Goal: Task Accomplishment & Management: Manage account settings

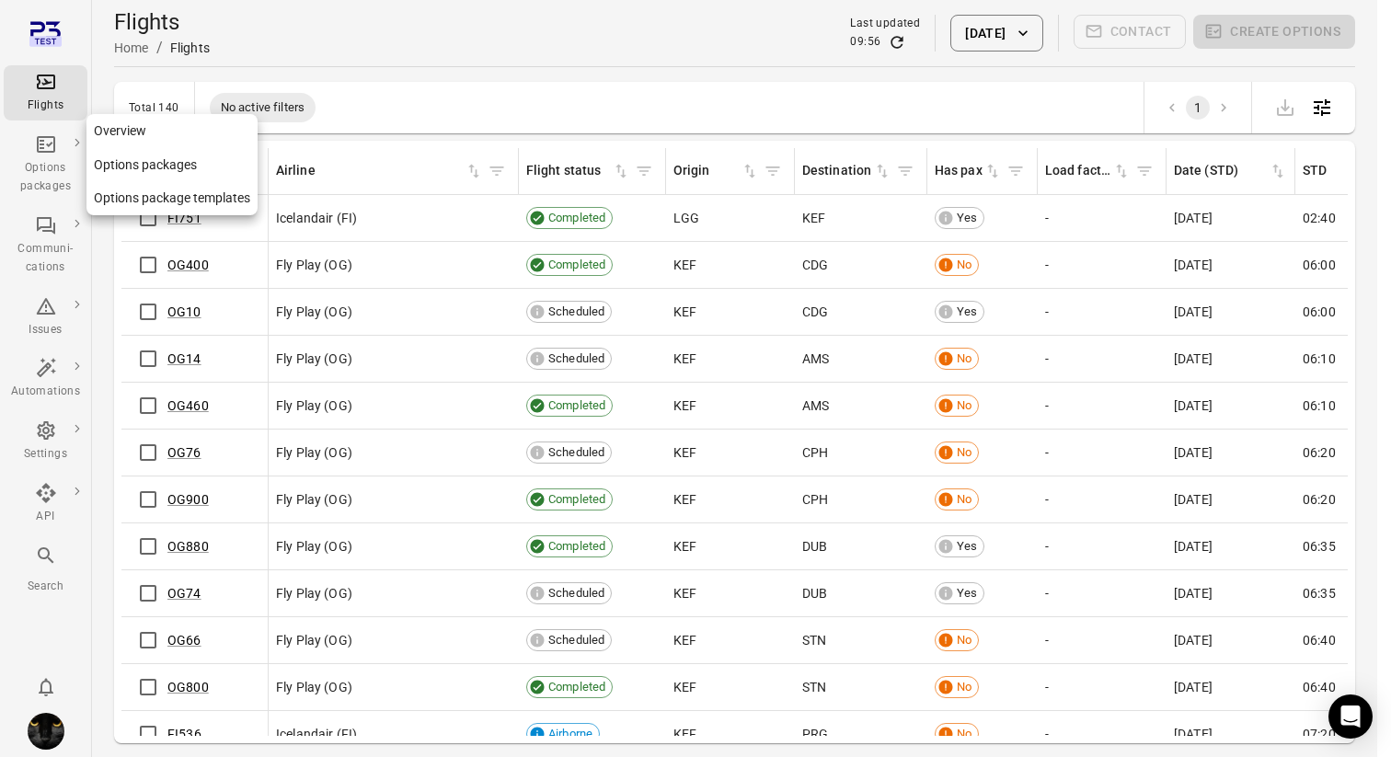
click at [52, 173] on div "Options packages" at bounding box center [45, 177] width 69 height 37
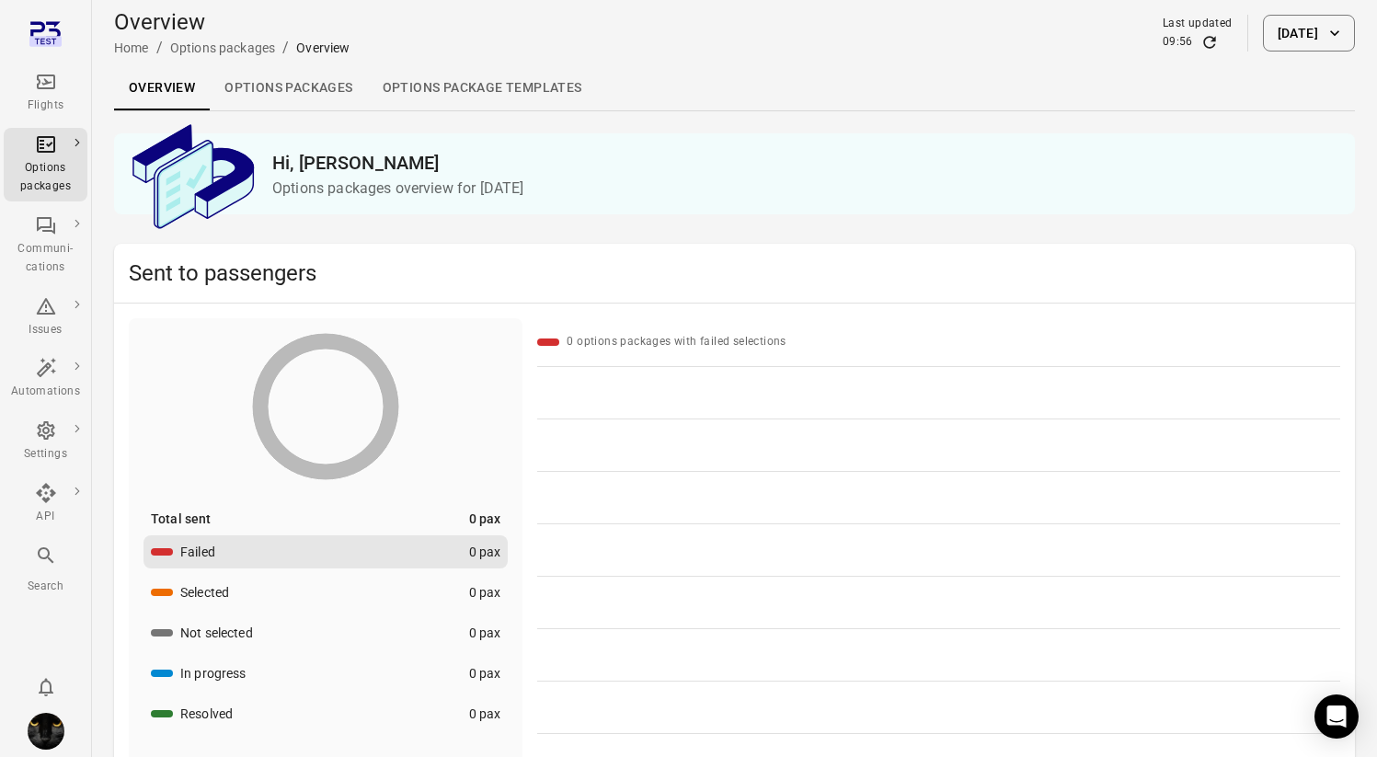
click at [262, 93] on link "Options packages" at bounding box center [288, 88] width 157 height 44
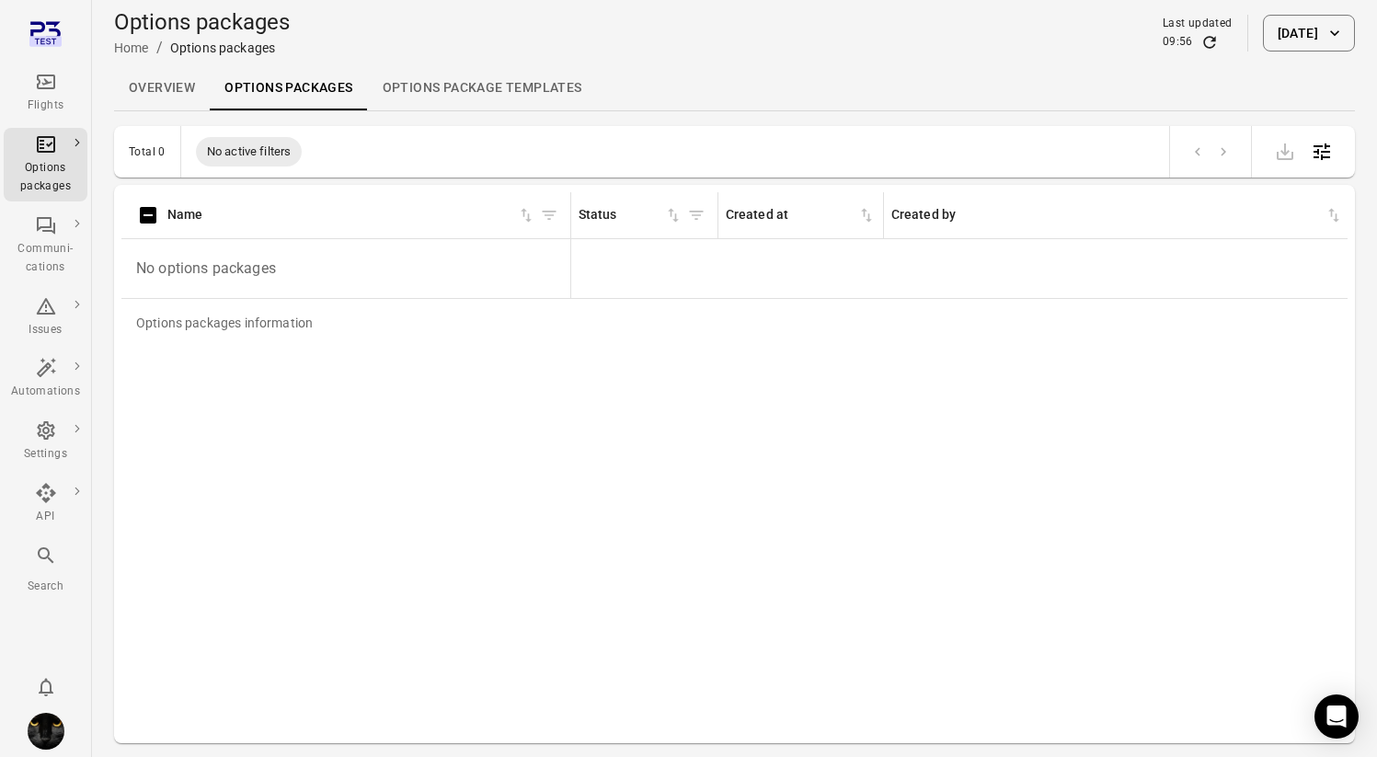
click at [1284, 27] on button "22 Sep 2025" at bounding box center [1309, 33] width 92 height 37
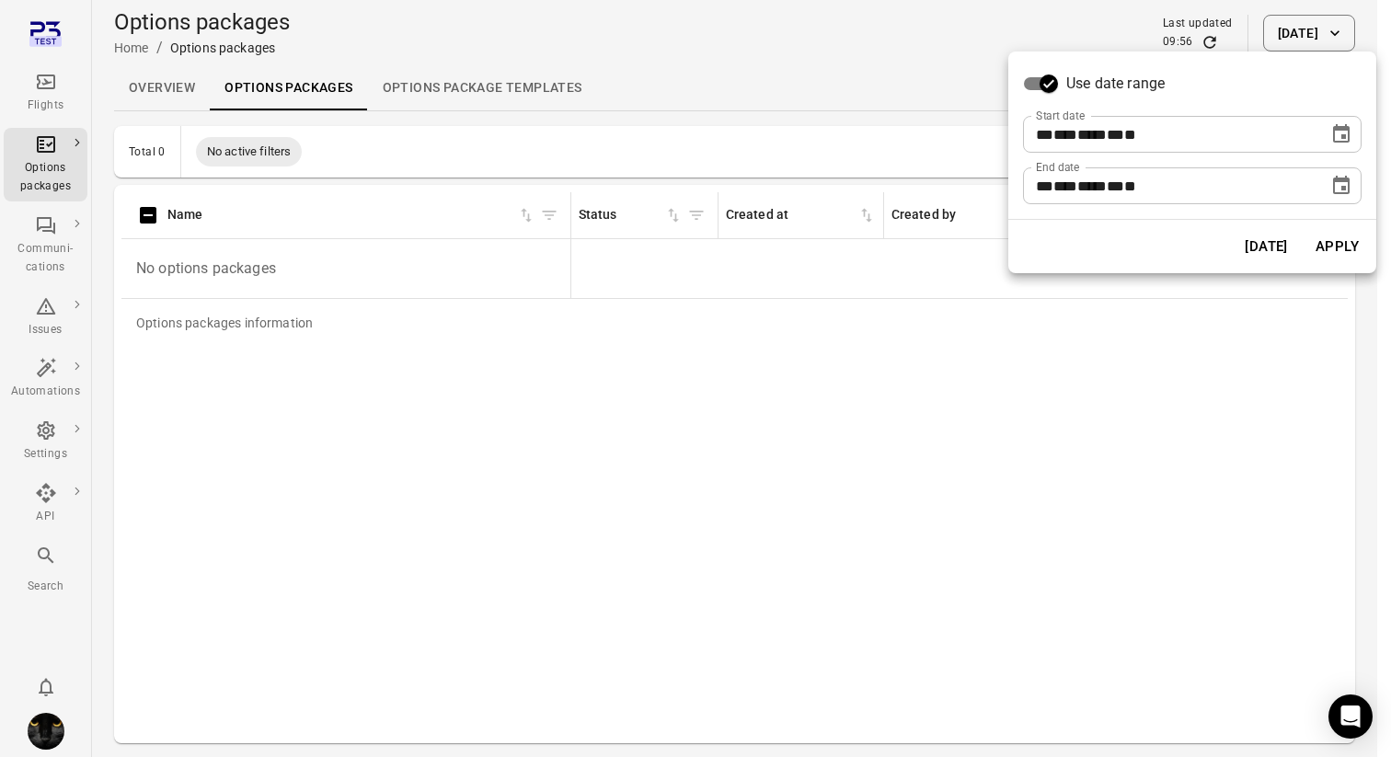
click at [1338, 134] on icon "Choose date, selected date is Sep 22, 2025" at bounding box center [1341, 134] width 22 height 22
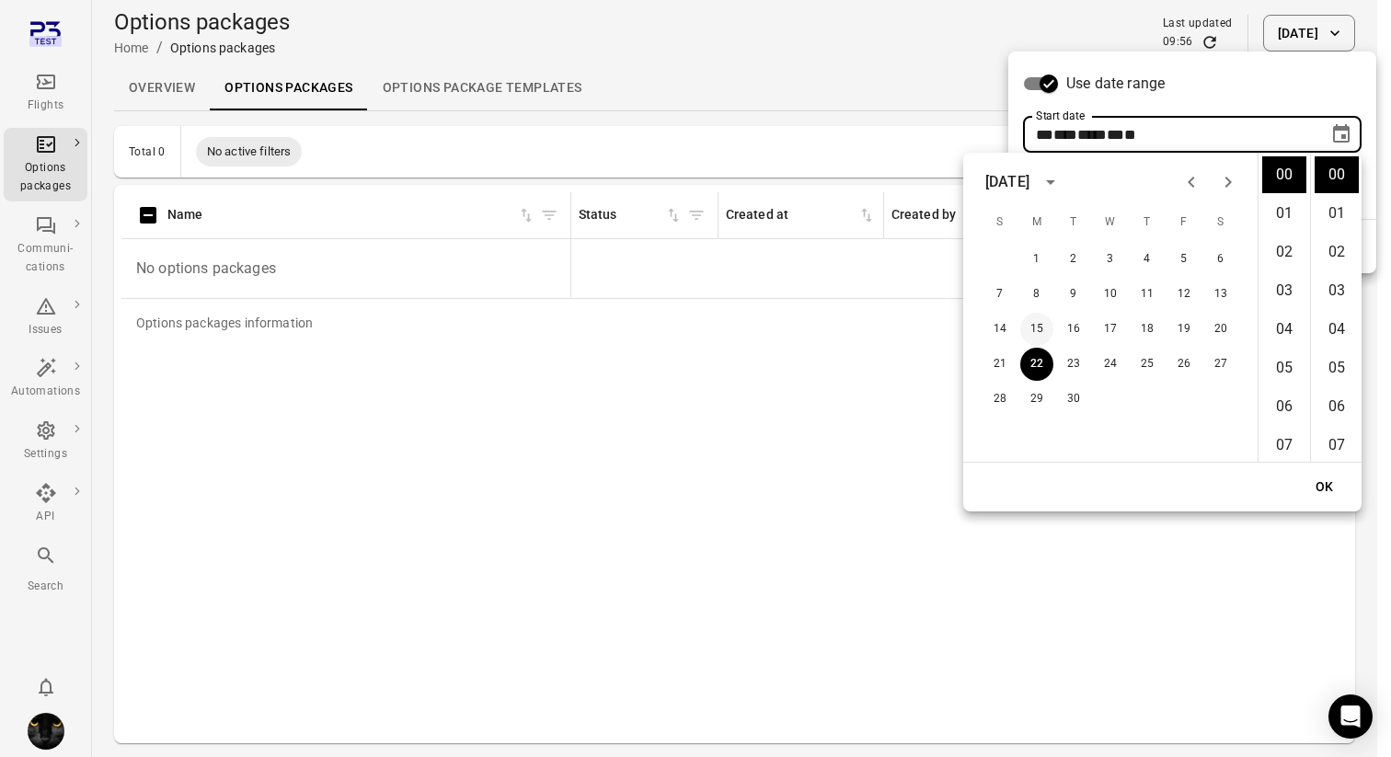
click at [1038, 325] on button "15" at bounding box center [1036, 329] width 33 height 33
type input "**********"
click at [1339, 486] on button "OK" at bounding box center [1324, 487] width 59 height 34
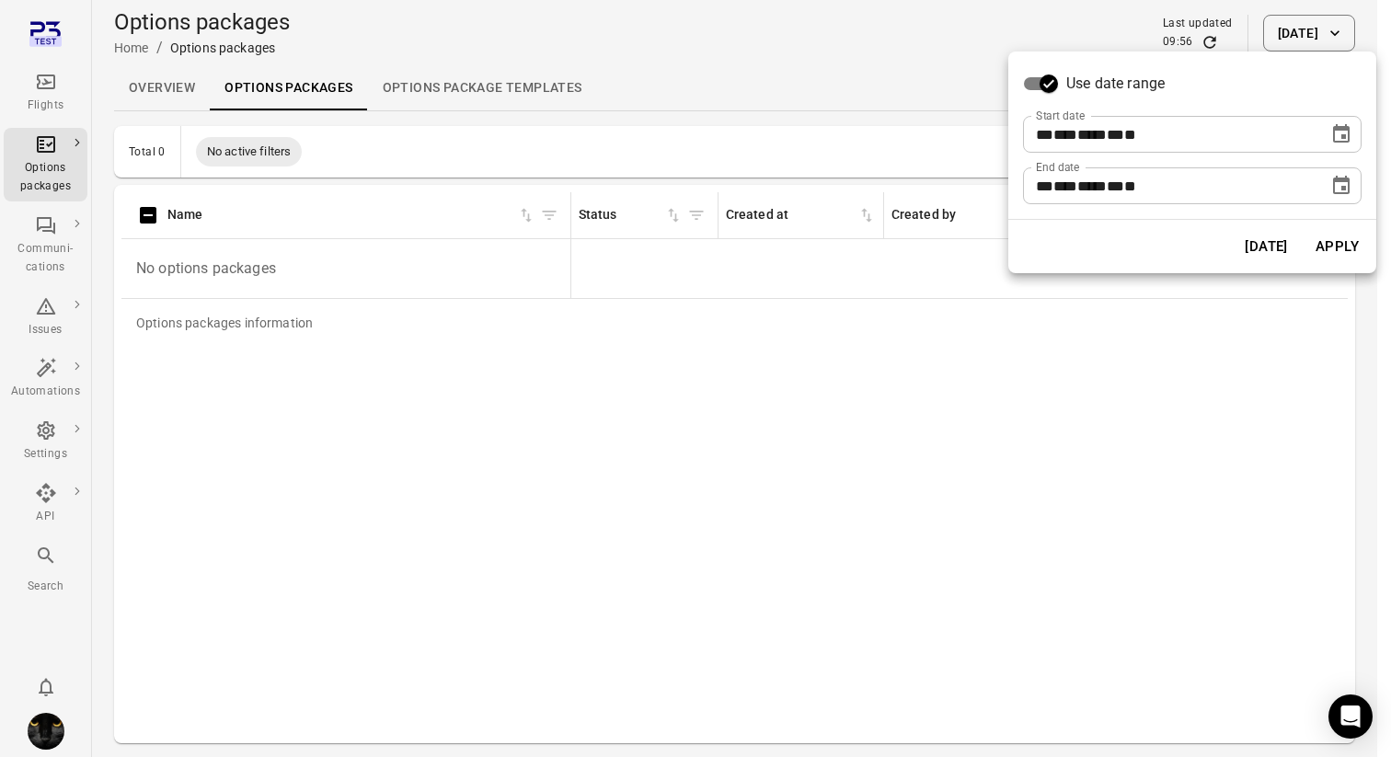
click at [1334, 244] on button "Apply" at bounding box center [1336, 246] width 63 height 39
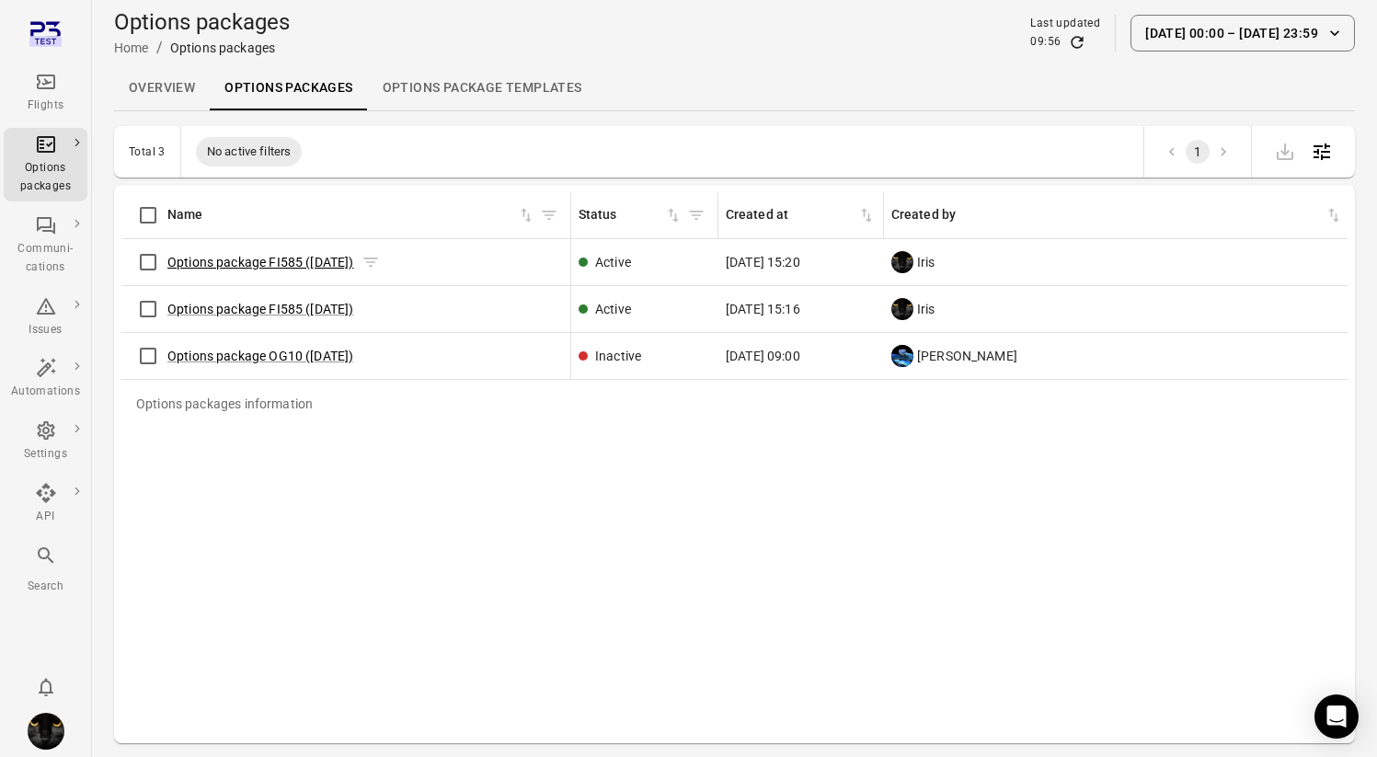
click at [273, 262] on link "Options package FI585 (19 Sep)" at bounding box center [260, 262] width 187 height 15
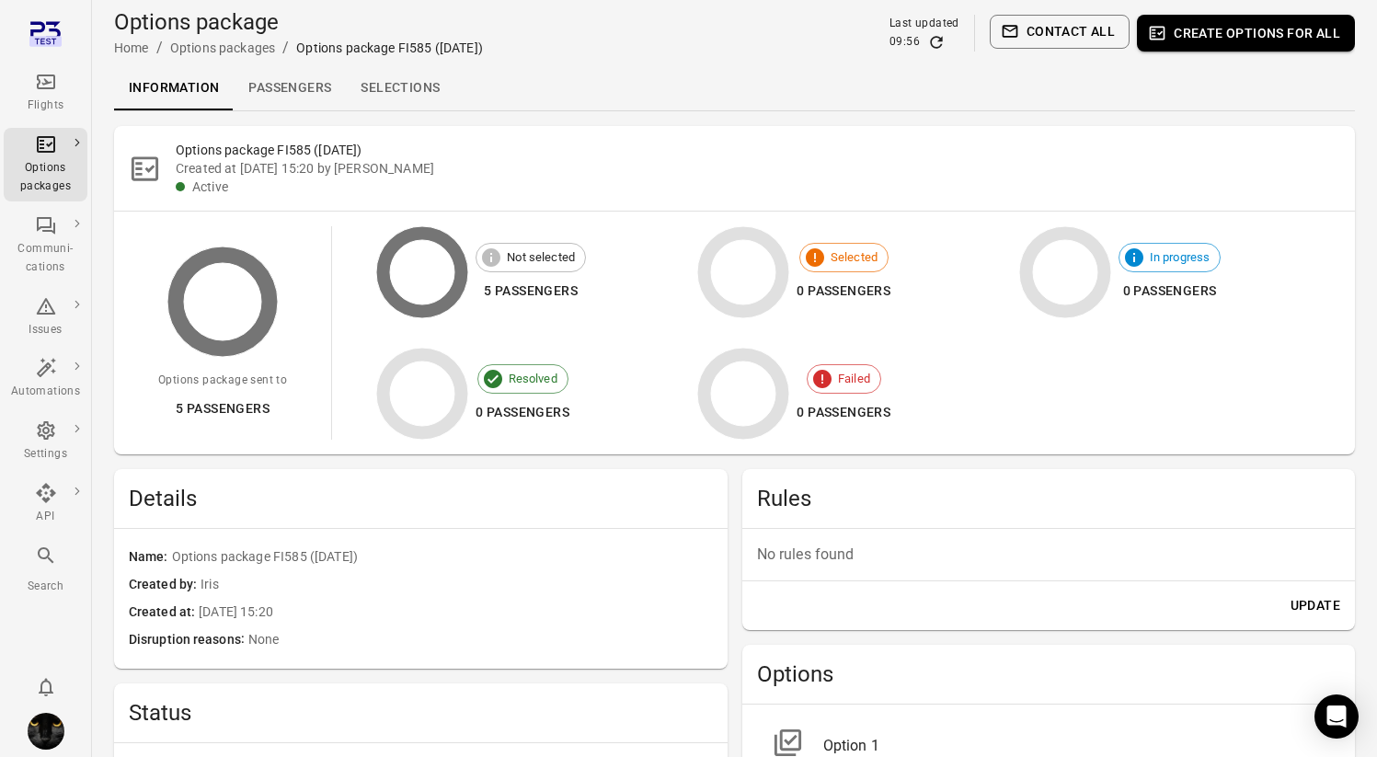
click at [437, 92] on link "Selections" at bounding box center [400, 88] width 109 height 44
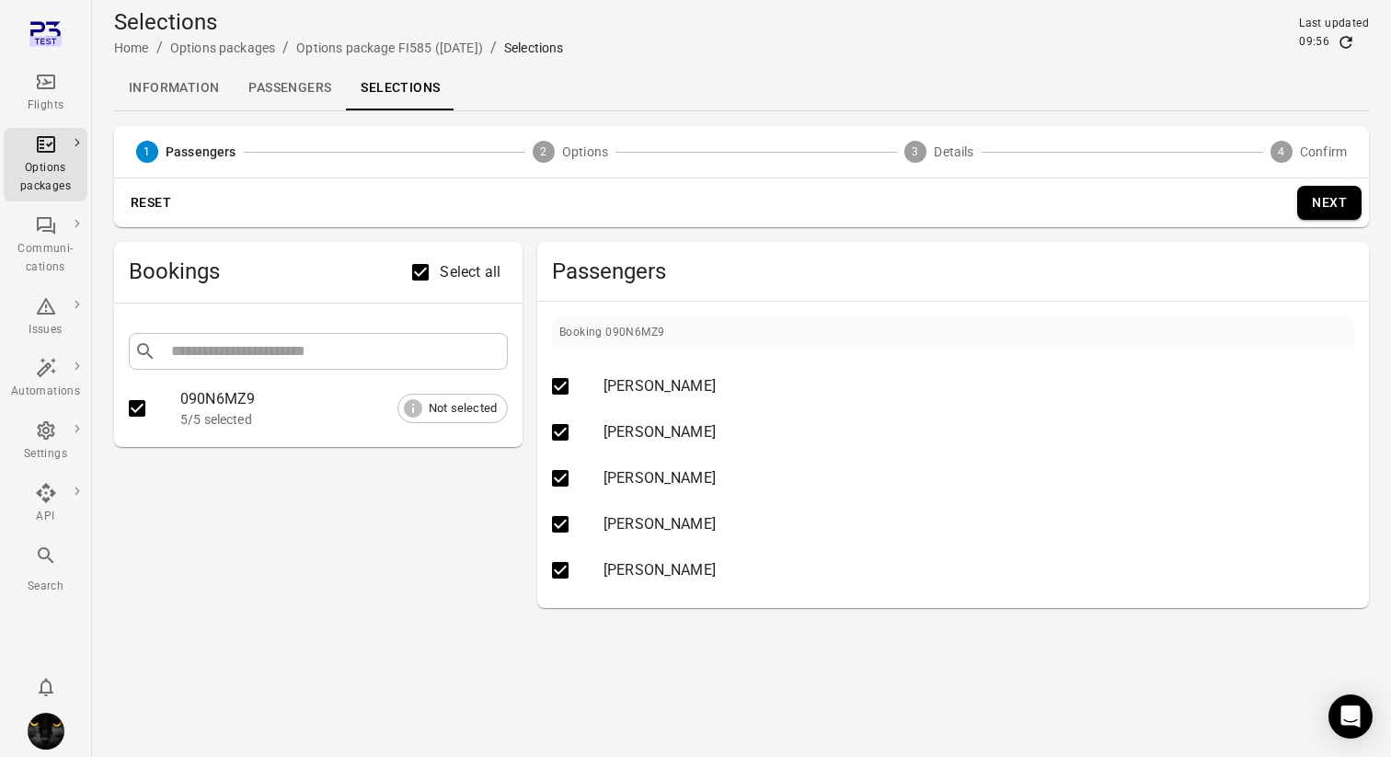
click at [267, 70] on link "Passengers" at bounding box center [290, 88] width 112 height 44
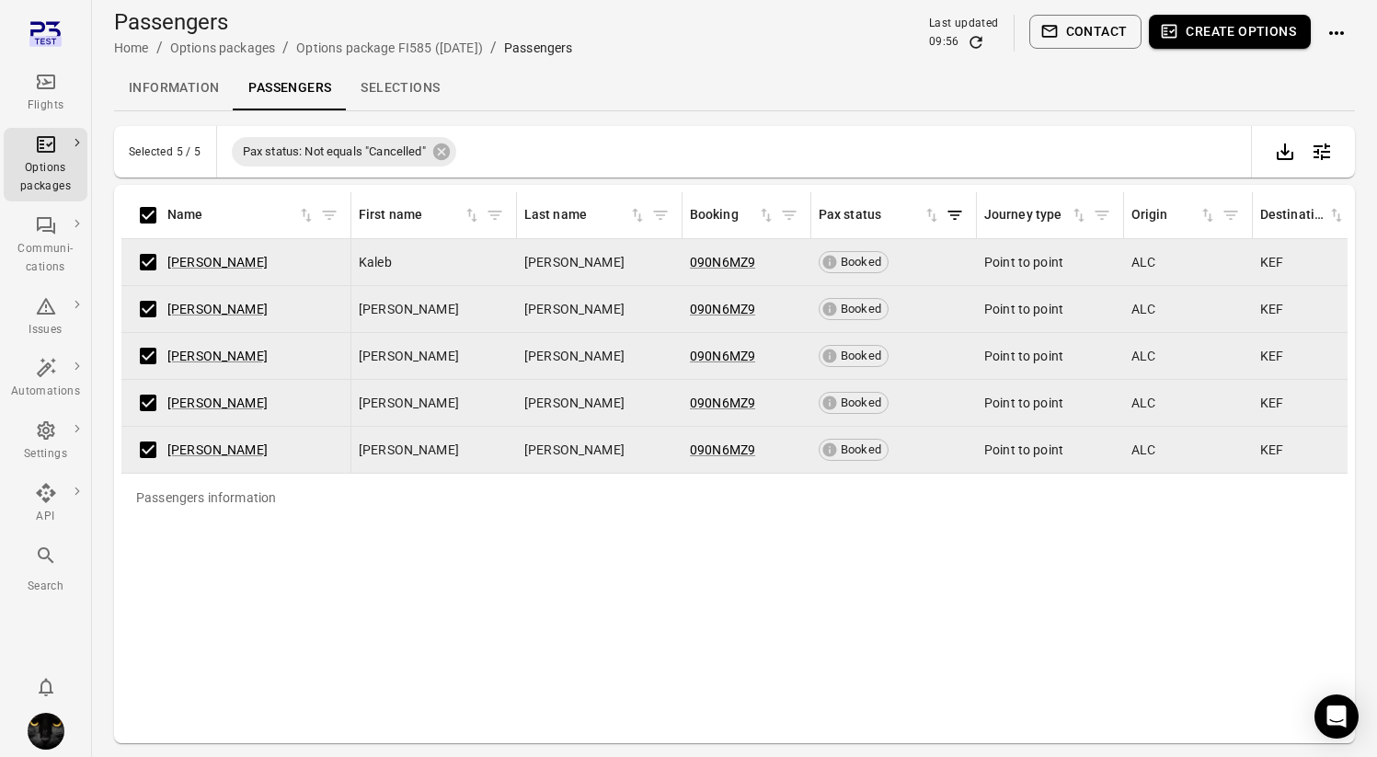
click at [1343, 34] on icon "Actions" at bounding box center [1336, 33] width 15 height 4
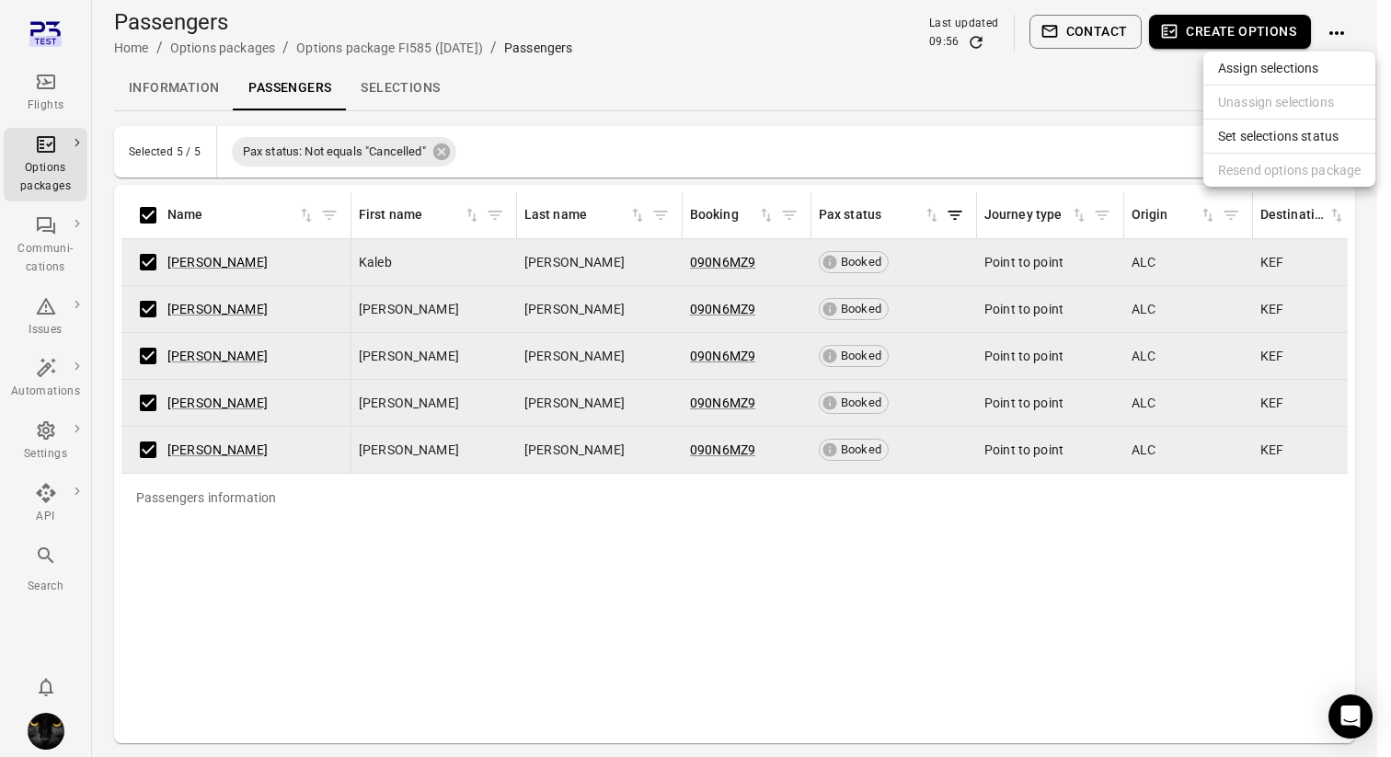
click at [1313, 61] on span "Assign selections" at bounding box center [1289, 68] width 143 height 18
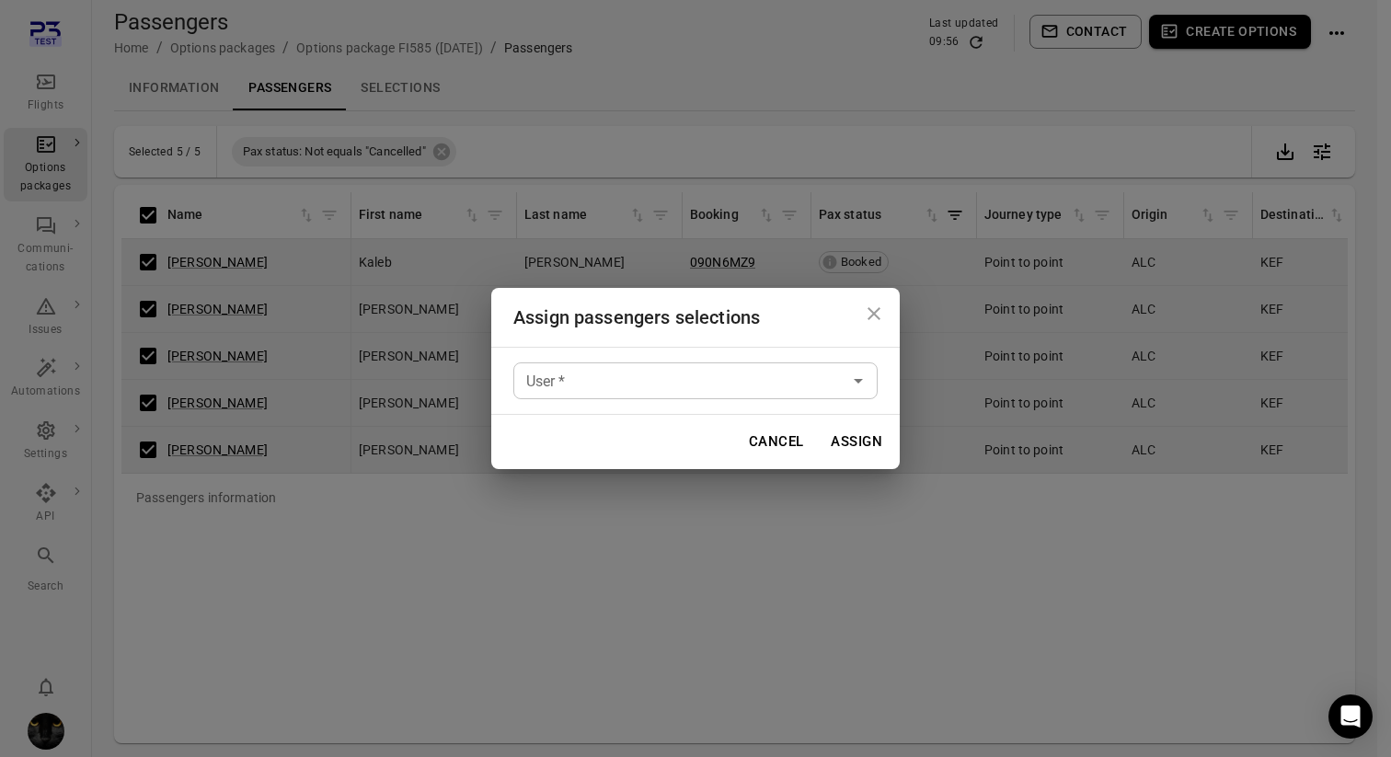
click at [746, 392] on input "User   *" at bounding box center [680, 381] width 323 height 26
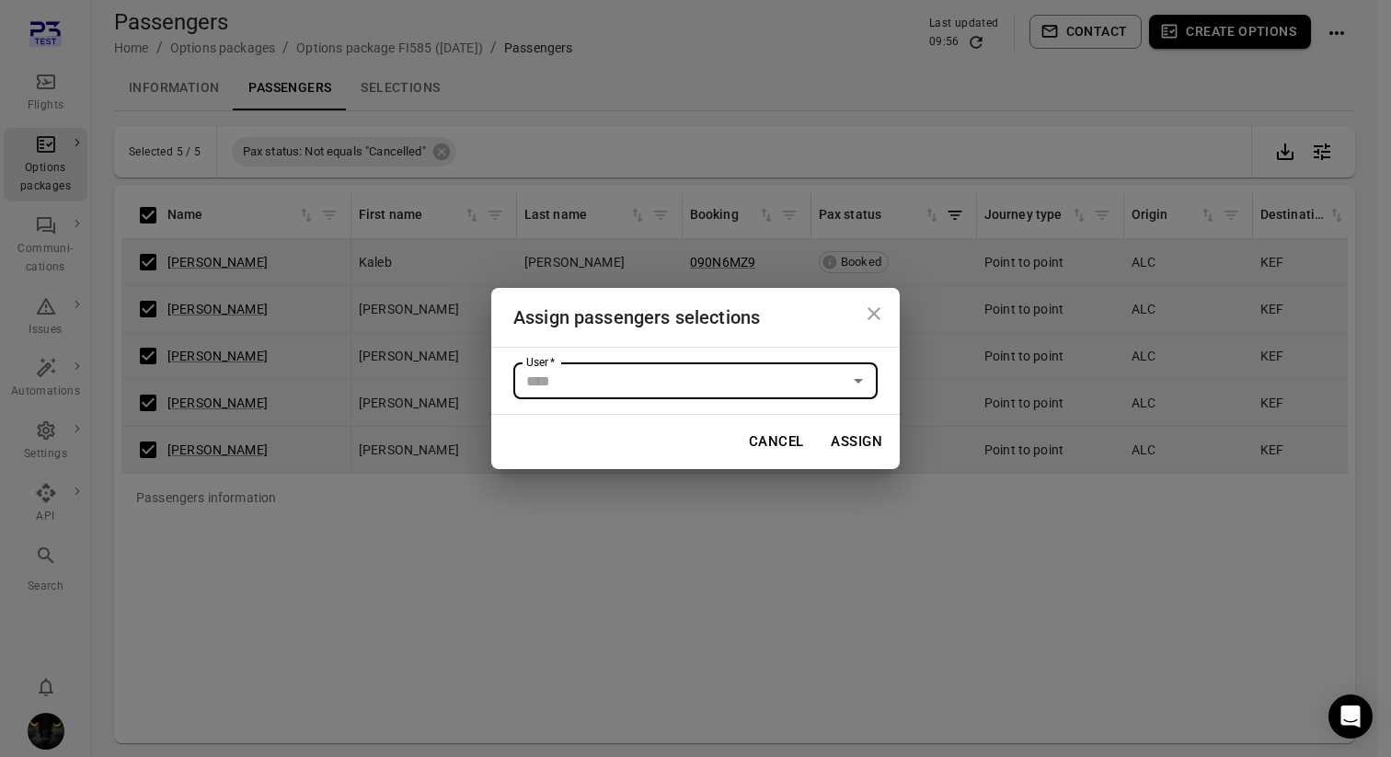
click at [878, 311] on icon "Close dialog" at bounding box center [874, 314] width 22 height 22
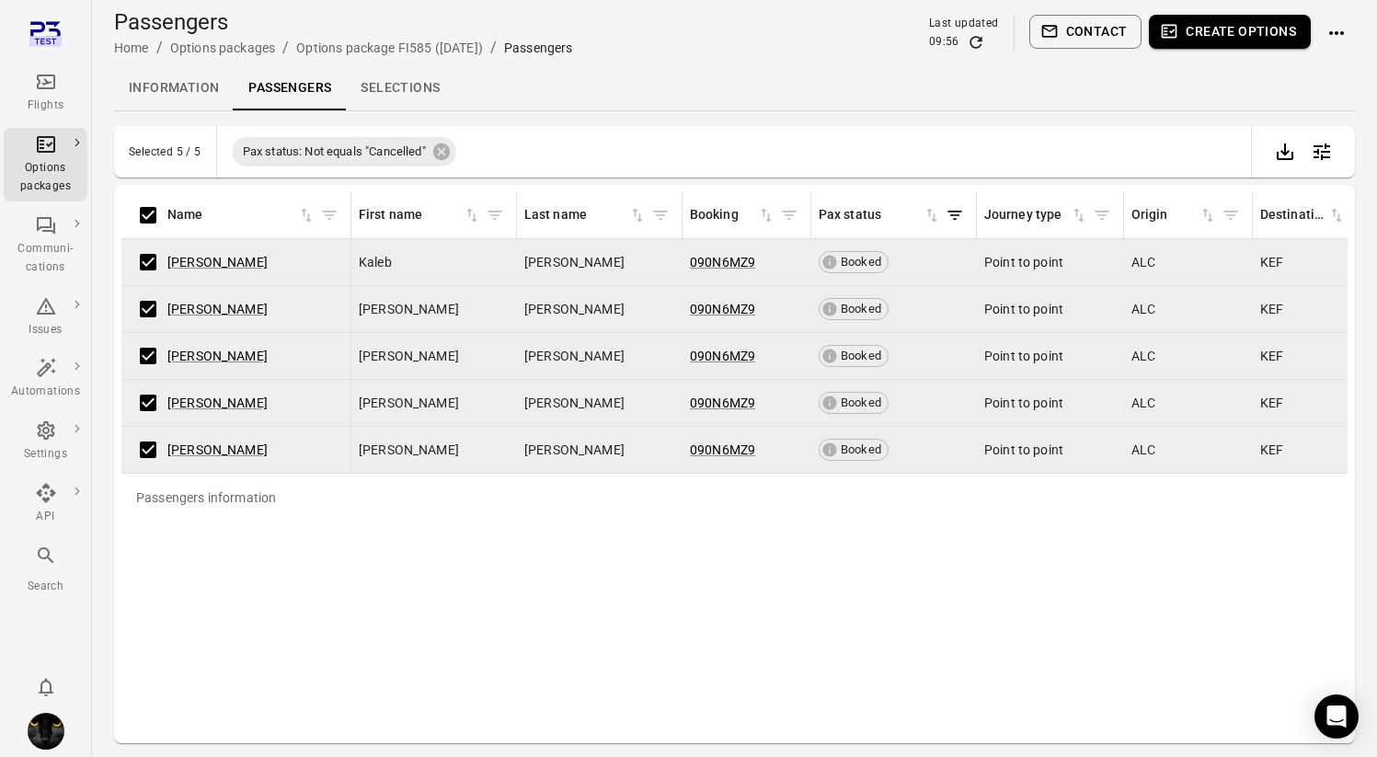
click at [1352, 42] on div "Contact Create options" at bounding box center [1192, 33] width 326 height 37
click at [1325, 27] on icon "Actions" at bounding box center [1336, 33] width 22 height 22
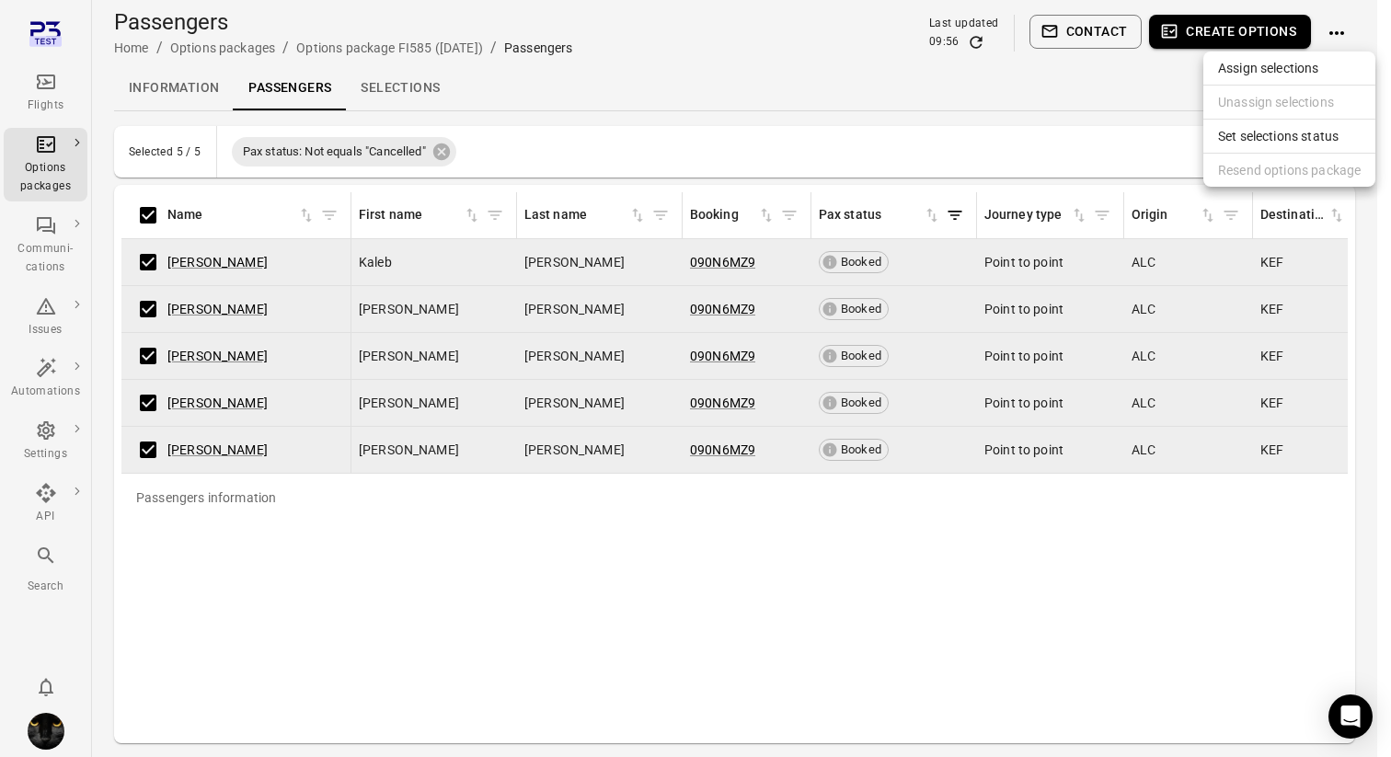
click at [59, 284] on div at bounding box center [695, 378] width 1391 height 757
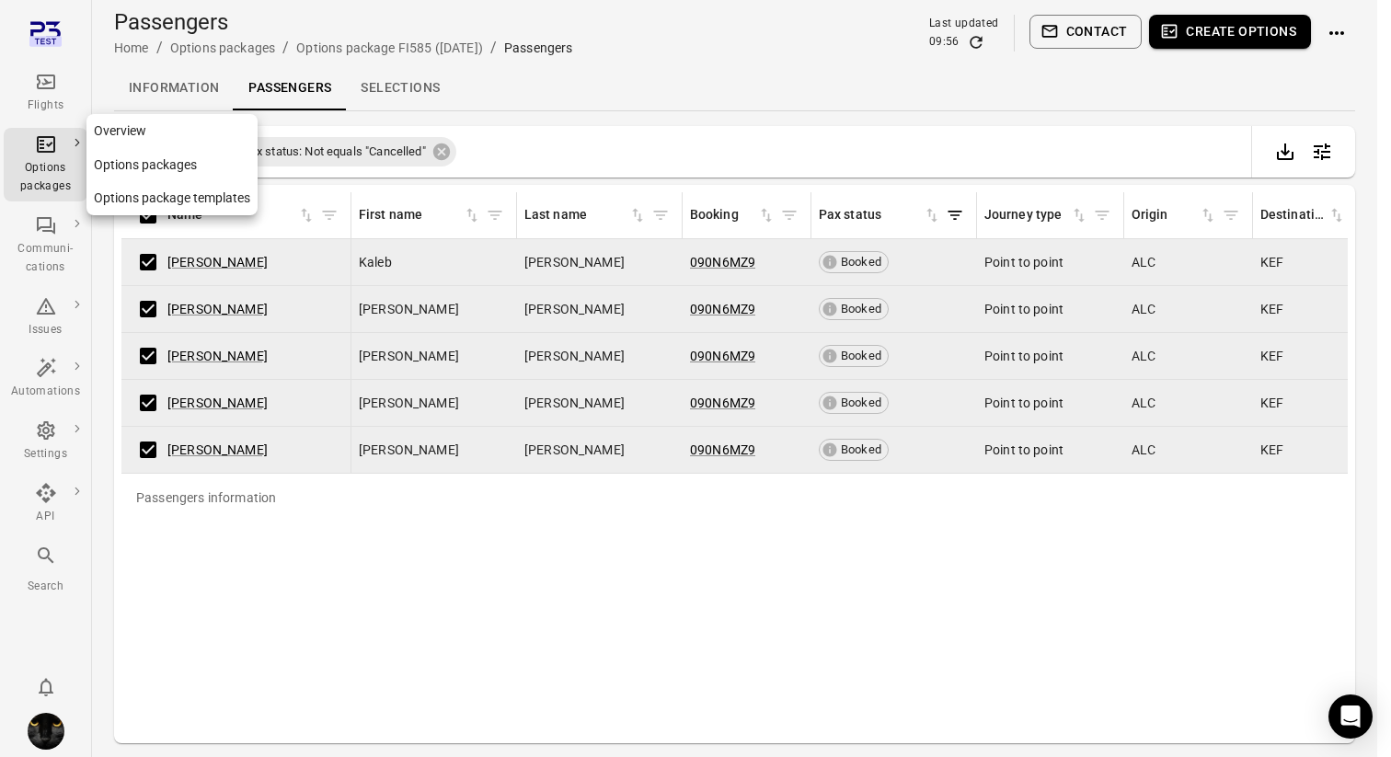
click at [152, 191] on link "Options package templates" at bounding box center [171, 198] width 171 height 34
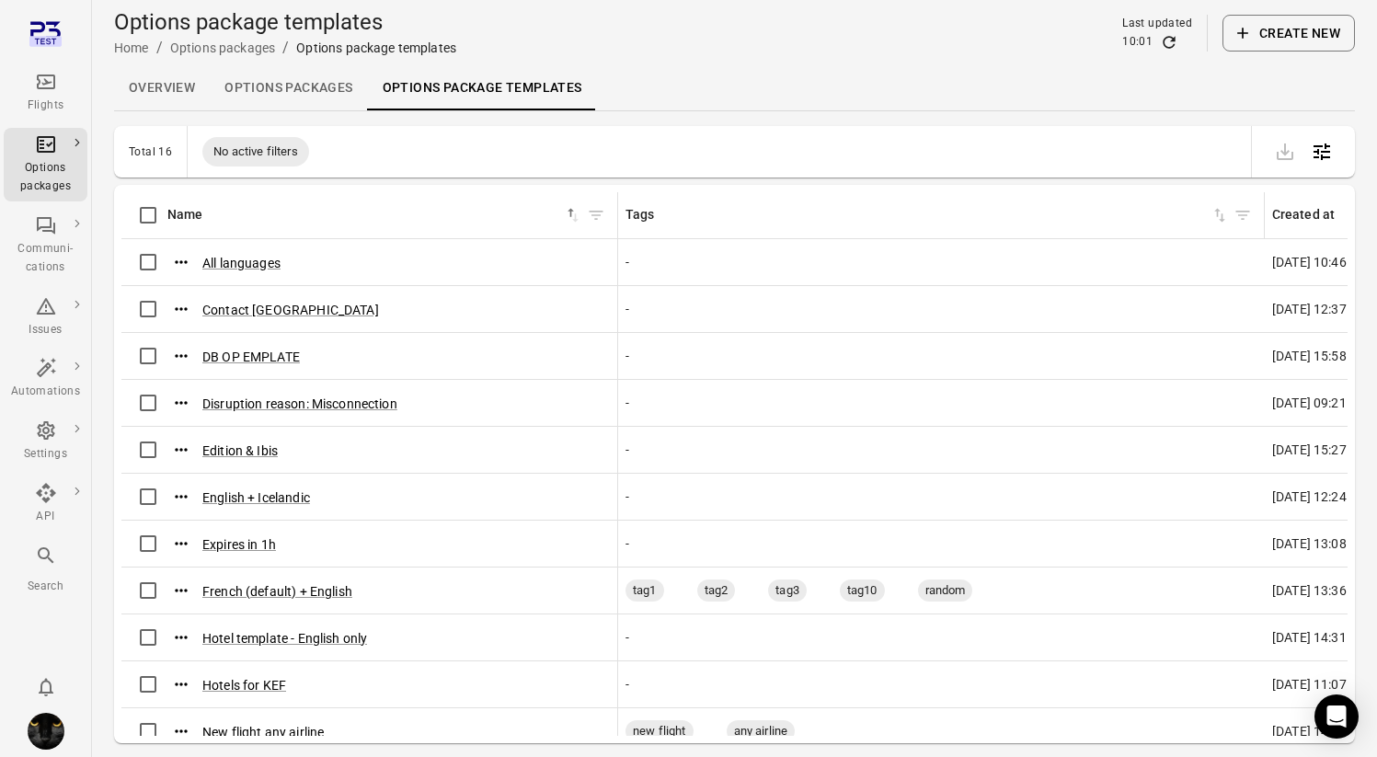
click at [294, 75] on link "Options packages" at bounding box center [288, 88] width 157 height 44
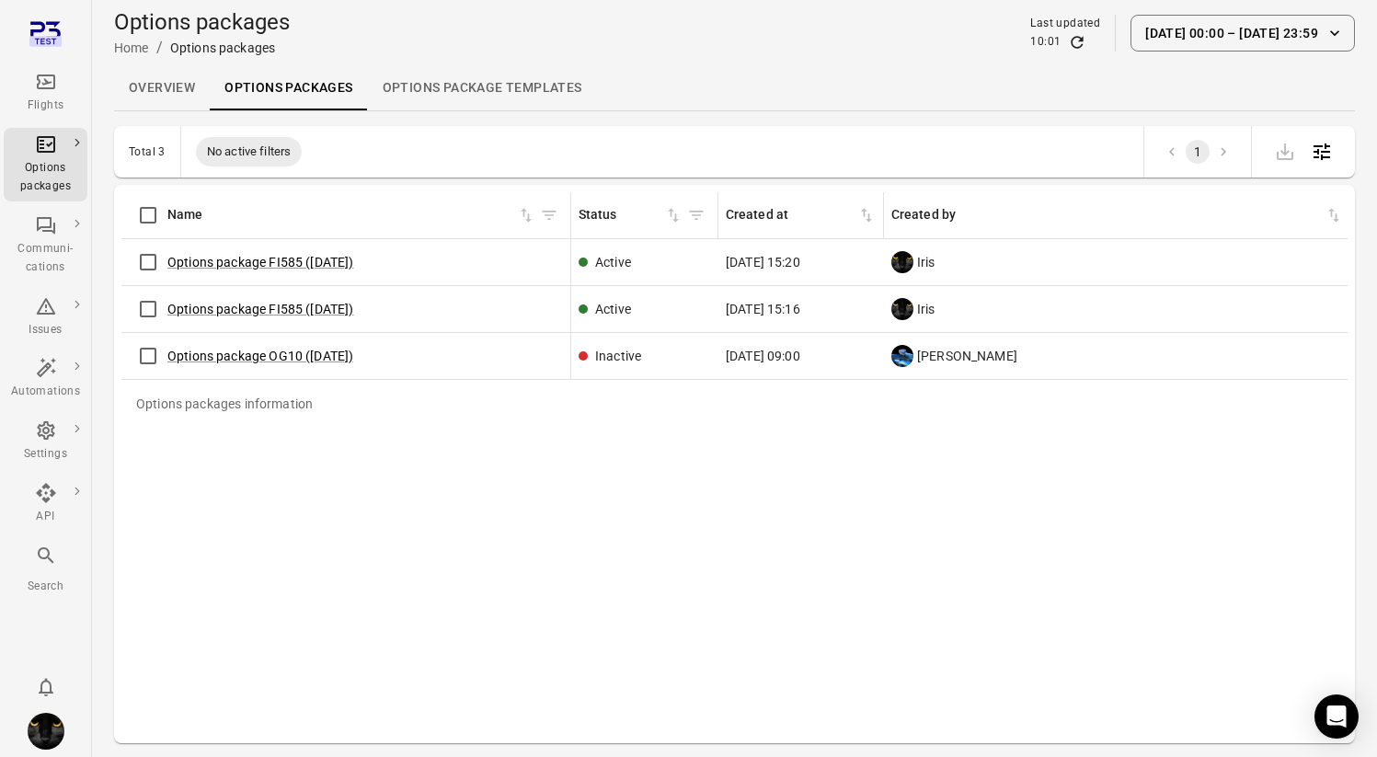
click at [151, 84] on link "Overview" at bounding box center [162, 88] width 96 height 44
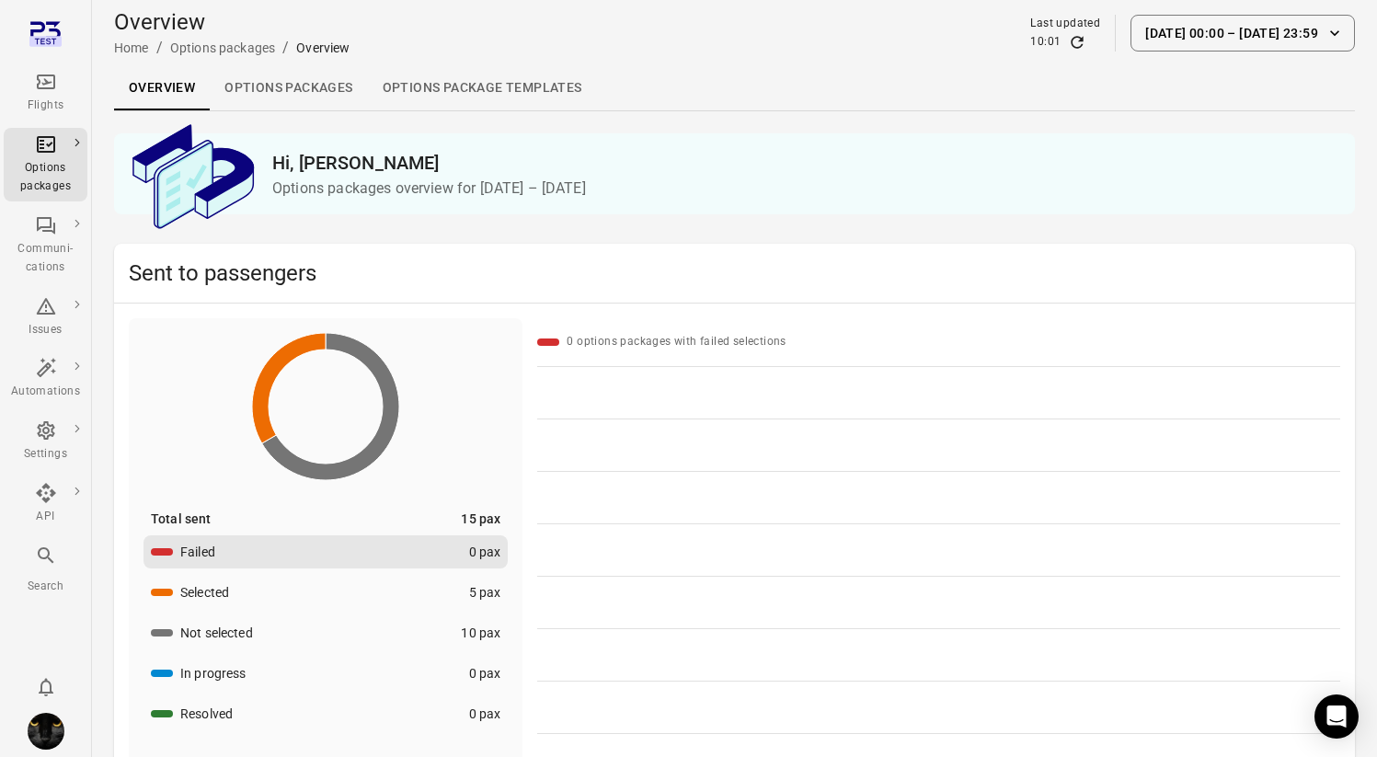
click at [54, 83] on icon "Main navigation" at bounding box center [46, 82] width 18 height 15
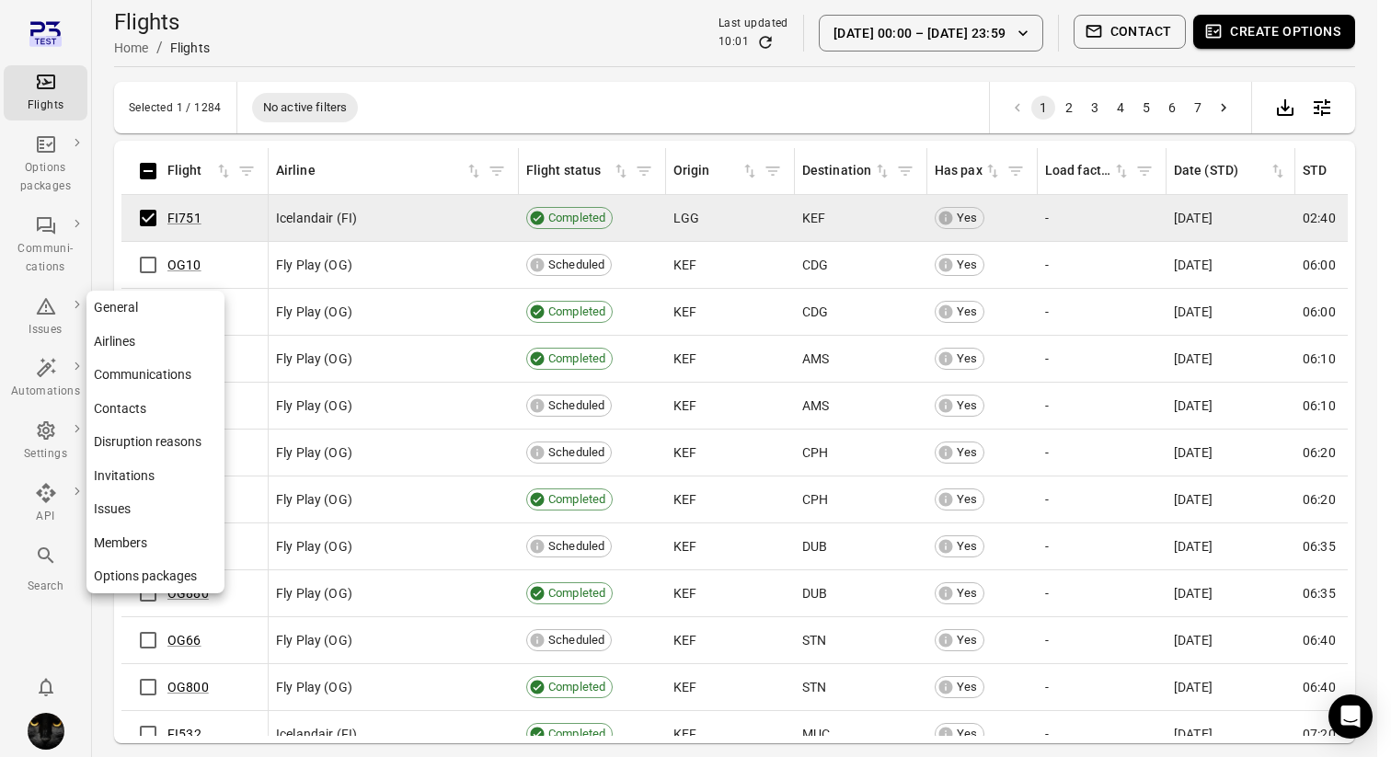
click at [42, 451] on div "Settings" at bounding box center [45, 454] width 69 height 18
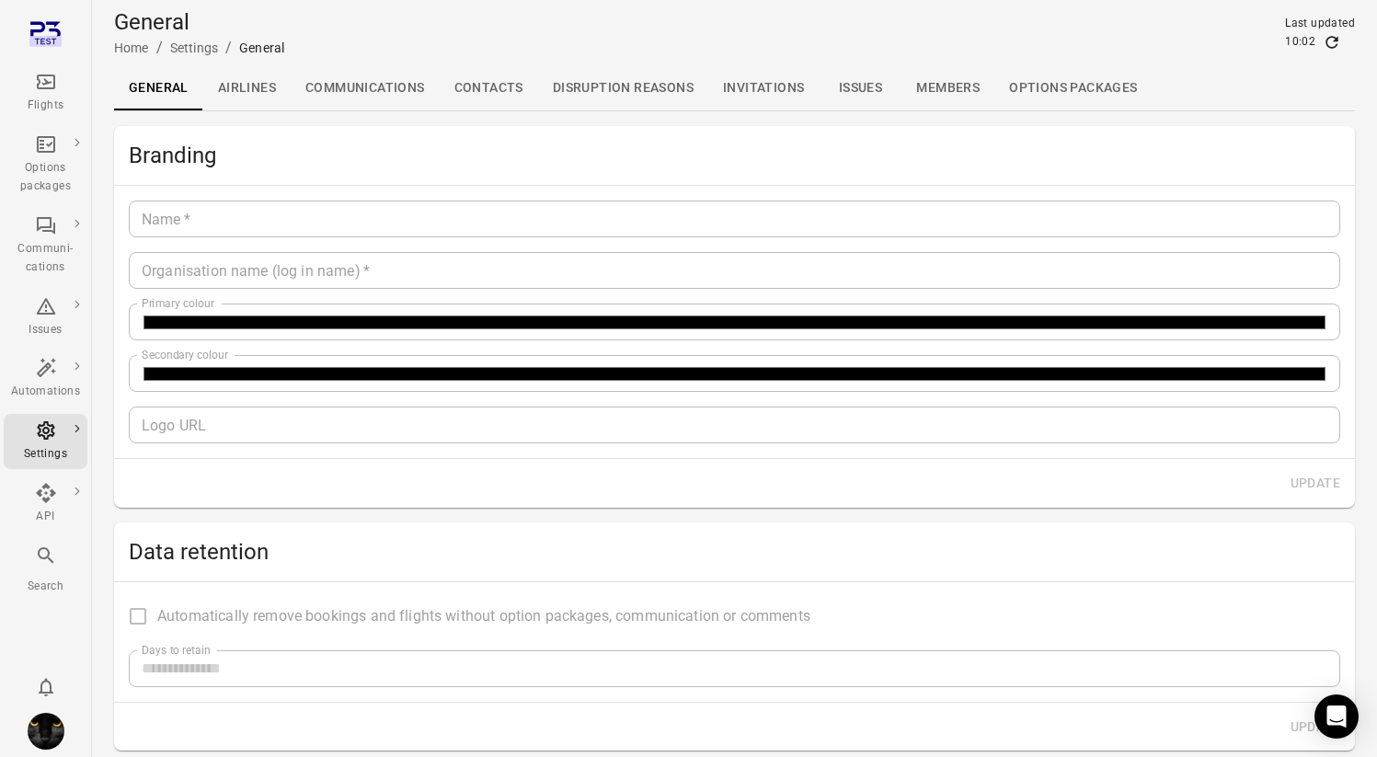
type input "*******"
type input "**********"
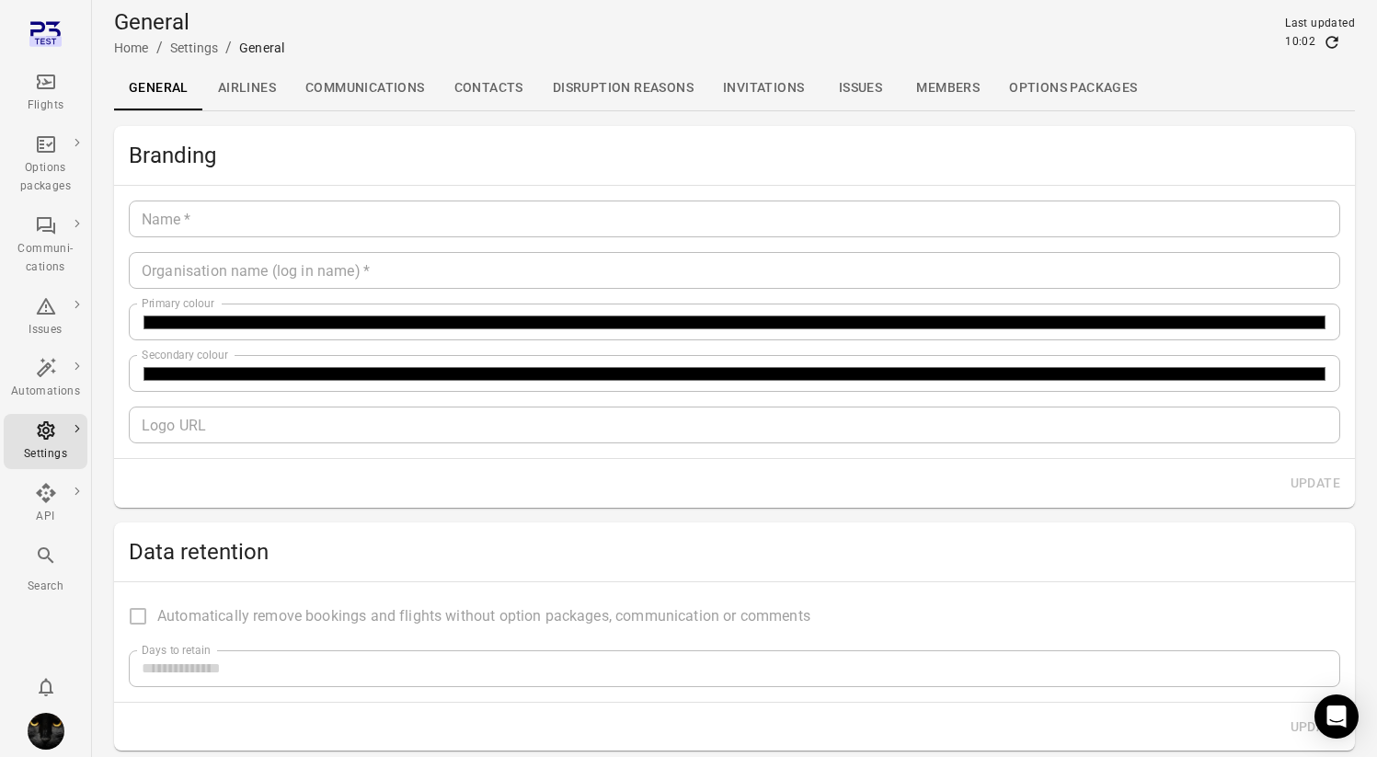
type input "**"
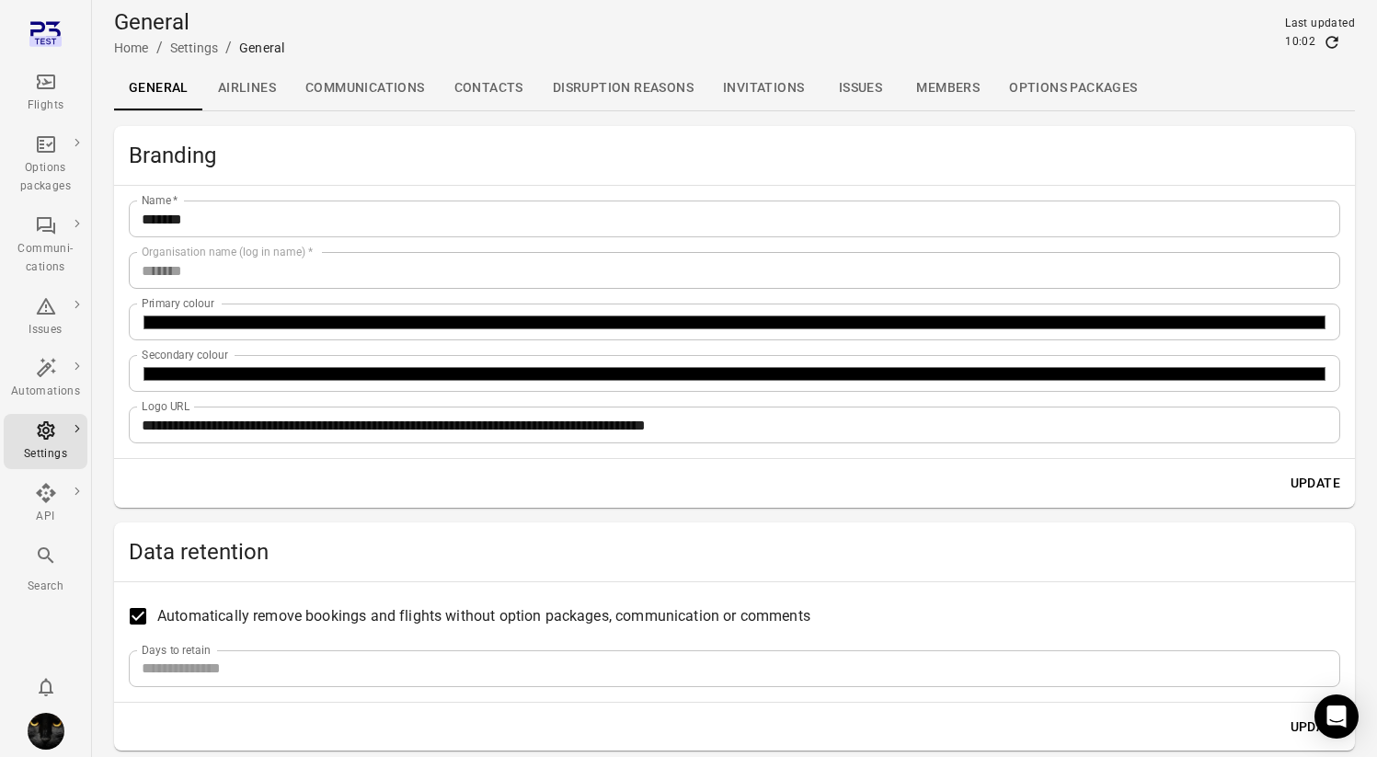
click at [507, 84] on link "Contacts" at bounding box center [489, 88] width 98 height 44
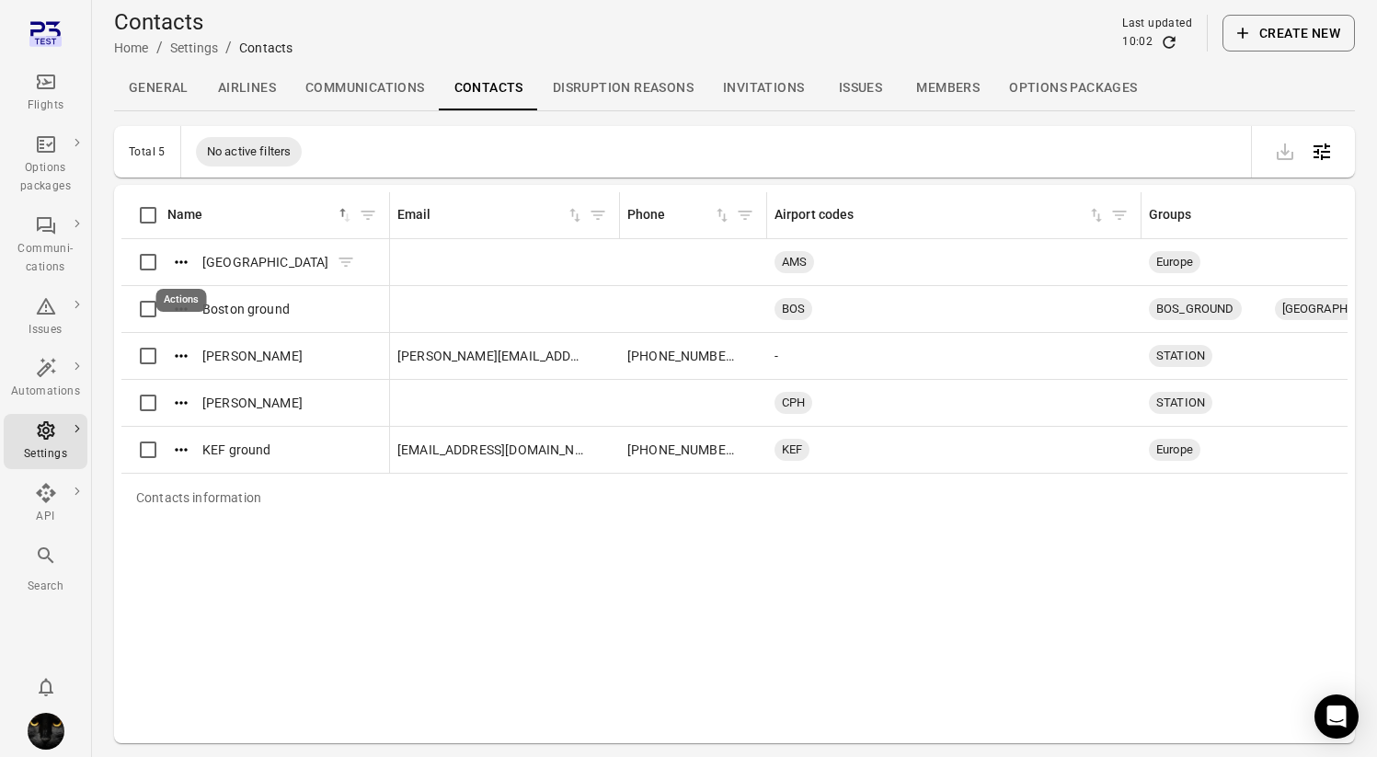
click at [179, 264] on icon "Actions" at bounding box center [181, 262] width 18 height 18
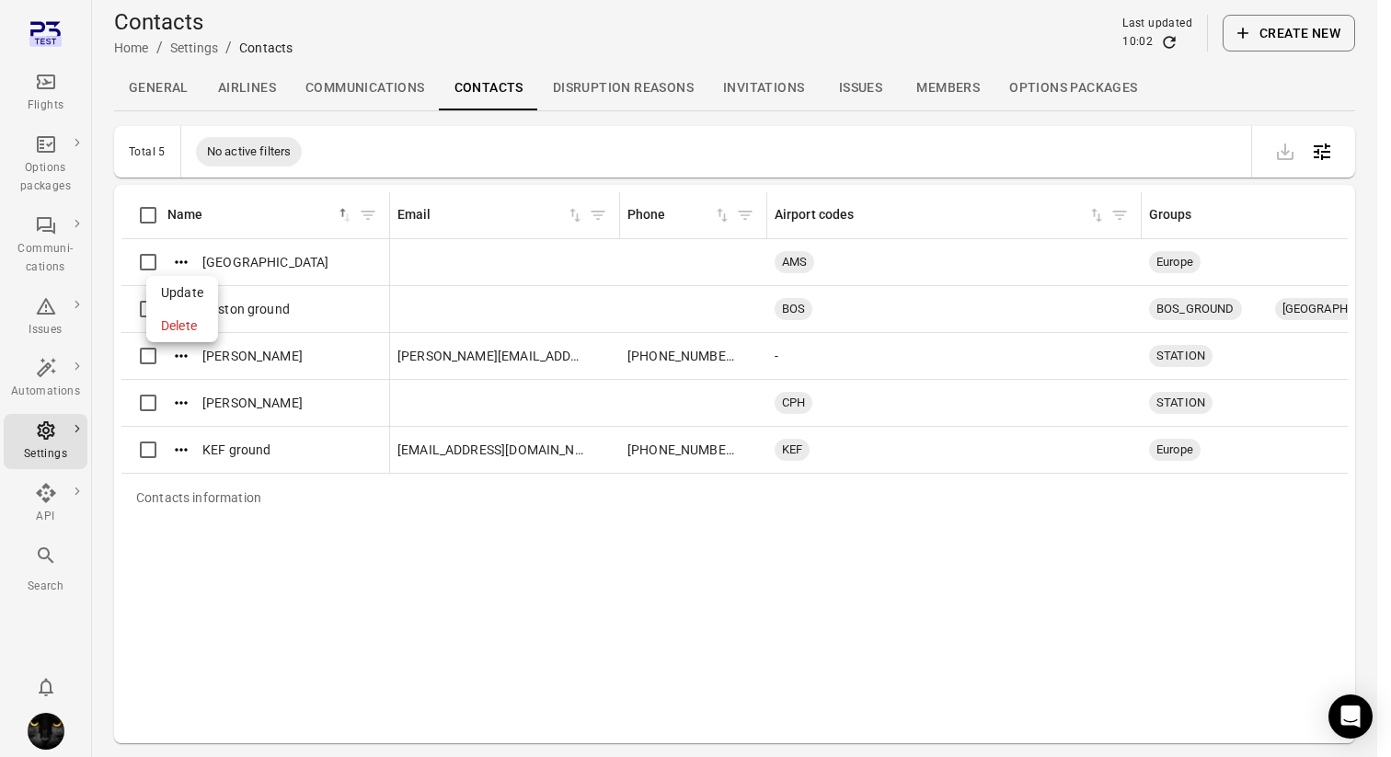
click at [973, 85] on div at bounding box center [695, 378] width 1391 height 757
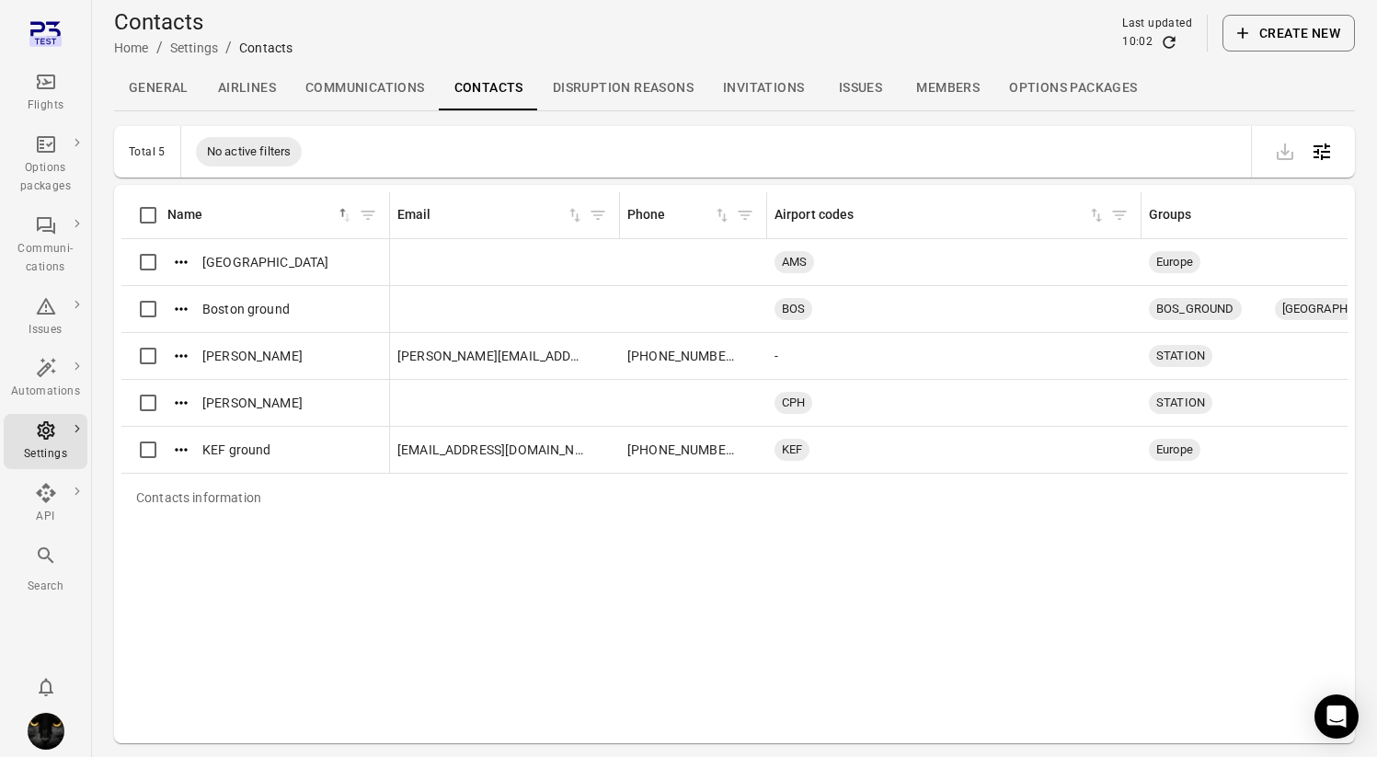
click at [950, 93] on link "Members" at bounding box center [947, 88] width 93 height 44
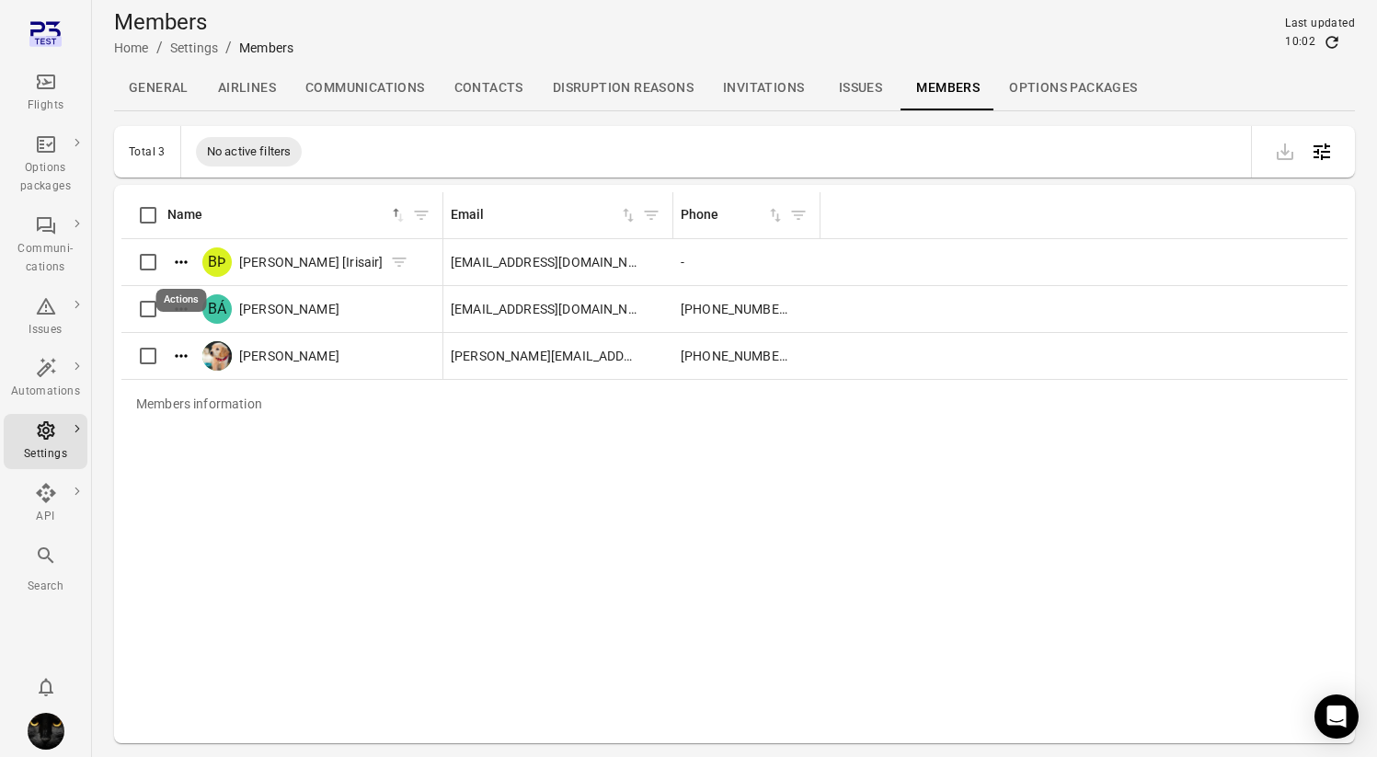
click at [176, 274] on button "Actions" at bounding box center [181, 262] width 28 height 28
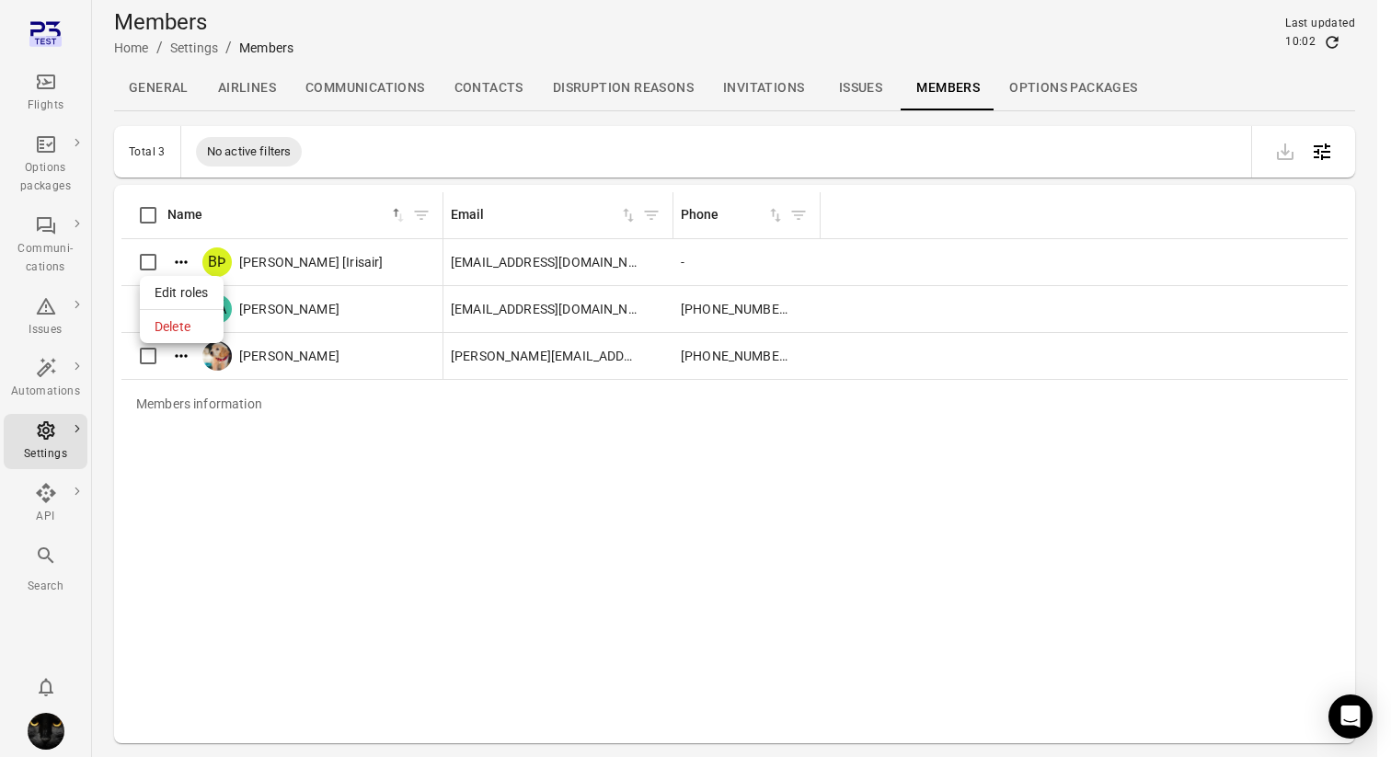
click at [175, 288] on span "Edit roles" at bounding box center [182, 292] width 54 height 18
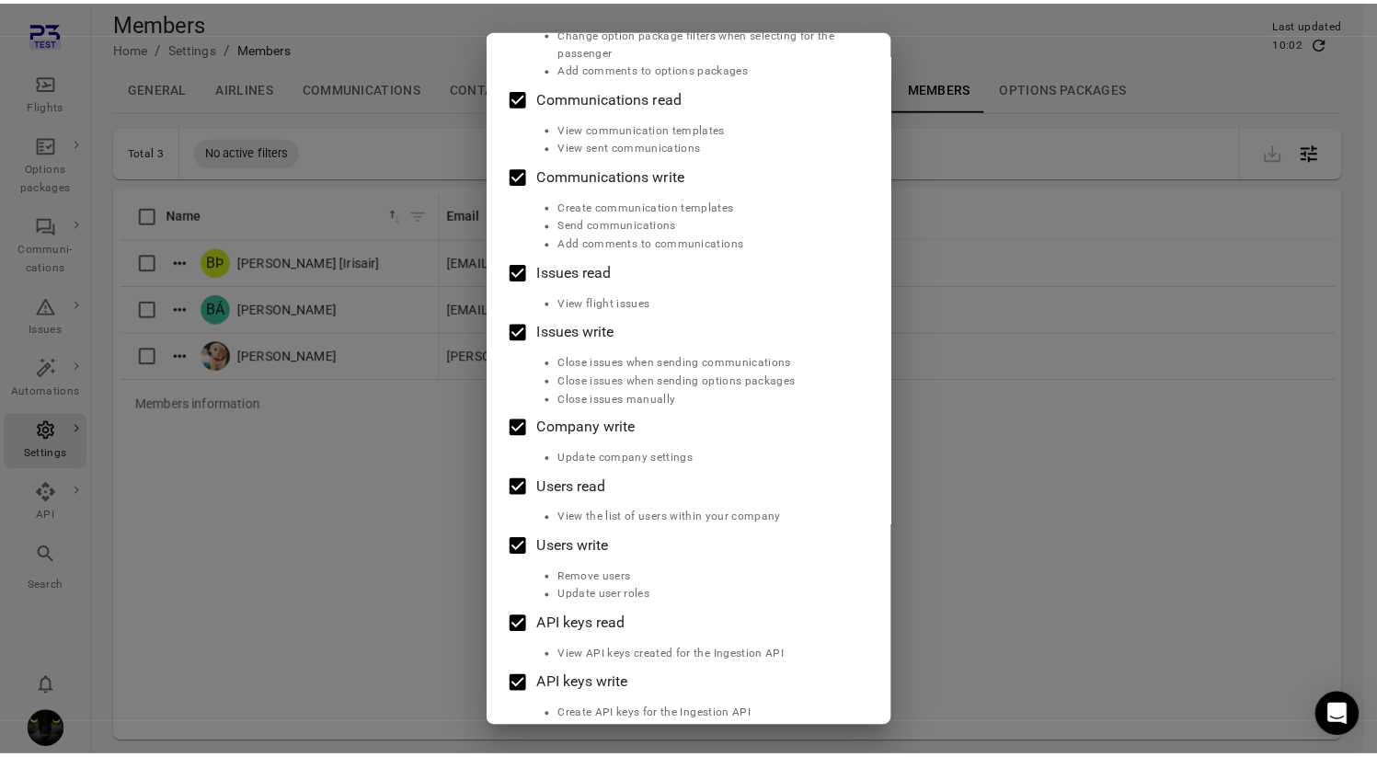
scroll to position [717, 0]
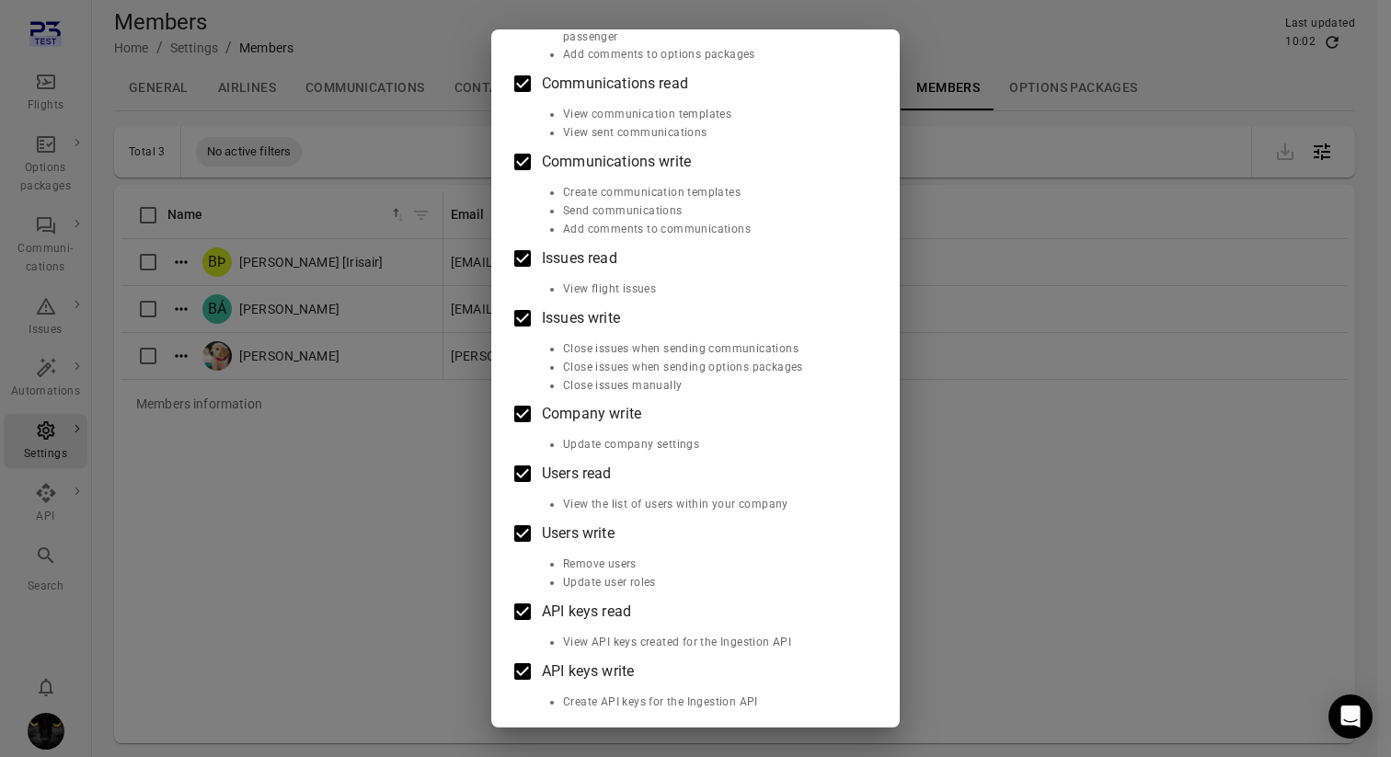
click at [374, 442] on div "Edit roles Baldur Þór Emilsson [Irisair] Roles Flights read View flights Flight…" at bounding box center [695, 378] width 1391 height 757
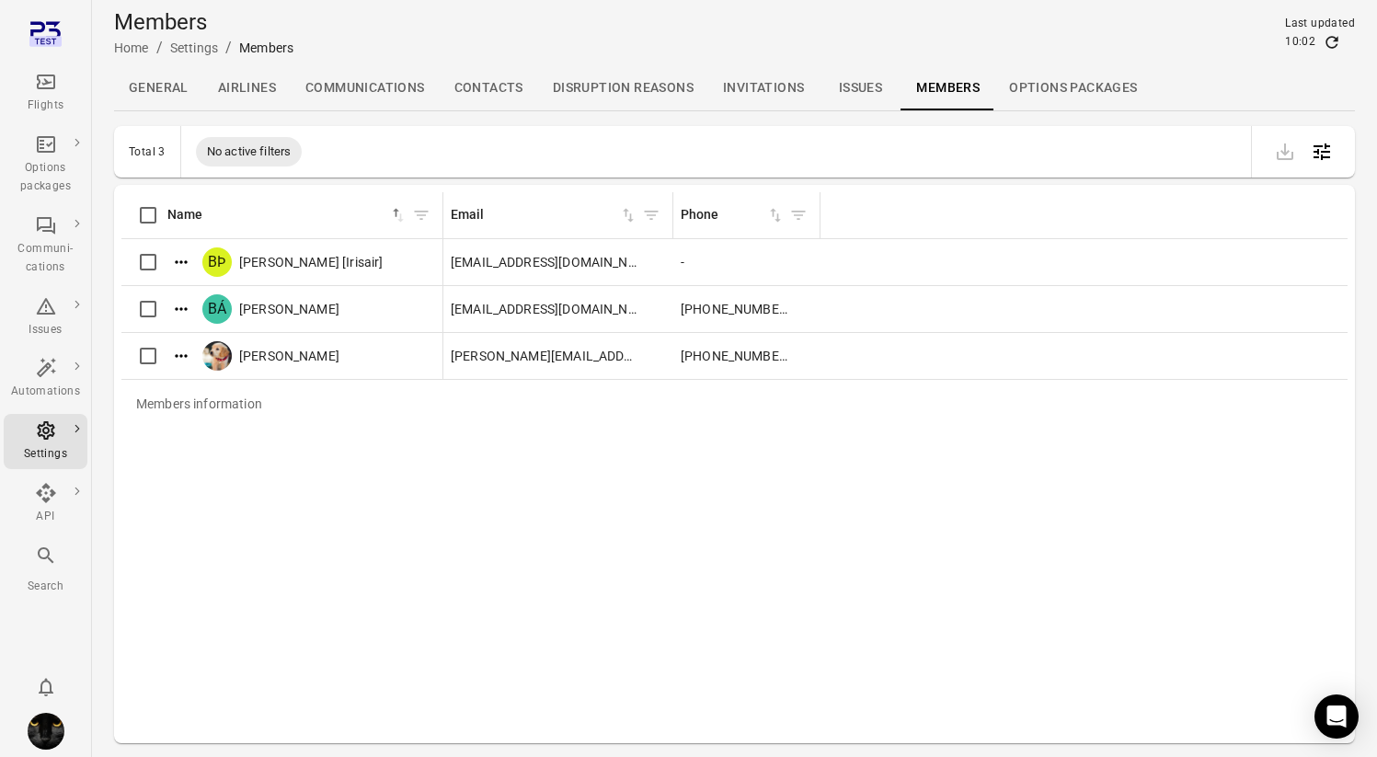
click at [50, 86] on icon "Main navigation" at bounding box center [46, 82] width 22 height 22
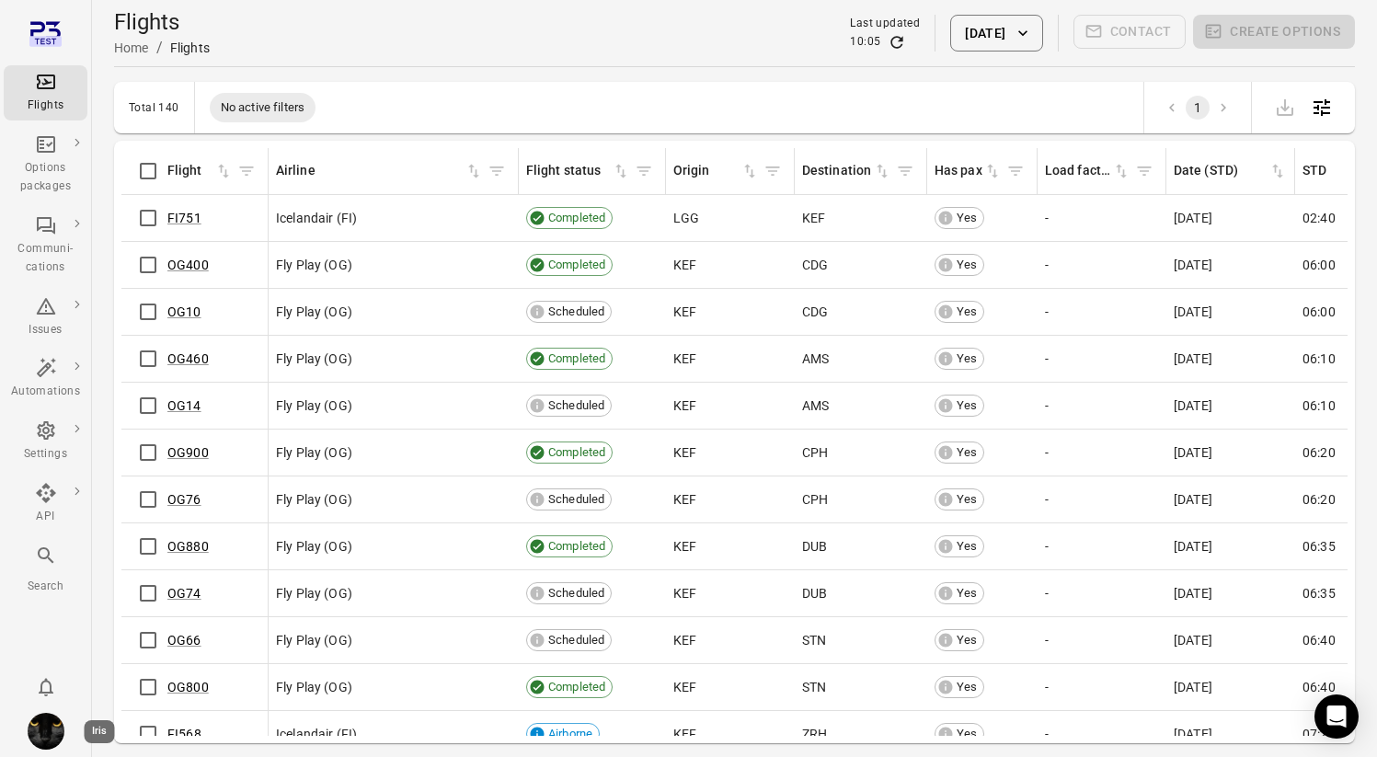
click at [47, 729] on img "Iris" at bounding box center [46, 731] width 37 height 37
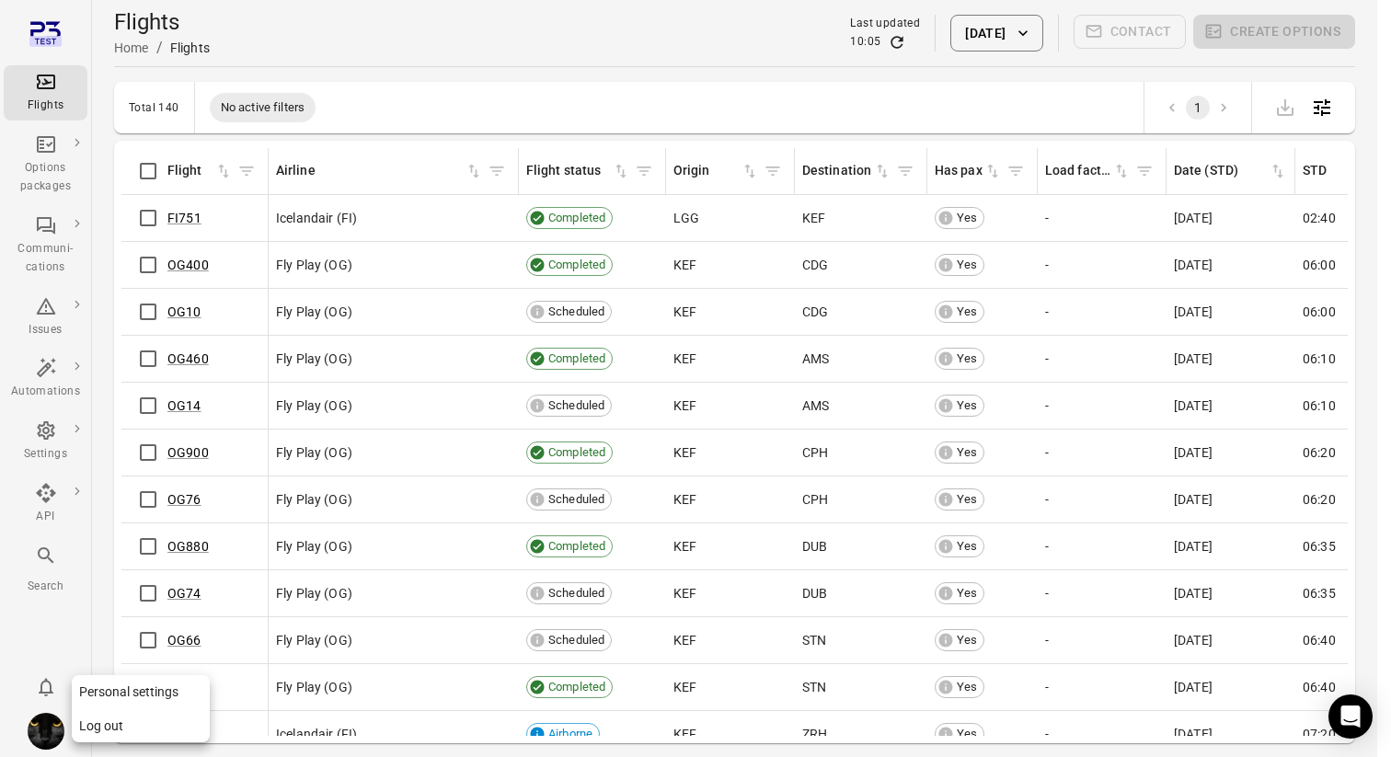
click at [131, 729] on button "Log out" at bounding box center [141, 726] width 138 height 34
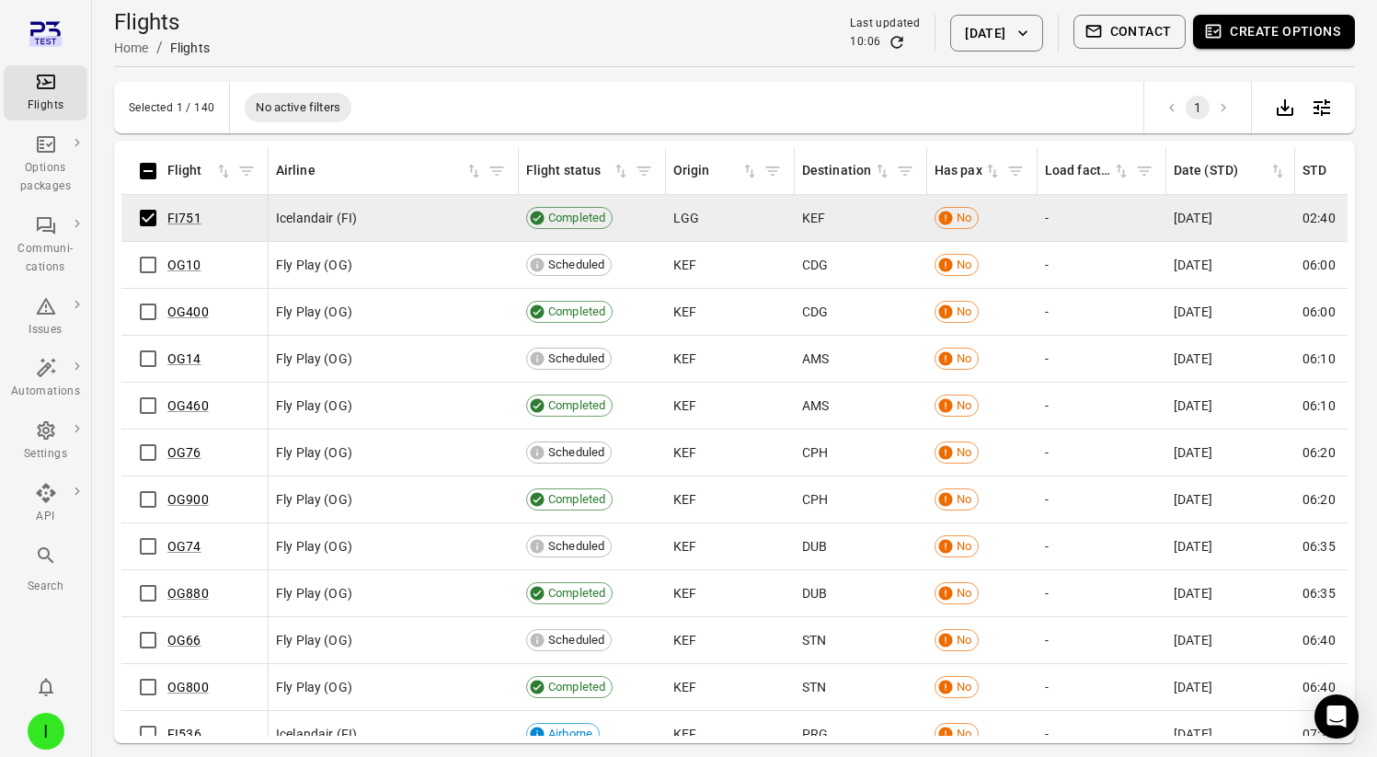
click at [1132, 30] on button "Contact" at bounding box center [1129, 32] width 113 height 34
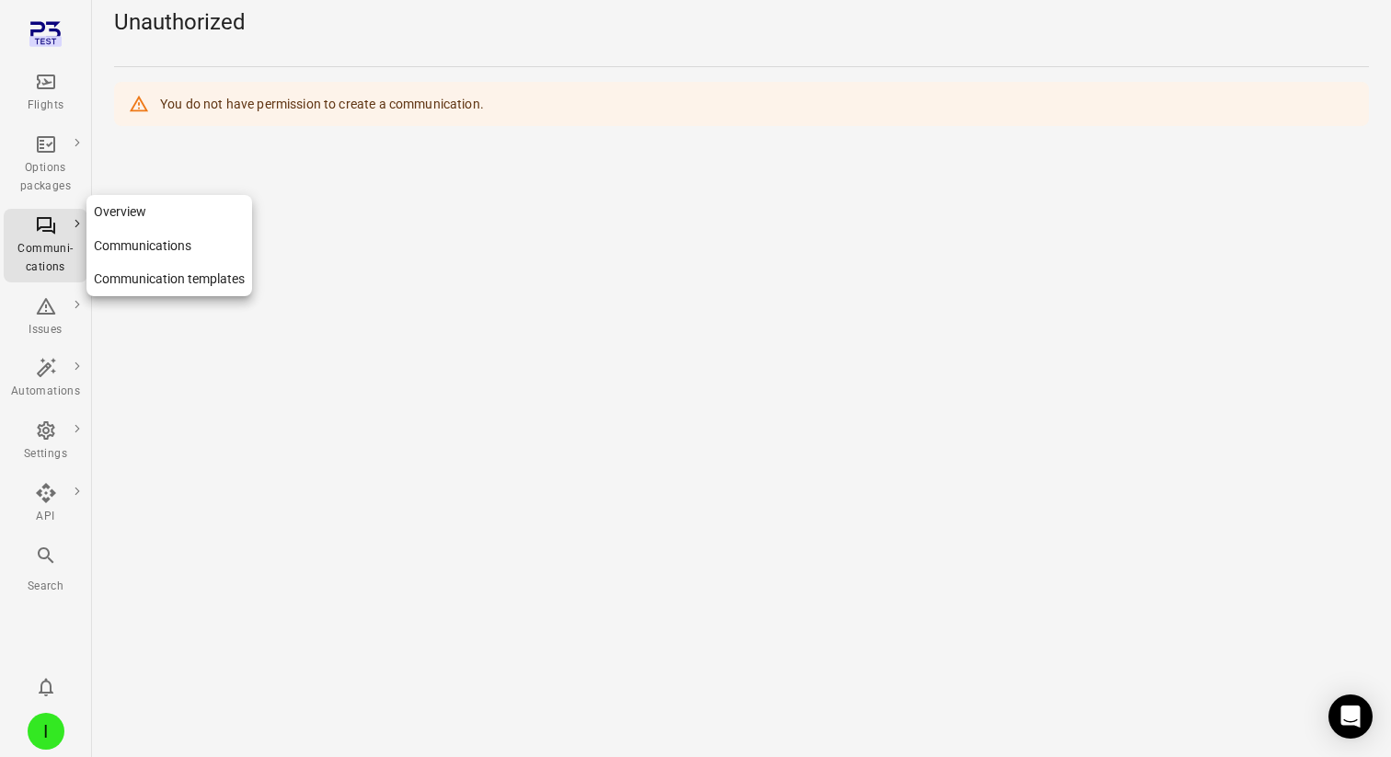
click at [158, 278] on link "Communication templates" at bounding box center [169, 279] width 166 height 34
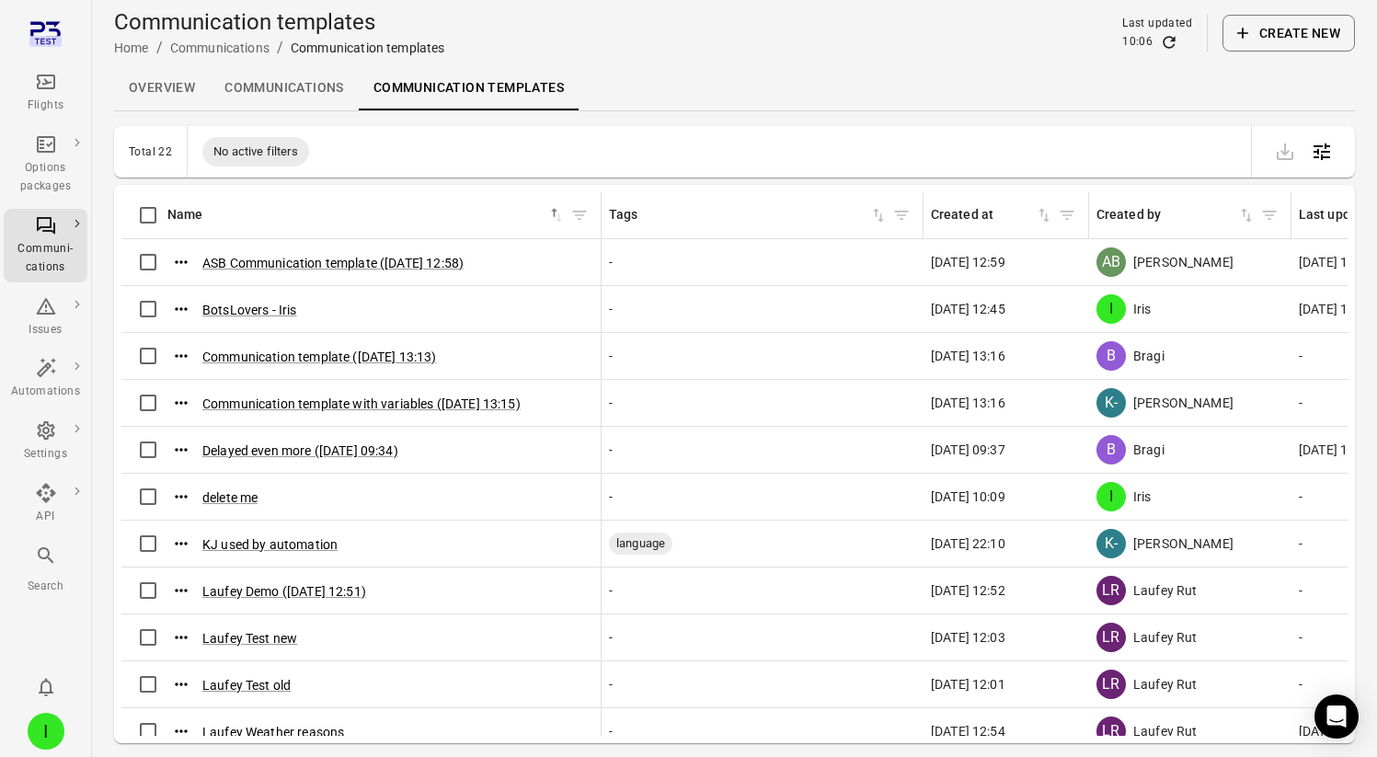
click at [242, 78] on link "Communications" at bounding box center [284, 88] width 149 height 44
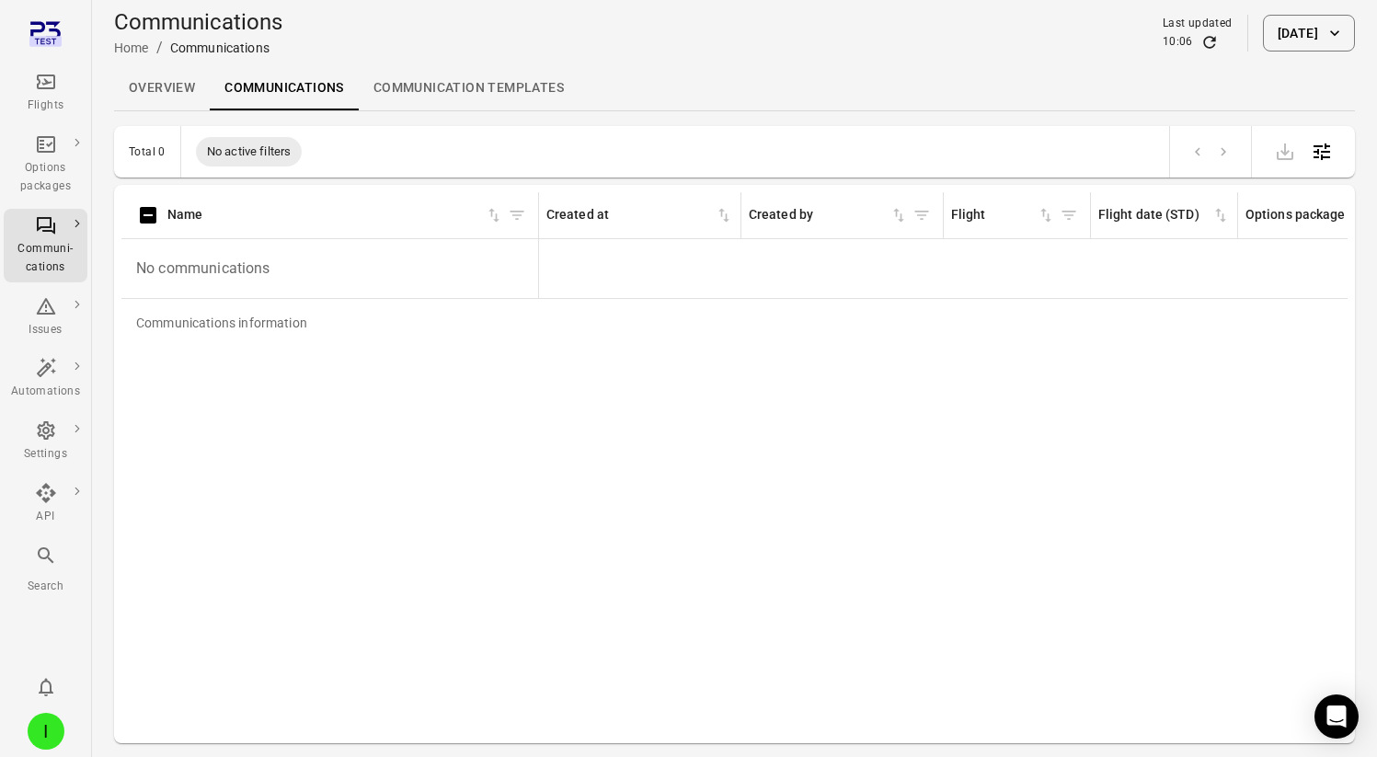
click at [391, 88] on link "Communication templates" at bounding box center [469, 88] width 220 height 44
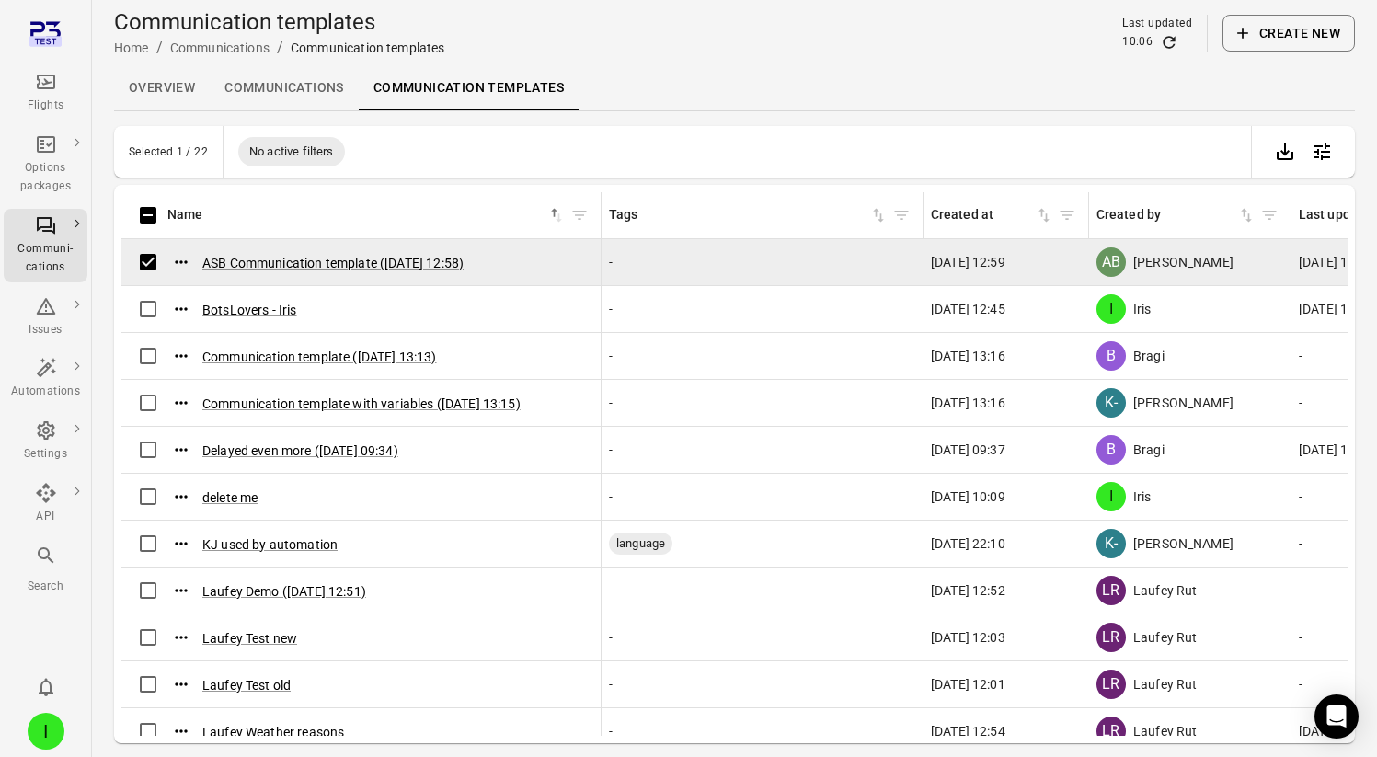
click at [1281, 40] on button "Create new" at bounding box center [1288, 33] width 132 height 37
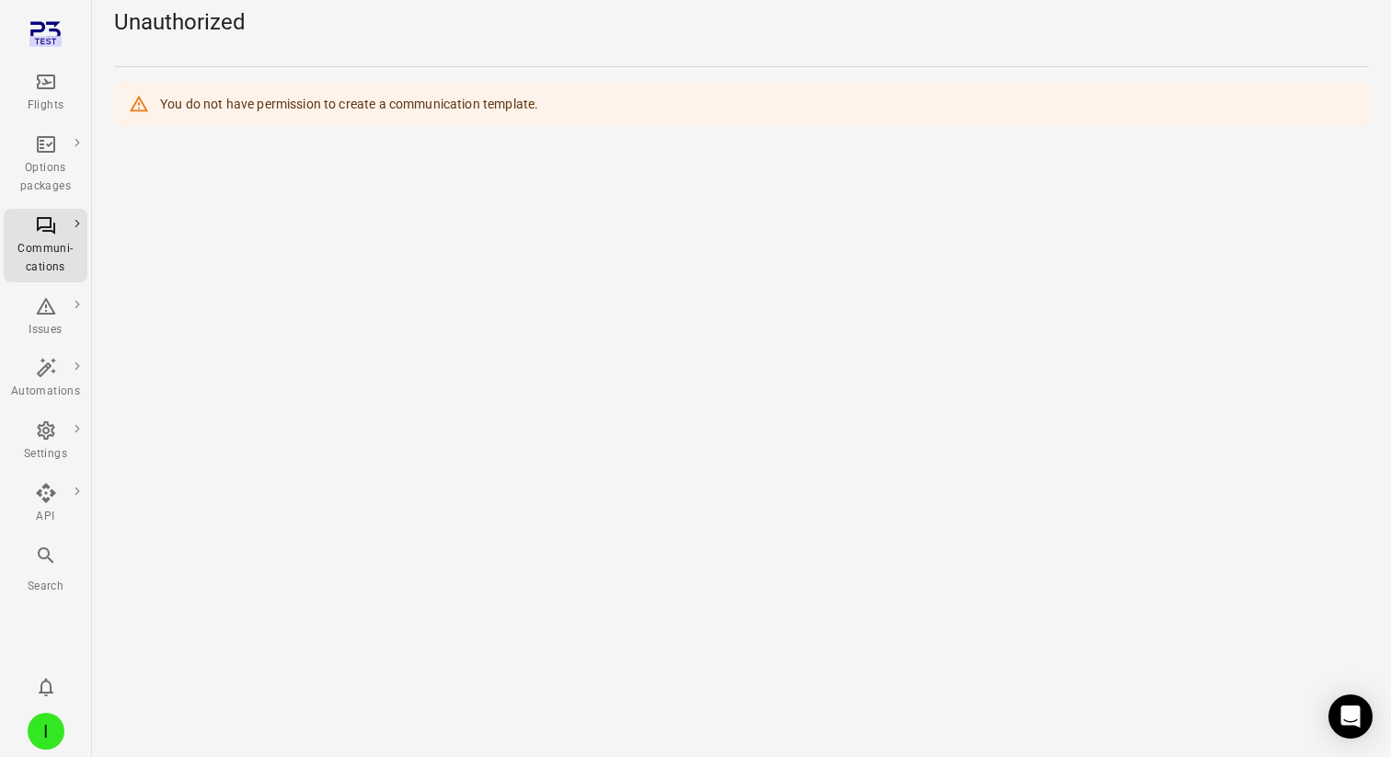
click at [38, 81] on icon "Main navigation" at bounding box center [46, 82] width 22 height 22
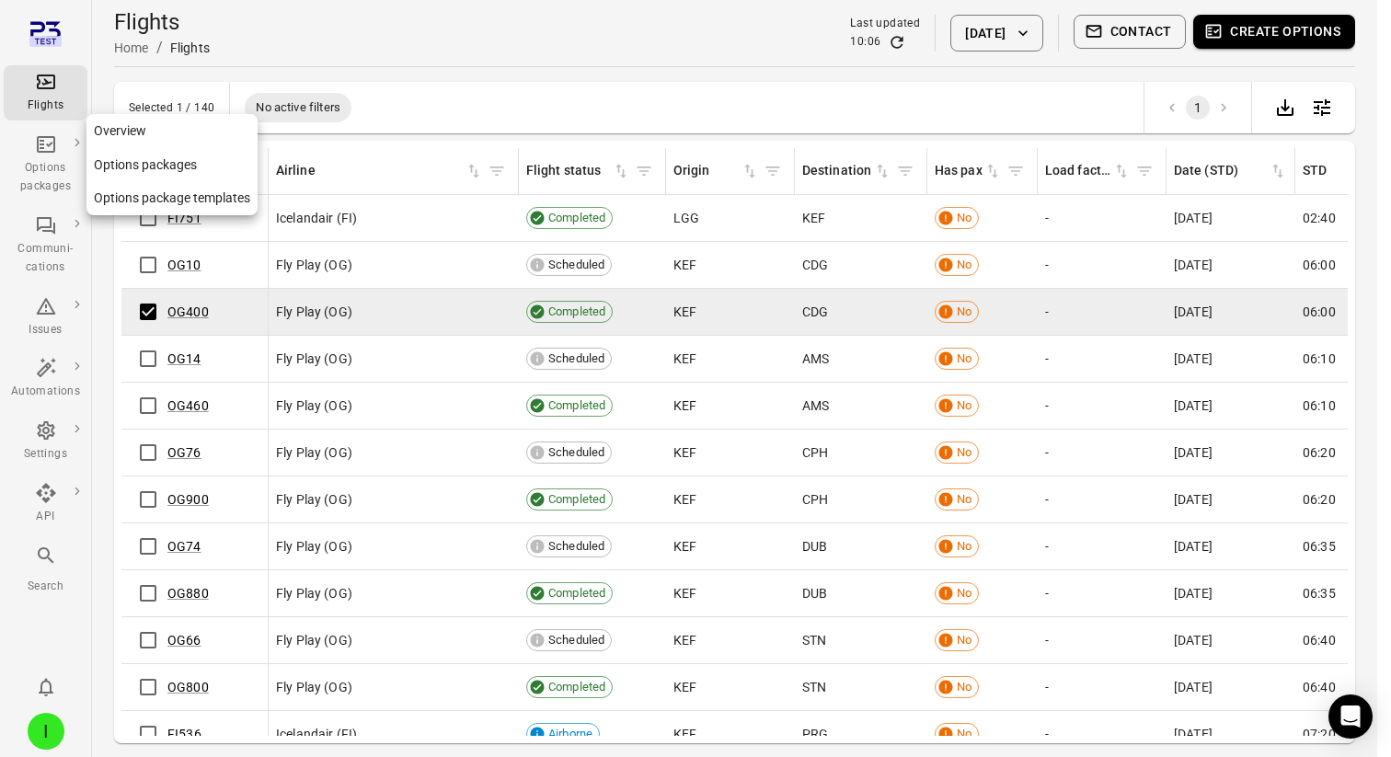
click at [47, 168] on div "Options packages" at bounding box center [45, 177] width 69 height 37
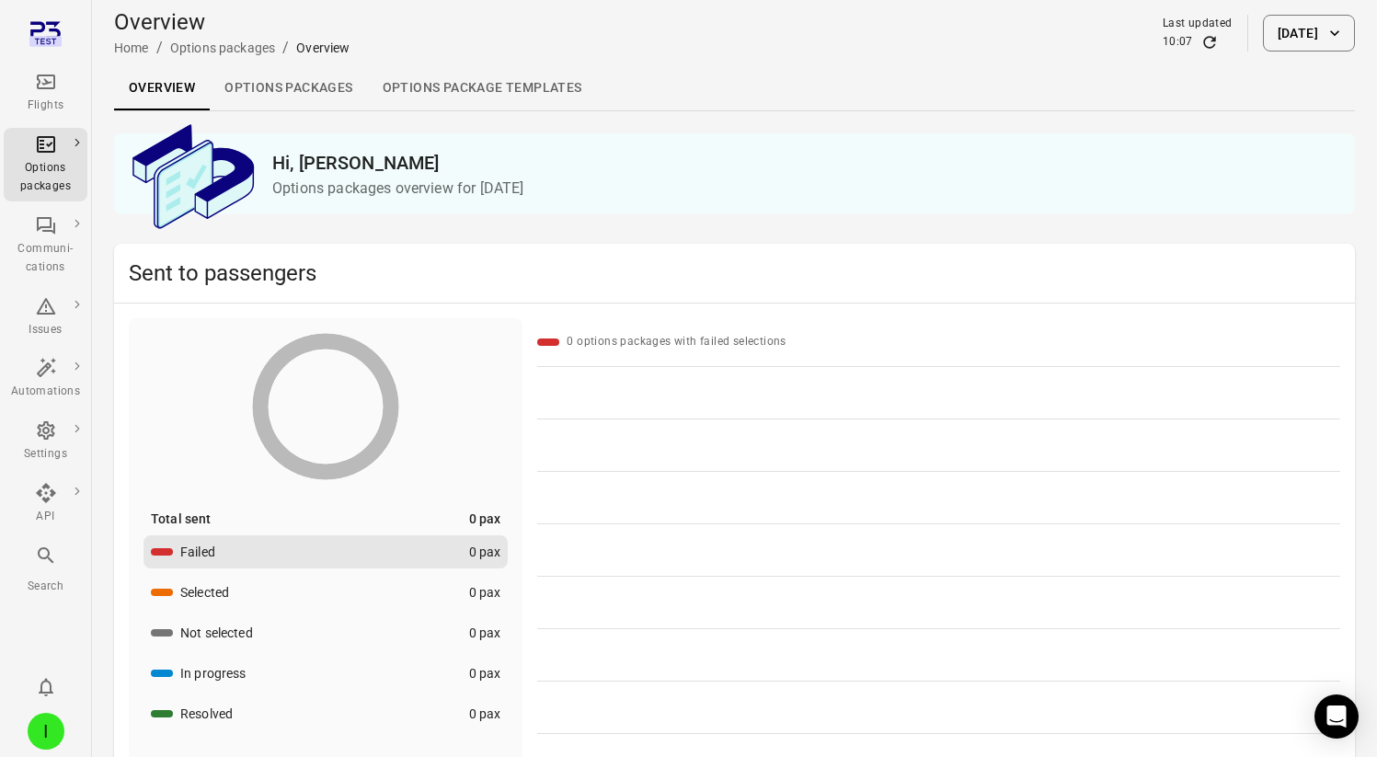
click at [306, 75] on link "Options packages" at bounding box center [288, 88] width 157 height 44
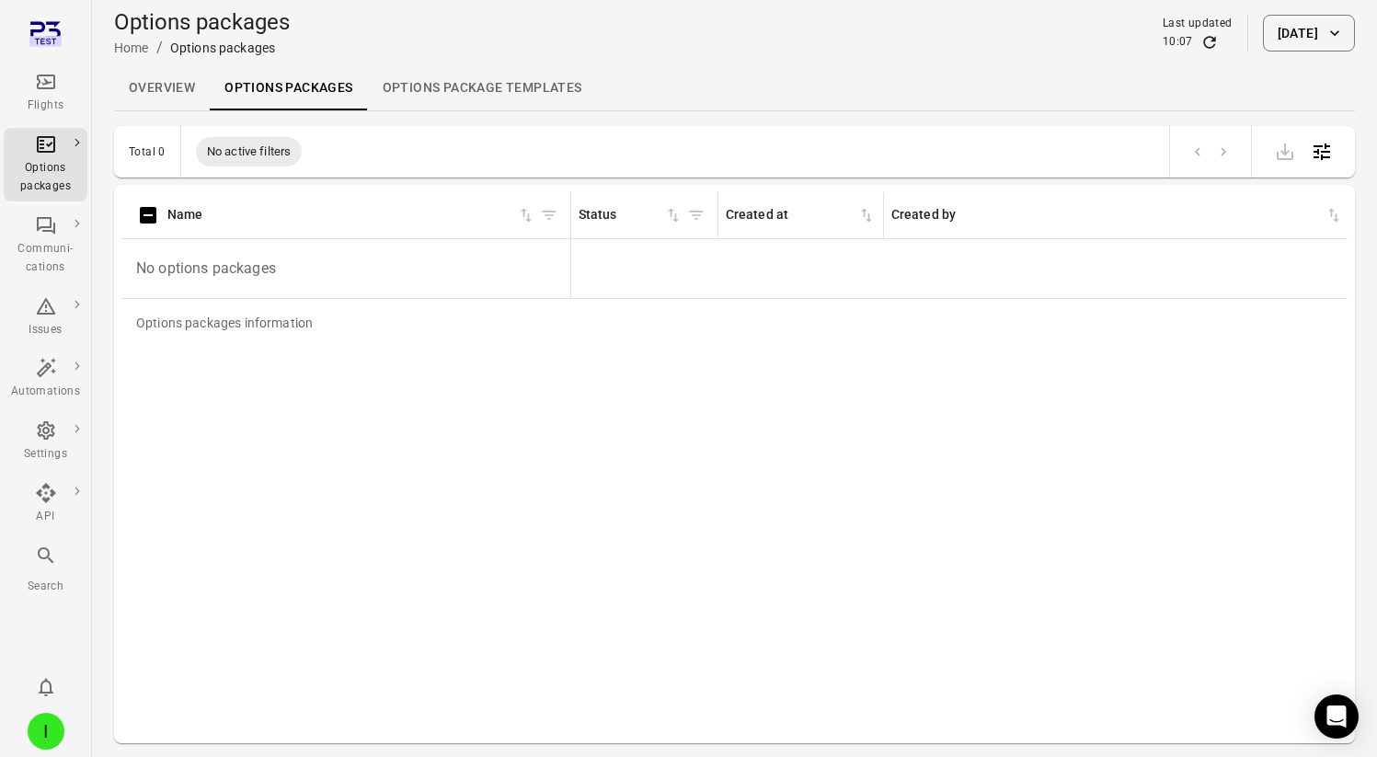
click at [1293, 27] on button "22 Sep 2025" at bounding box center [1309, 33] width 92 height 37
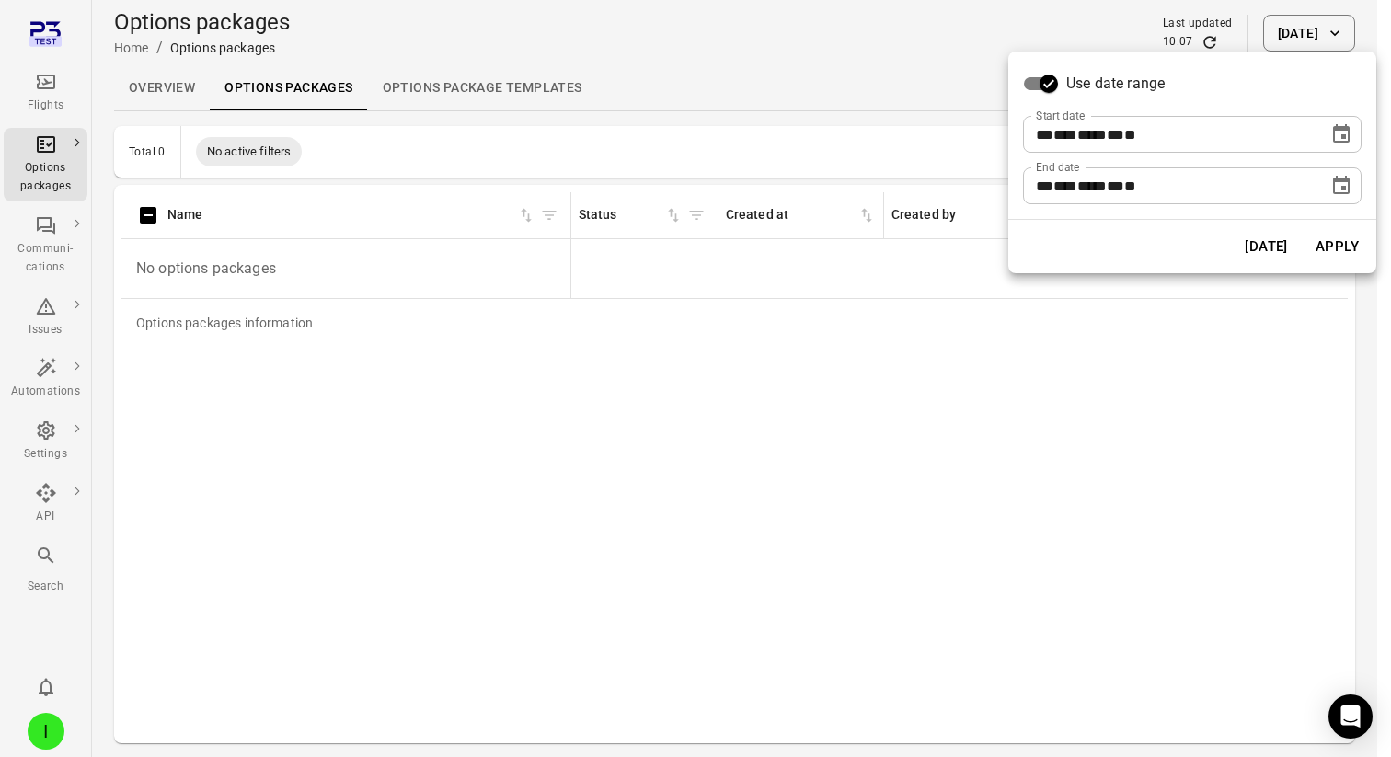
click at [1337, 146] on button "Choose date, selected date is Sep 22, 2025" at bounding box center [1341, 134] width 37 height 37
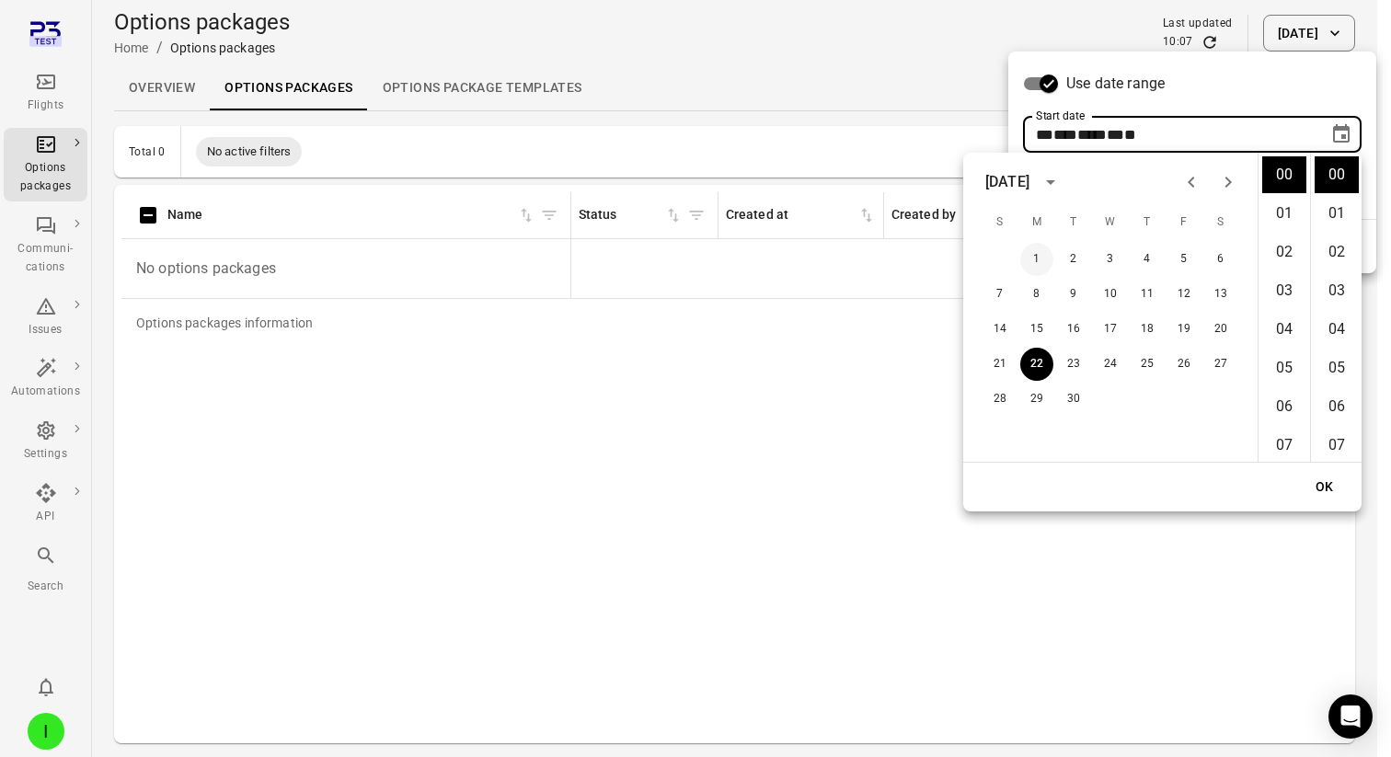
click at [1043, 255] on button "1" at bounding box center [1036, 259] width 33 height 33
type input "**********"
click at [1310, 499] on button "OK" at bounding box center [1324, 487] width 59 height 34
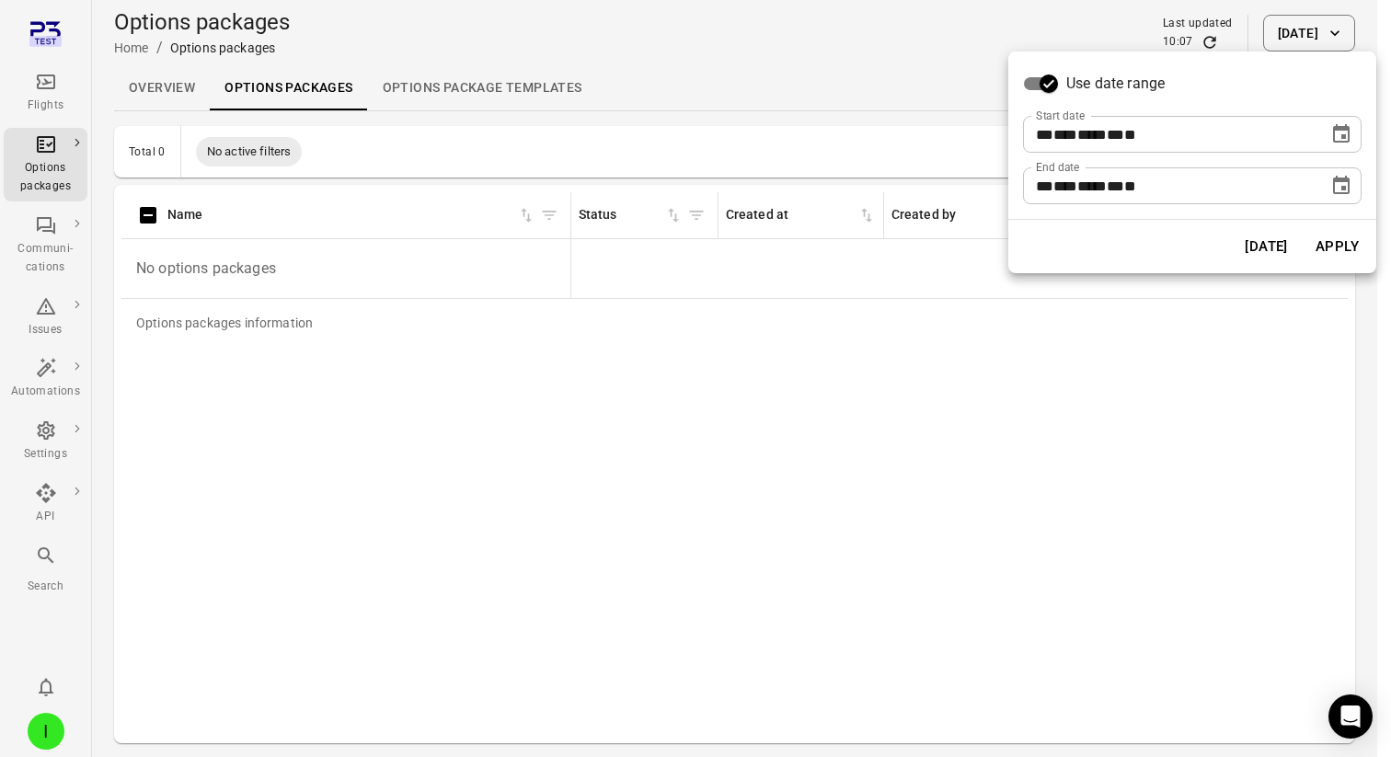
click at [1326, 246] on button "Apply" at bounding box center [1336, 246] width 63 height 39
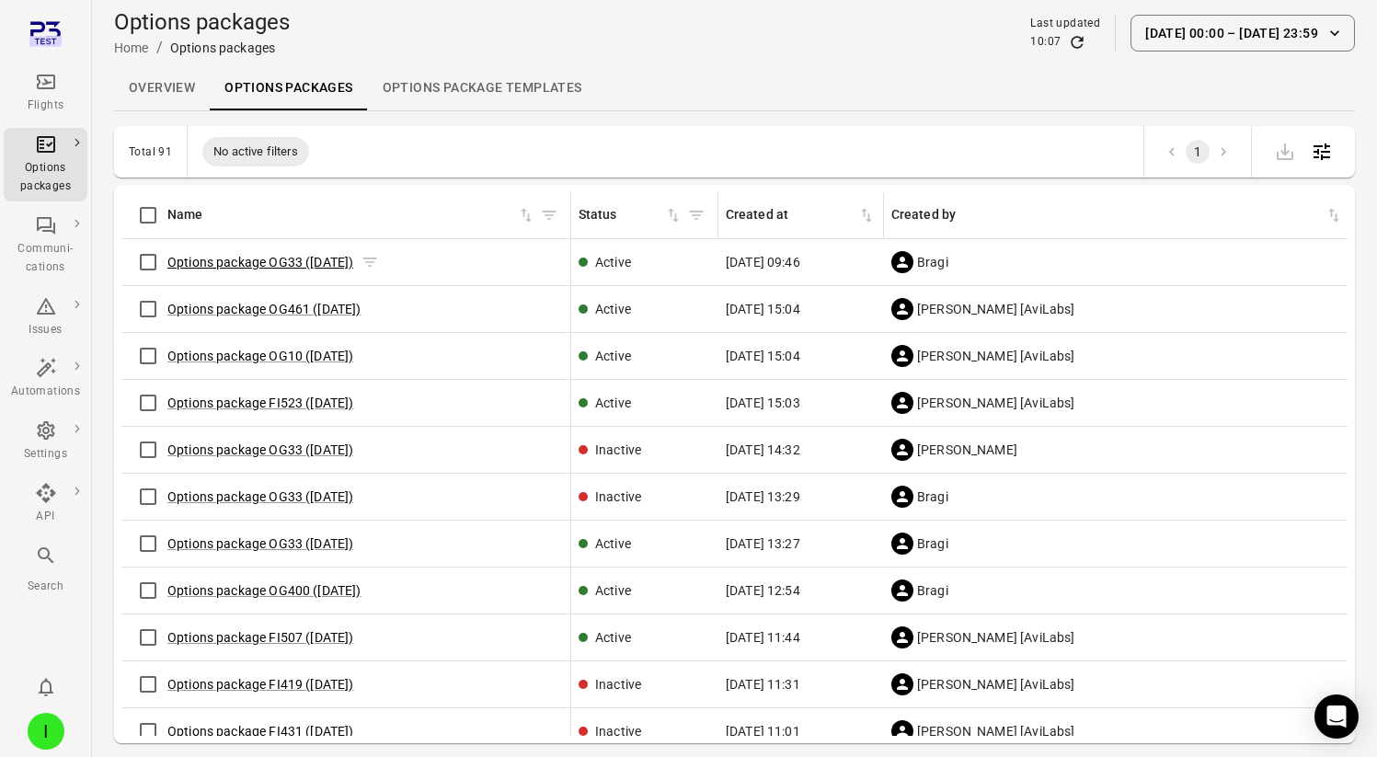
click at [238, 267] on link "Options package OG33 (17 Sep)" at bounding box center [260, 262] width 186 height 15
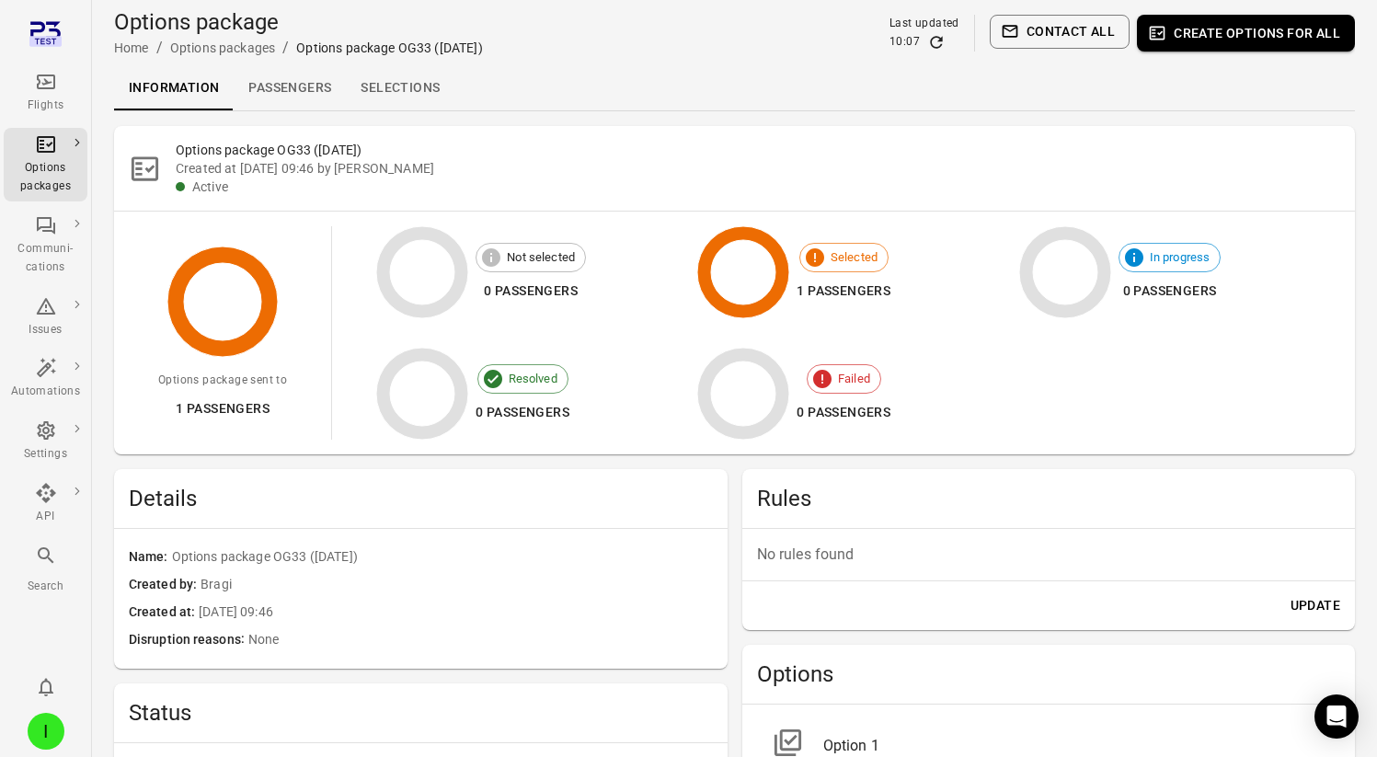
click at [413, 75] on link "Selections" at bounding box center [400, 88] width 109 height 44
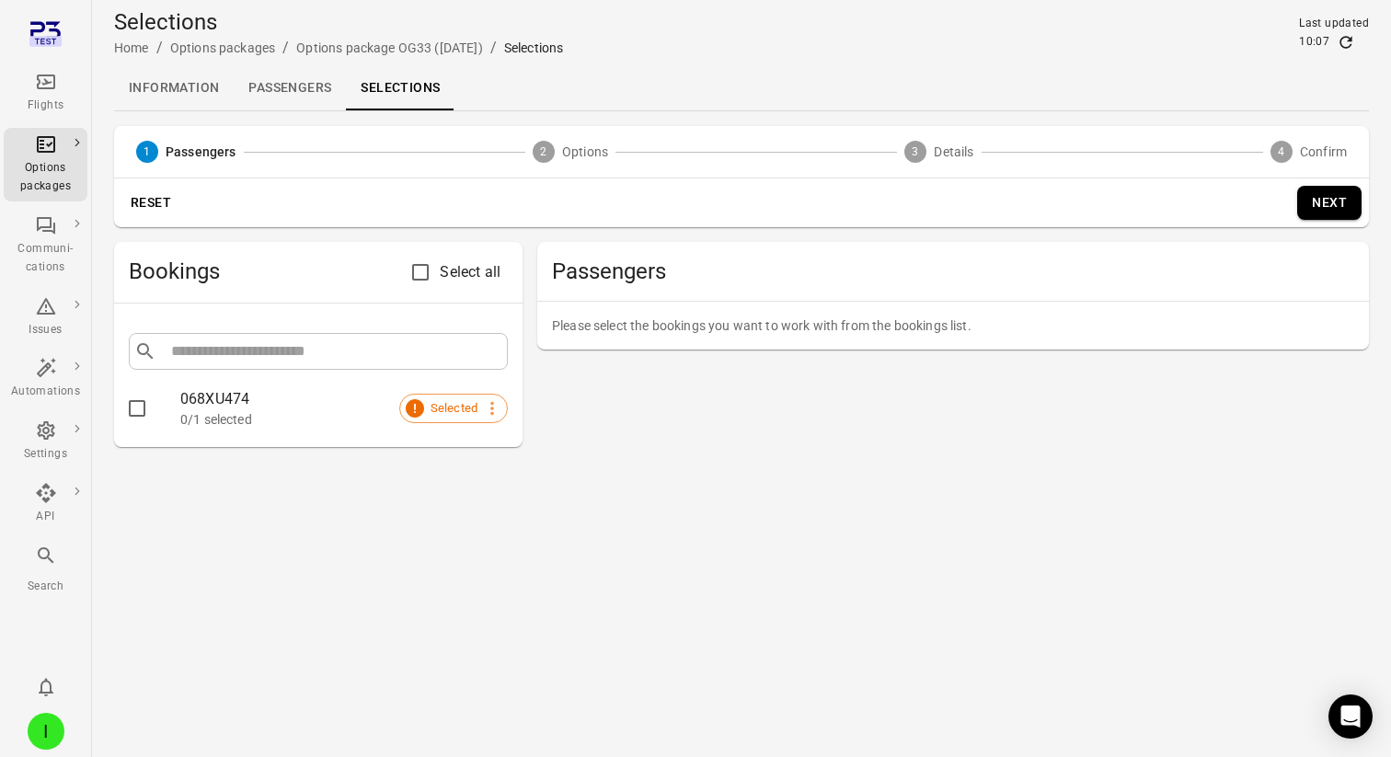
click at [177, 75] on link "Information" at bounding box center [174, 88] width 120 height 44
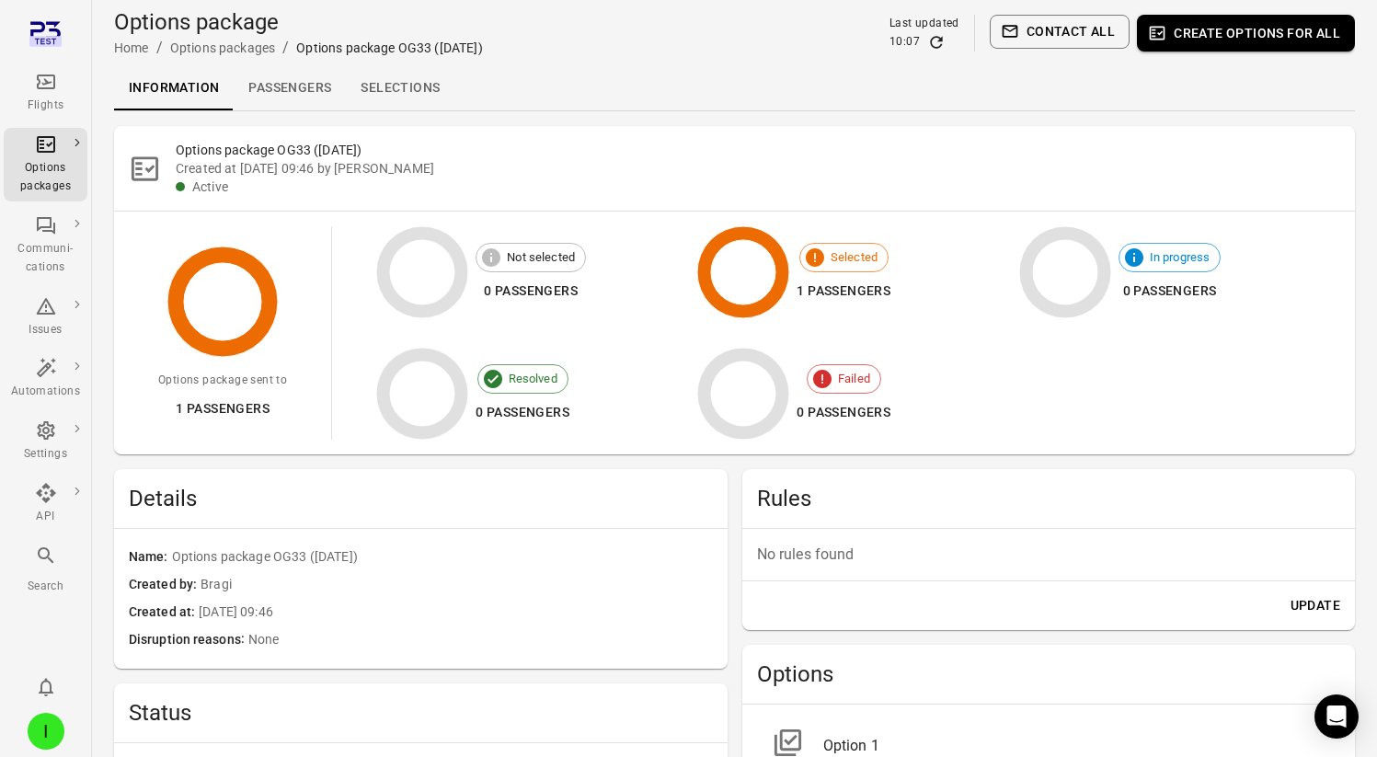
click at [270, 88] on link "Passengers" at bounding box center [290, 88] width 112 height 44
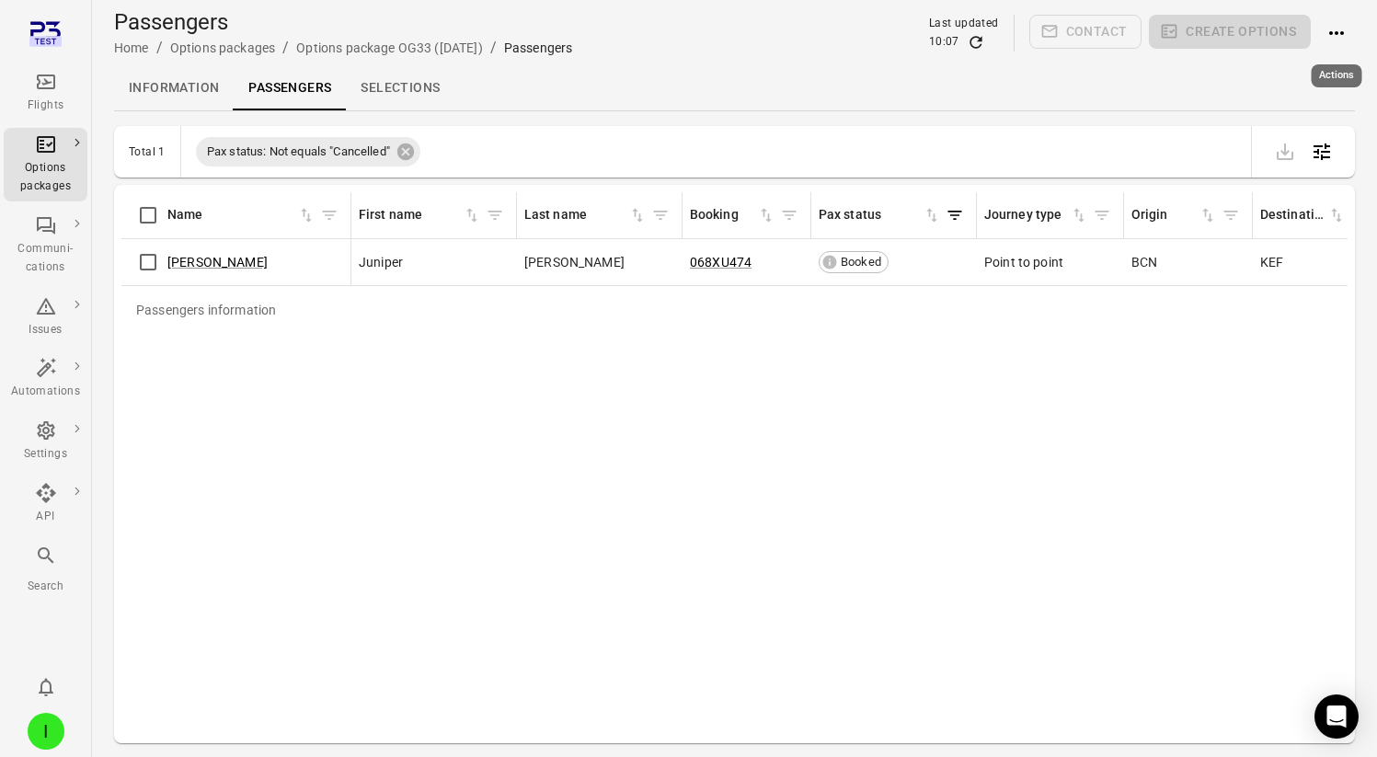
click at [1334, 36] on icon "Actions" at bounding box center [1336, 33] width 22 height 22
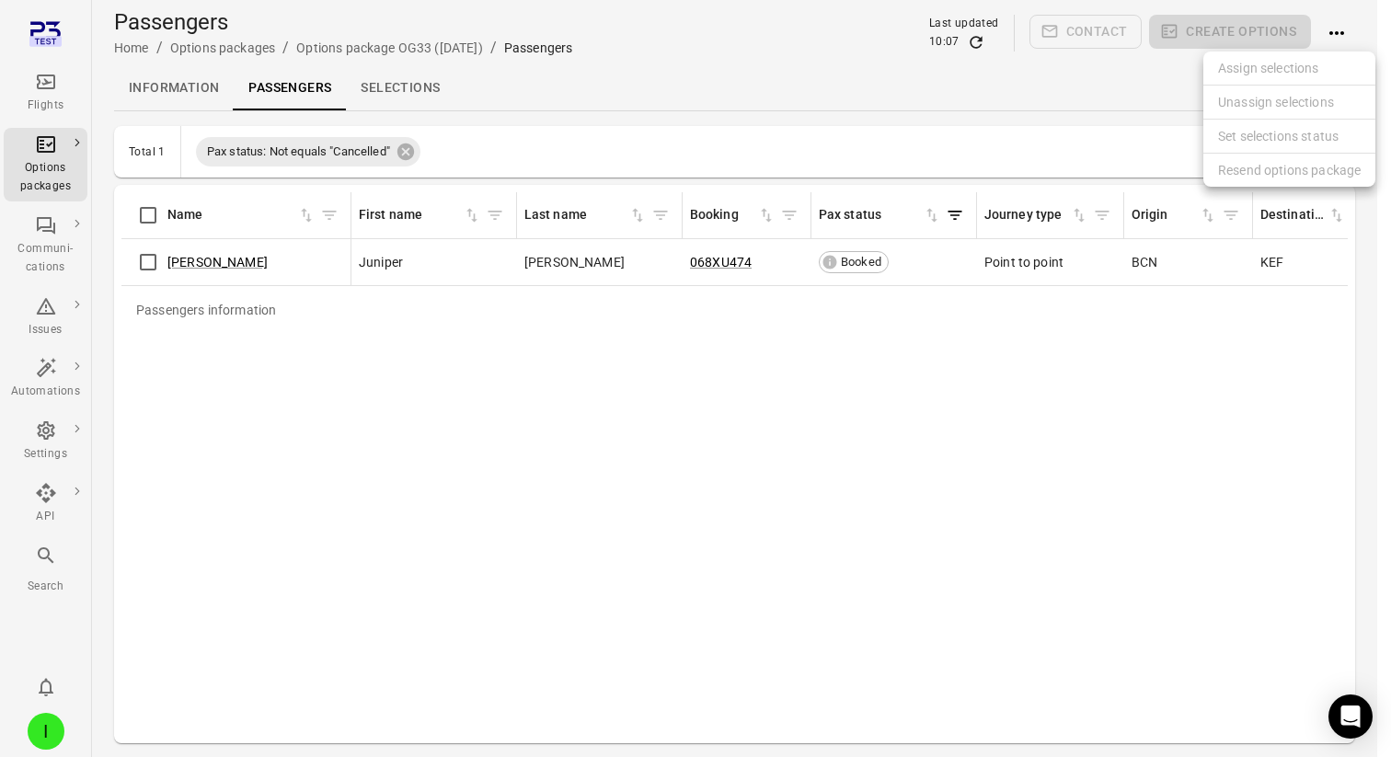
click at [1334, 36] on div at bounding box center [695, 378] width 1391 height 757
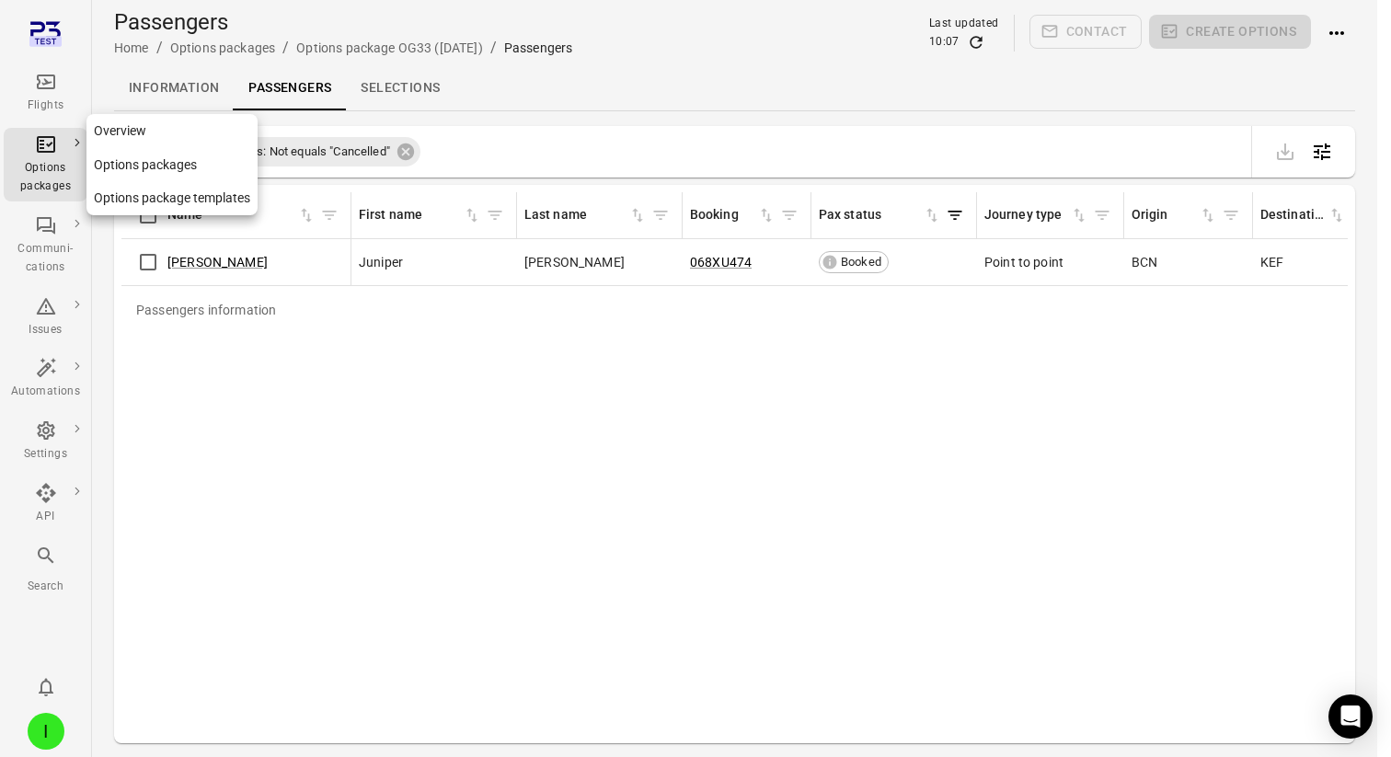
click at [47, 167] on div "Options packages" at bounding box center [45, 177] width 69 height 37
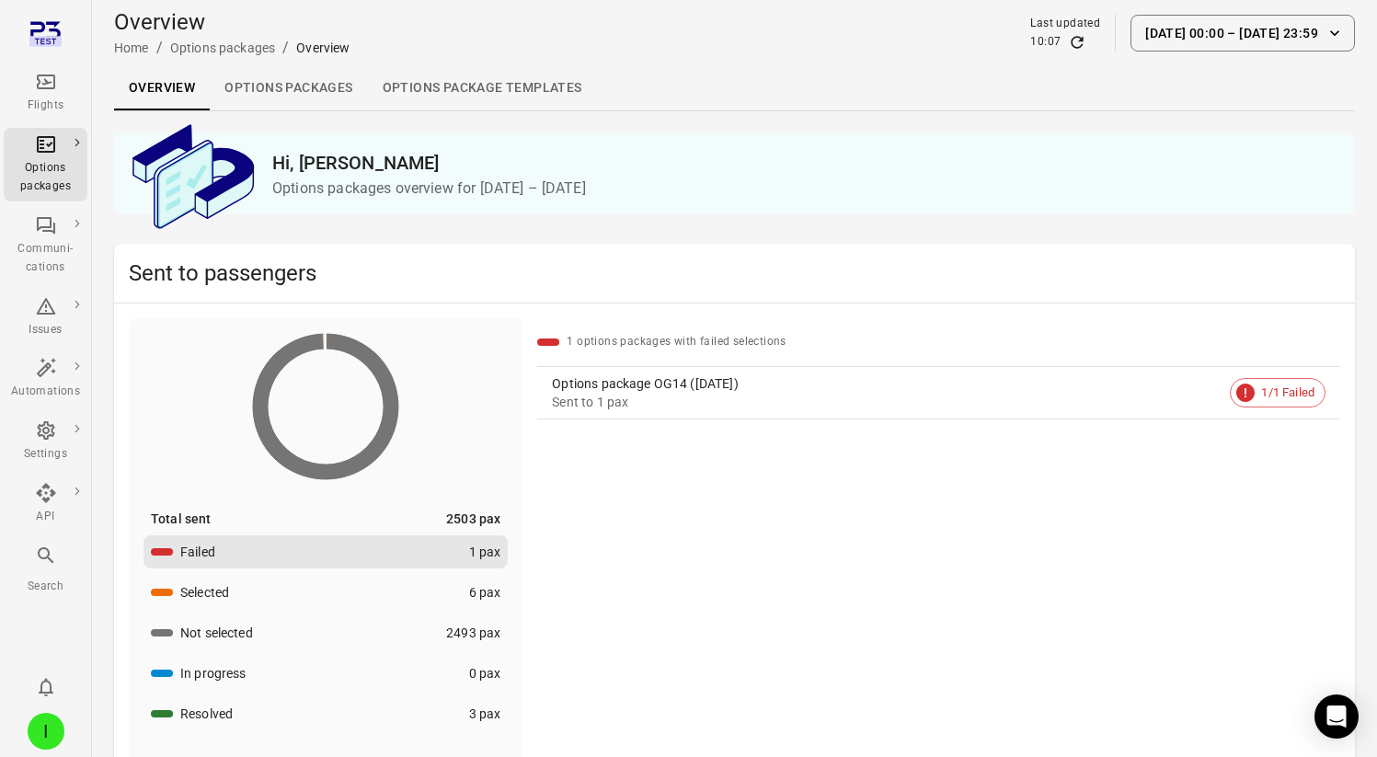
click at [306, 96] on link "Options packages" at bounding box center [288, 88] width 157 height 44
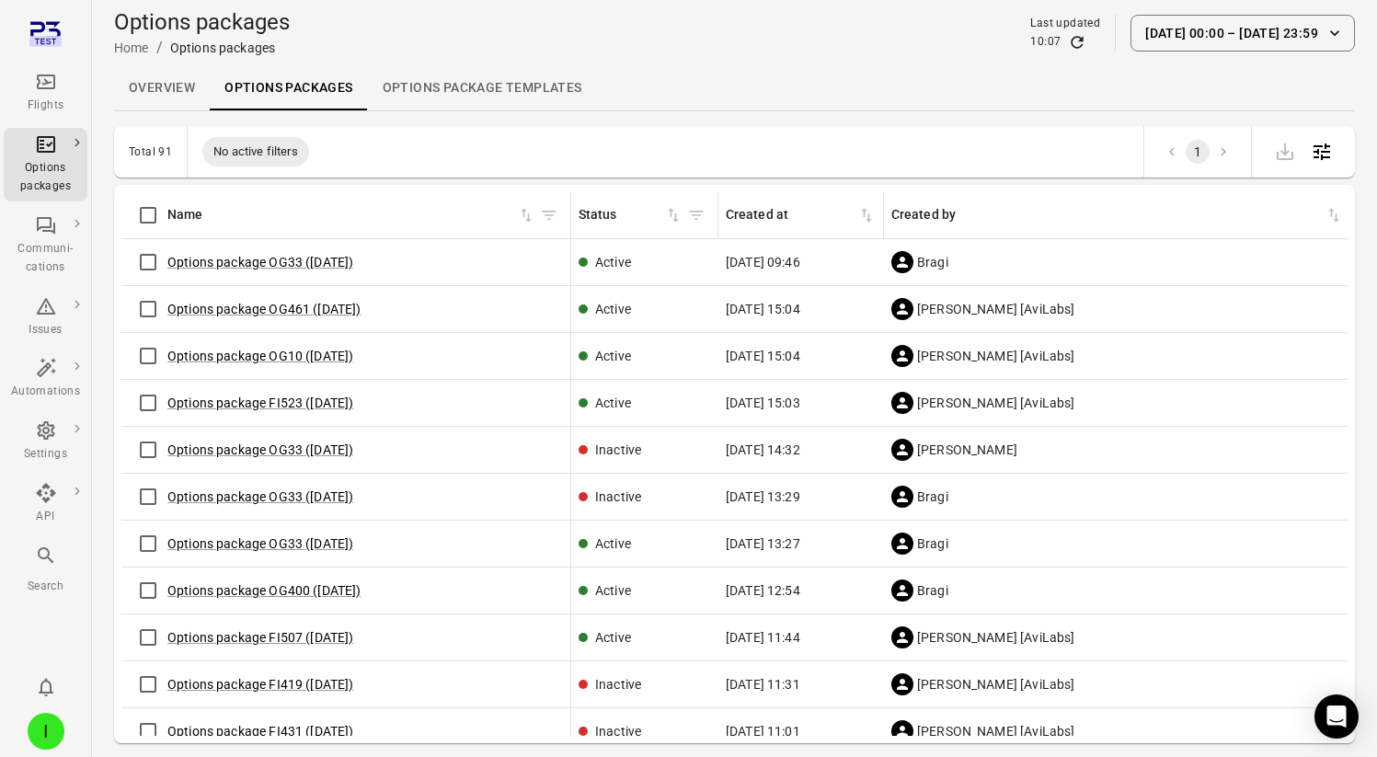
click at [167, 82] on link "Overview" at bounding box center [162, 88] width 96 height 44
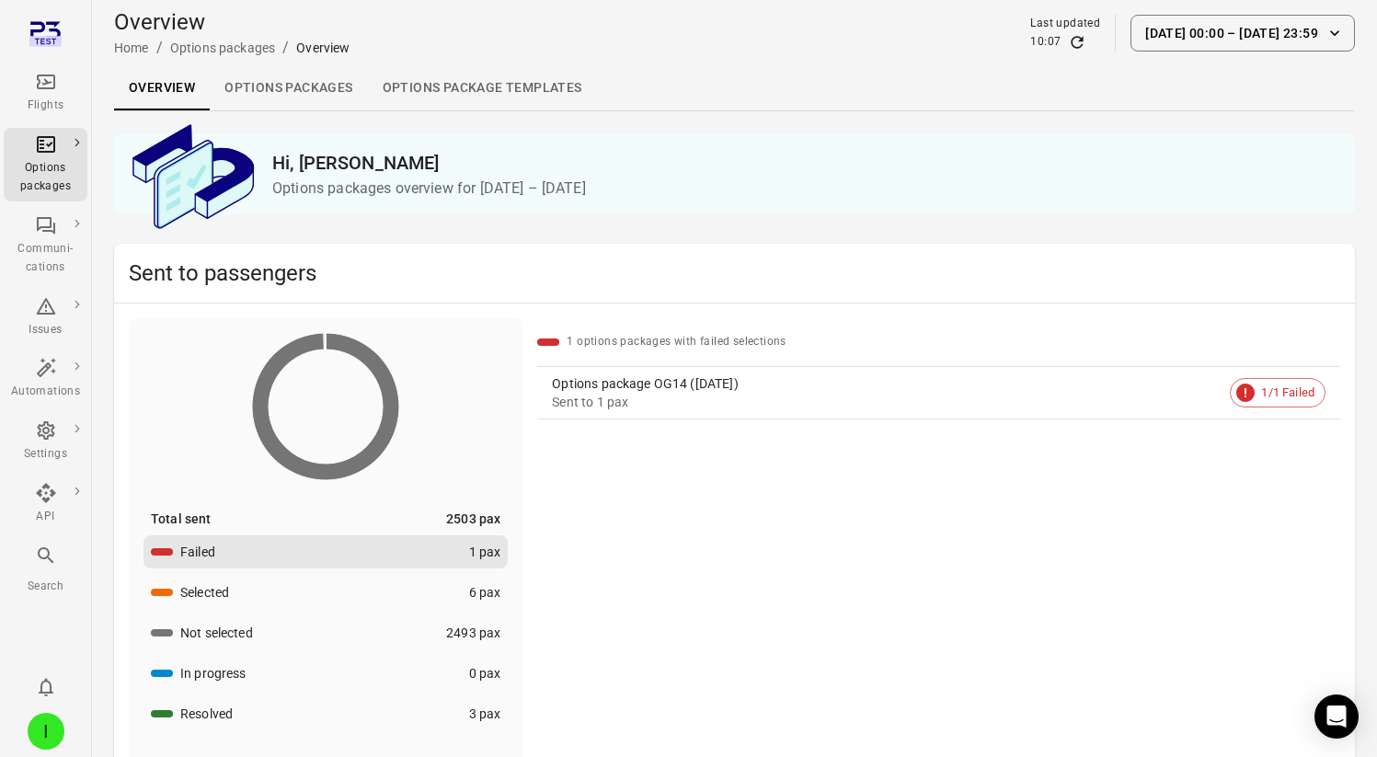
scroll to position [126, 0]
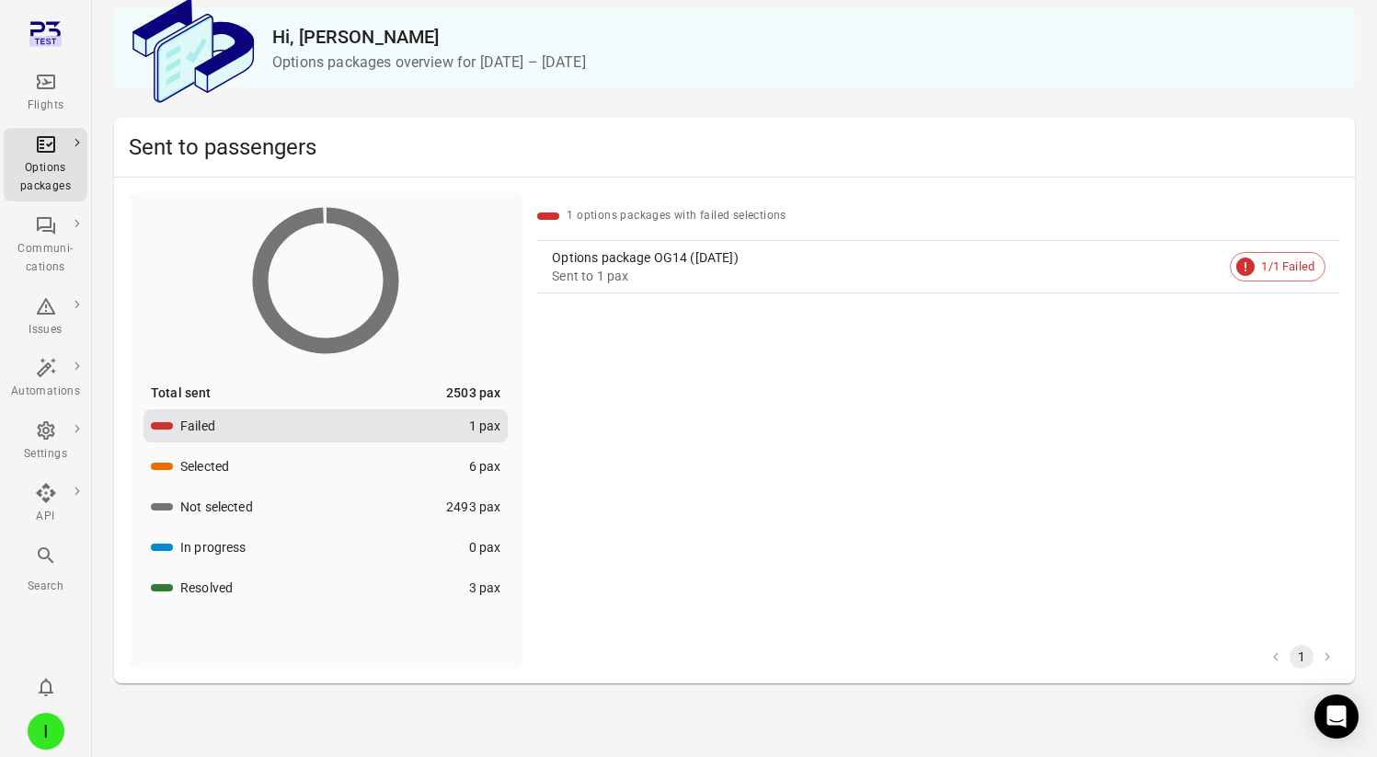
click at [707, 280] on div "Sent to 1 pax" at bounding box center [887, 276] width 671 height 18
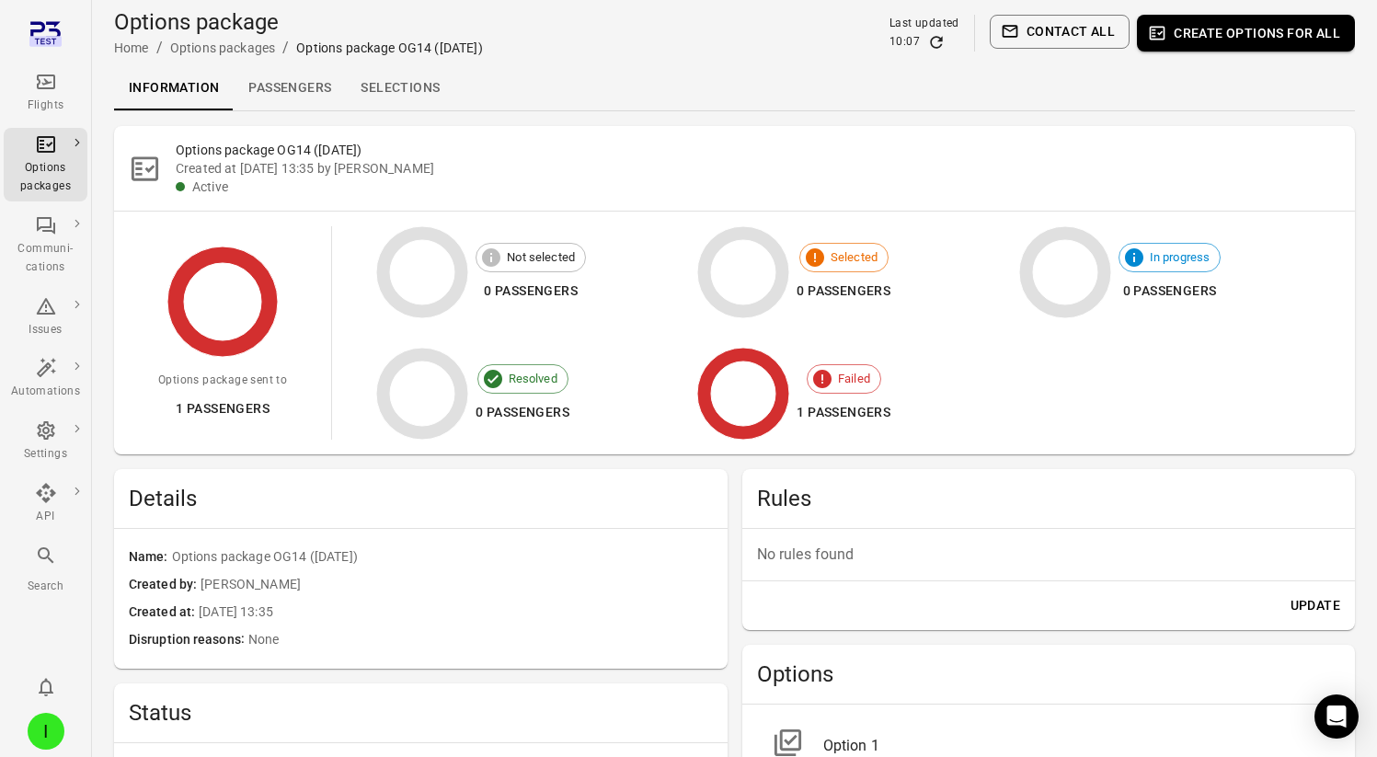
click at [285, 95] on link "Passengers" at bounding box center [290, 88] width 112 height 44
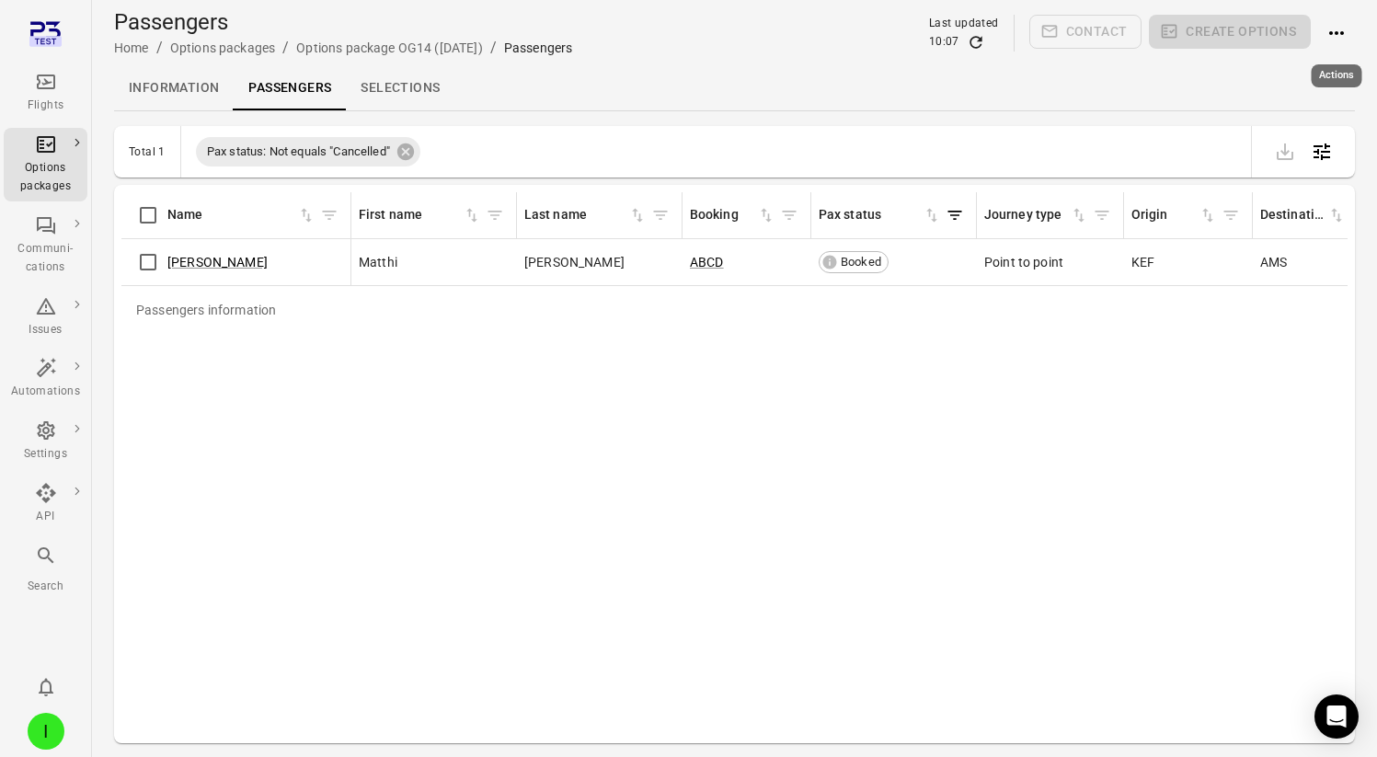
click at [1351, 24] on button "Actions" at bounding box center [1336, 33] width 37 height 37
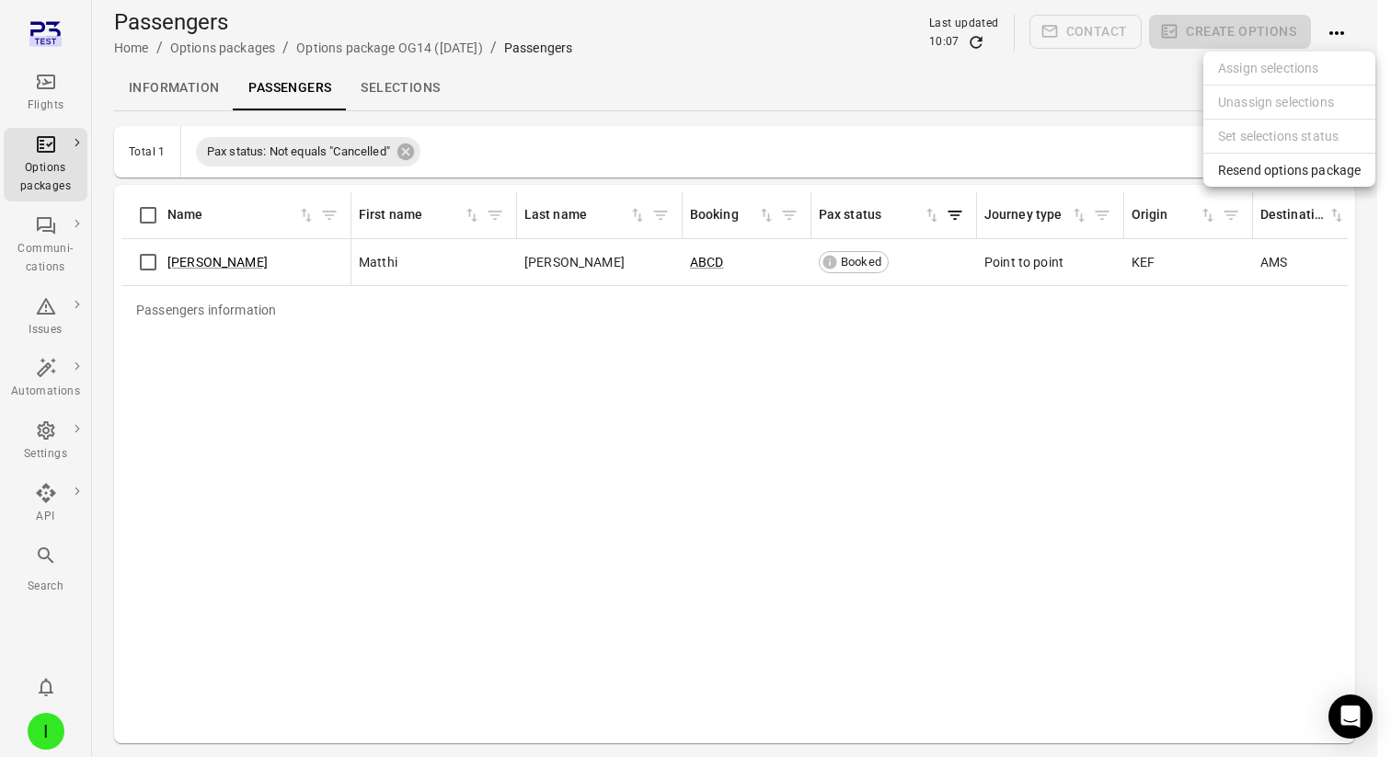
click at [1280, 169] on span "Resend options package" at bounding box center [1289, 170] width 143 height 18
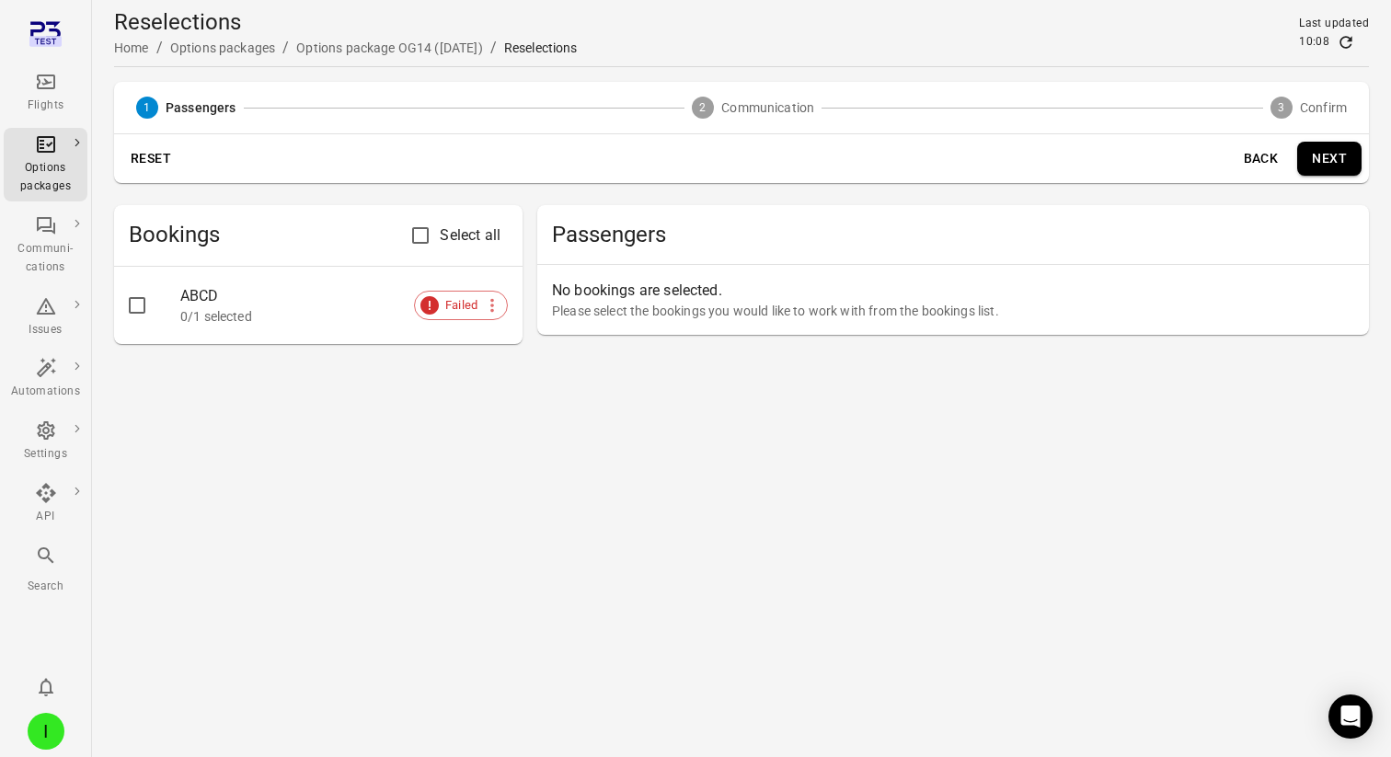
click at [290, 287] on div "ABCD" at bounding box center [343, 296] width 327 height 22
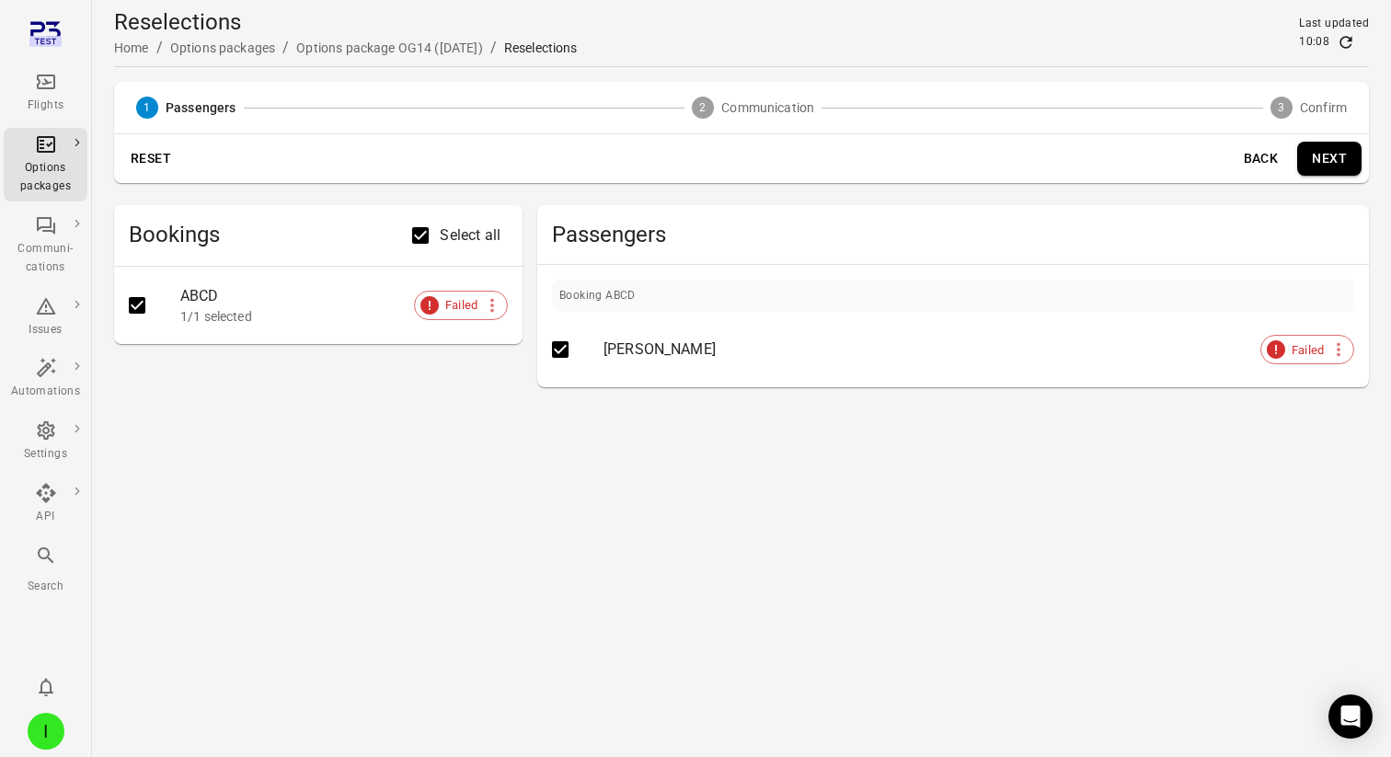
click at [1337, 166] on button "Next" at bounding box center [1329, 159] width 64 height 34
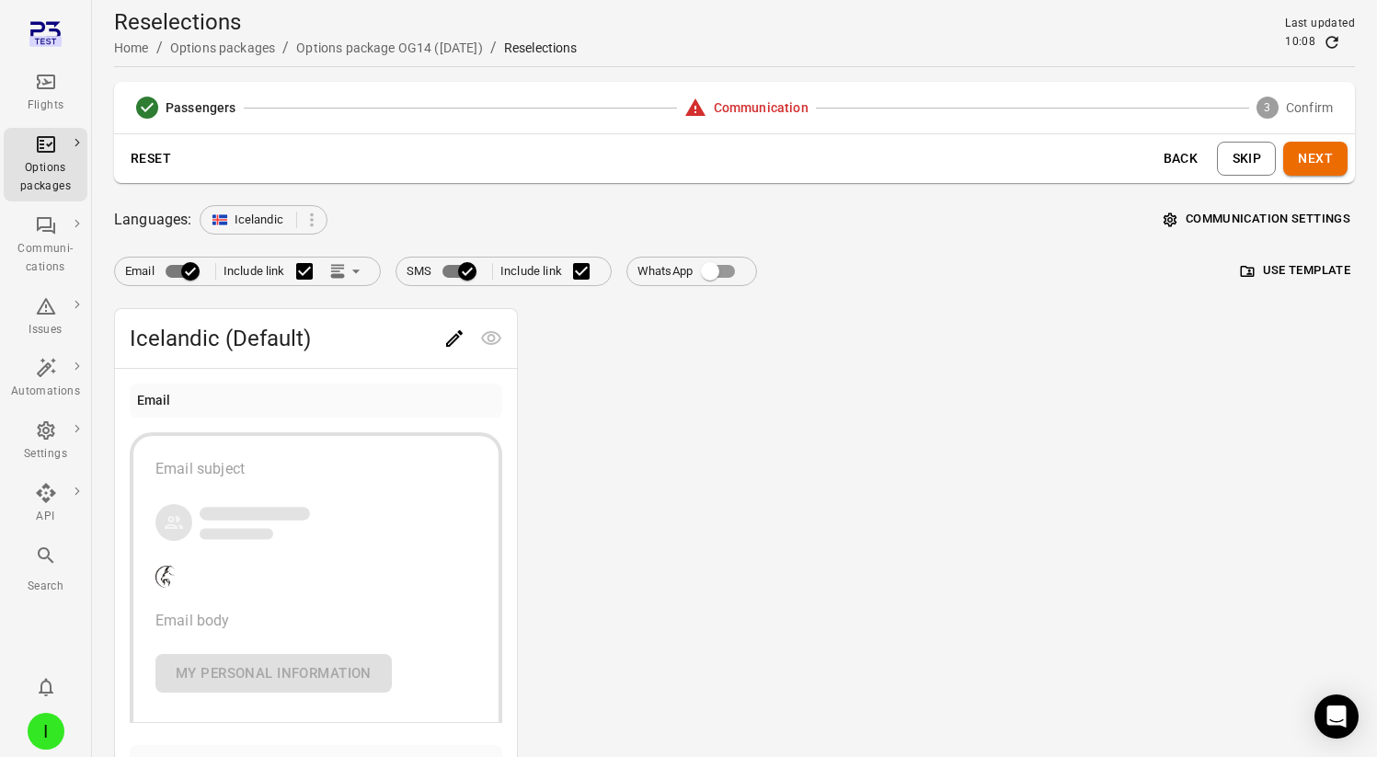
click at [1243, 167] on button "Skip" at bounding box center [1246, 159] width 59 height 34
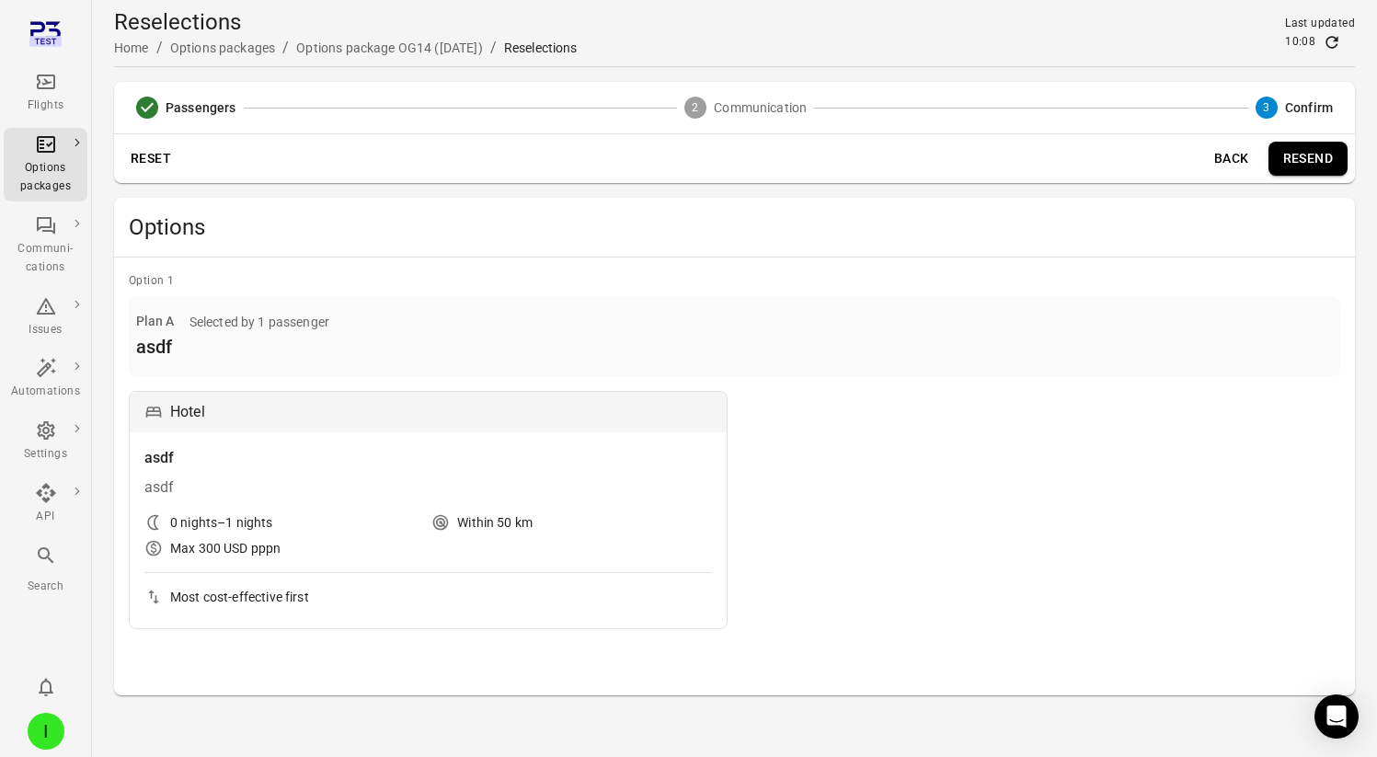
click at [1234, 167] on button "Back" at bounding box center [1231, 159] width 59 height 34
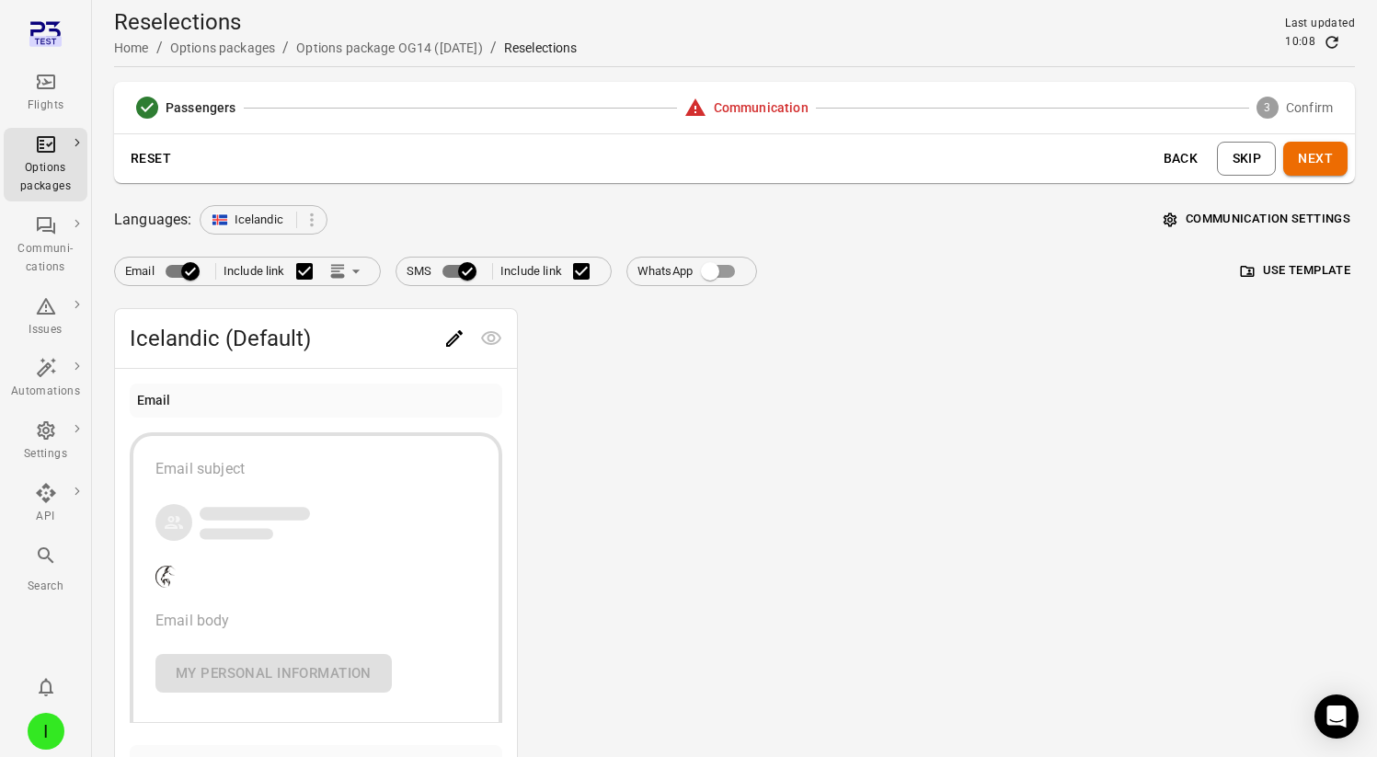
click at [54, 67] on link "Flights" at bounding box center [46, 92] width 84 height 55
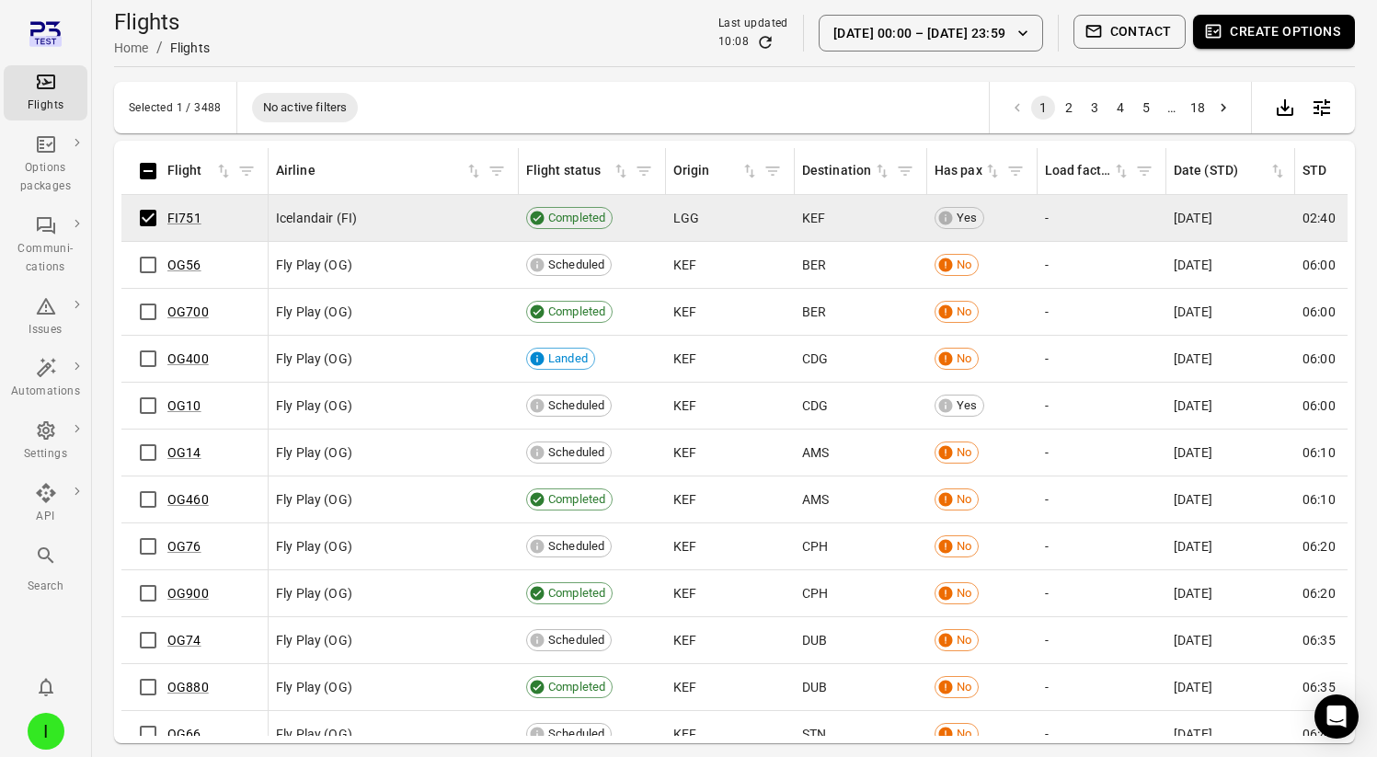
click at [1144, 41] on button "Contact" at bounding box center [1129, 32] width 113 height 34
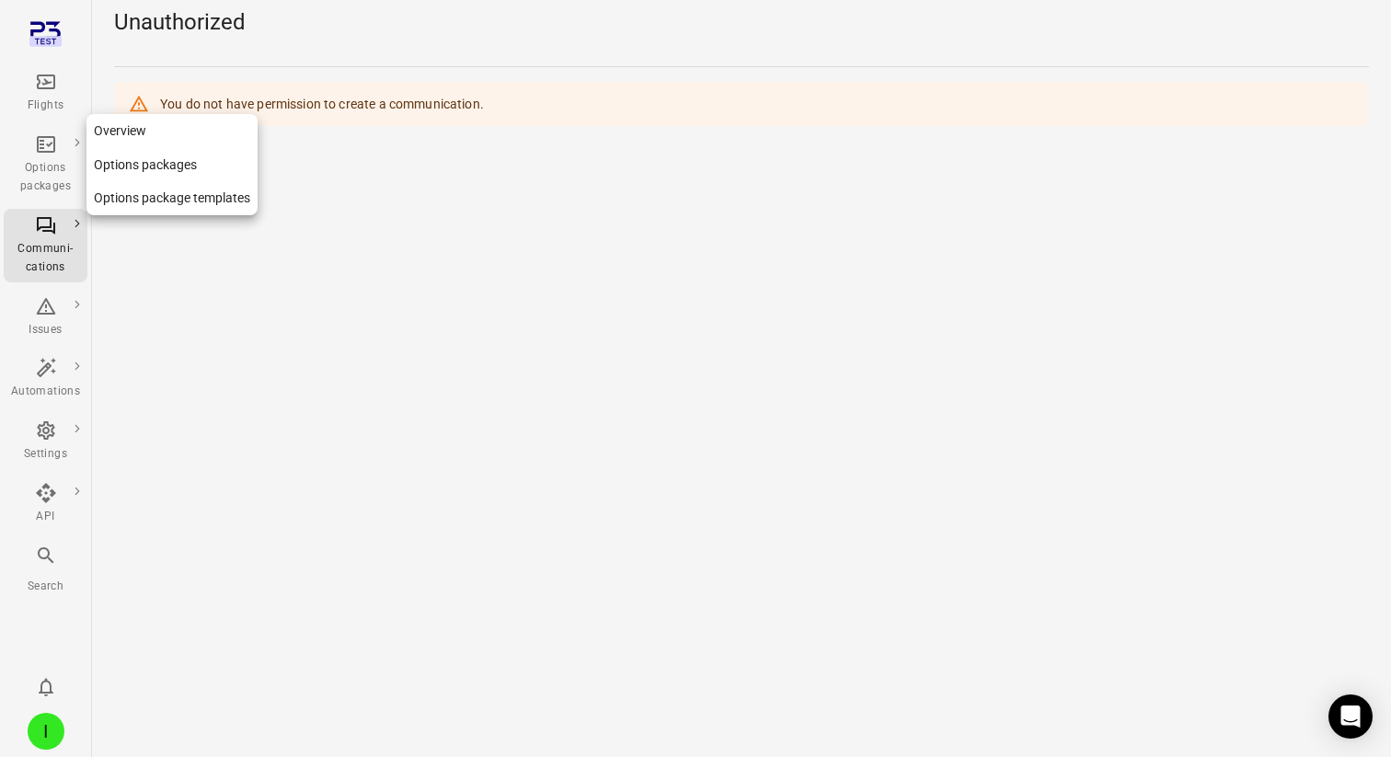
click at [39, 137] on icon "Main navigation" at bounding box center [46, 144] width 18 height 17
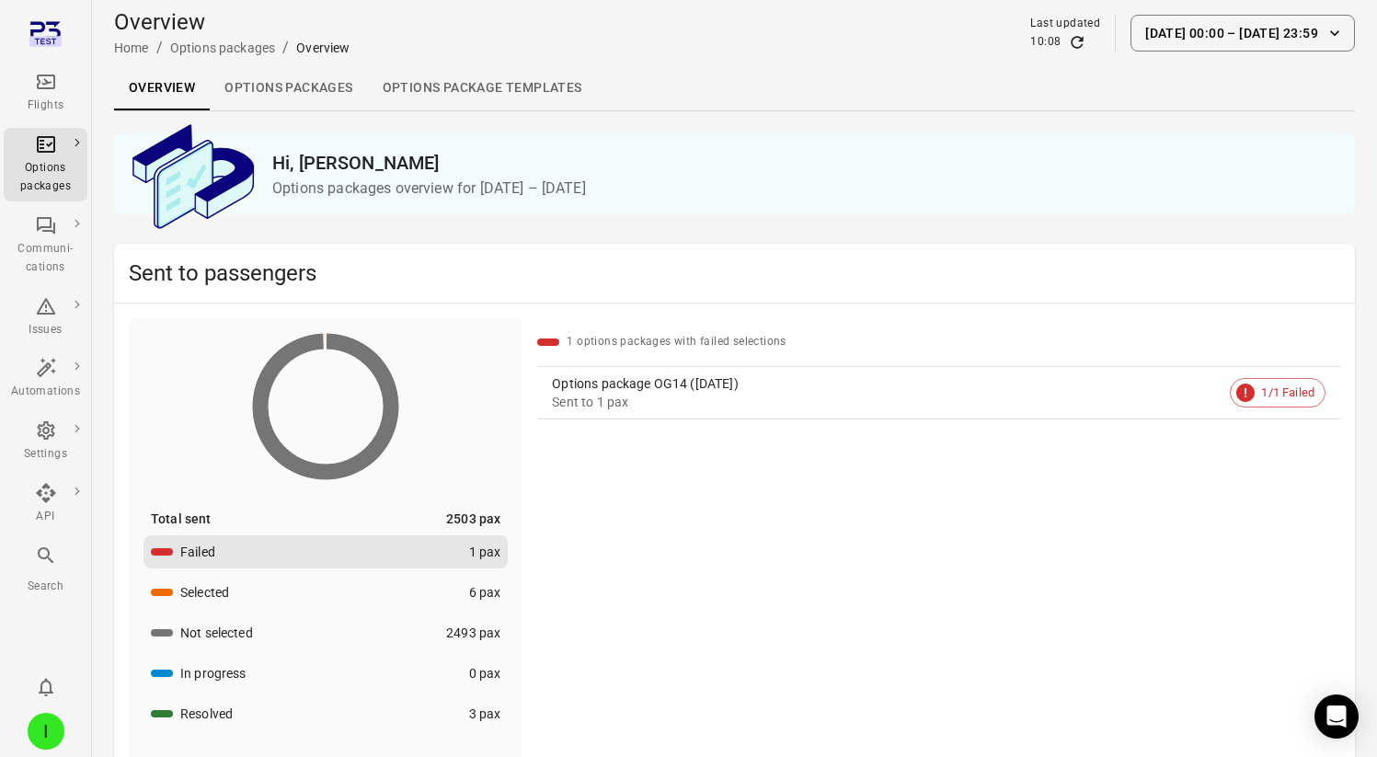
click at [277, 82] on link "Options packages" at bounding box center [288, 88] width 157 height 44
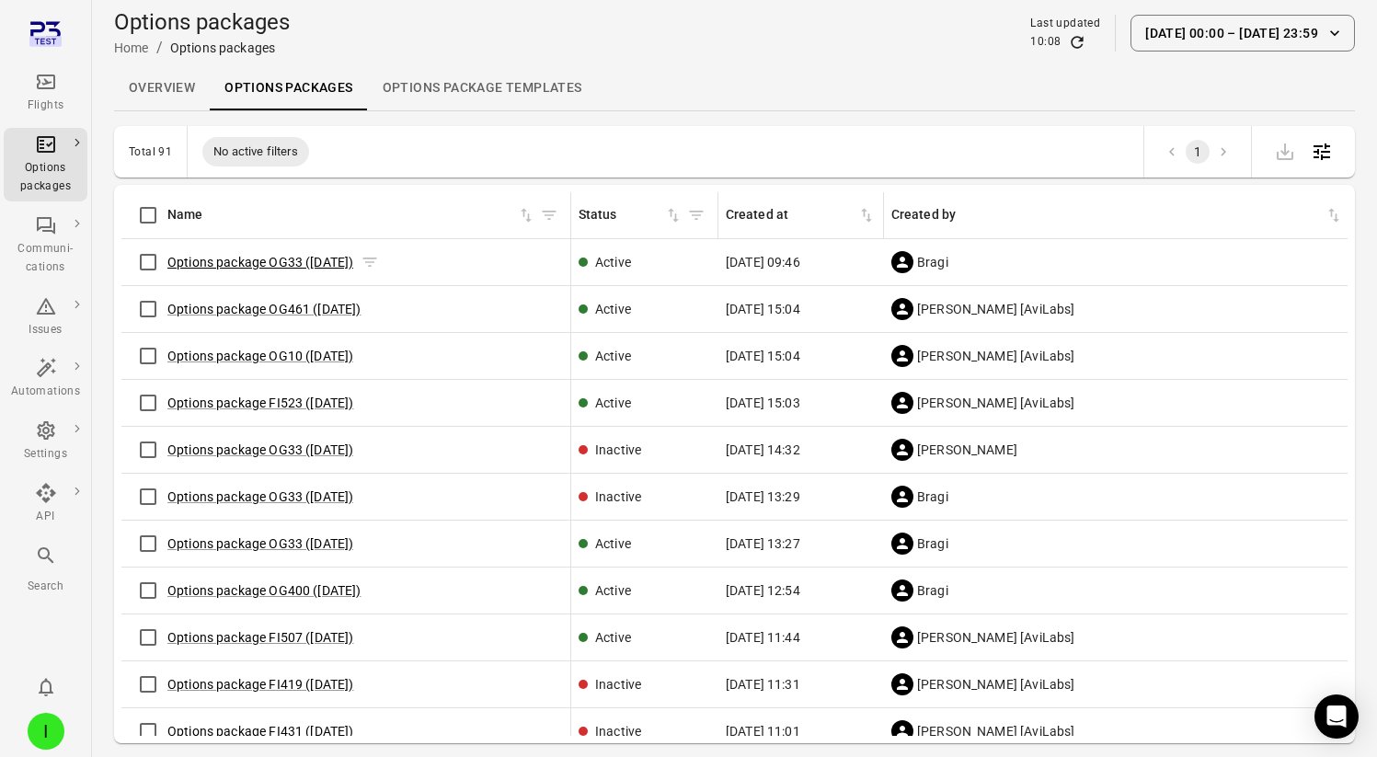
click at [209, 257] on link "Options package OG33 ([DATE])" at bounding box center [260, 262] width 186 height 15
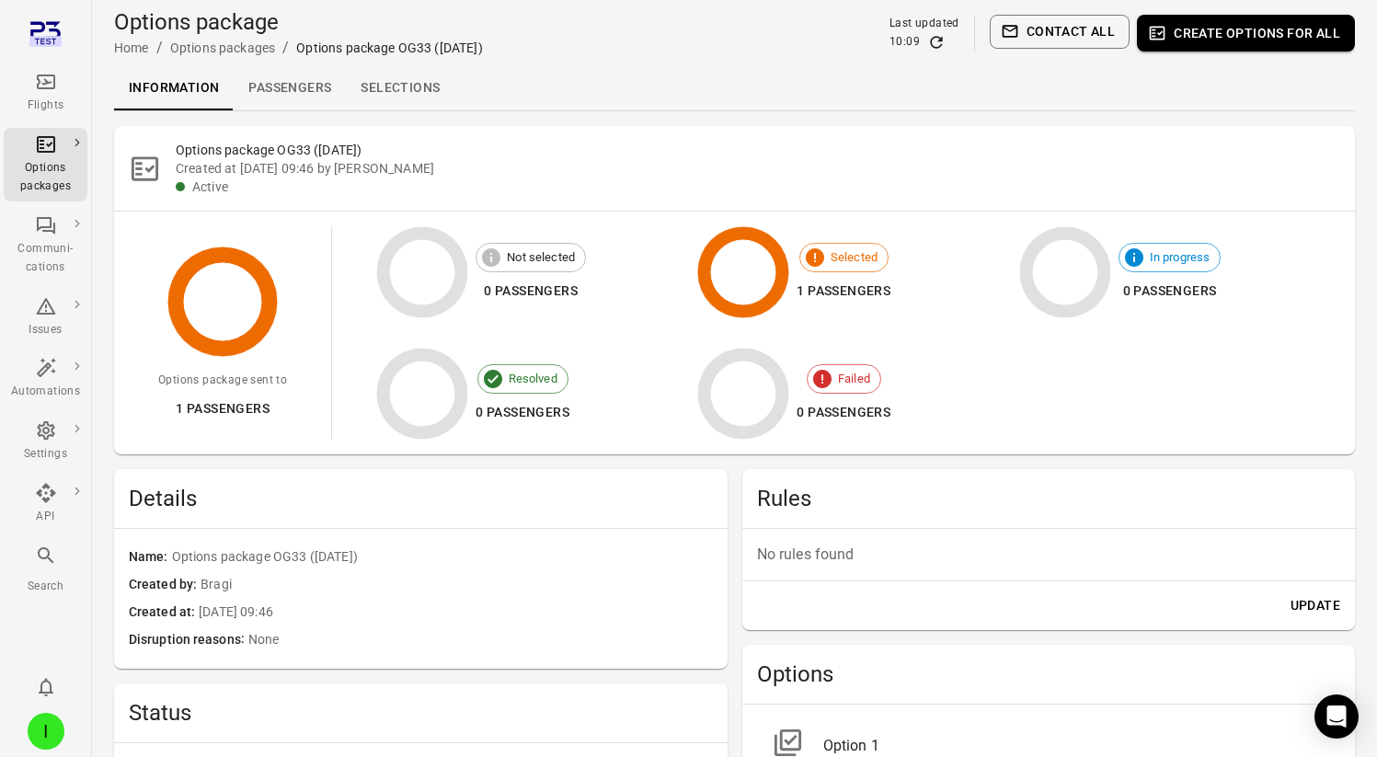
click at [401, 77] on link "Selections" at bounding box center [400, 88] width 109 height 44
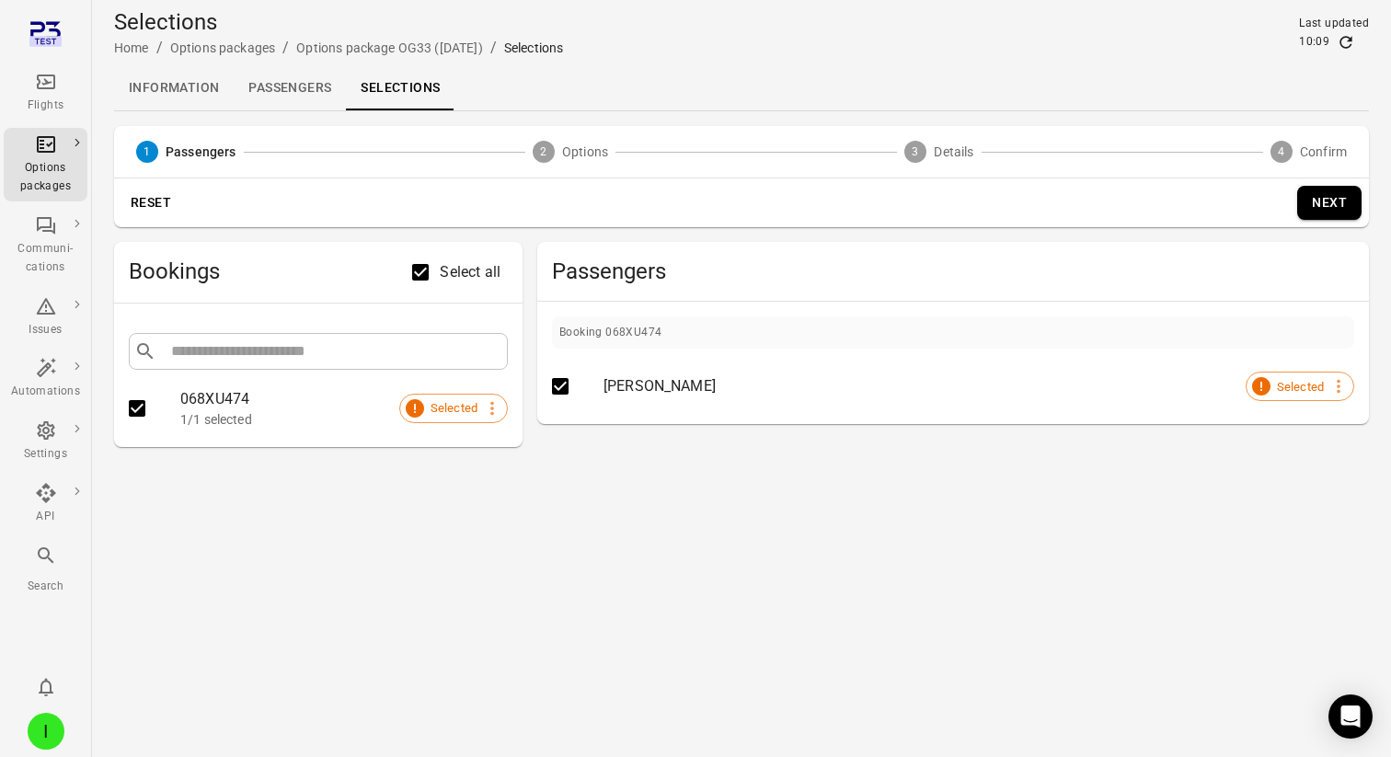
click at [167, 89] on link "Information" at bounding box center [174, 88] width 120 height 44
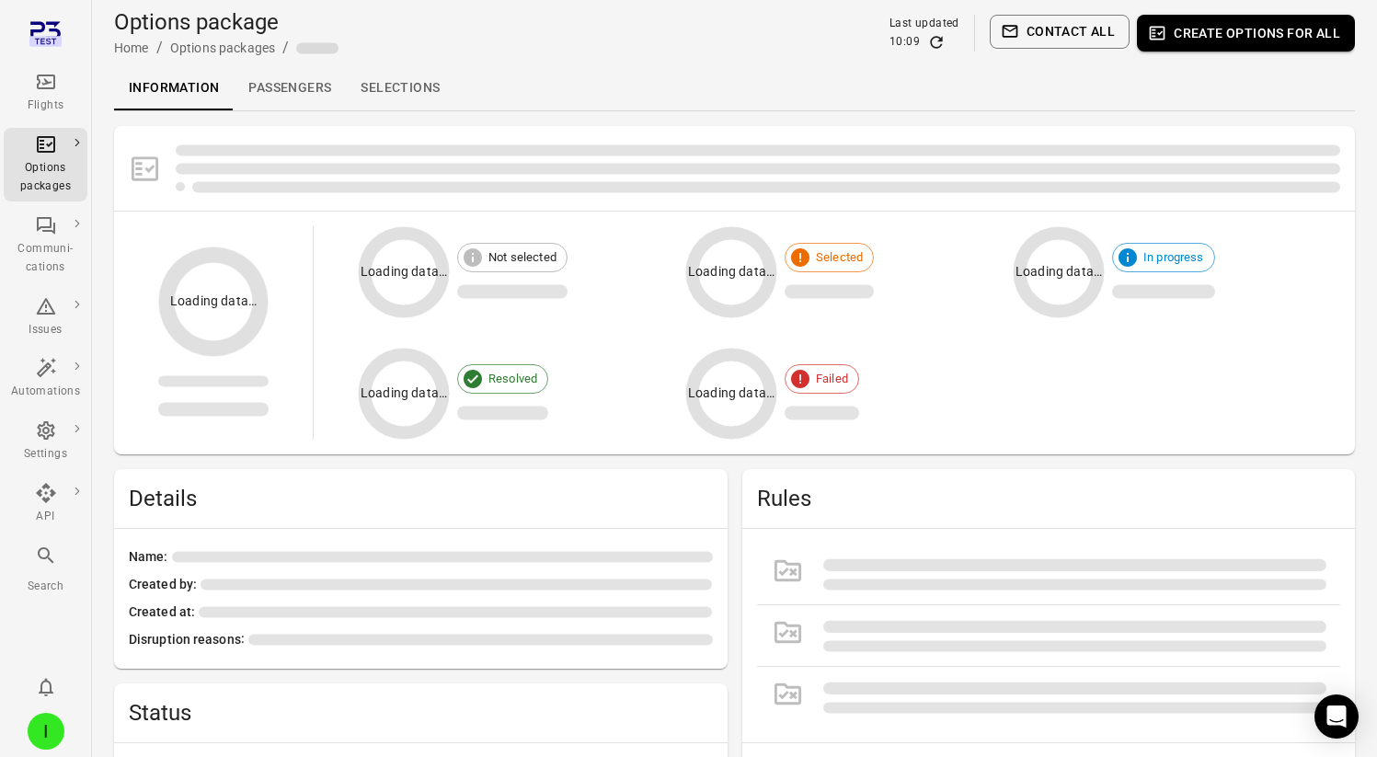
click at [314, 94] on link "Passengers" at bounding box center [290, 88] width 112 height 44
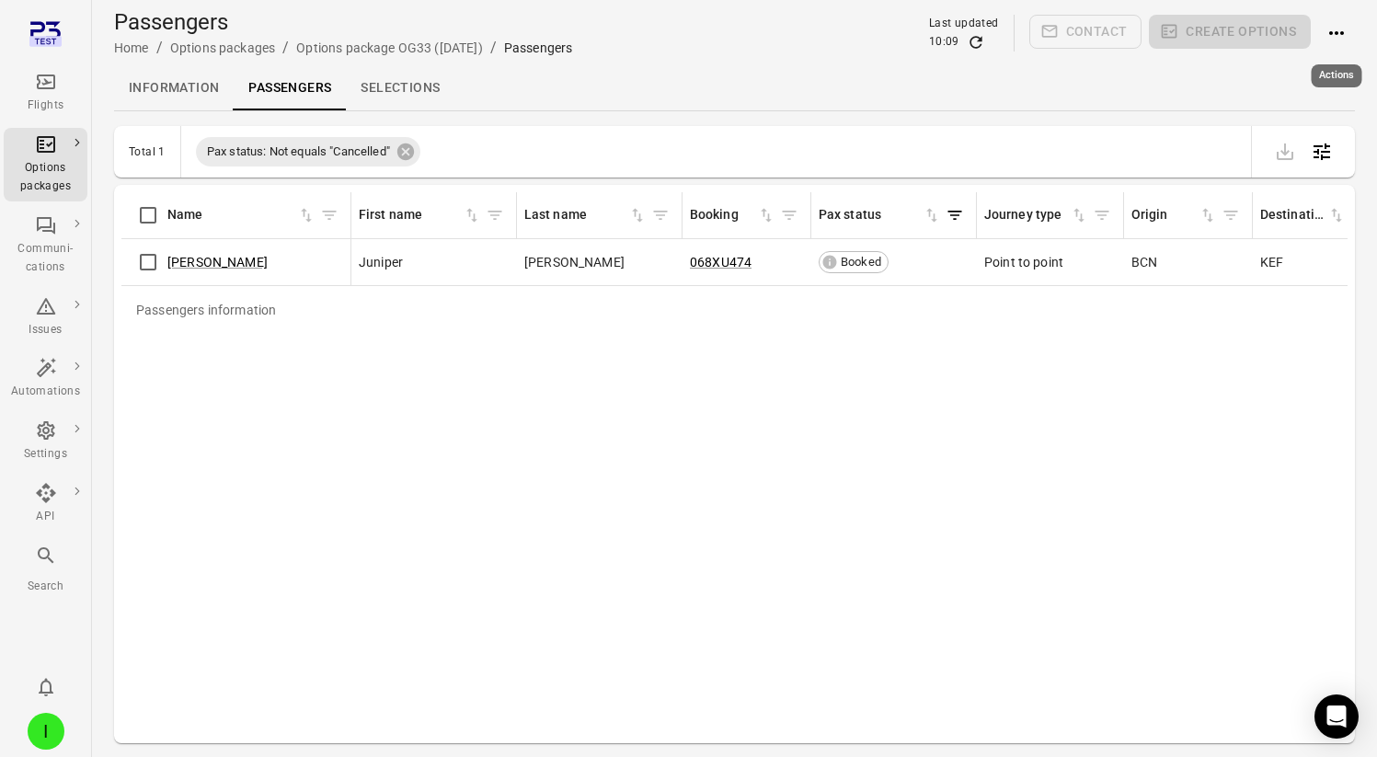
click at [1342, 29] on icon "Actions" at bounding box center [1336, 33] width 22 height 22
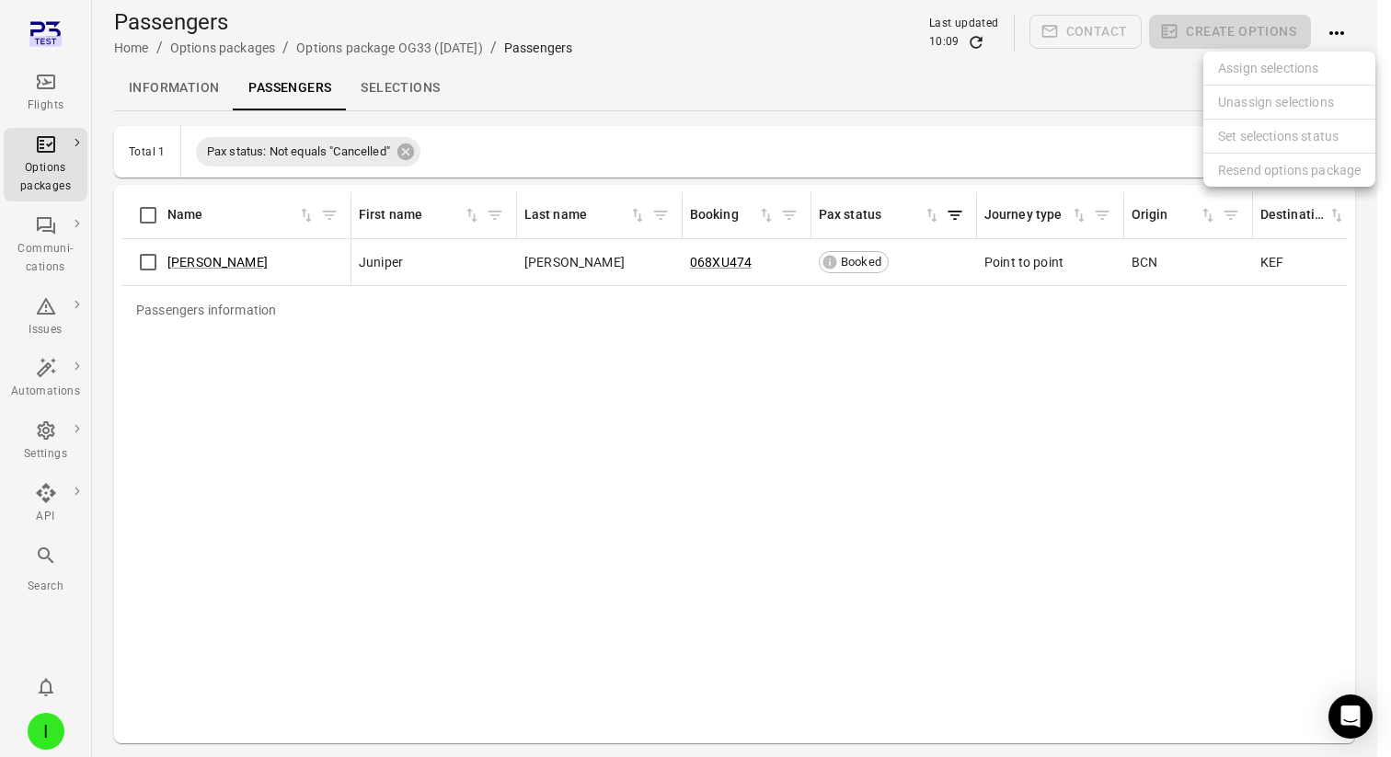
click at [1196, 335] on div at bounding box center [695, 378] width 1391 height 757
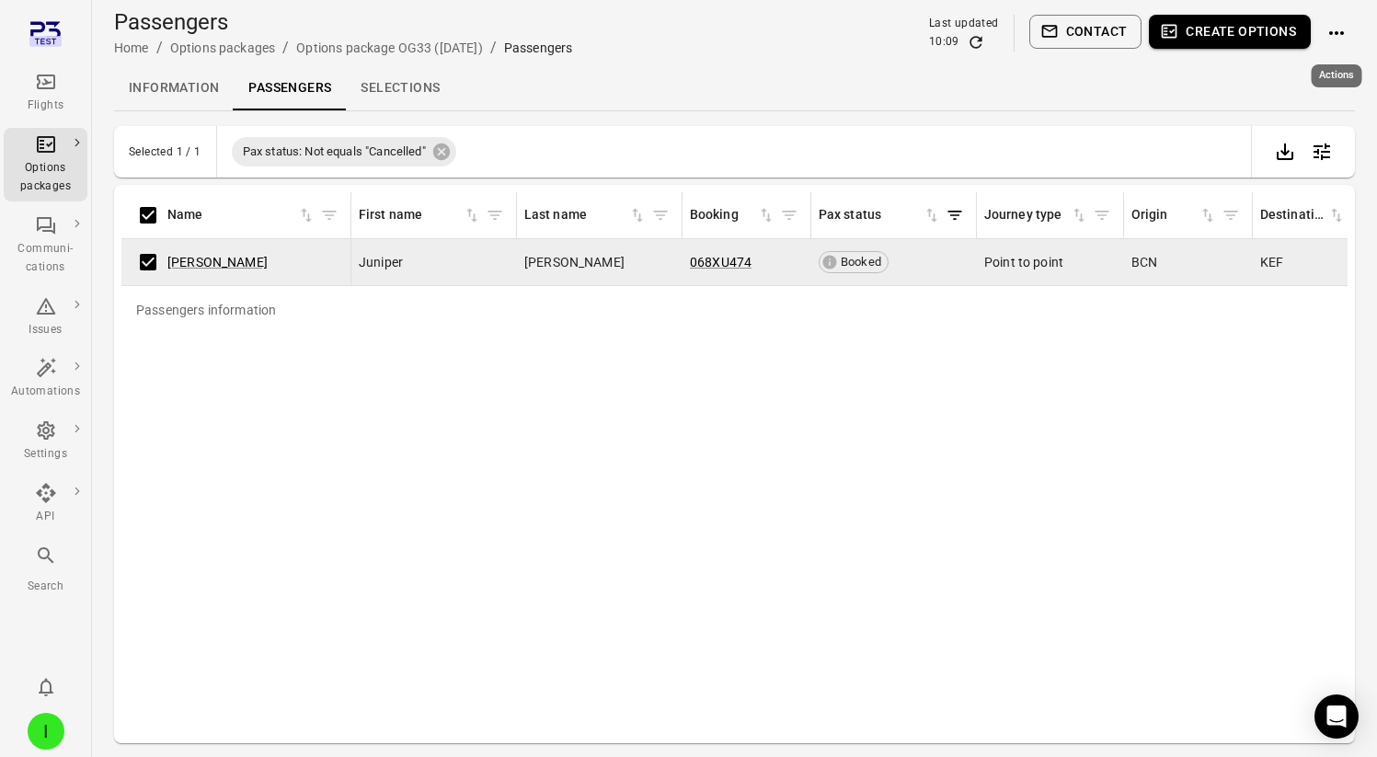
click at [1318, 33] on button "Actions" at bounding box center [1336, 33] width 37 height 37
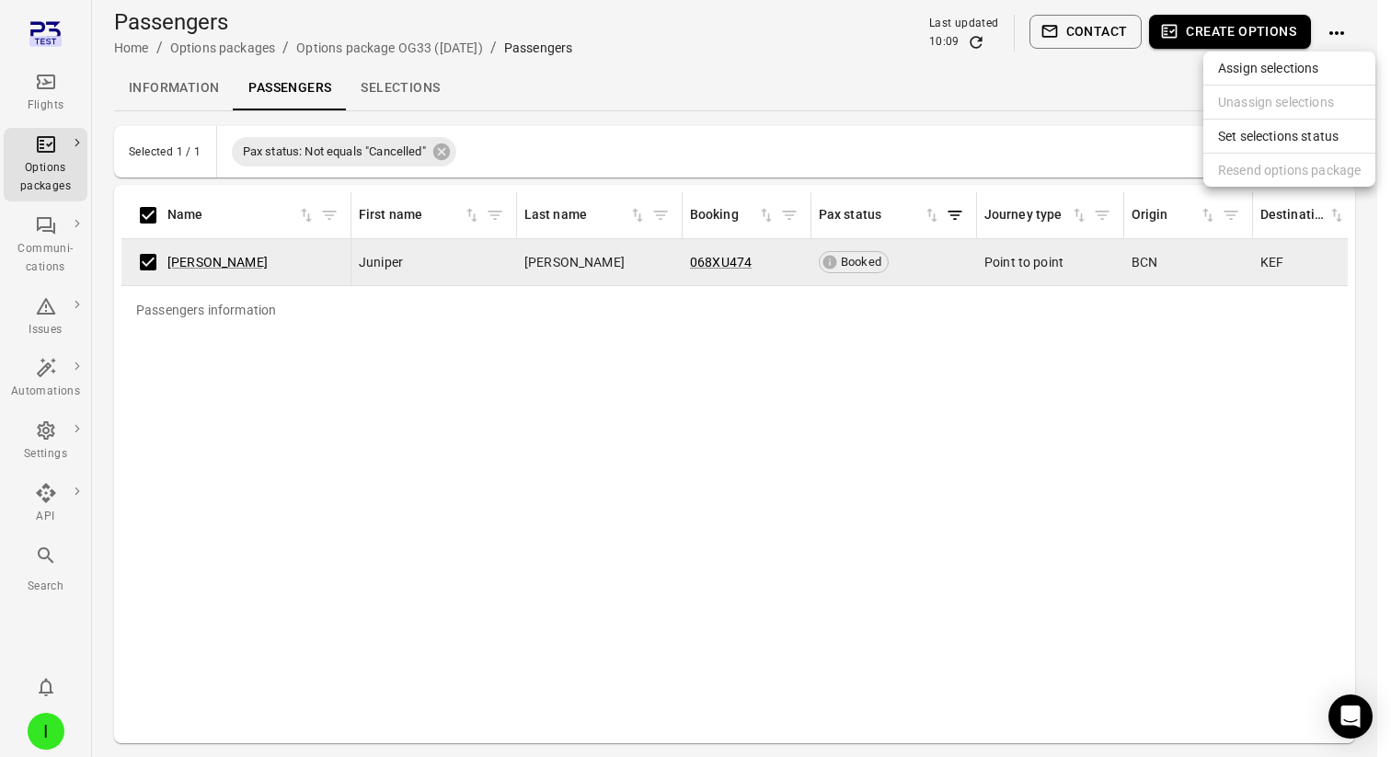
click at [1277, 176] on li "Resend options package" at bounding box center [1289, 170] width 172 height 33
click at [1252, 174] on li "Resend options package" at bounding box center [1289, 170] width 172 height 33
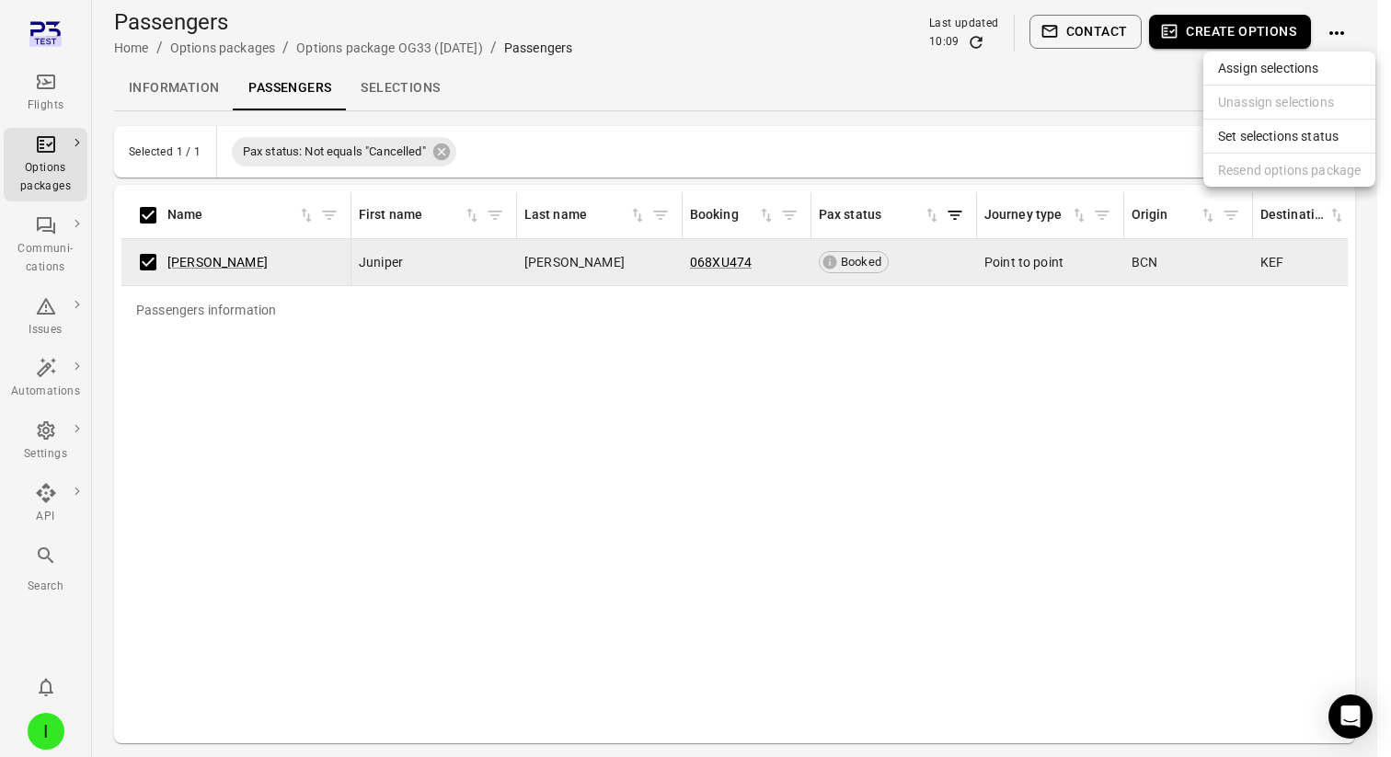
click at [1254, 177] on li "Resend options package" at bounding box center [1289, 170] width 172 height 33
click at [795, 155] on div at bounding box center [695, 378] width 1391 height 757
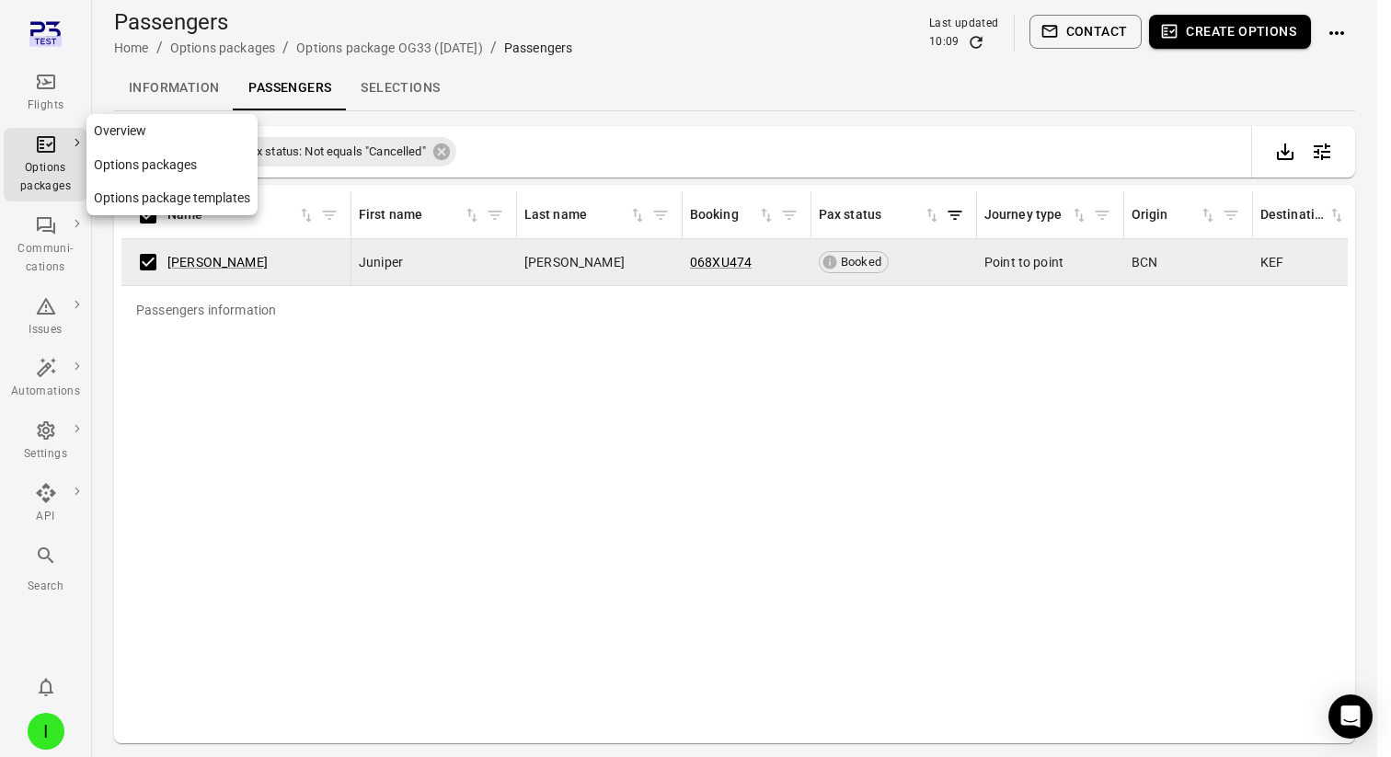
click at [47, 161] on div "Options packages" at bounding box center [45, 177] width 69 height 37
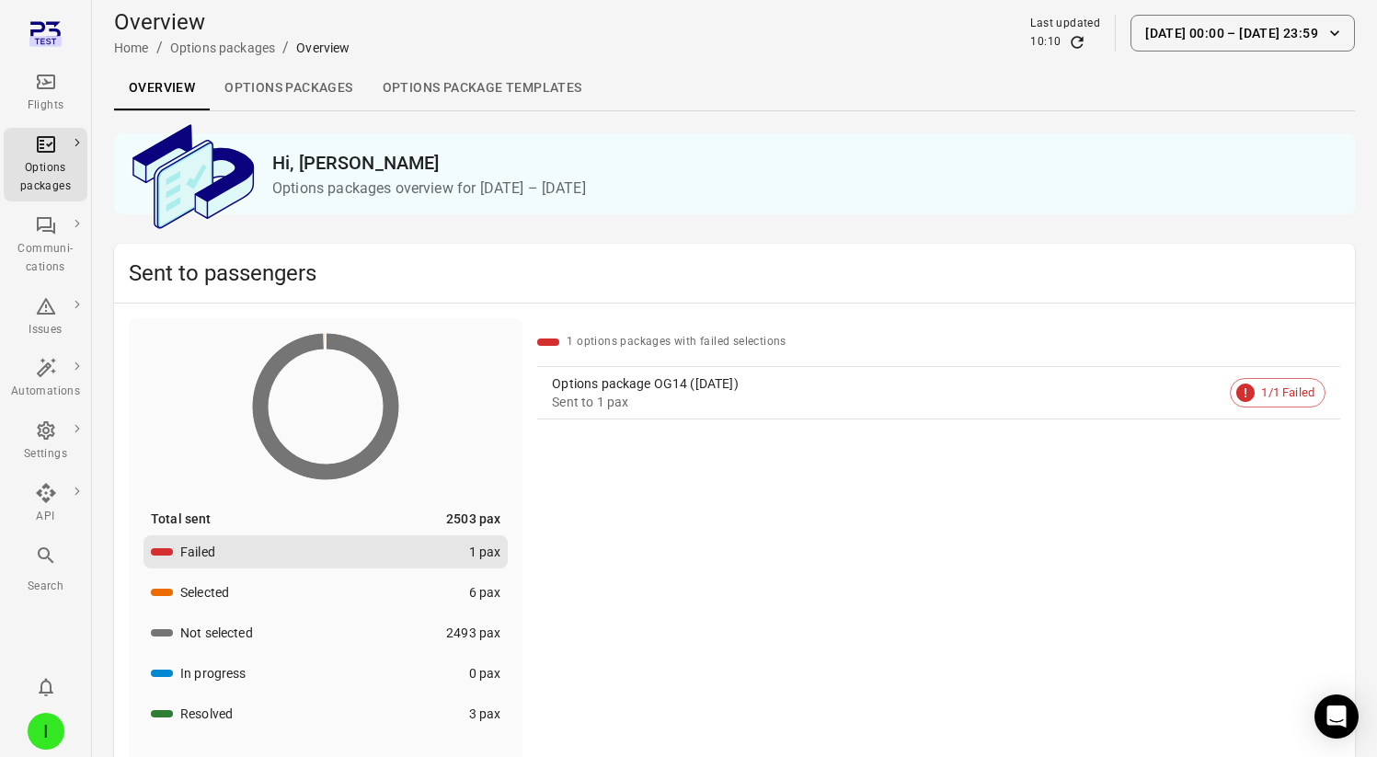
click at [640, 389] on div "Options package OG14 (12 Sep)" at bounding box center [887, 383] width 671 height 18
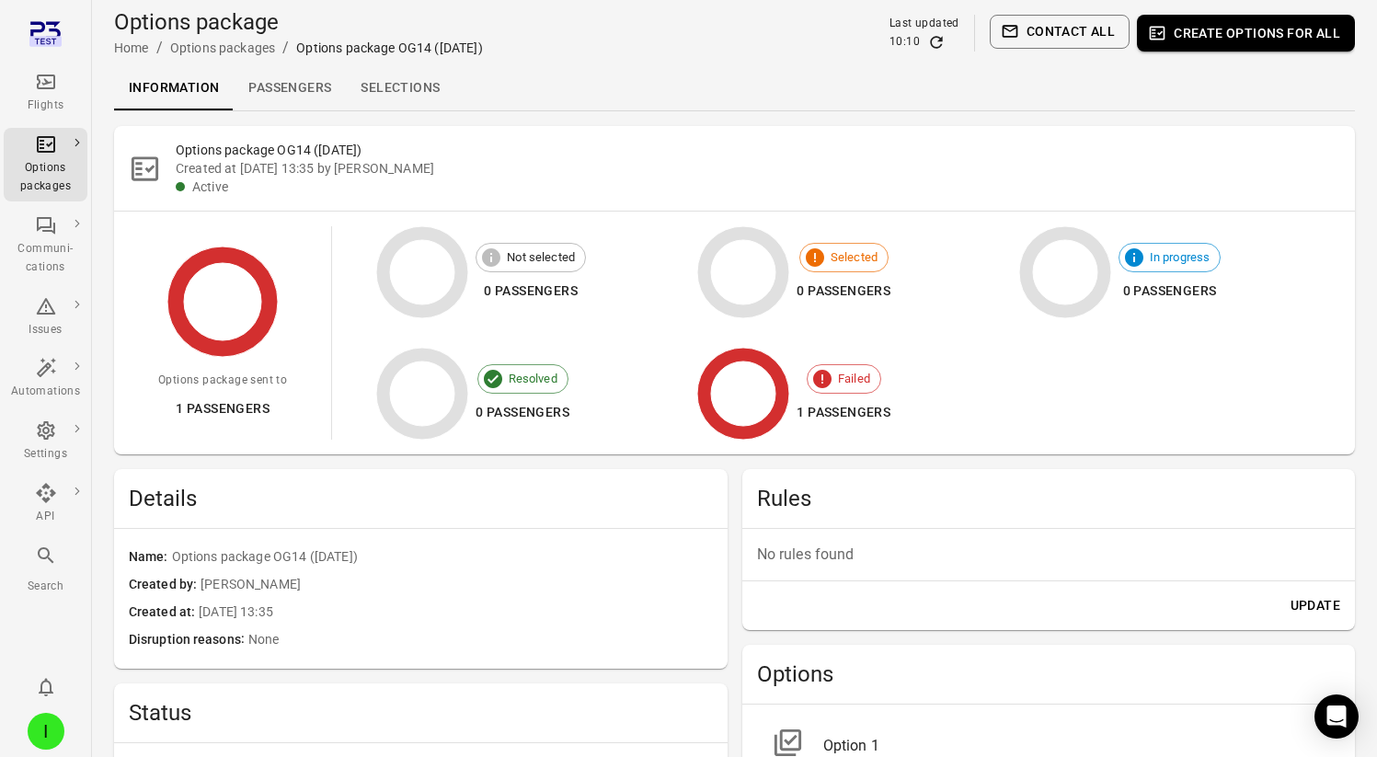
click at [270, 86] on link "Passengers" at bounding box center [290, 88] width 112 height 44
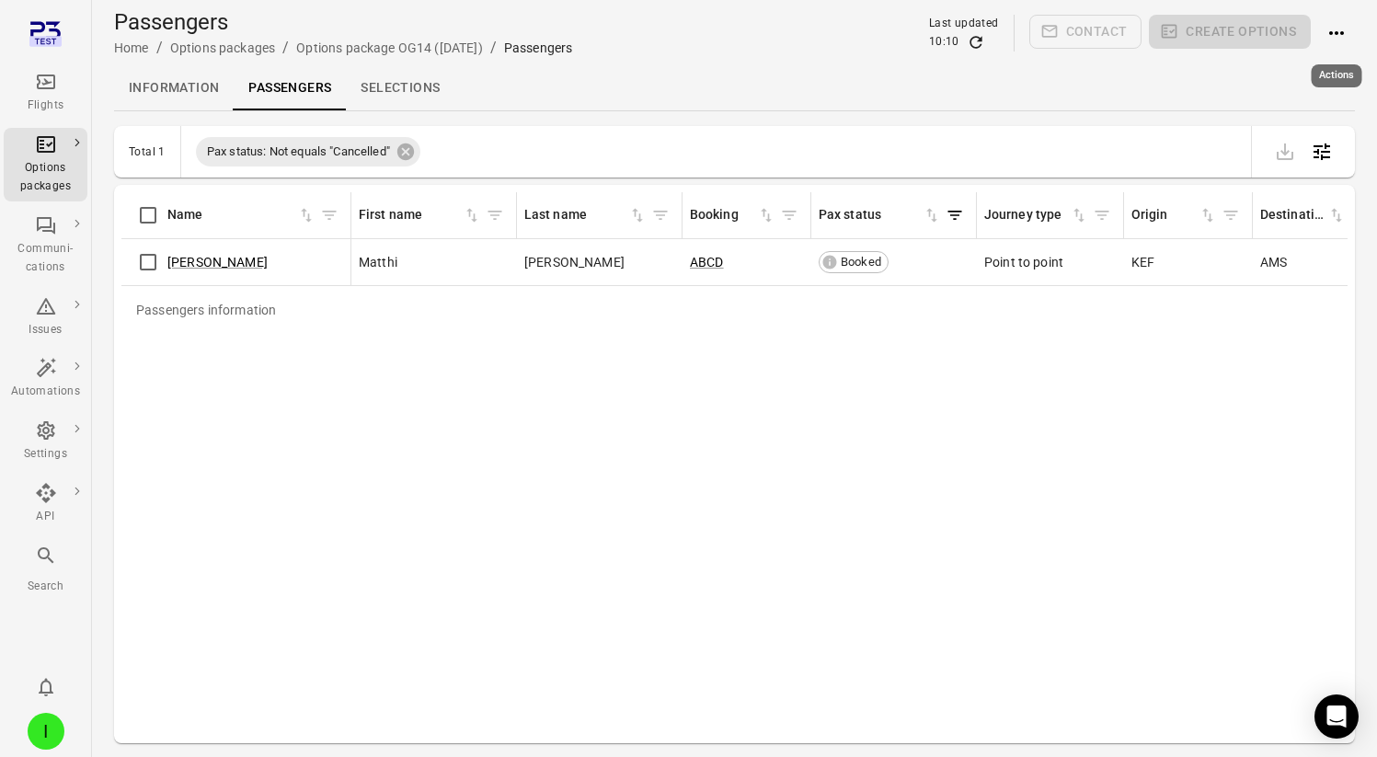
click at [1341, 39] on icon "Actions" at bounding box center [1336, 33] width 22 height 22
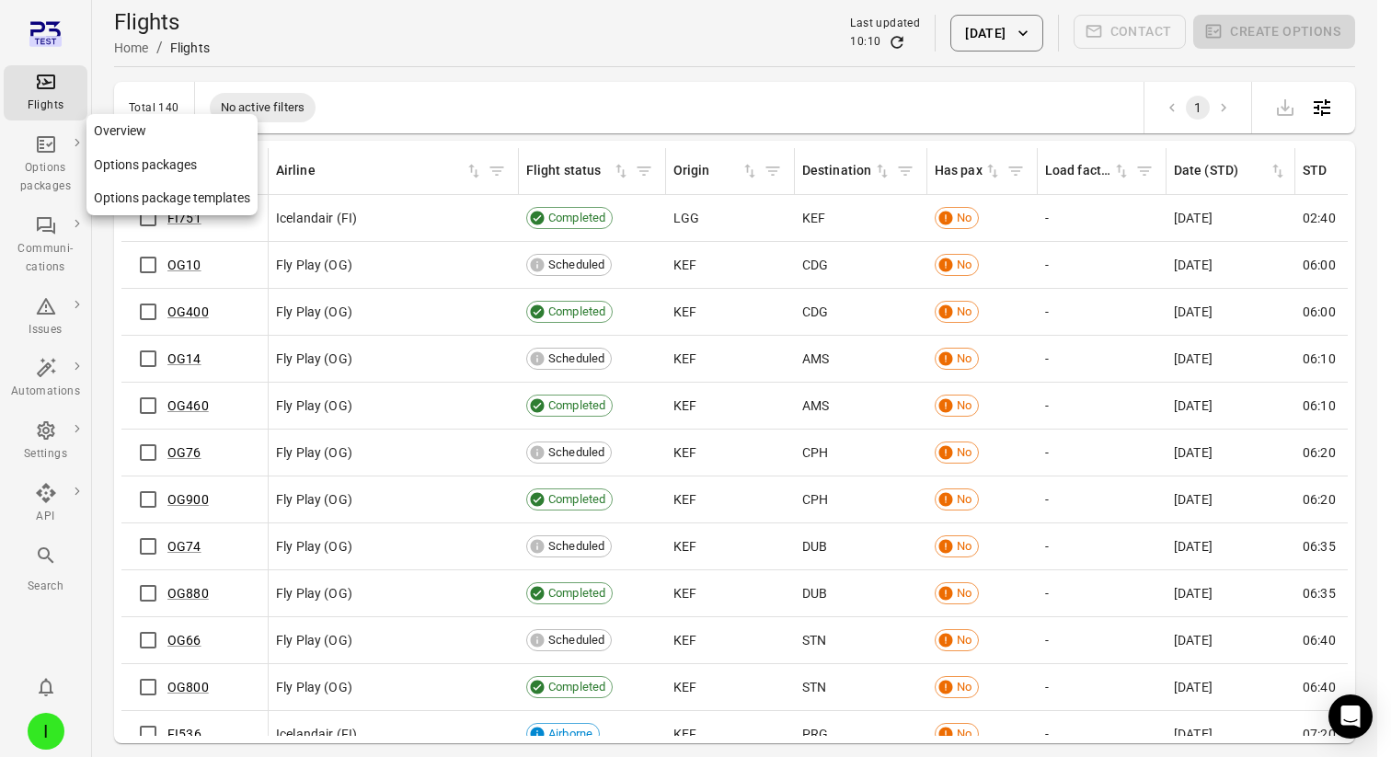
click at [55, 147] on icon "Main navigation" at bounding box center [46, 144] width 22 height 22
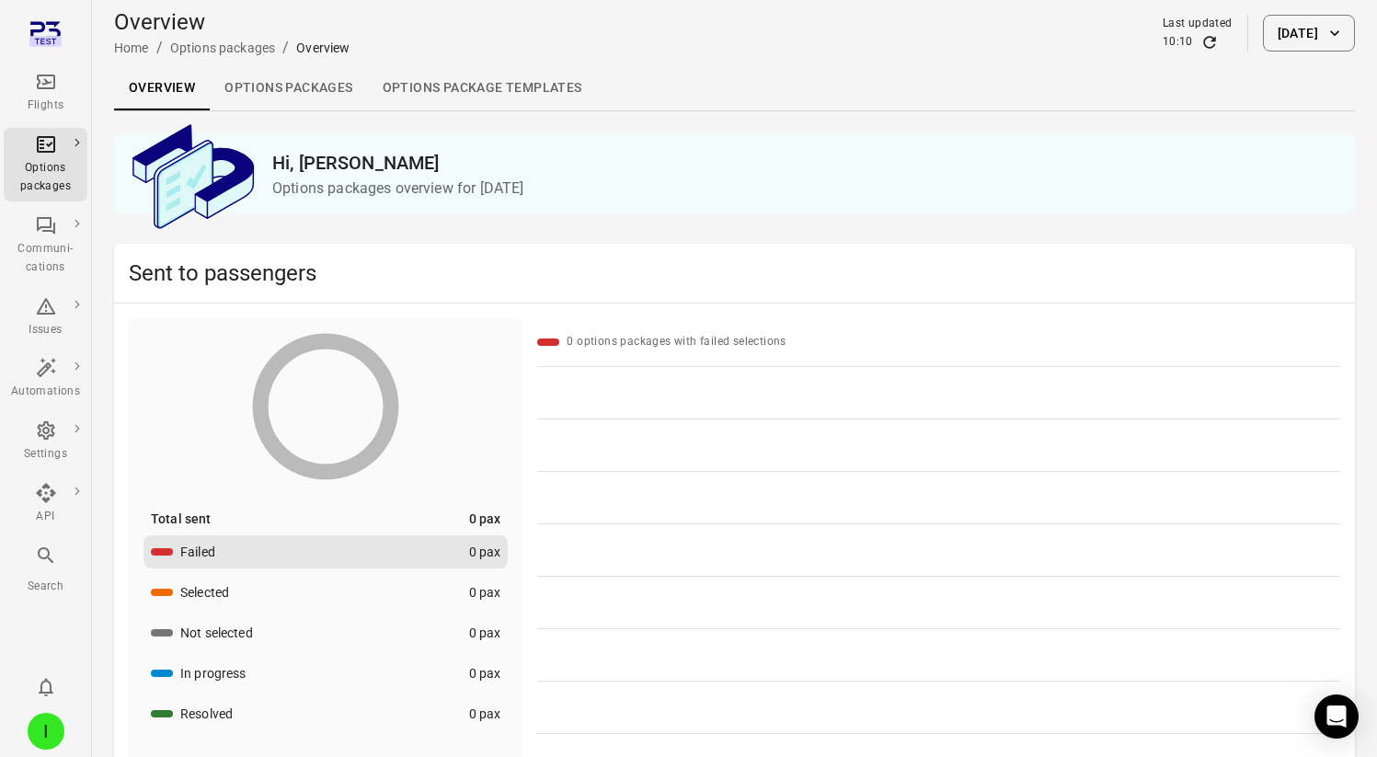
click at [1281, 49] on button "[DATE]" at bounding box center [1309, 33] width 92 height 37
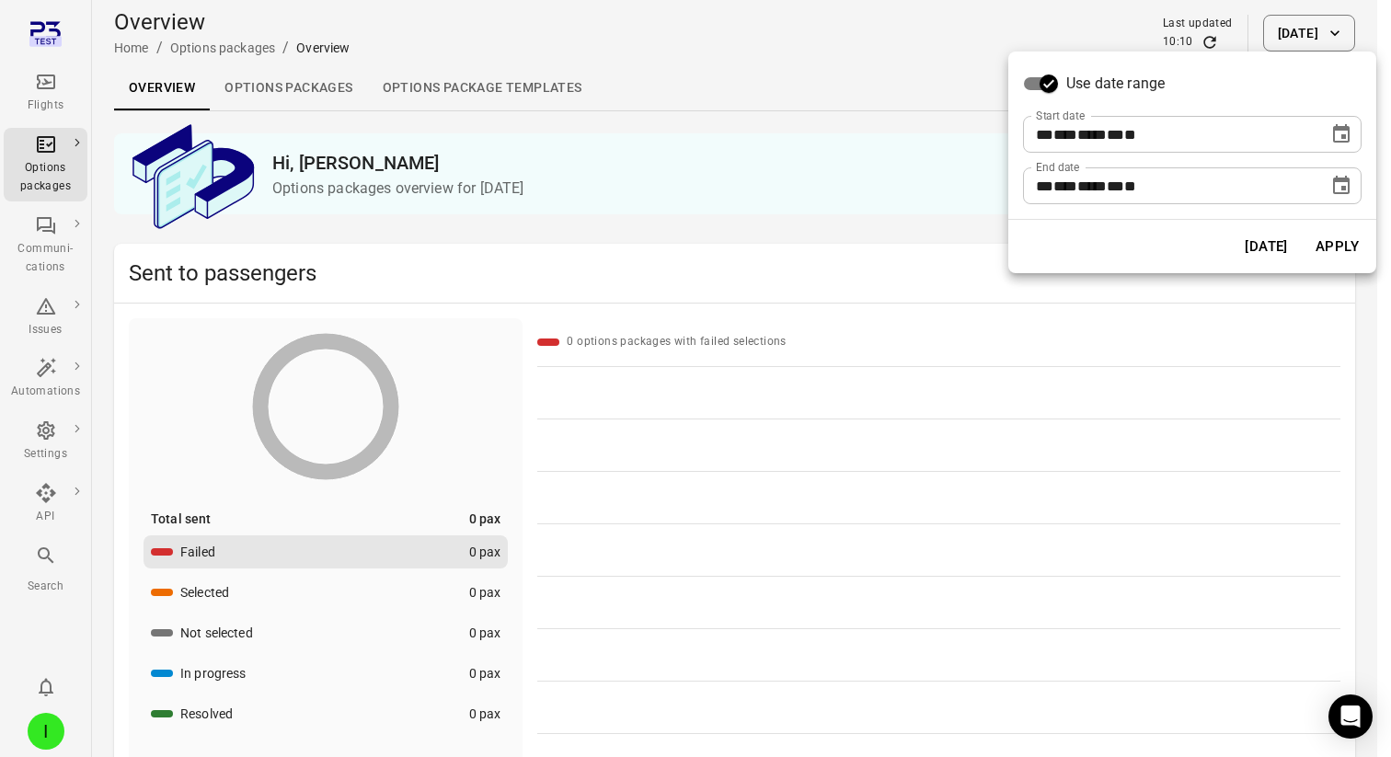
click at [1340, 135] on icon "Choose date, selected date is Sep 22, 2025" at bounding box center [1341, 134] width 22 height 22
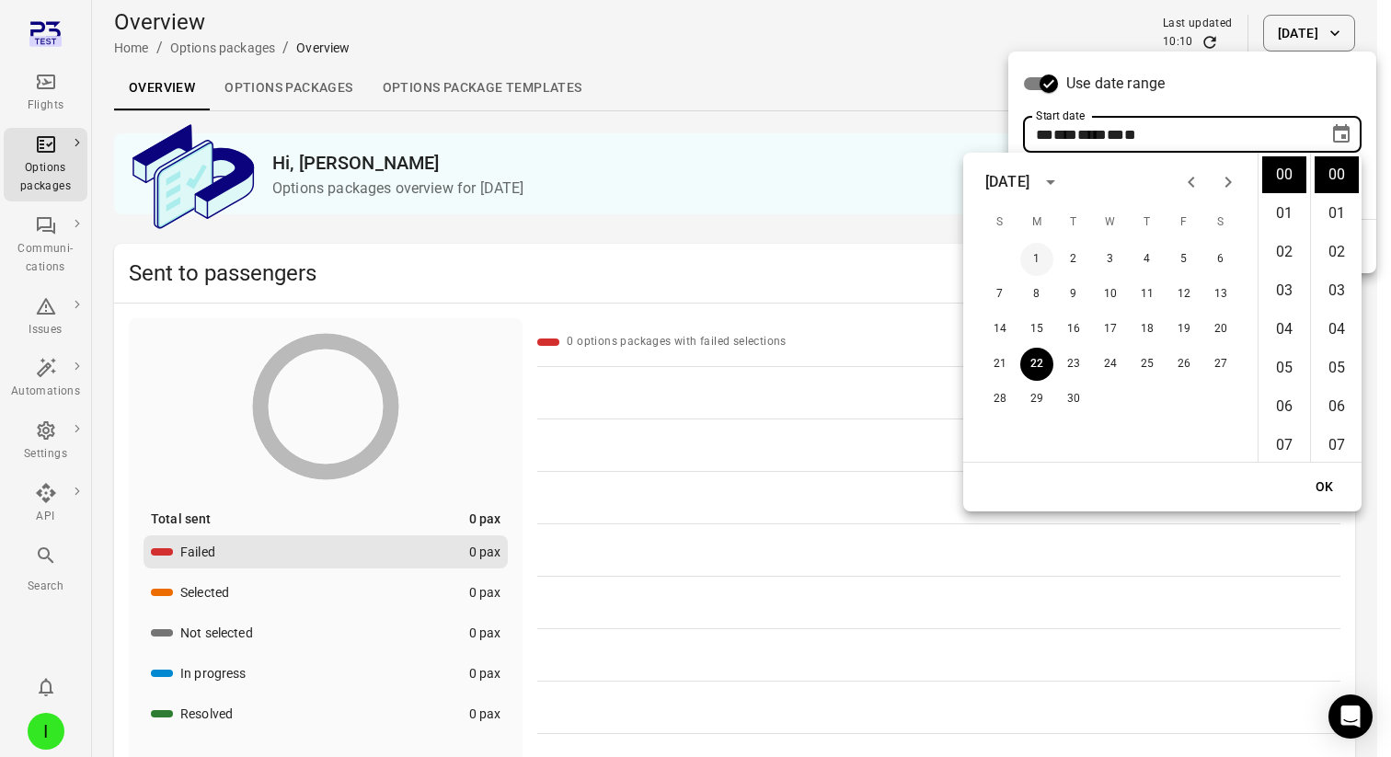
click at [1035, 253] on button "1" at bounding box center [1036, 259] width 33 height 33
type input "**********"
click at [1337, 485] on button "OK" at bounding box center [1324, 487] width 59 height 34
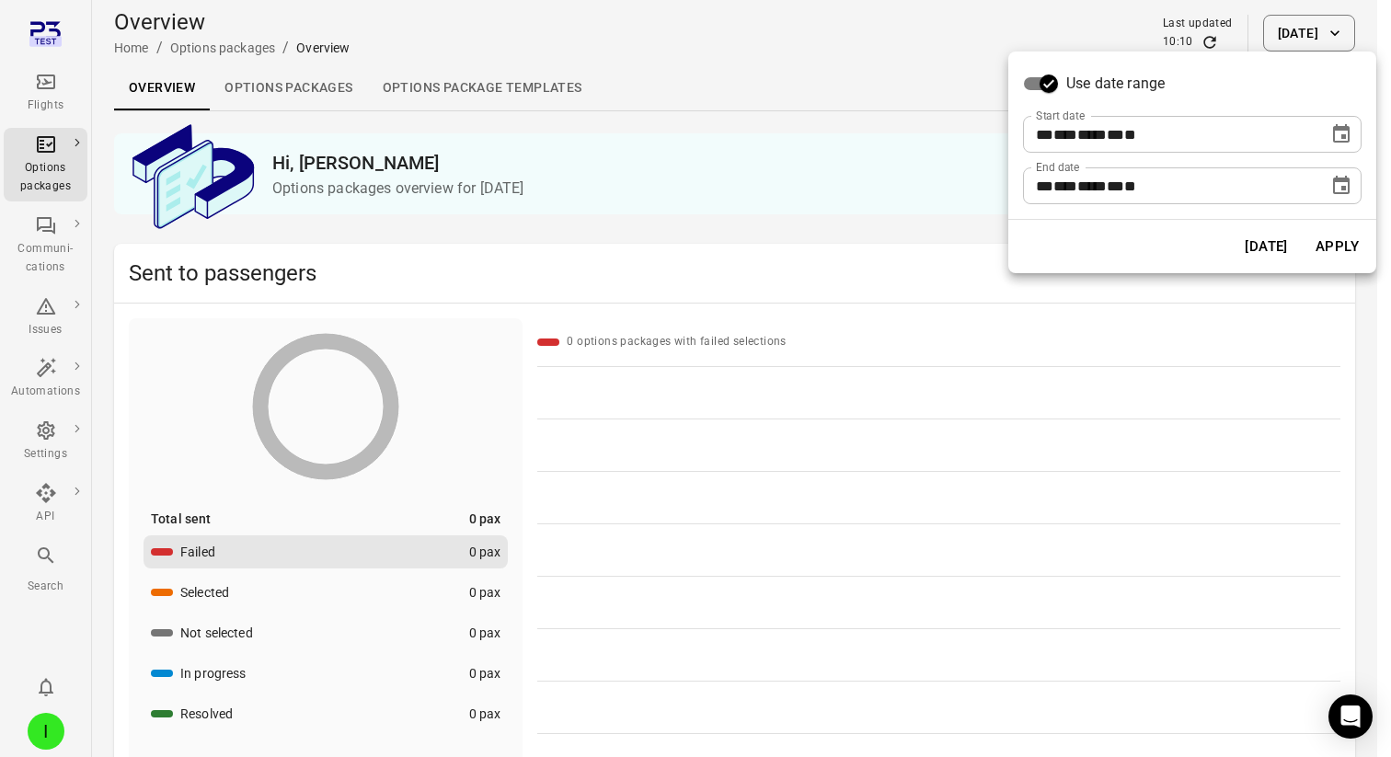
click at [1345, 258] on button "Apply" at bounding box center [1336, 246] width 63 height 39
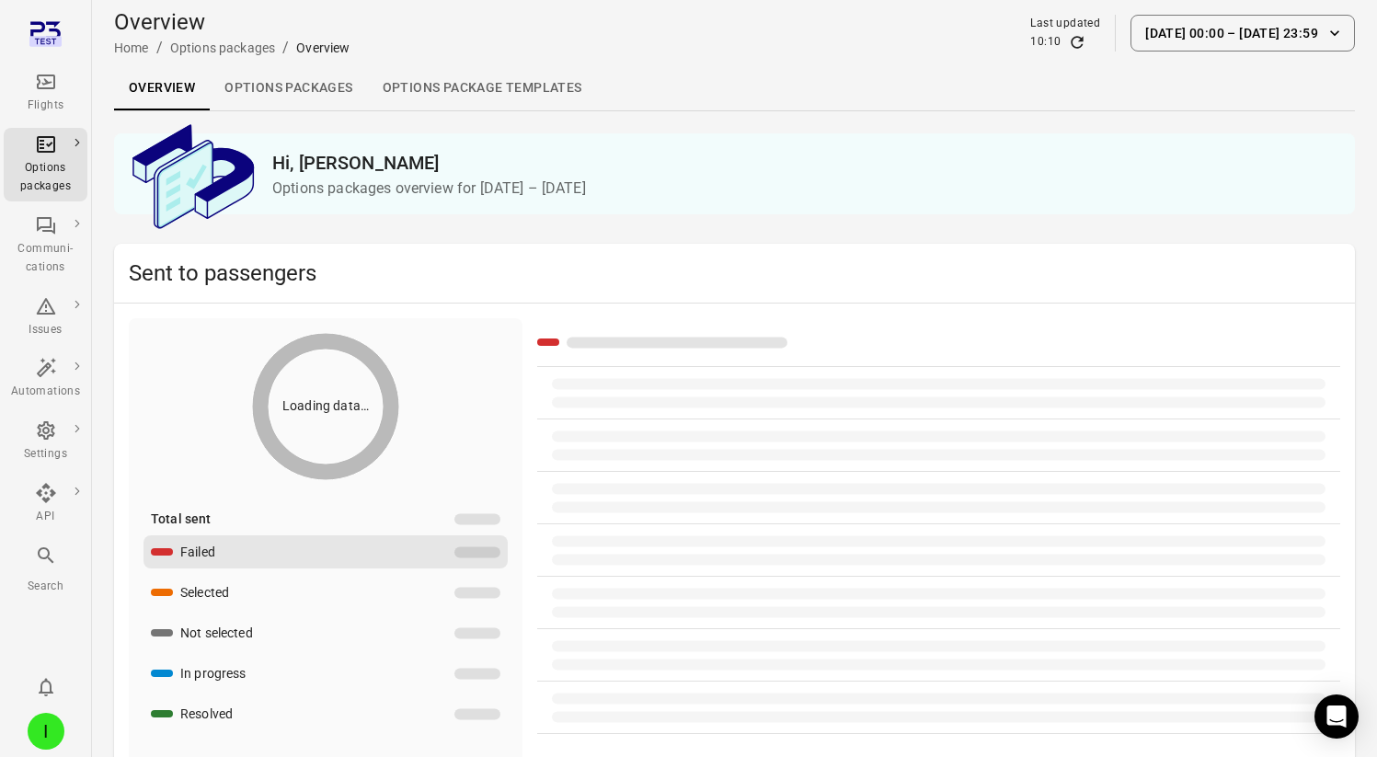
click at [1345, 258] on div "**********" at bounding box center [688, 378] width 1377 height 757
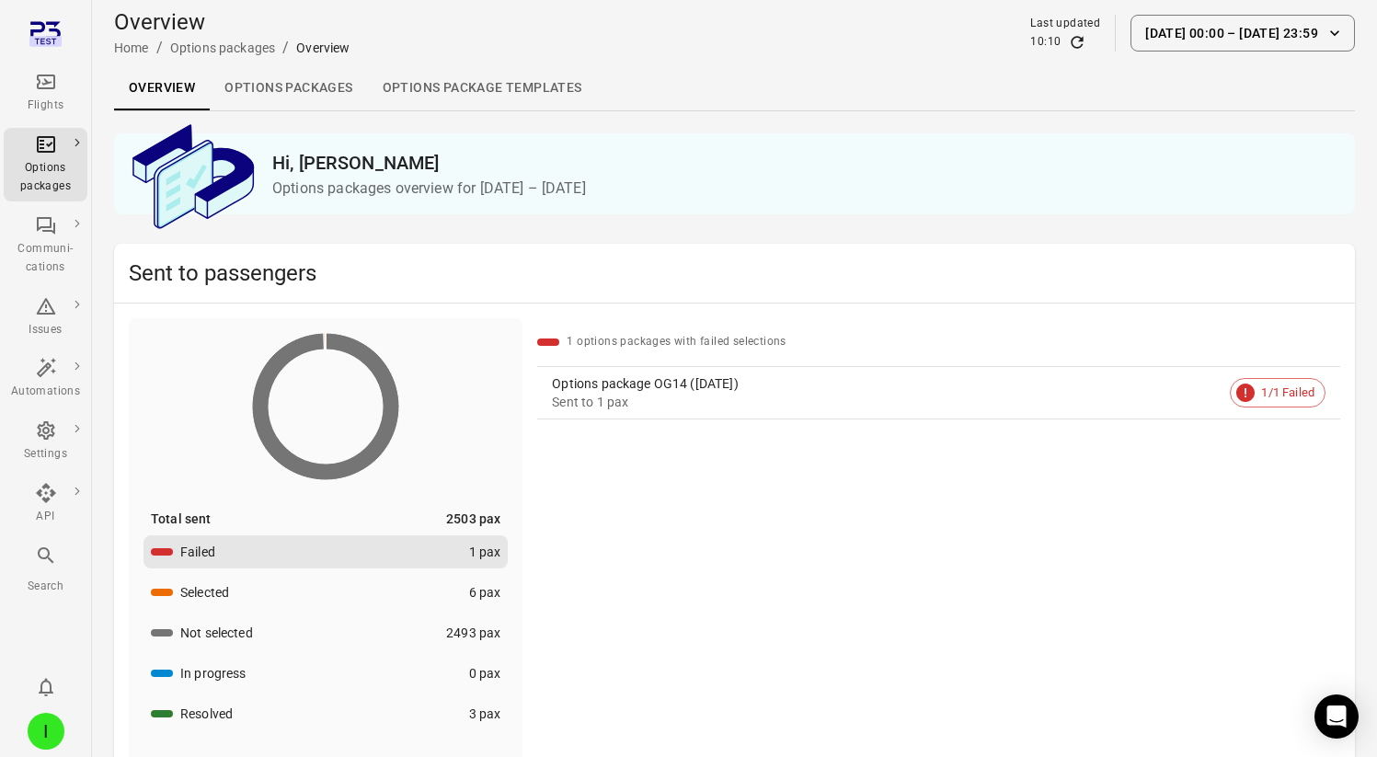
click at [594, 379] on div "Options package OG14 (12 Sep)" at bounding box center [887, 383] width 671 height 18
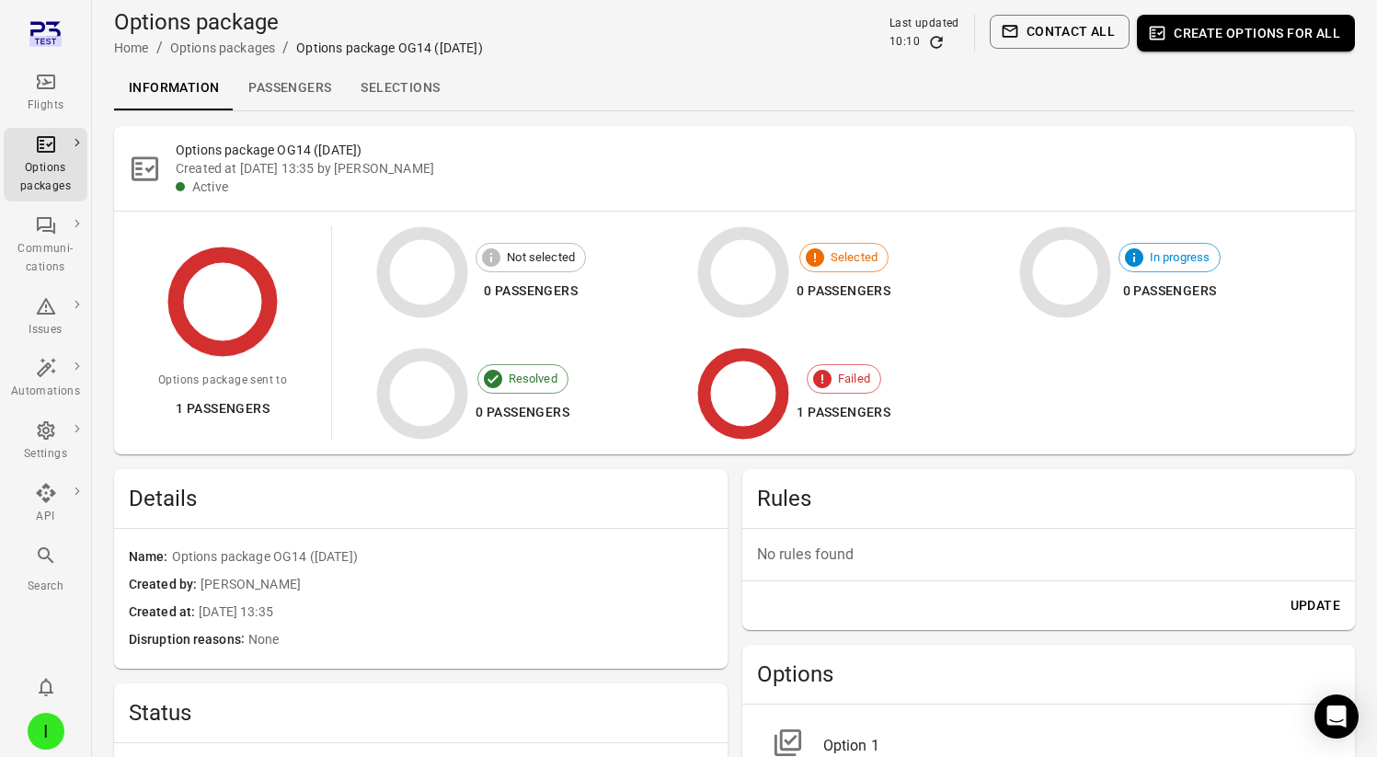
click at [301, 94] on link "Passengers" at bounding box center [290, 88] width 112 height 44
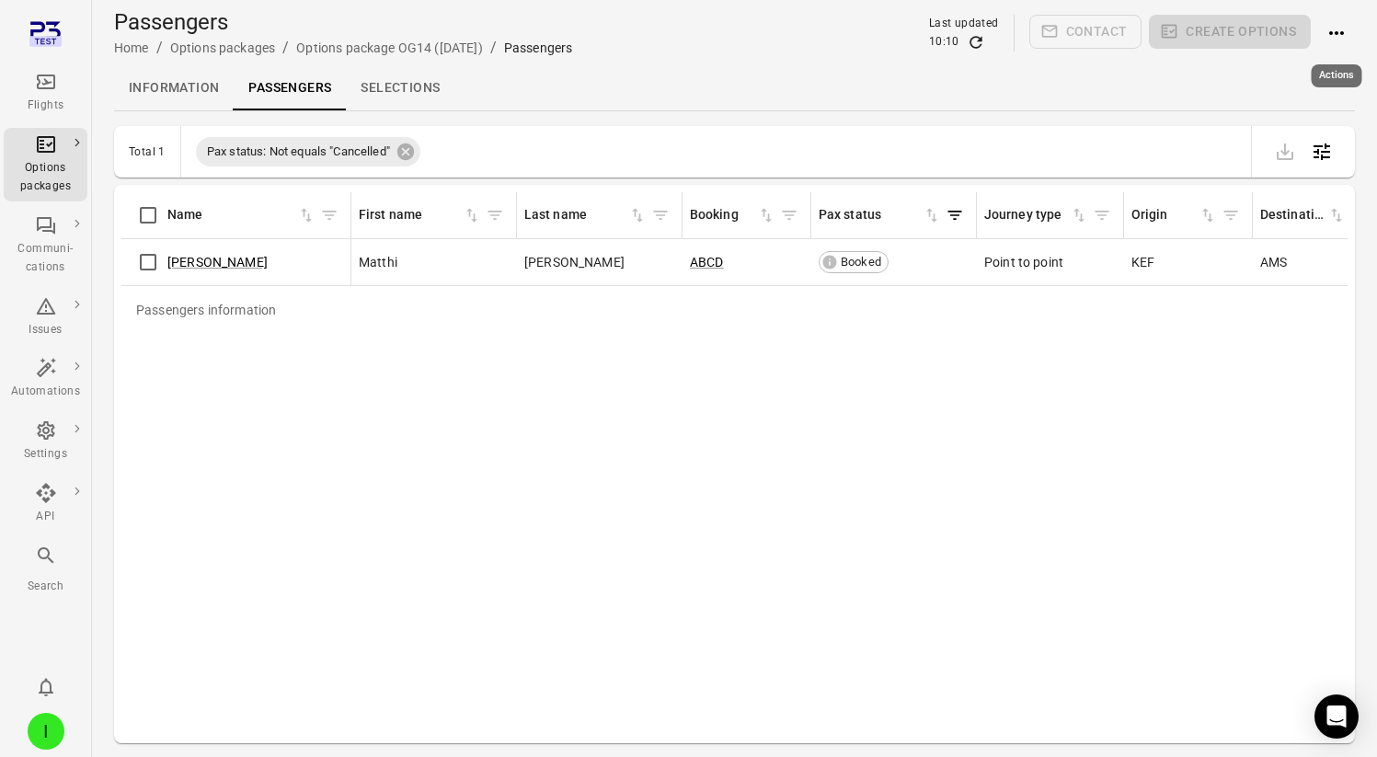
click at [1335, 37] on icon "Actions" at bounding box center [1336, 33] width 22 height 22
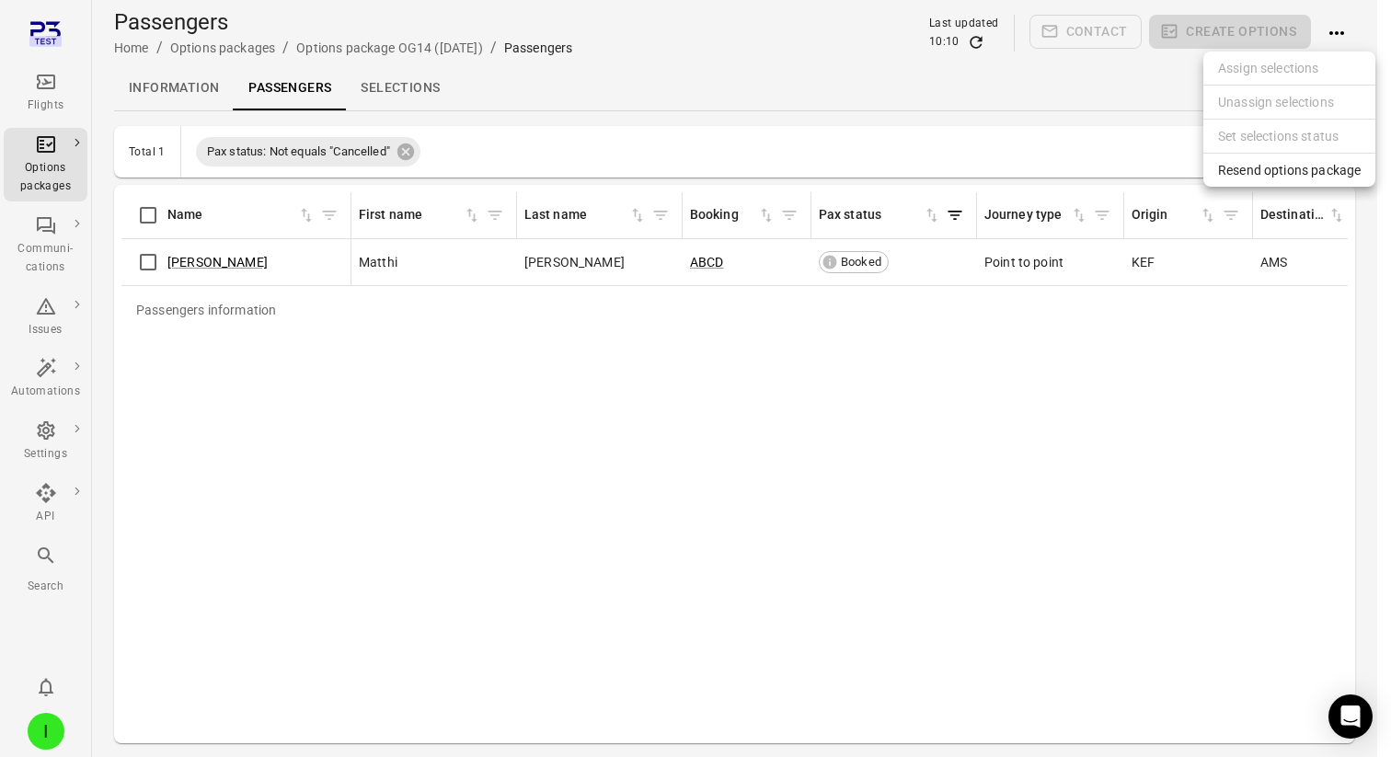
click at [1279, 170] on span "Resend options package" at bounding box center [1289, 170] width 143 height 18
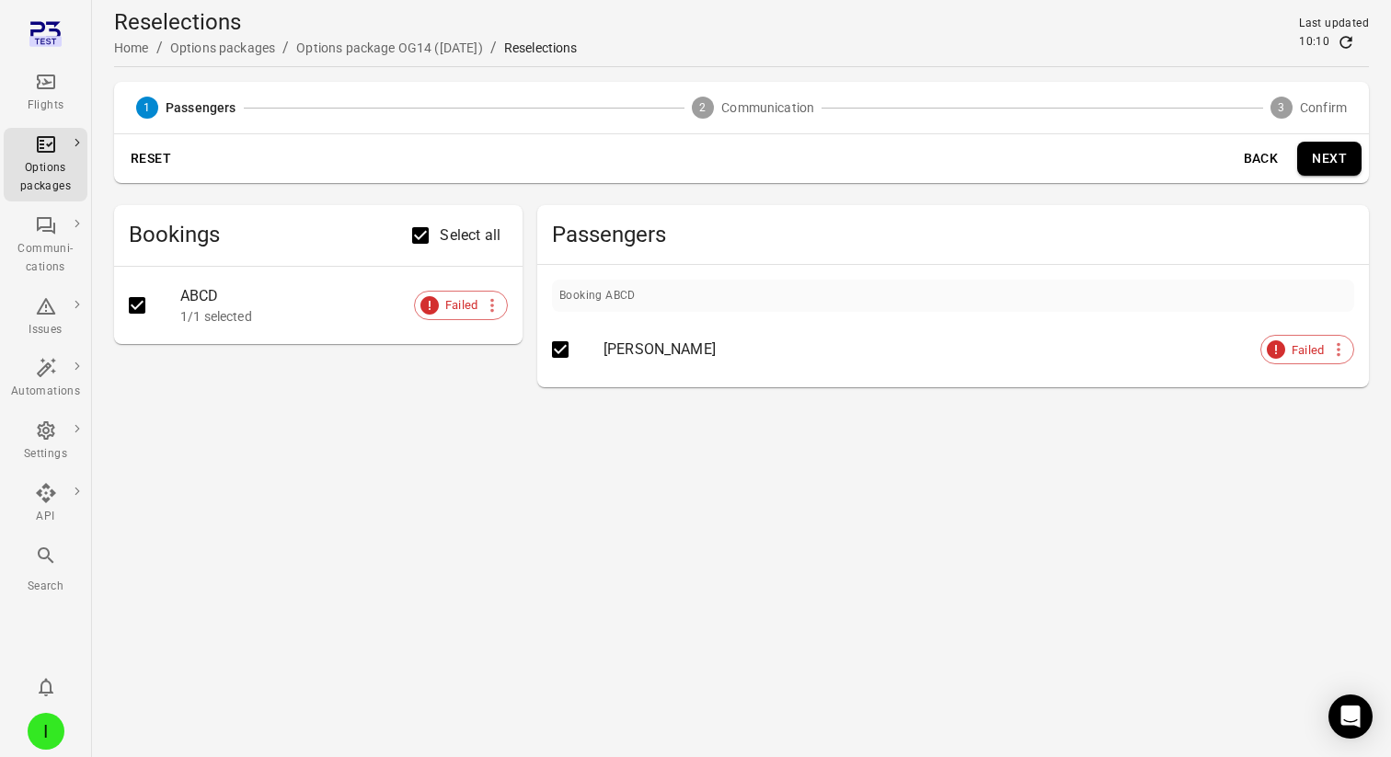
click at [1327, 151] on button "Next" at bounding box center [1329, 159] width 64 height 34
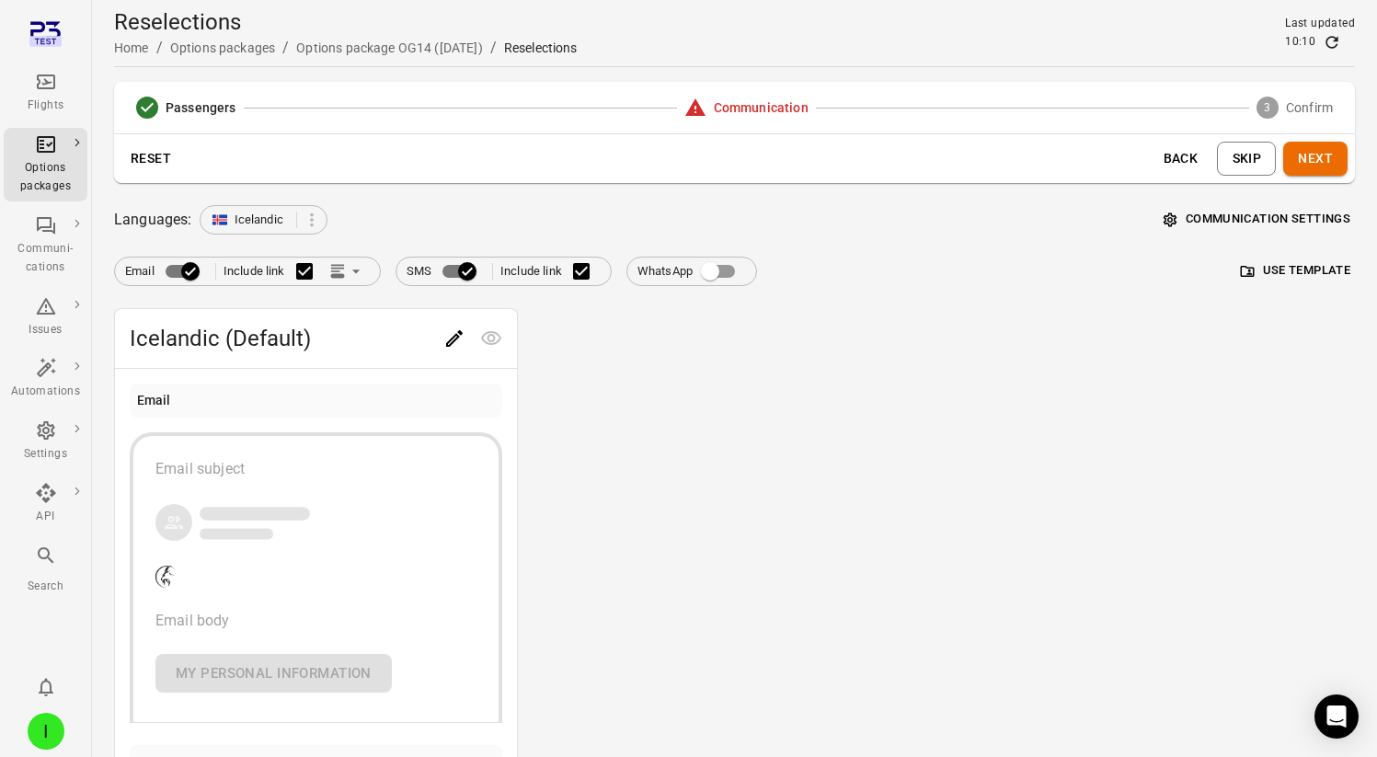
click at [43, 78] on icon "Main navigation" at bounding box center [46, 82] width 18 height 15
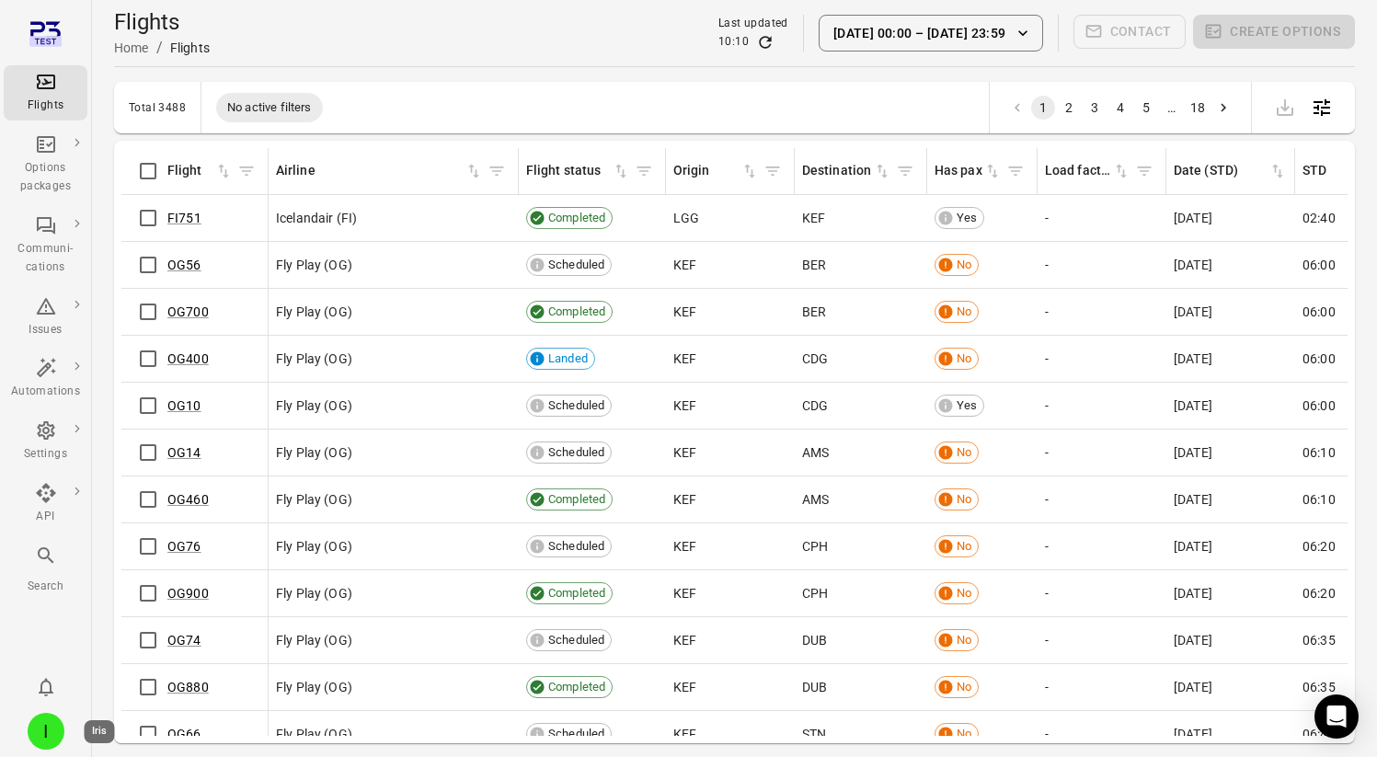
click at [40, 718] on div "I" at bounding box center [46, 731] width 37 height 37
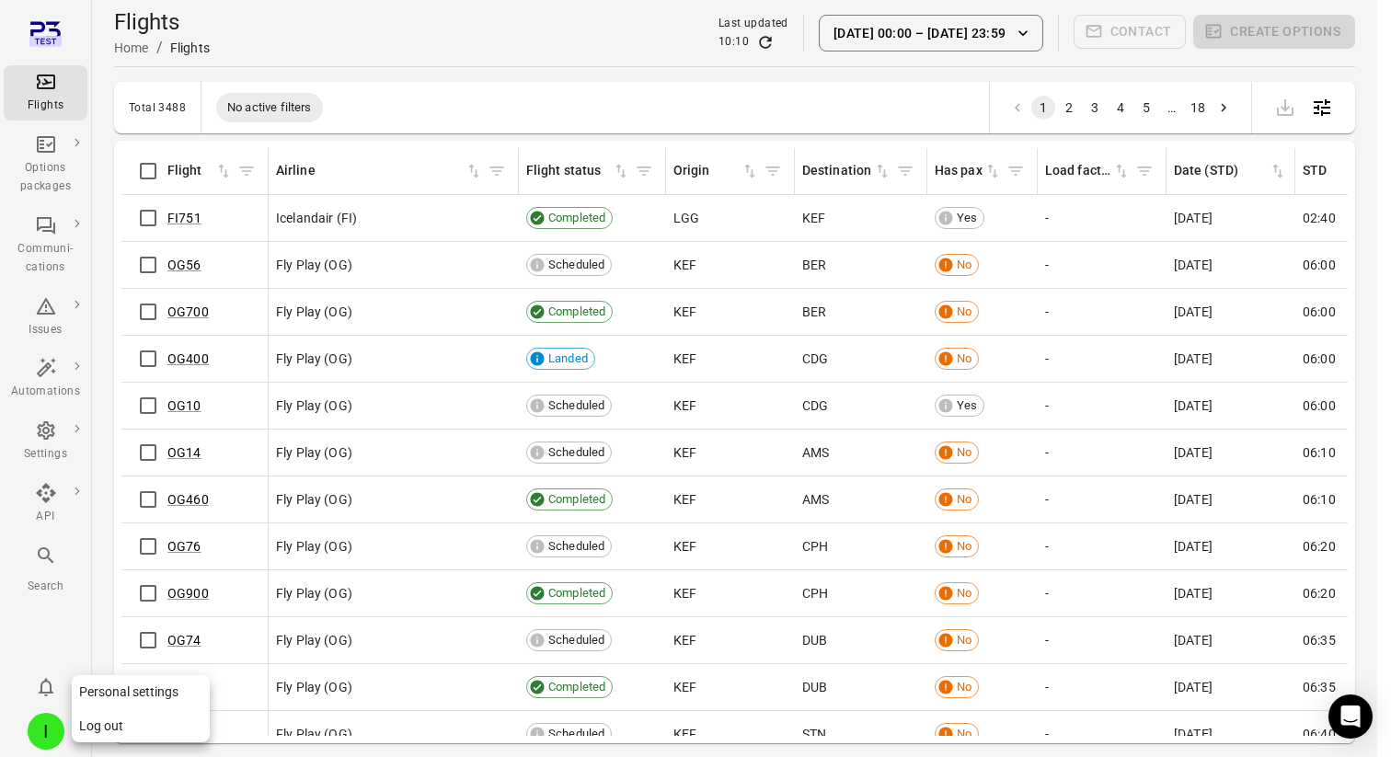
click at [115, 717] on button "Log out" at bounding box center [141, 726] width 138 height 34
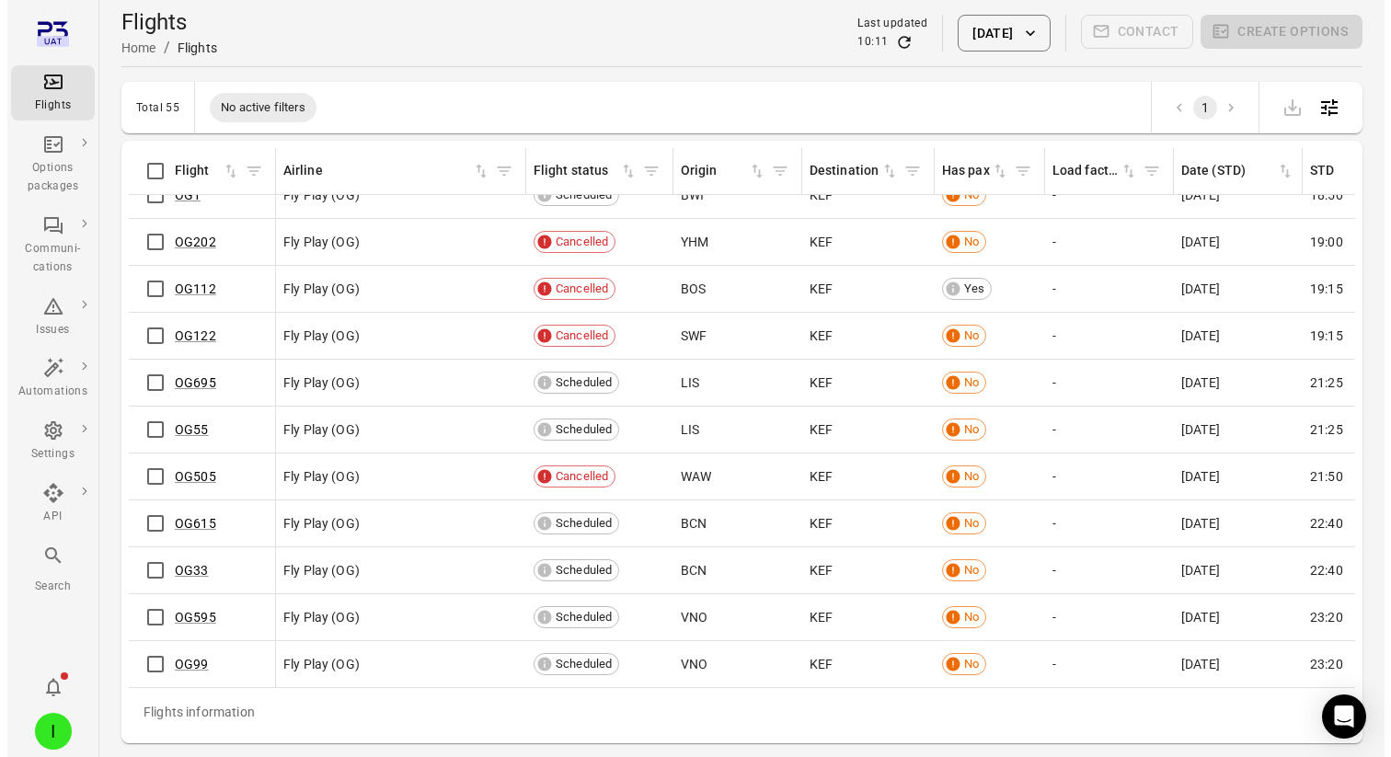
scroll to position [2061, 0]
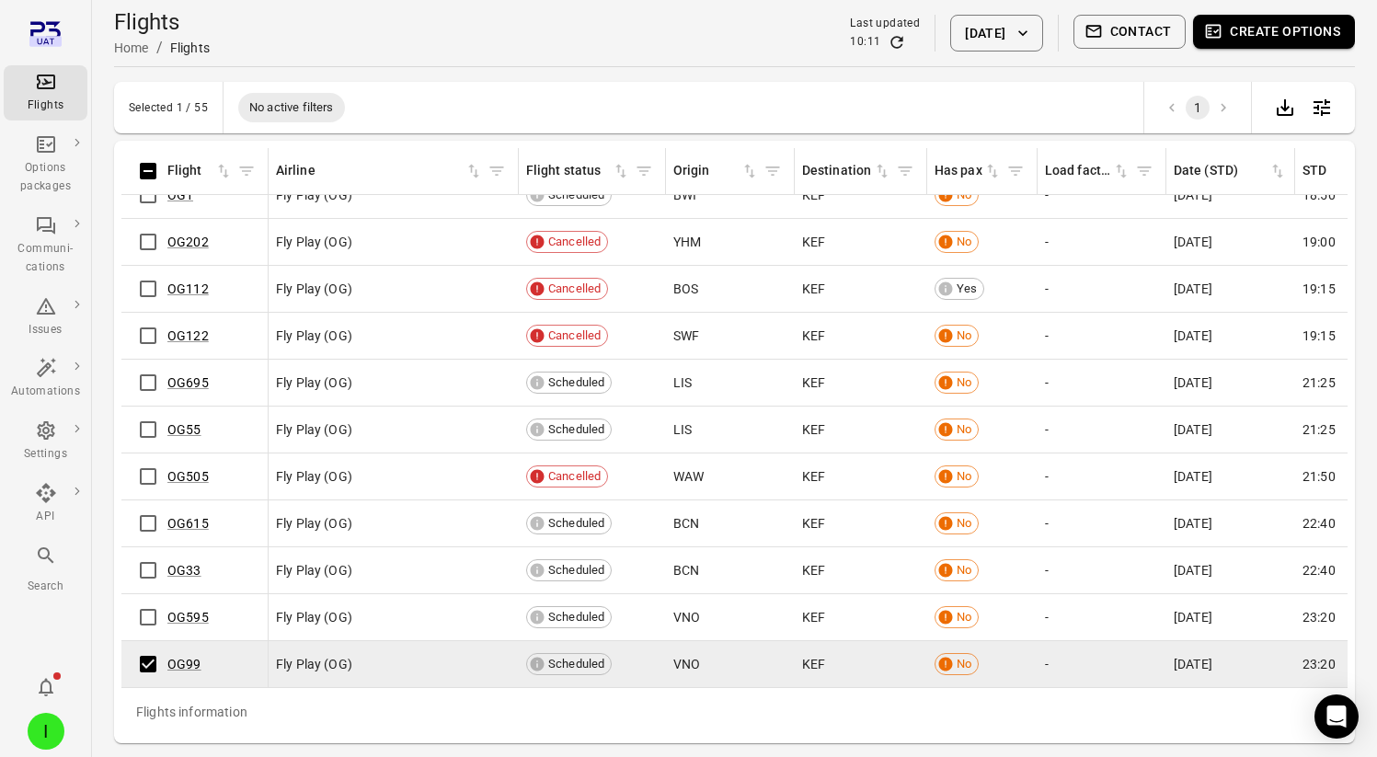
click at [1222, 41] on button "Create options" at bounding box center [1274, 32] width 162 height 34
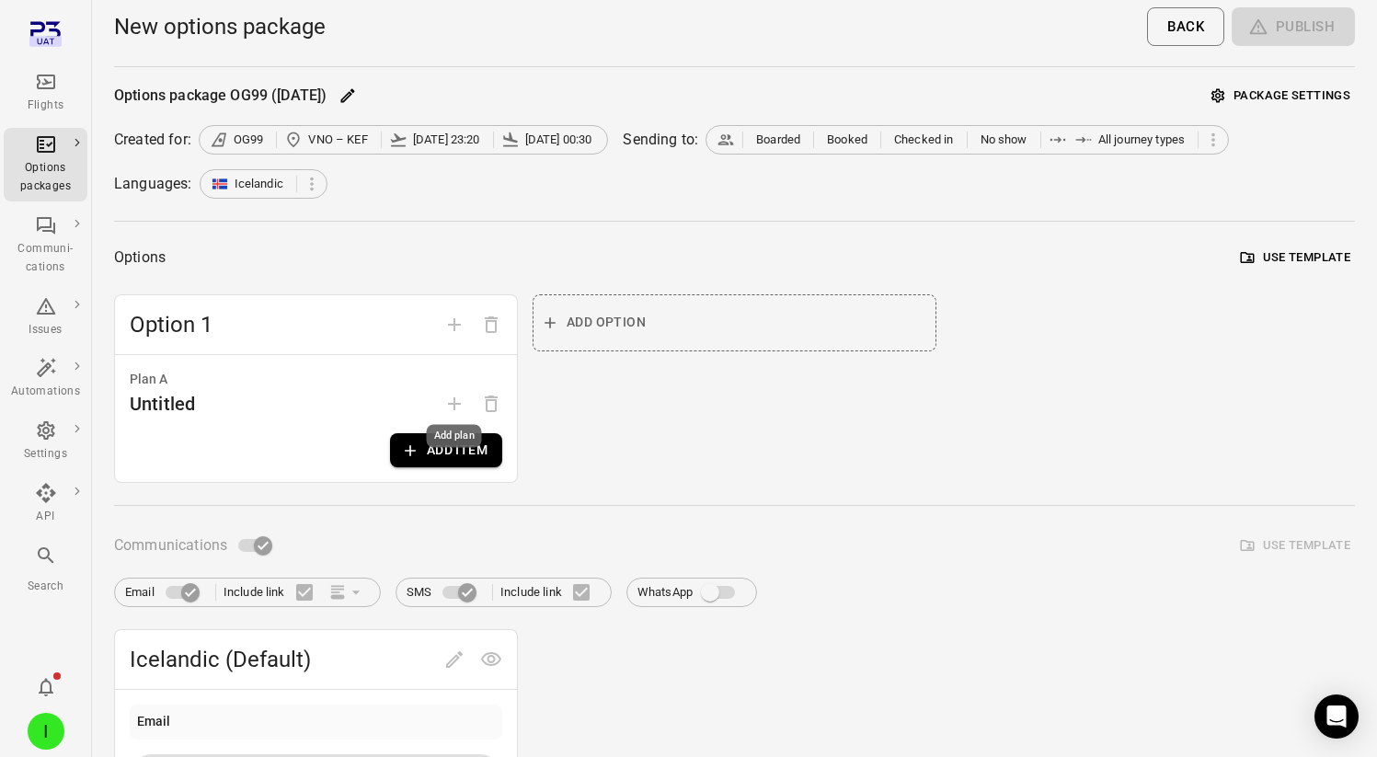
click at [446, 433] on div "Add plan" at bounding box center [454, 436] width 55 height 23
click at [446, 447] on div "Add plan" at bounding box center [454, 431] width 59 height 38
click at [422, 458] on button "Add item" at bounding box center [446, 450] width 112 height 34
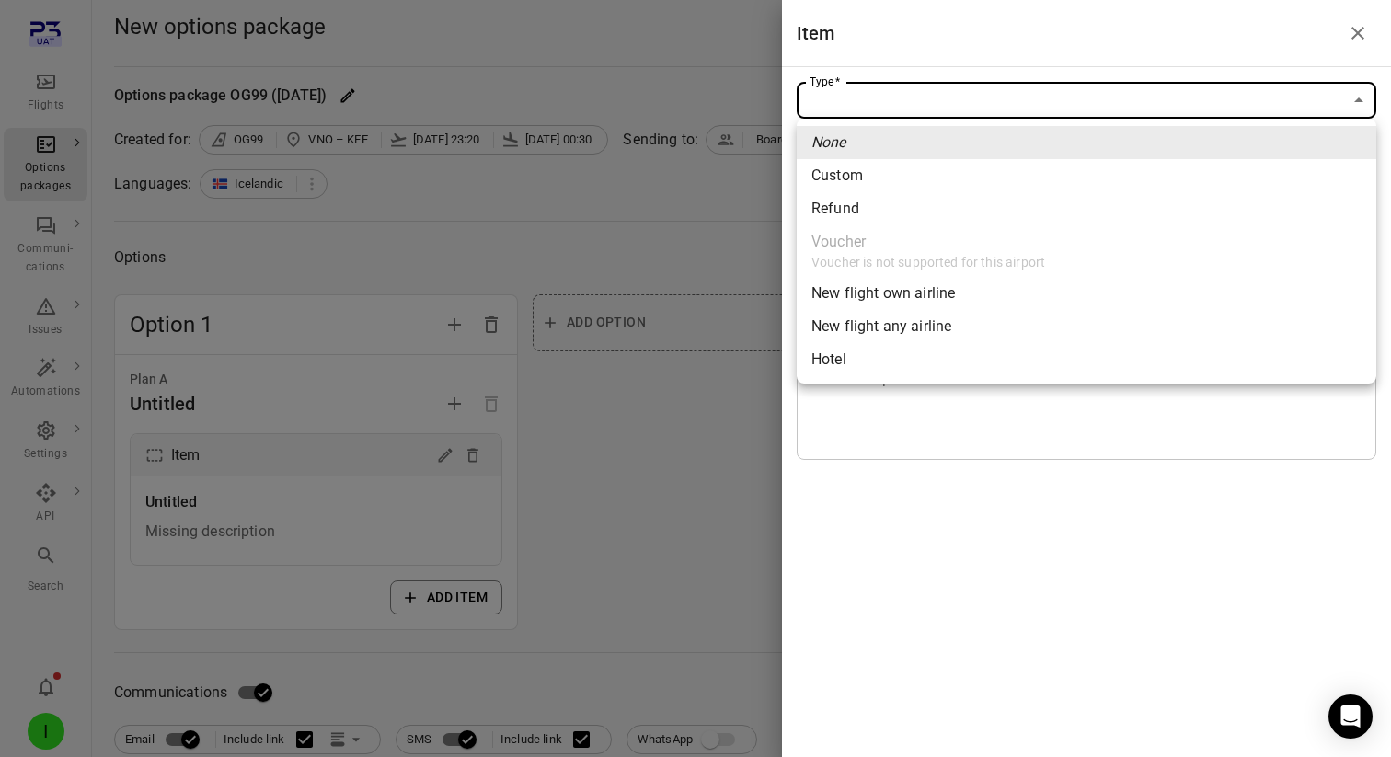
click at [981, 291] on li "New flight own airline" at bounding box center [1086, 293] width 579 height 33
type input "**********"
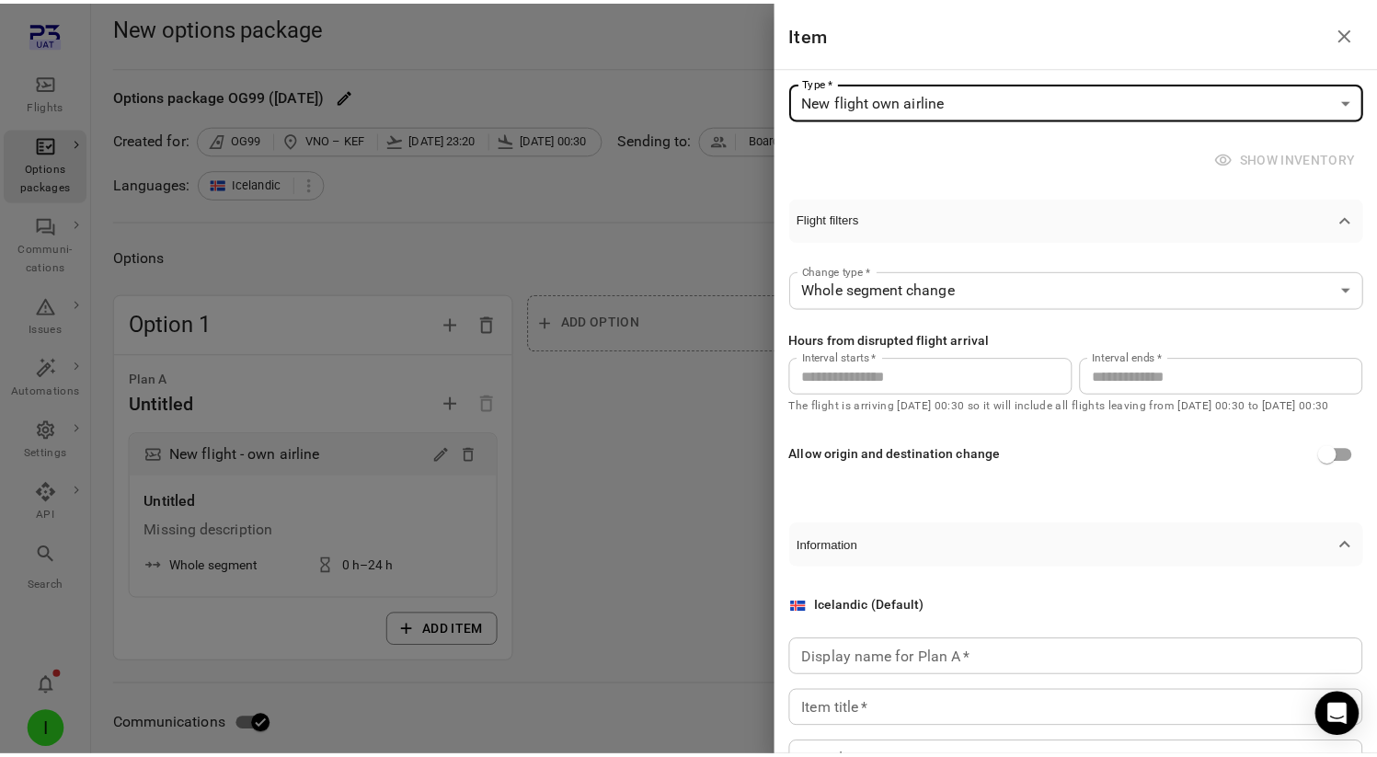
scroll to position [131, 0]
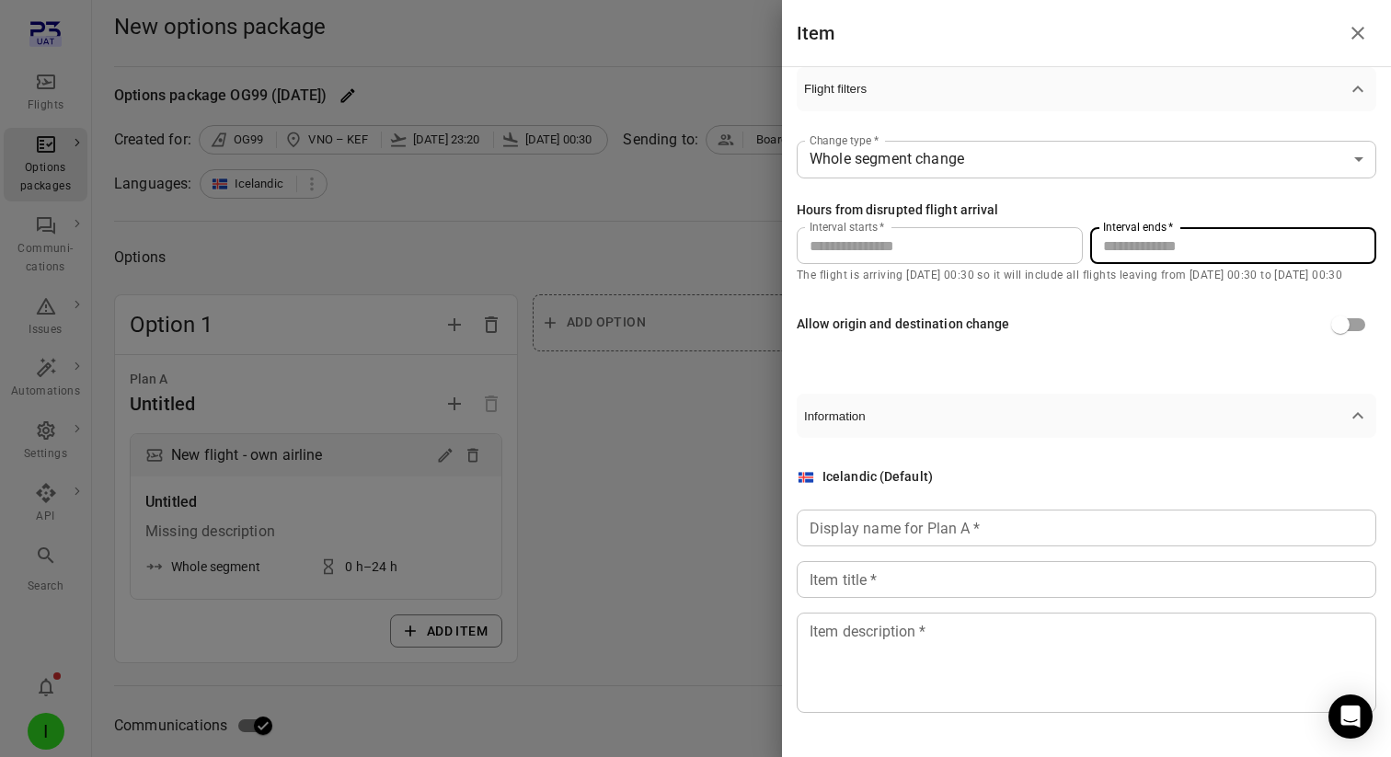
drag, startPoint x: 1130, startPoint y: 245, endPoint x: 1053, endPoint y: 243, distance: 76.4
click at [1053, 243] on div "Interval starts   * * Interval starts   * Interval ends   * ** Interval ends   *" at bounding box center [1086, 245] width 579 height 37
type input "**"
click at [922, 519] on div "Display name for Plan A   * Display name for Plan A   *" at bounding box center [1086, 528] width 579 height 37
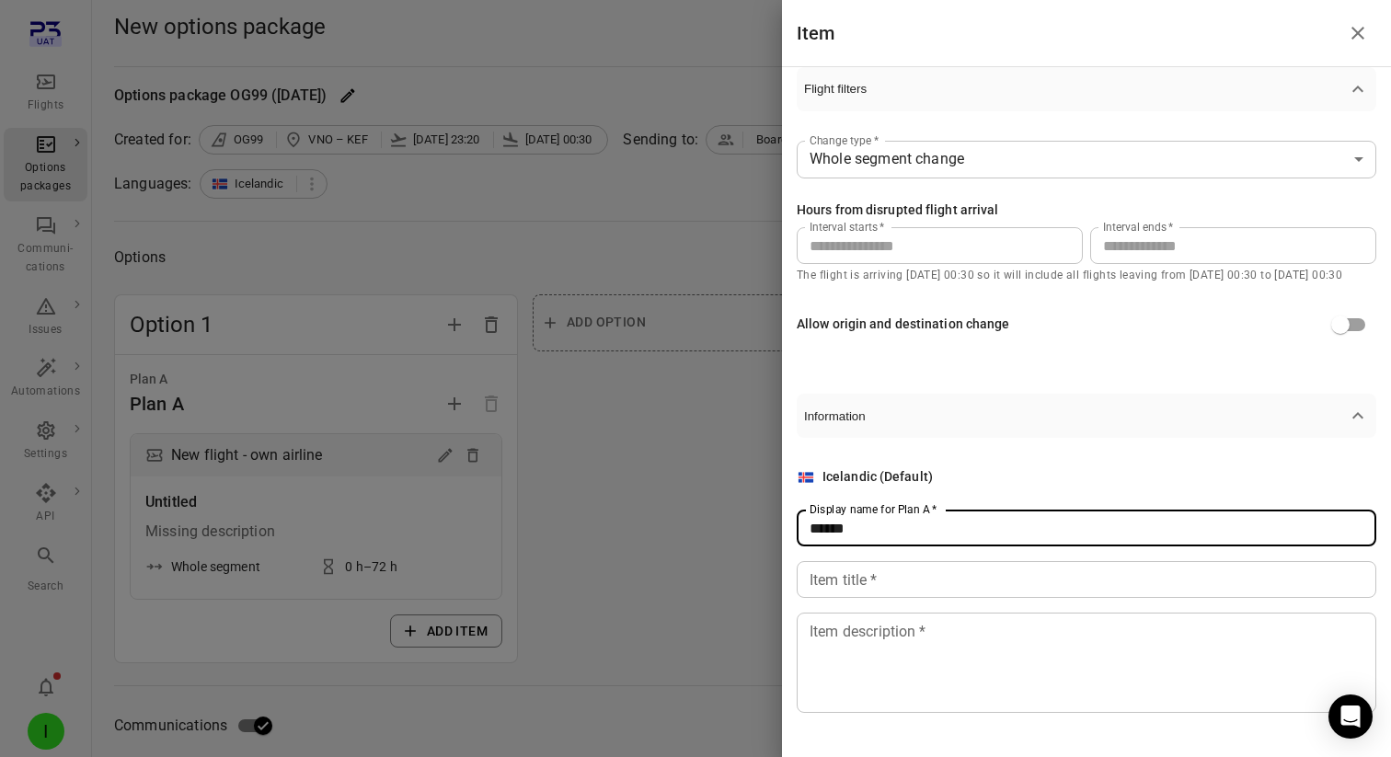
type input "******"
click at [853, 580] on div "Item title   * Item title   *" at bounding box center [1086, 579] width 579 height 37
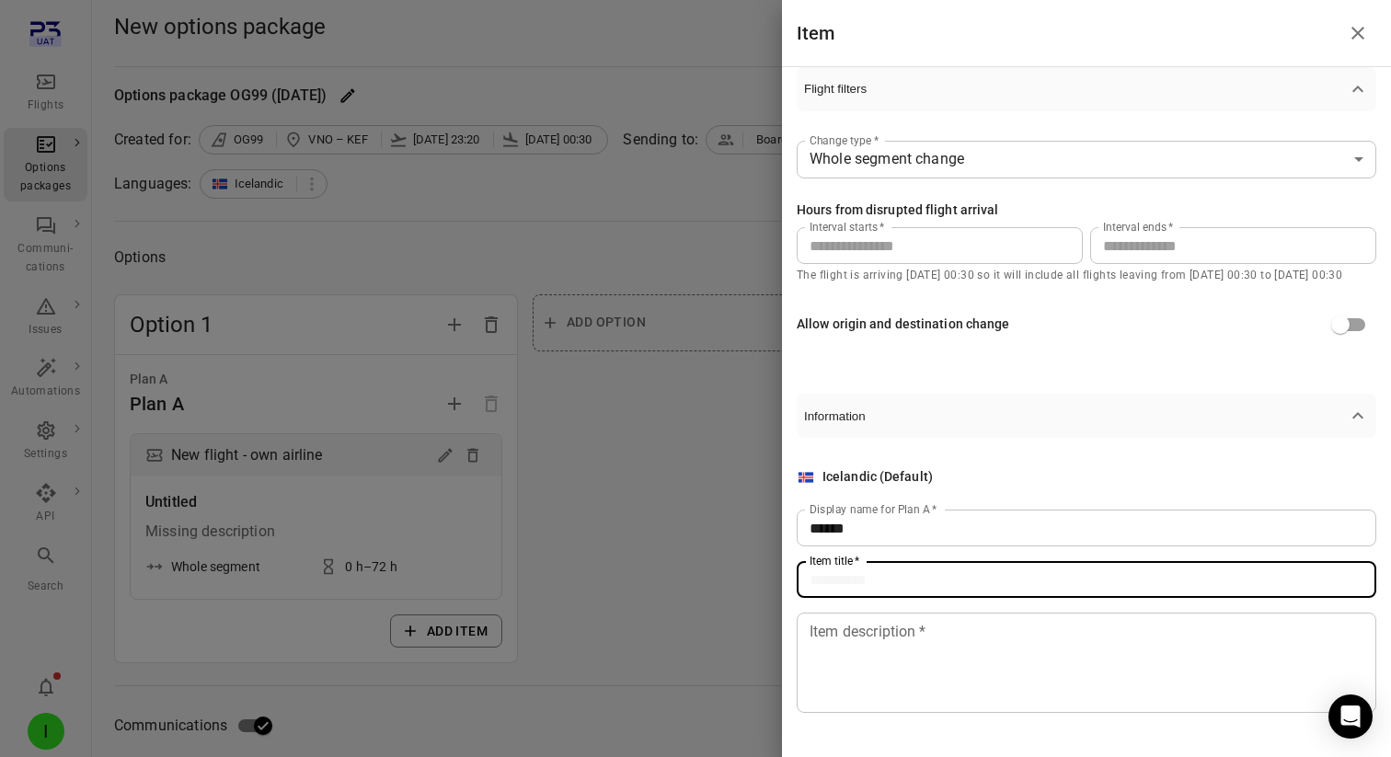
type input "*"
type input "**********"
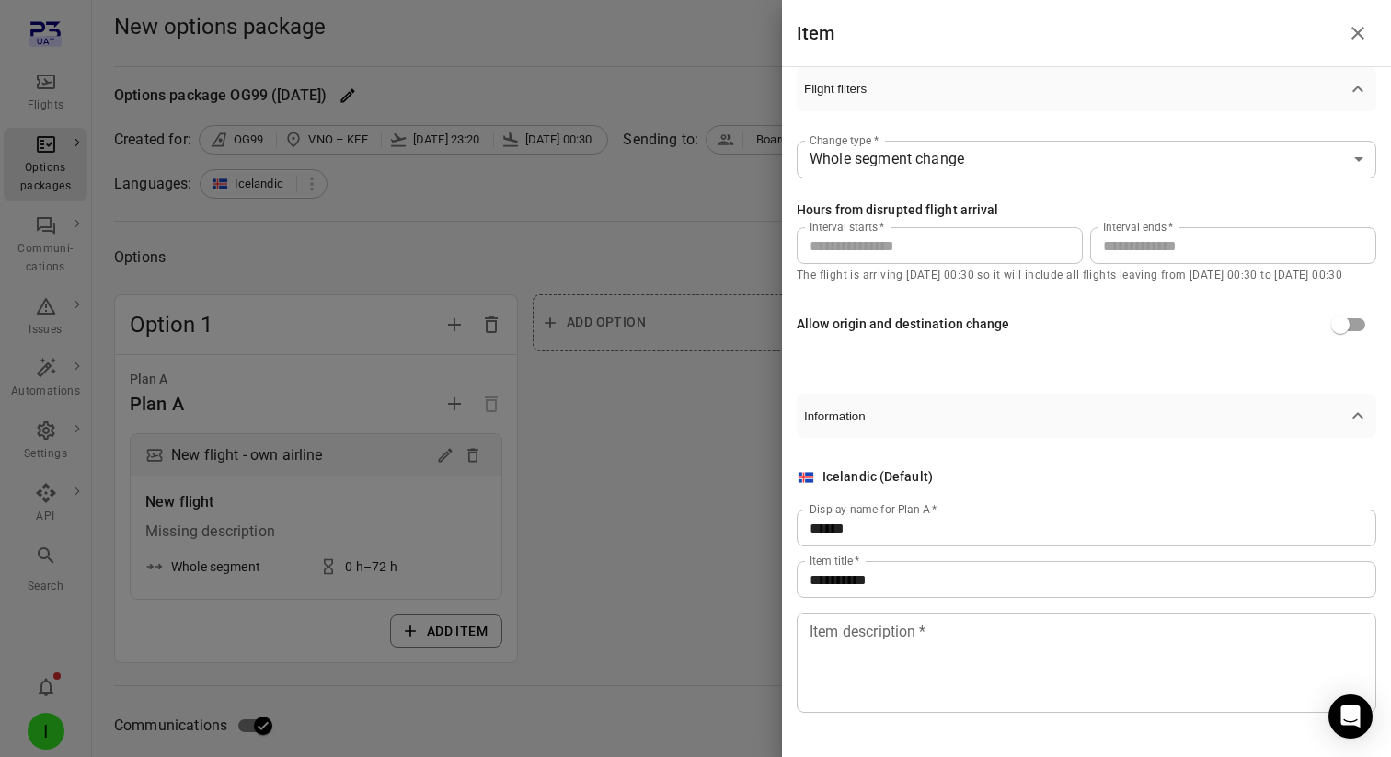
click at [804, 647] on div "* Item description   *" at bounding box center [1086, 663] width 579 height 100
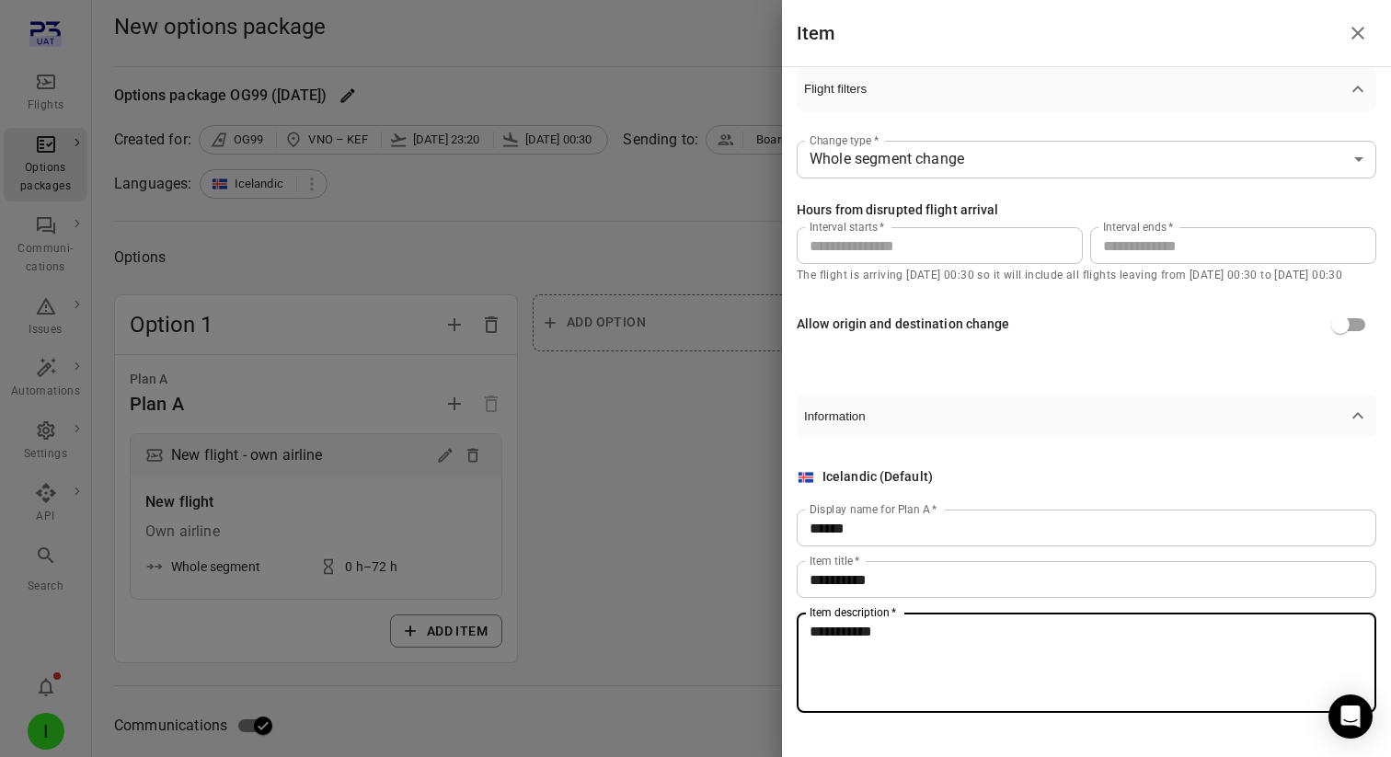
type textarea "**********"
click at [636, 603] on div at bounding box center [695, 378] width 1391 height 757
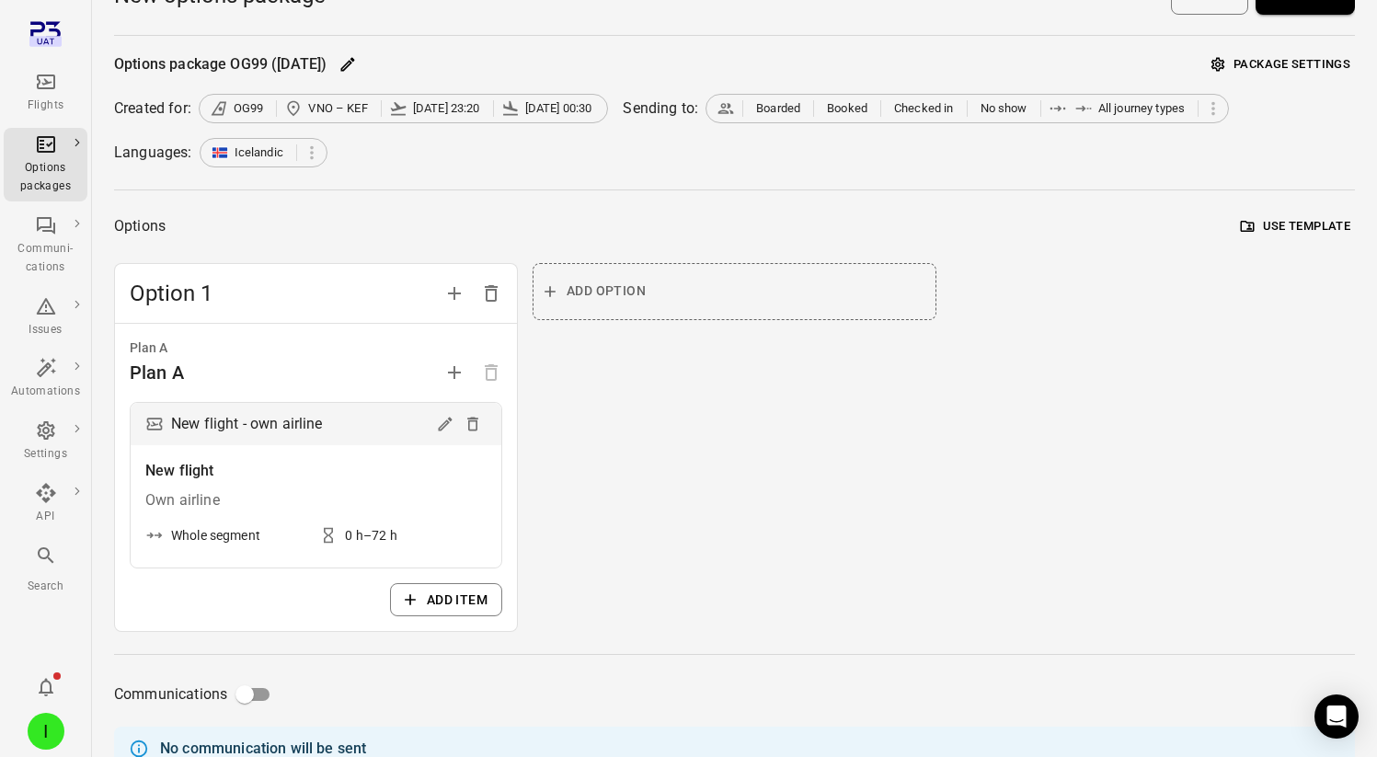
scroll to position [0, 0]
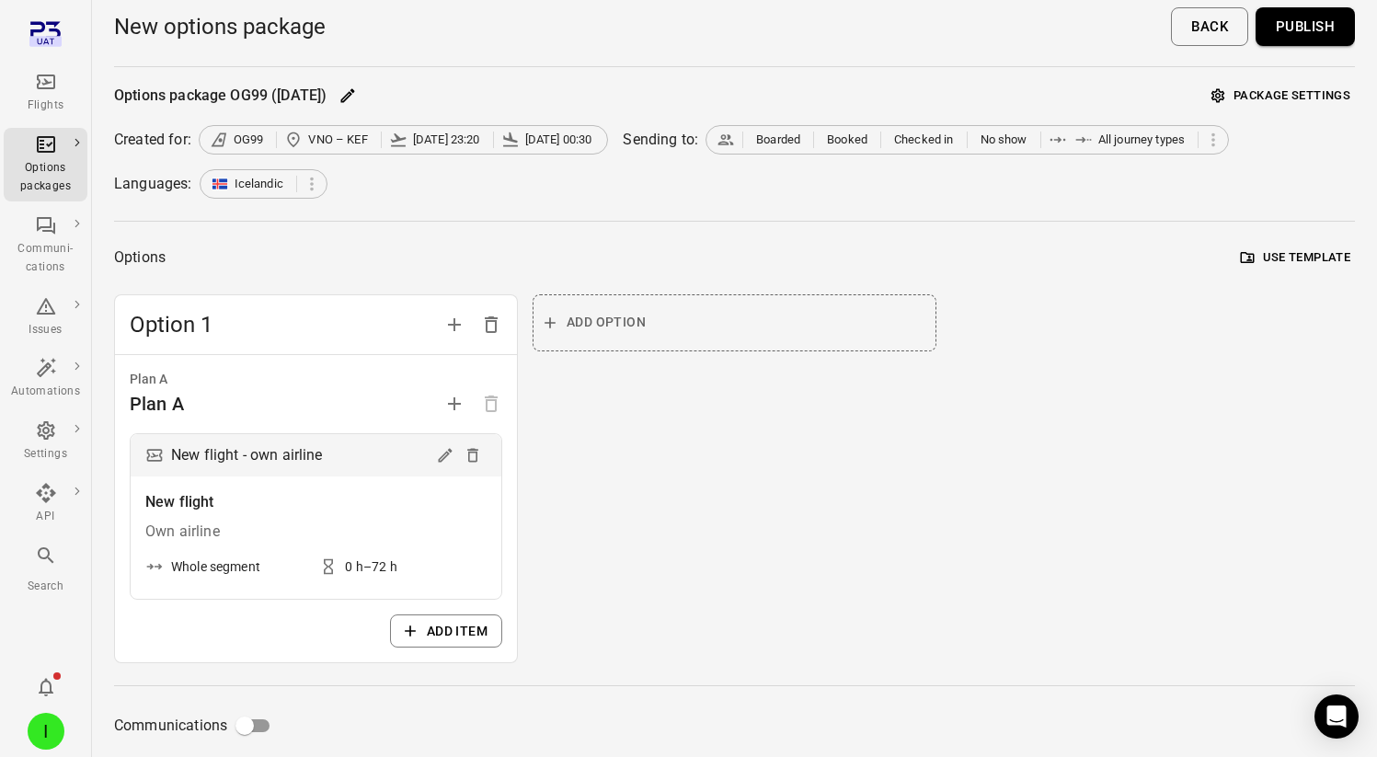
click at [1334, 30] on button "Publish" at bounding box center [1305, 26] width 99 height 39
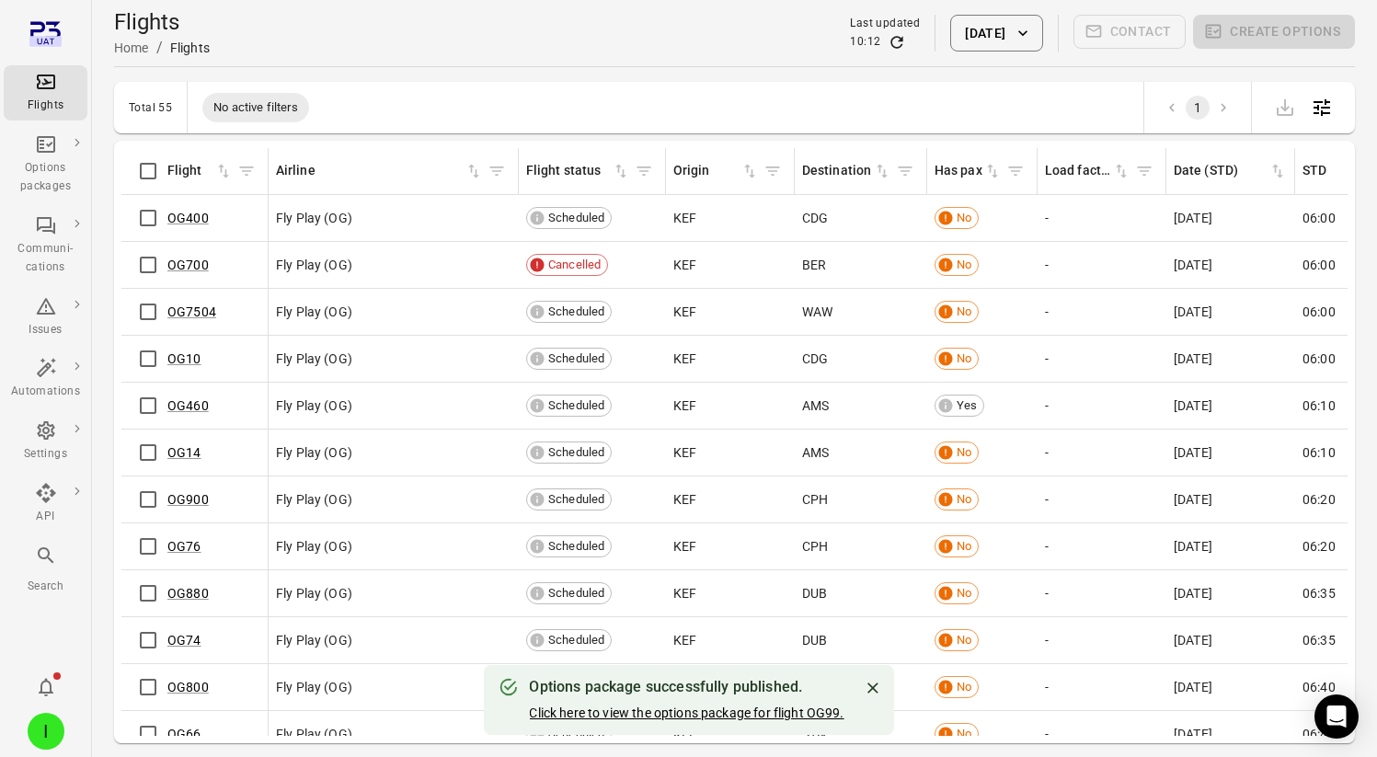
click at [682, 707] on link "Click here to view the options package for flight OG99." at bounding box center [686, 713] width 315 height 15
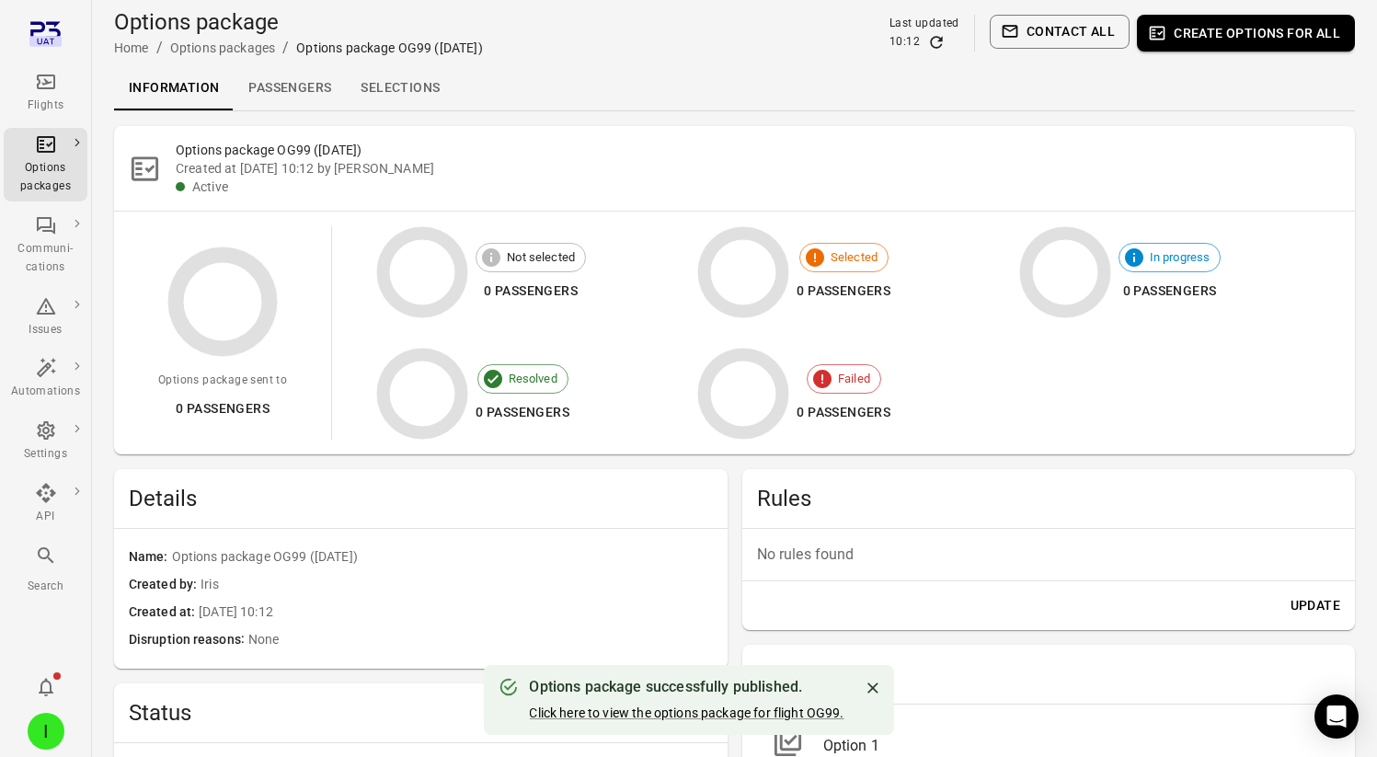
click at [401, 82] on link "Selections" at bounding box center [400, 88] width 109 height 44
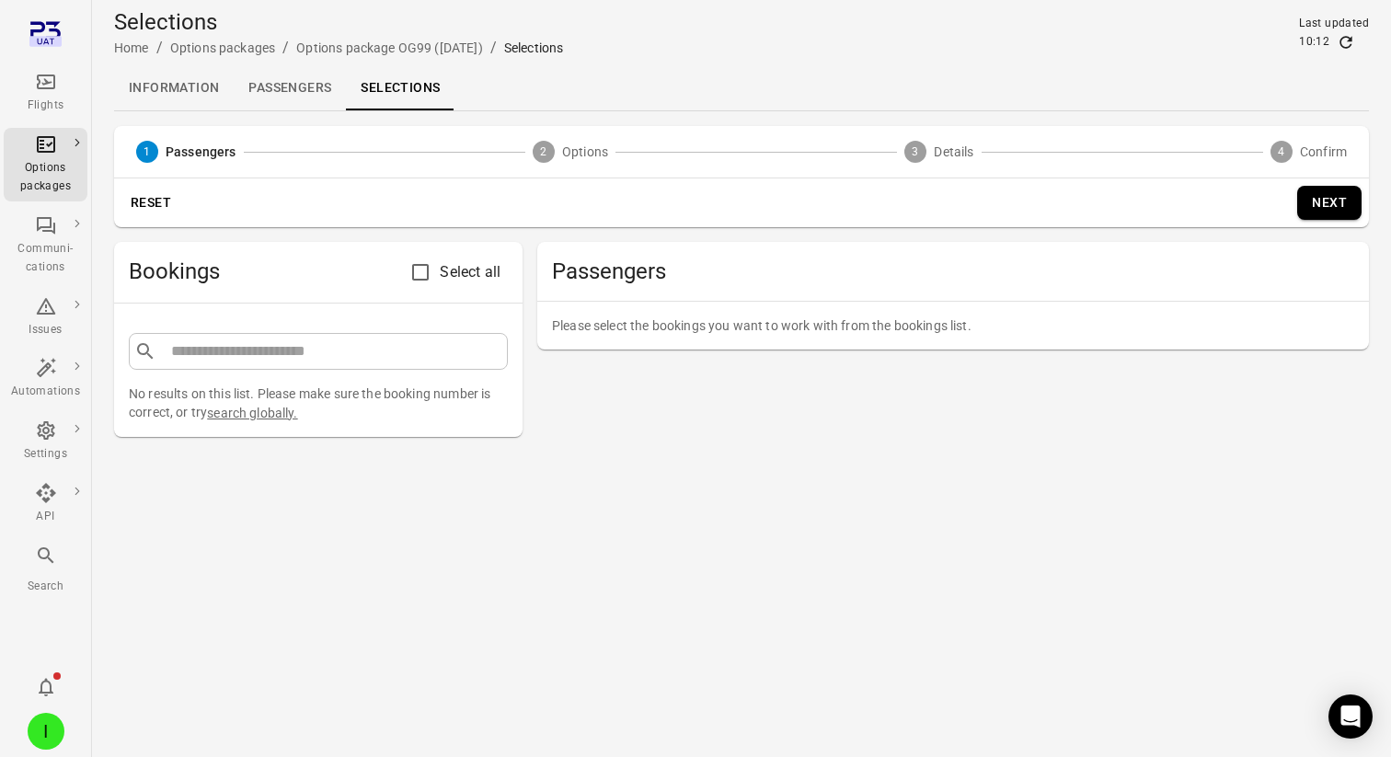
click at [166, 96] on link "Information" at bounding box center [174, 88] width 120 height 44
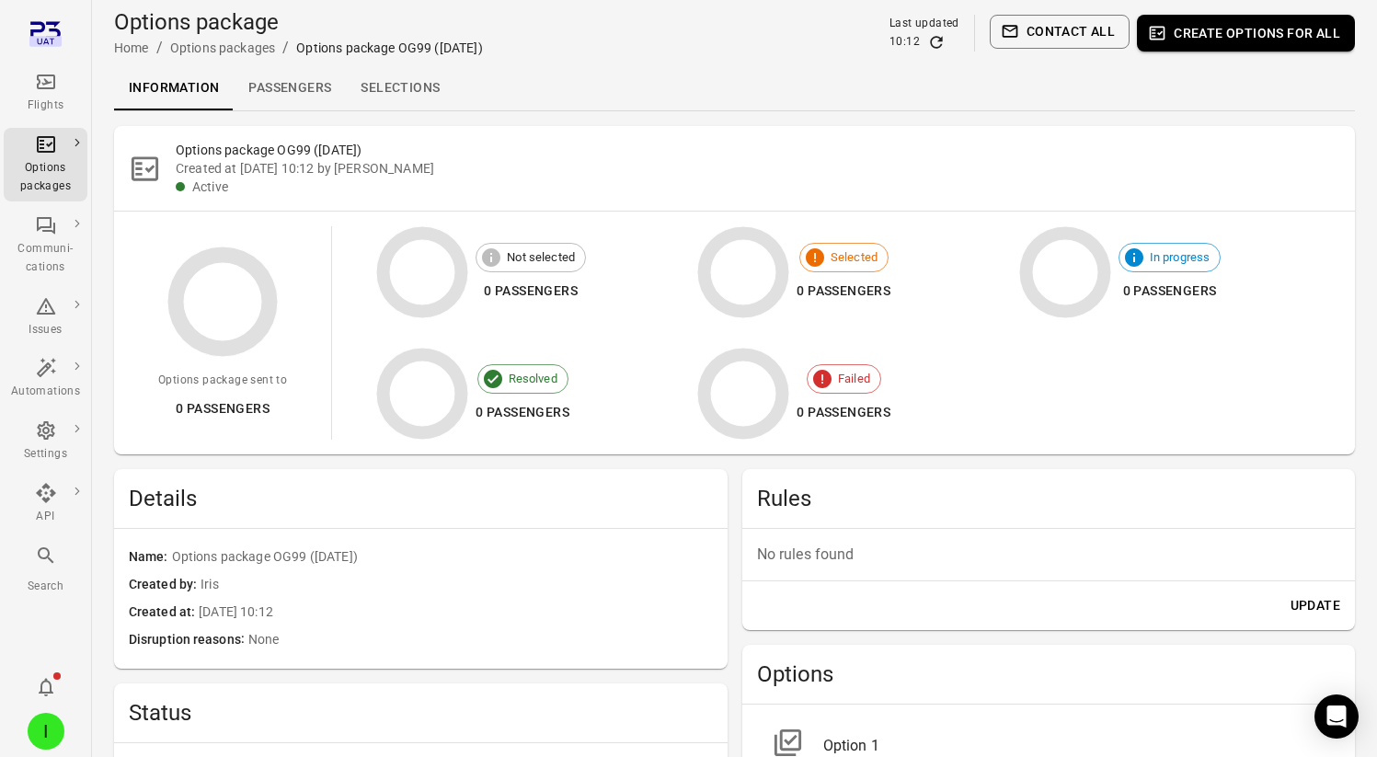
click at [28, 67] on link "Flights" at bounding box center [46, 92] width 84 height 55
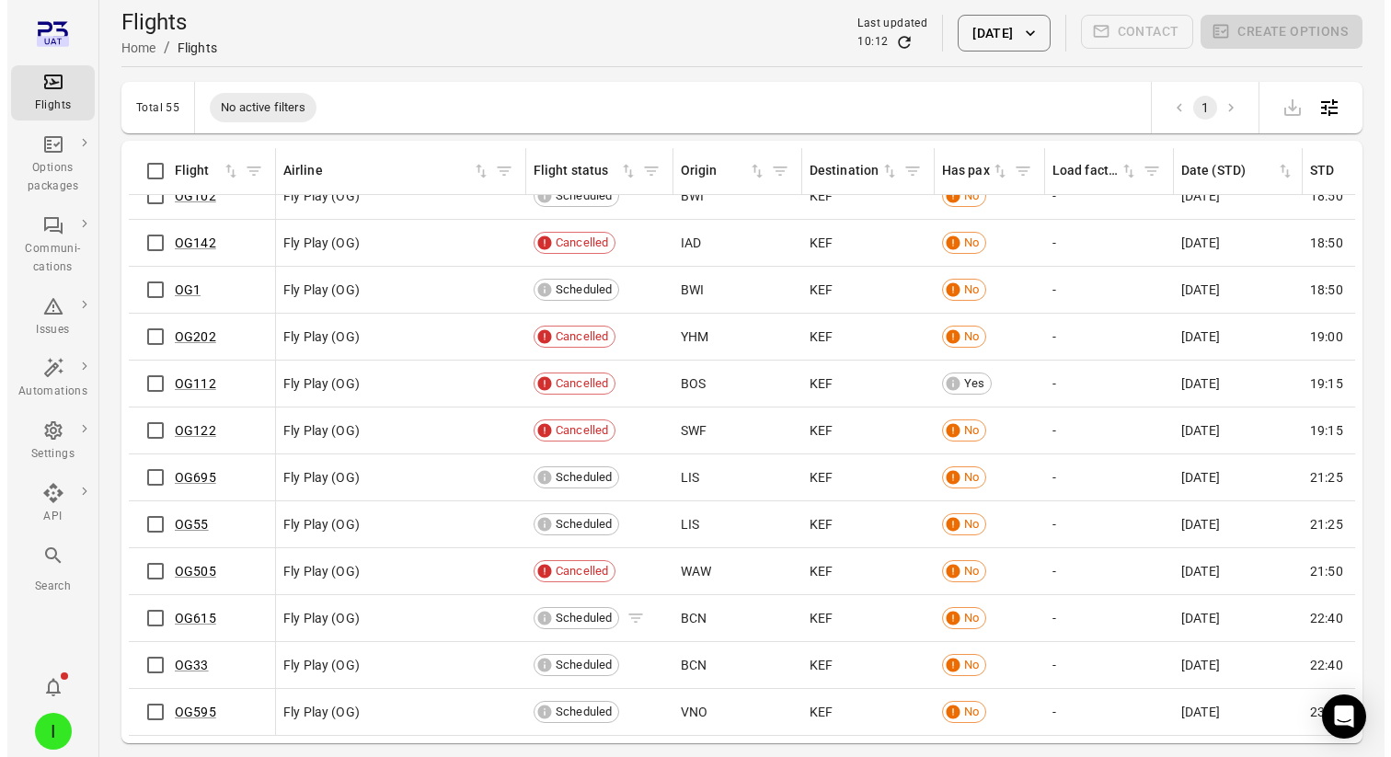
scroll to position [2061, 0]
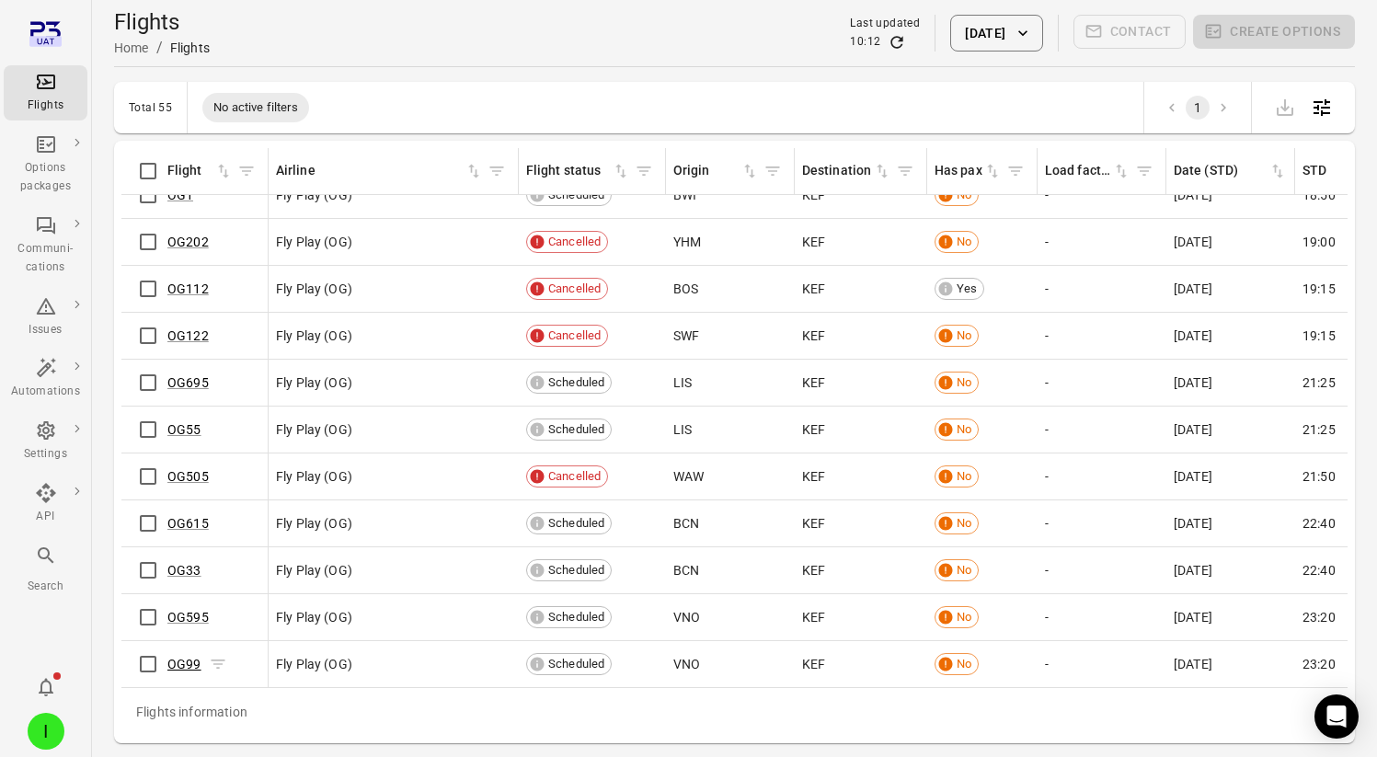
click at [189, 657] on link "OG99" at bounding box center [184, 664] width 34 height 15
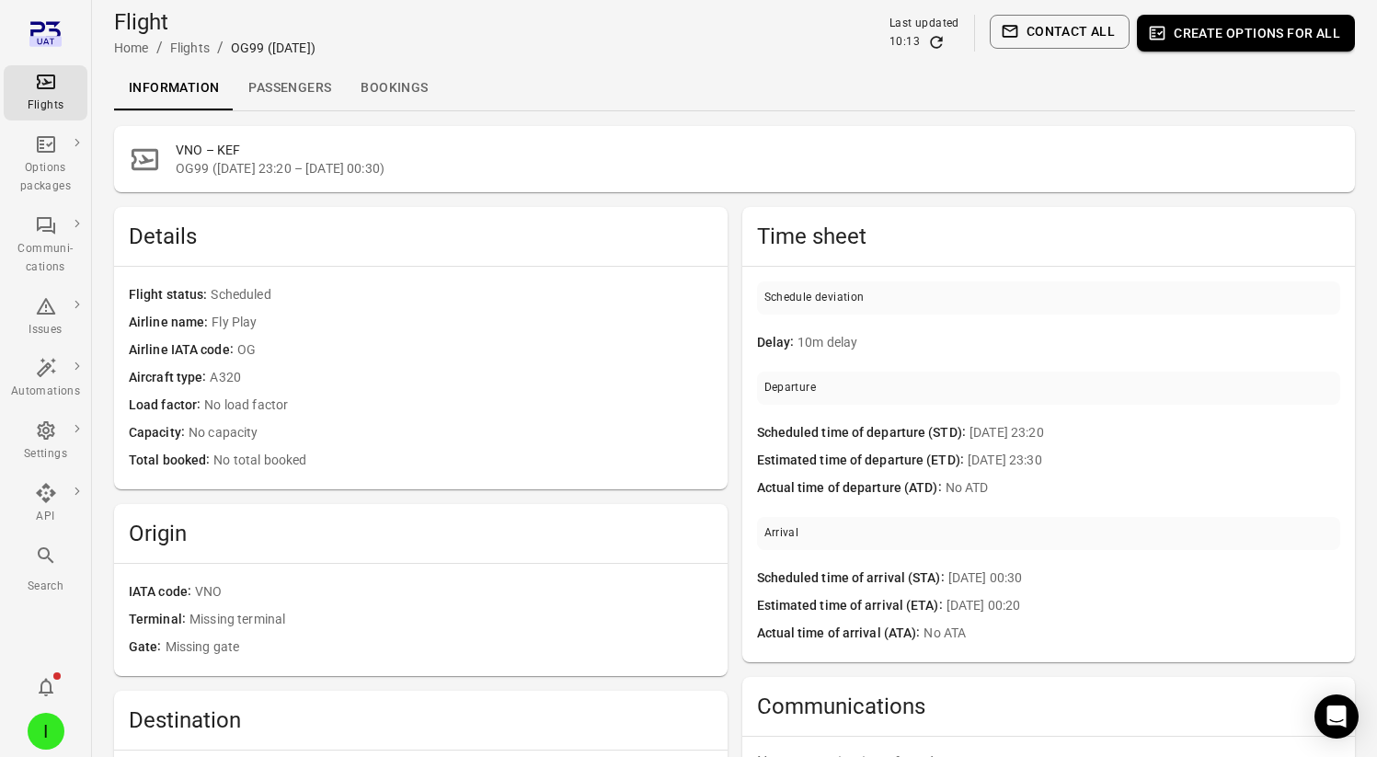
click at [294, 87] on link "Passengers" at bounding box center [290, 88] width 112 height 44
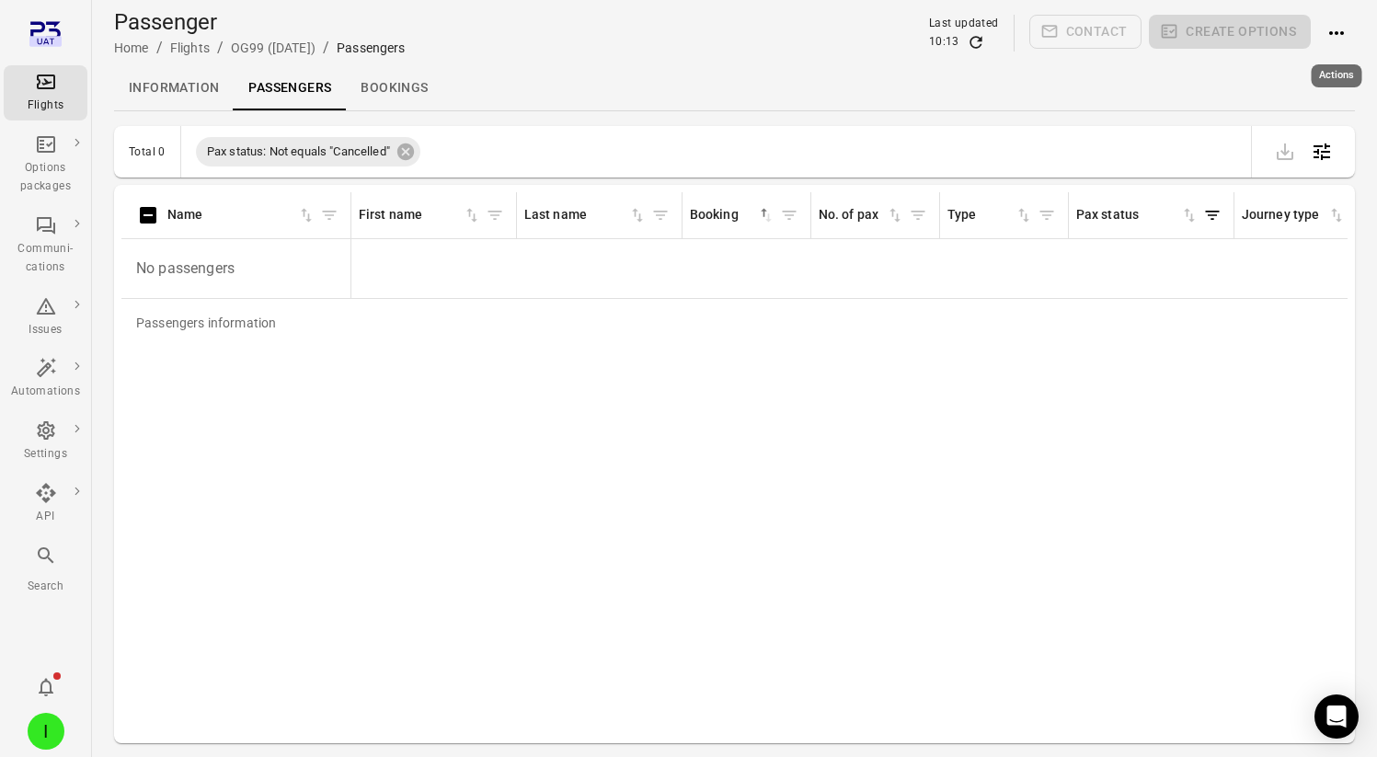
click at [1328, 22] on icon "Actions" at bounding box center [1336, 33] width 22 height 22
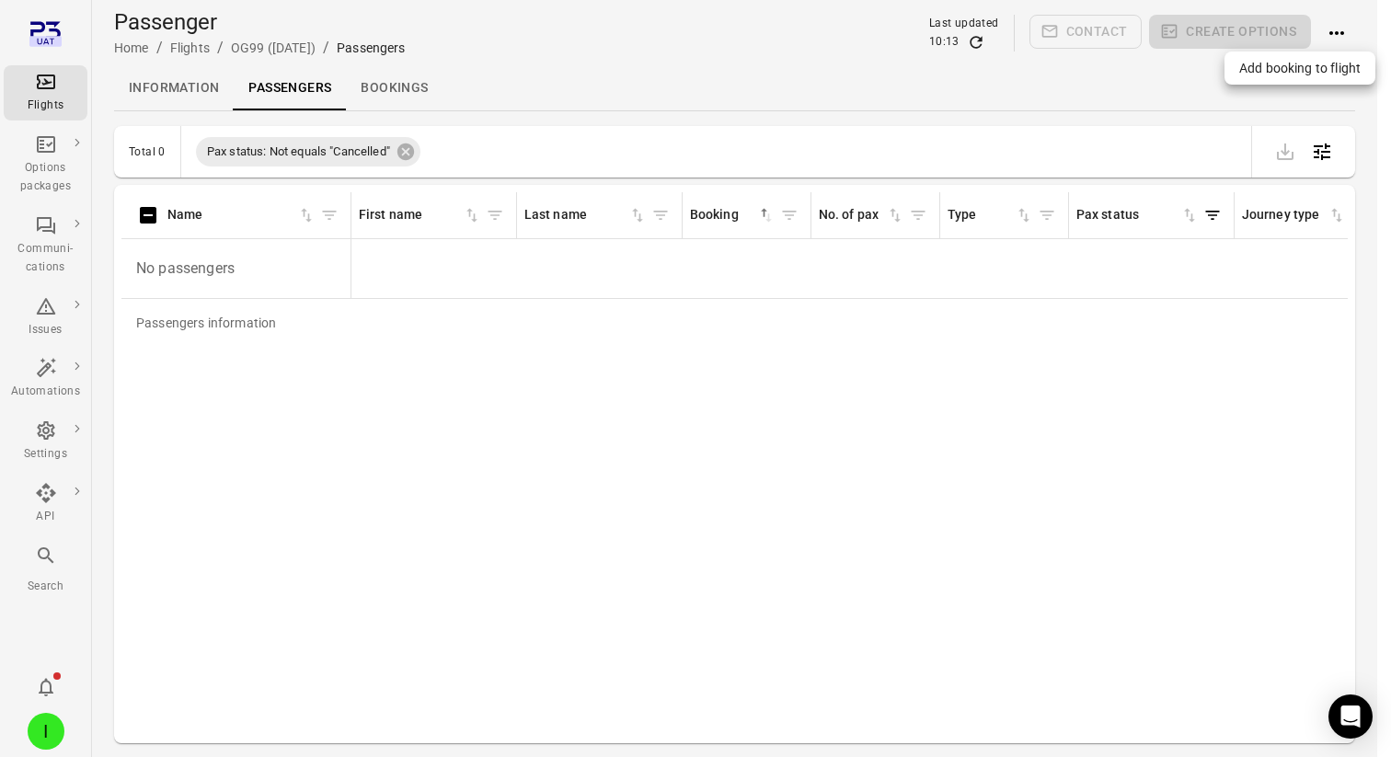
click at [1286, 64] on span "Add booking to flight" at bounding box center [1299, 68] width 121 height 18
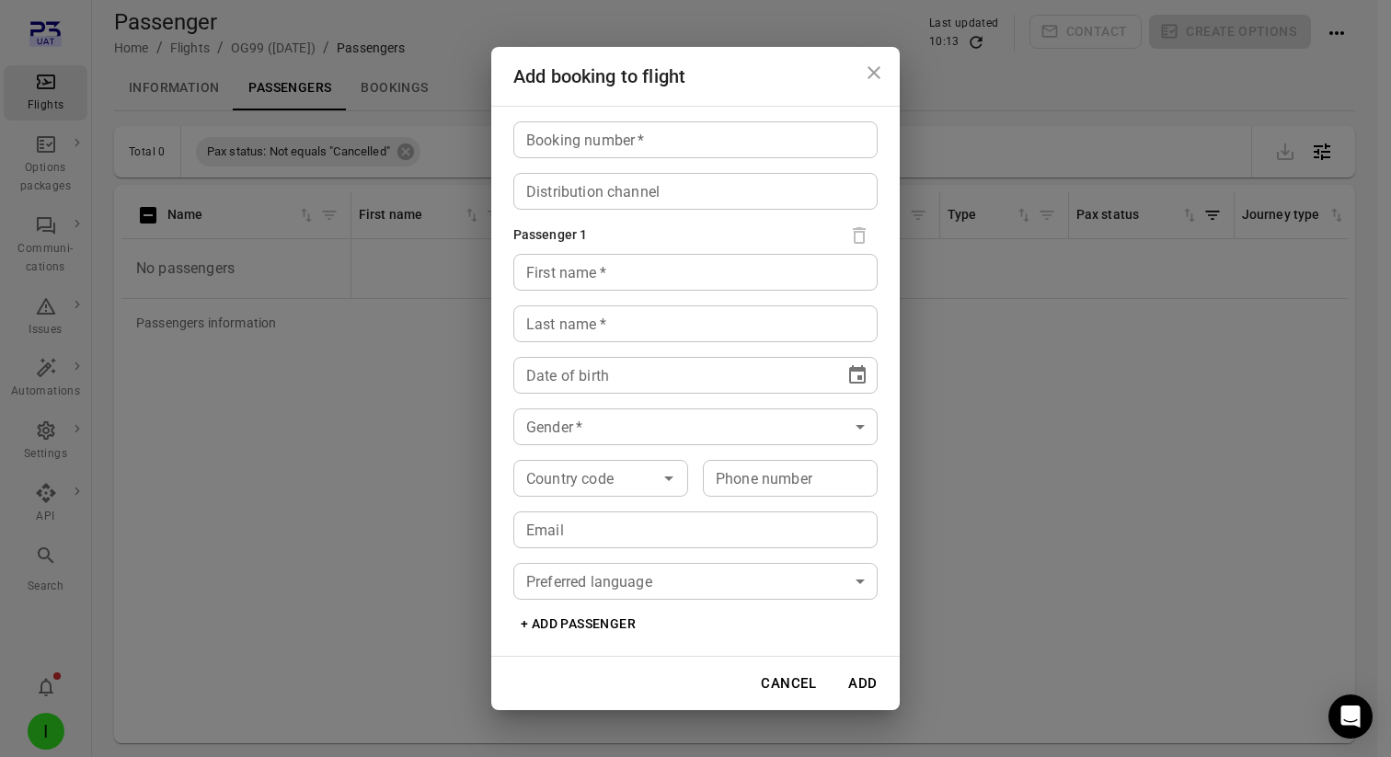
click at [765, 137] on input "Booking number   *" at bounding box center [695, 139] width 364 height 37
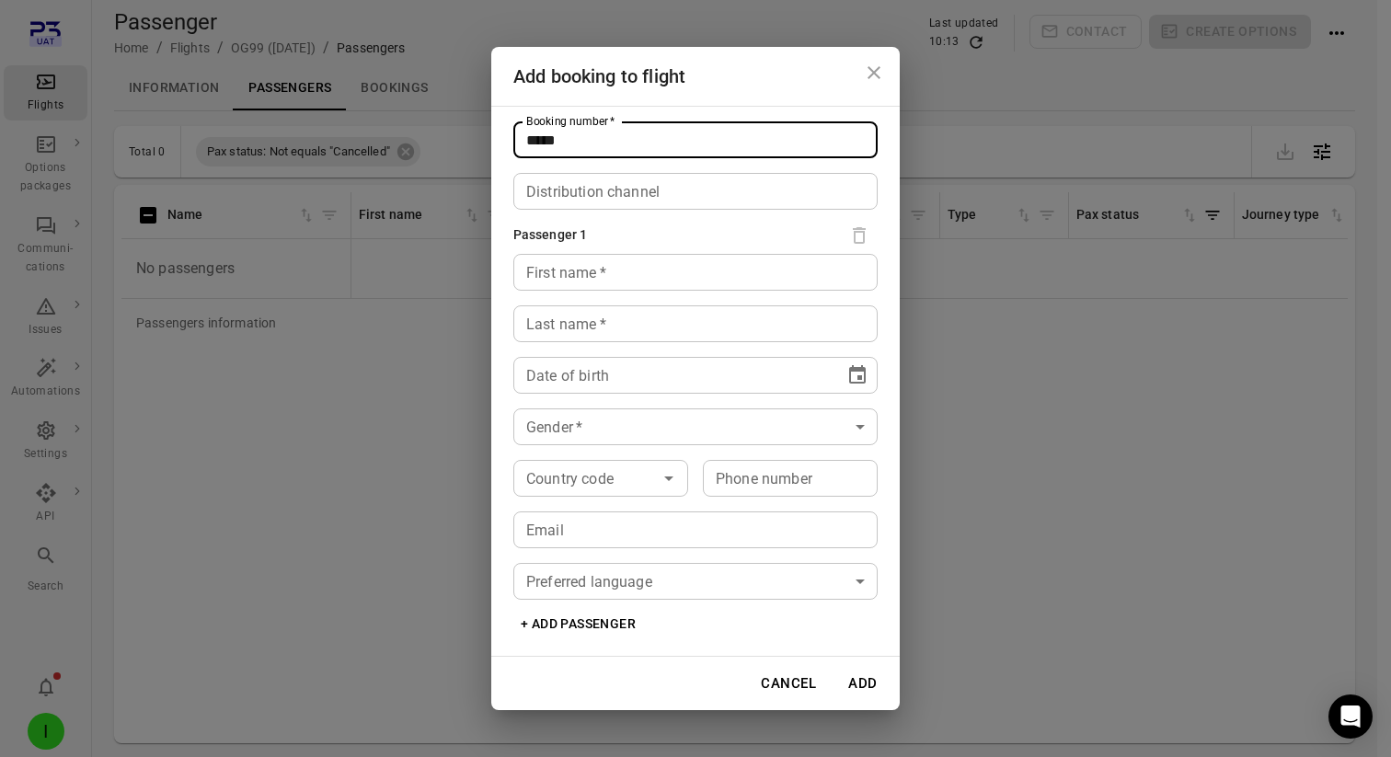
type input "*****"
click at [573, 285] on input "First name   *" at bounding box center [695, 272] width 364 height 37
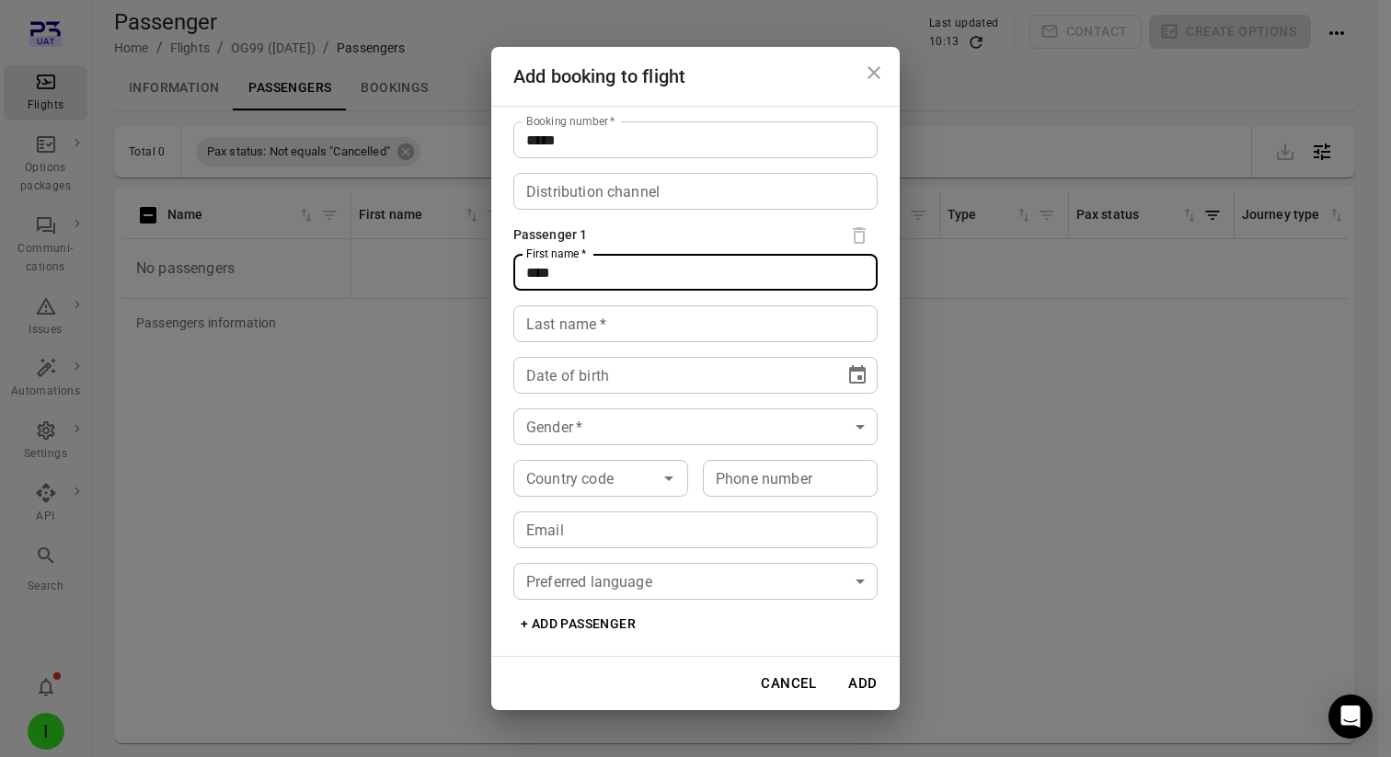
type input "****"
click at [522, 327] on input "Last name   *" at bounding box center [695, 323] width 364 height 37
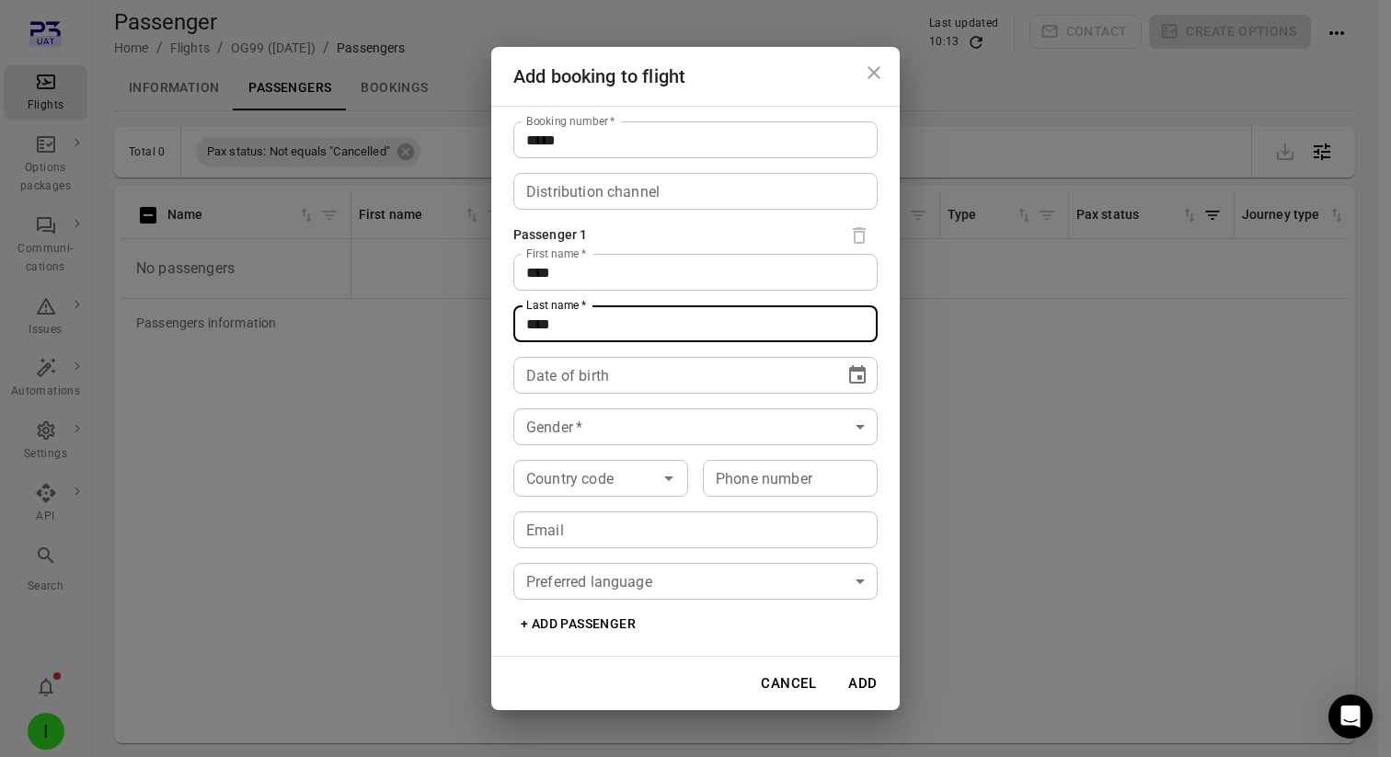
type input "****"
click at [554, 378] on div "Date of birth ** **** **** Date of birth" at bounding box center [695, 375] width 364 height 37
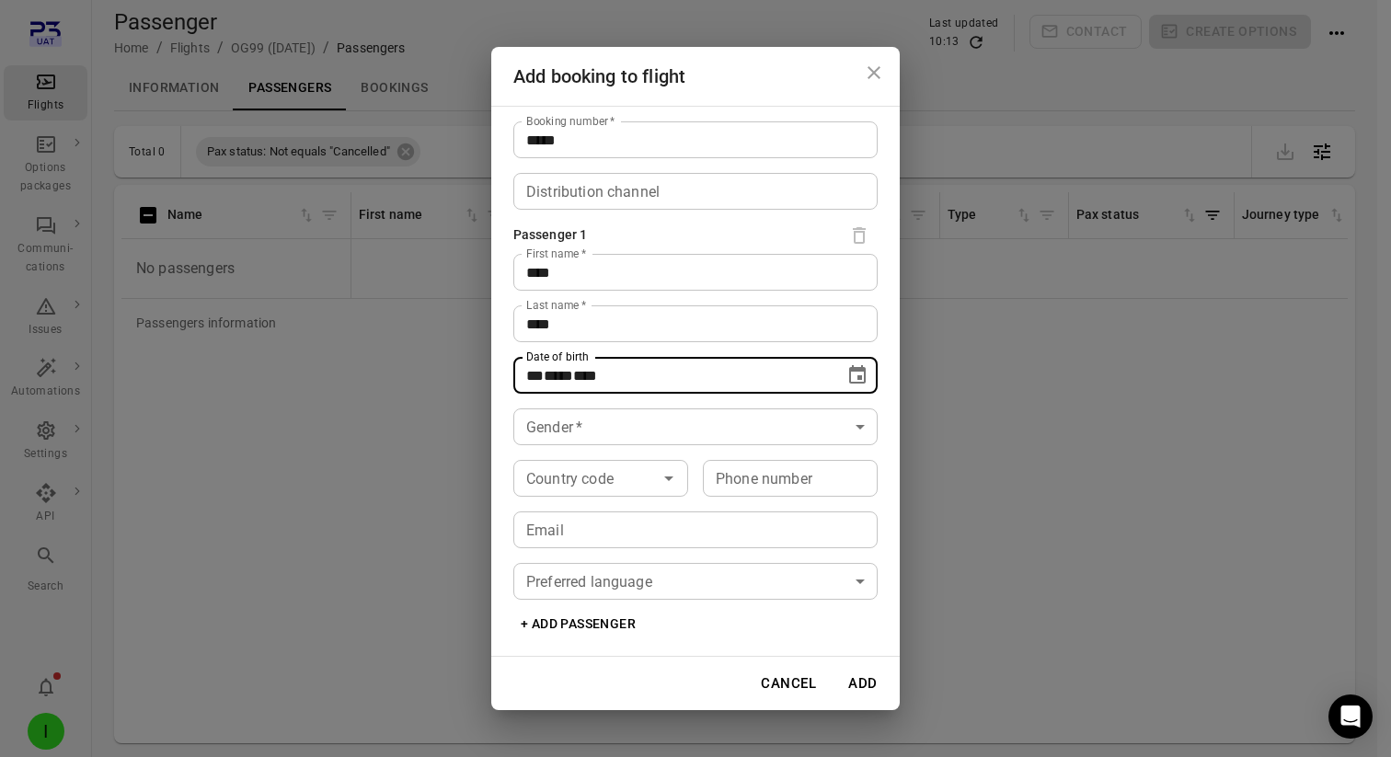
click at [858, 380] on icon "Choose date" at bounding box center [857, 374] width 17 height 18
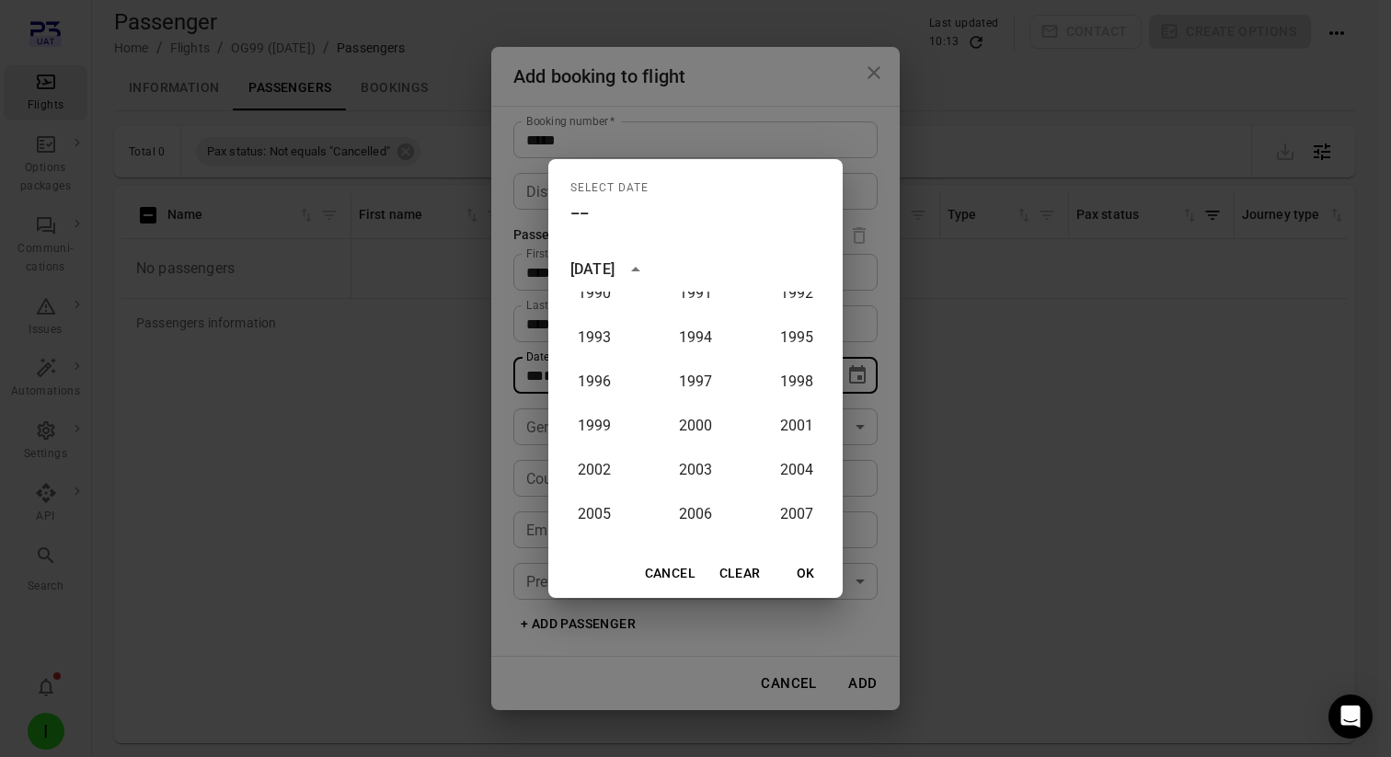
scroll to position [1012, 0]
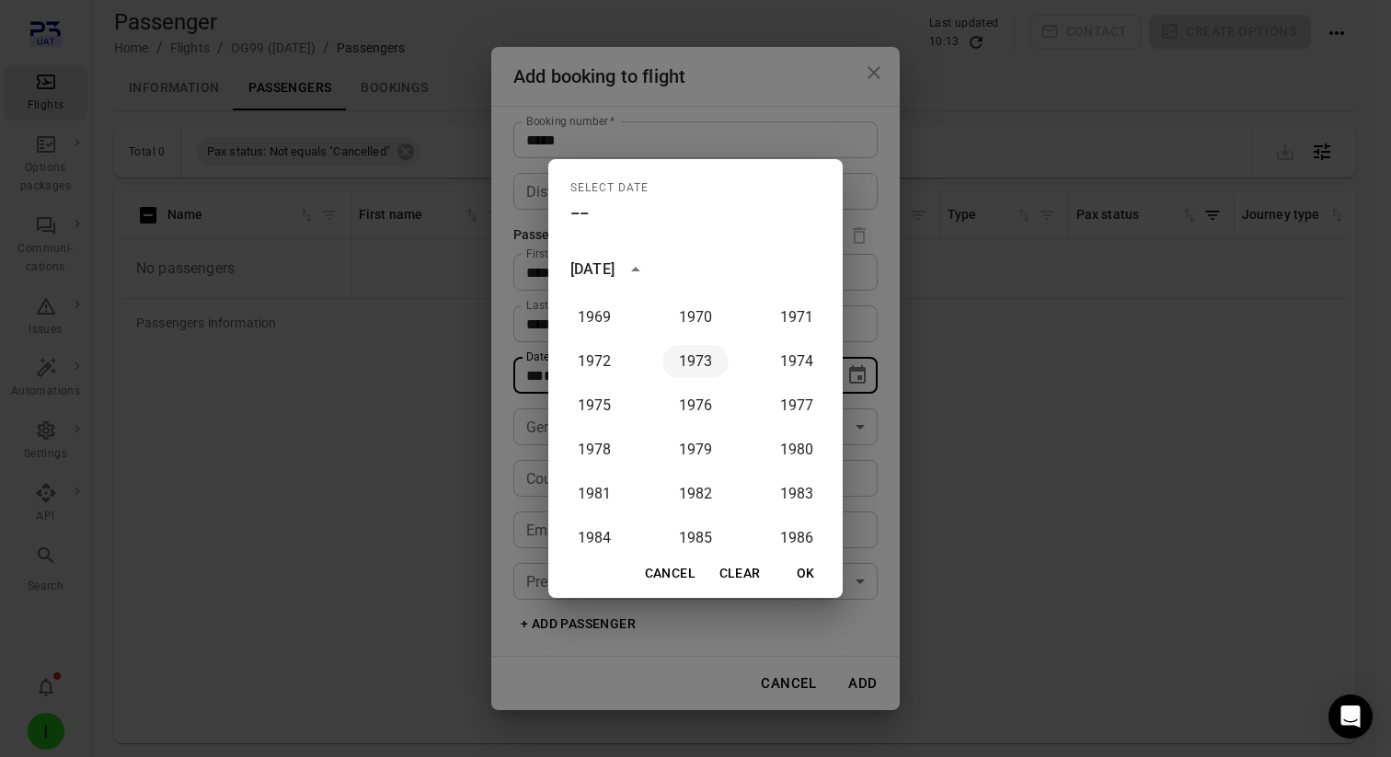
click at [671, 363] on button "1973" at bounding box center [695, 361] width 66 height 33
type input "**********"
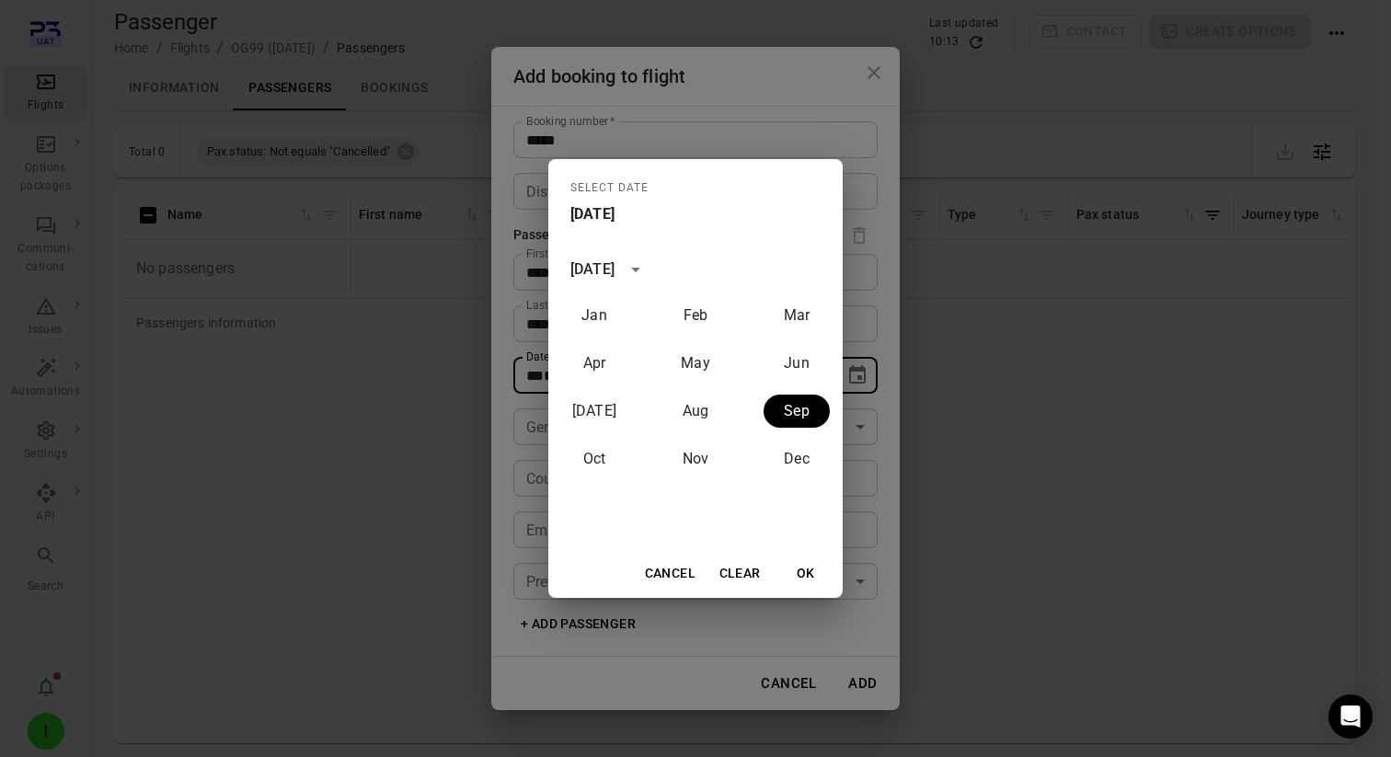
click at [806, 575] on button "OK" at bounding box center [805, 573] width 59 height 34
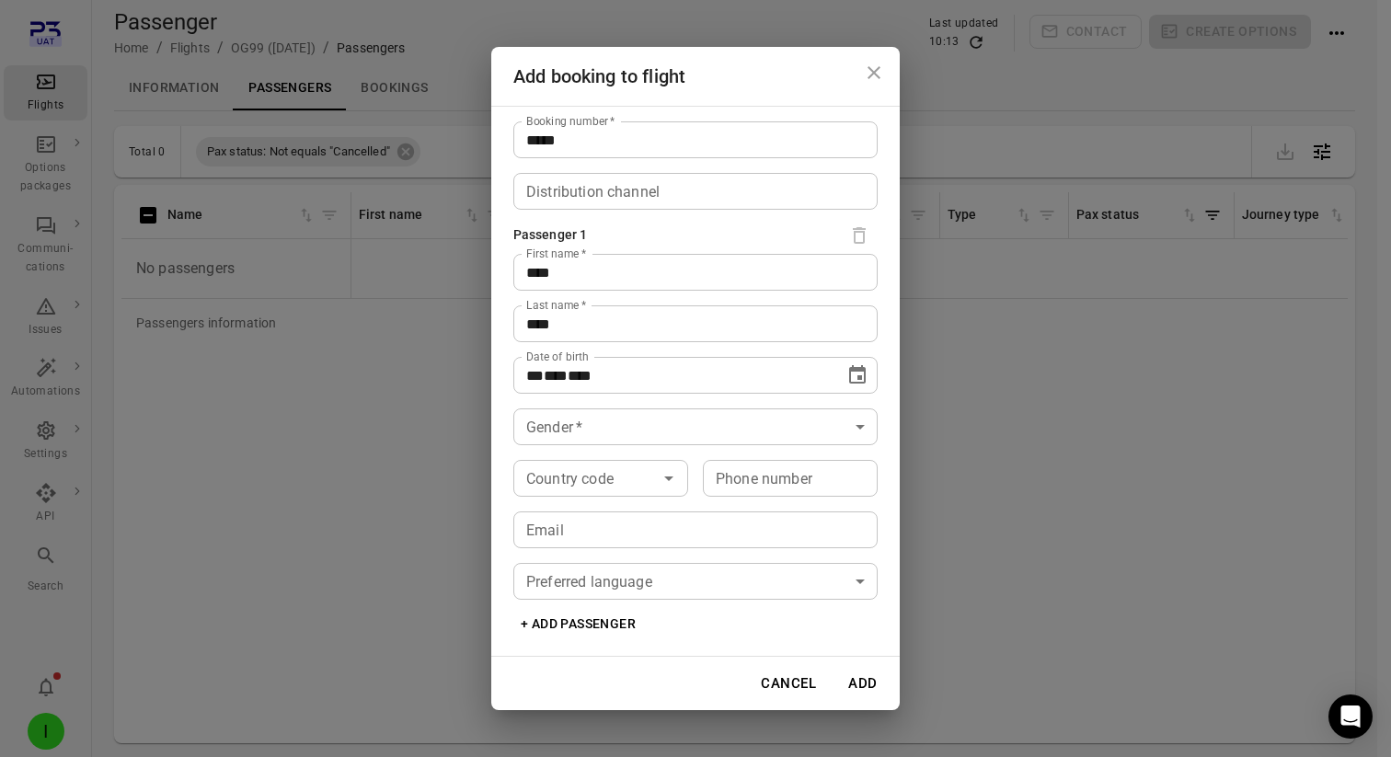
click at [617, 419] on body "**********" at bounding box center [695, 408] width 1391 height 817
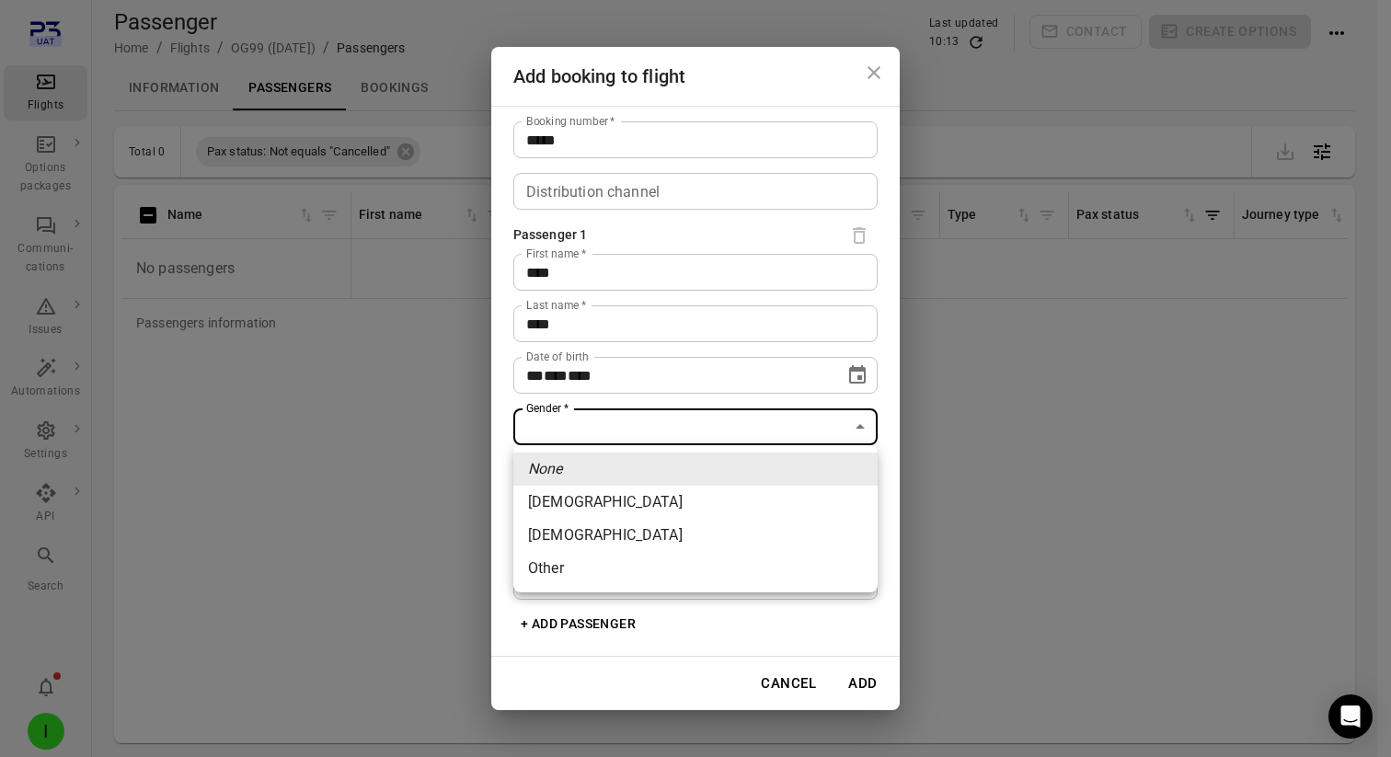
click at [591, 510] on li "Female" at bounding box center [695, 502] width 364 height 33
type input "******"
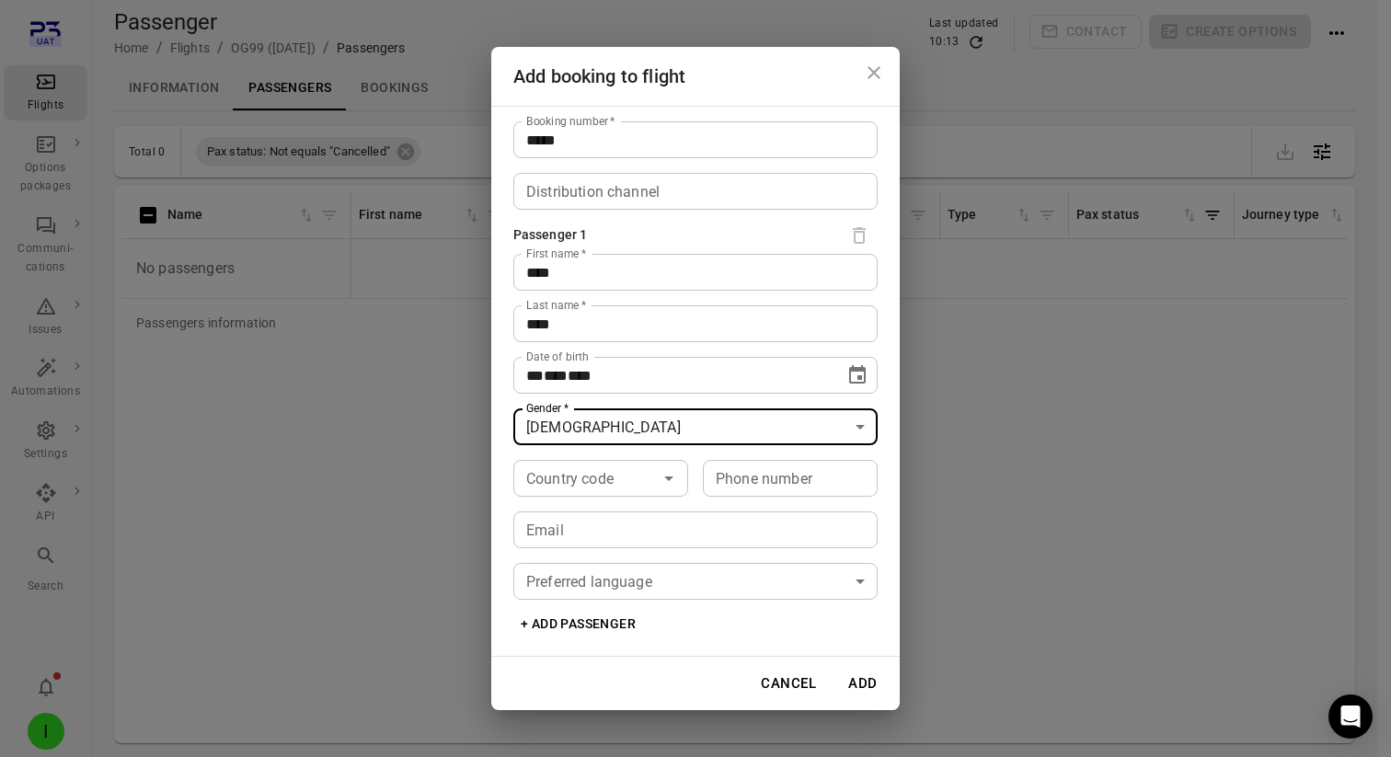
click at [855, 683] on button "Add" at bounding box center [862, 683] width 59 height 39
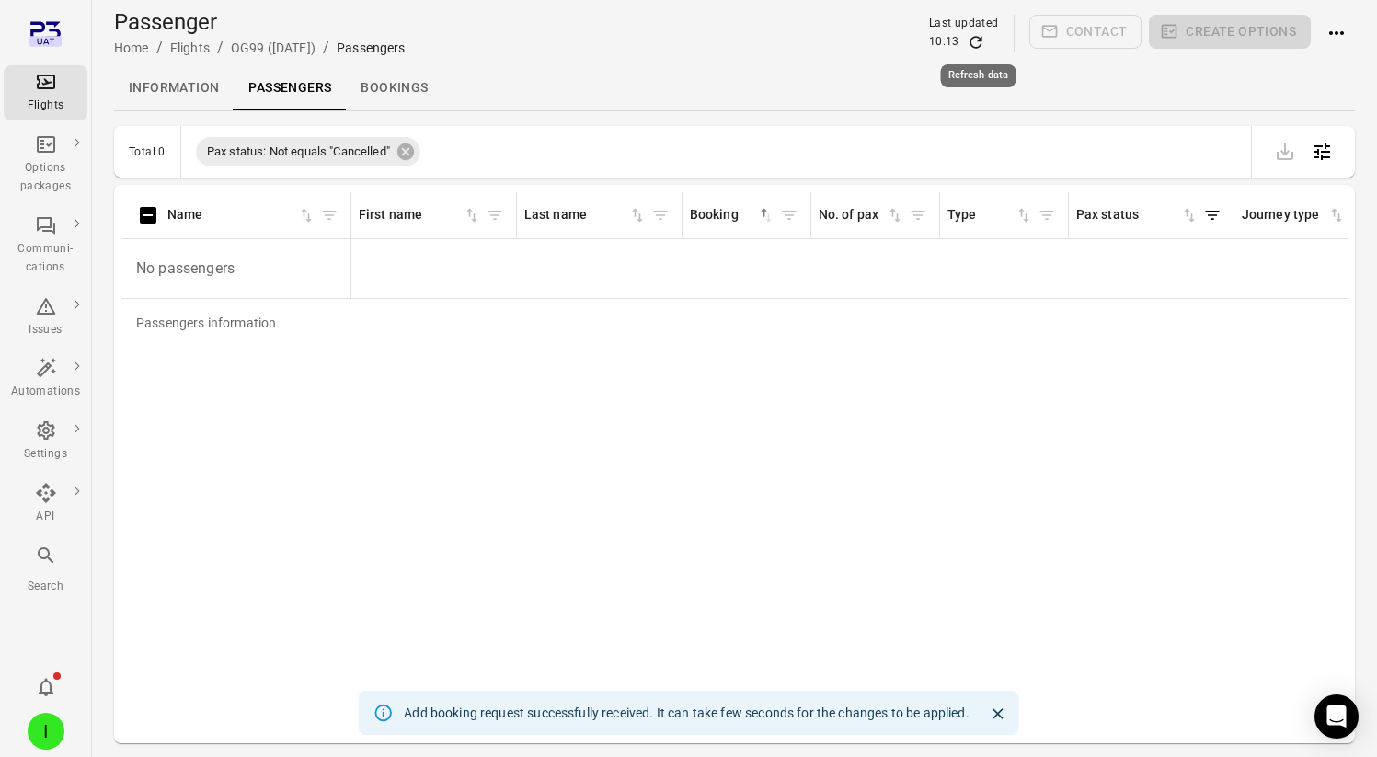
click at [975, 38] on icon "Refresh data" at bounding box center [976, 42] width 12 height 12
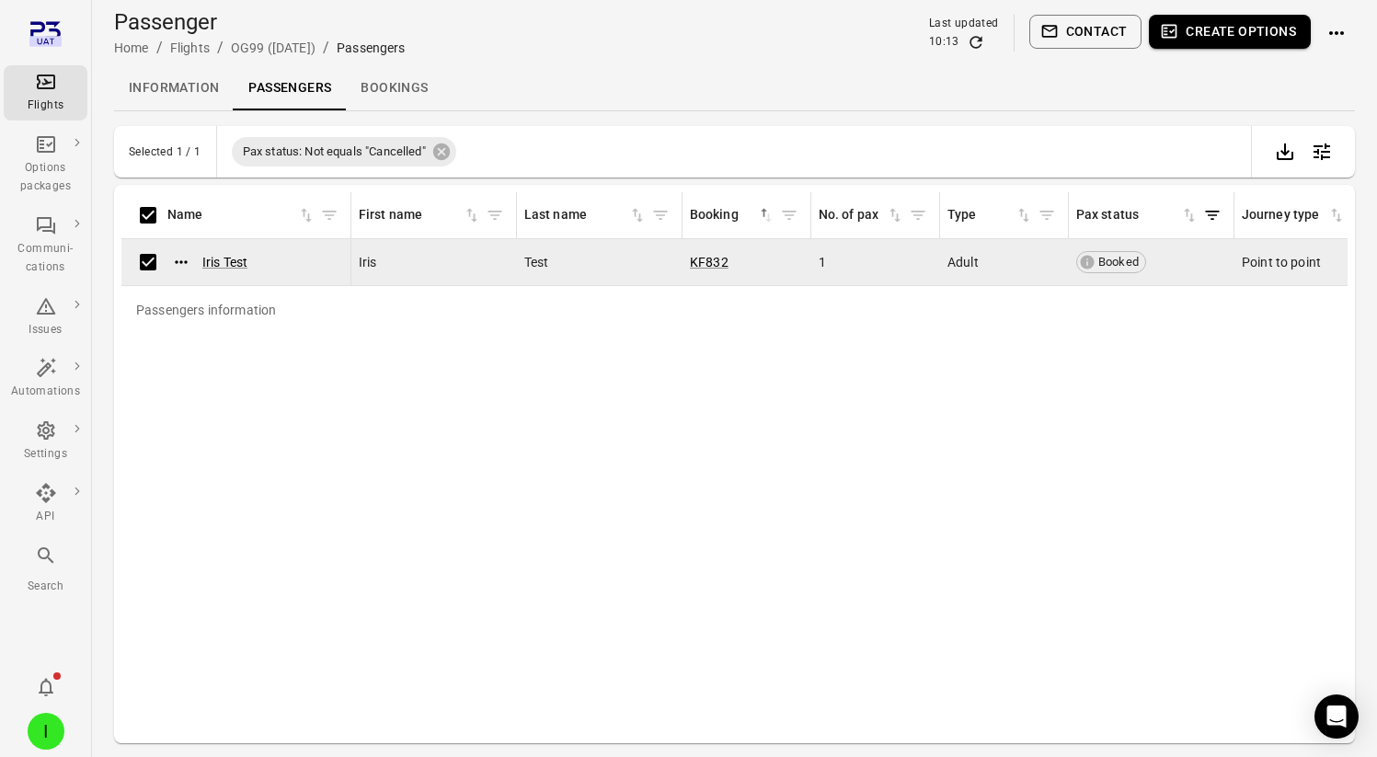
click at [1236, 26] on button "Create options" at bounding box center [1230, 32] width 162 height 34
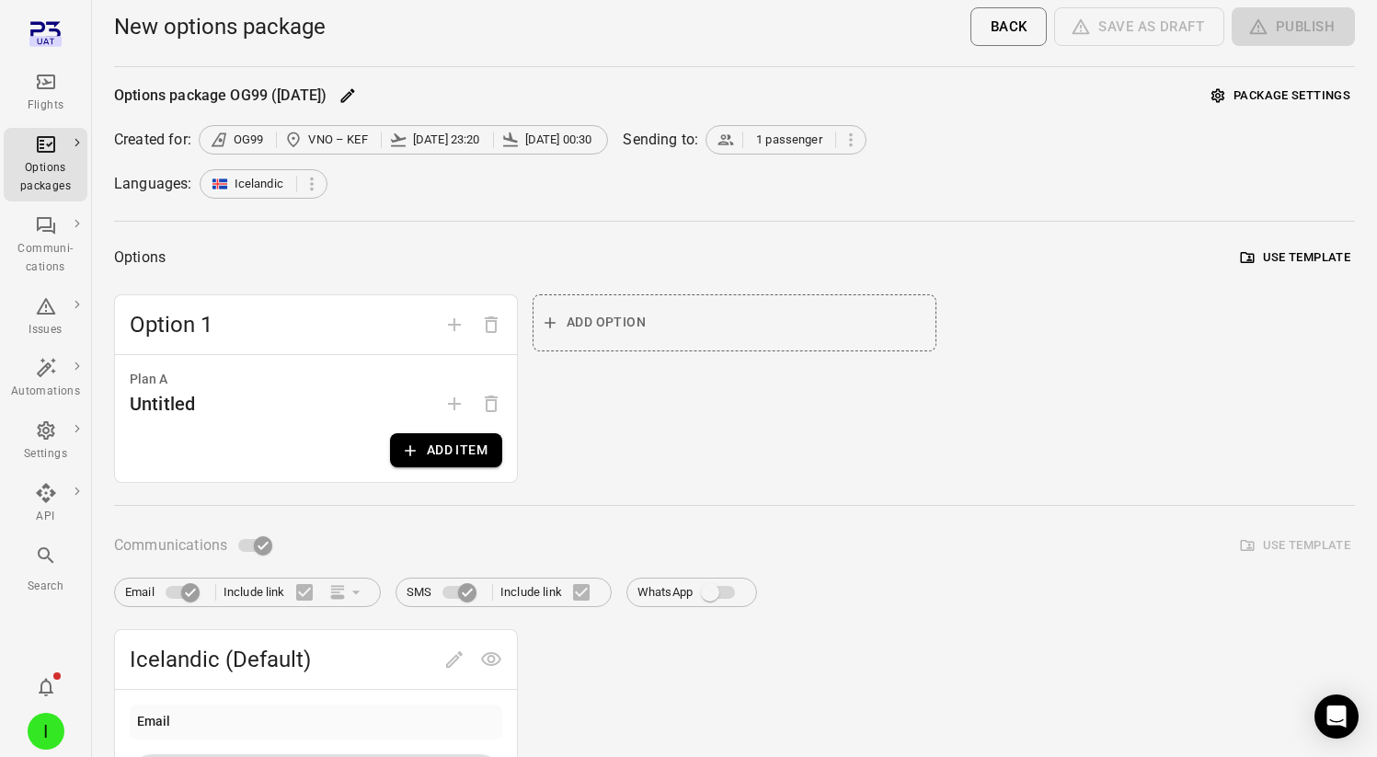
click at [458, 448] on button "Add item" at bounding box center [446, 450] width 112 height 34
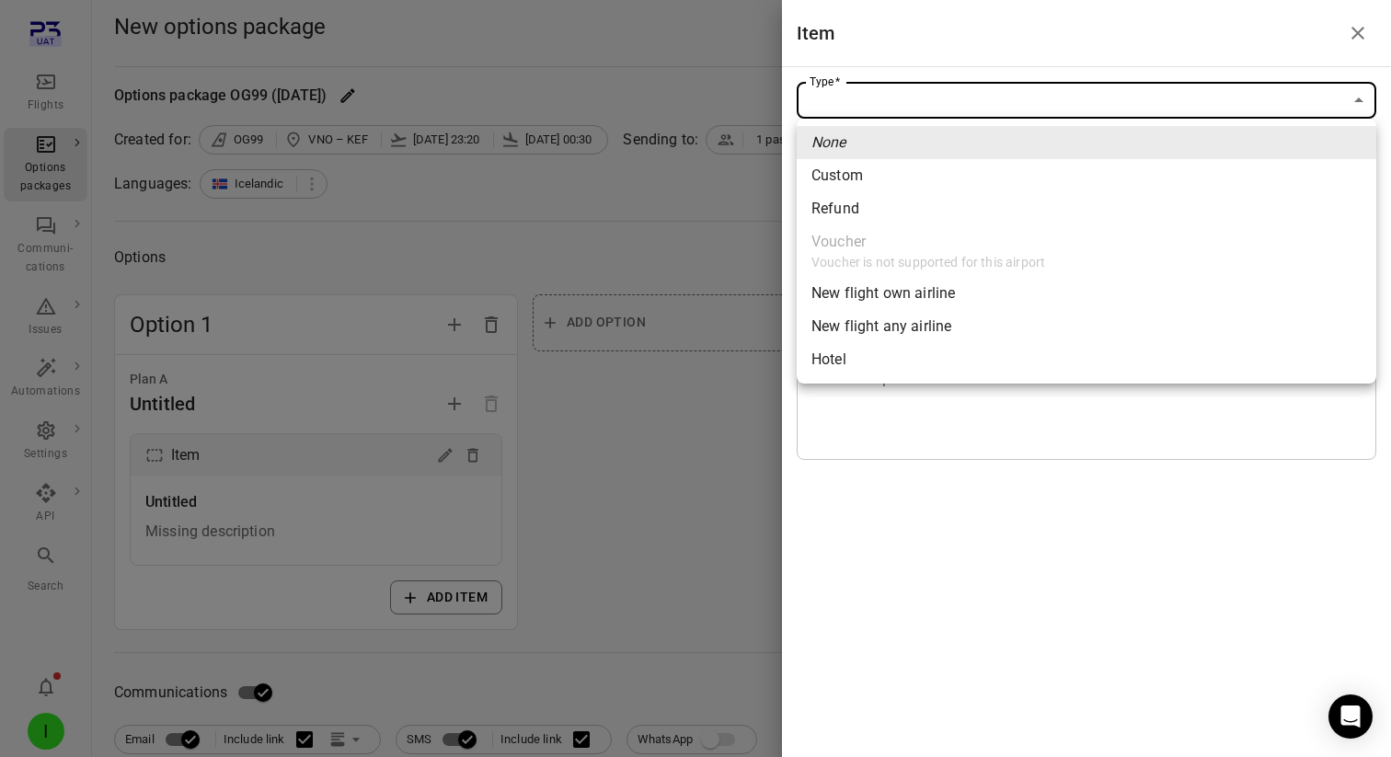
click at [933, 292] on div "New flight own airline" at bounding box center [882, 293] width 143 height 22
type input "**********"
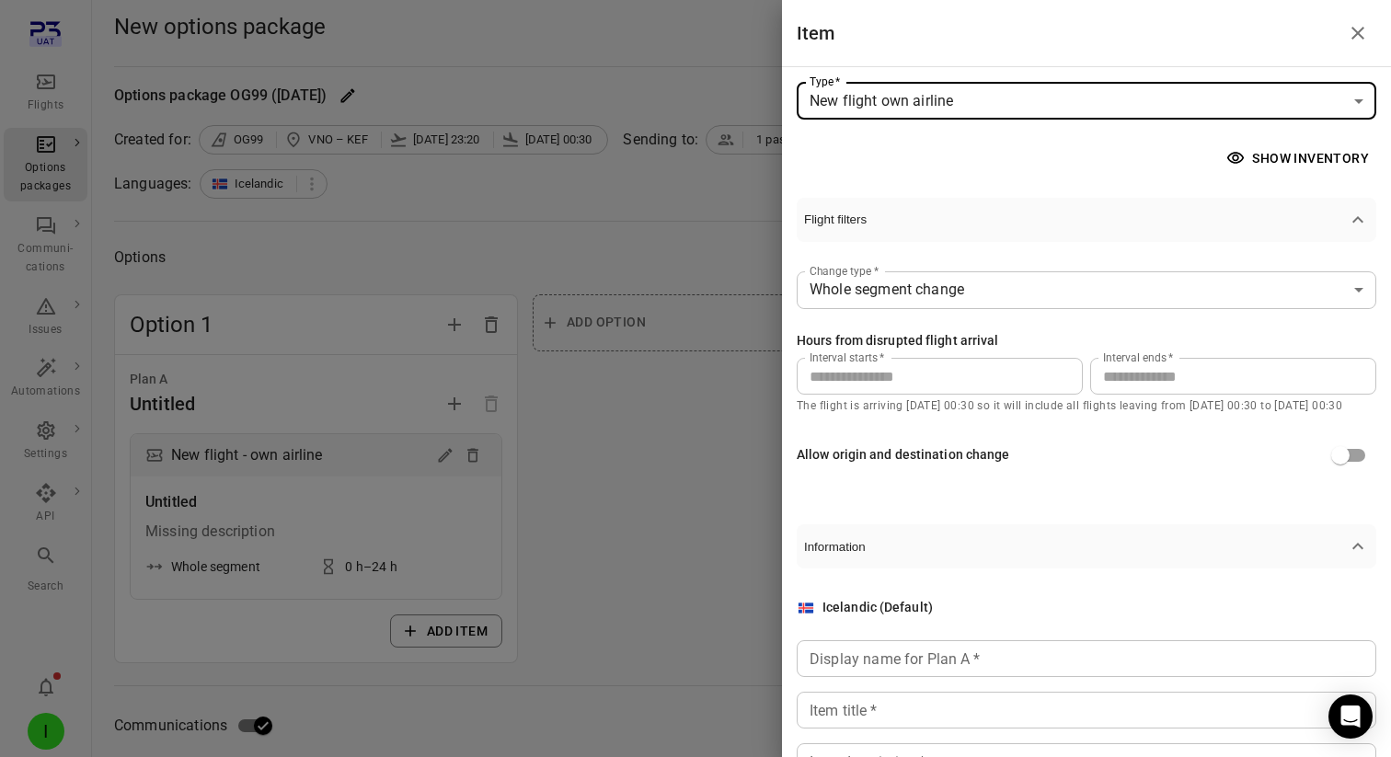
click at [1117, 380] on input "**" at bounding box center [1233, 376] width 286 height 37
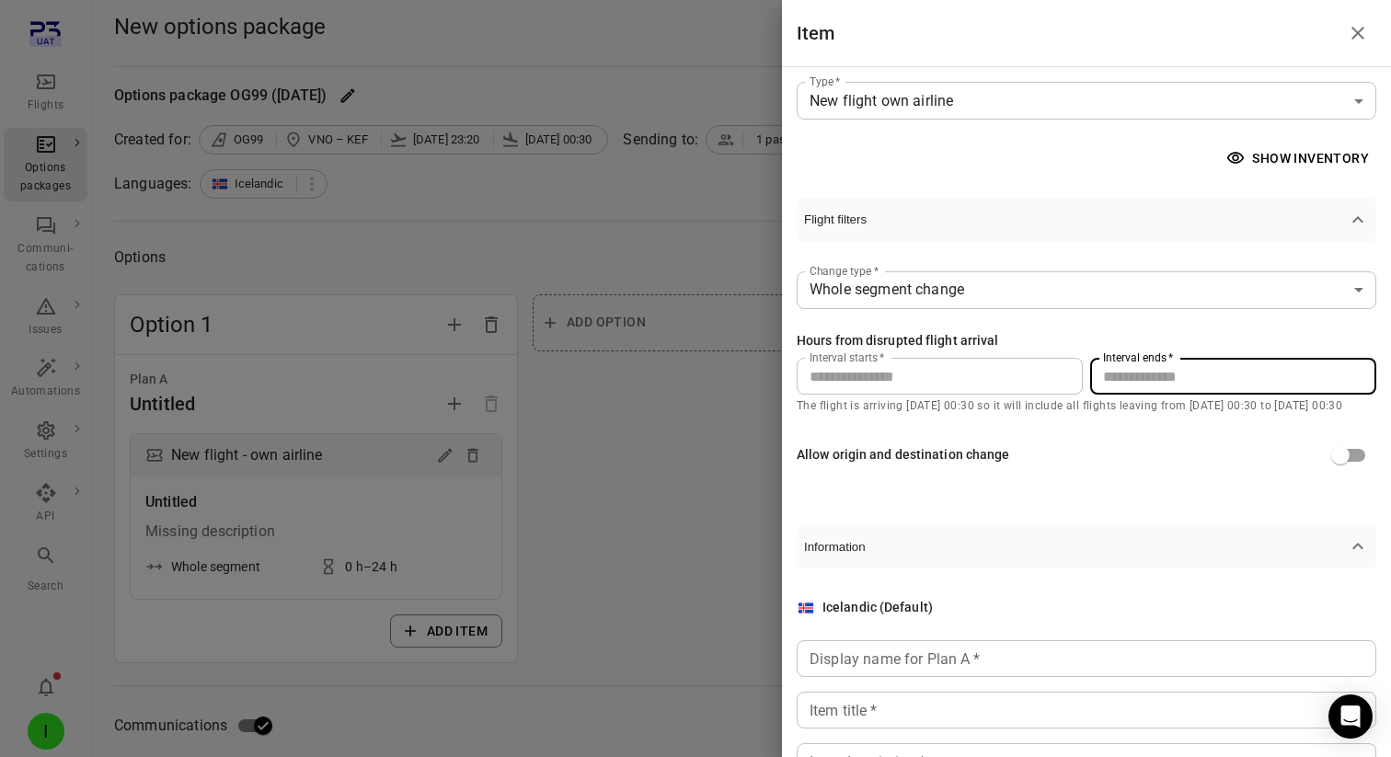
click at [1117, 380] on input "**" at bounding box center [1233, 376] width 286 height 37
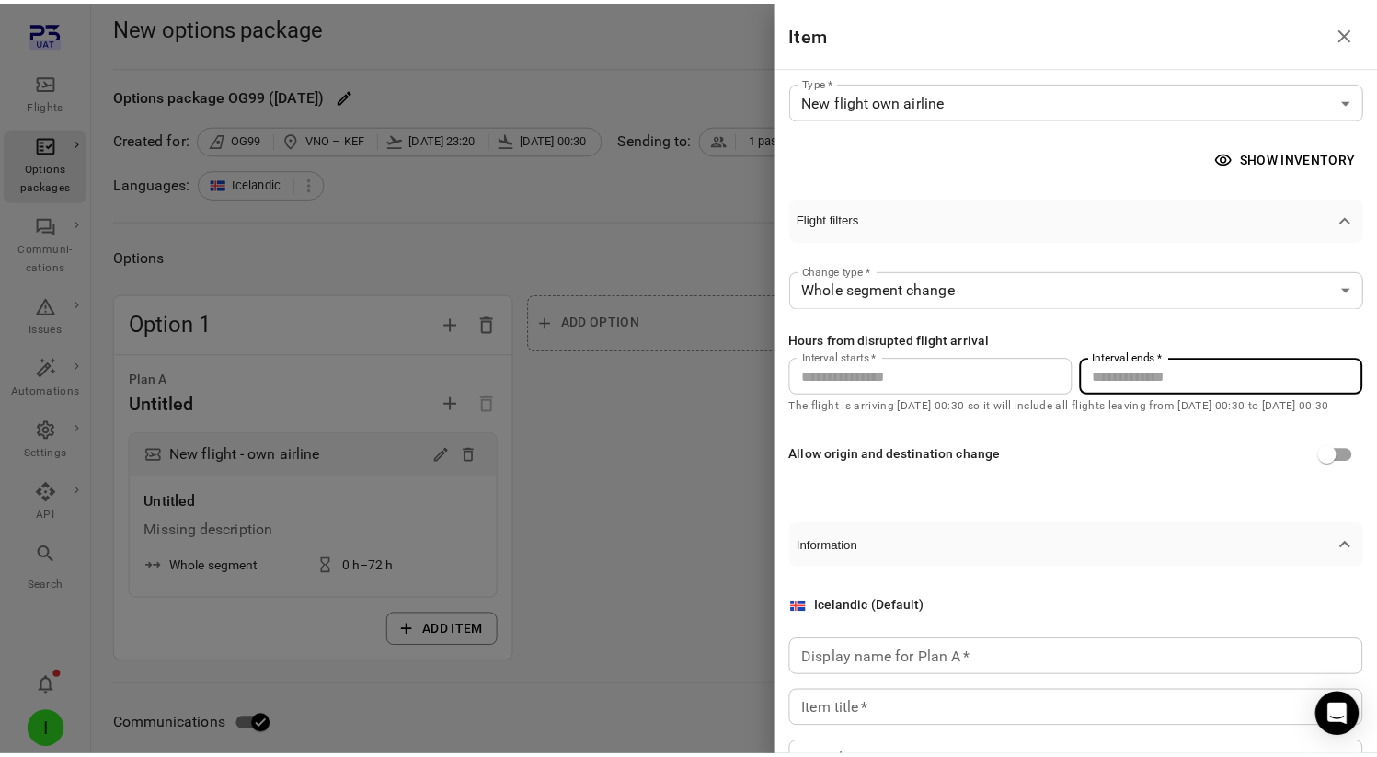
scroll to position [131, 0]
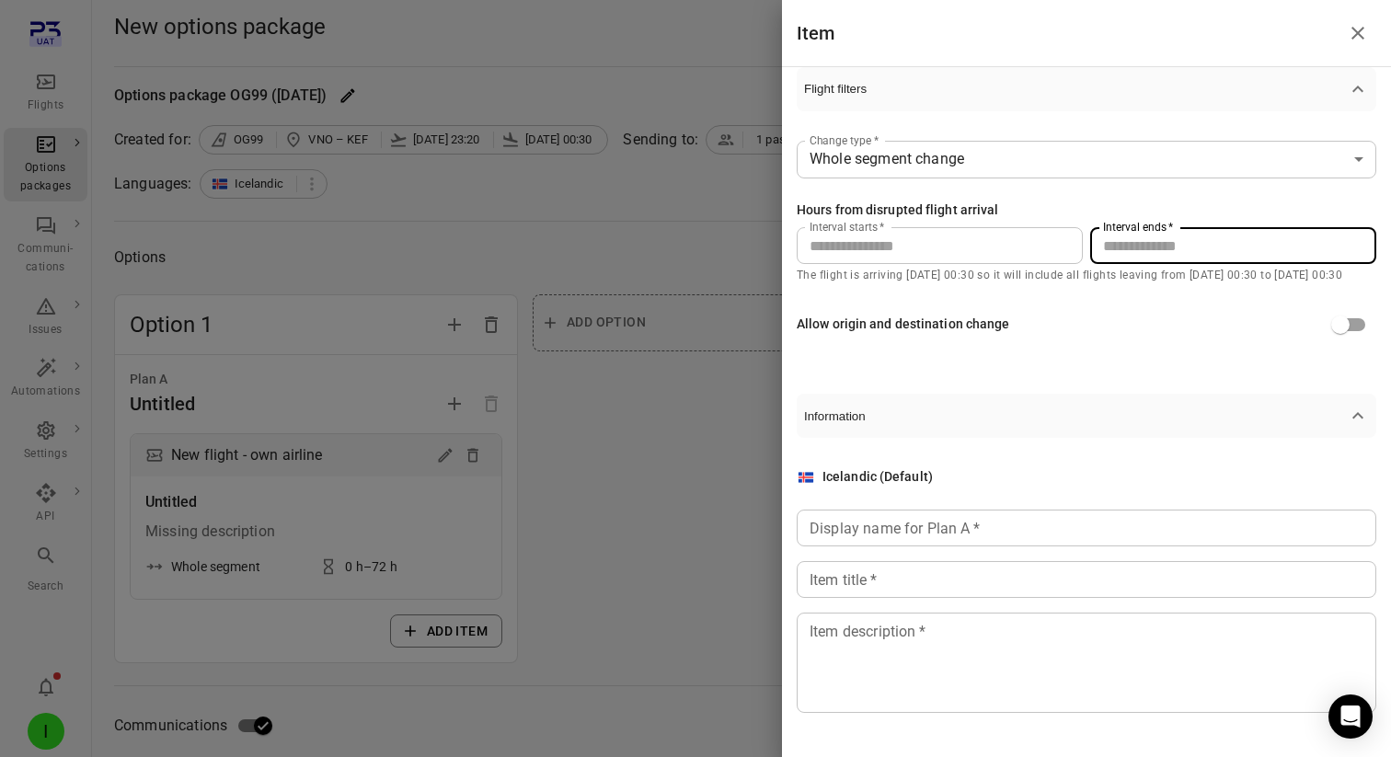
type input "**"
click at [952, 518] on div "Display name for Plan A   * Display name for Plan A   *" at bounding box center [1086, 528] width 579 height 37
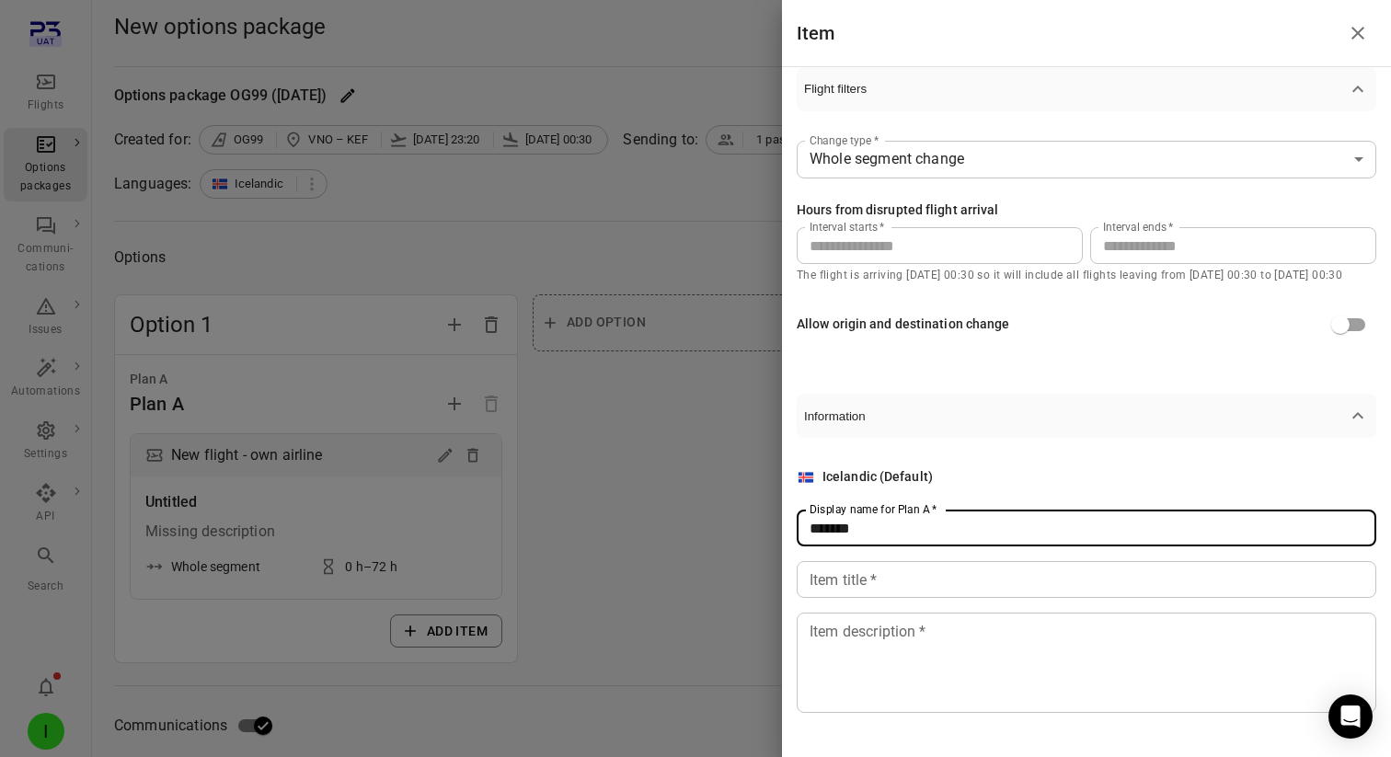
type input "******"
click at [928, 582] on input "Item title   *" at bounding box center [1086, 579] width 579 height 37
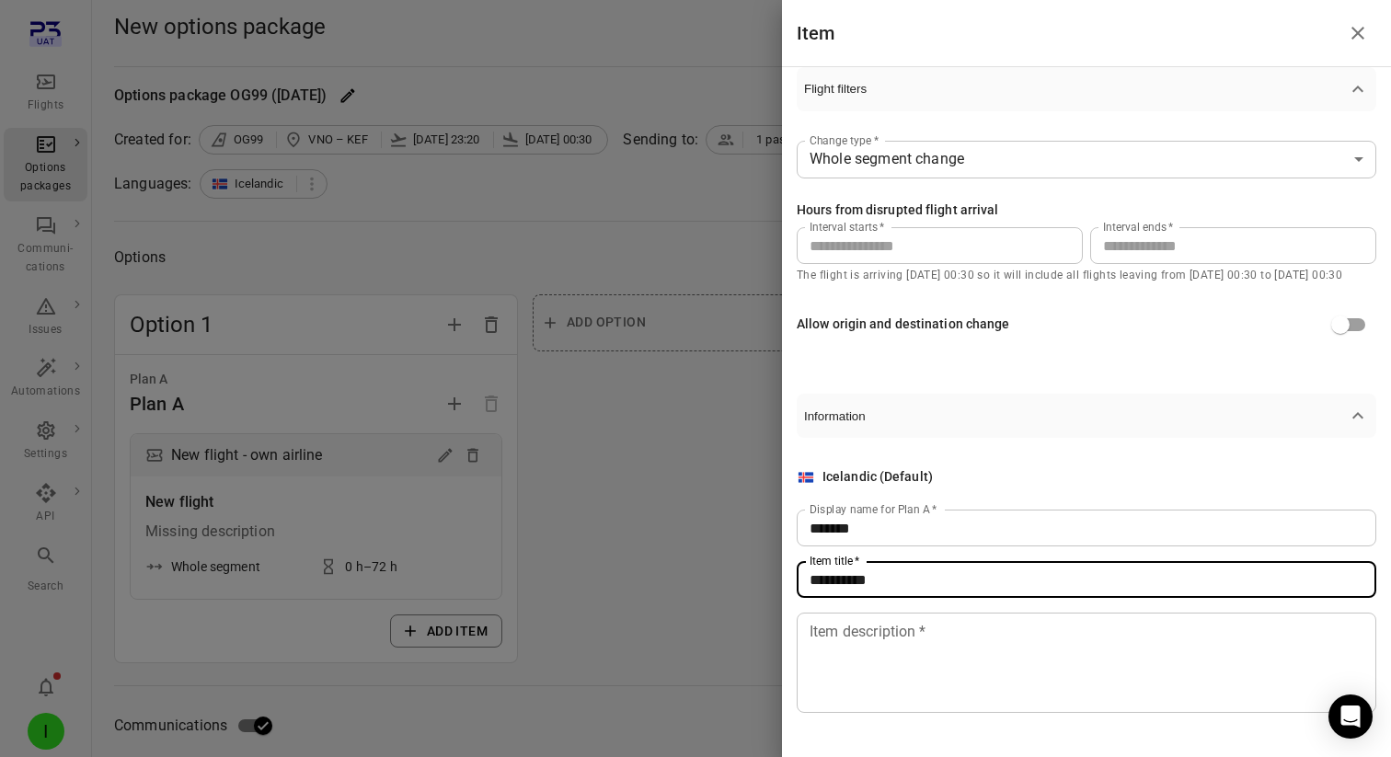
type input "**********"
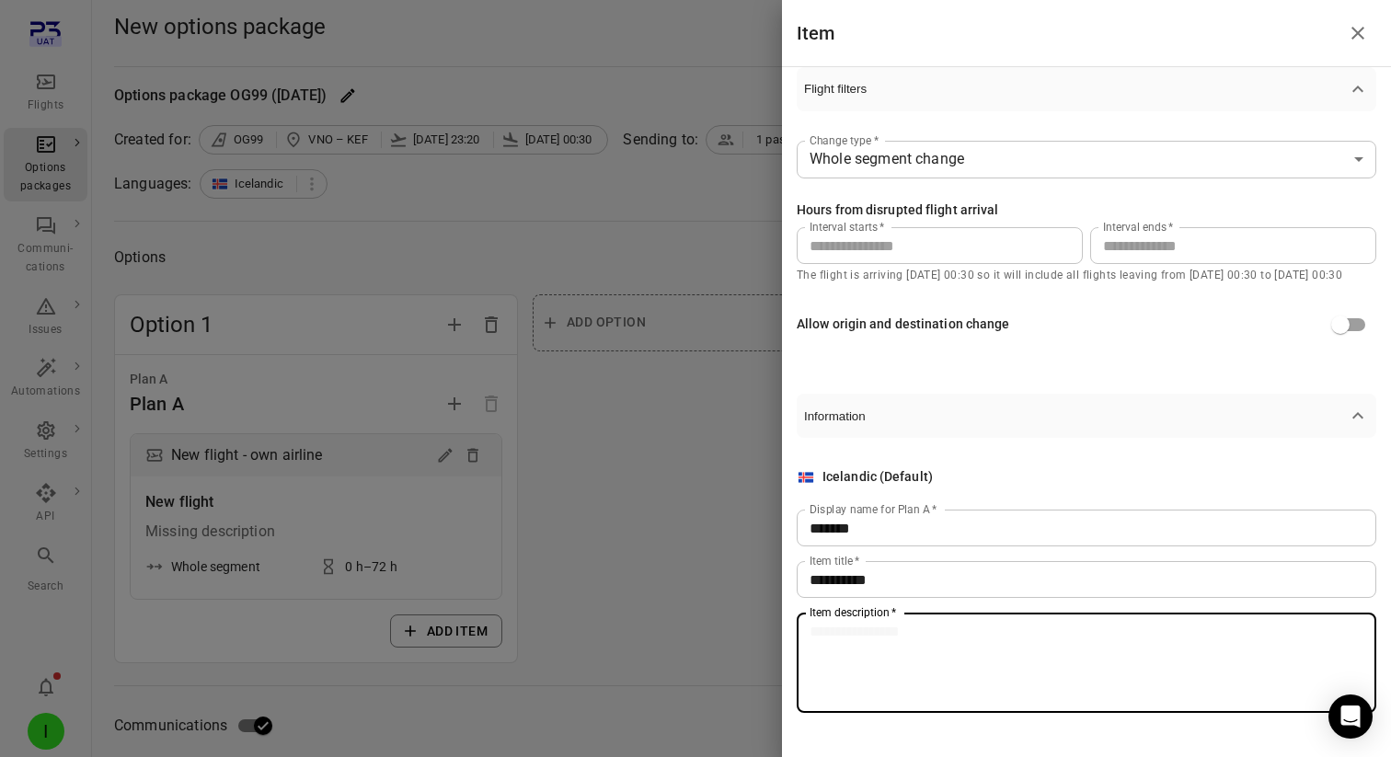
click at [904, 690] on textarea "Item description   *" at bounding box center [1086, 663] width 554 height 85
type textarea "**********"
click at [724, 603] on div at bounding box center [695, 378] width 1391 height 757
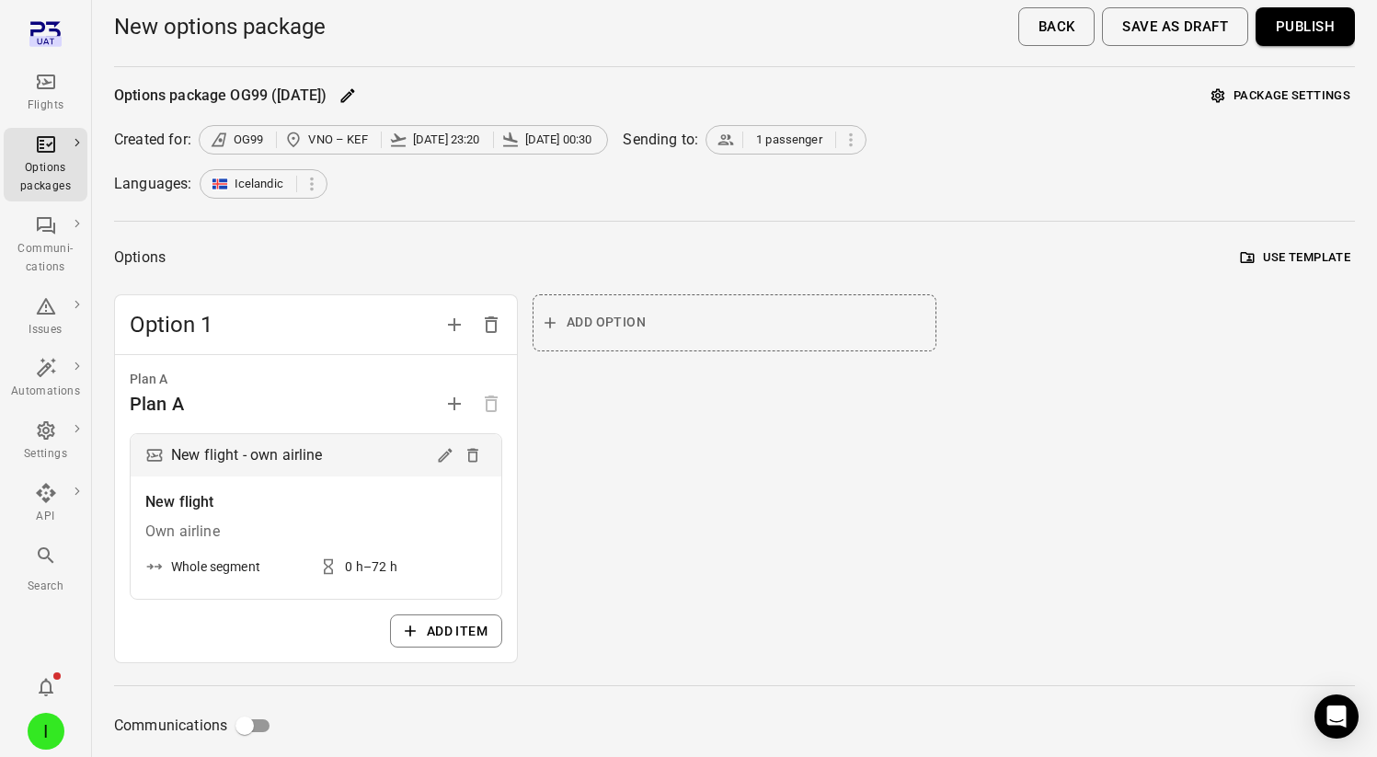
click at [1316, 18] on button "Publish" at bounding box center [1305, 26] width 99 height 39
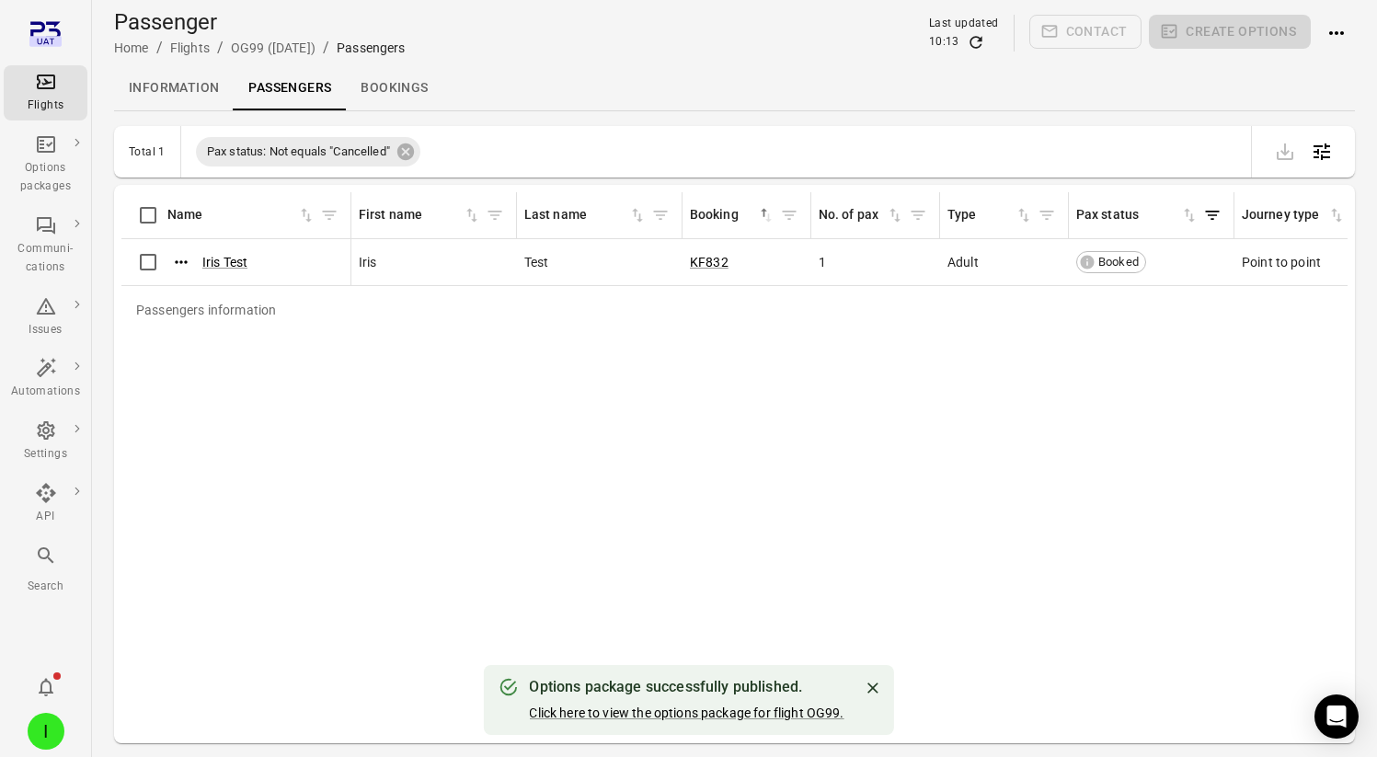
click at [698, 704] on div "Click here to view the options package for flight OG99." at bounding box center [686, 713] width 315 height 18
click at [696, 715] on link "Click here to view the options package for flight OG99." at bounding box center [686, 713] width 315 height 15
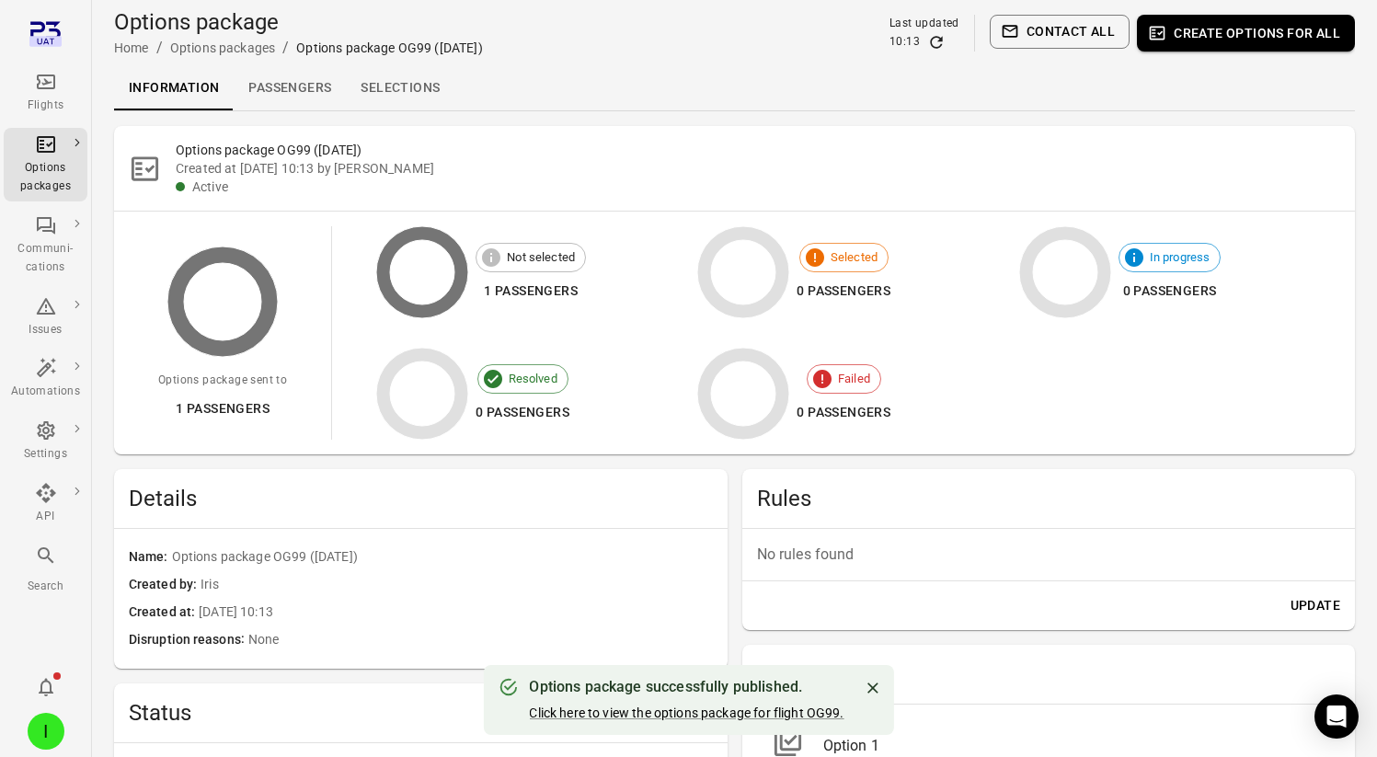
click at [419, 91] on link "Selections" at bounding box center [400, 88] width 109 height 44
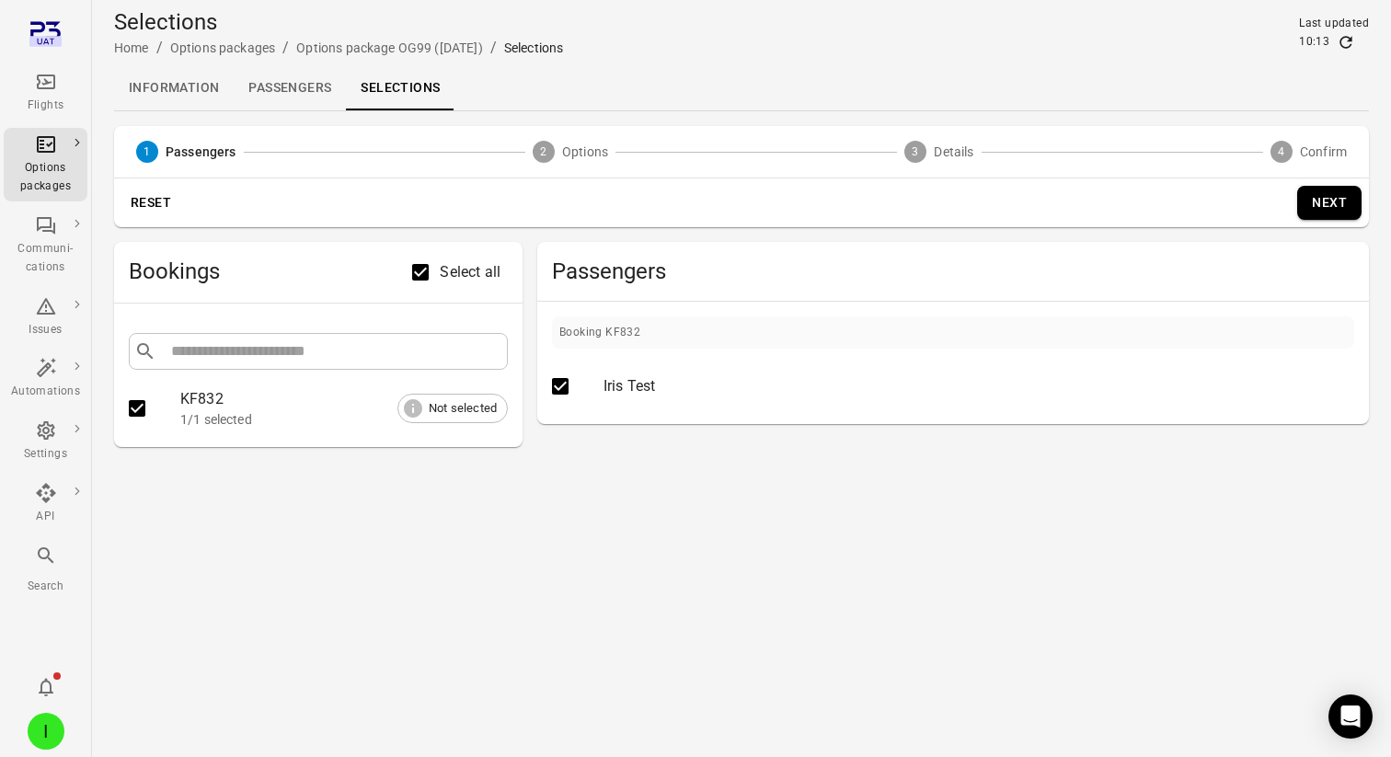
click at [1325, 201] on button "Next" at bounding box center [1329, 203] width 64 height 34
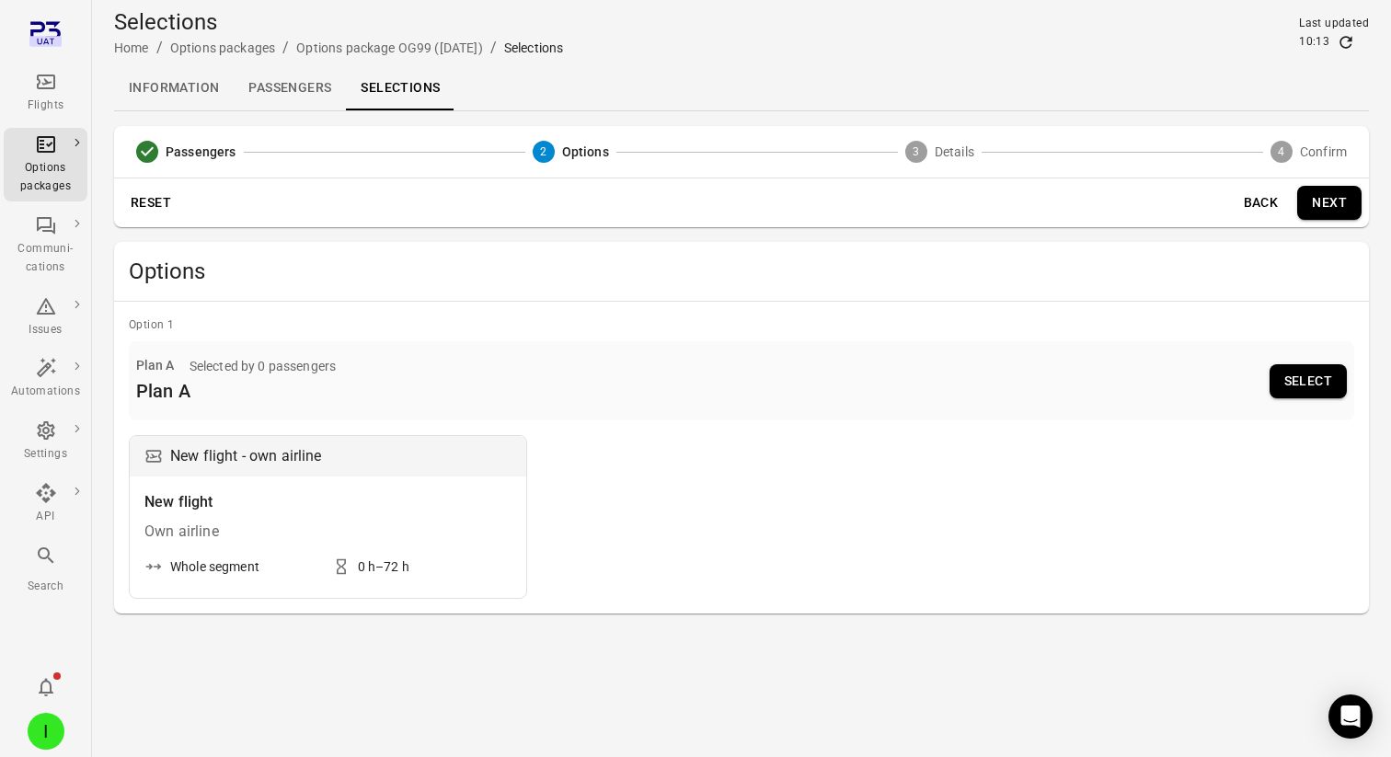
click at [1289, 376] on button "Select" at bounding box center [1307, 381] width 77 height 34
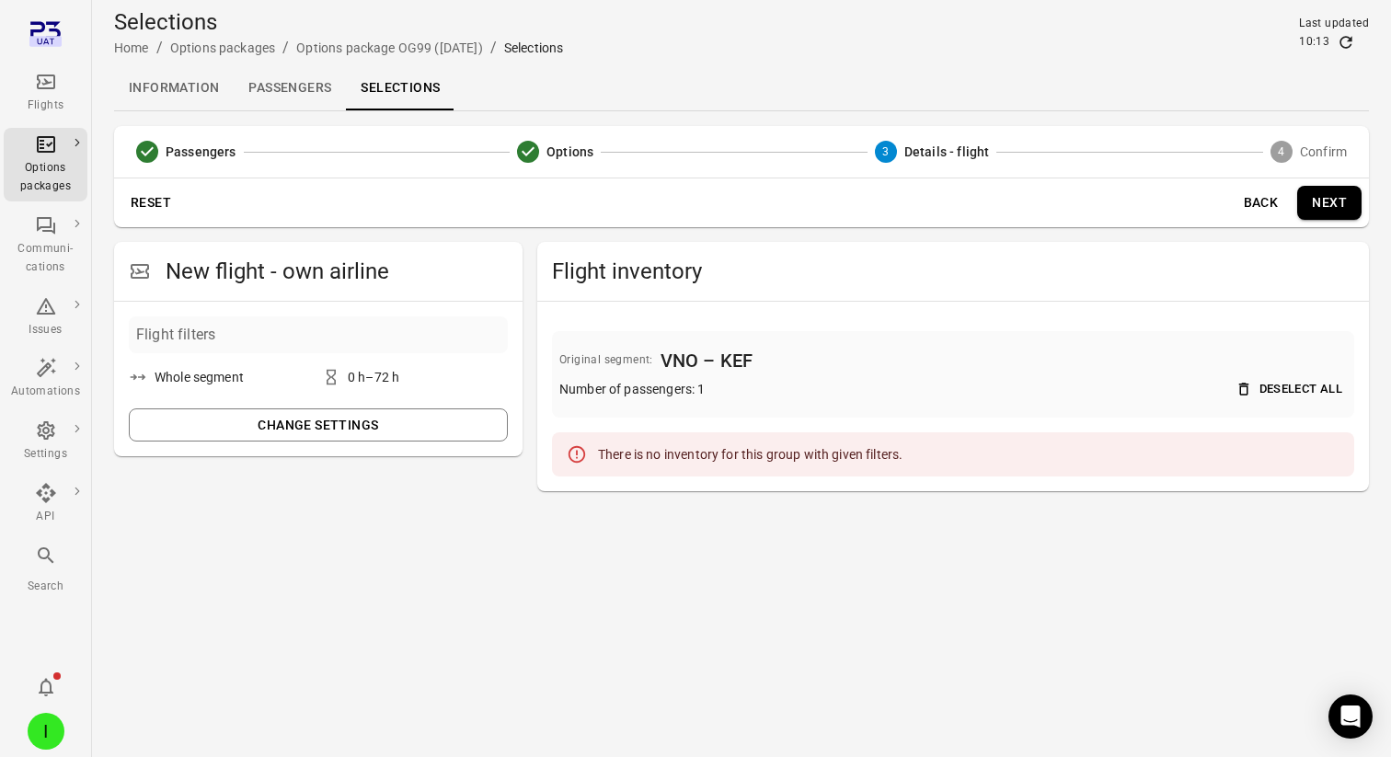
click at [216, 438] on button "Change settings" at bounding box center [318, 425] width 379 height 34
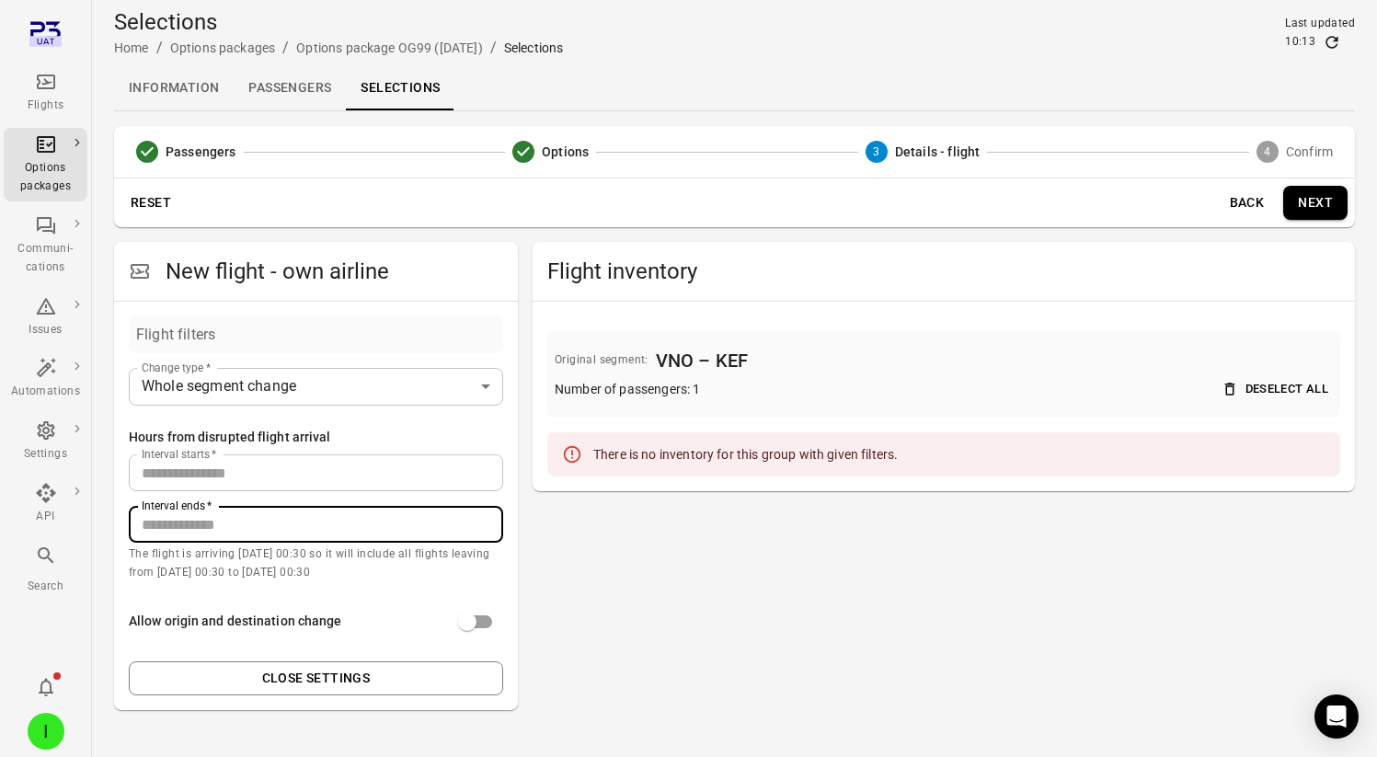
drag, startPoint x: 260, startPoint y: 526, endPoint x: 109, endPoint y: 526, distance: 150.9
click at [110, 526] on main "**********" at bounding box center [734, 392] width 1285 height 784
type input "***"
click at [177, 612] on div "Allow origin and destination change" at bounding box center [235, 622] width 213 height 20
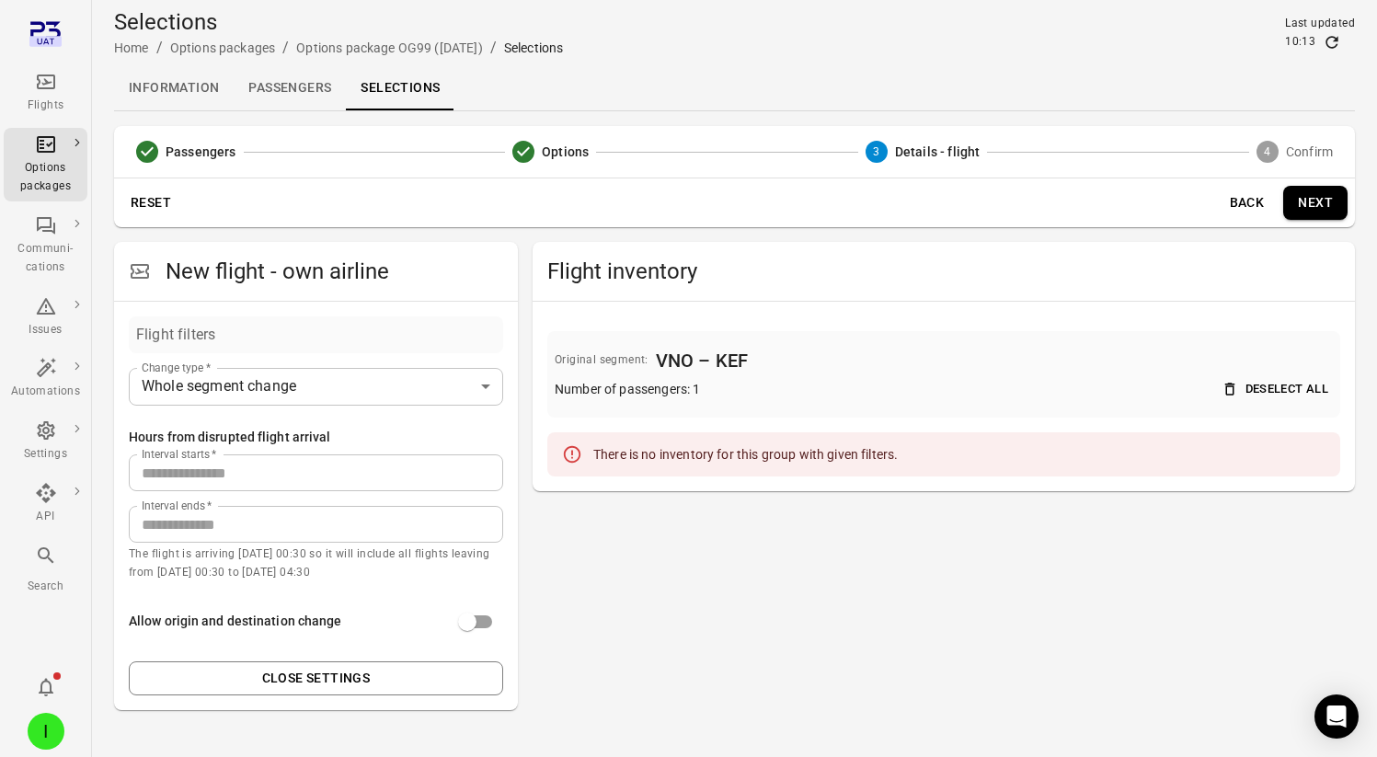
click at [29, 75] on div "Flights" at bounding box center [45, 93] width 69 height 44
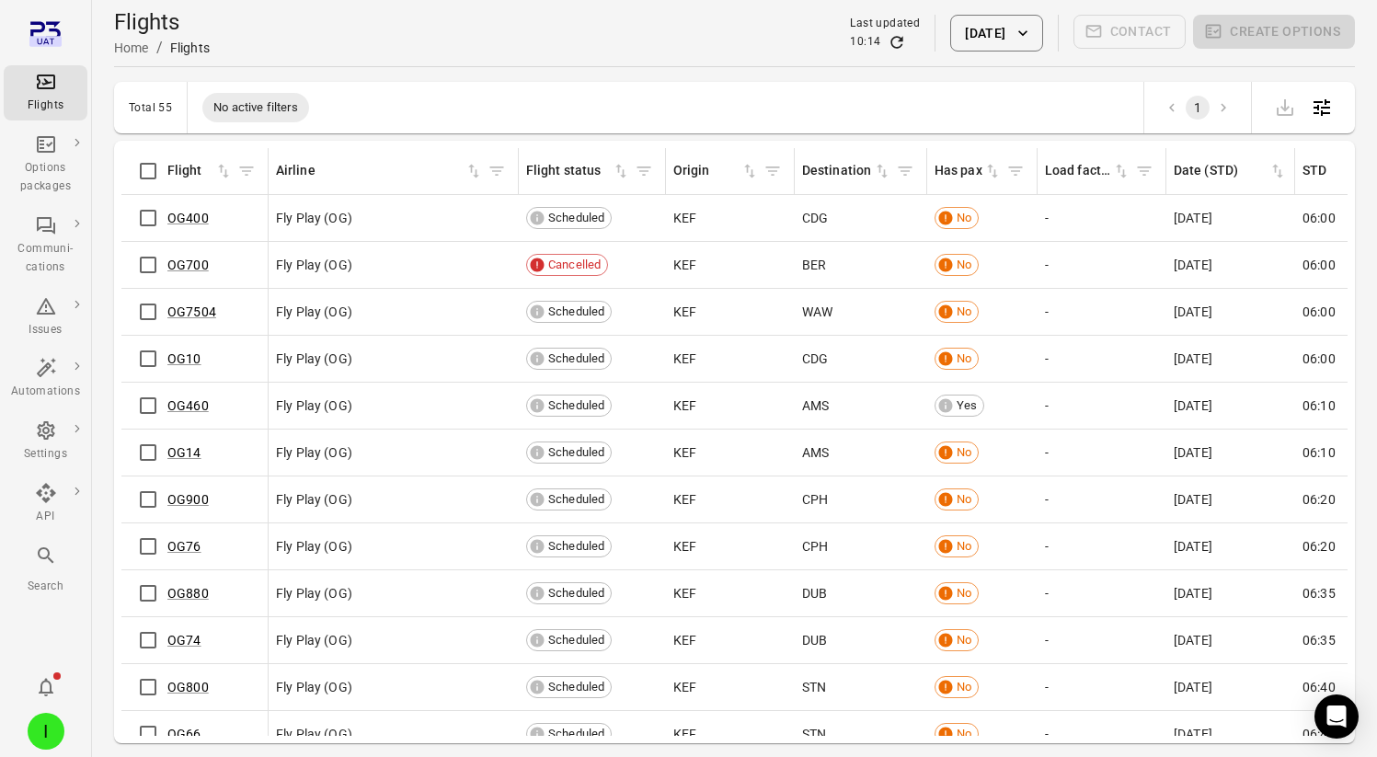
click at [968, 23] on button "22 Sep 2025" at bounding box center [996, 33] width 92 height 37
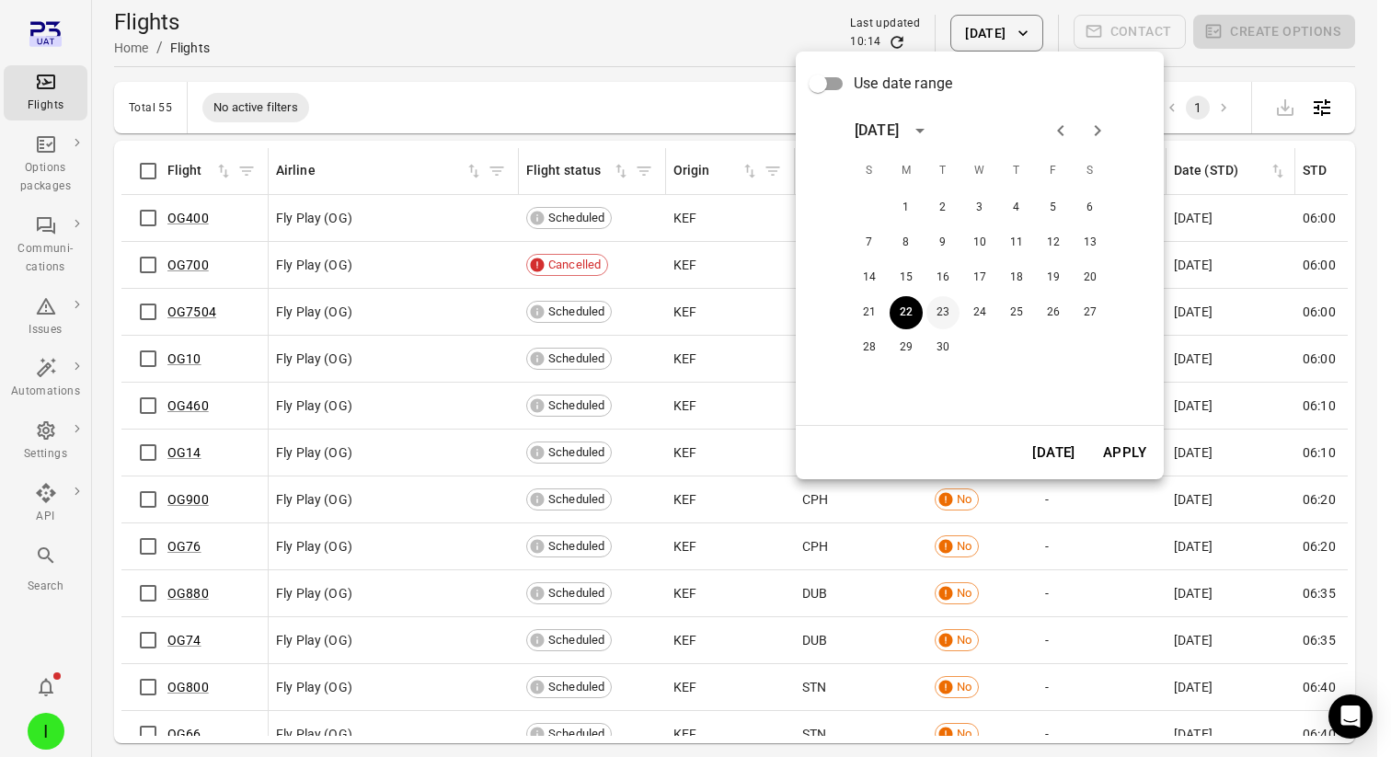
click at [934, 308] on button "23" at bounding box center [942, 312] width 33 height 33
click at [1125, 450] on button "Apply" at bounding box center [1124, 452] width 63 height 39
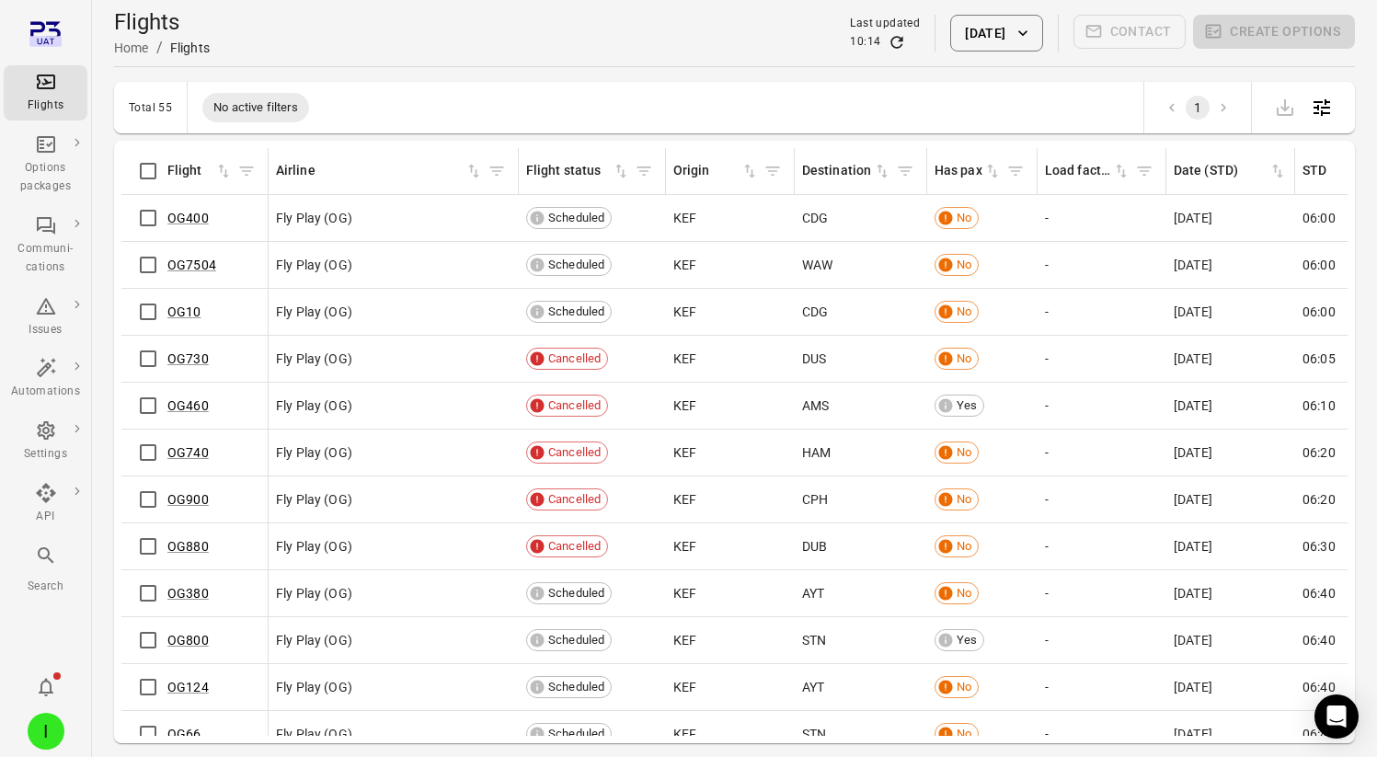
click at [979, 34] on button "23 Sep 2025" at bounding box center [996, 33] width 92 height 37
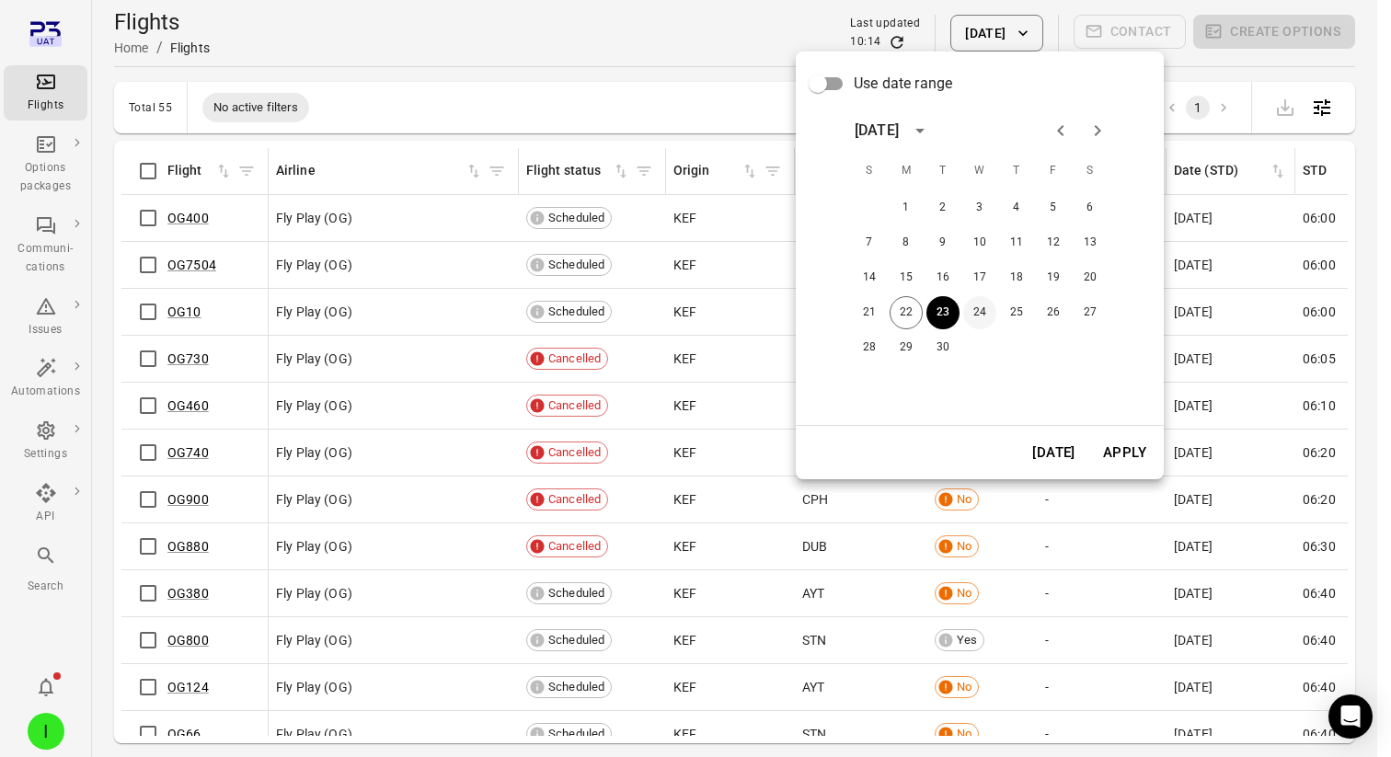
click at [975, 304] on button "24" at bounding box center [979, 312] width 33 height 33
click at [1121, 448] on button "Apply" at bounding box center [1124, 452] width 63 height 39
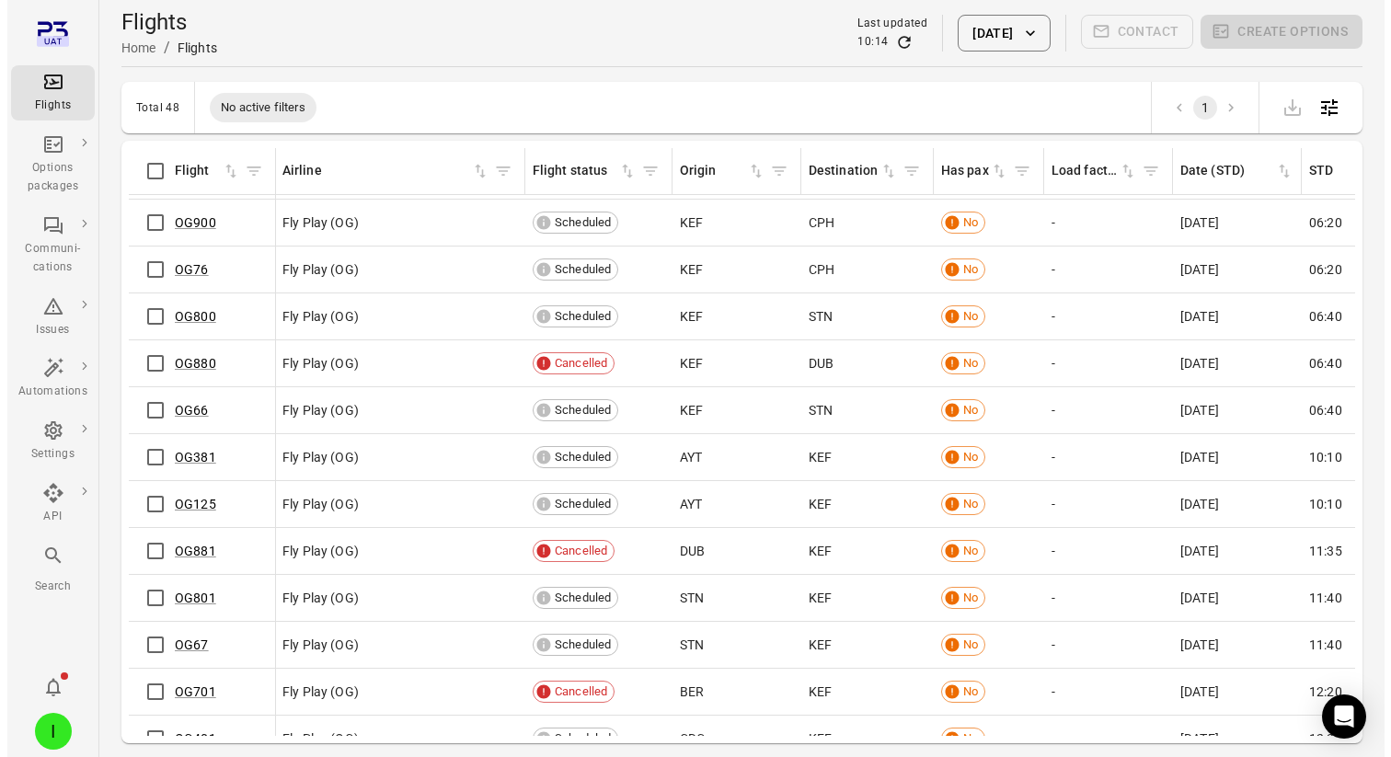
scroll to position [193, 1]
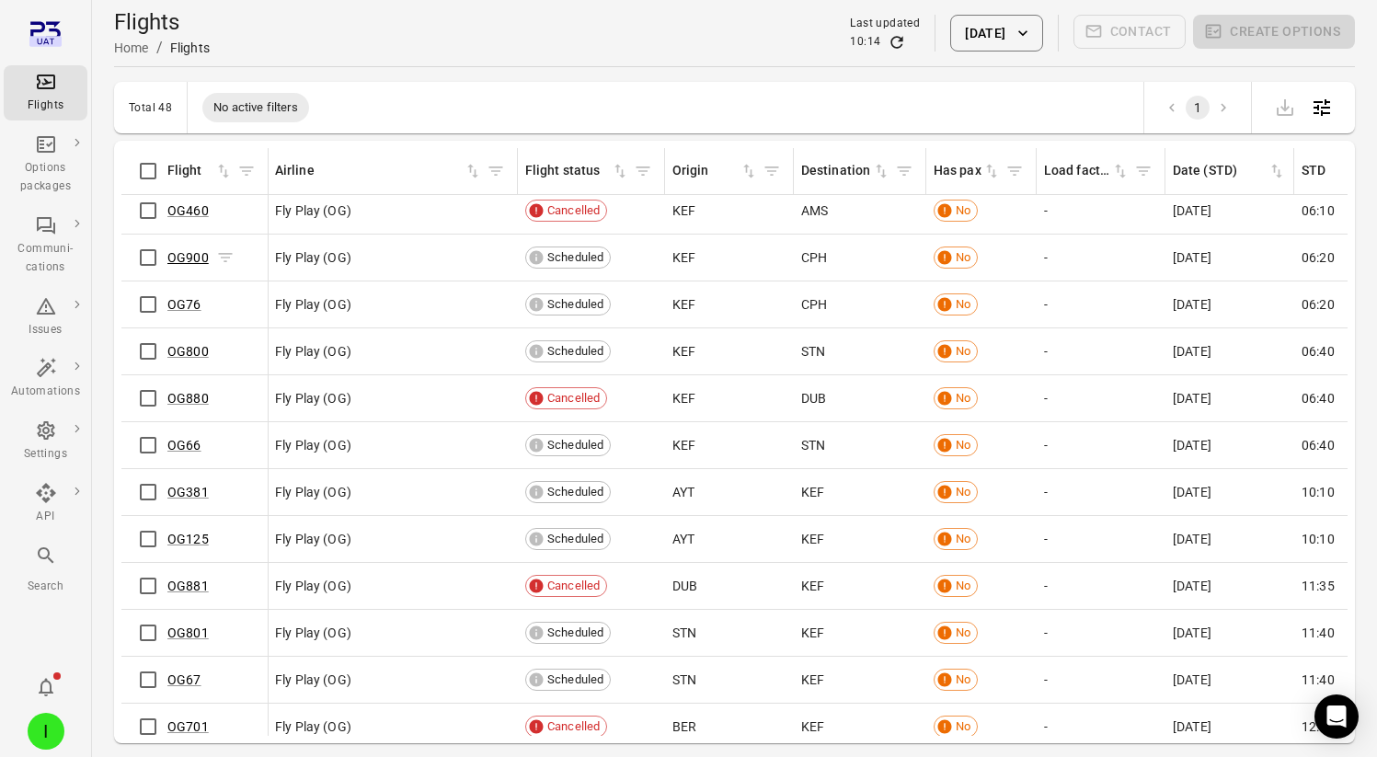
click at [191, 258] on link "OG900" at bounding box center [187, 257] width 41 height 15
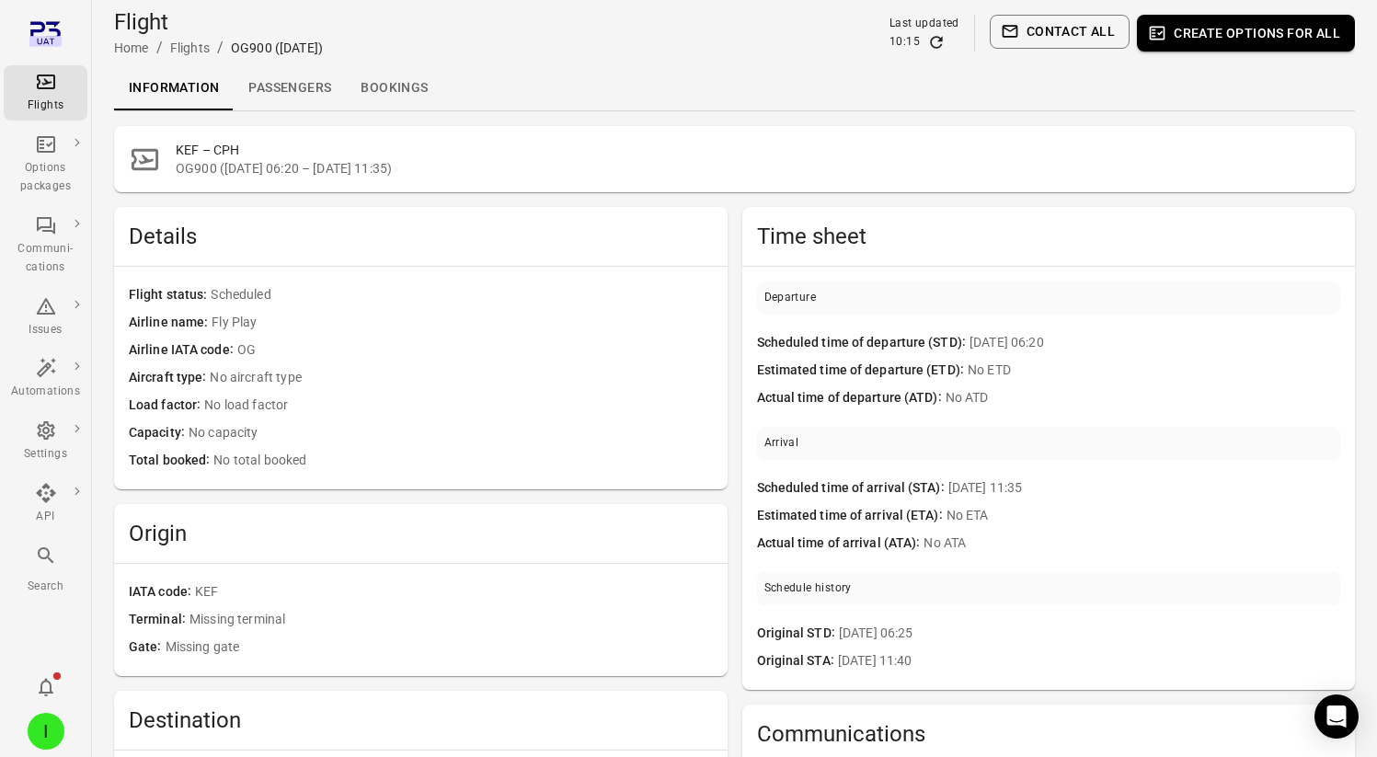
click at [274, 91] on link "Passengers" at bounding box center [290, 88] width 112 height 44
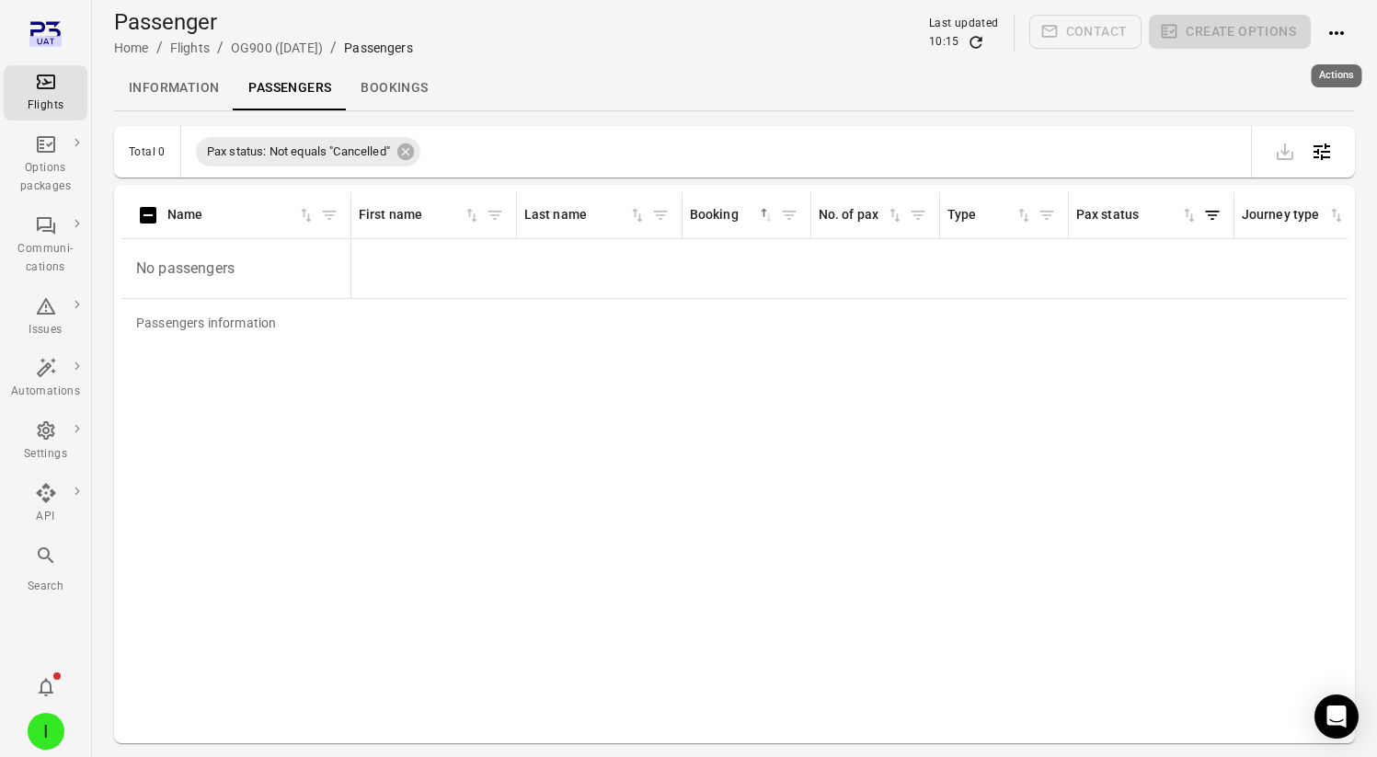
click at [1331, 36] on icon "Actions" at bounding box center [1336, 33] width 22 height 22
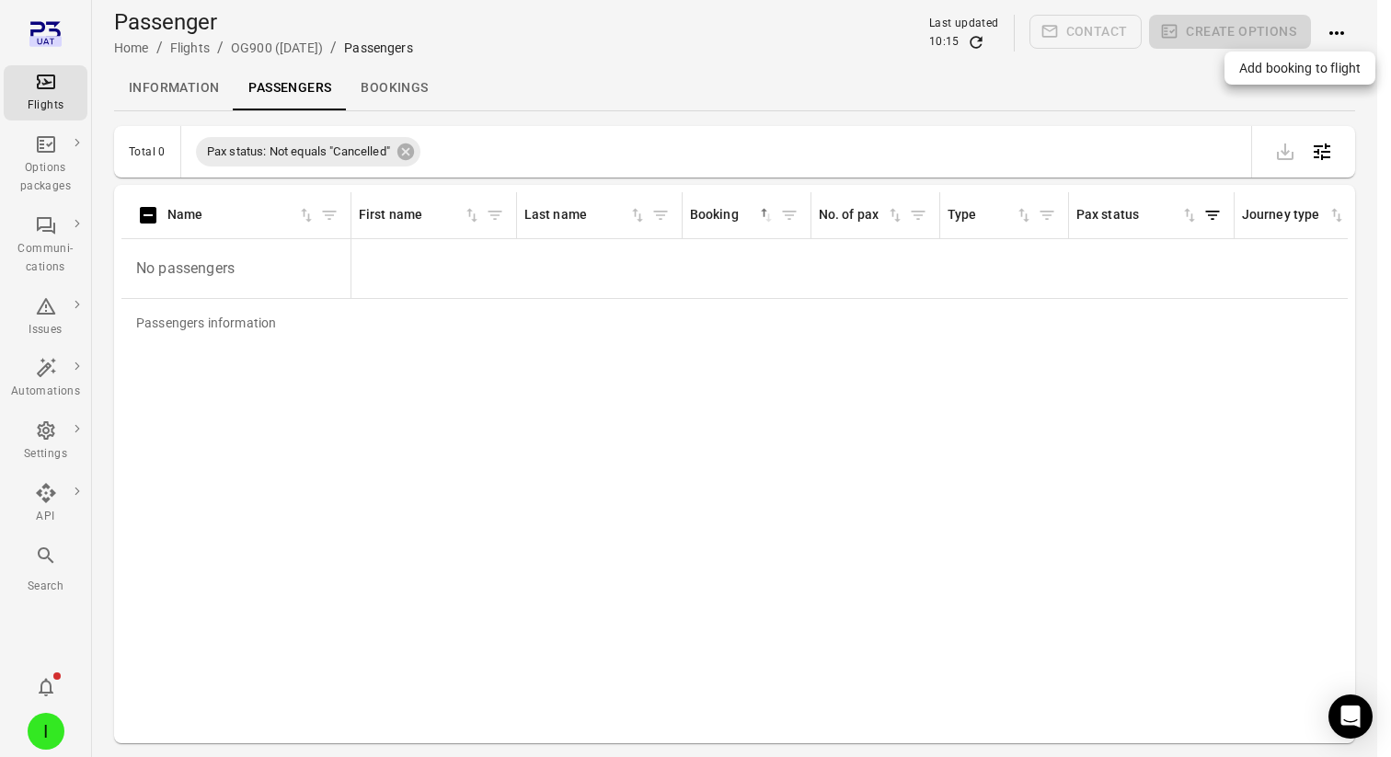
click at [1274, 75] on span "Add booking to flight" at bounding box center [1299, 68] width 121 height 18
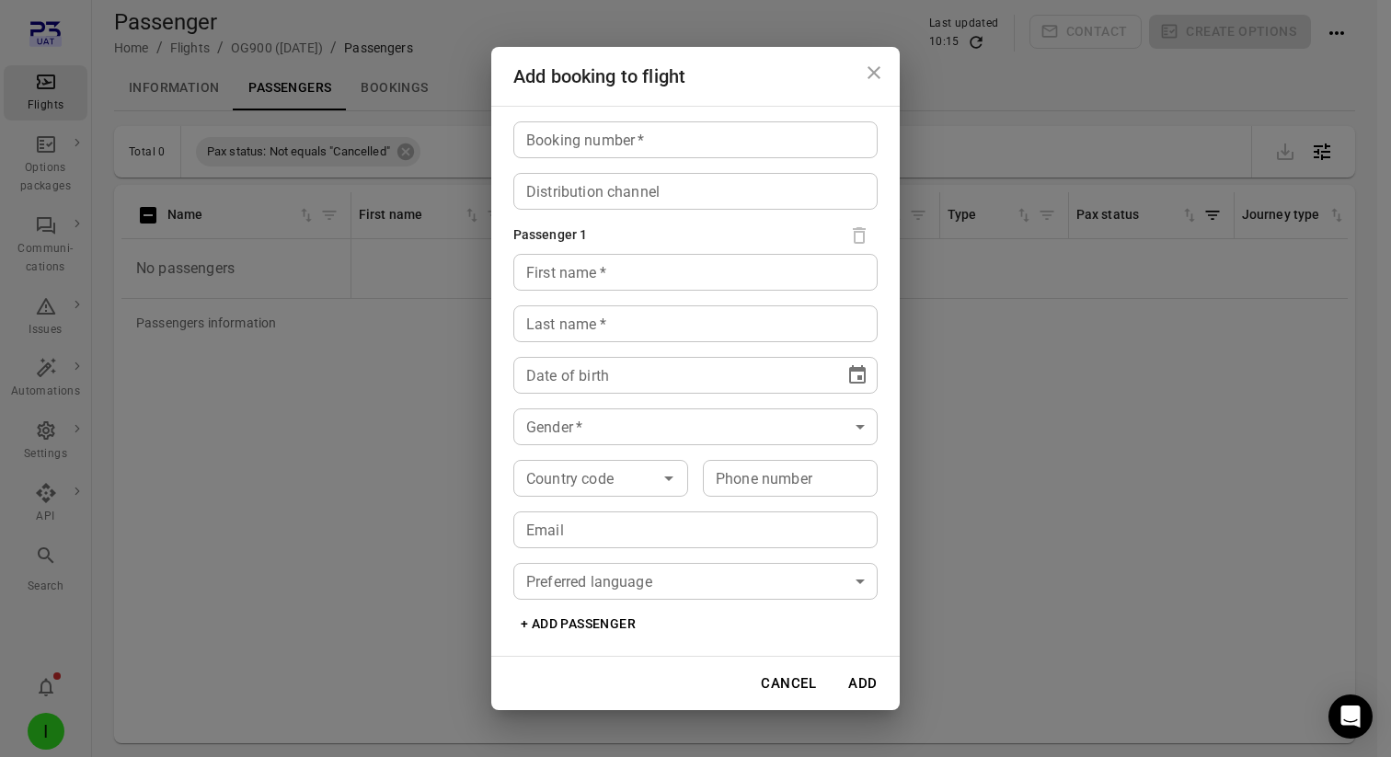
click at [763, 146] on input "Booking number   *" at bounding box center [695, 139] width 364 height 37
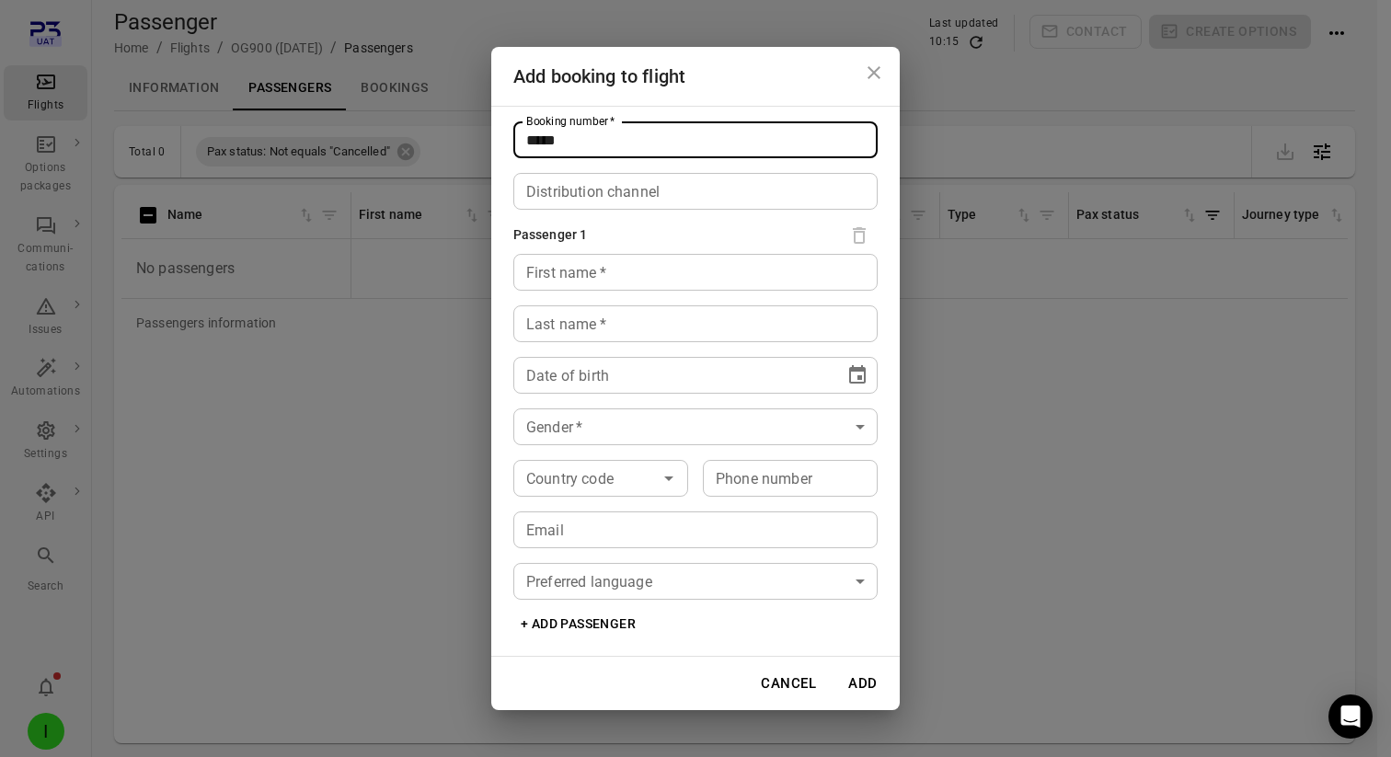
type input "*****"
click at [610, 275] on input "First name   *" at bounding box center [695, 272] width 364 height 37
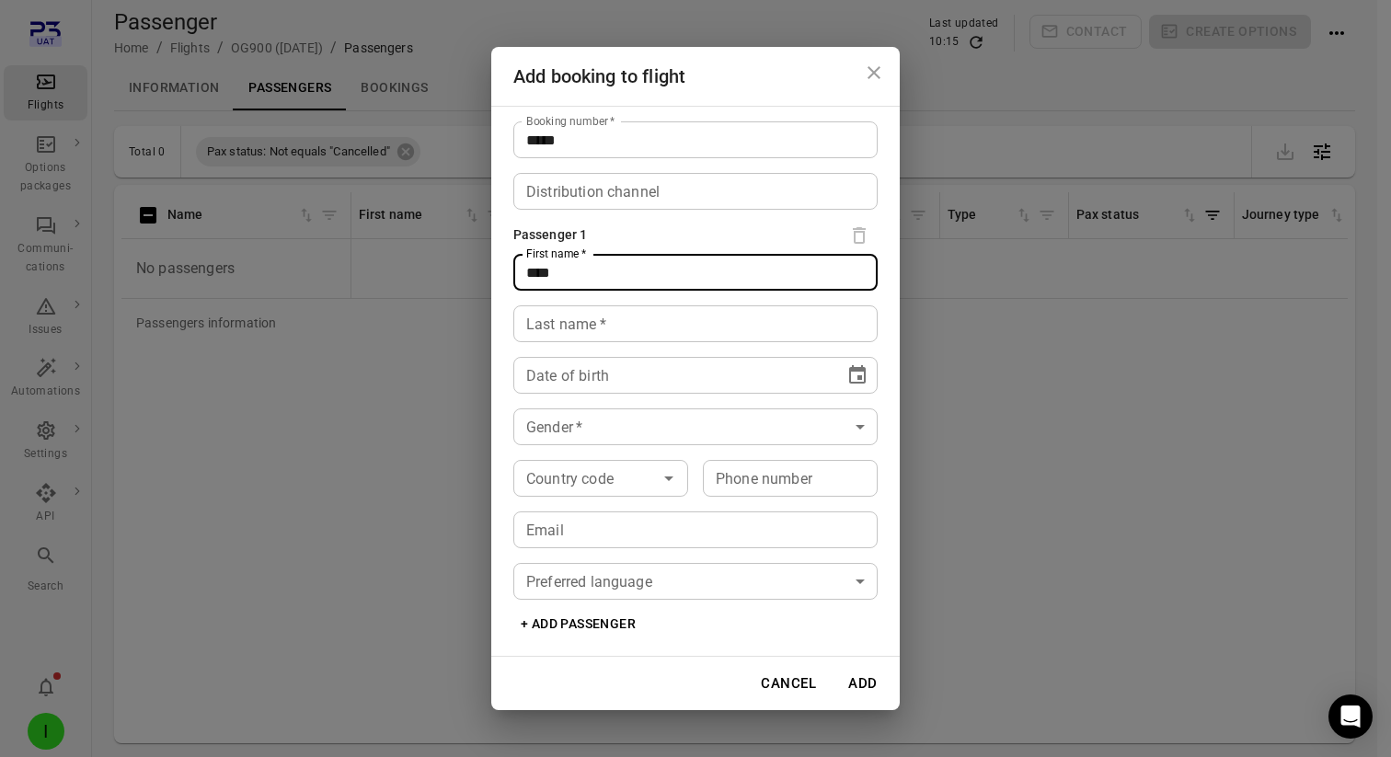
type input "****"
click at [560, 339] on input "Last name   *" at bounding box center [695, 323] width 364 height 37
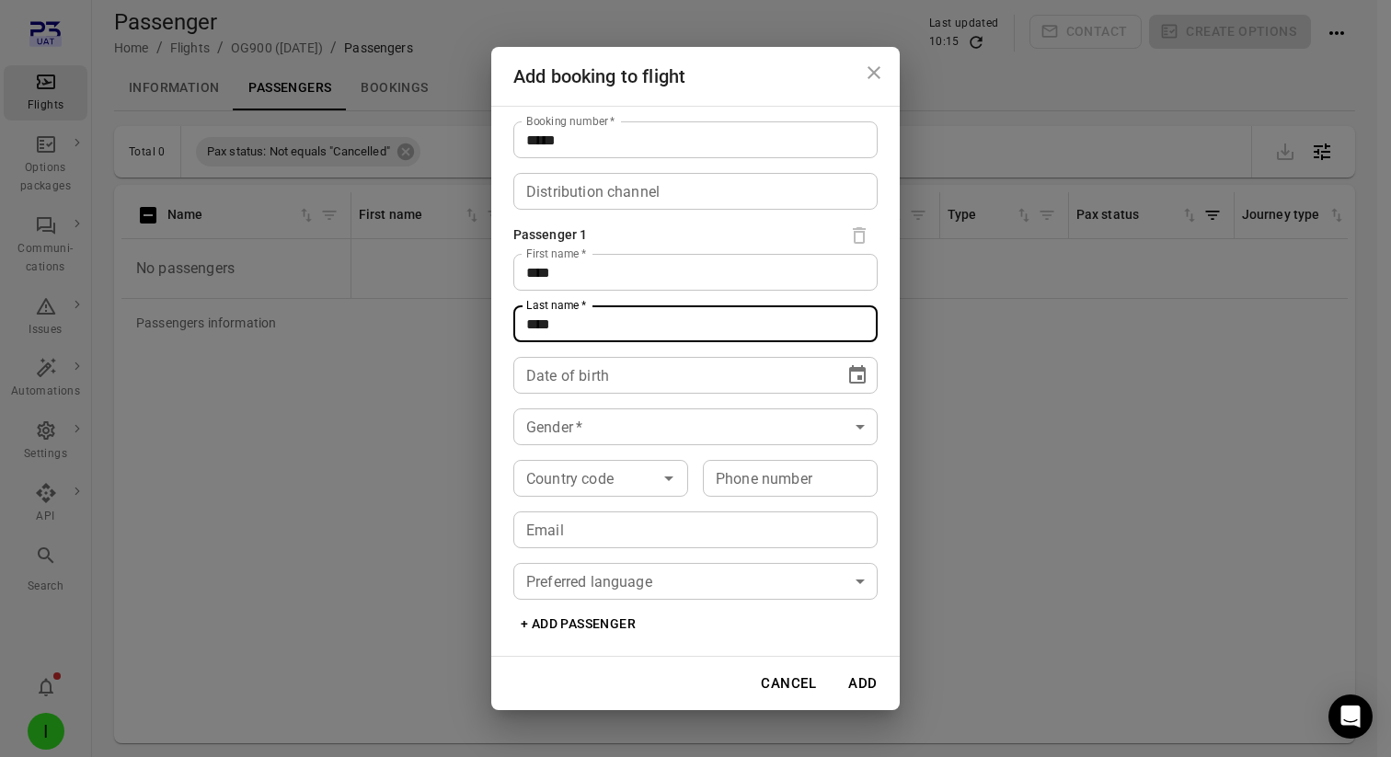
type input "****"
click at [550, 380] on div "Date of birth ** **** **** Date of birth" at bounding box center [695, 375] width 364 height 37
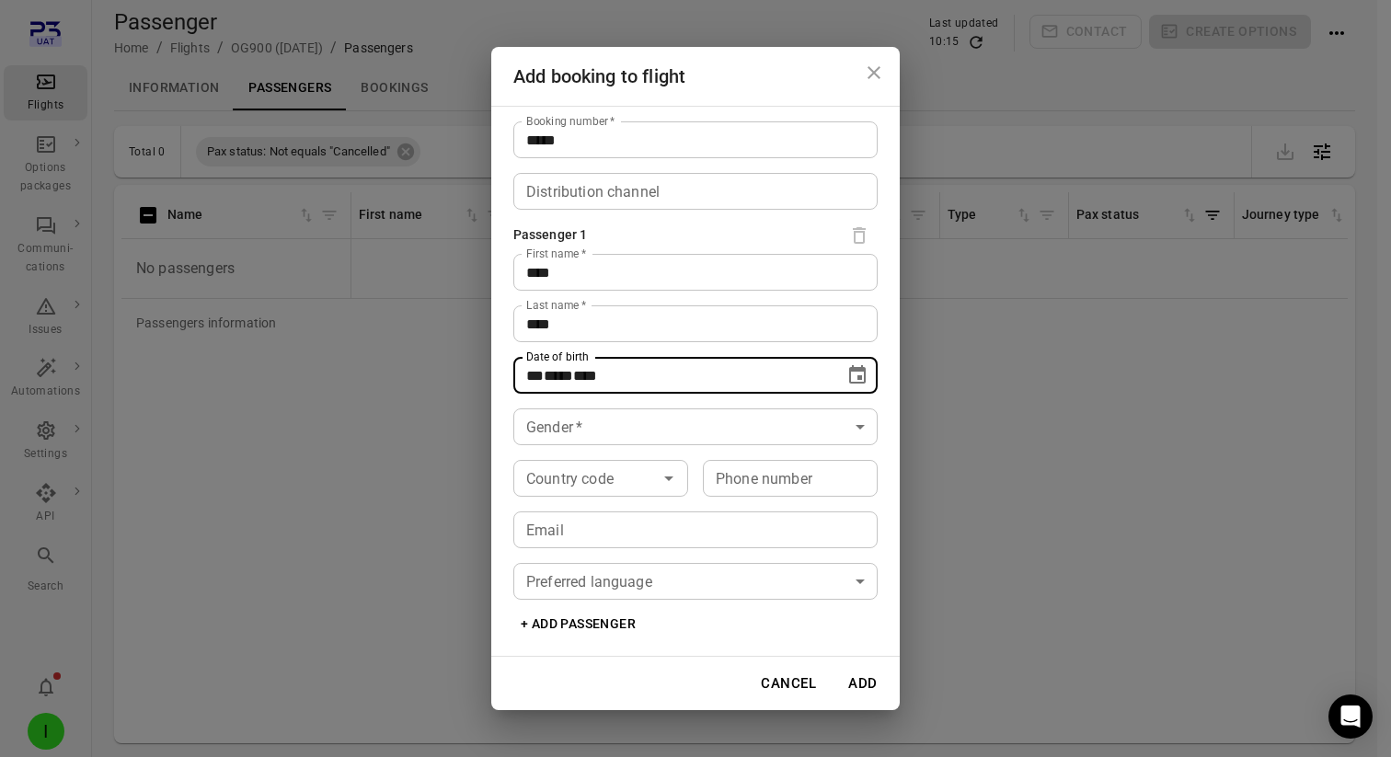
click at [842, 370] on button "Choose date" at bounding box center [857, 375] width 37 height 37
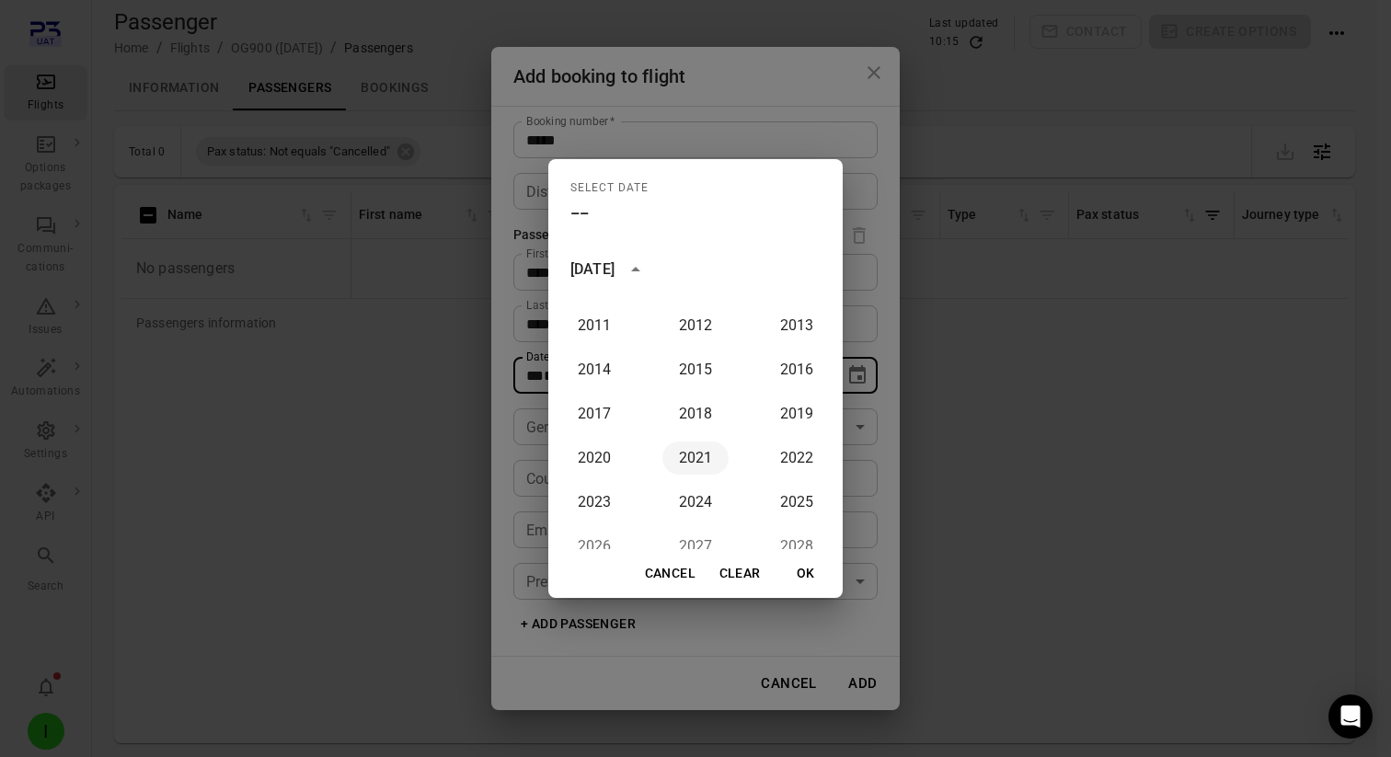
scroll to position [1589, 0]
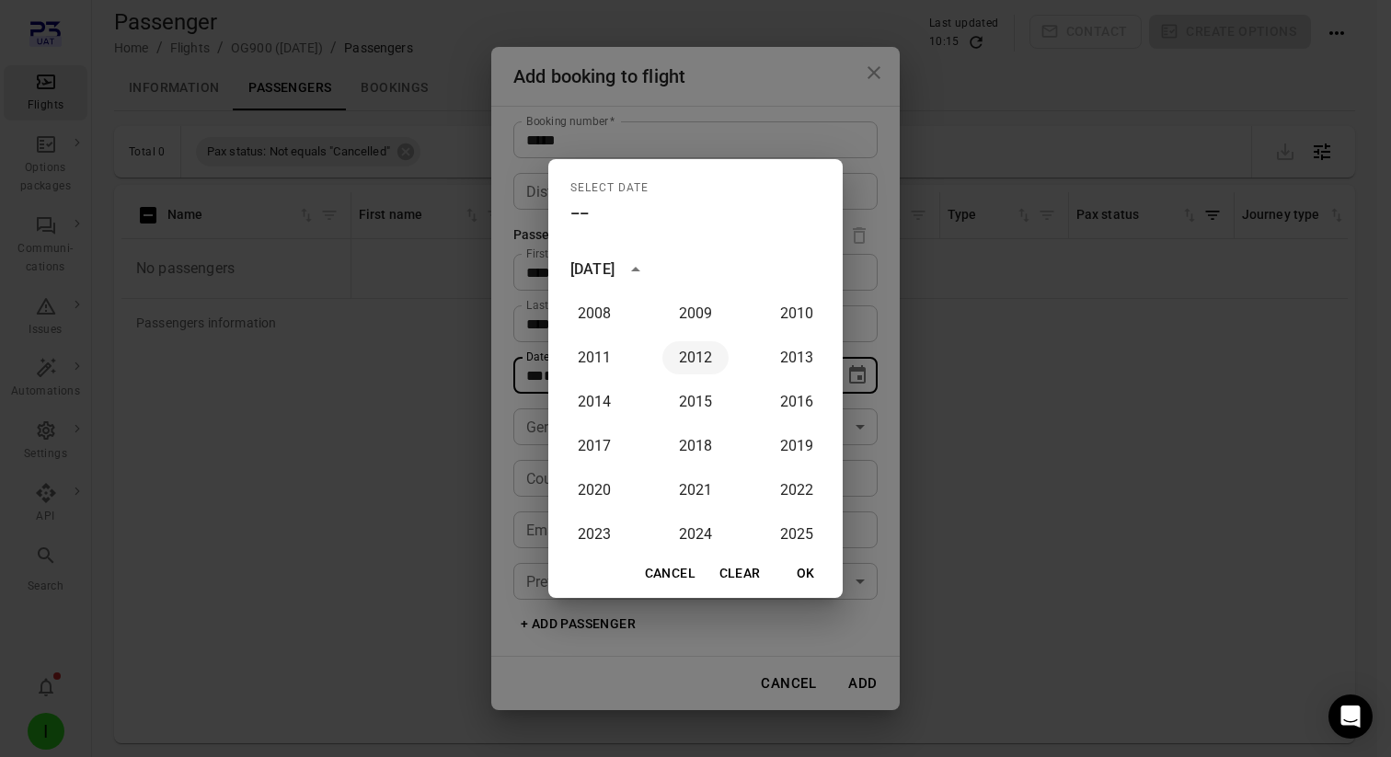
click at [694, 356] on button "2012" at bounding box center [695, 357] width 66 height 33
type input "**********"
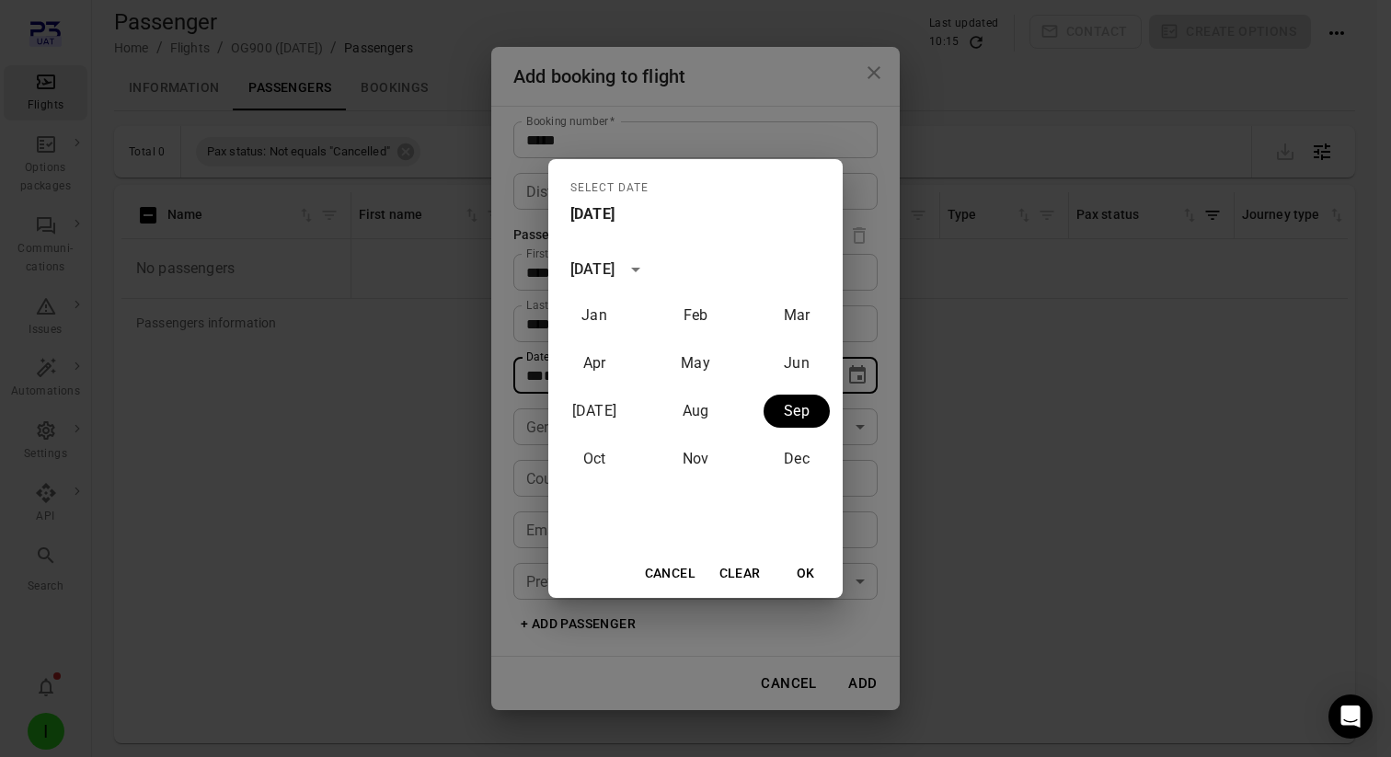
click at [660, 571] on button "Cancel" at bounding box center [669, 573] width 65 height 34
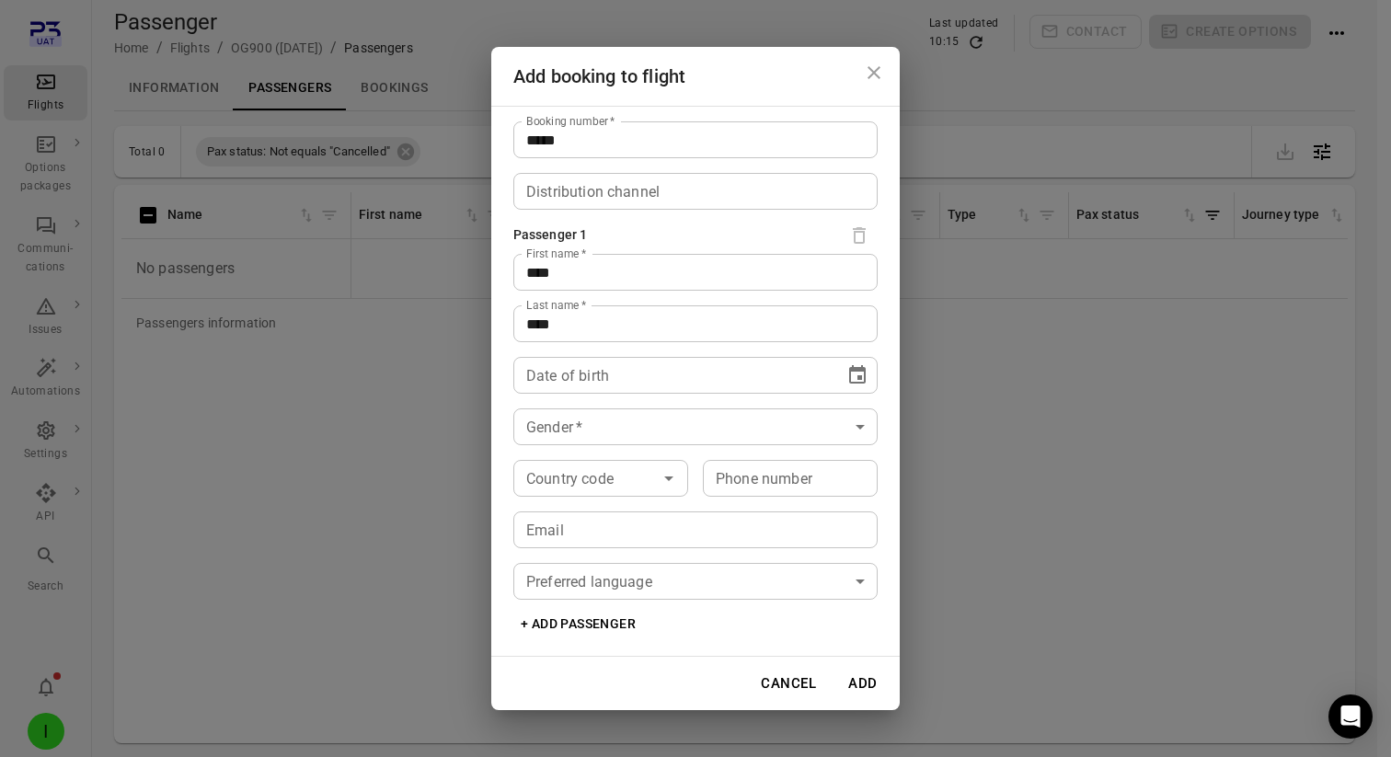
click at [854, 373] on icon "Choose date" at bounding box center [857, 375] width 22 height 22
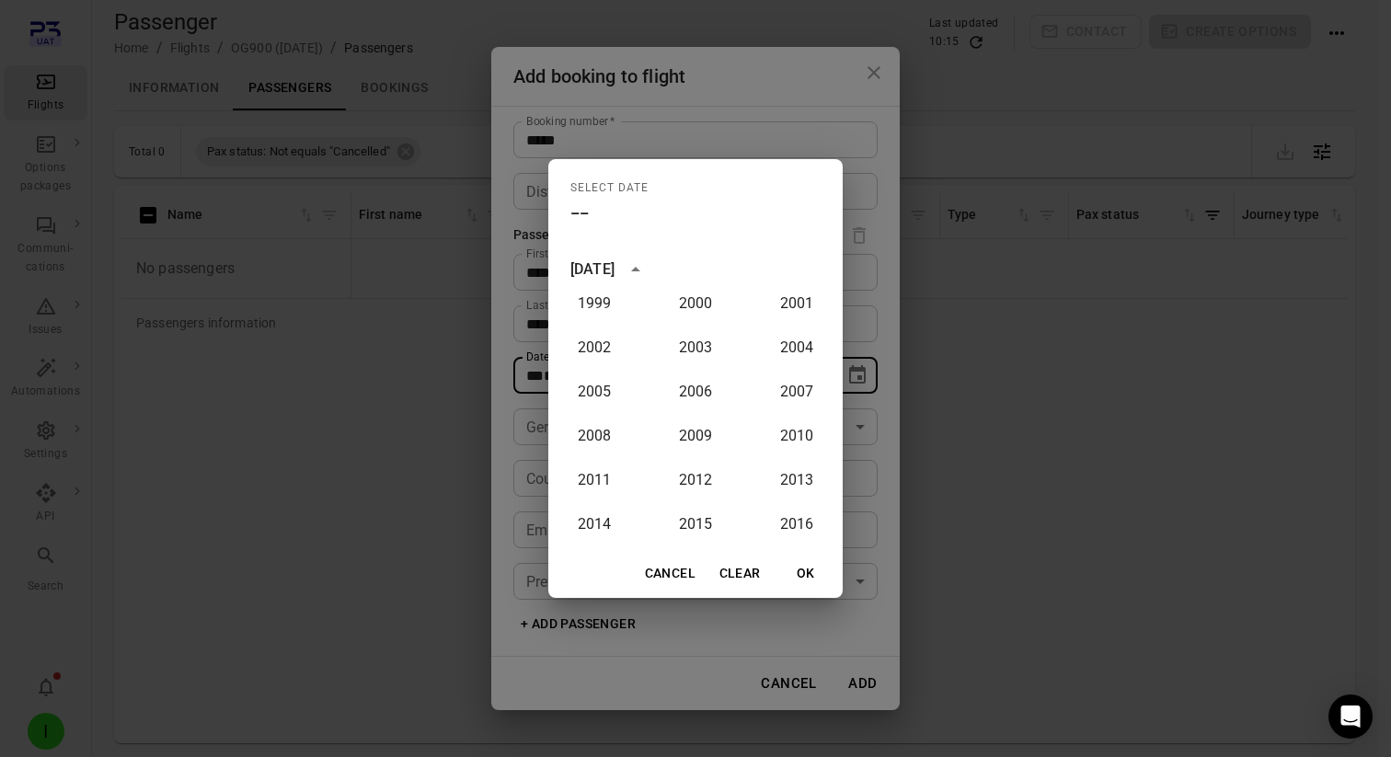
scroll to position [1213, 0]
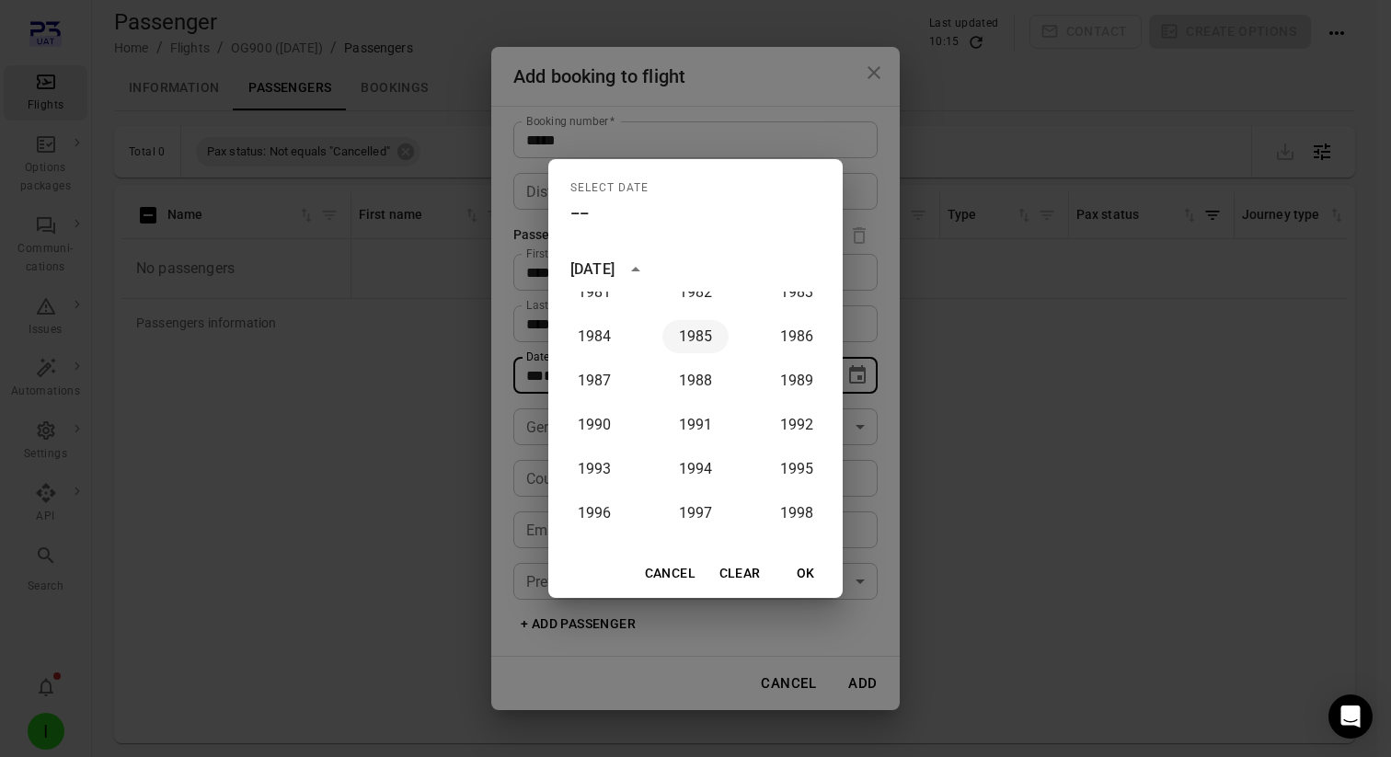
click at [683, 351] on button "1985" at bounding box center [695, 336] width 66 height 33
type input "**********"
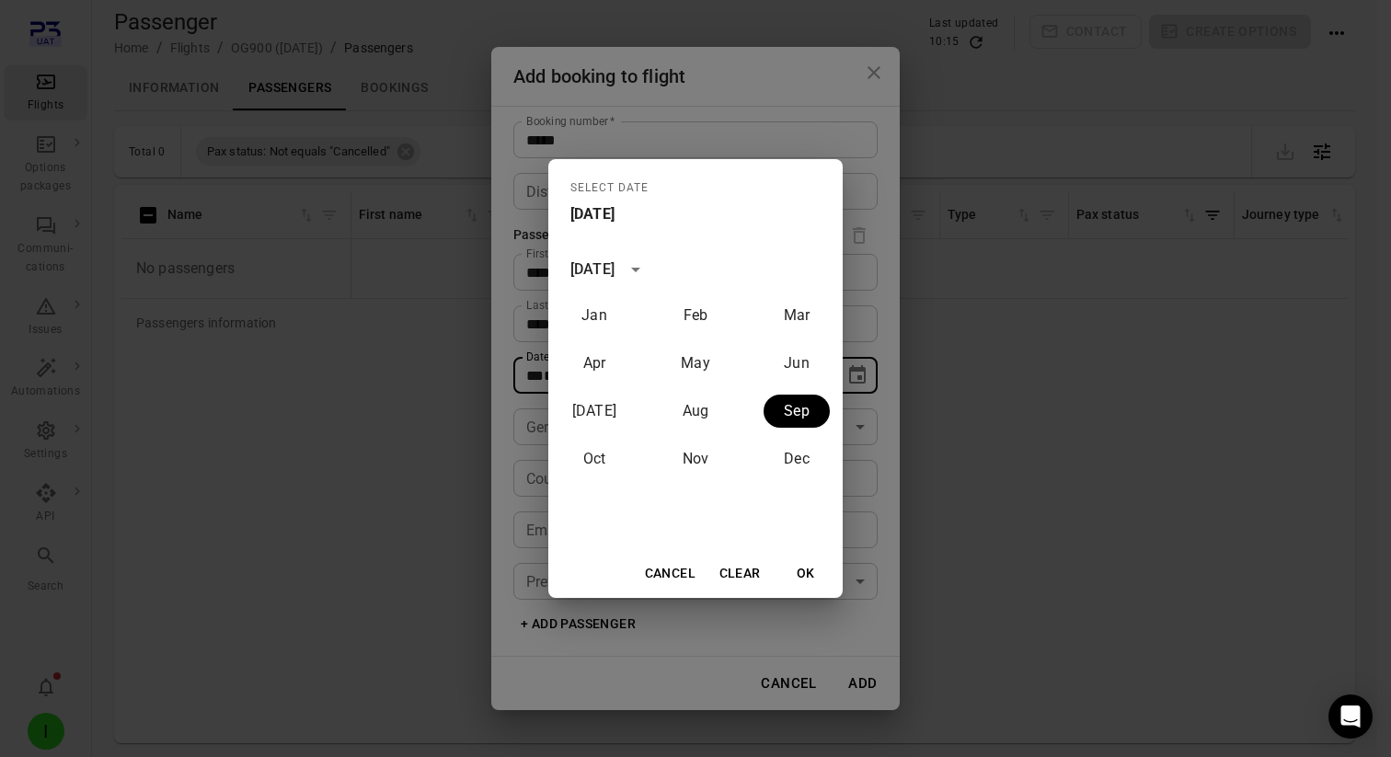
click at [811, 568] on button "OK" at bounding box center [805, 573] width 59 height 34
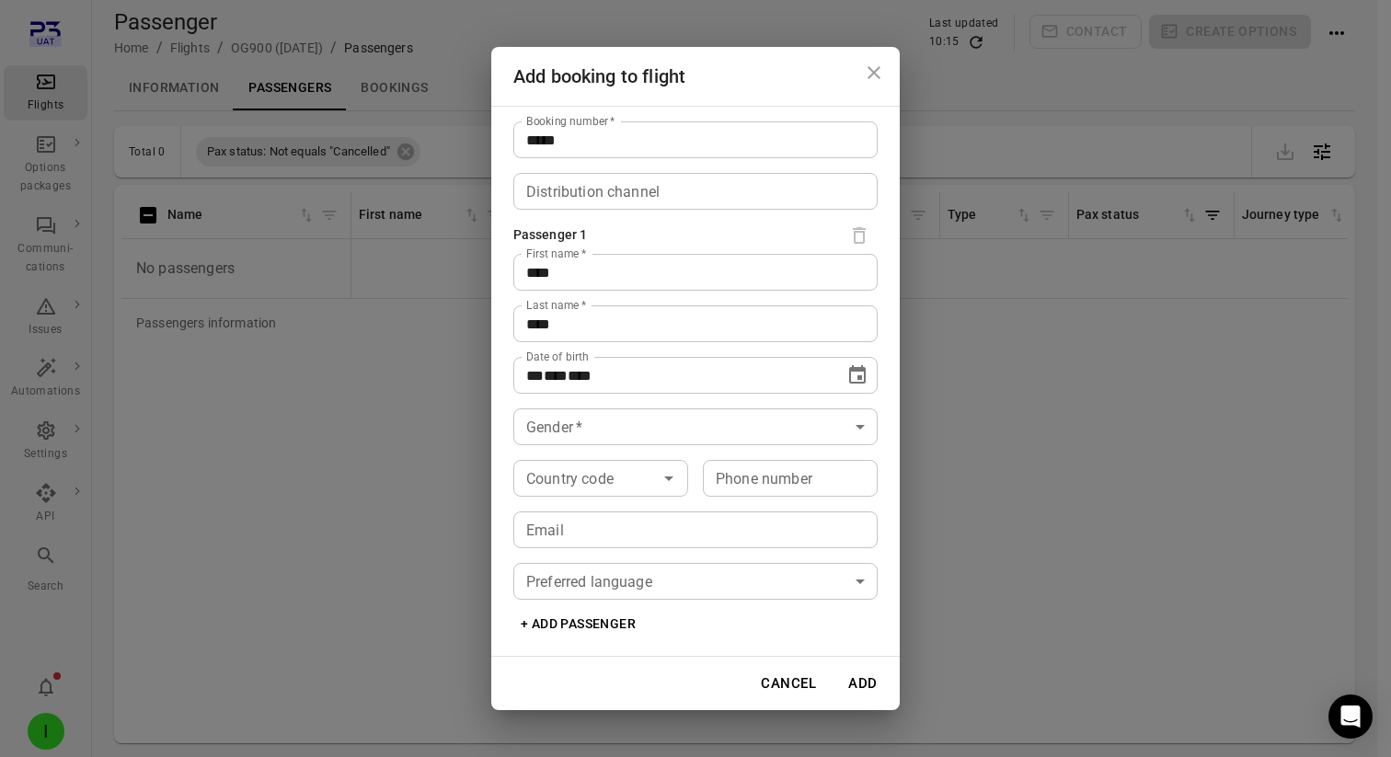
click at [650, 428] on body "**********" at bounding box center [695, 408] width 1391 height 817
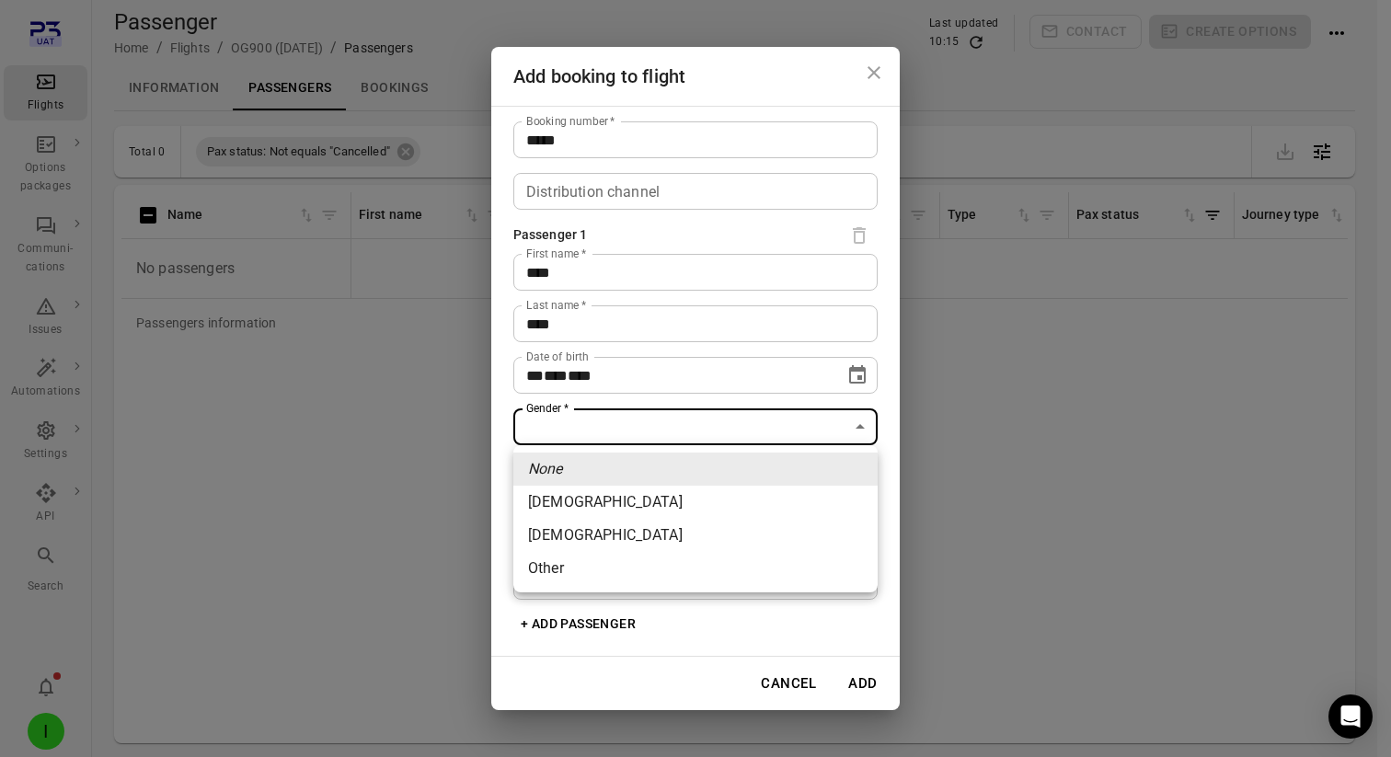
click at [627, 504] on li "Female" at bounding box center [695, 502] width 364 height 33
type input "******"
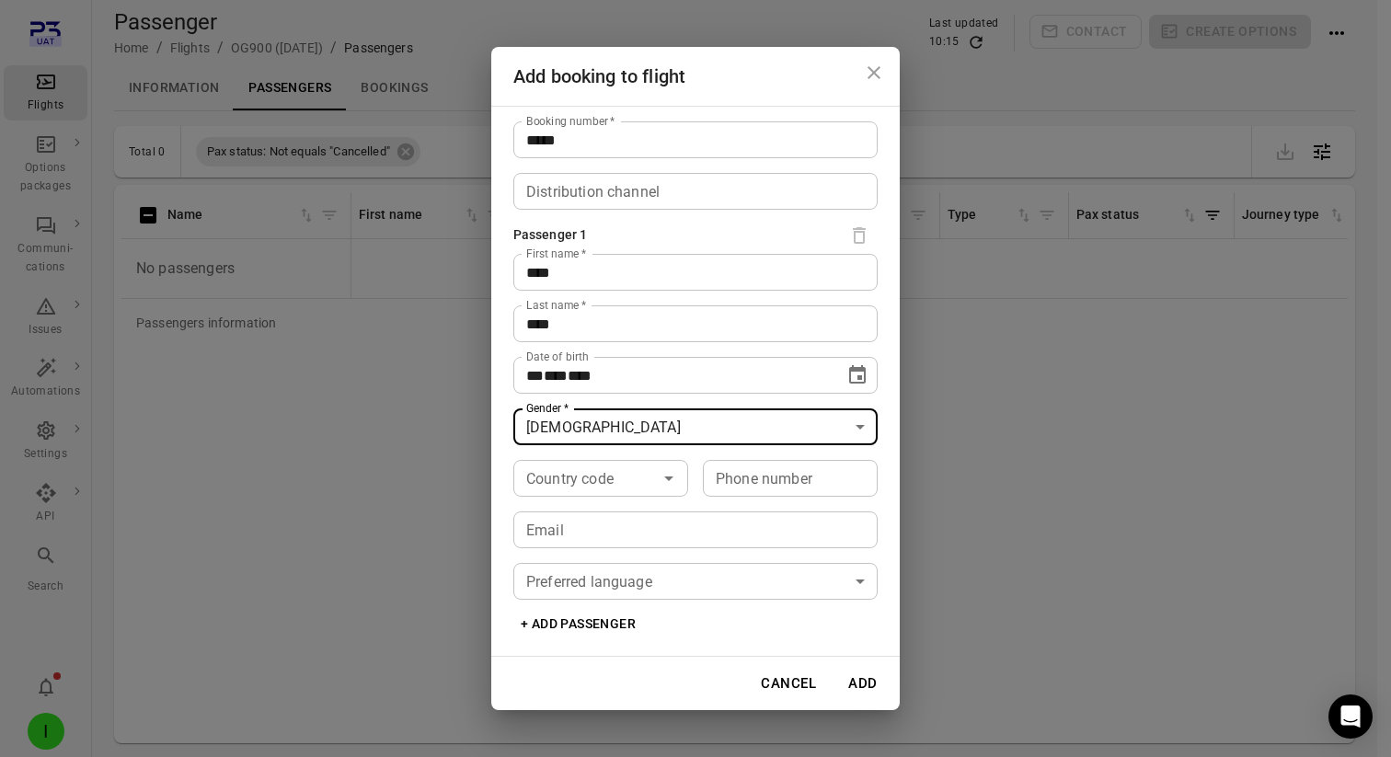
click at [876, 686] on button "Add" at bounding box center [862, 683] width 59 height 39
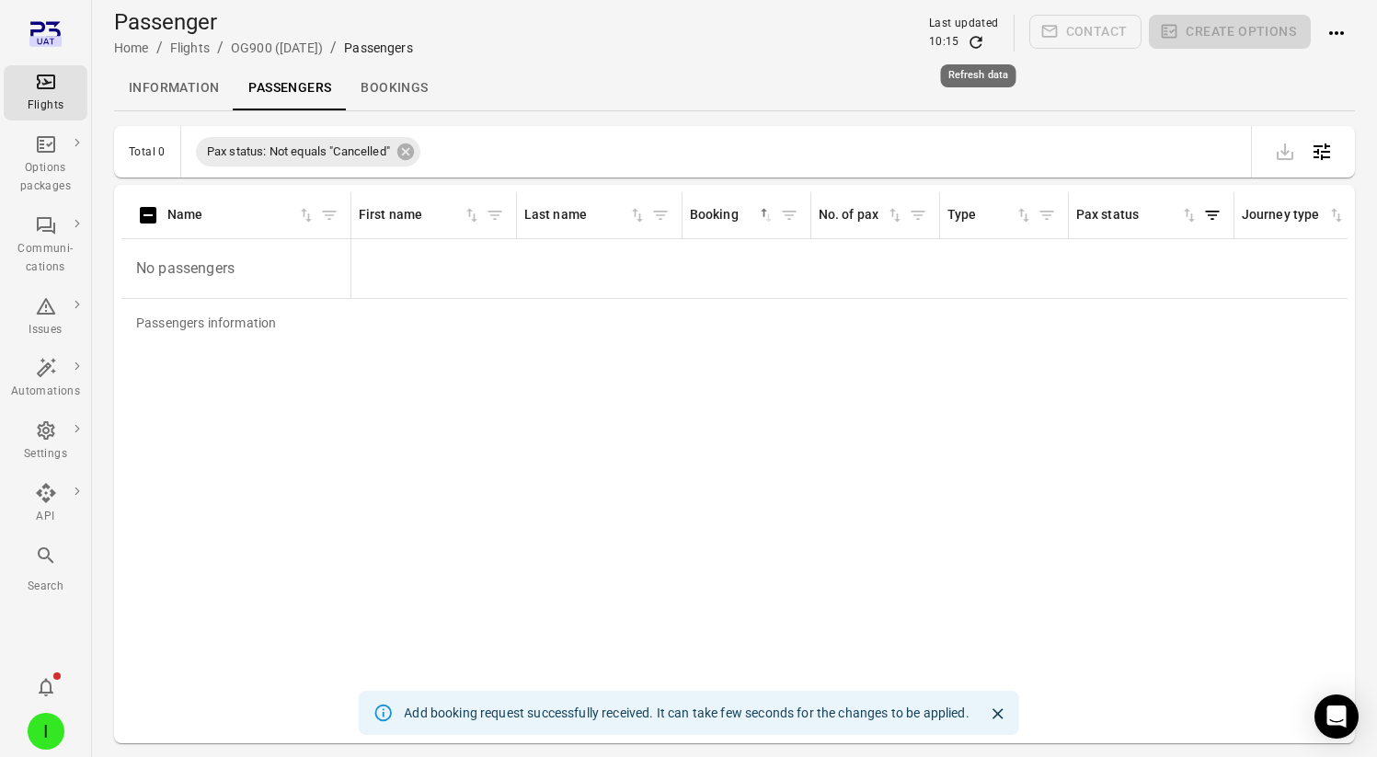
click at [979, 33] on icon "Refresh data" at bounding box center [976, 42] width 18 height 18
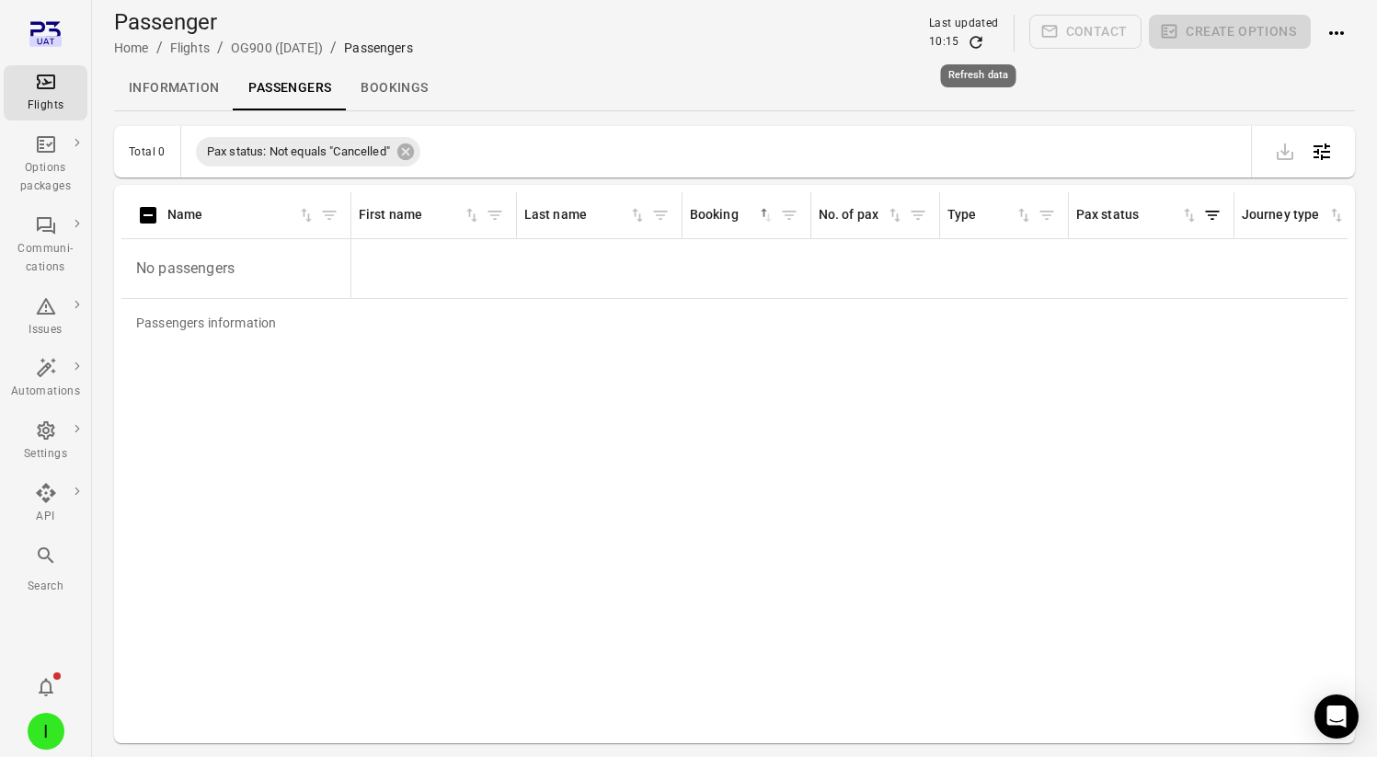
click at [972, 47] on icon "Refresh data" at bounding box center [976, 42] width 18 height 18
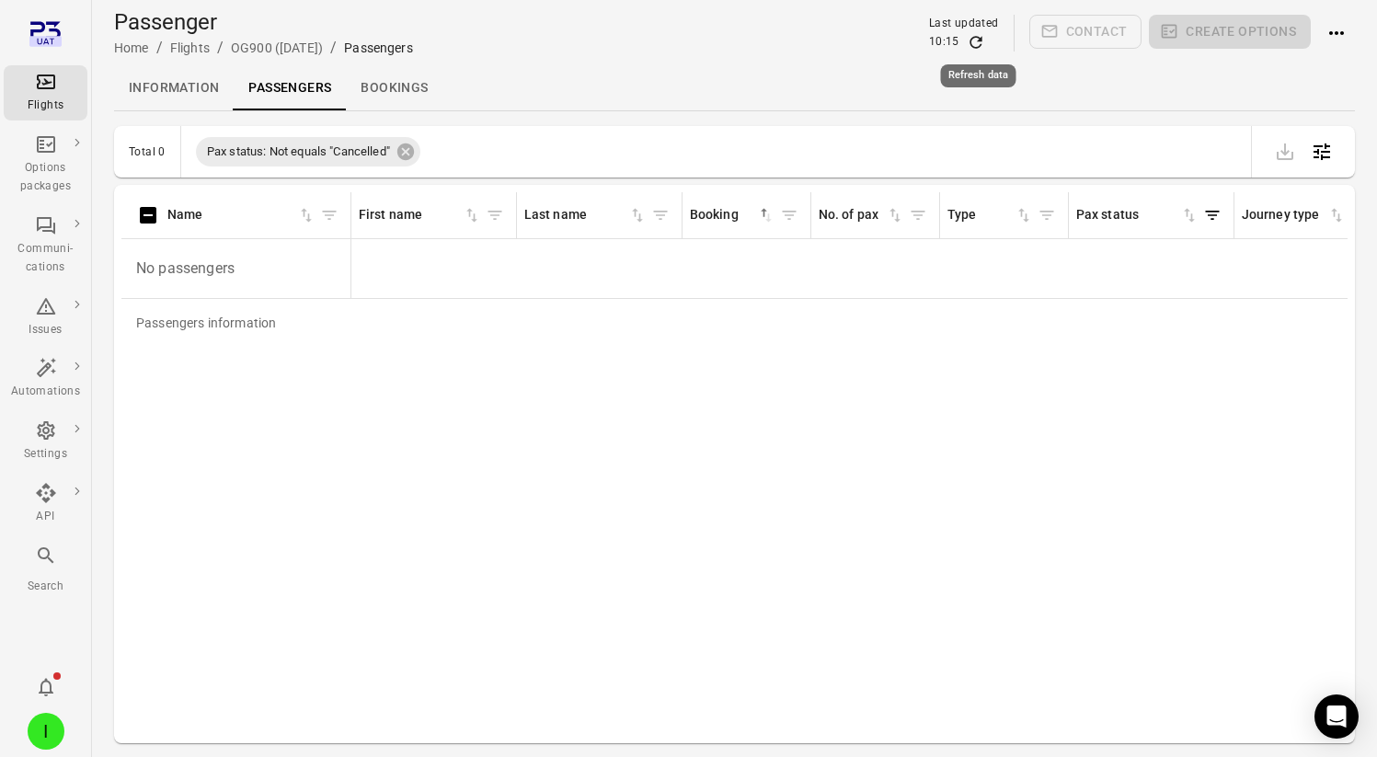
click at [972, 47] on icon "Refresh data" at bounding box center [976, 42] width 18 height 18
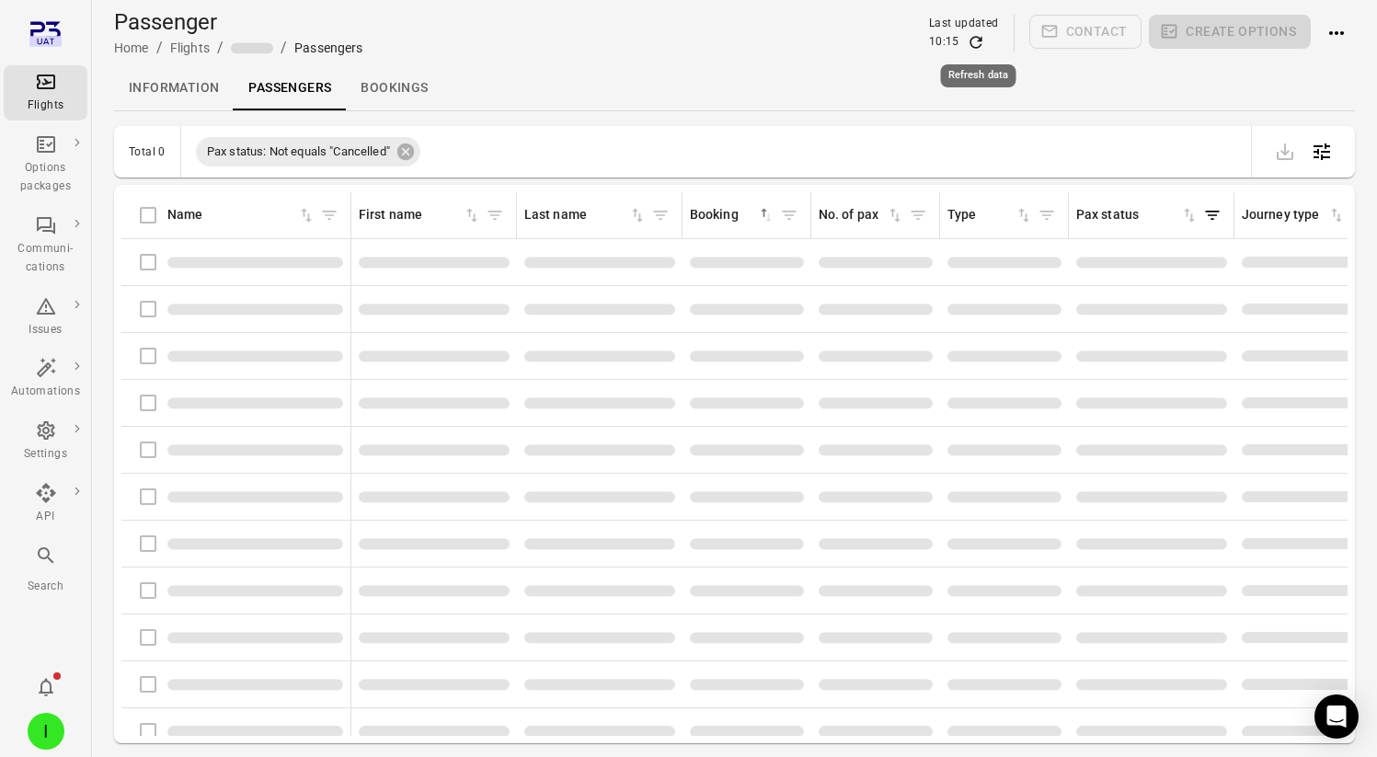
click at [972, 47] on icon "Refresh data" at bounding box center [976, 42] width 18 height 18
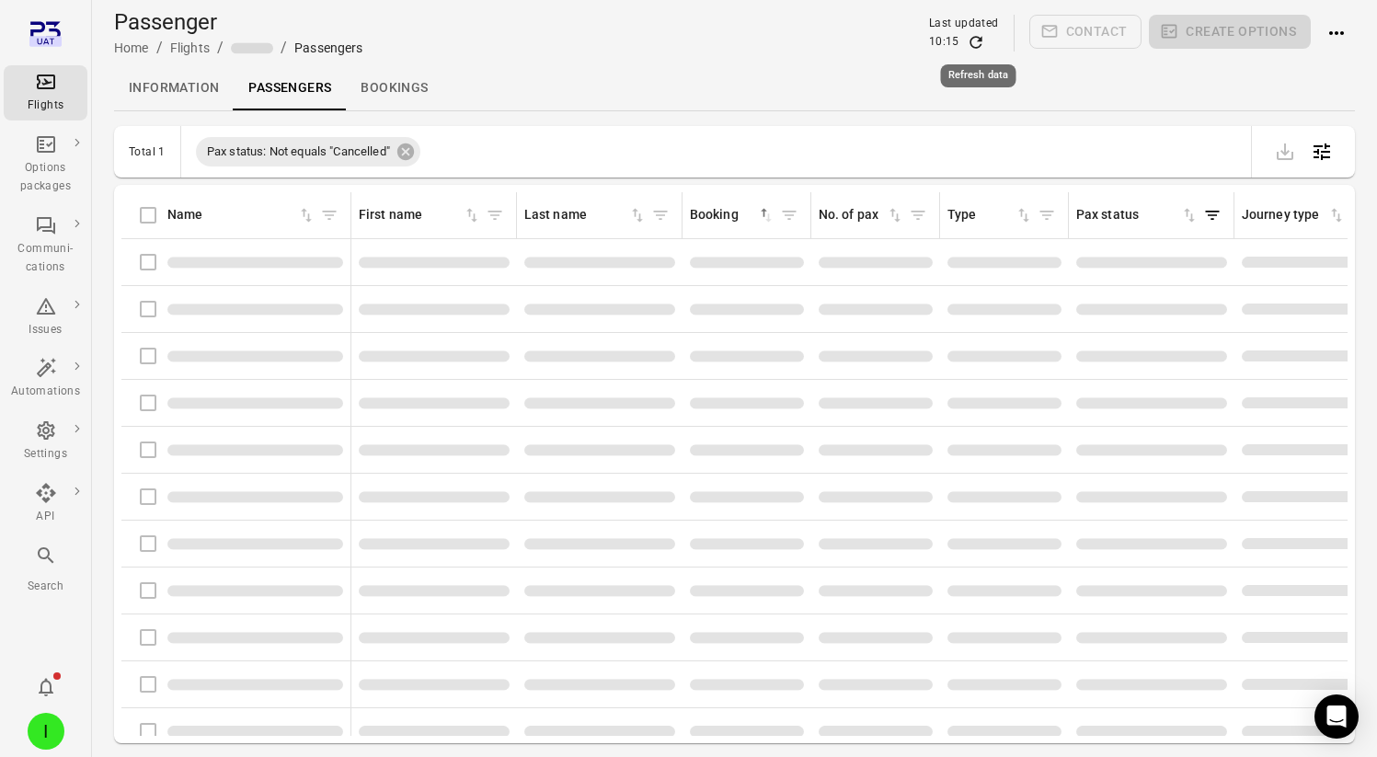
click at [972, 47] on icon "Refresh data" at bounding box center [976, 42] width 18 height 18
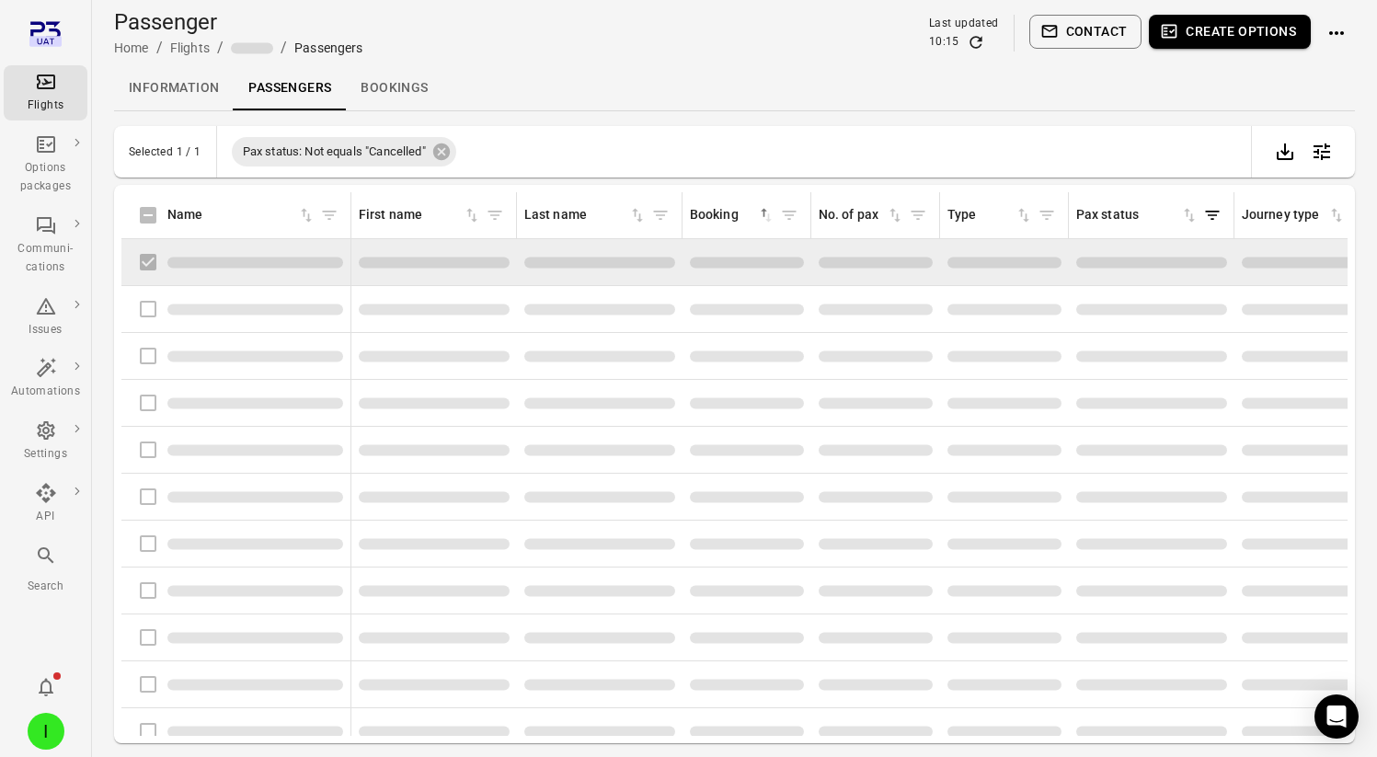
click at [1248, 36] on button "Create options" at bounding box center [1230, 32] width 162 height 34
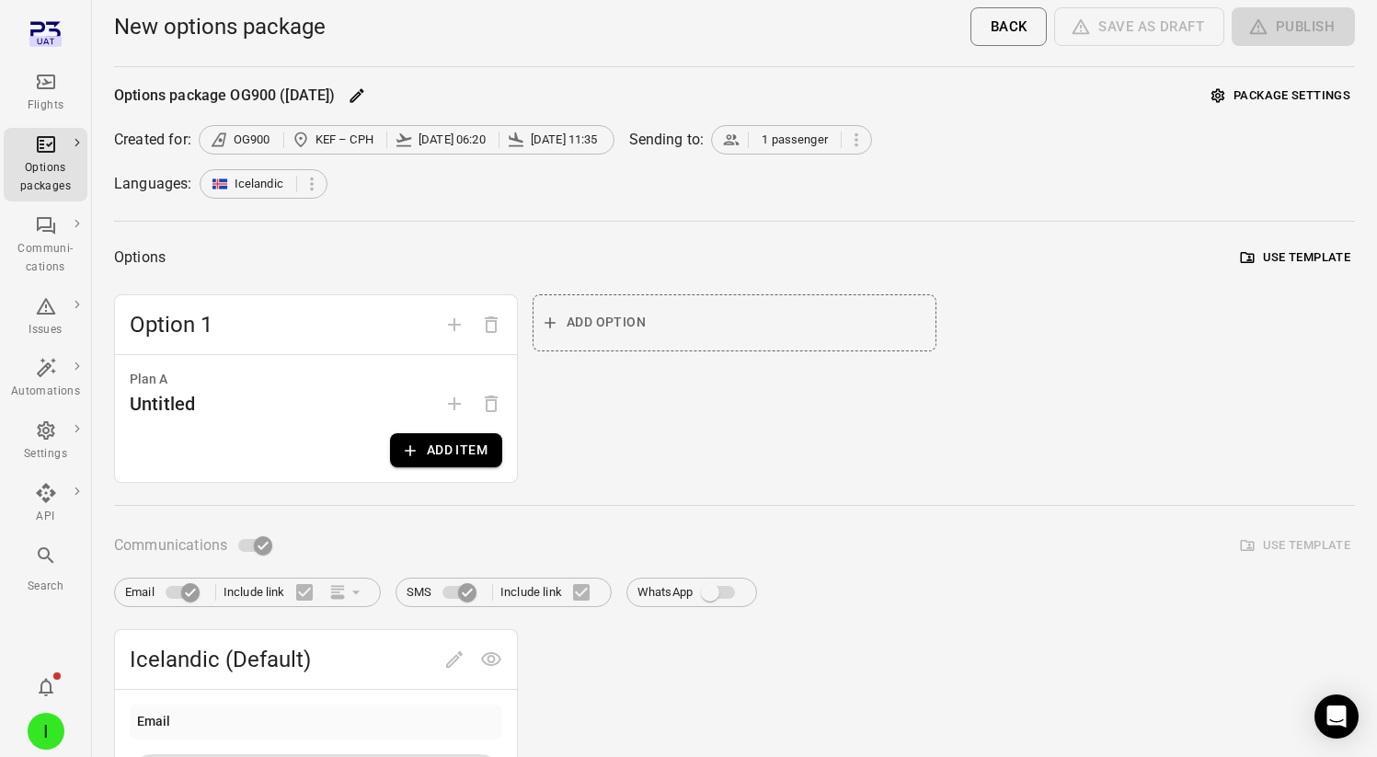
click at [427, 466] on button "Add item" at bounding box center [446, 450] width 112 height 34
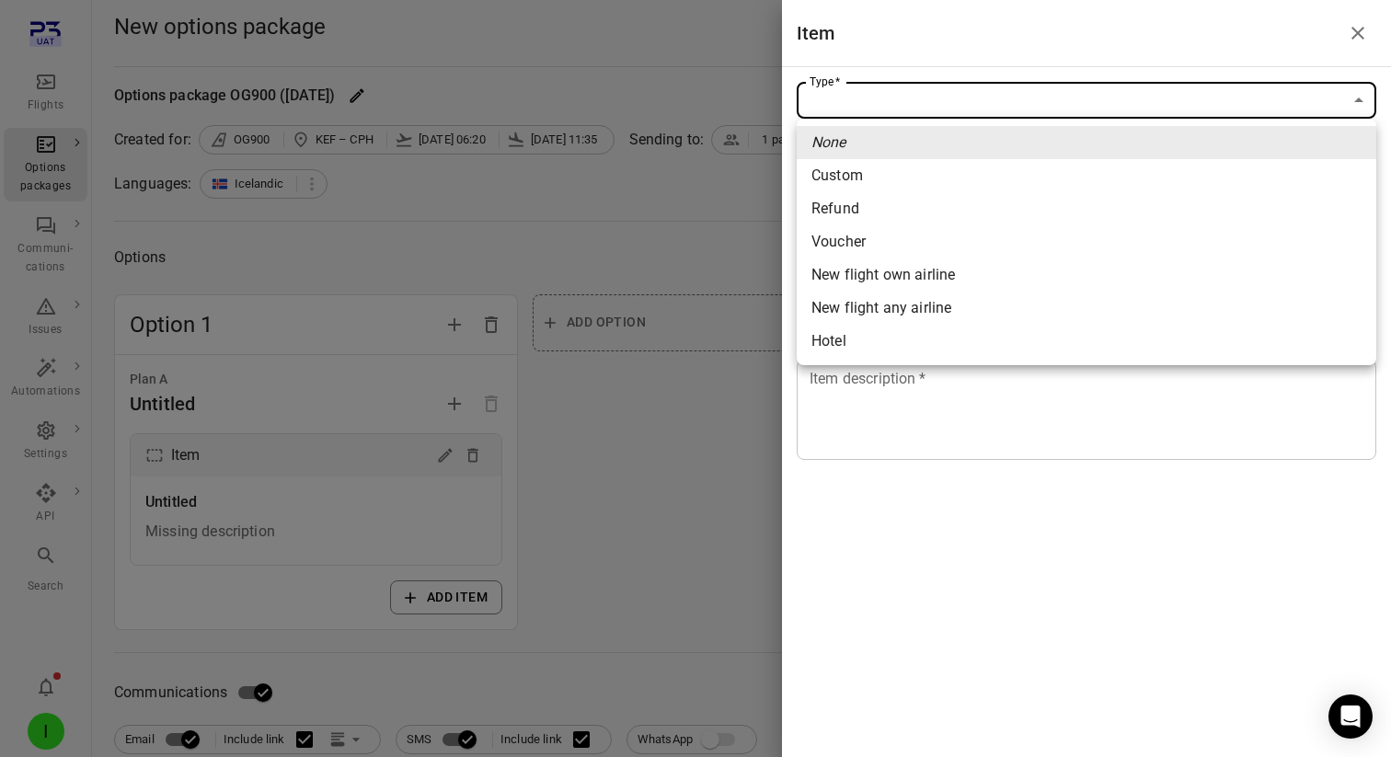
click at [917, 270] on div "New flight own airline" at bounding box center [882, 275] width 143 height 22
type input "**********"
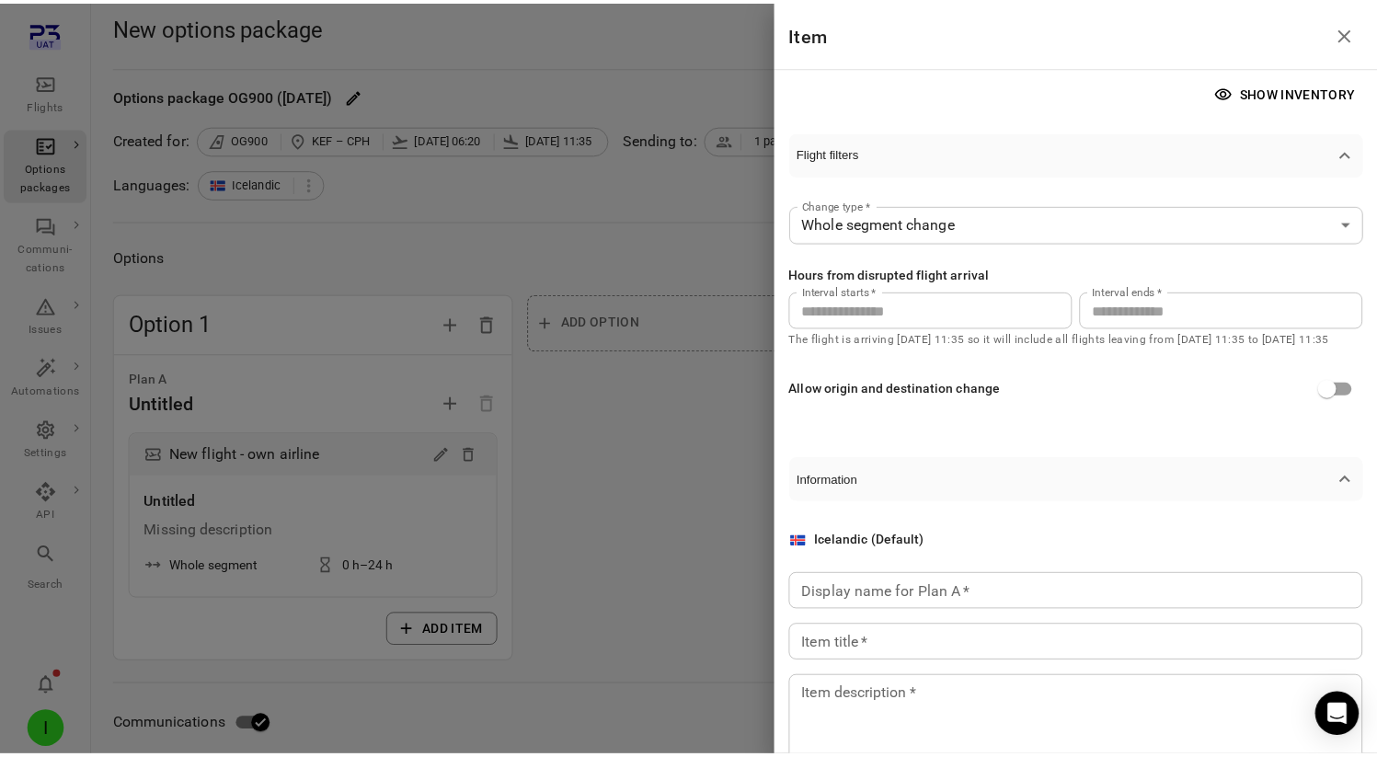
scroll to position [131, 0]
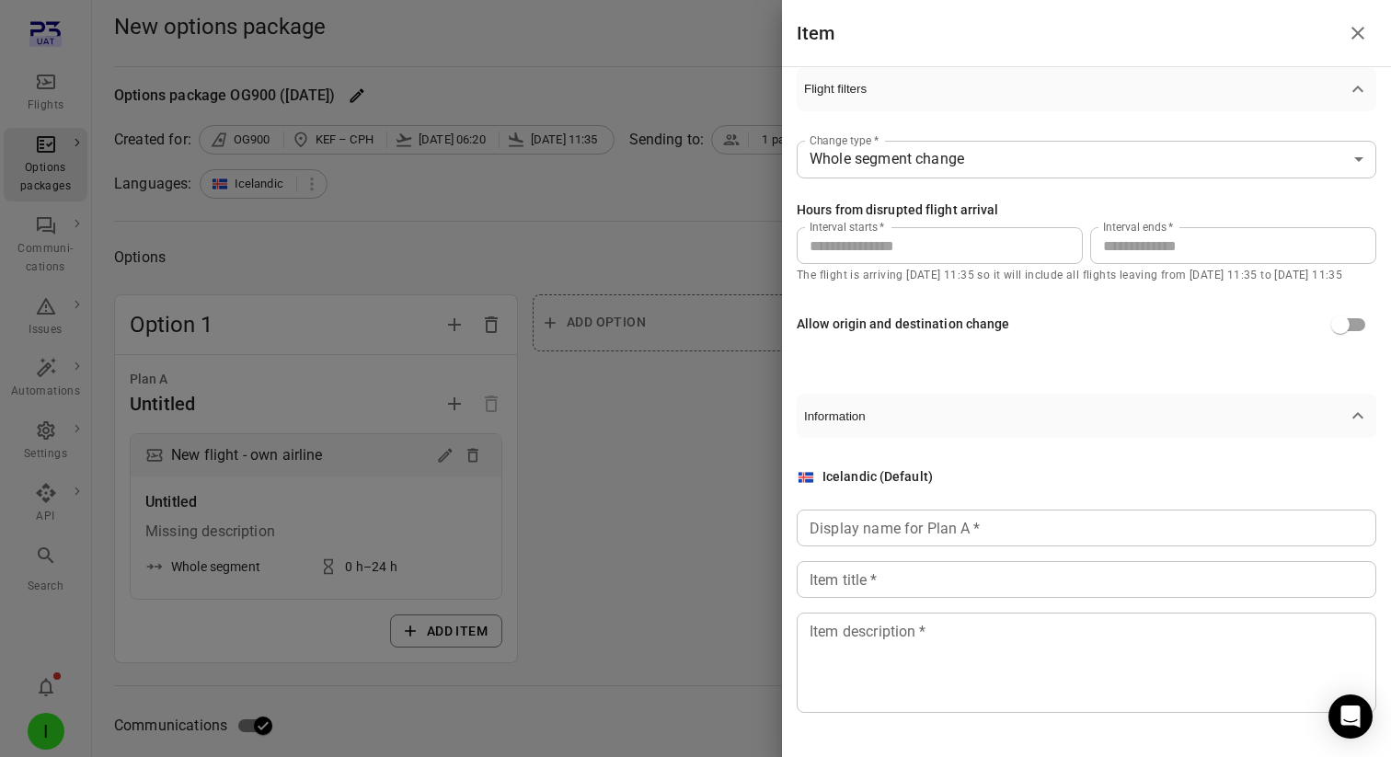
click at [1108, 233] on label "Interval ends   *" at bounding box center [1138, 227] width 71 height 16
click at [1108, 233] on input "**" at bounding box center [1233, 245] width 286 height 37
click at [1108, 233] on label "Interval ends   *" at bounding box center [1138, 227] width 71 height 16
click at [1108, 233] on input "**" at bounding box center [1233, 245] width 286 height 37
click at [1108, 252] on input "**" at bounding box center [1233, 245] width 286 height 37
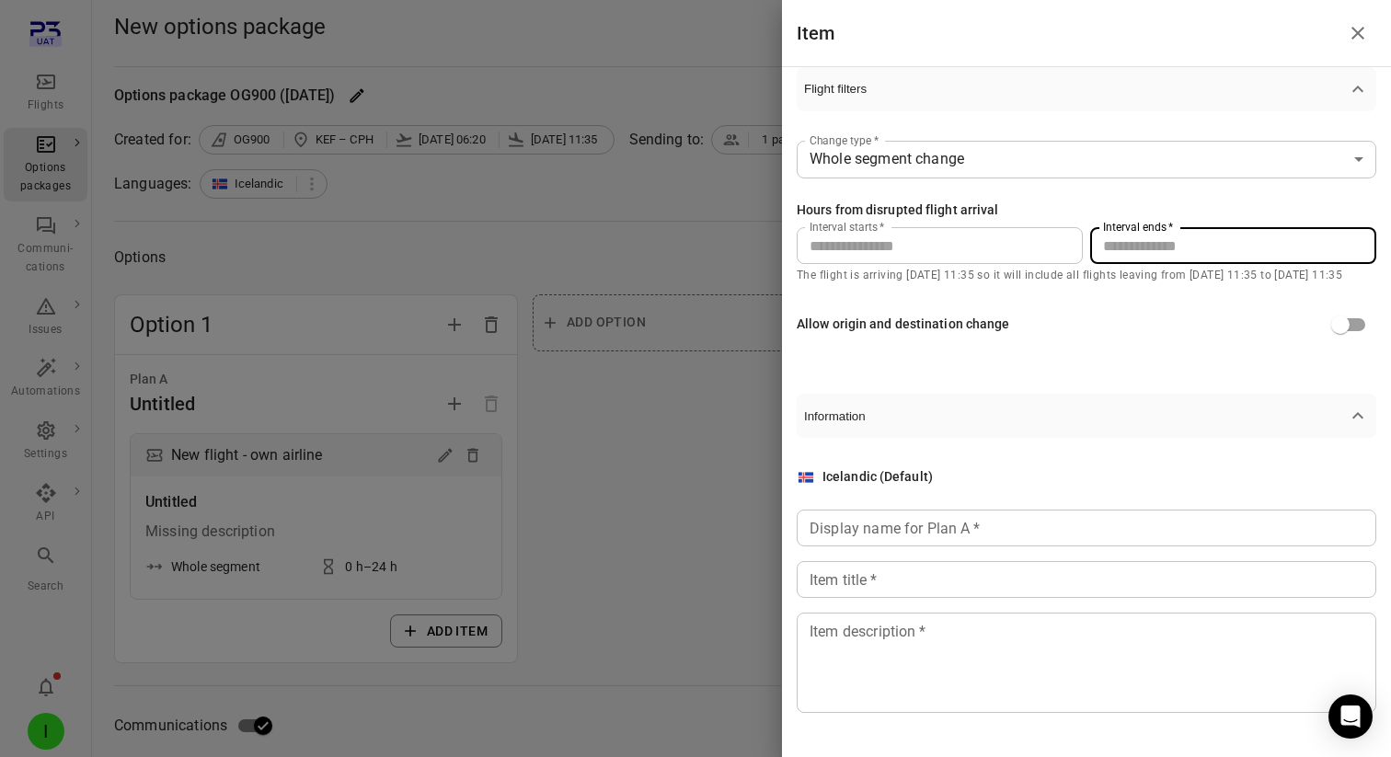
click at [1108, 252] on input "**" at bounding box center [1233, 245] width 286 height 37
type input "**"
click at [912, 531] on div "Display name for Plan A   * Display name for Plan A   *" at bounding box center [1086, 528] width 579 height 37
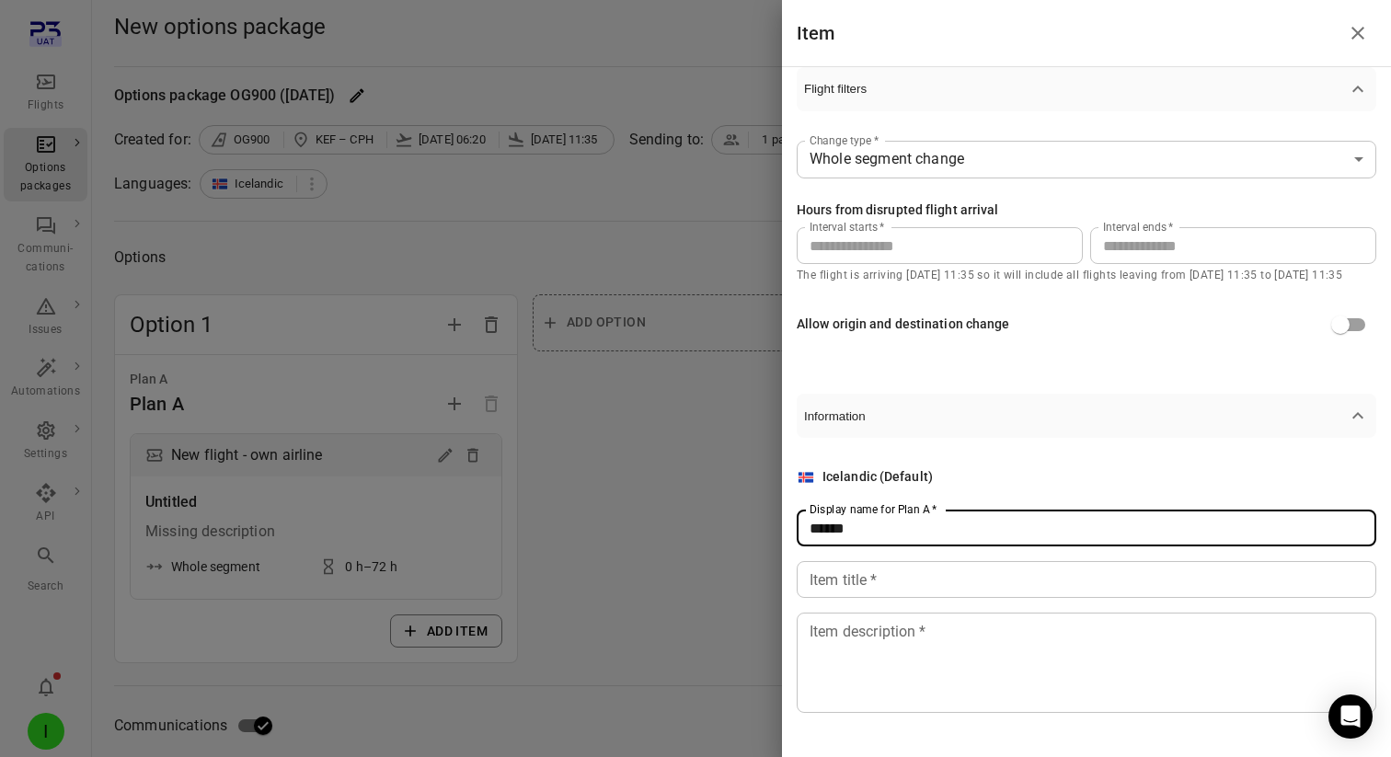
type input "******"
click at [894, 575] on input "Item title   *" at bounding box center [1086, 579] width 579 height 37
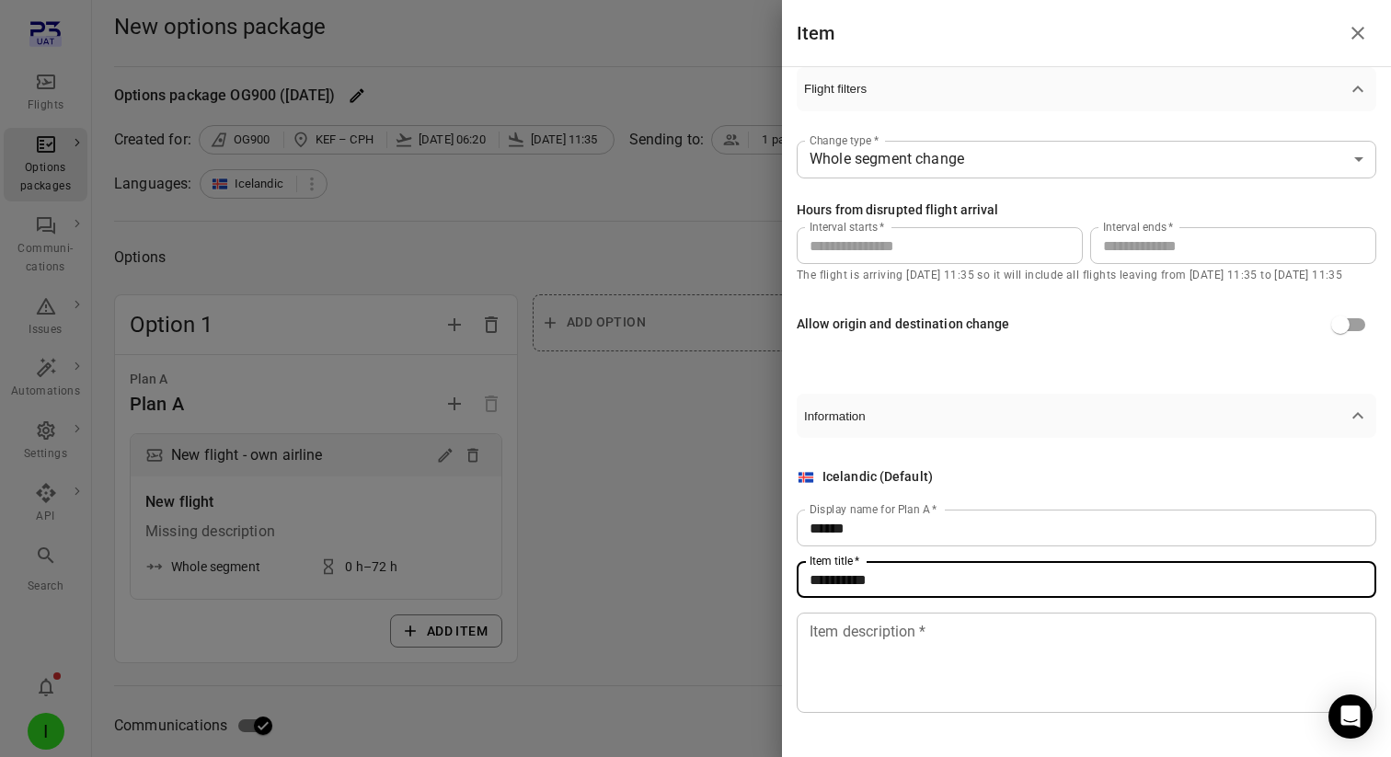
type input "**********"
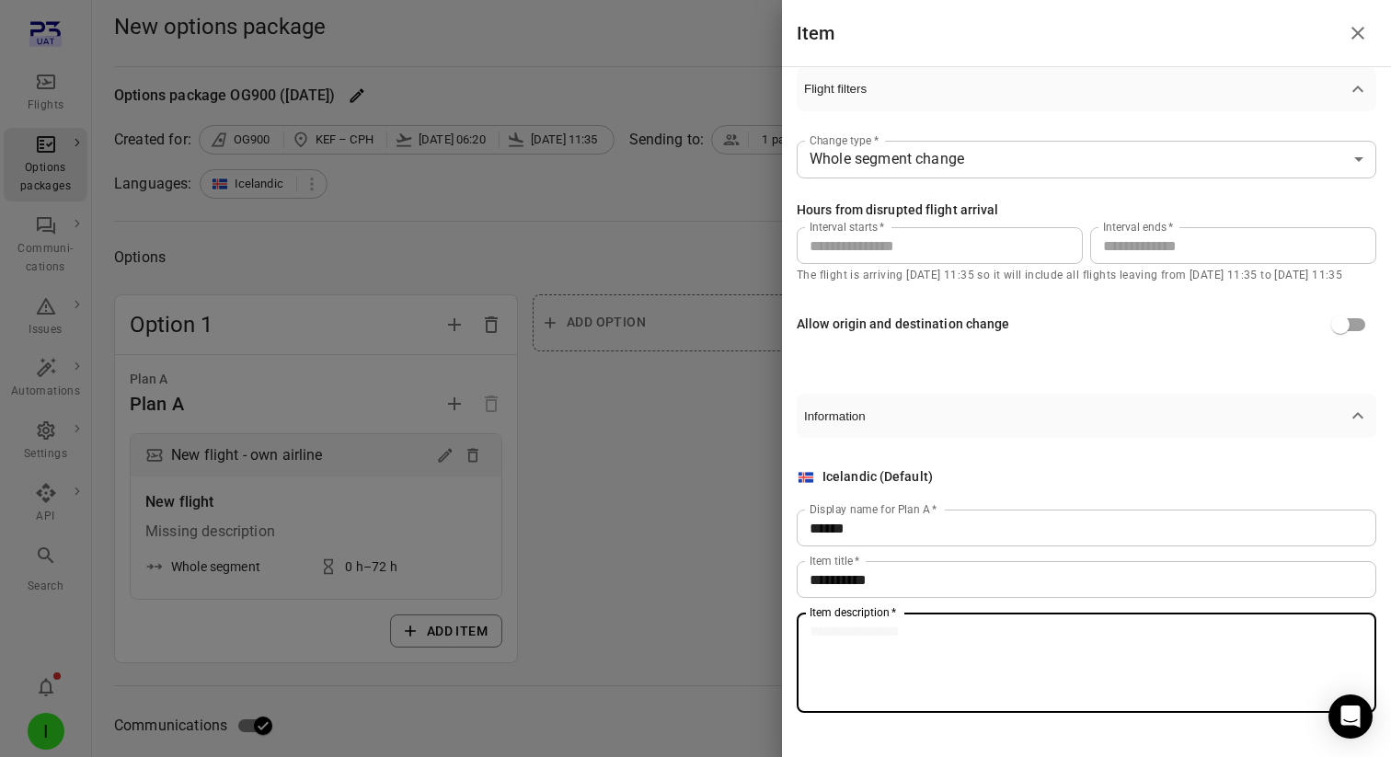
click at [912, 638] on textarea "Item description   *" at bounding box center [1086, 663] width 554 height 85
type textarea "**********"
click at [706, 603] on div at bounding box center [695, 378] width 1391 height 757
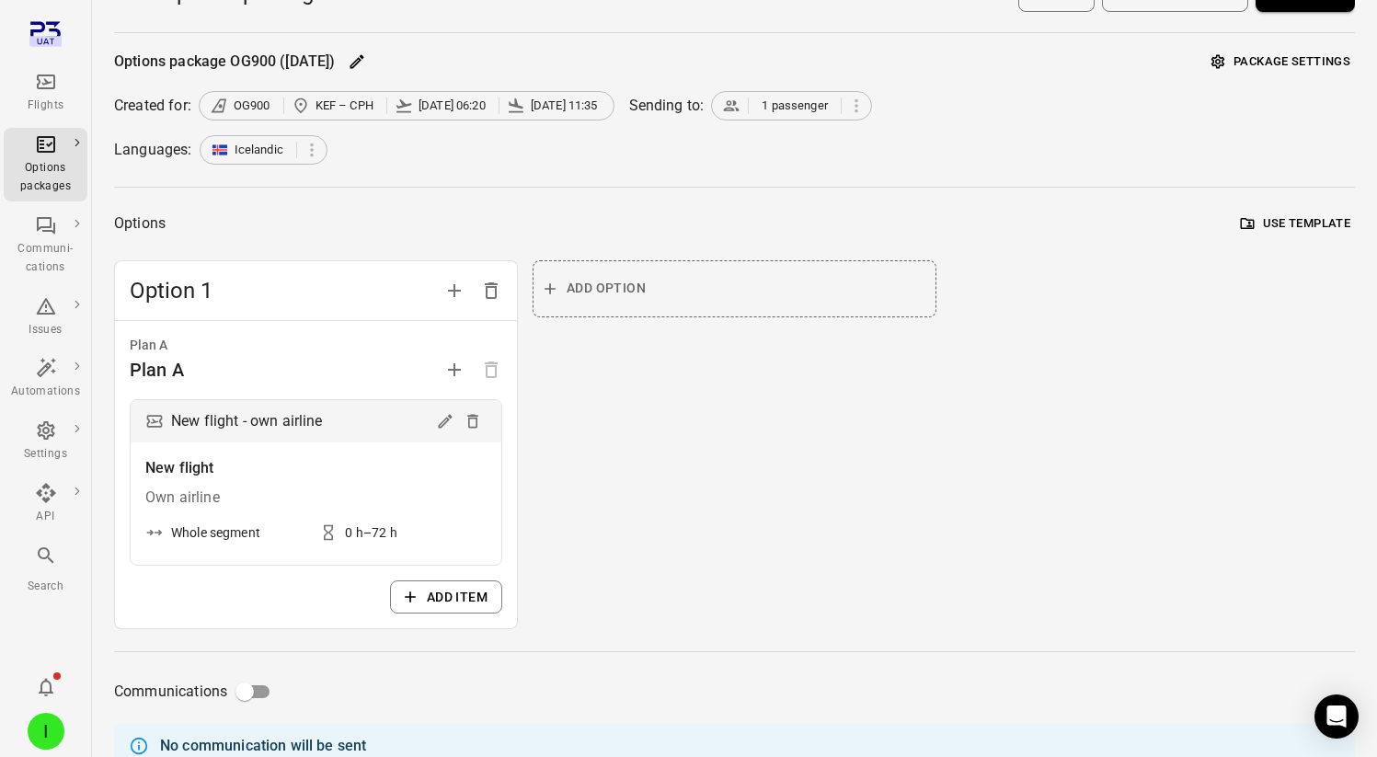
scroll to position [0, 0]
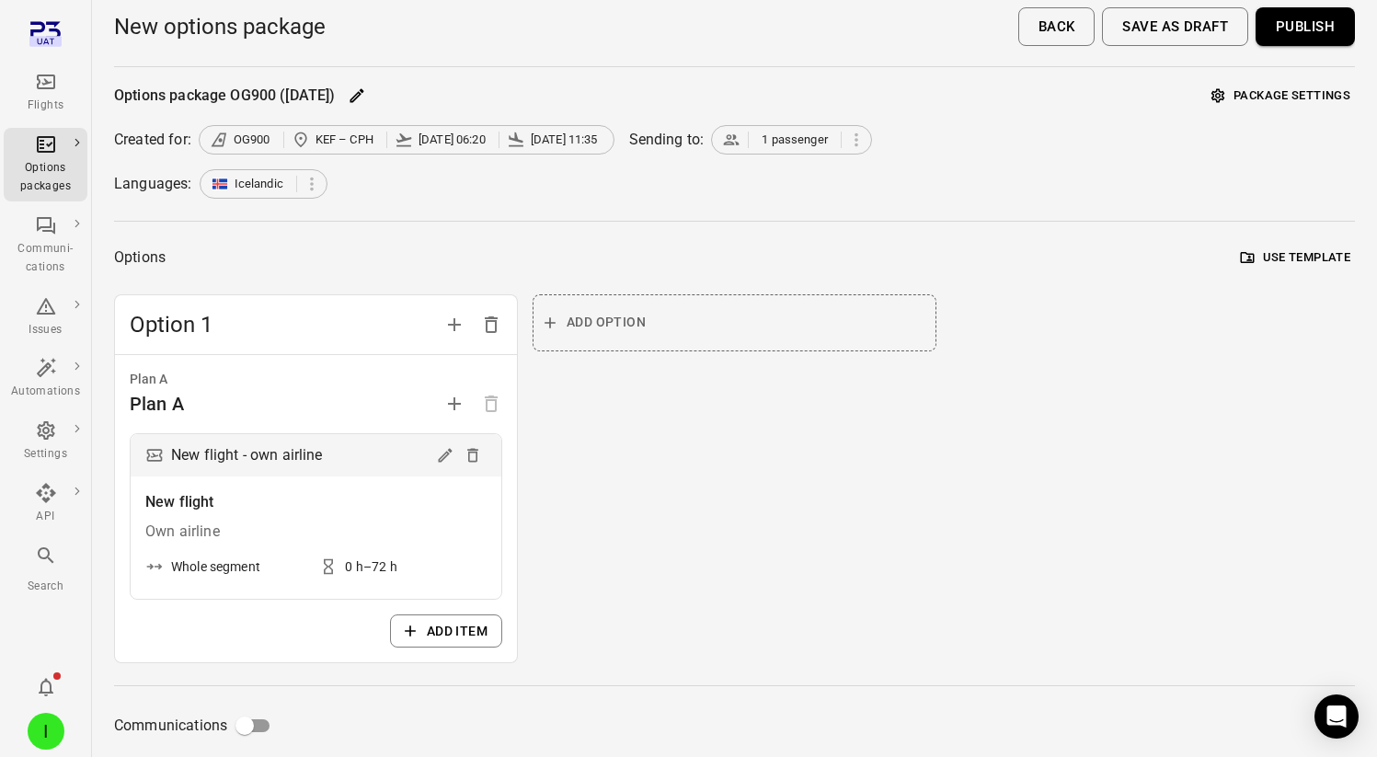
click at [1325, 37] on button "Publish" at bounding box center [1305, 26] width 99 height 39
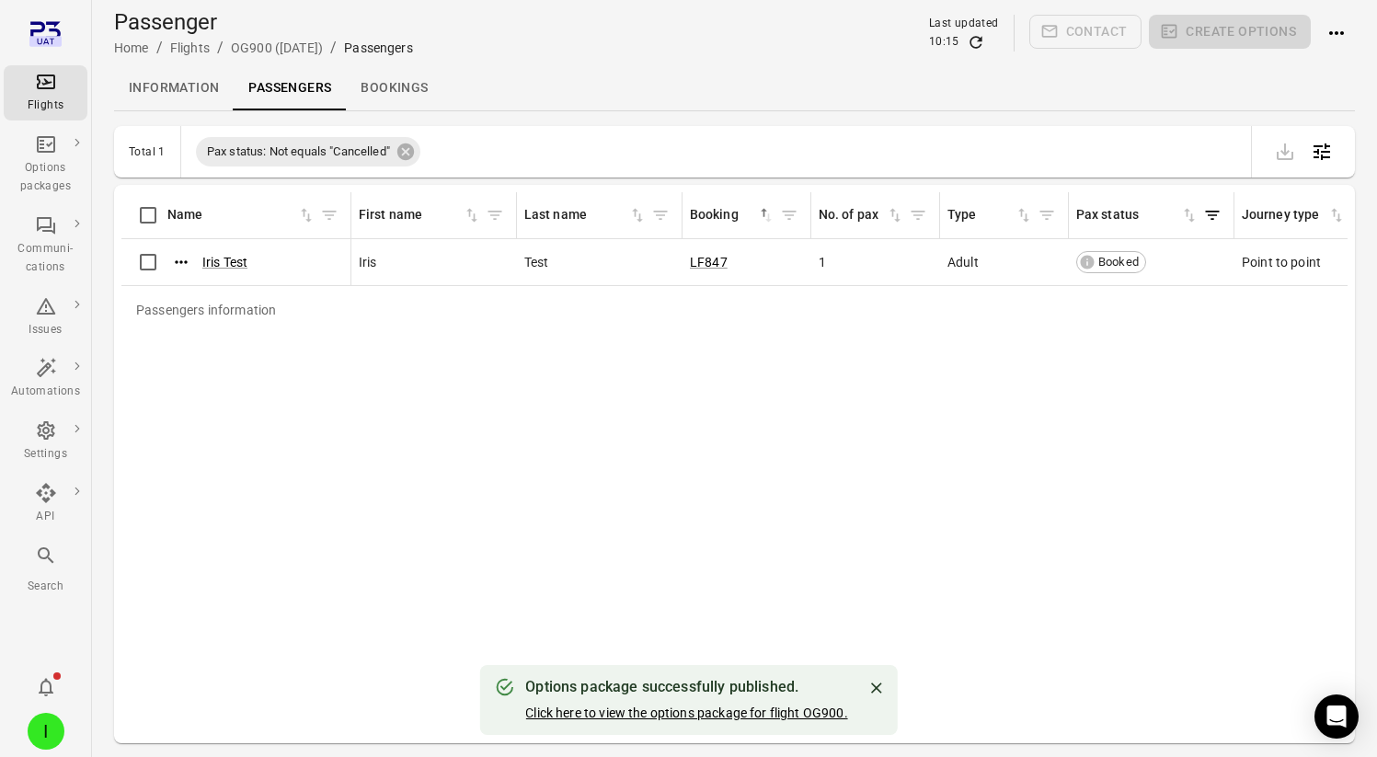
click at [652, 712] on link "Click here to view the options package for flight OG900." at bounding box center [686, 713] width 322 height 15
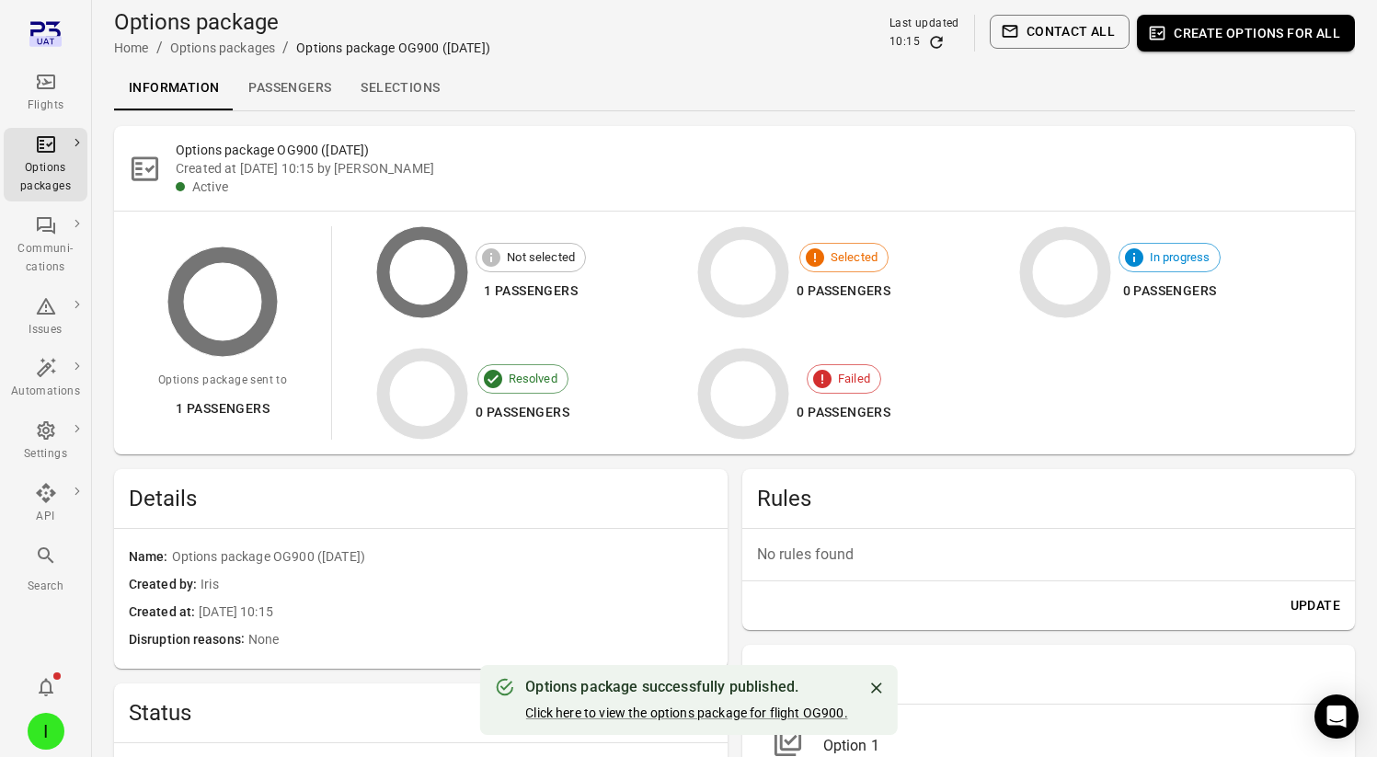
click at [418, 91] on link "Selections" at bounding box center [400, 88] width 109 height 44
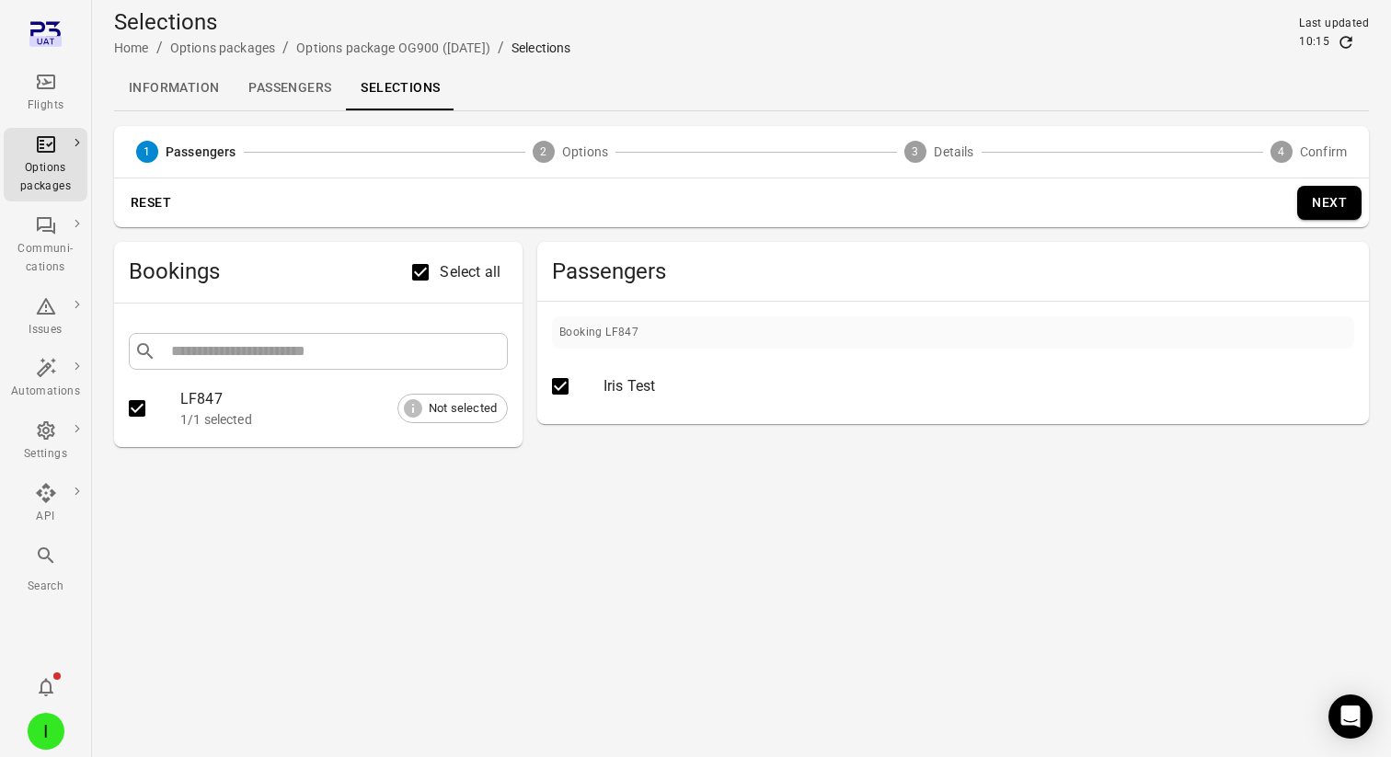
click at [1320, 203] on button "Next" at bounding box center [1329, 203] width 64 height 34
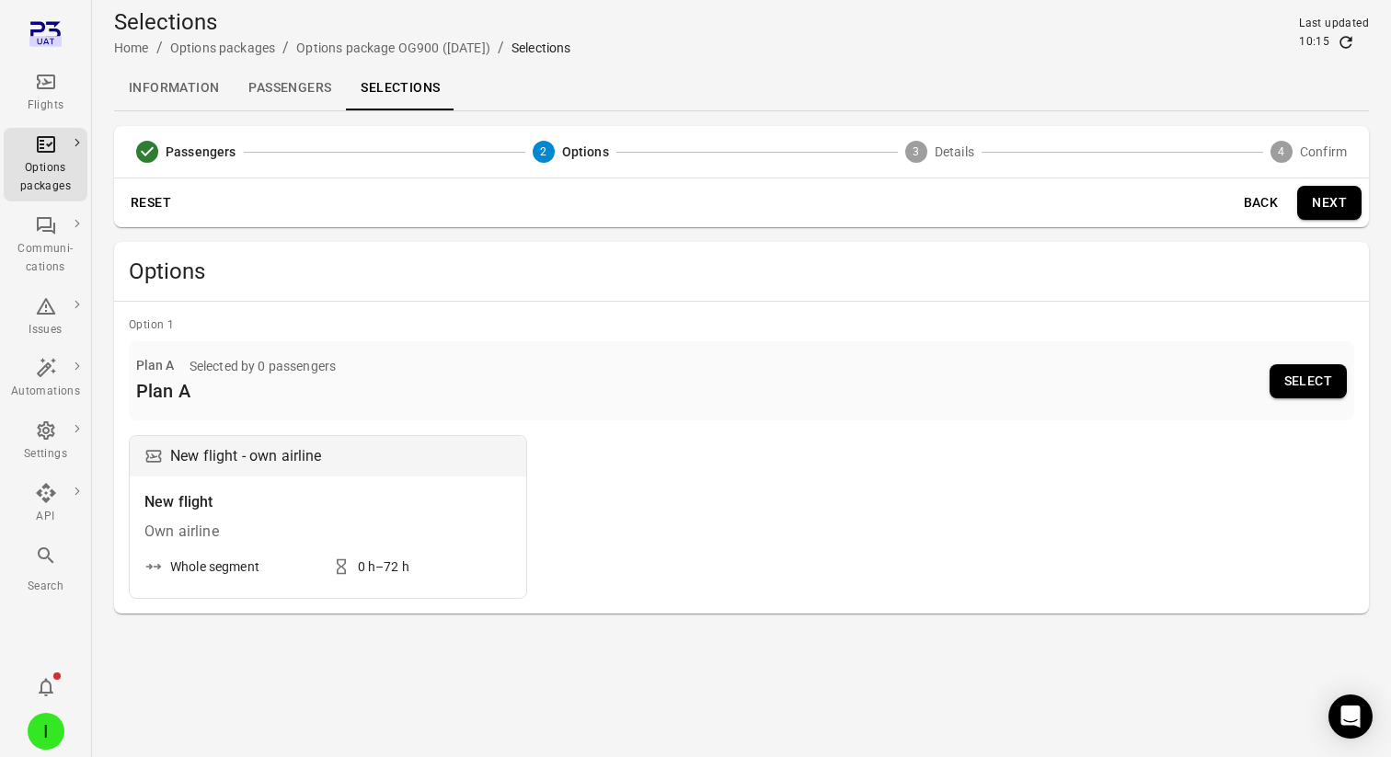
click at [1295, 375] on button "Select" at bounding box center [1307, 381] width 77 height 34
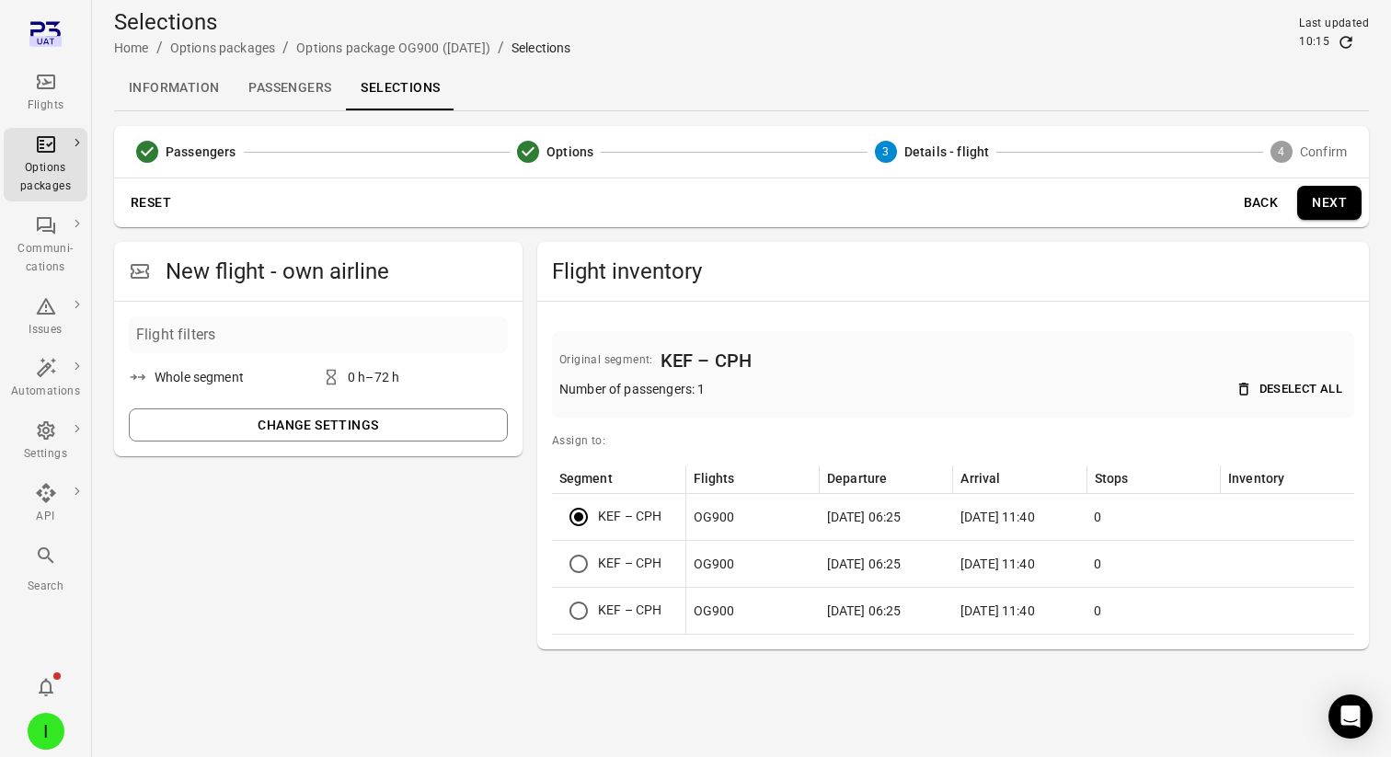
click at [1319, 198] on button "Next" at bounding box center [1329, 203] width 64 height 34
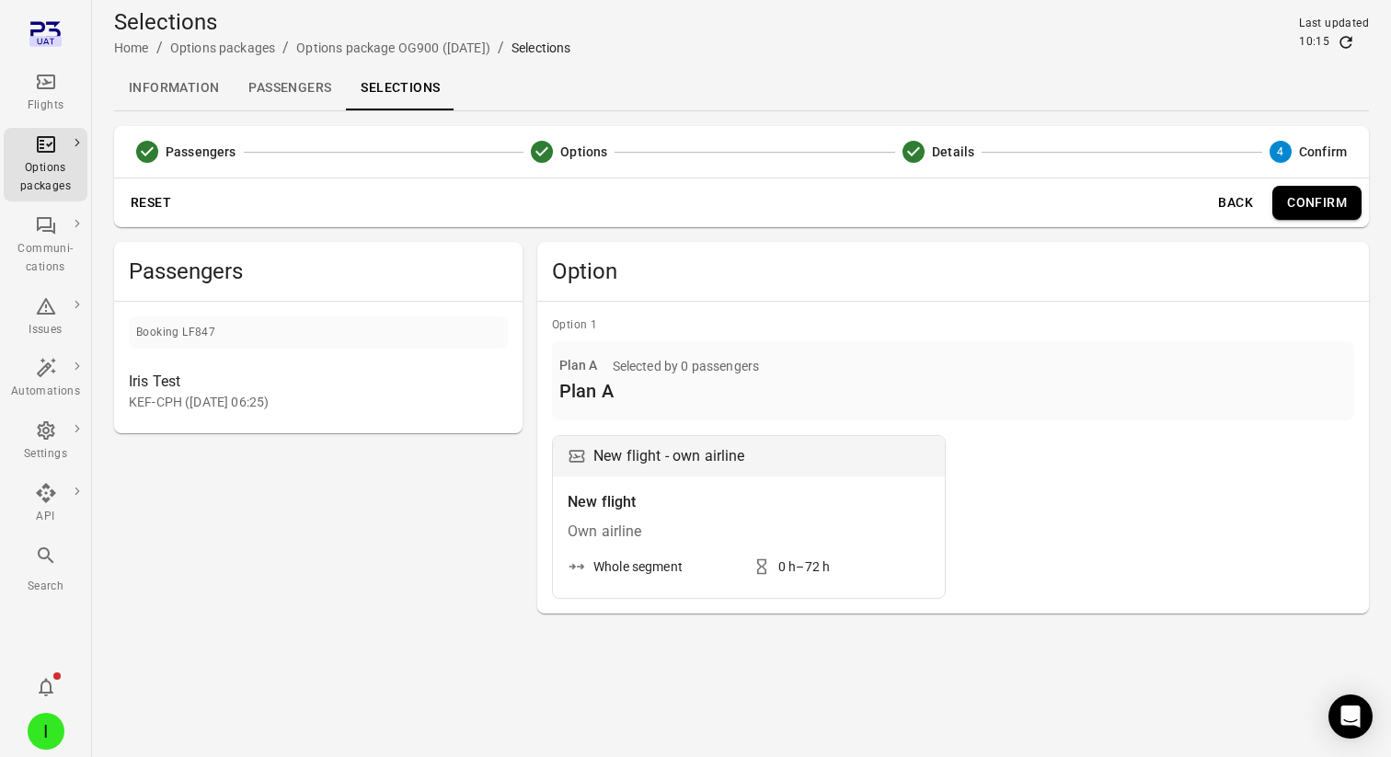
click at [1324, 192] on button "Confirm" at bounding box center [1316, 203] width 89 height 34
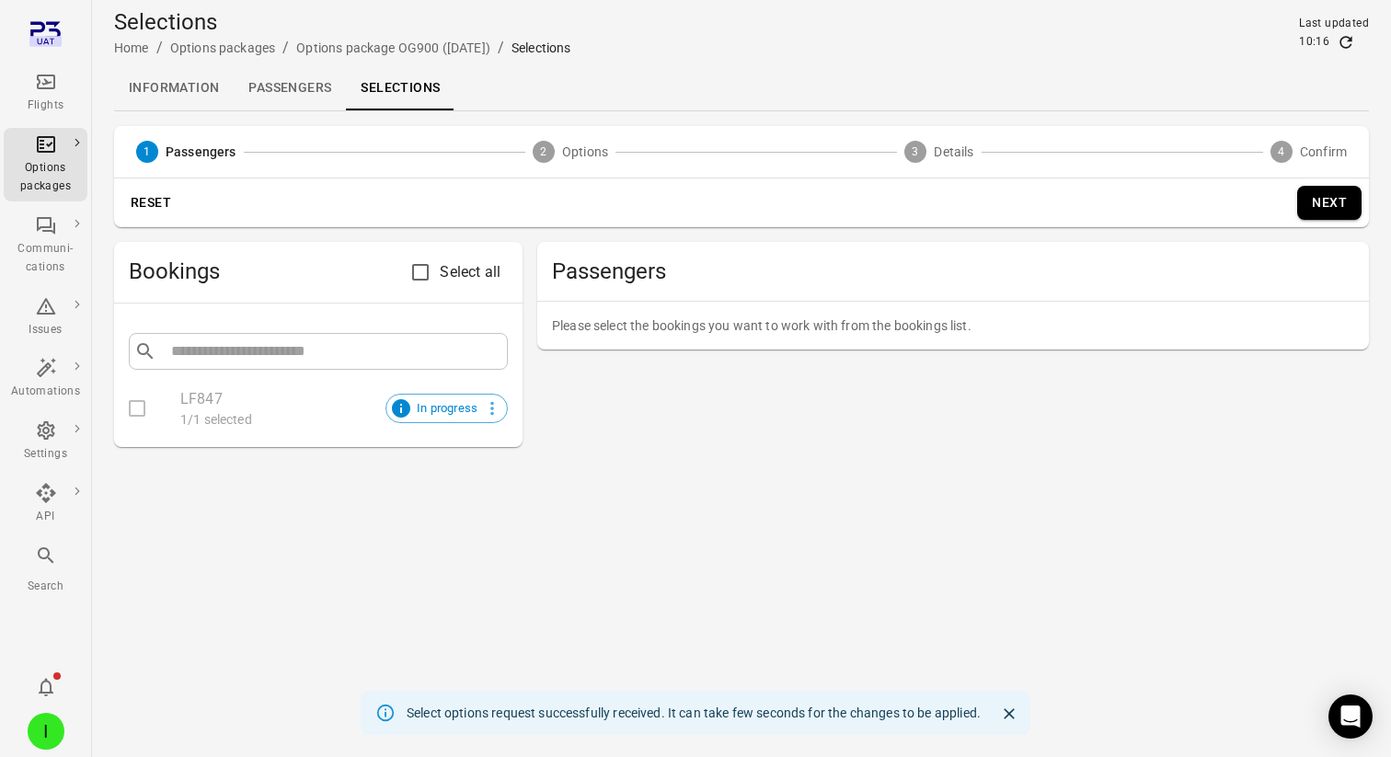
click at [291, 92] on link "Passengers" at bounding box center [290, 88] width 112 height 44
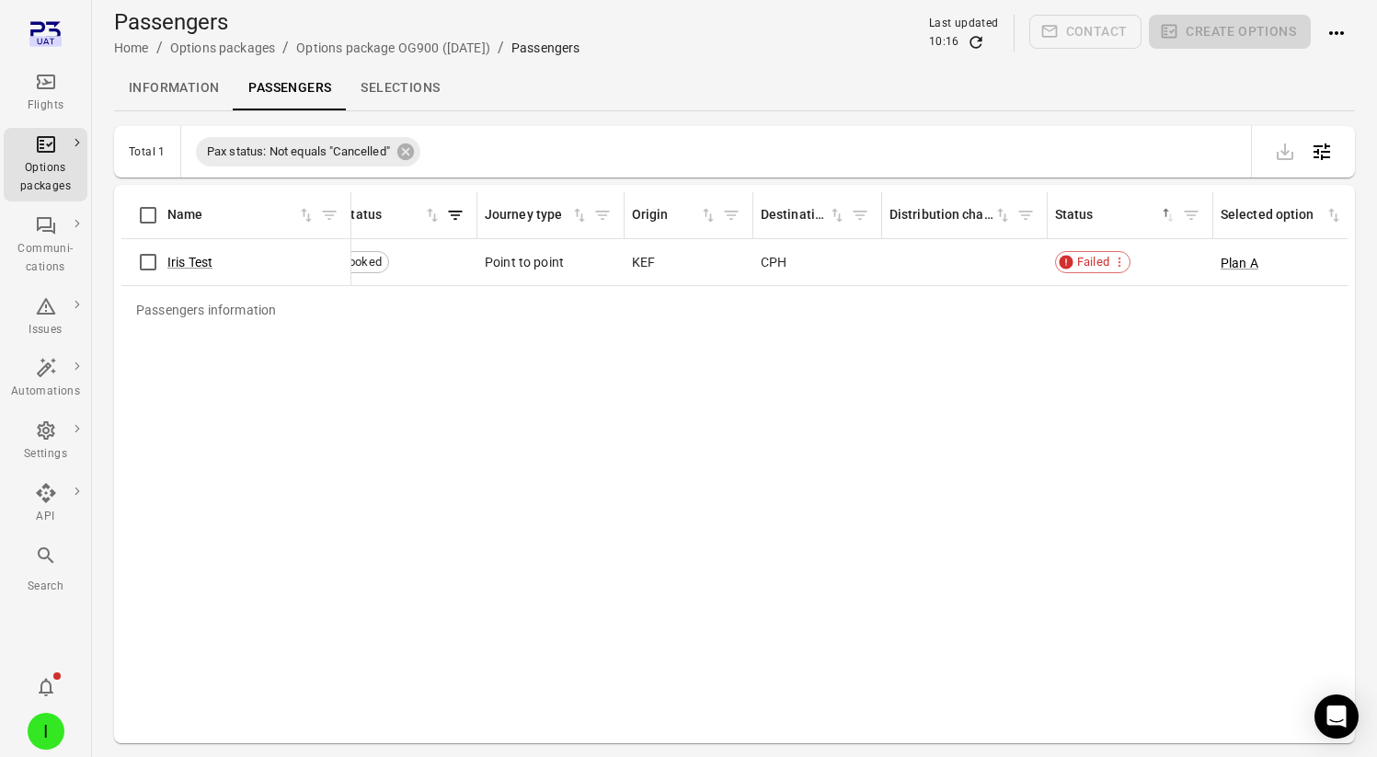
scroll to position [0, 530]
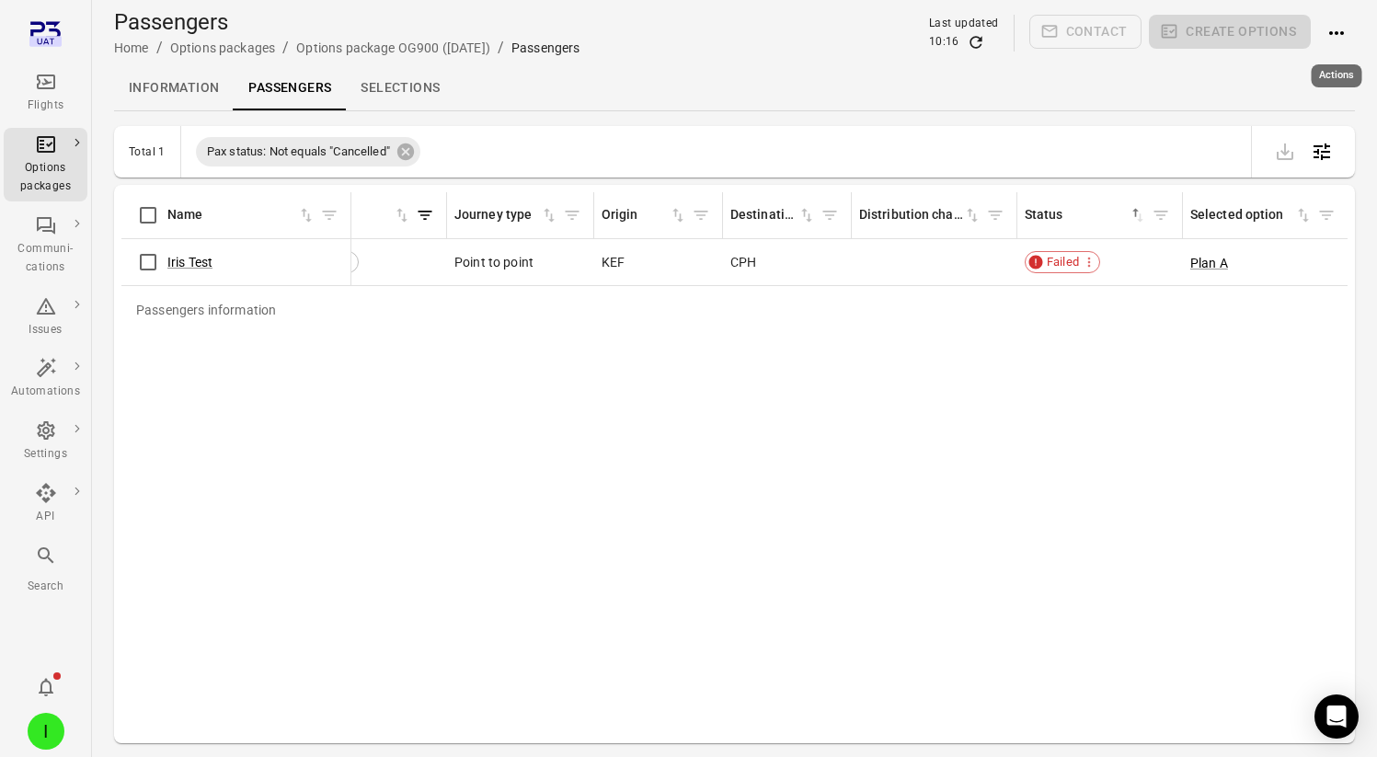
click at [1337, 46] on button "Actions" at bounding box center [1336, 33] width 37 height 37
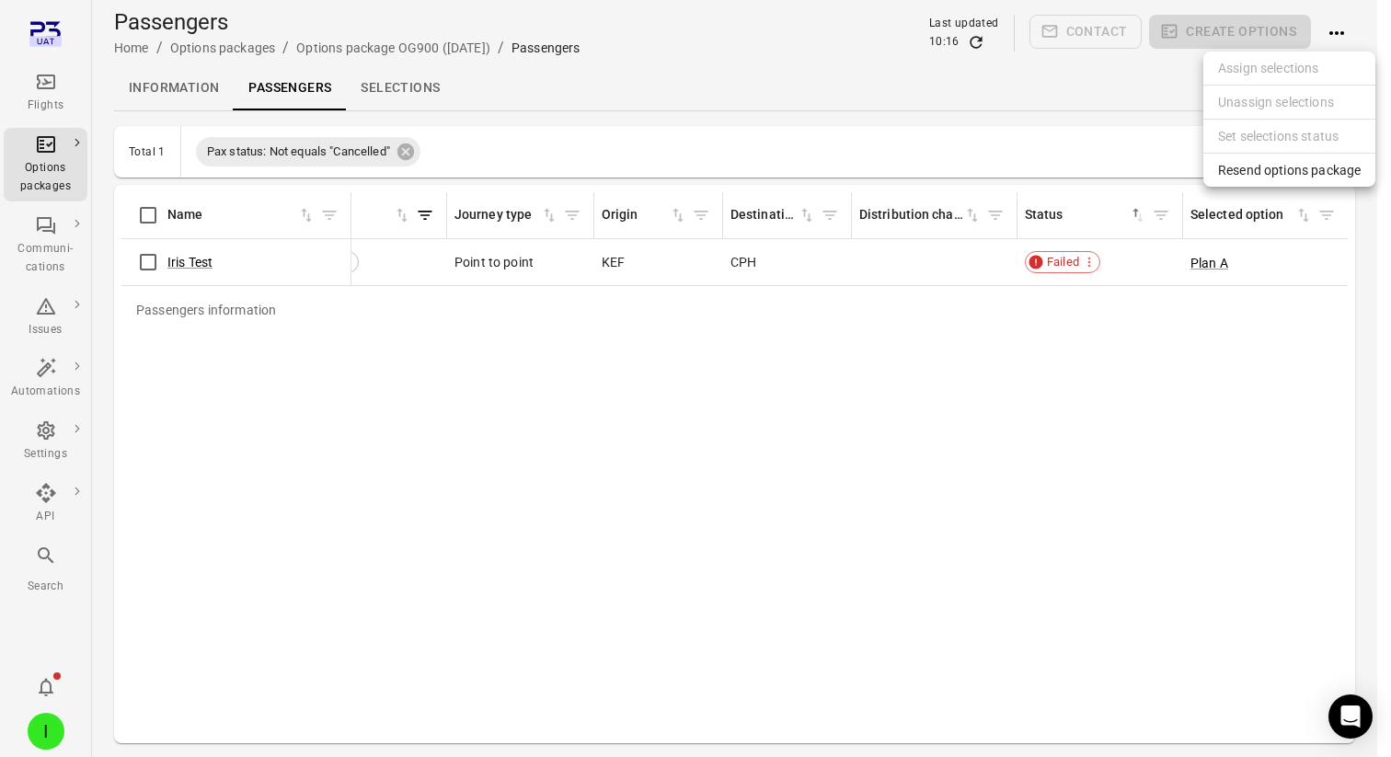
click at [1267, 164] on span "Resend options package" at bounding box center [1289, 170] width 143 height 18
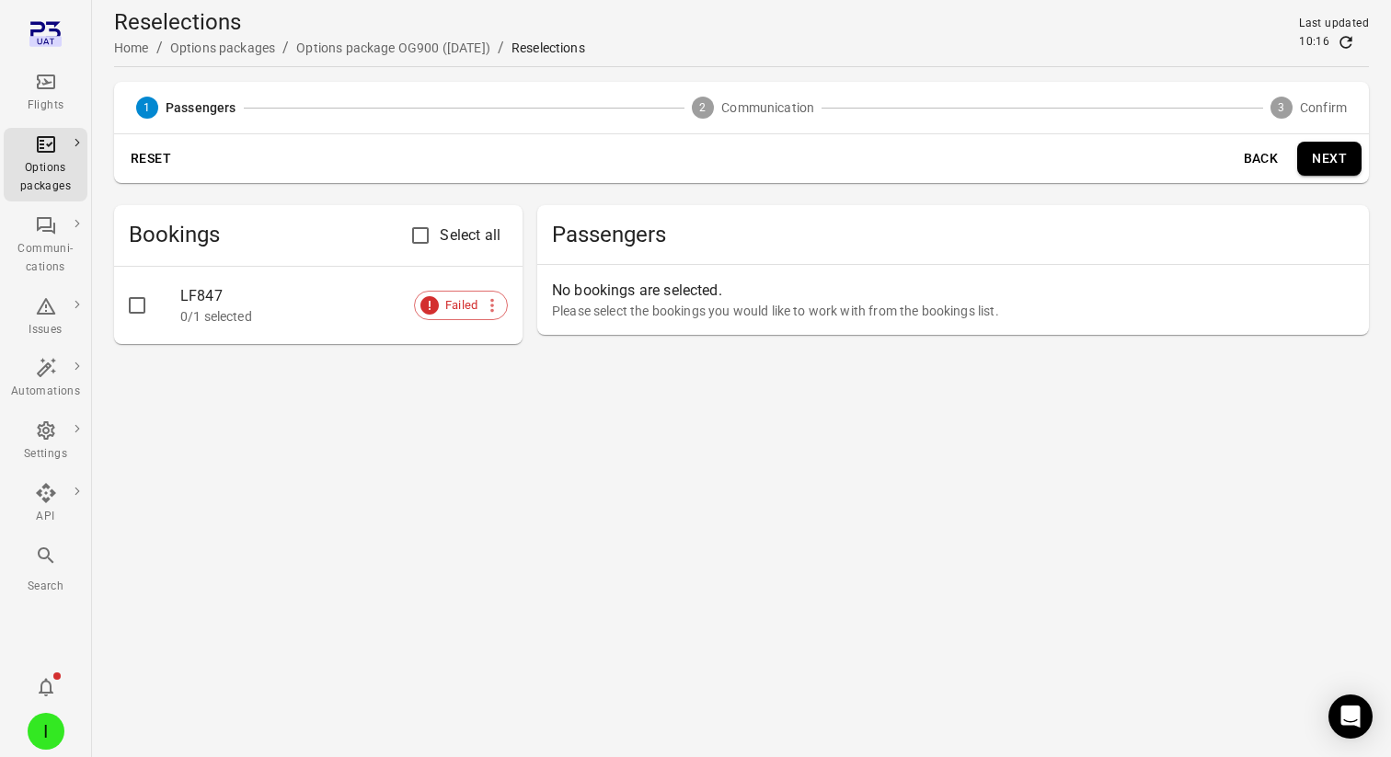
click at [152, 151] on button "Reset" at bounding box center [150, 159] width 59 height 34
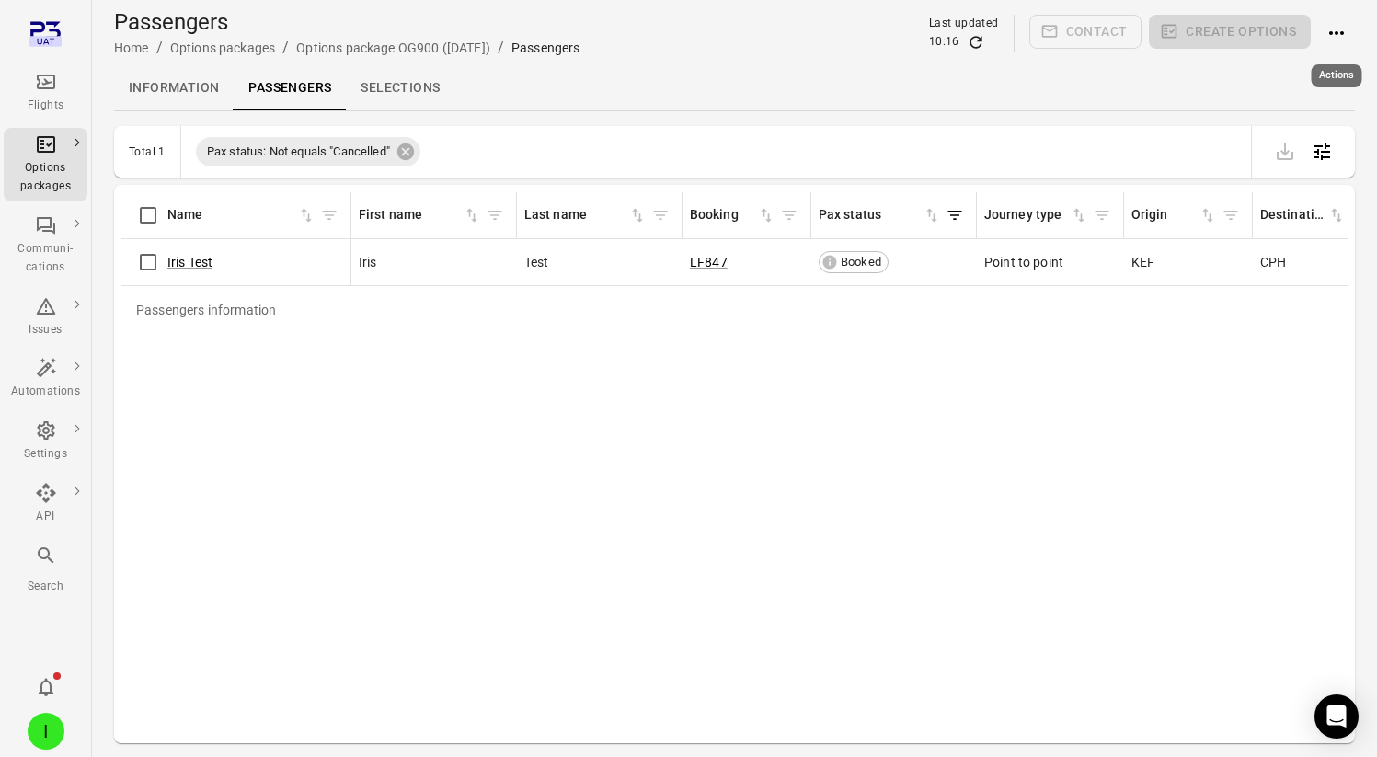
click at [1345, 31] on icon "Actions" at bounding box center [1336, 33] width 22 height 22
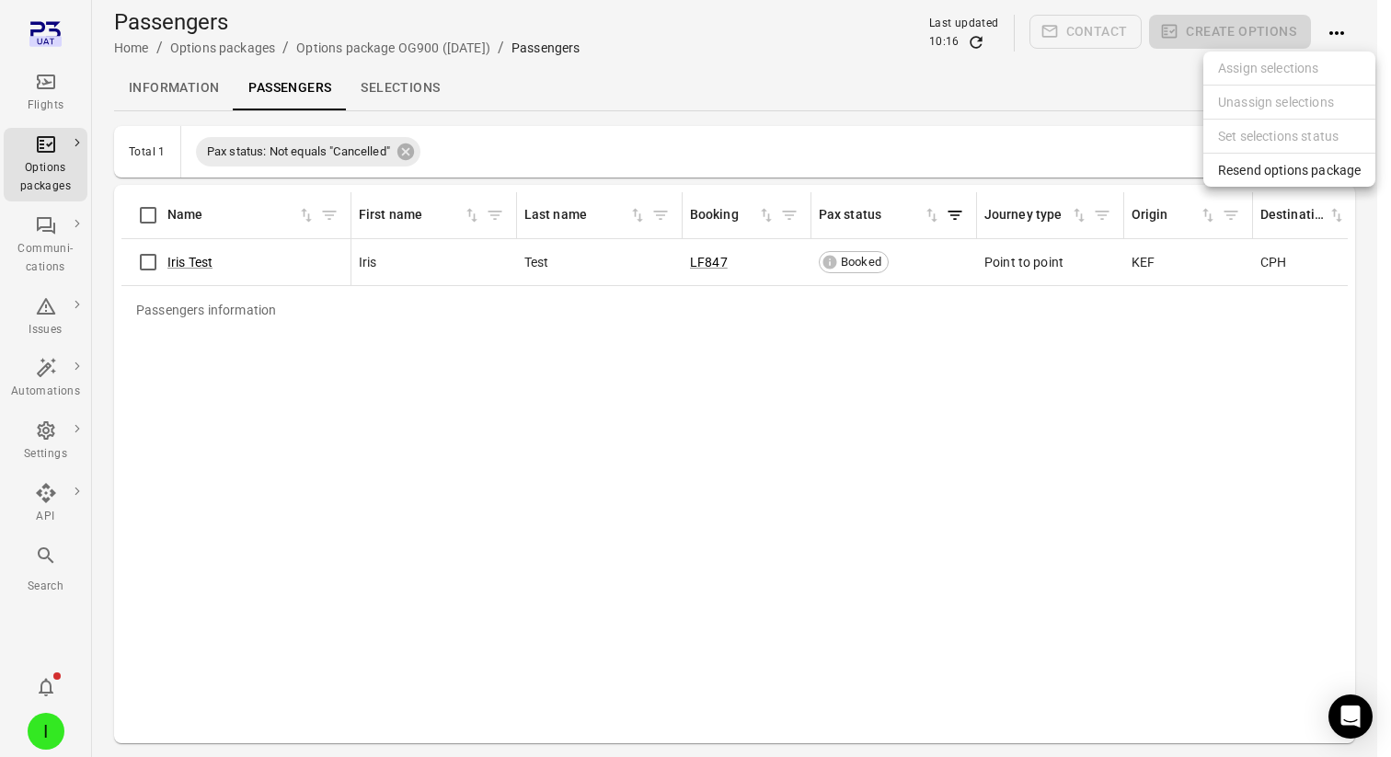
click at [1345, 31] on div at bounding box center [695, 378] width 1391 height 757
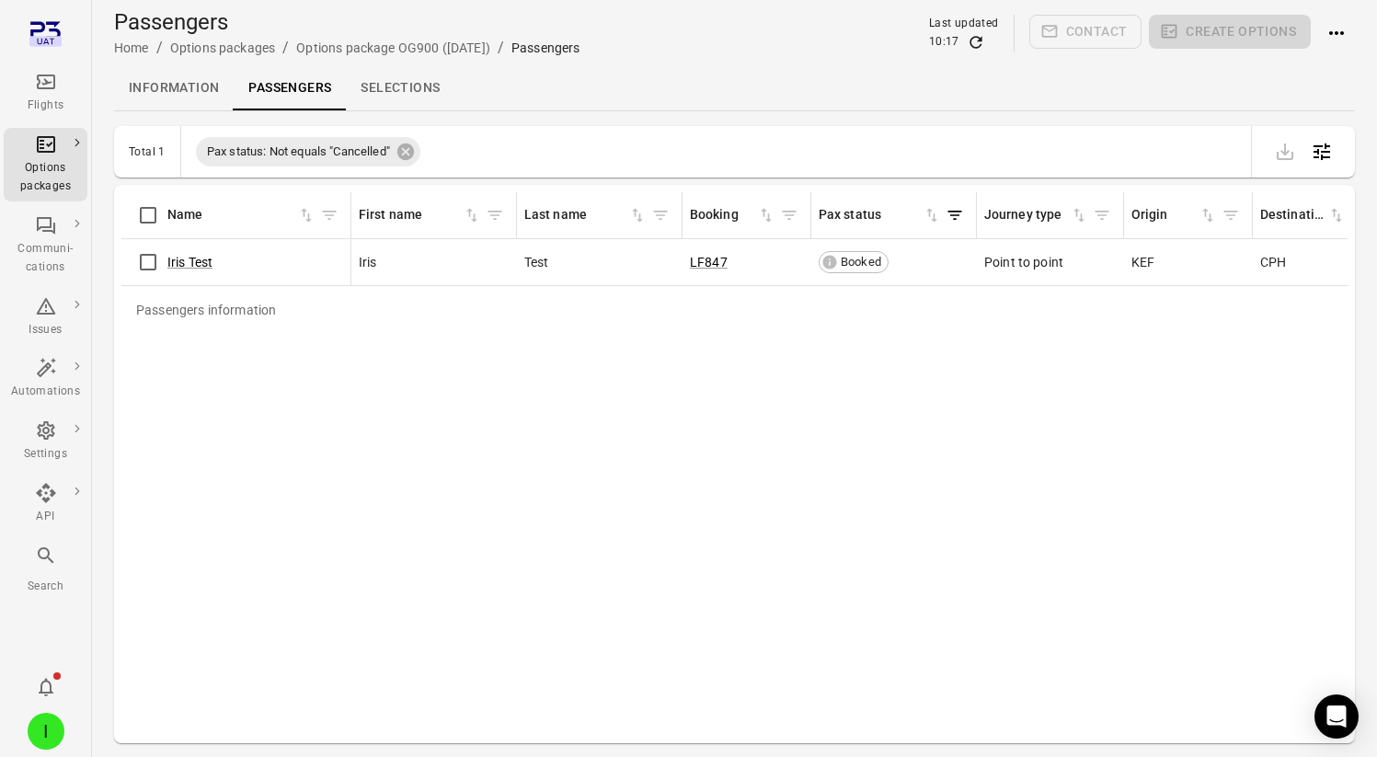
click at [1337, 31] on icon "Actions" at bounding box center [1336, 33] width 15 height 4
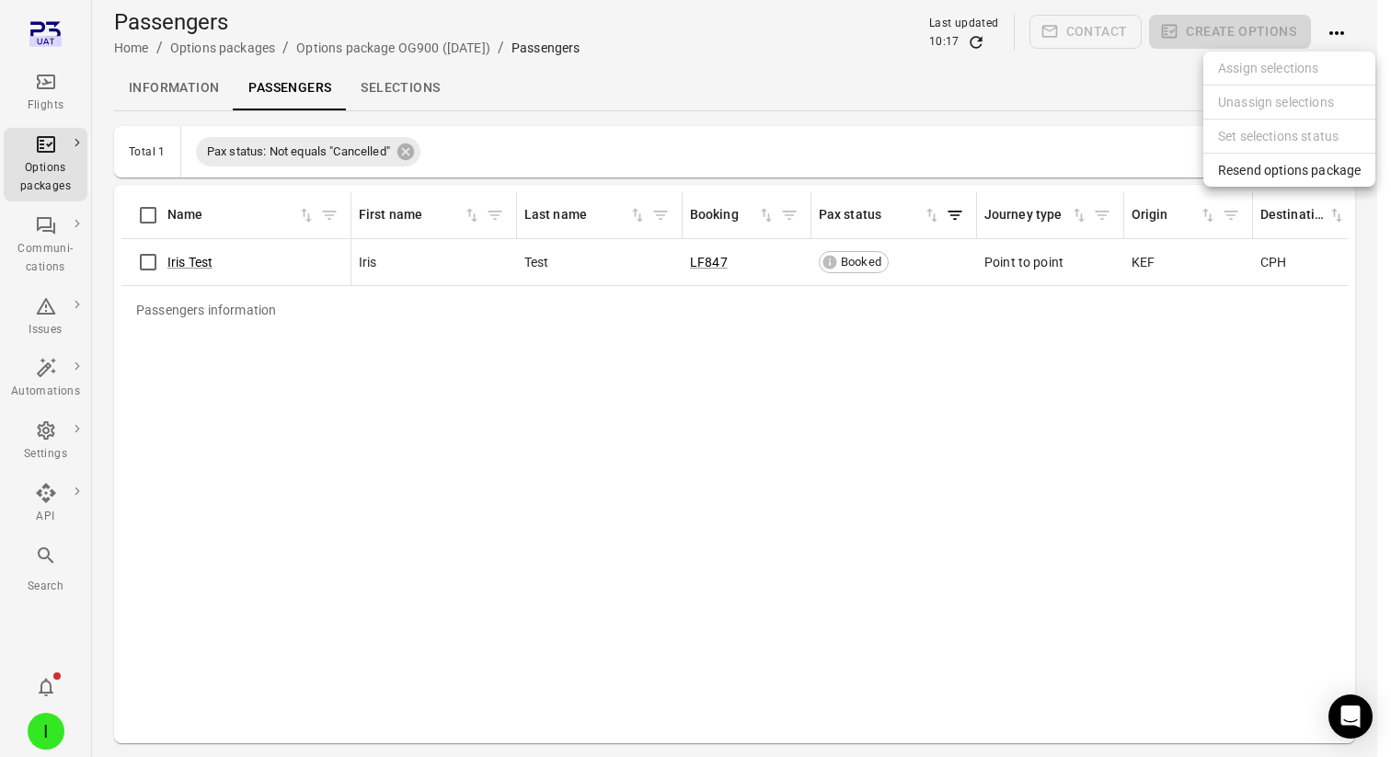
click at [1279, 171] on span "Resend options package" at bounding box center [1289, 170] width 143 height 18
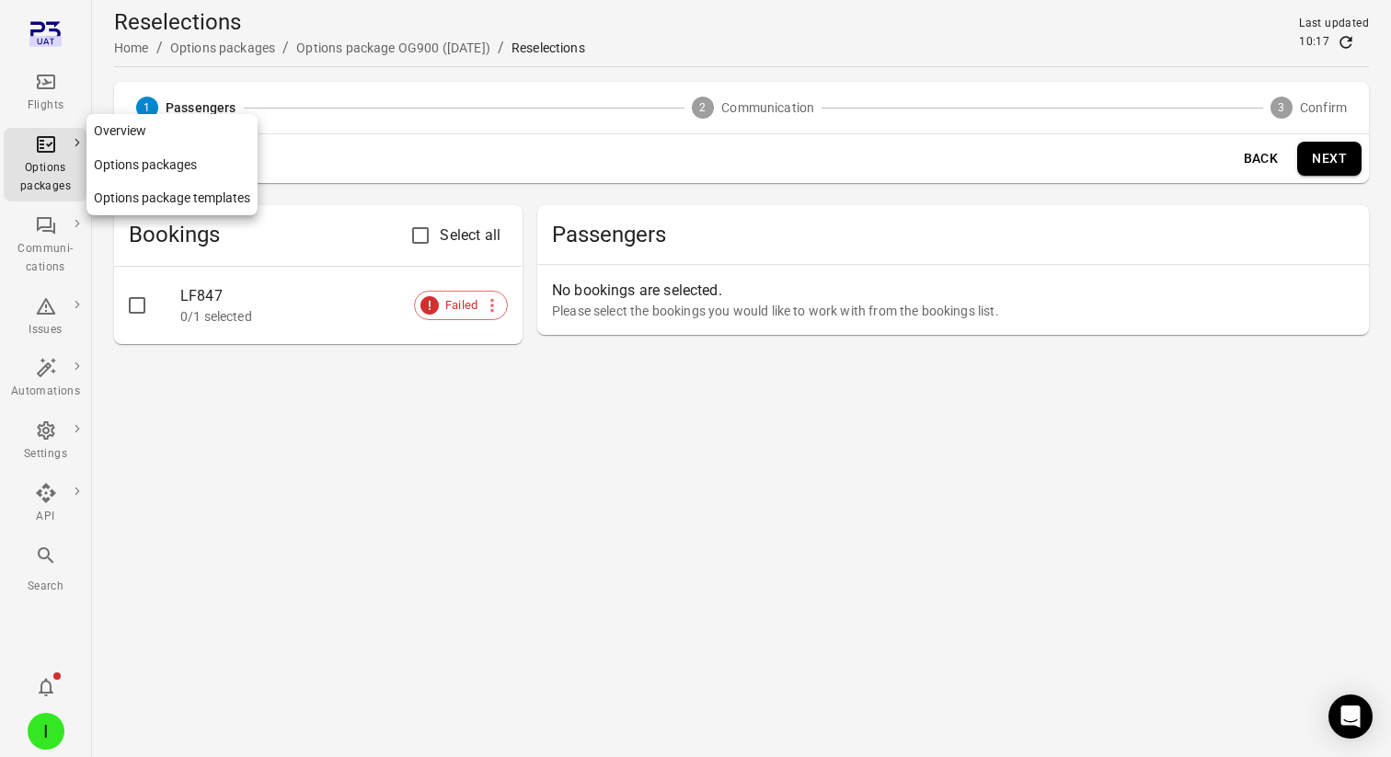
click at [41, 175] on div "Options packages" at bounding box center [45, 177] width 69 height 37
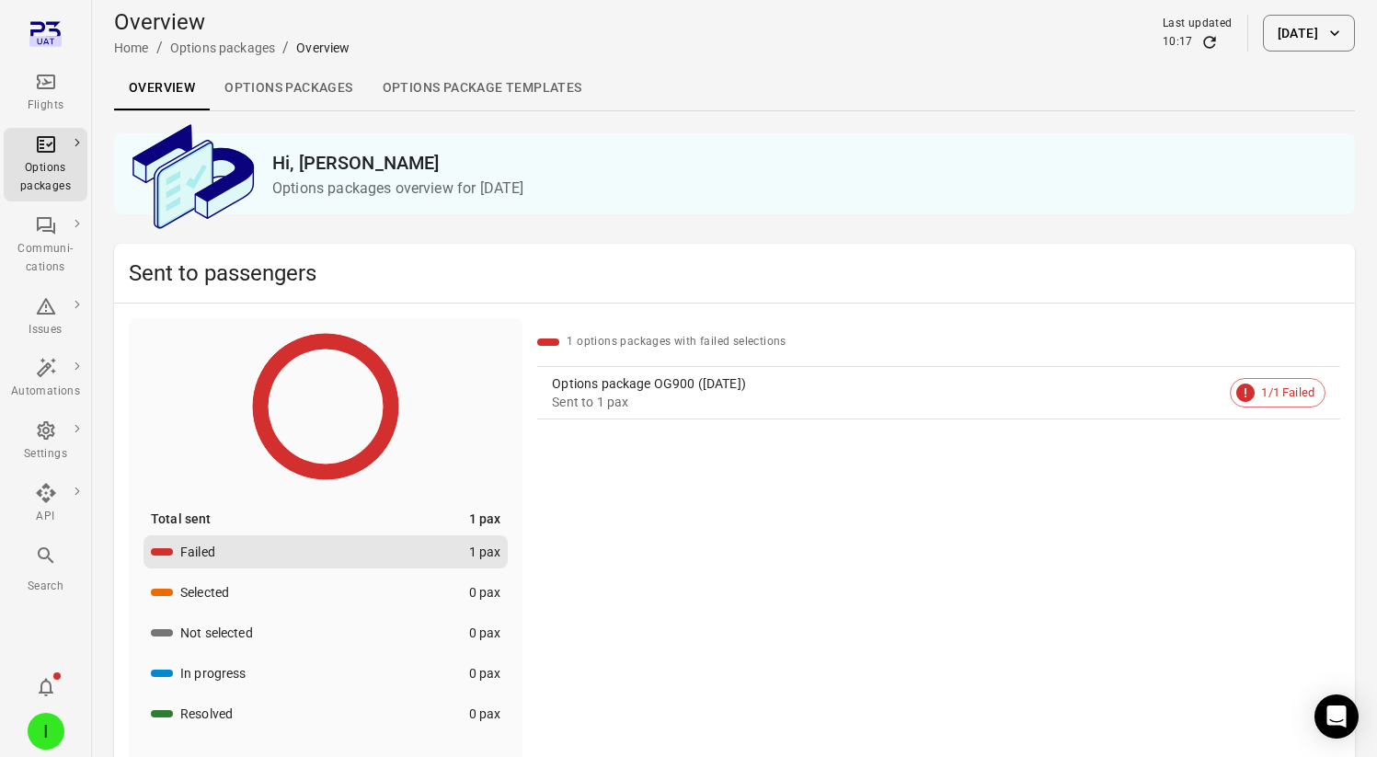
click at [308, 85] on link "Options packages" at bounding box center [288, 88] width 157 height 44
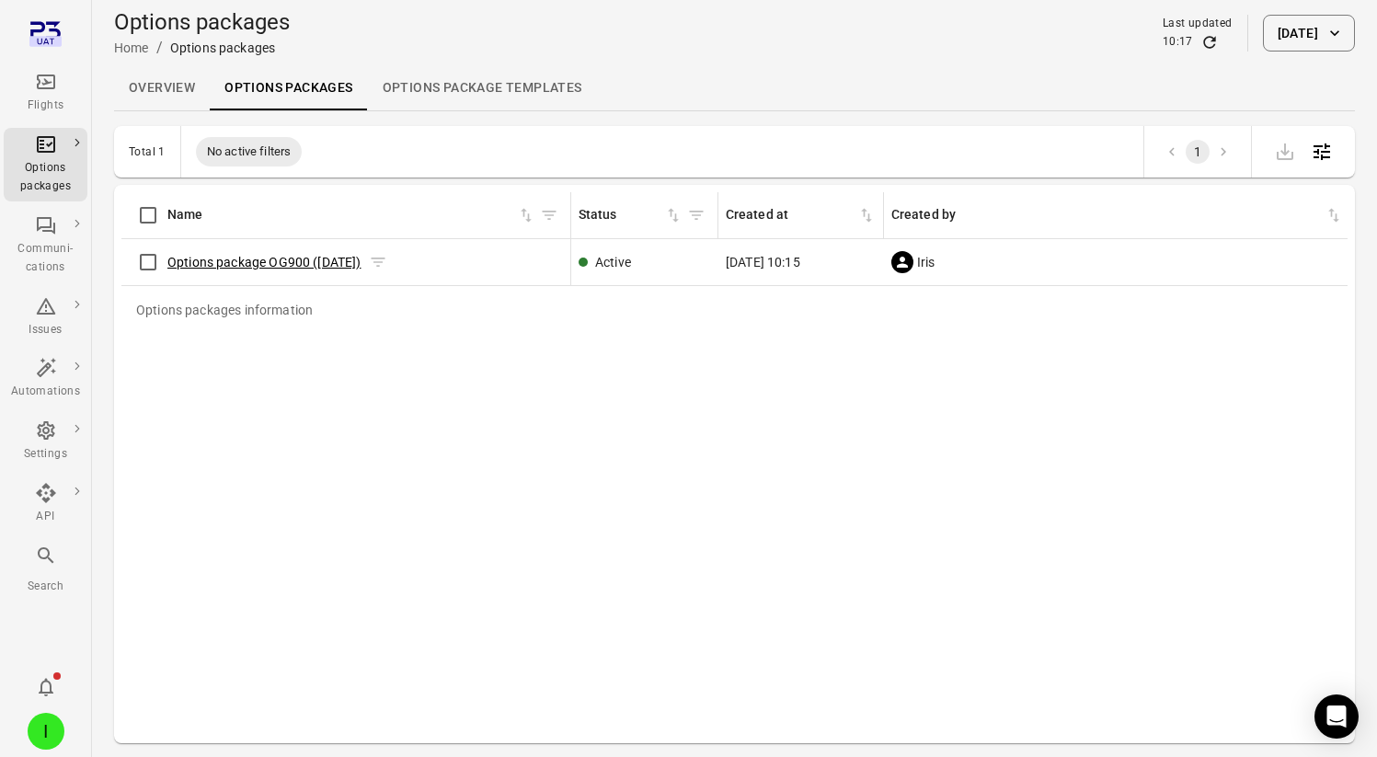
click at [245, 259] on link "Options package OG900 ([DATE])" at bounding box center [264, 262] width 194 height 15
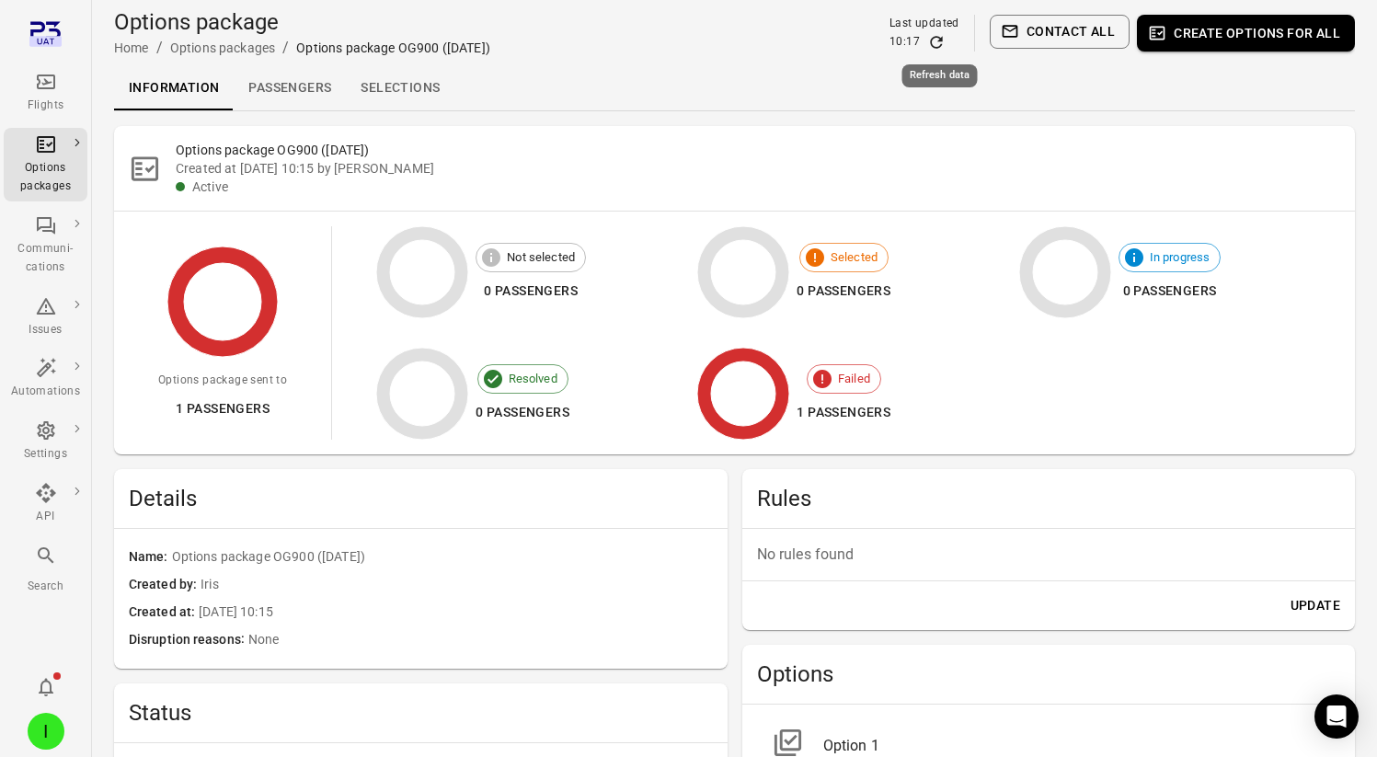
click at [933, 42] on icon "Refresh data" at bounding box center [936, 42] width 12 height 12
click at [281, 81] on link "Passengers" at bounding box center [290, 88] width 112 height 44
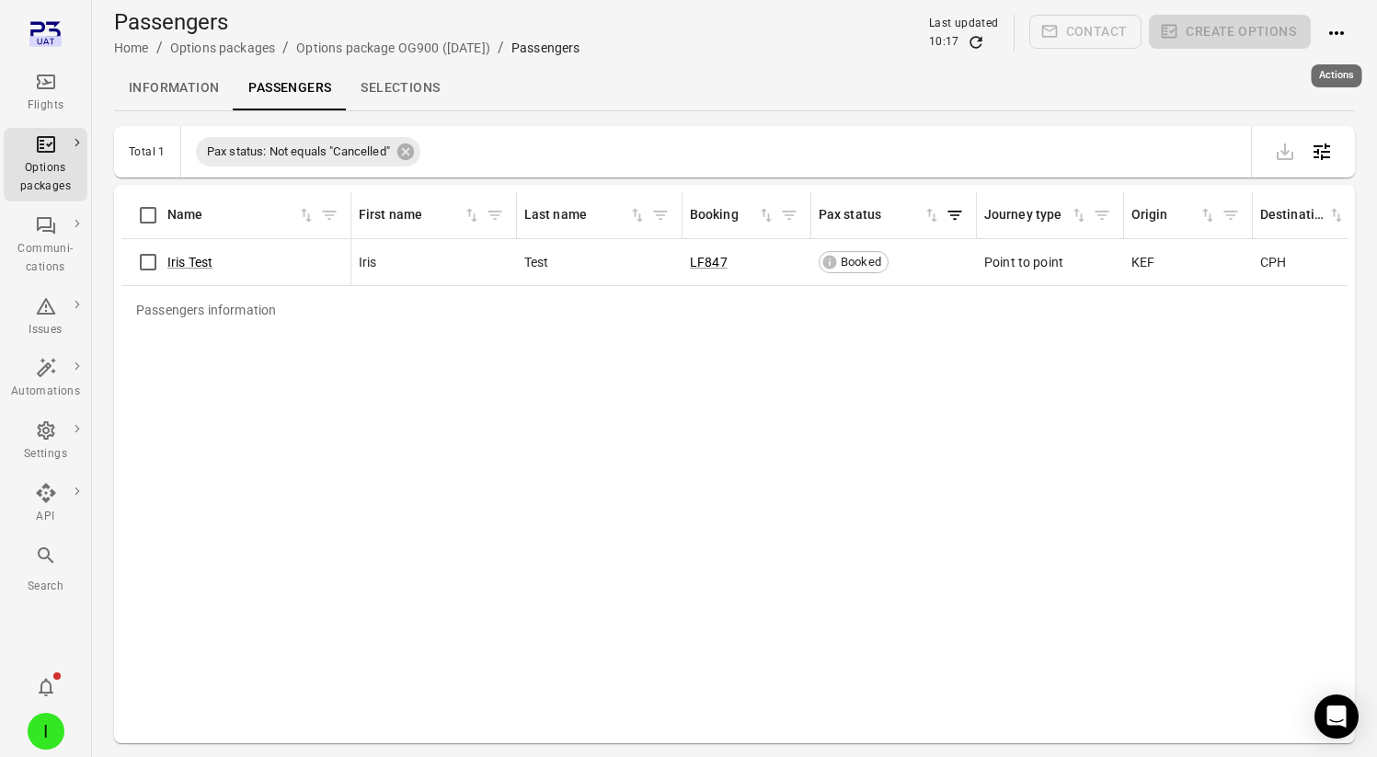
click at [1330, 23] on icon "Actions" at bounding box center [1336, 33] width 22 height 22
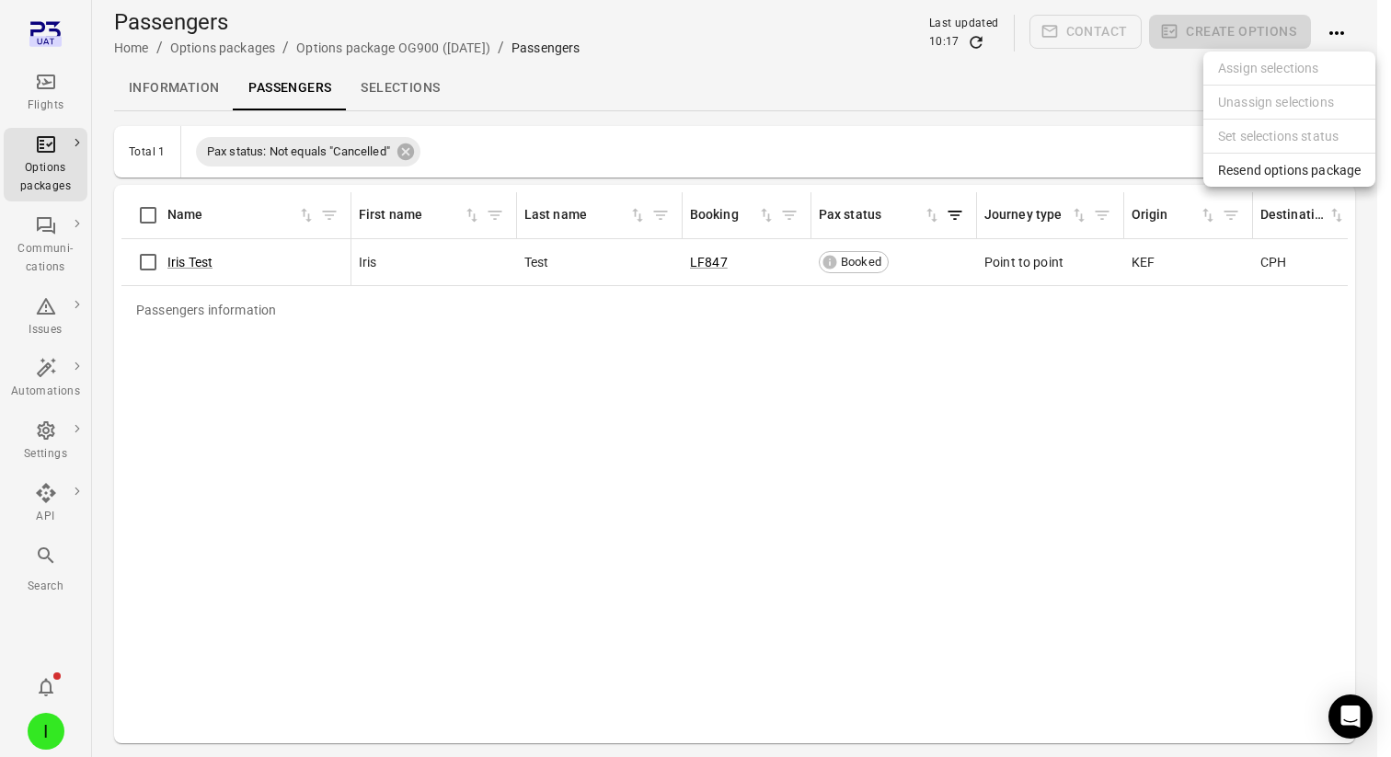
click at [1281, 167] on span "Resend options package" at bounding box center [1289, 170] width 143 height 18
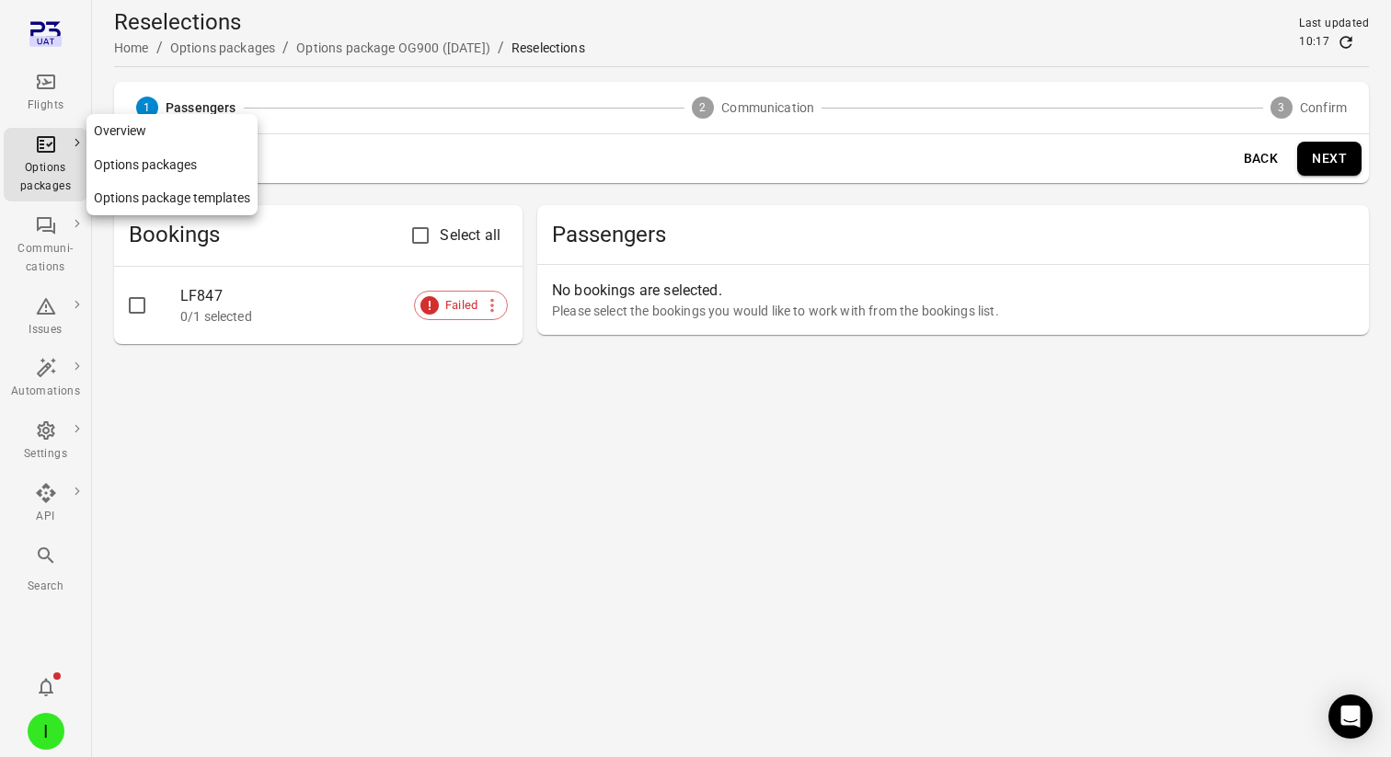
click at [56, 173] on div "Options packages" at bounding box center [45, 177] width 69 height 37
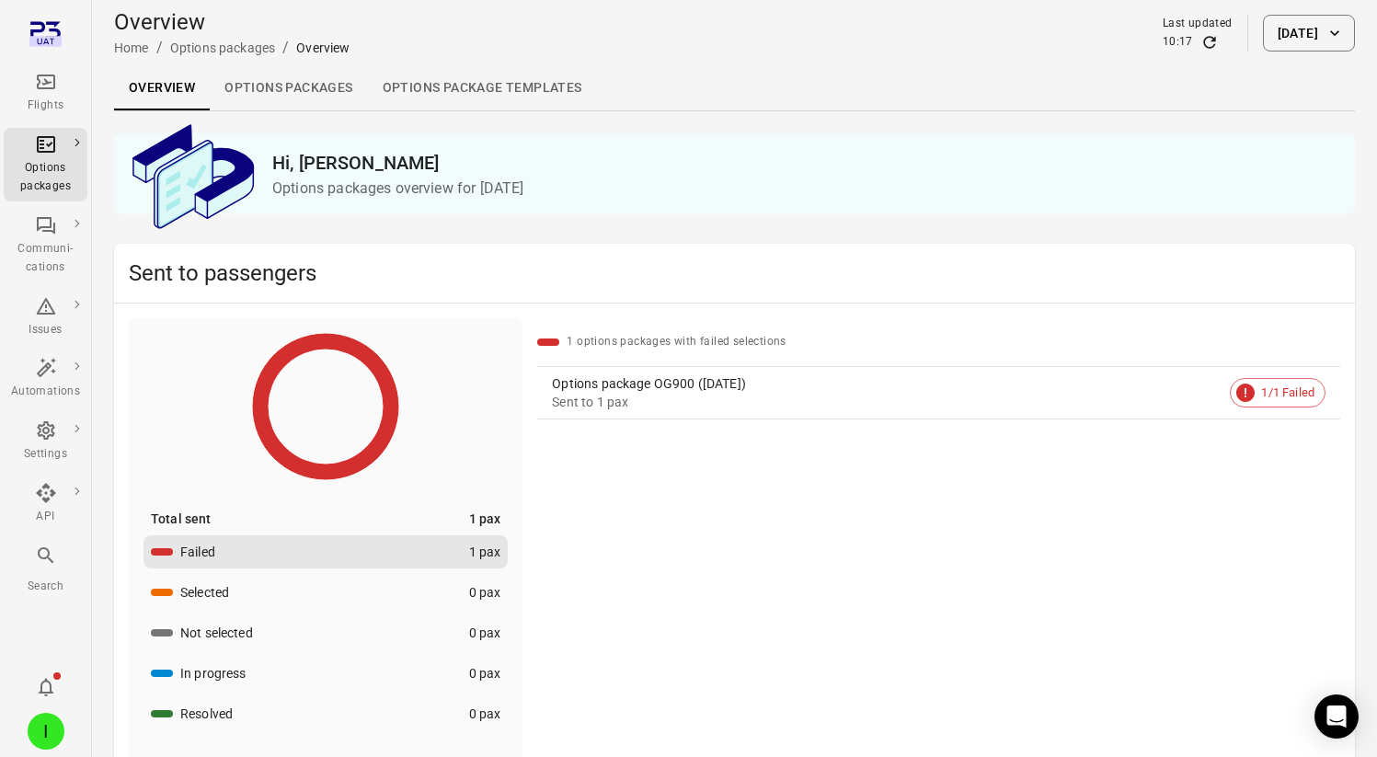
click at [287, 98] on link "Options packages" at bounding box center [288, 88] width 157 height 44
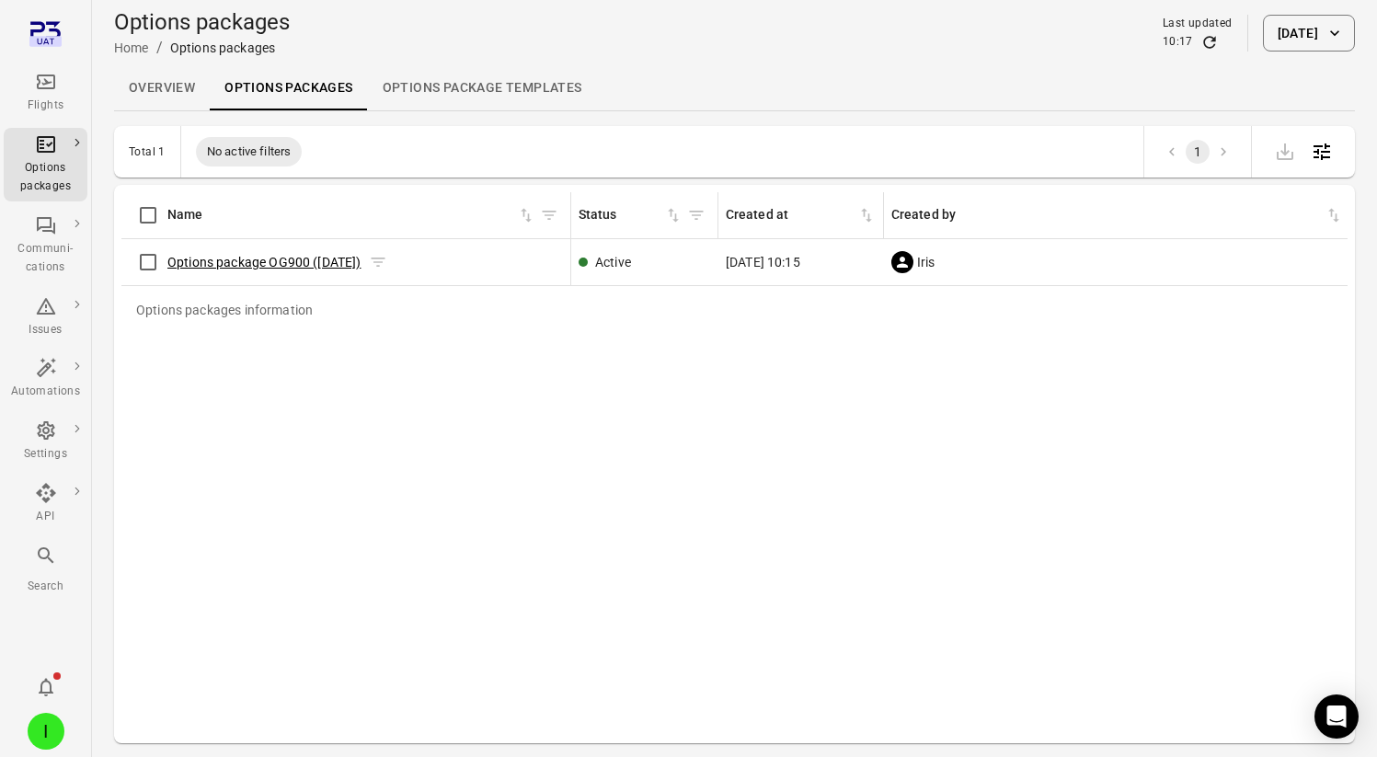
click at [247, 256] on link "Options package OG900 ([DATE])" at bounding box center [264, 262] width 194 height 15
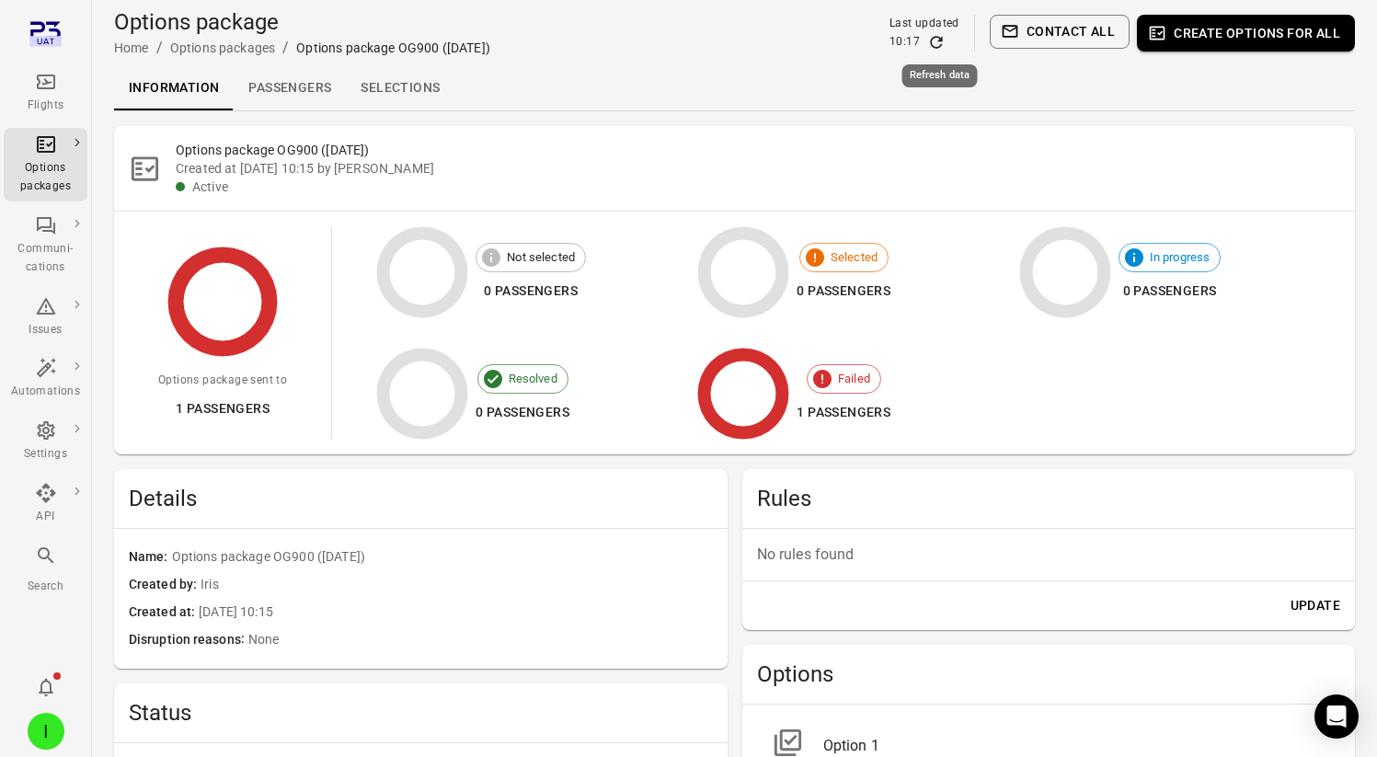
click at [937, 40] on icon "Refresh data" at bounding box center [936, 42] width 18 height 18
click at [276, 86] on link "Passengers" at bounding box center [290, 88] width 112 height 44
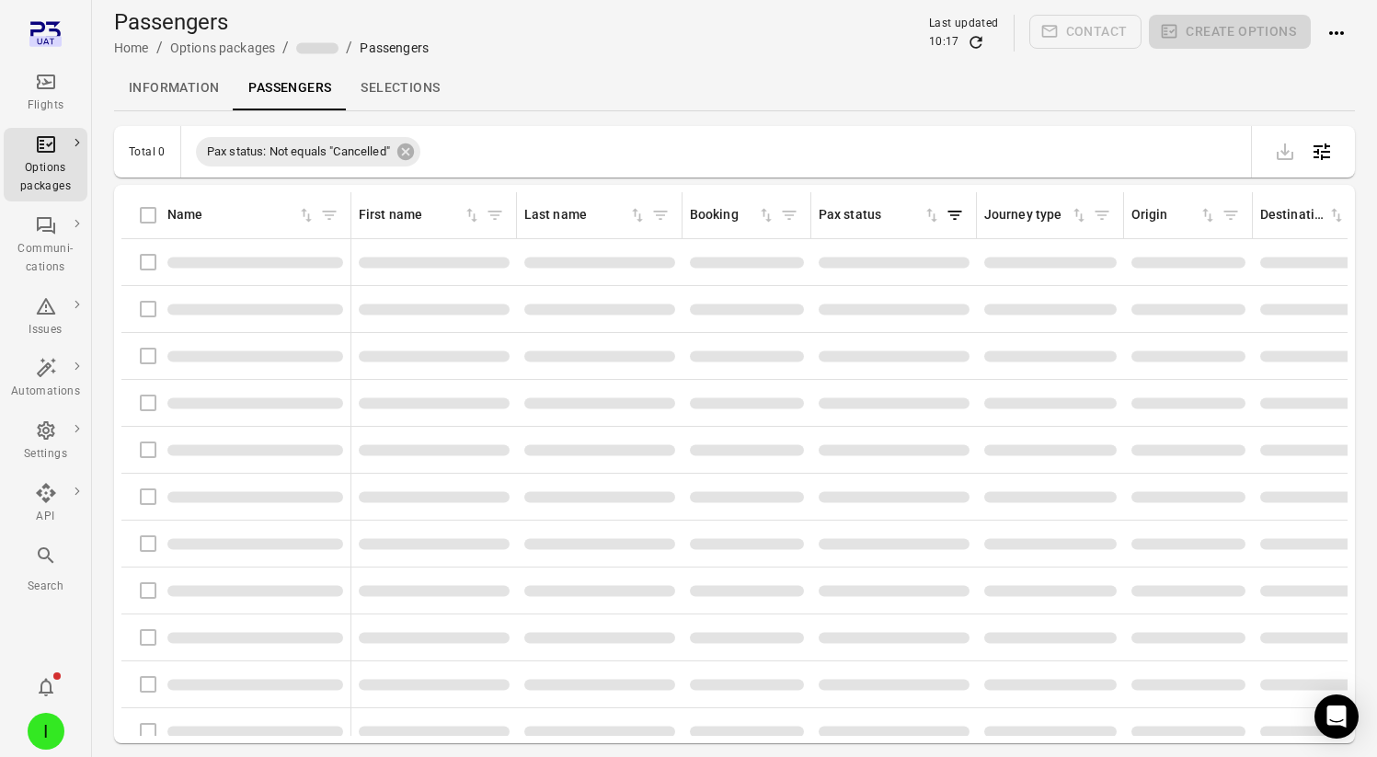
click at [276, 86] on link "Passengers" at bounding box center [290, 88] width 112 height 44
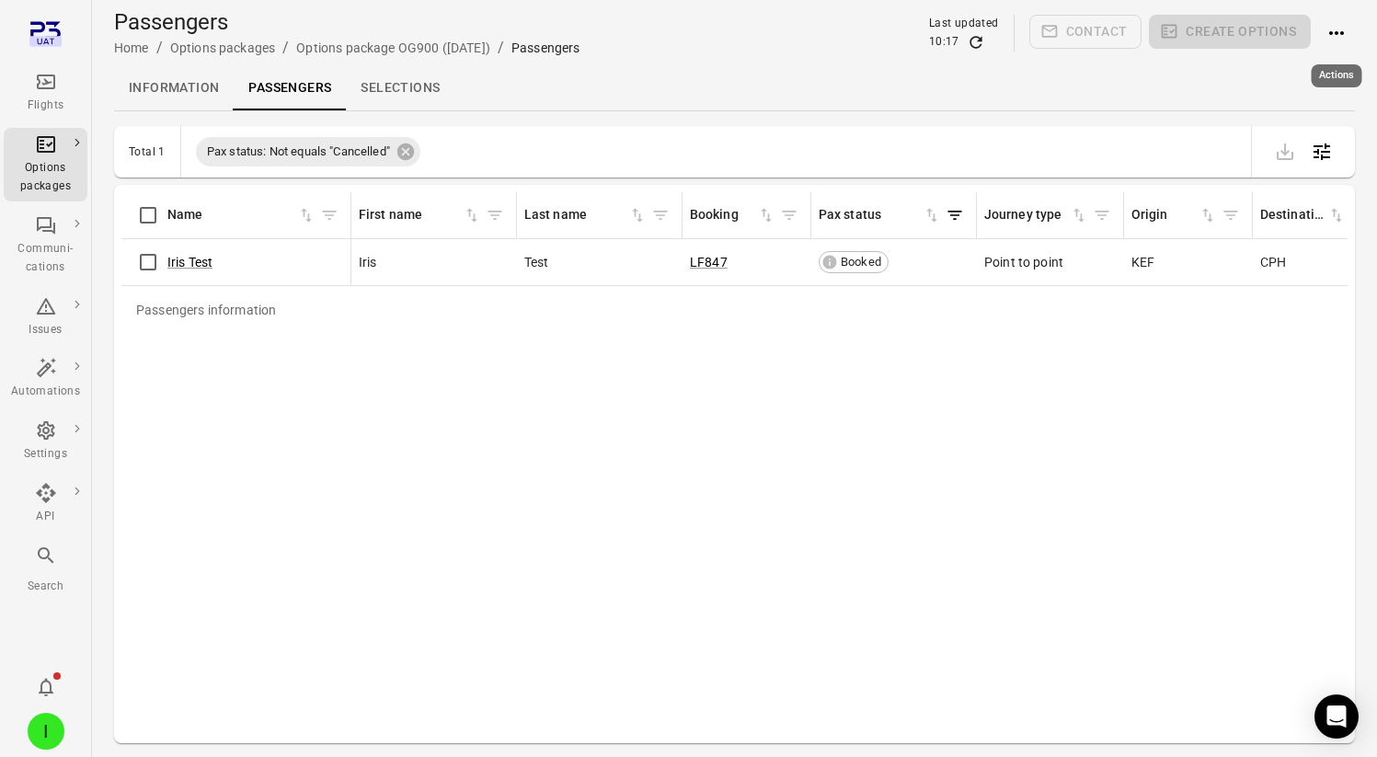
click at [1333, 31] on icon "Actions" at bounding box center [1336, 33] width 22 height 22
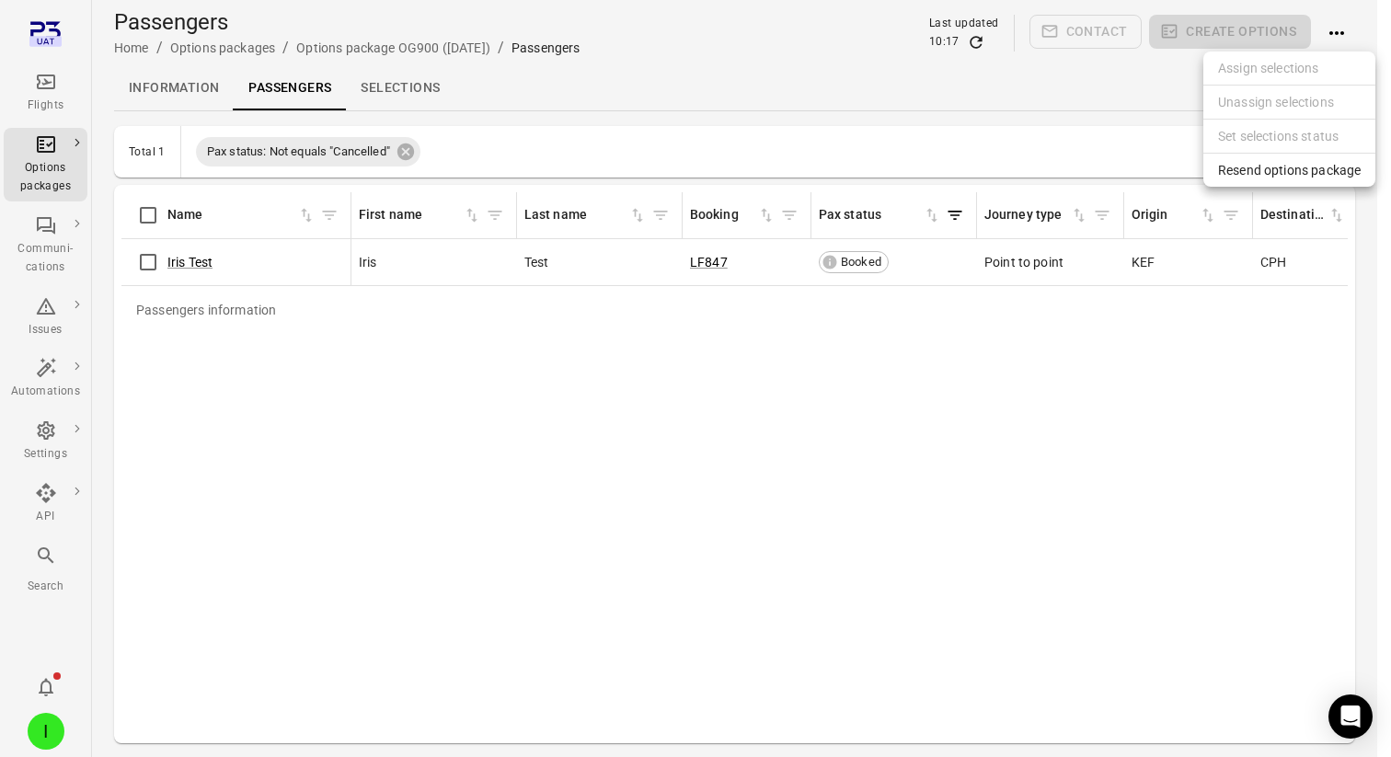
click at [1279, 178] on span "Resend options package" at bounding box center [1289, 170] width 143 height 18
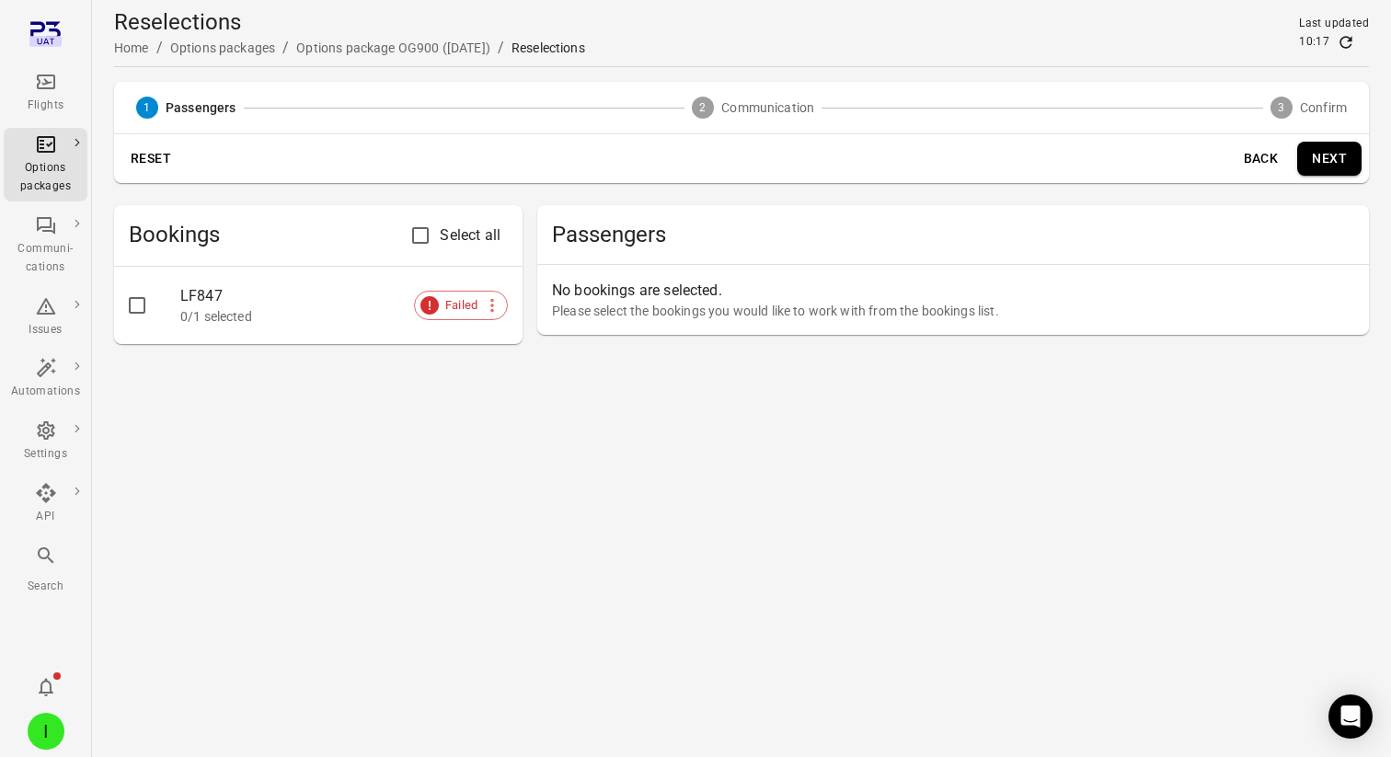
click at [58, 97] on div "Flights" at bounding box center [45, 106] width 69 height 18
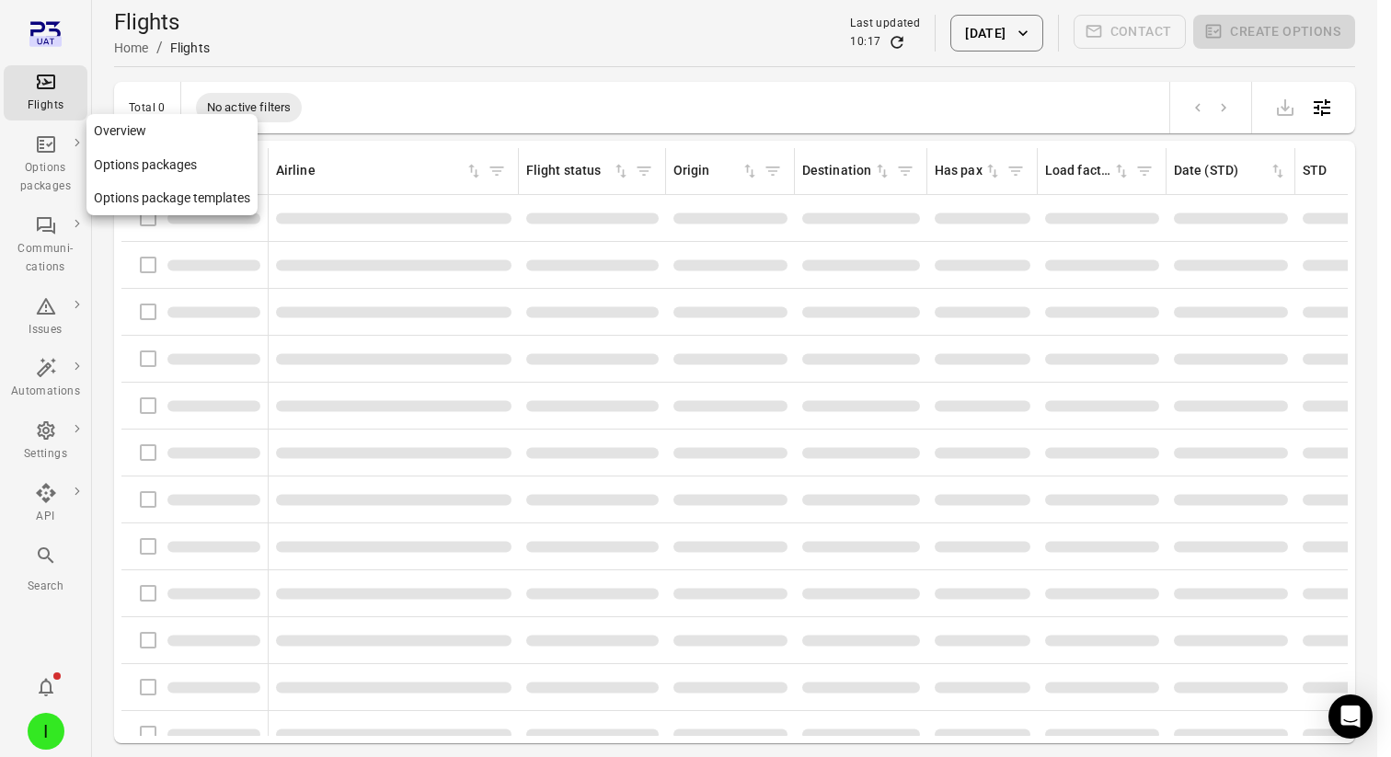
click at [52, 164] on div "Options packages" at bounding box center [45, 177] width 69 height 37
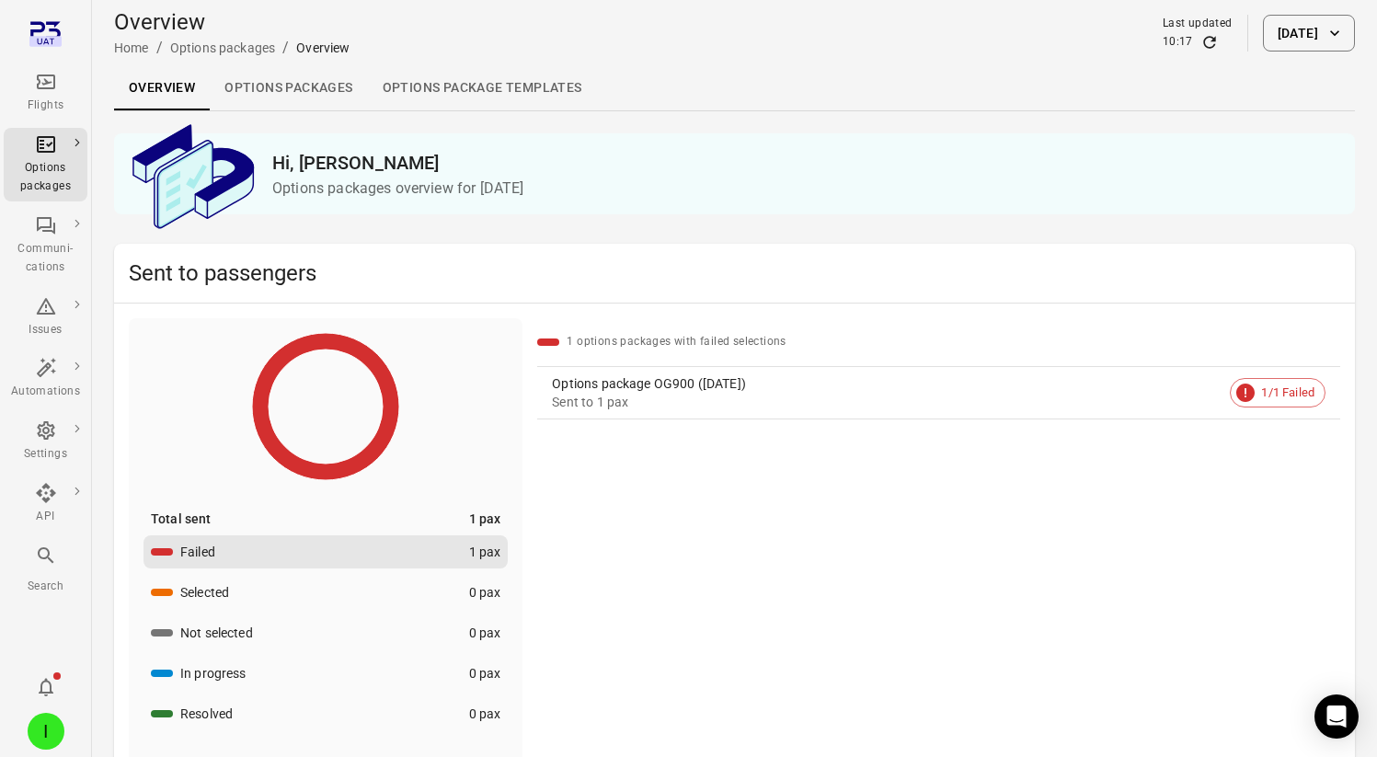
click at [293, 80] on link "Options packages" at bounding box center [288, 88] width 157 height 44
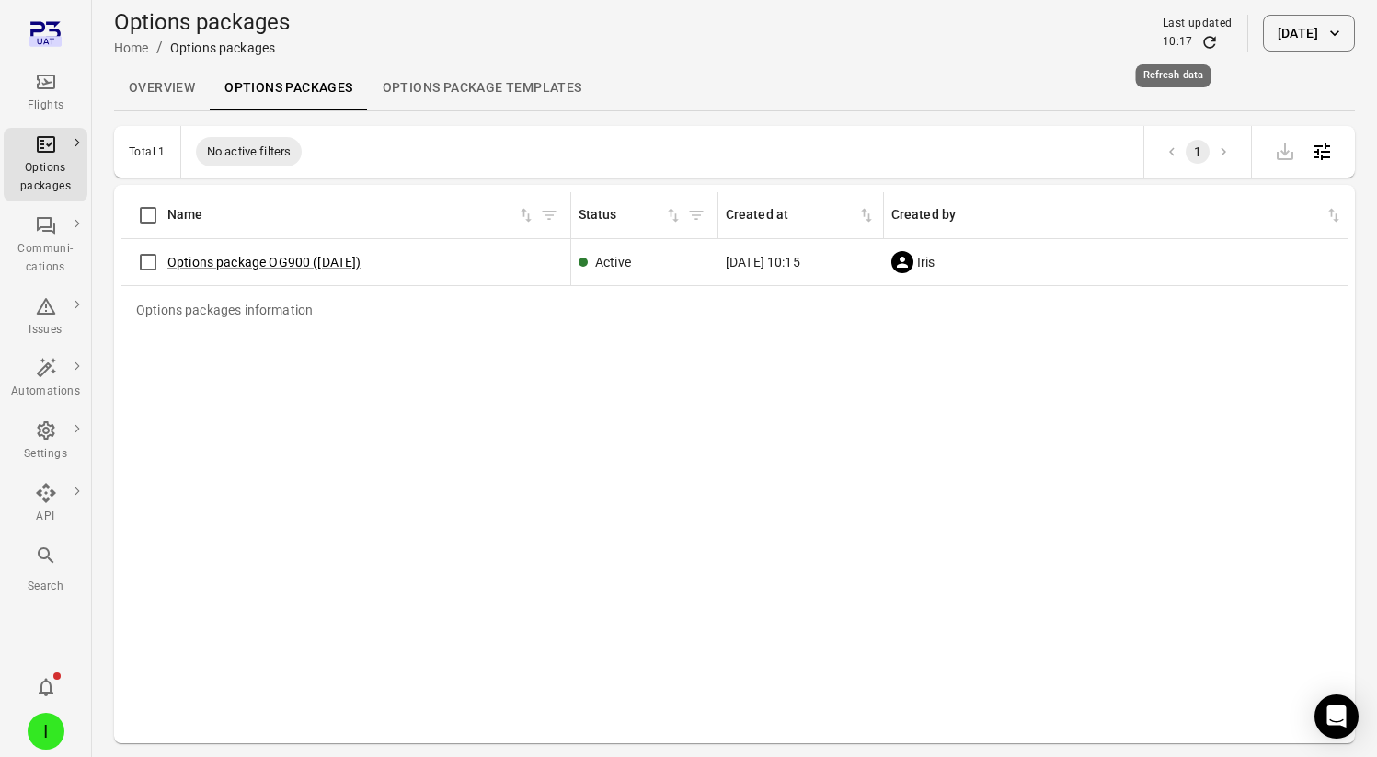
click at [1200, 36] on icon "Refresh data" at bounding box center [1209, 42] width 18 height 18
click at [203, 256] on link "Options package OG900 ([DATE])" at bounding box center [264, 262] width 194 height 15
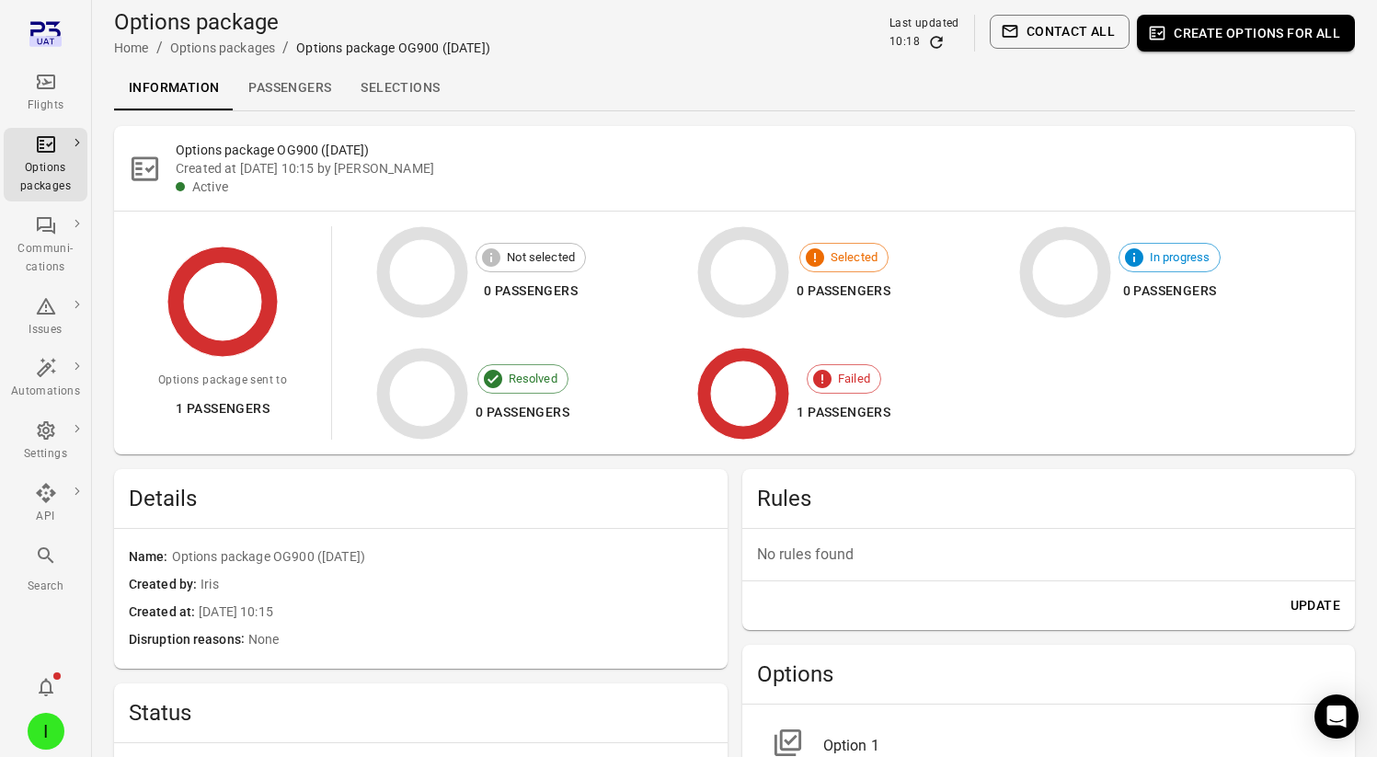
click at [281, 91] on link "Passengers" at bounding box center [290, 88] width 112 height 44
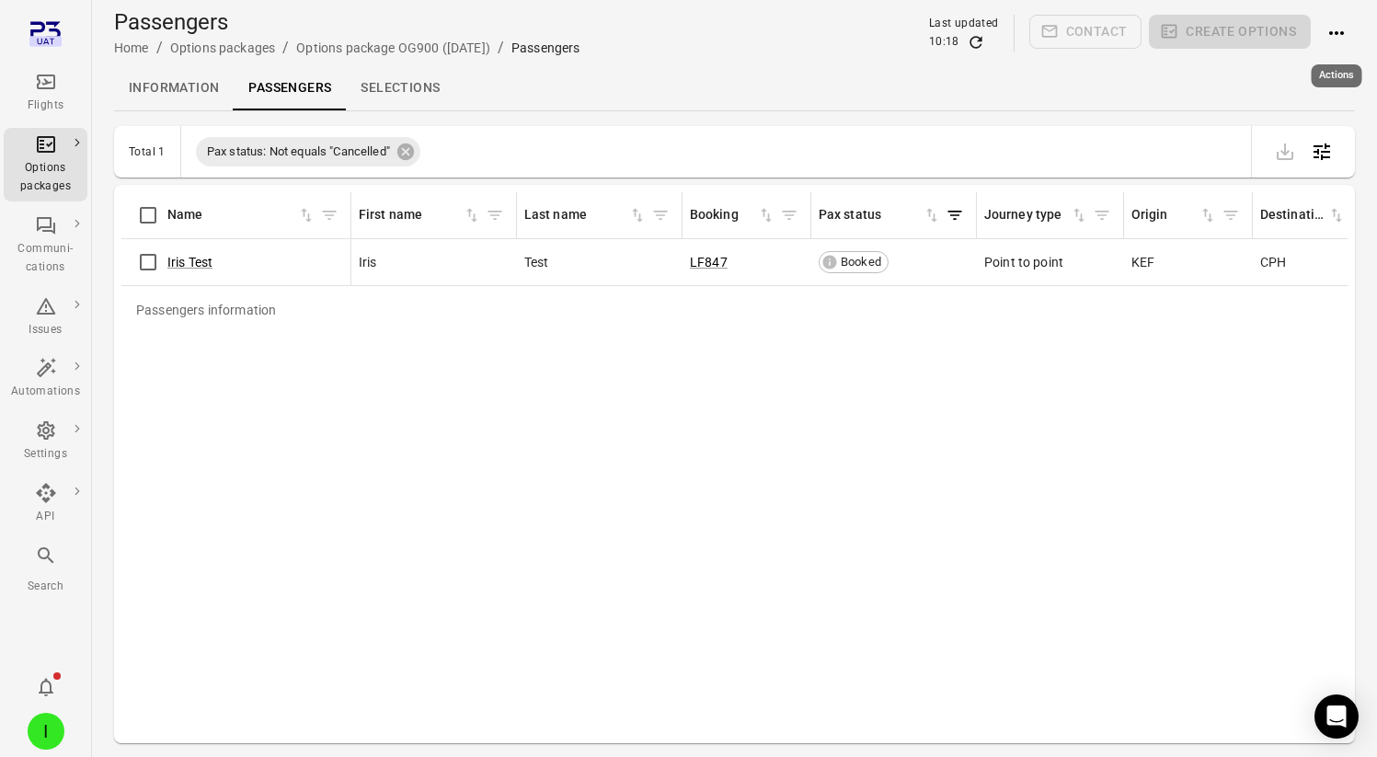
click at [1331, 40] on icon "Actions" at bounding box center [1336, 33] width 22 height 22
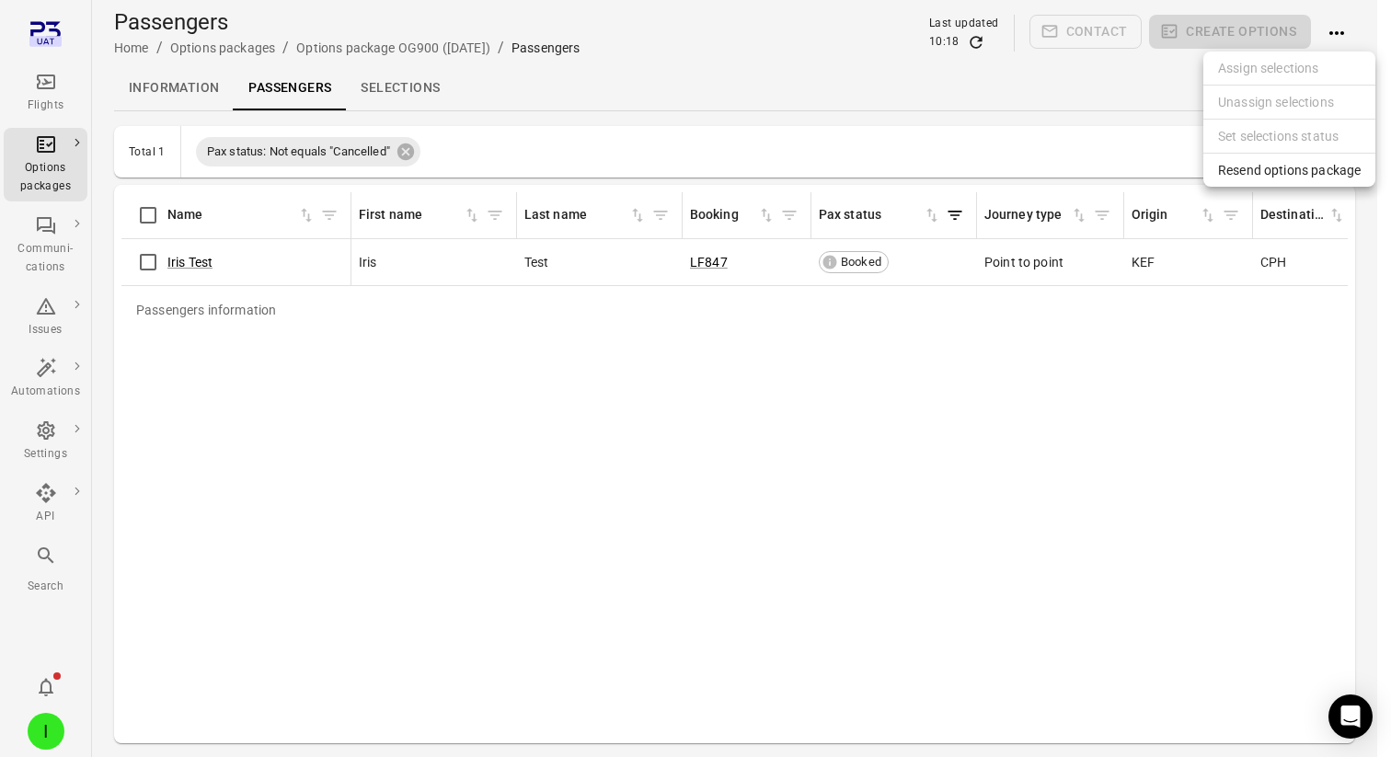
click at [875, 182] on div at bounding box center [695, 378] width 1391 height 757
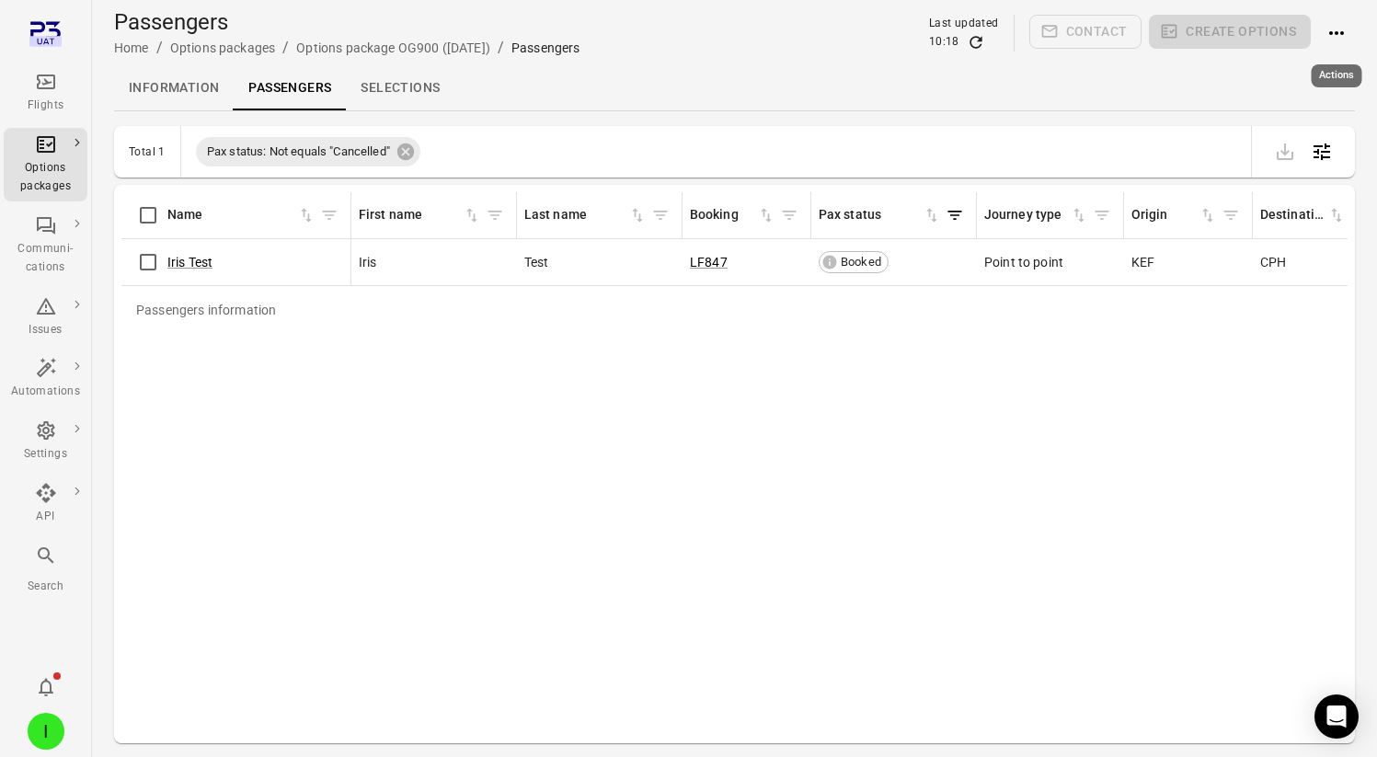
click at [1339, 50] on button "Actions" at bounding box center [1336, 33] width 37 height 37
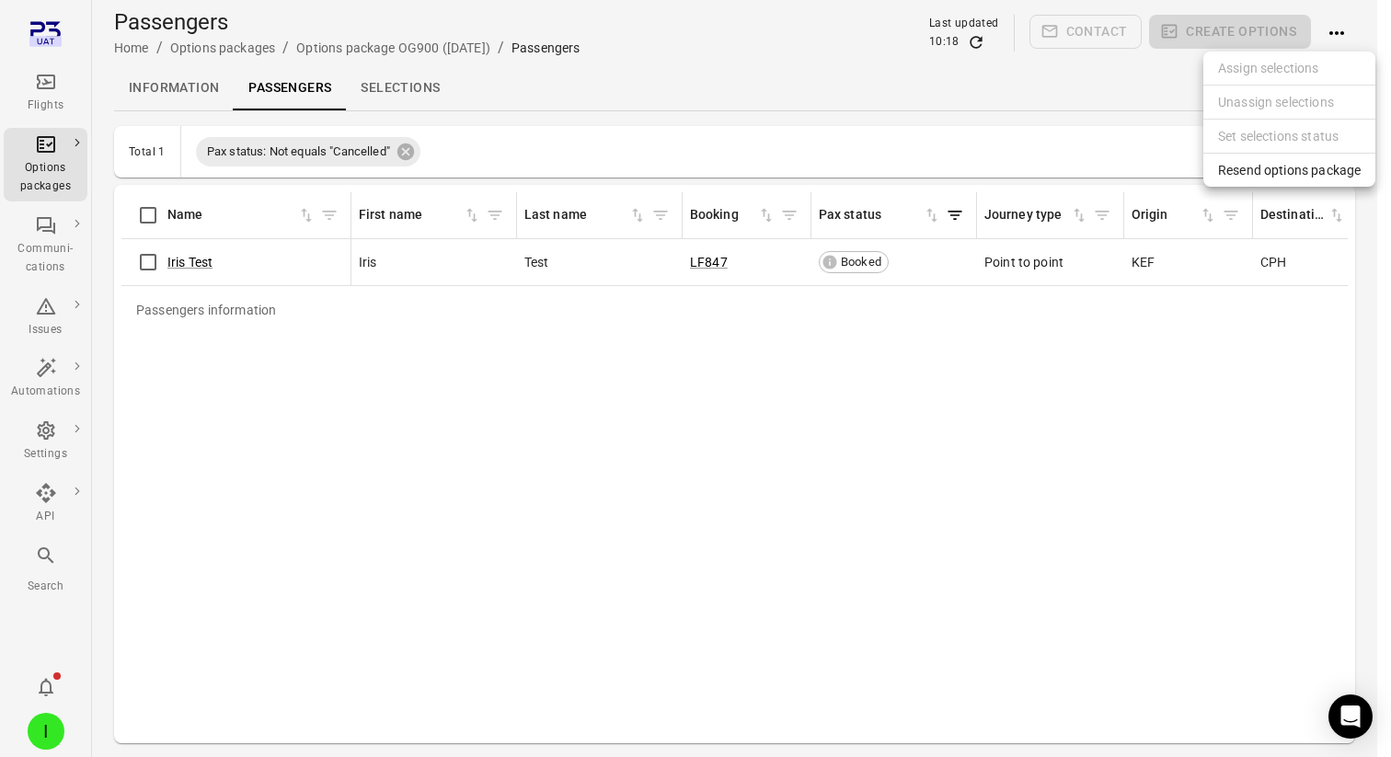
click at [41, 334] on div at bounding box center [695, 378] width 1391 height 757
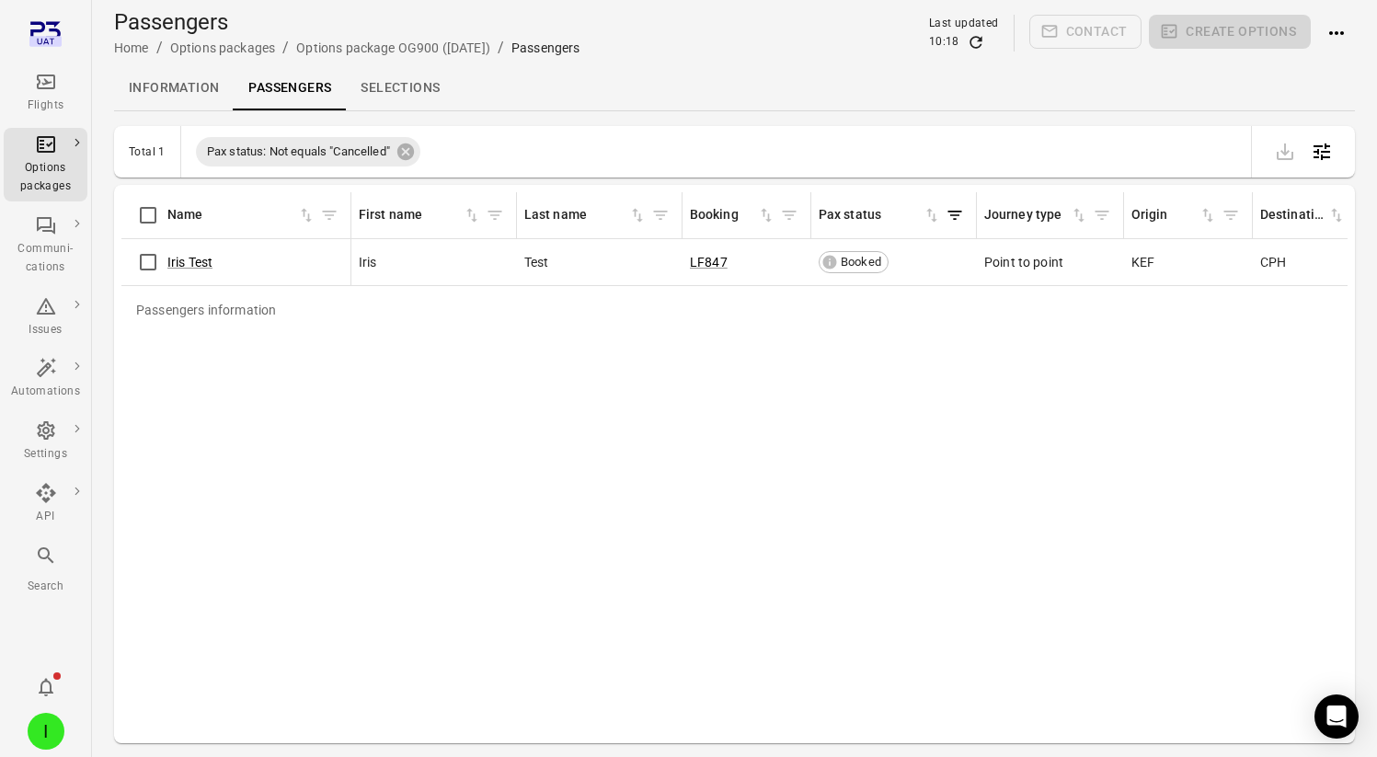
click at [44, 350] on li "Automations" at bounding box center [46, 379] width 84 height 63
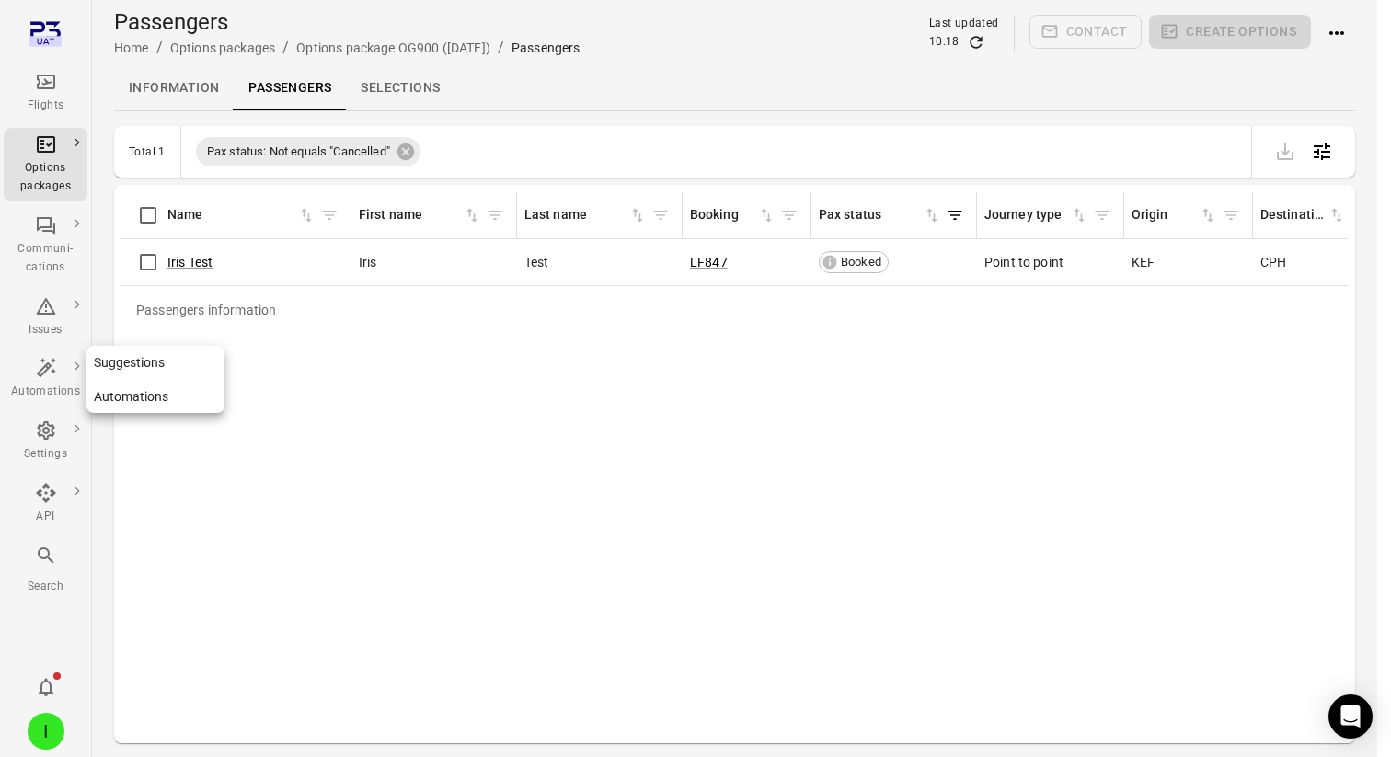
click at [40, 366] on icon "Main navigation" at bounding box center [46, 368] width 22 height 22
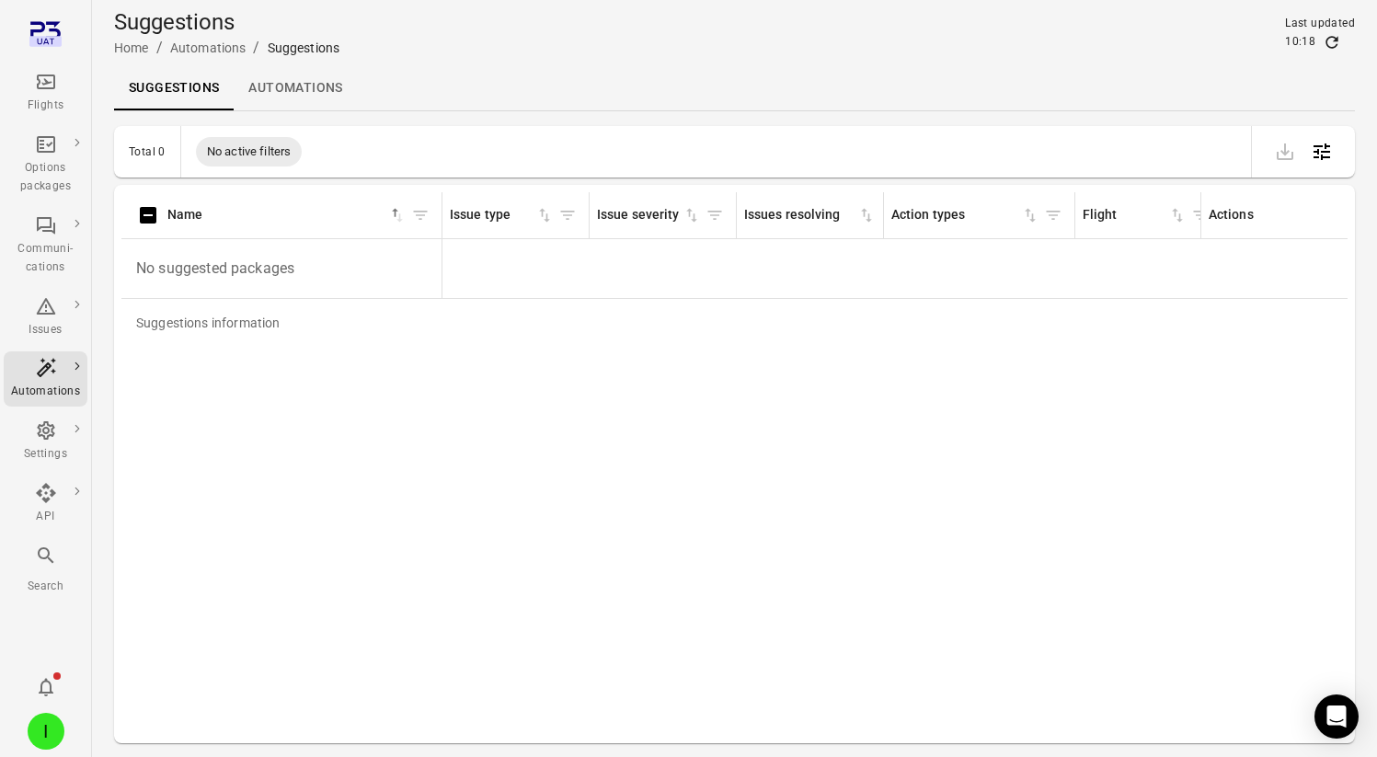
click at [313, 89] on link "Automations" at bounding box center [295, 88] width 123 height 44
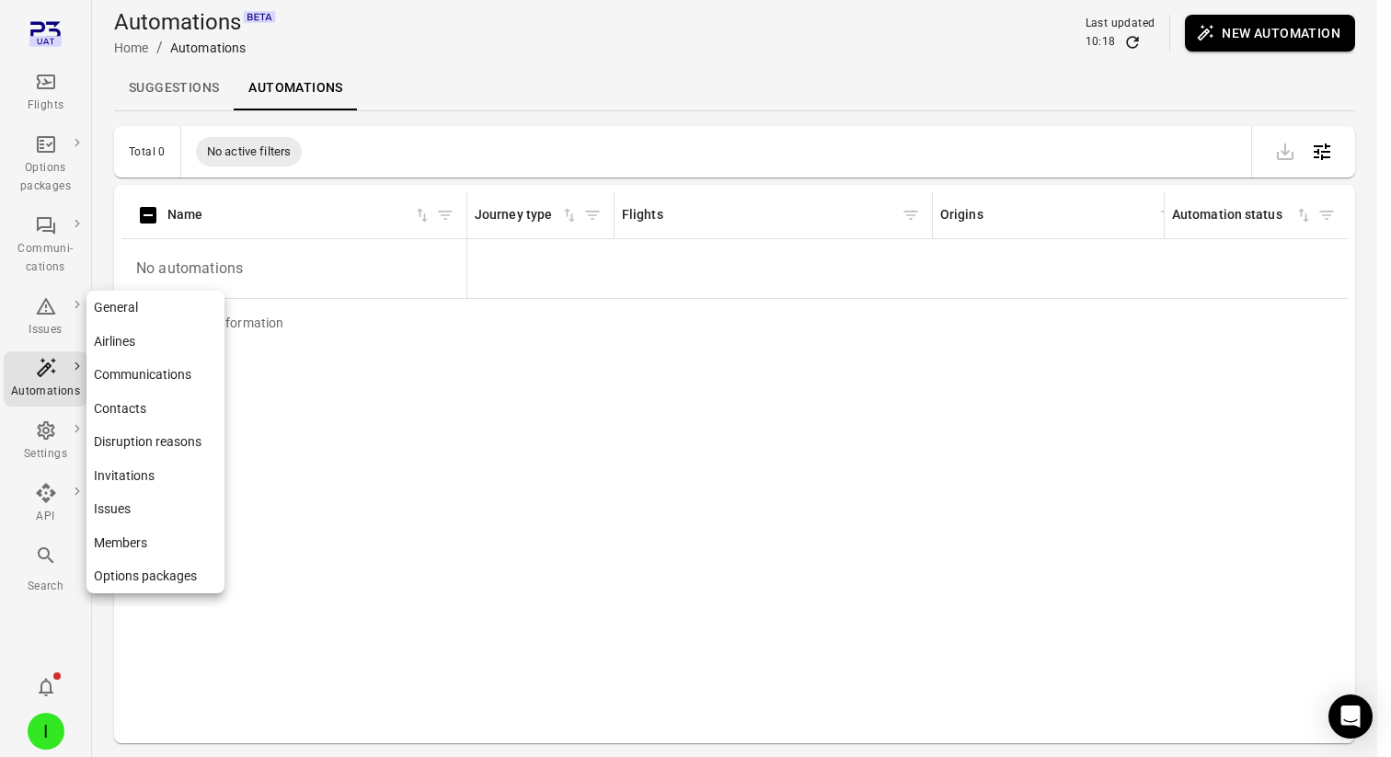
click at [54, 451] on div "Settings" at bounding box center [45, 454] width 69 height 18
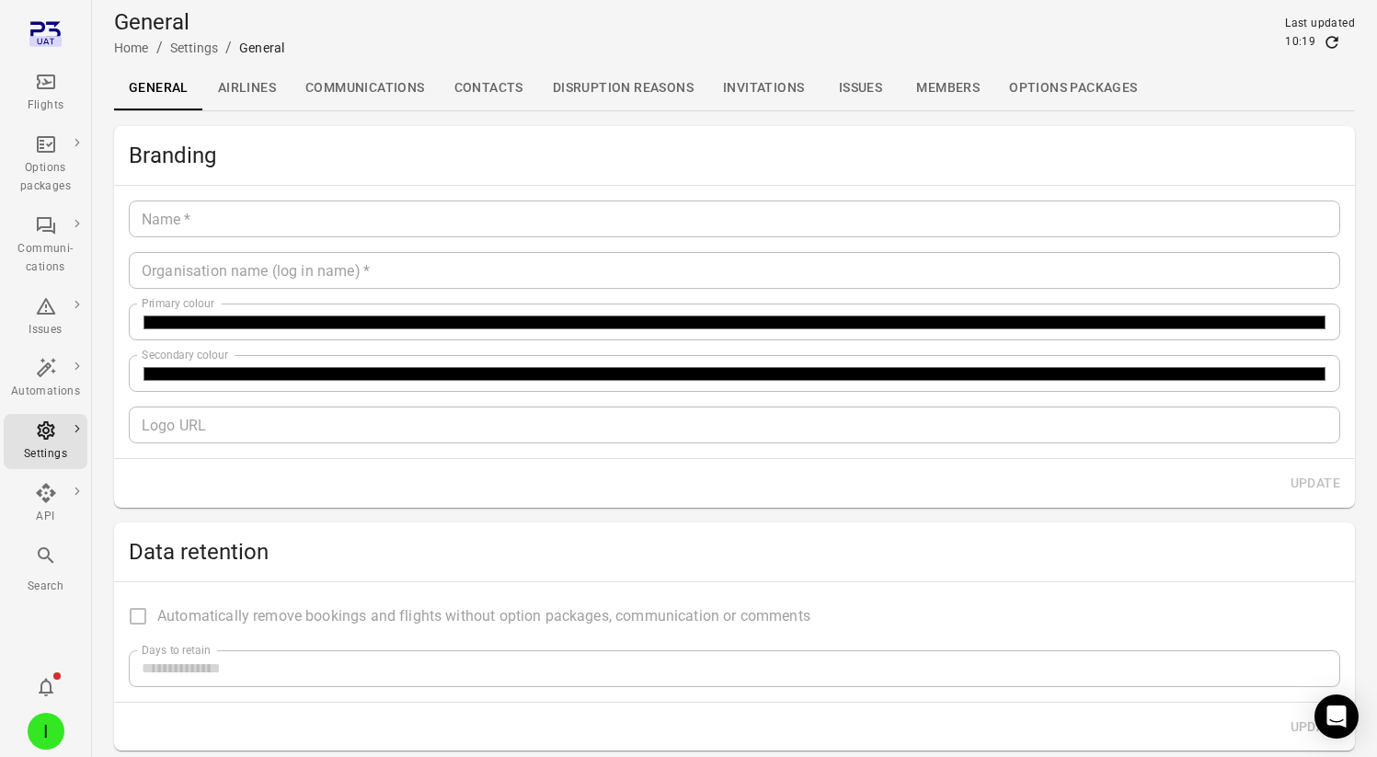
type input "****"
type input "*******"
type input "**********"
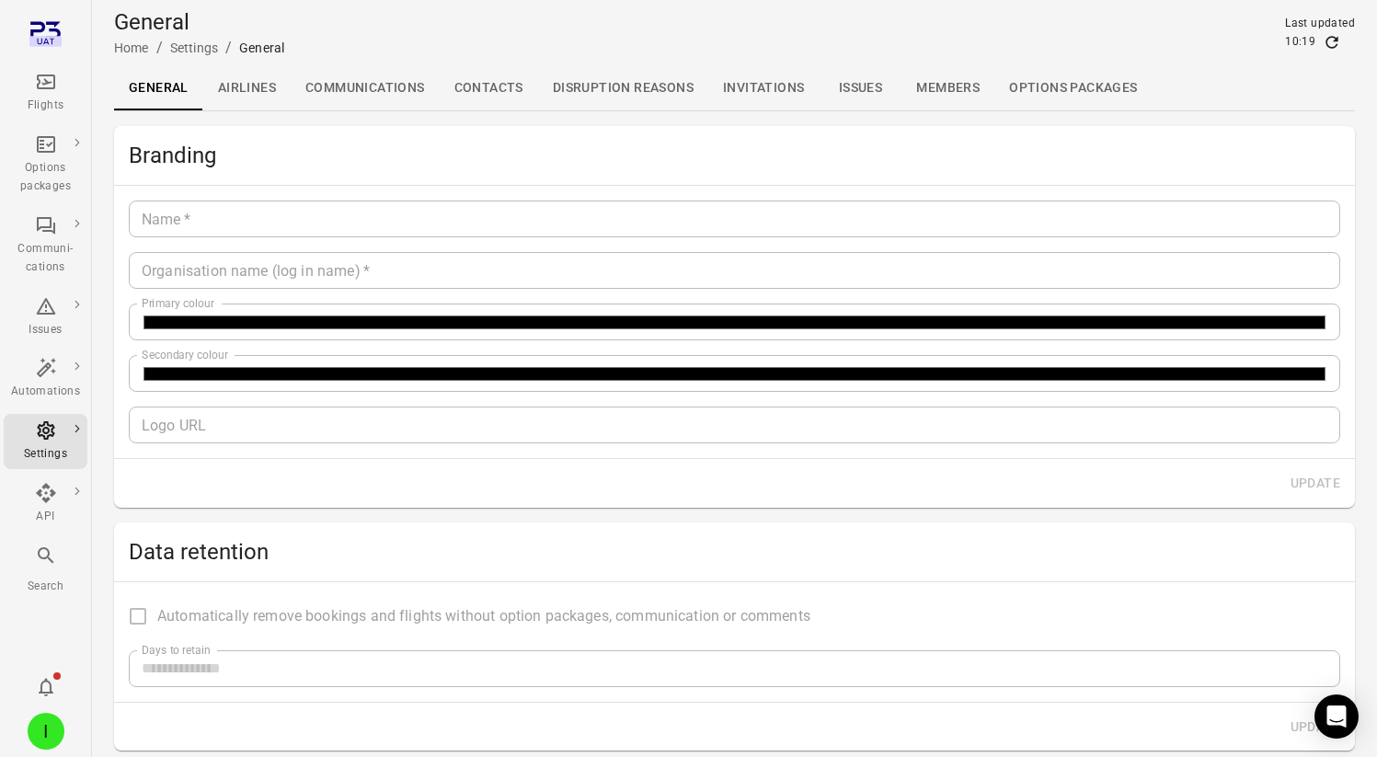
type input "*********"
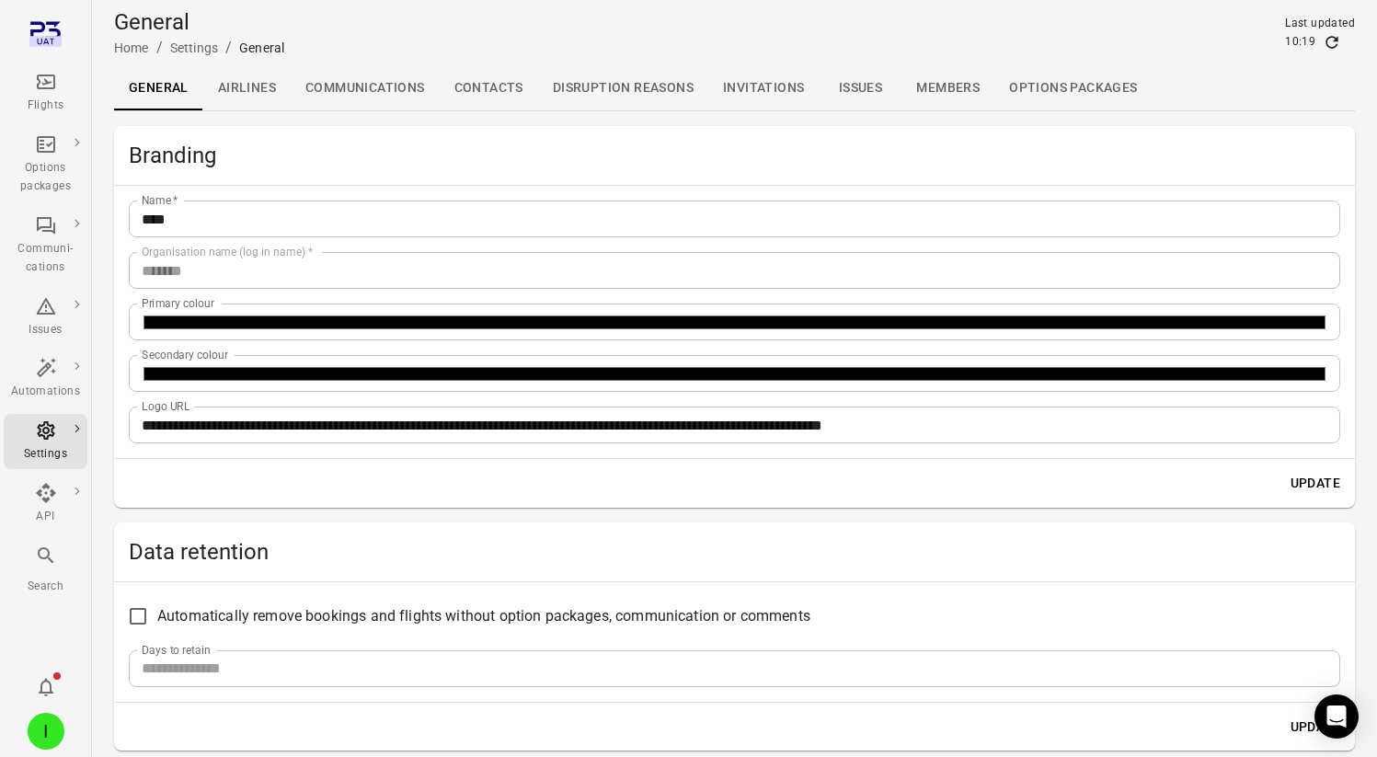
click at [493, 96] on link "Contacts" at bounding box center [489, 88] width 98 height 44
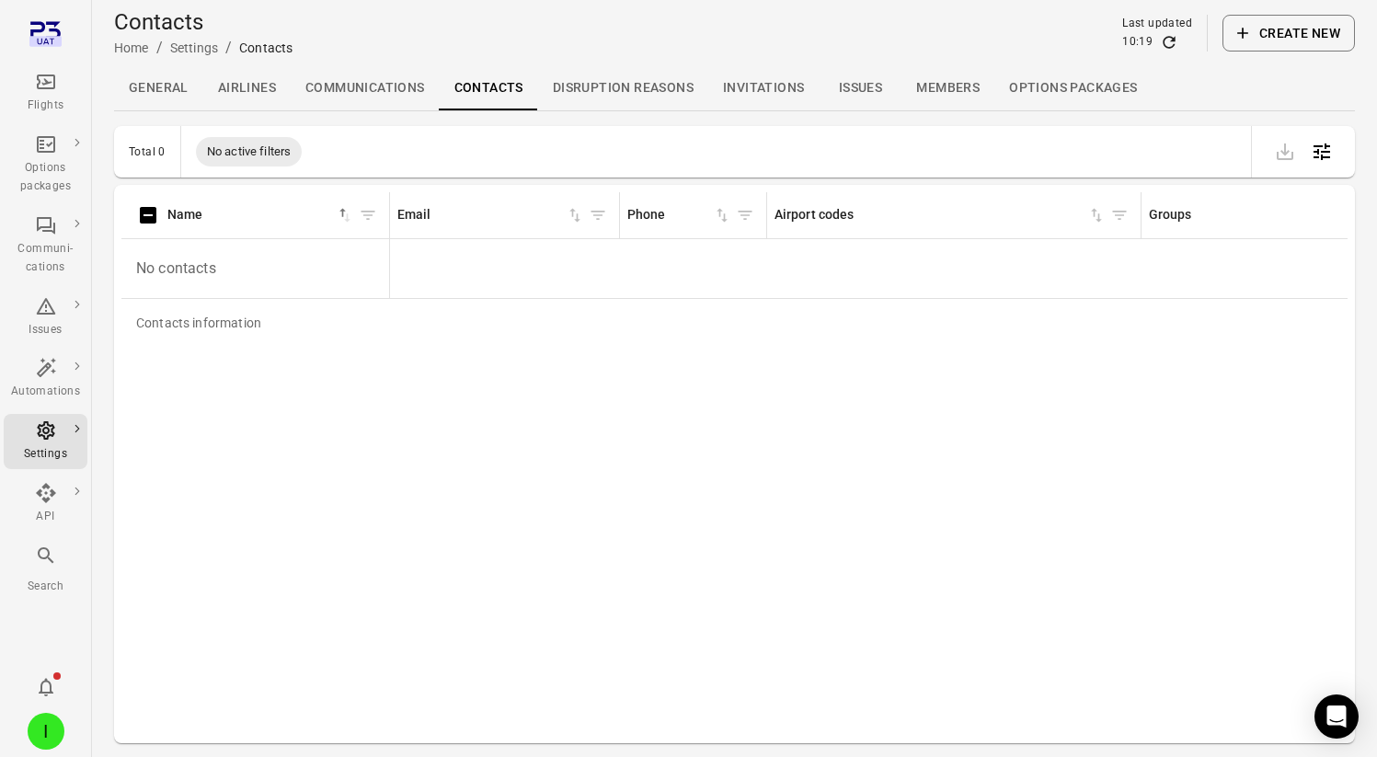
click at [45, 100] on div "Flights" at bounding box center [45, 106] width 69 height 18
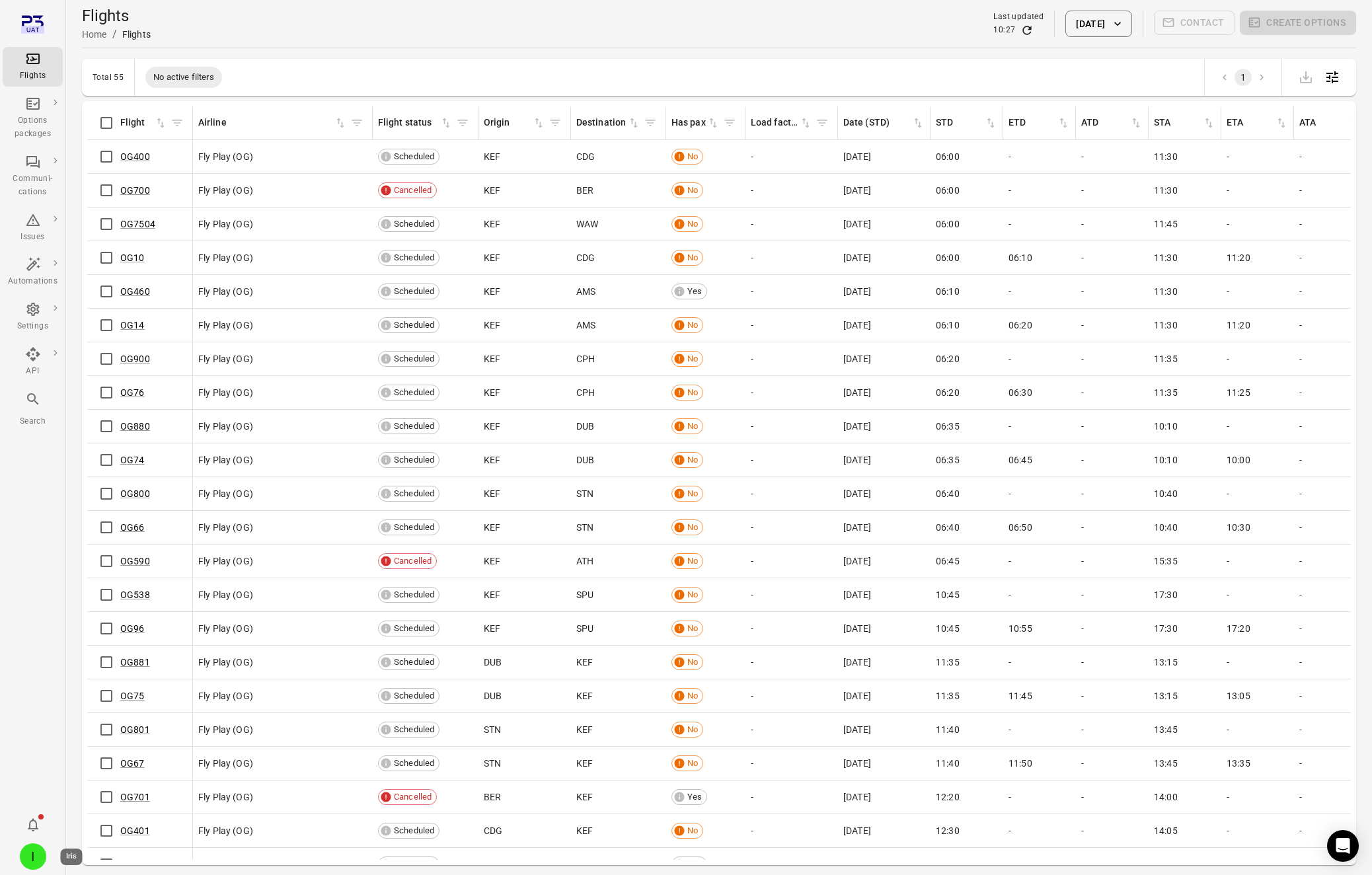
click at [38, 853] on div "I" at bounding box center [33, 856] width 27 height 27
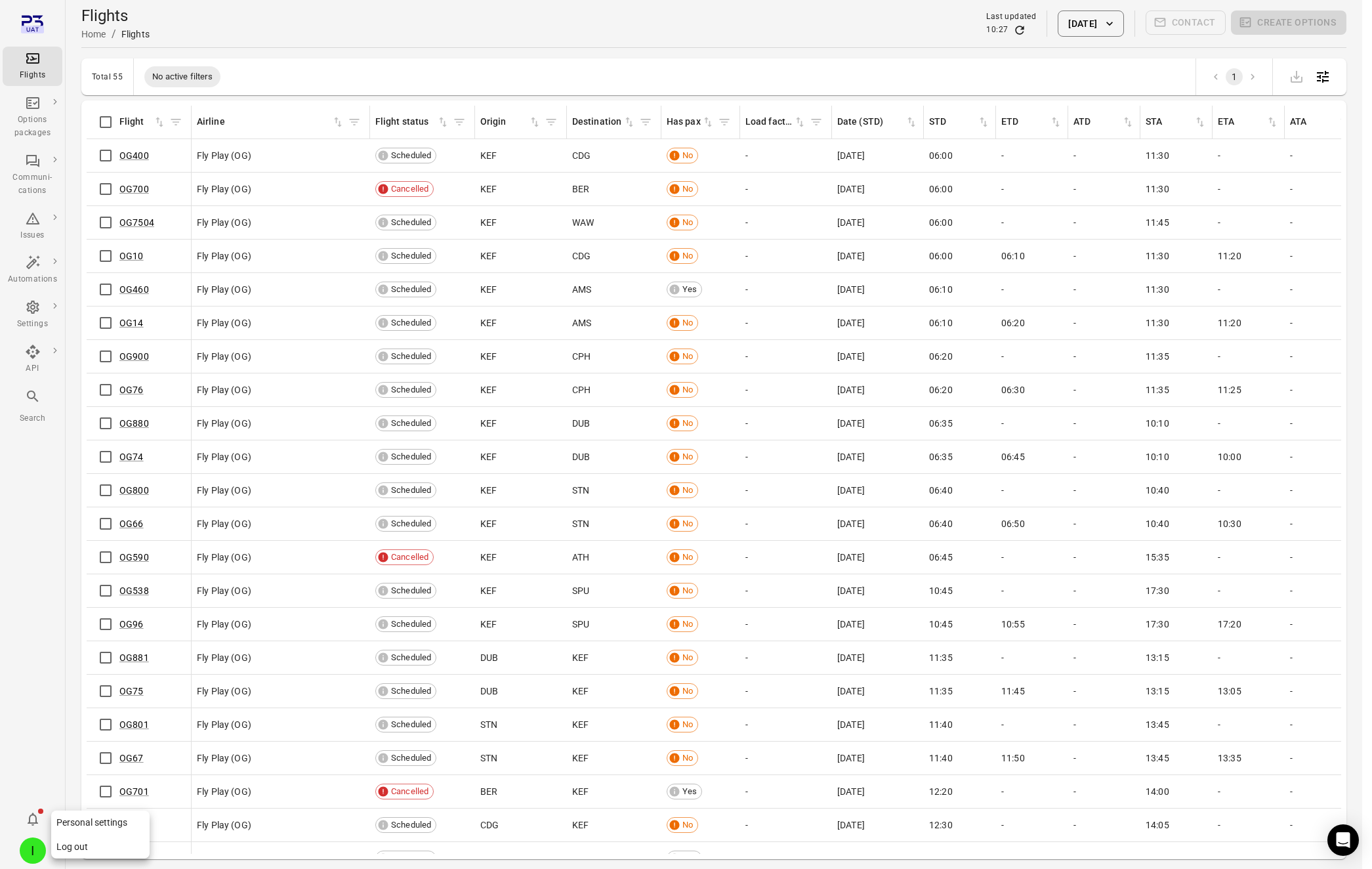
click at [67, 840] on button "Log out" at bounding box center [101, 847] width 98 height 24
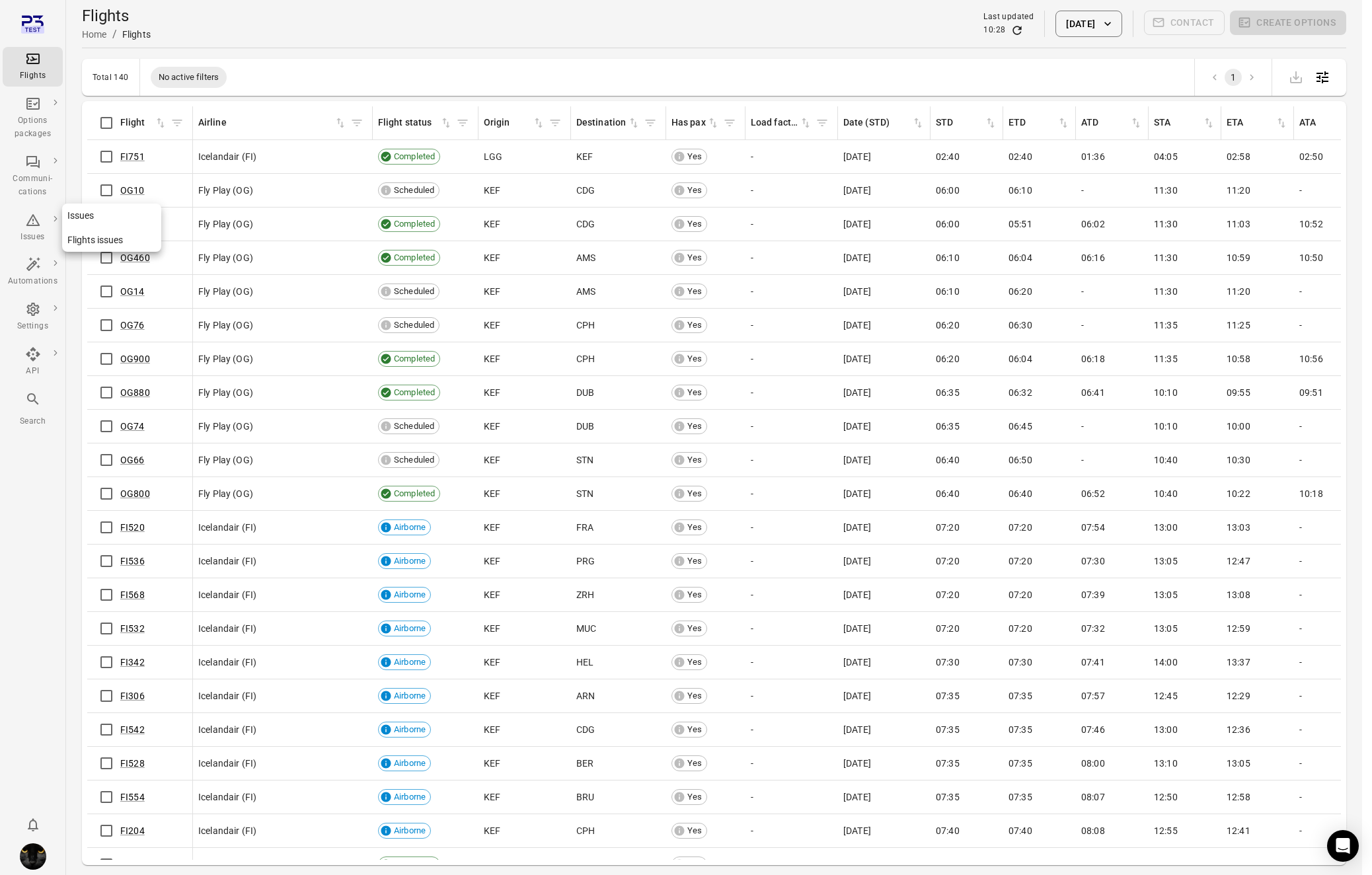
click at [33, 236] on div "Issues" at bounding box center [32, 237] width 50 height 13
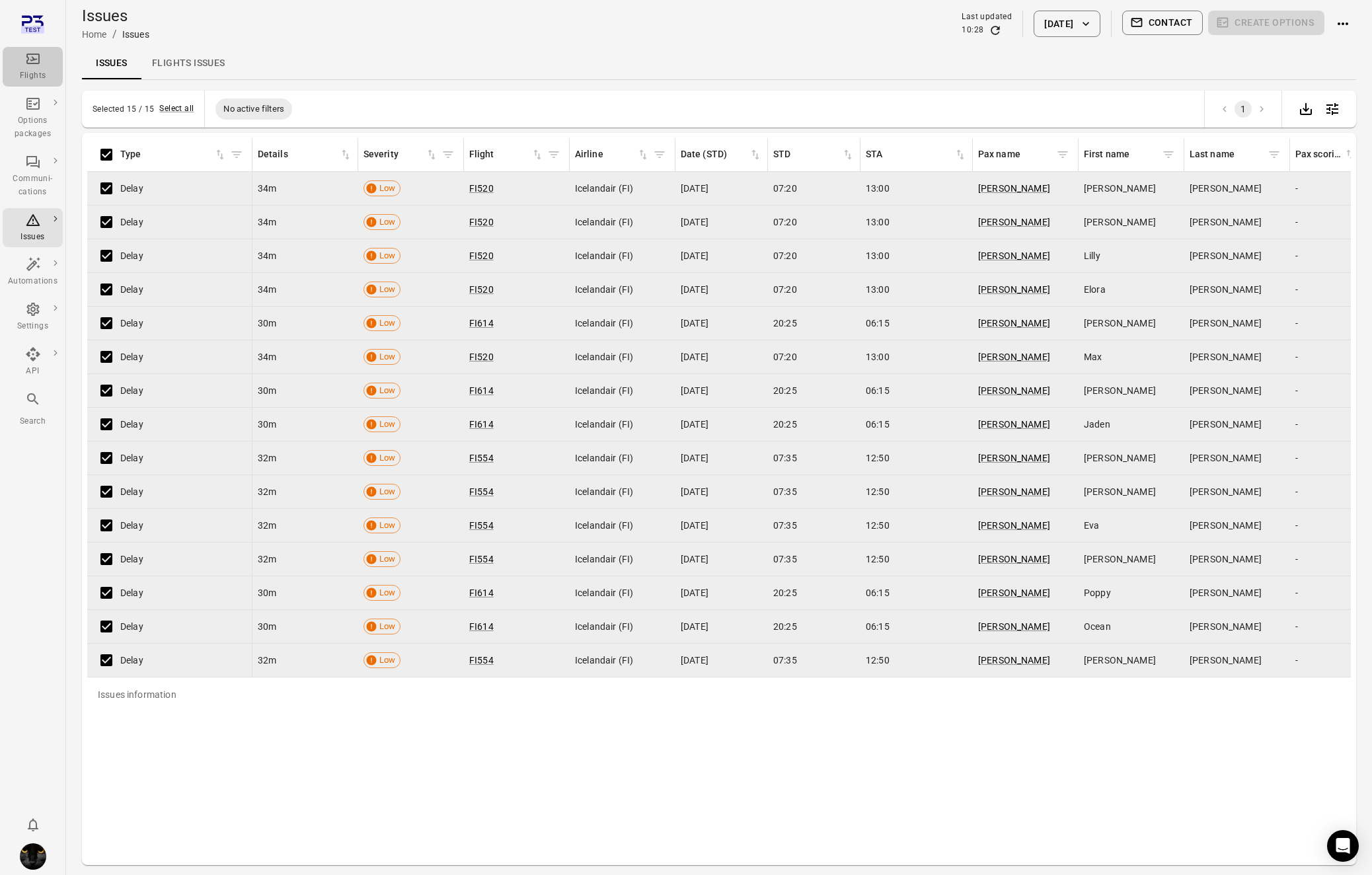
click at [34, 63] on icon "Main navigation" at bounding box center [33, 59] width 13 height 11
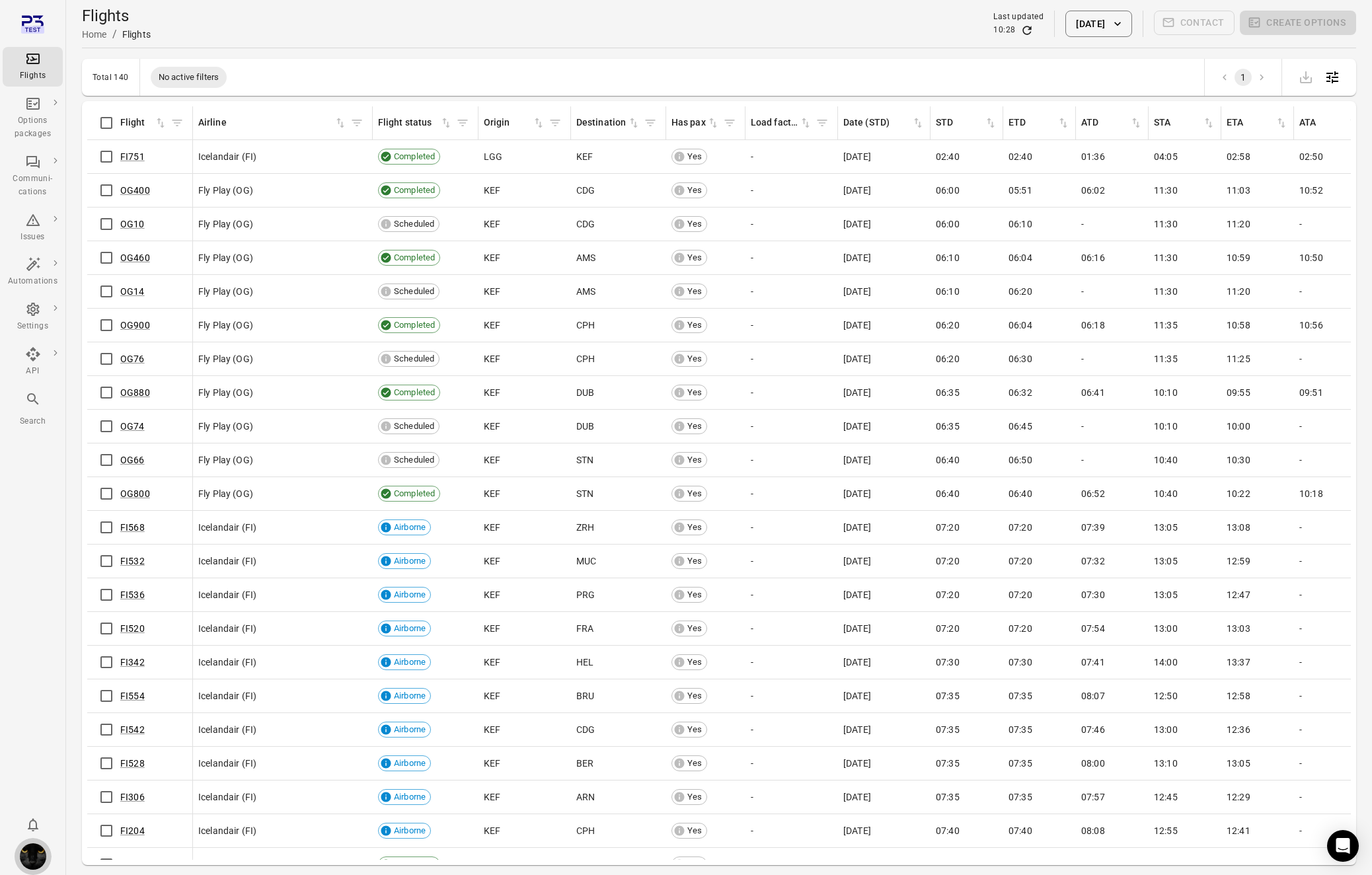
click at [42, 853] on img "Iris" at bounding box center [33, 856] width 27 height 27
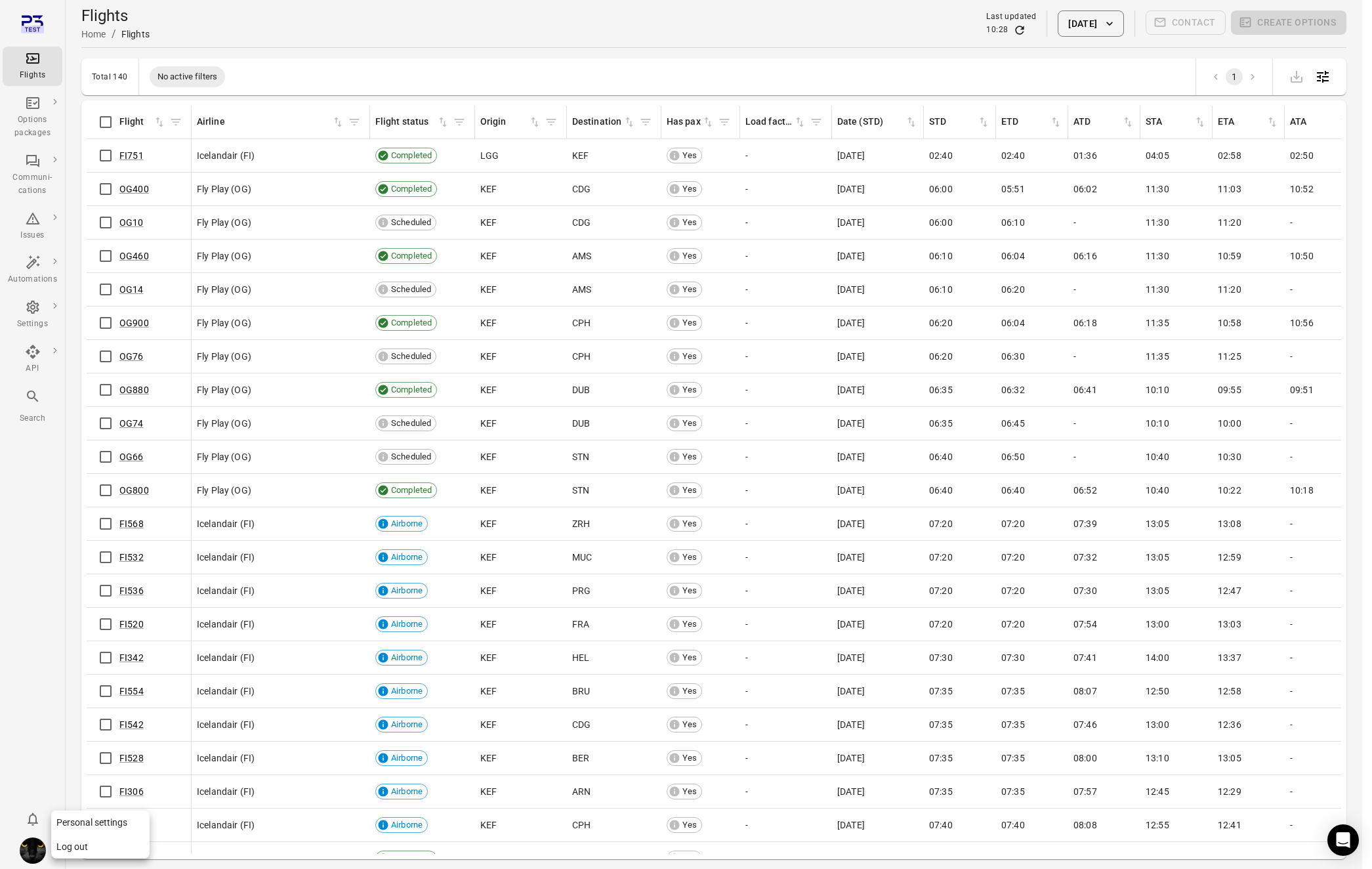
click at [70, 853] on button "Log out" at bounding box center [101, 847] width 98 height 24
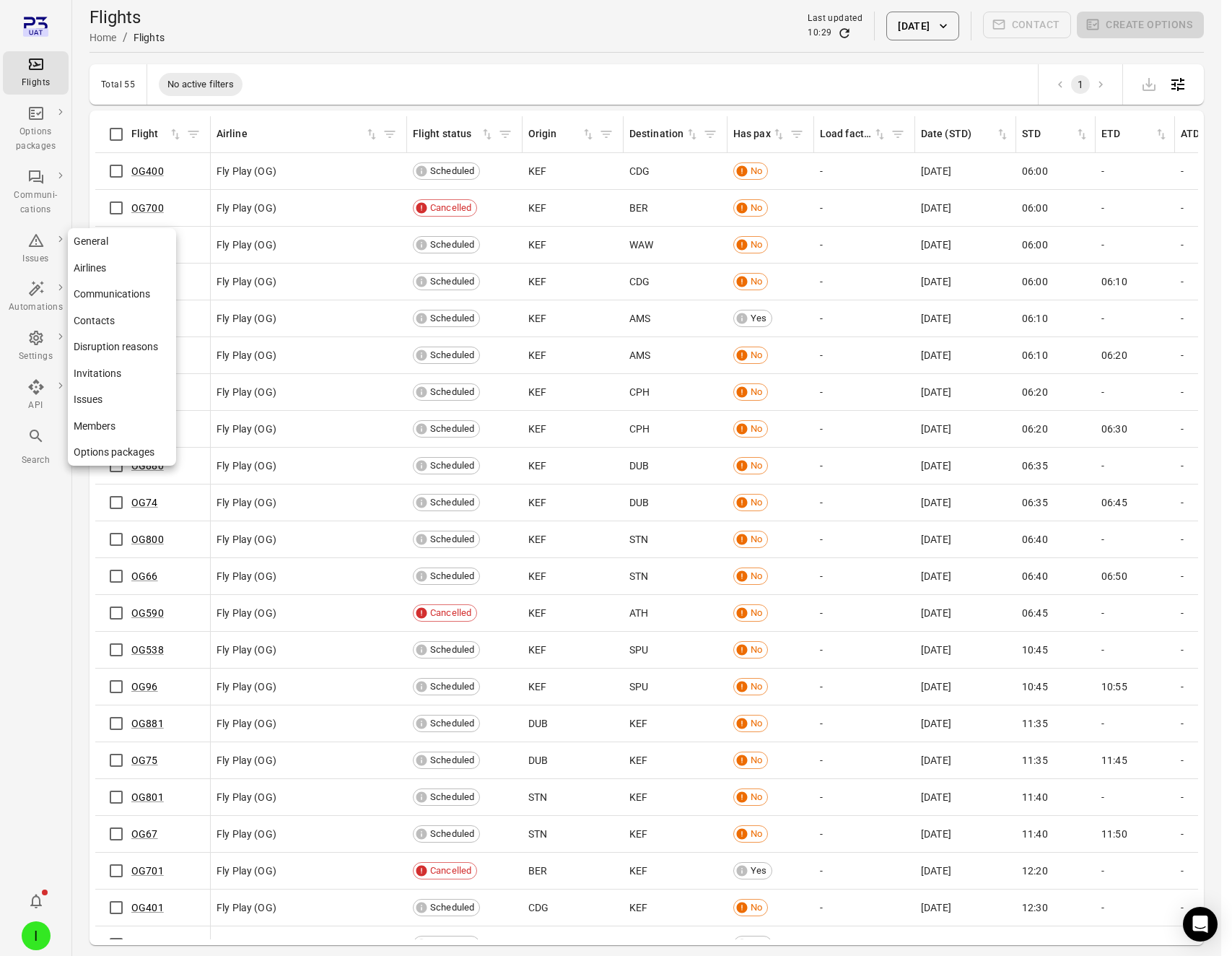
click at [51, 348] on div "Settings" at bounding box center [35, 346] width 54 height 35
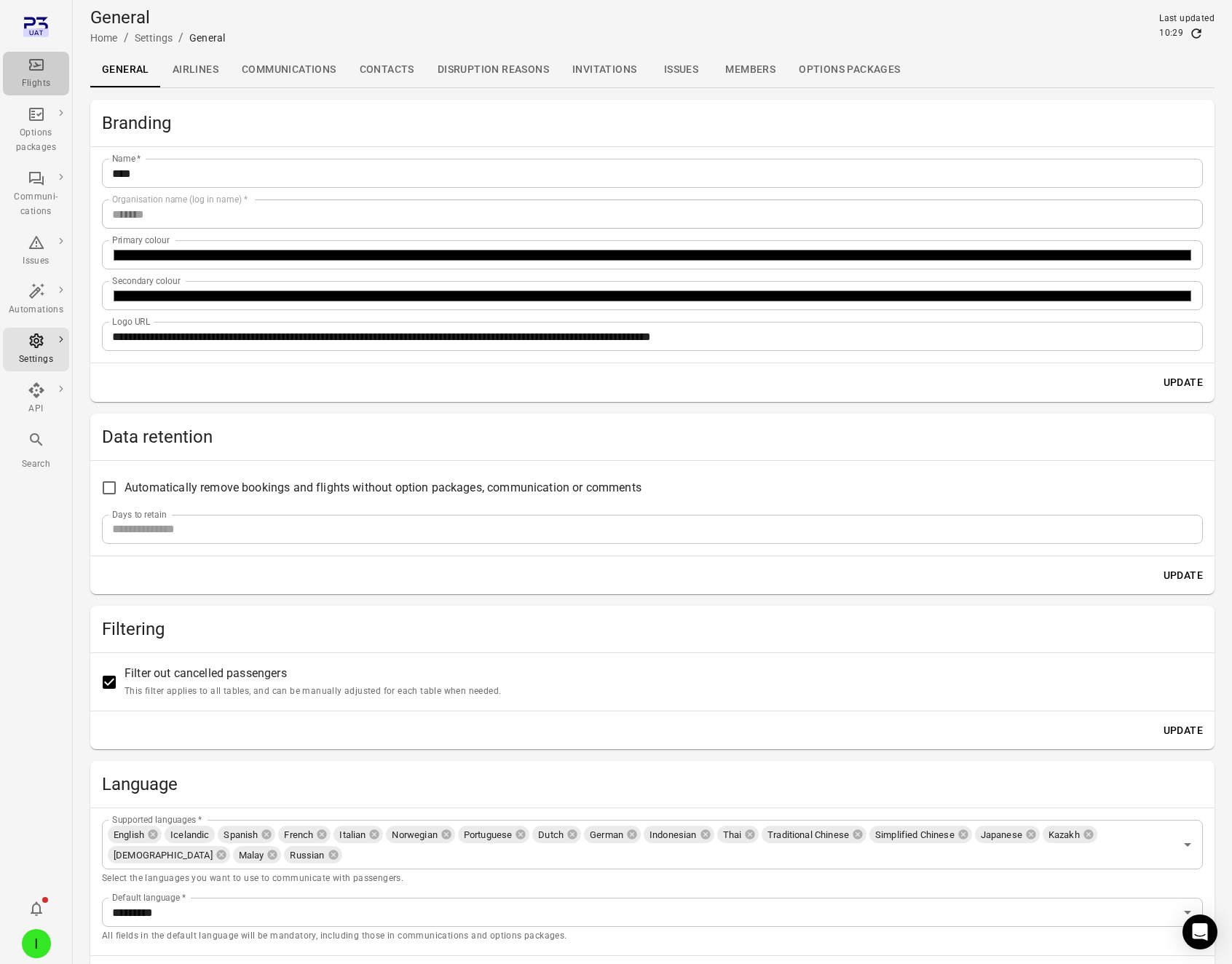
click at [45, 68] on div "Flights" at bounding box center [36, 74] width 55 height 35
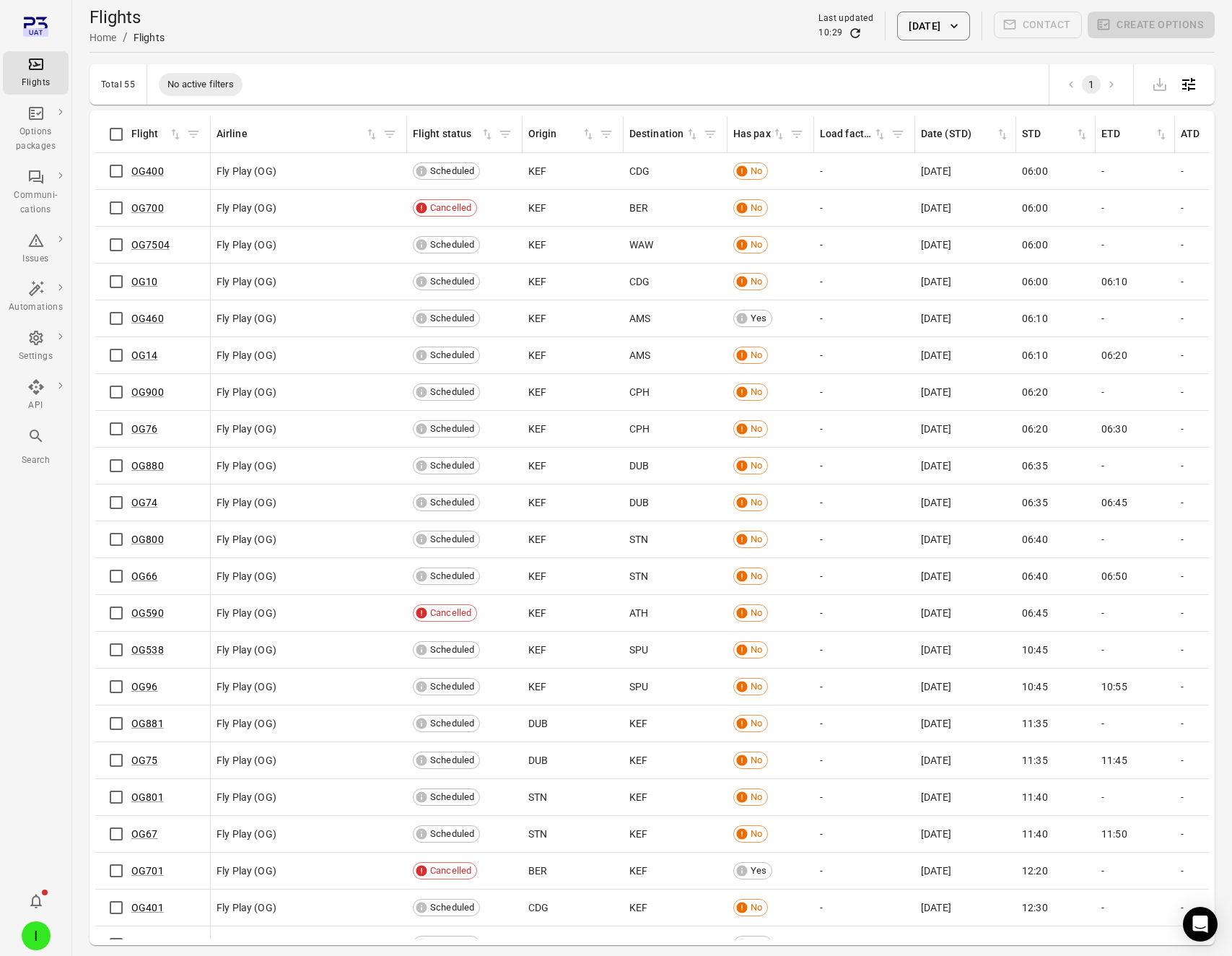
click at [59, 216] on div "Communi-cations" at bounding box center [35, 203] width 54 height 29
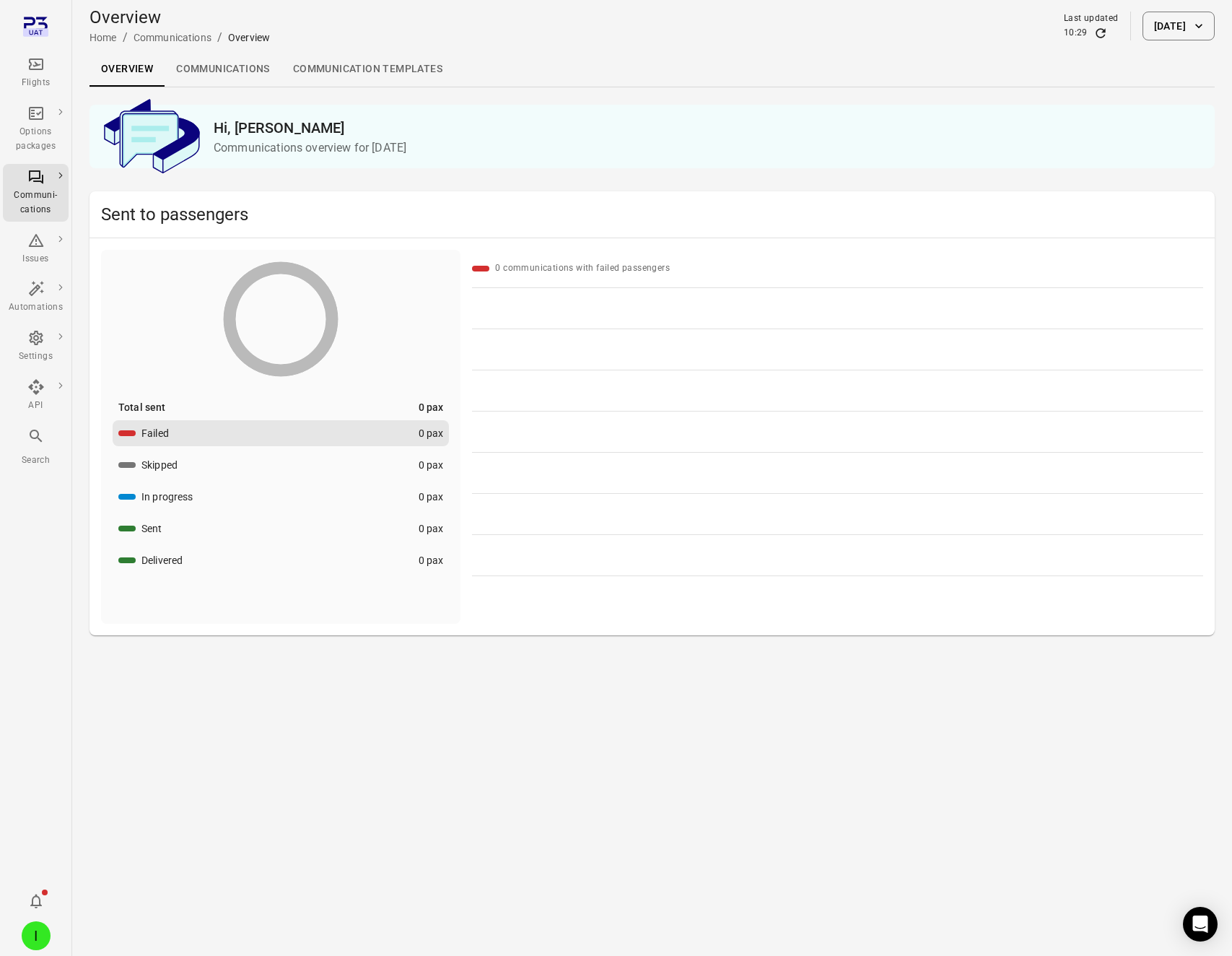
click at [1094, 32] on icon "Refresh data" at bounding box center [1101, 33] width 14 height 14
click at [1176, 31] on button "22 Sep 2025" at bounding box center [1179, 26] width 72 height 29
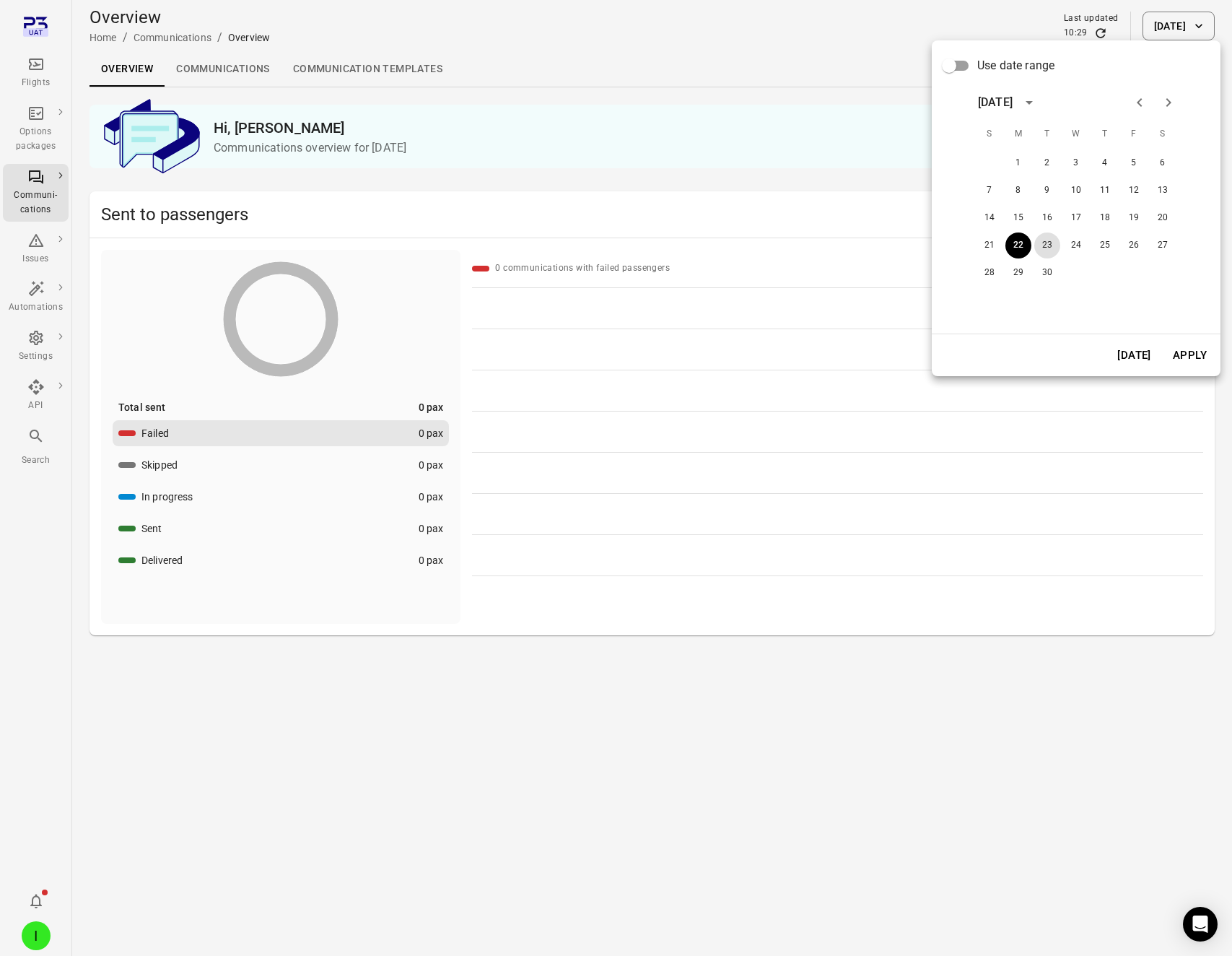
drag, startPoint x: 1048, startPoint y: 243, endPoint x: 1165, endPoint y: 356, distance: 162.7
click at [1048, 243] on button "23" at bounding box center [1047, 245] width 26 height 26
click at [1186, 353] on button "Apply" at bounding box center [1190, 355] width 49 height 31
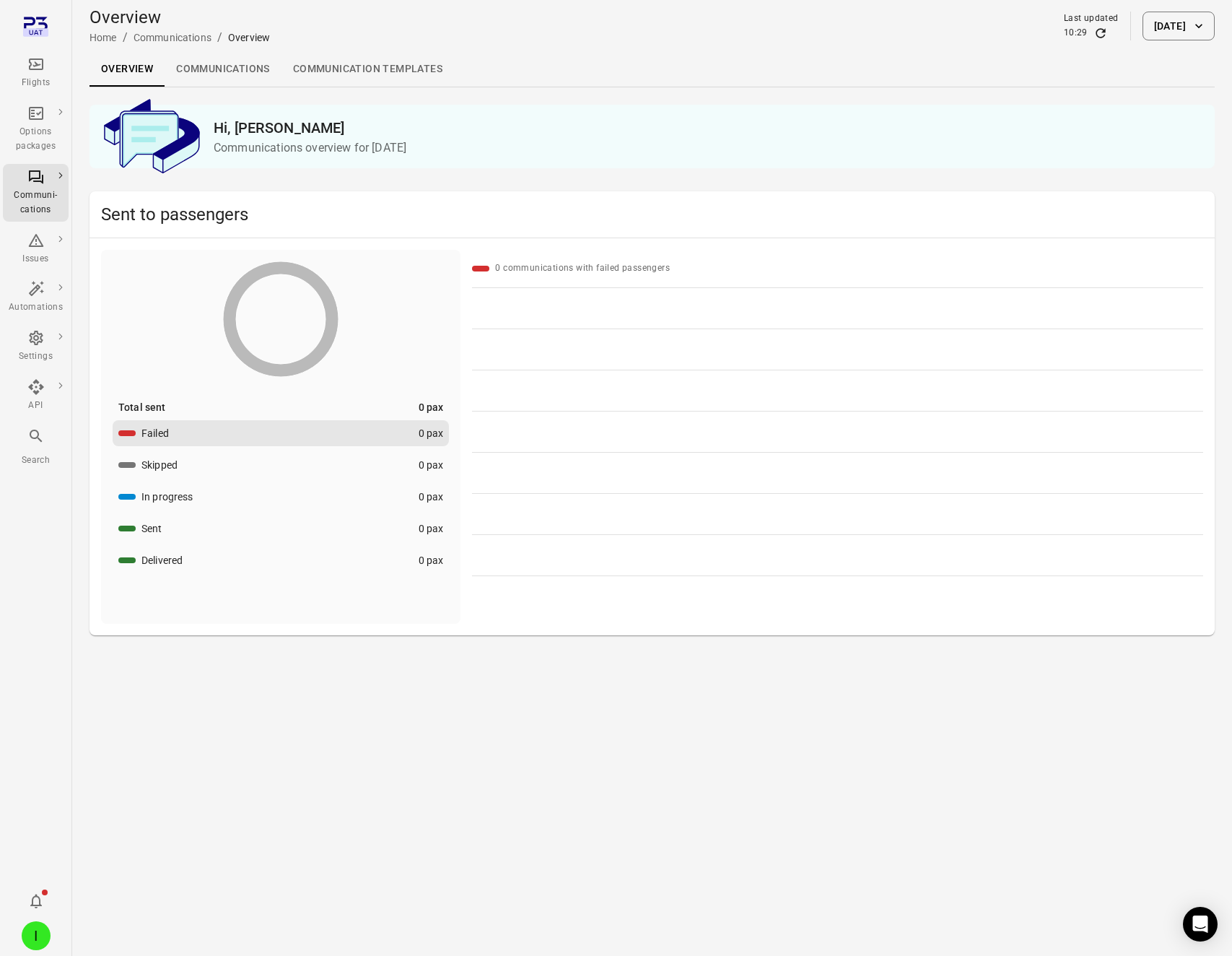
click at [1190, 42] on div "Overview Home / Communications / Overview Last updated 10:29 23 Sep 2025" at bounding box center [652, 26] width 1125 height 41
click at [1166, 26] on button "23 Sep 2025" at bounding box center [1179, 26] width 72 height 29
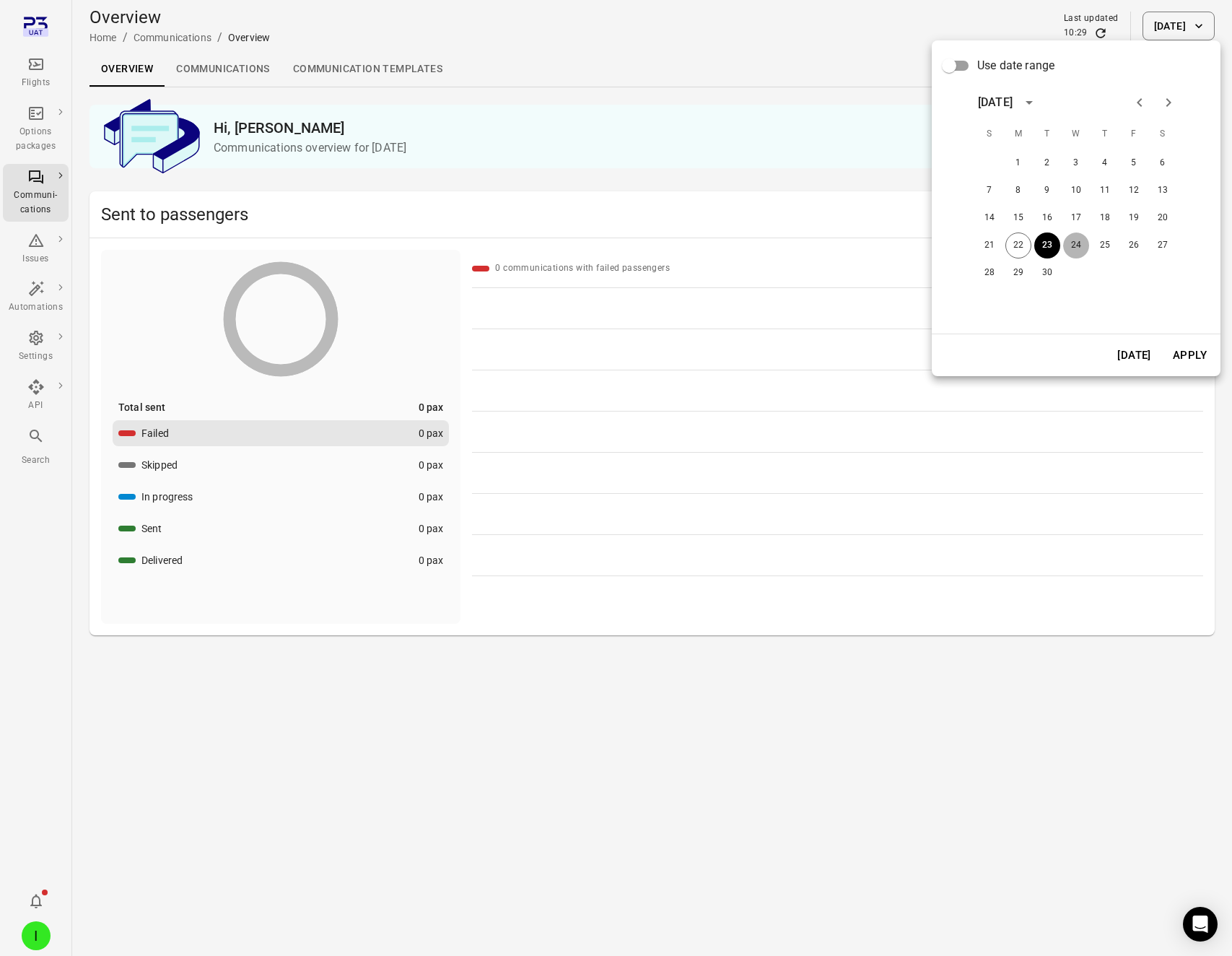
click at [1077, 242] on button "24" at bounding box center [1076, 245] width 26 height 26
click at [1188, 352] on button "Apply" at bounding box center [1190, 355] width 49 height 31
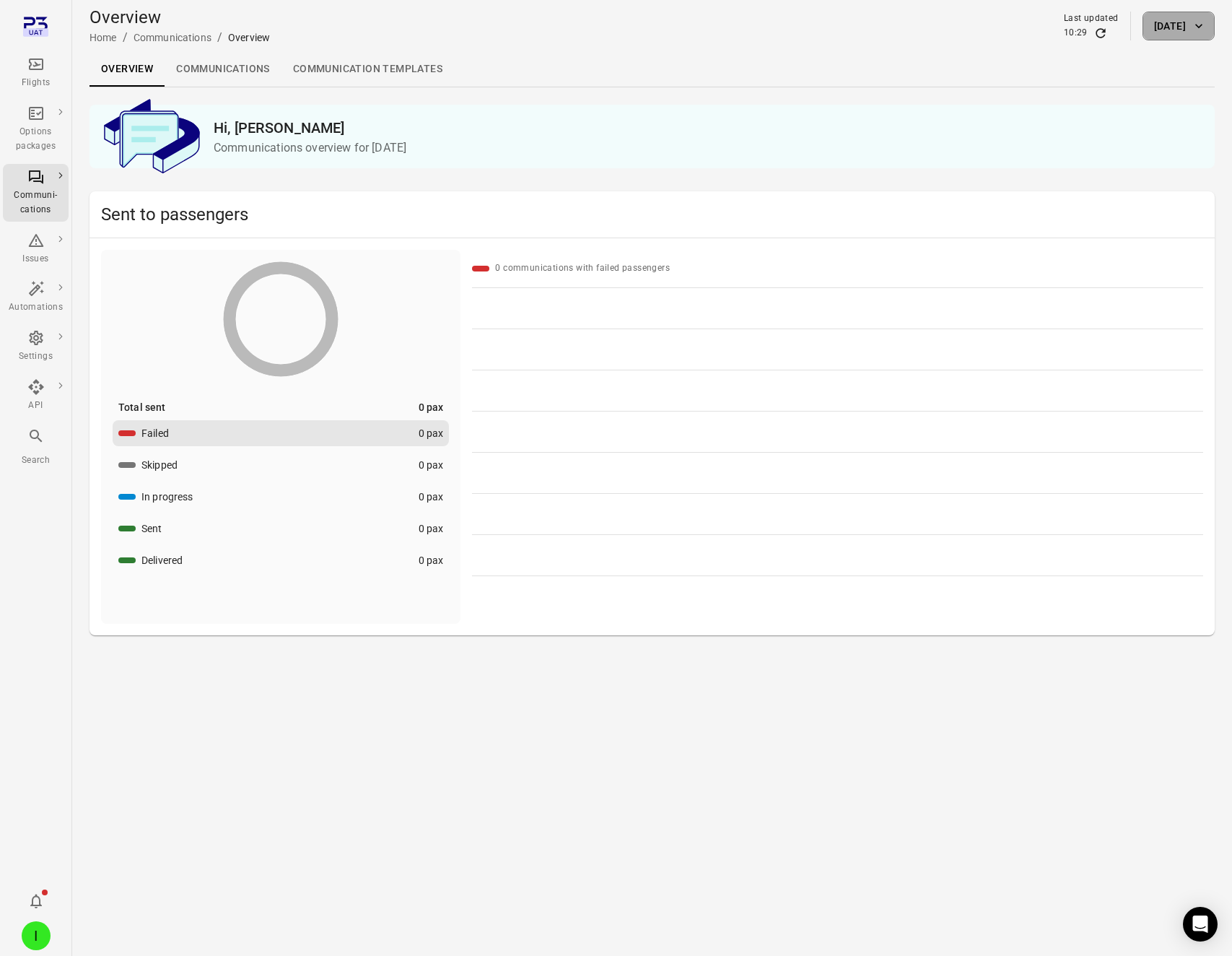
click at [1159, 17] on button "24 Sep 2025" at bounding box center [1179, 26] width 72 height 29
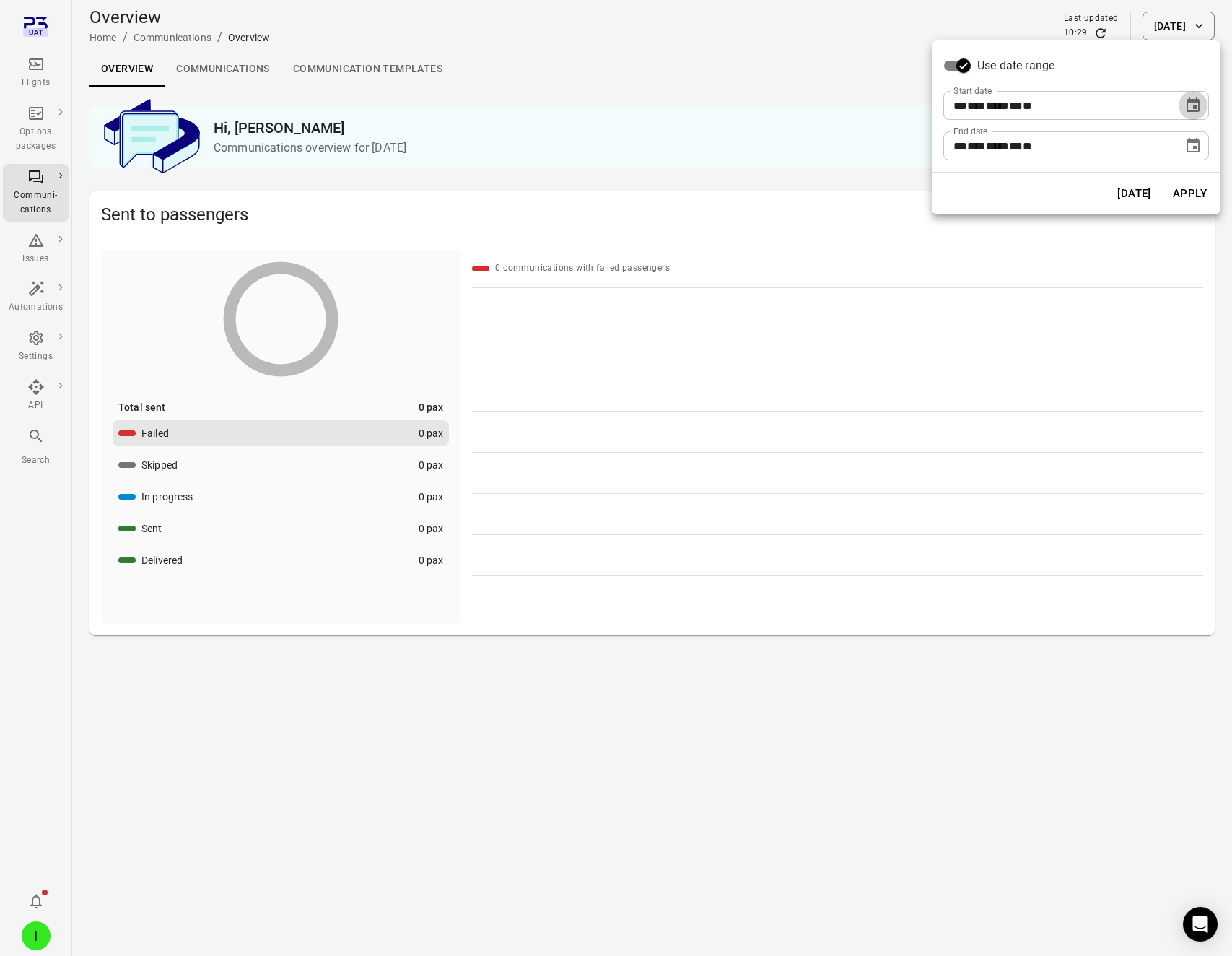
click at [1202, 107] on button "Choose date, selected date is Sep 24, 2025" at bounding box center [1193, 105] width 29 height 29
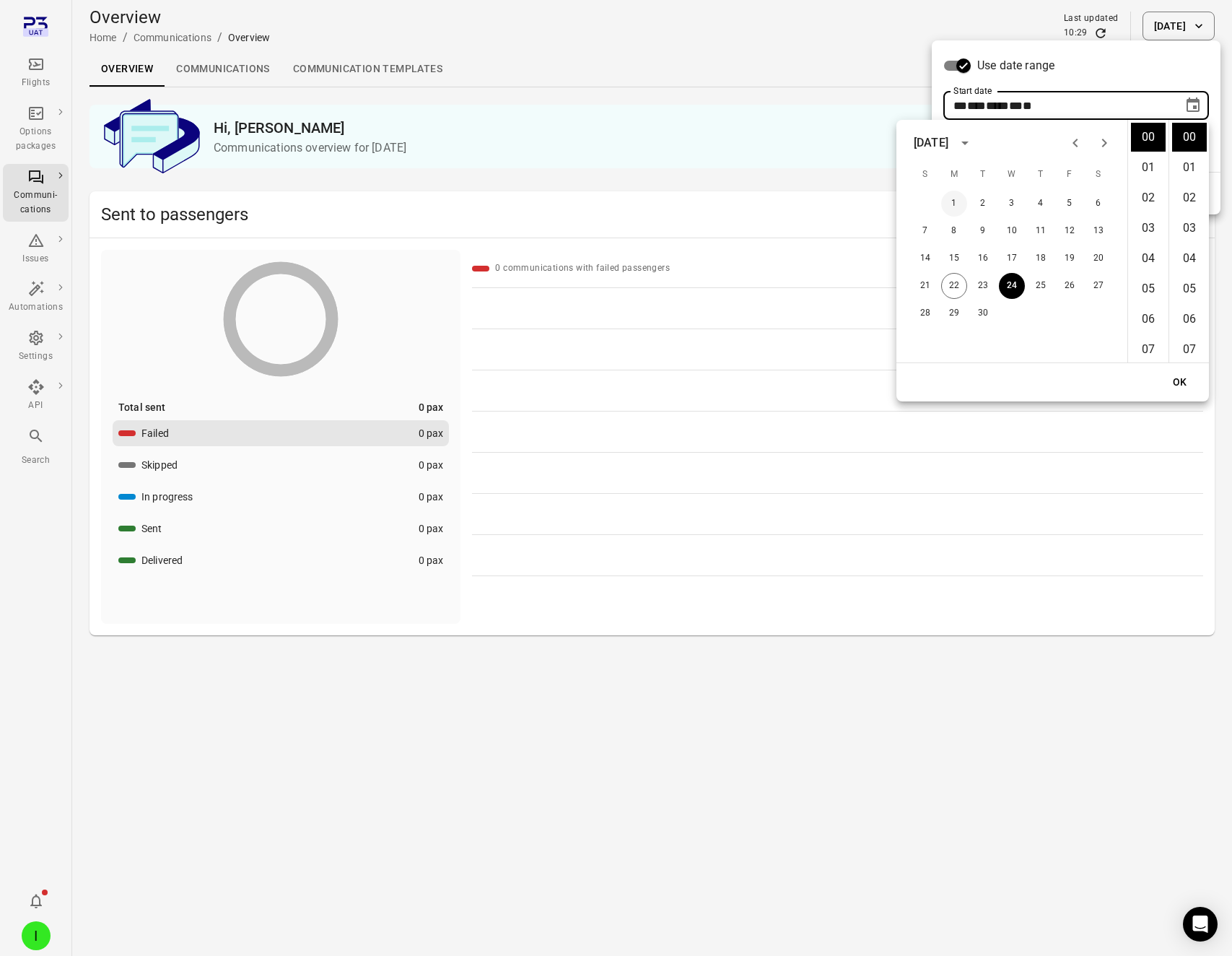
click at [960, 203] on button "1" at bounding box center [953, 203] width 26 height 26
click at [945, 258] on button "15" at bounding box center [953, 258] width 26 height 26
type input "**********"
click at [1077, 78] on div "Use date range" at bounding box center [1076, 65] width 265 height 27
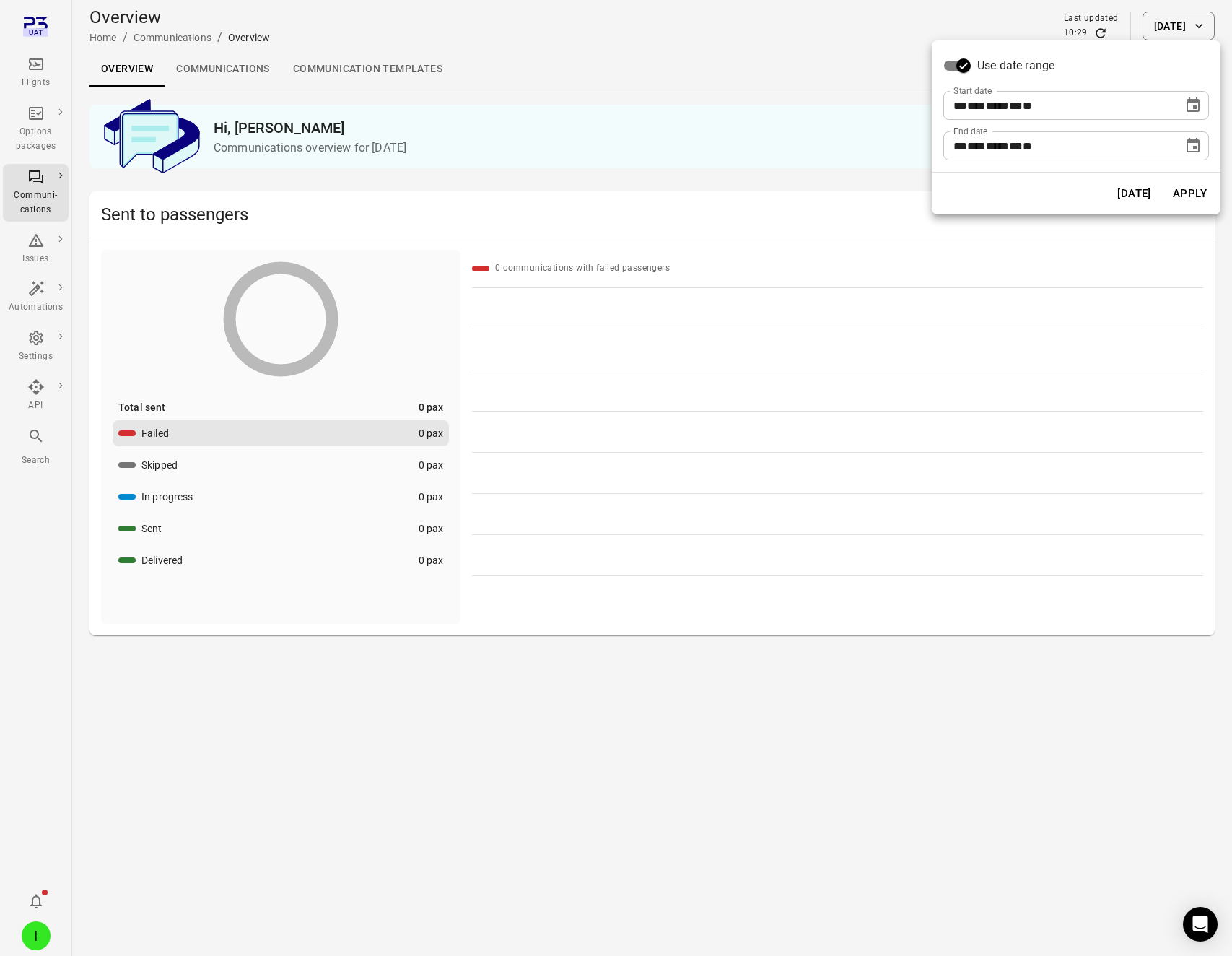
click at [1183, 148] on button "Choose date, selected date is Sep 24, 2025" at bounding box center [1193, 145] width 29 height 29
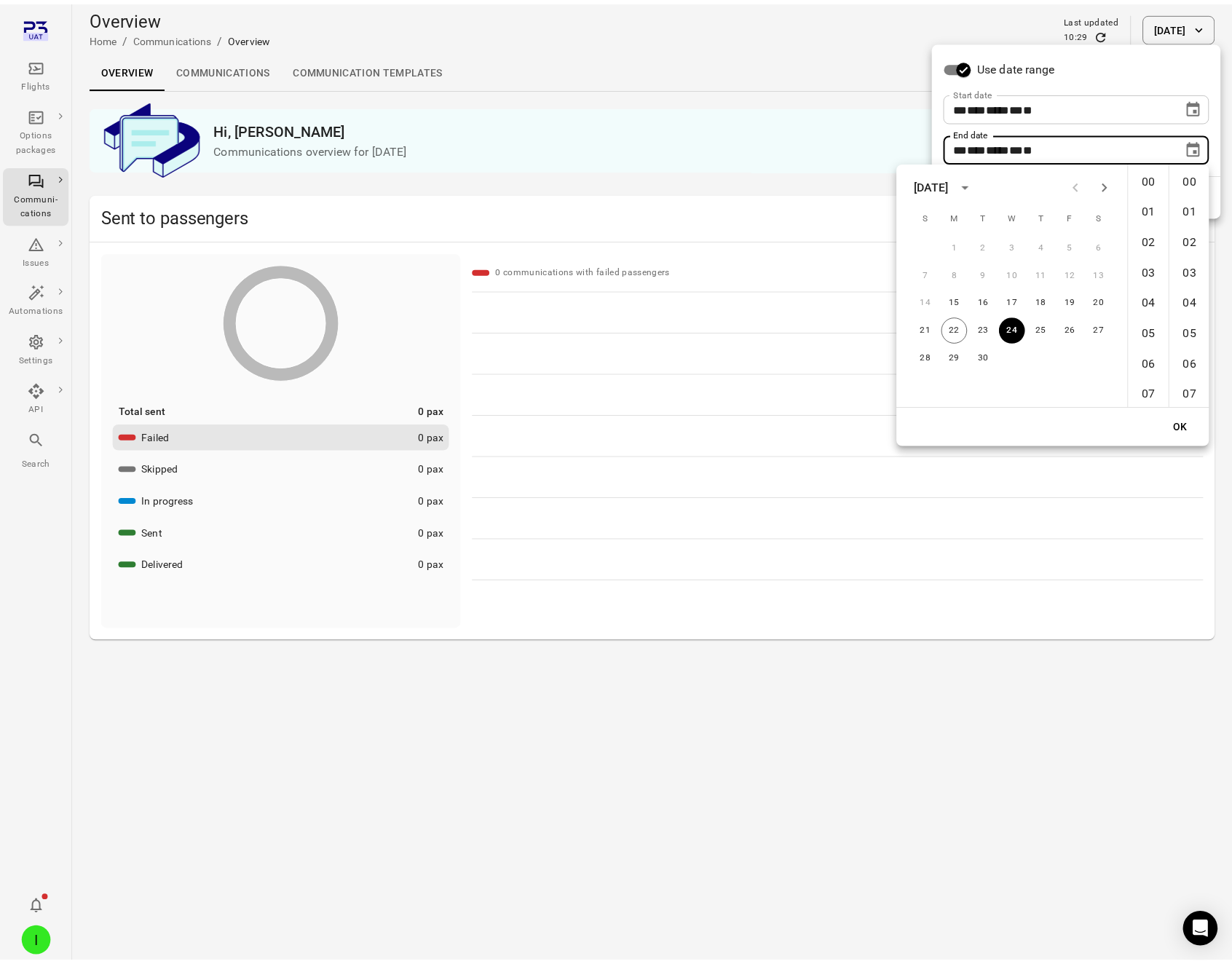
scroll to position [1593, 0]
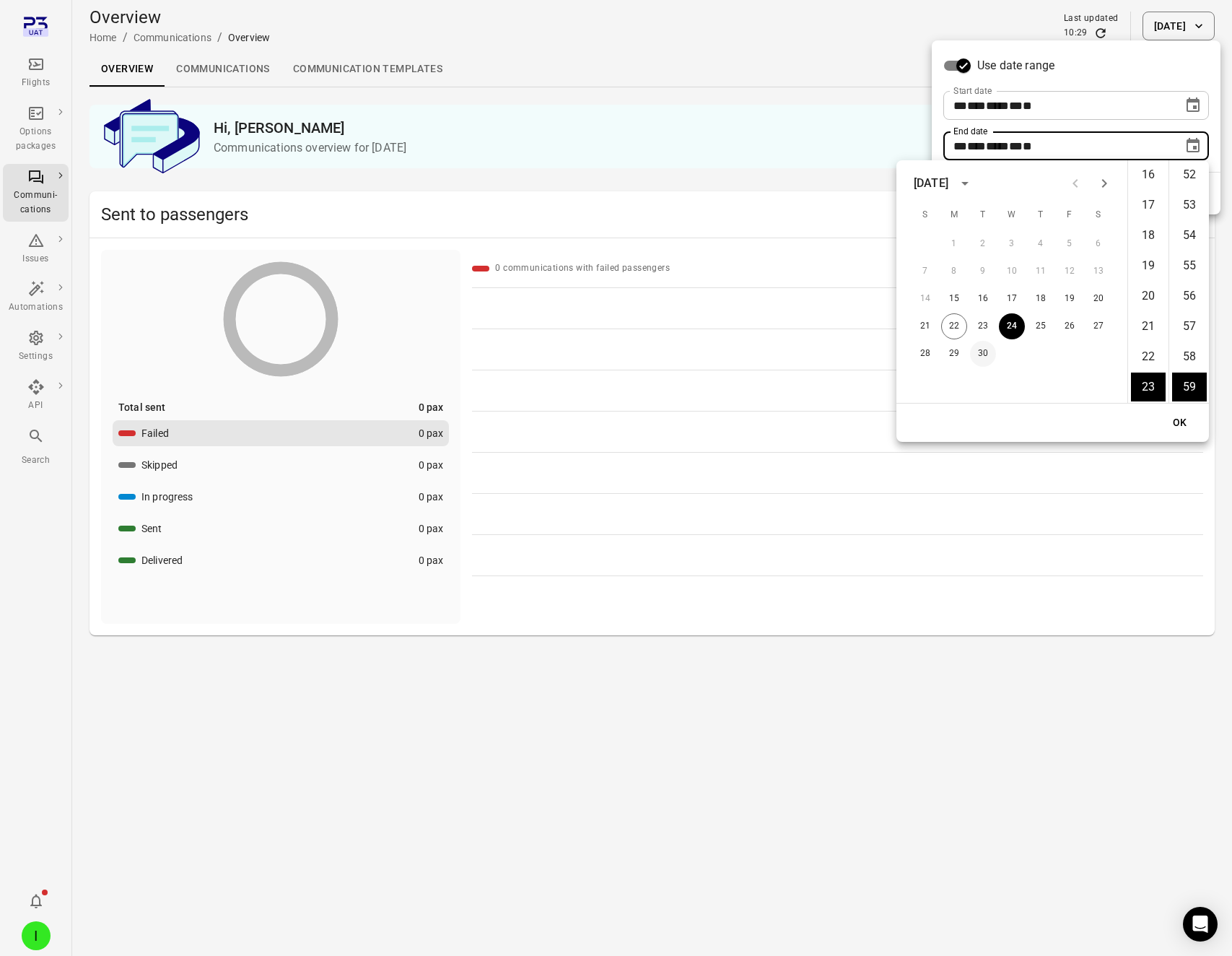
click at [986, 352] on button "30" at bounding box center [982, 353] width 26 height 26
type input "**********"
click at [1191, 424] on button "OK" at bounding box center [1179, 423] width 46 height 27
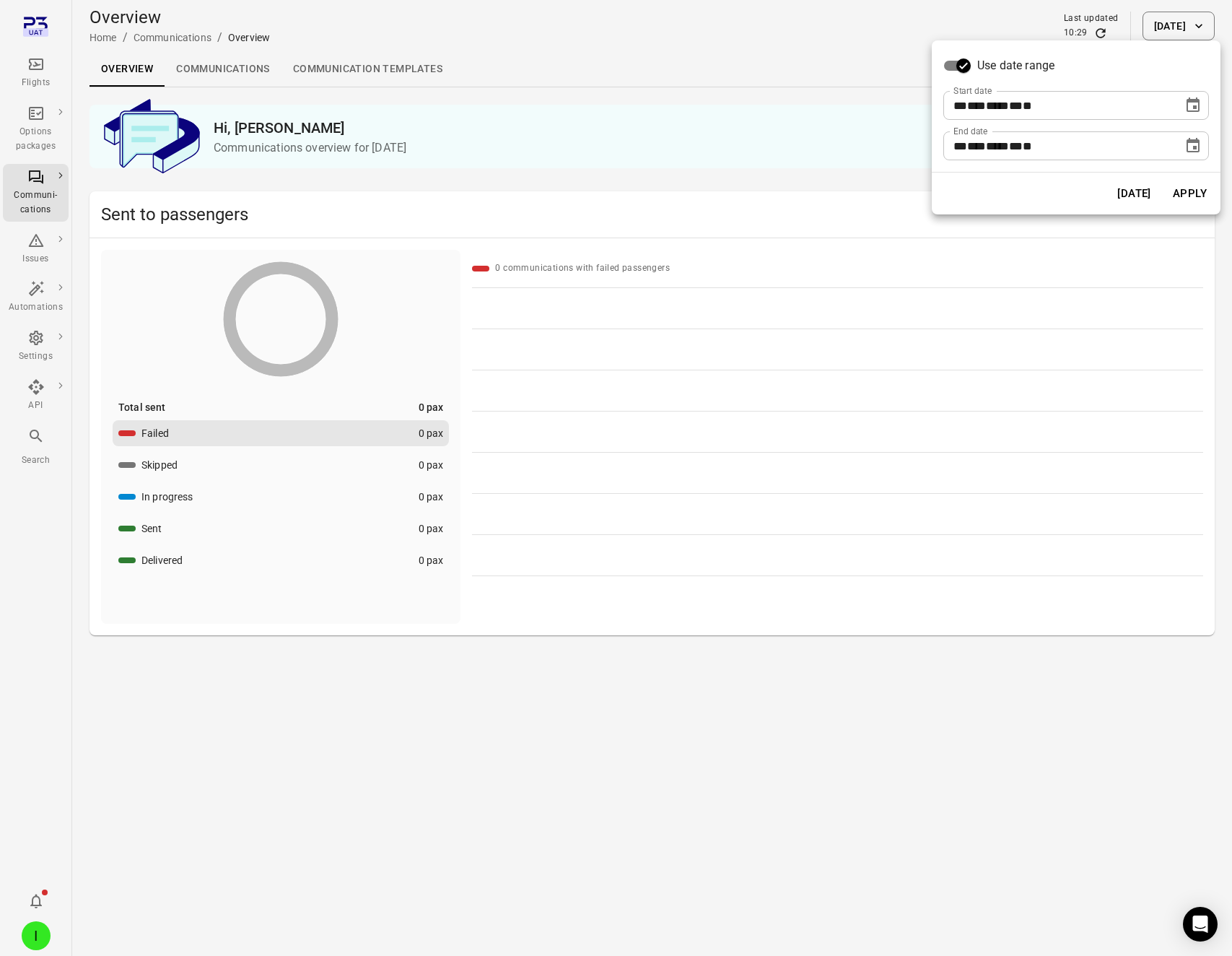
click at [1199, 193] on button "Apply" at bounding box center [1190, 193] width 49 height 31
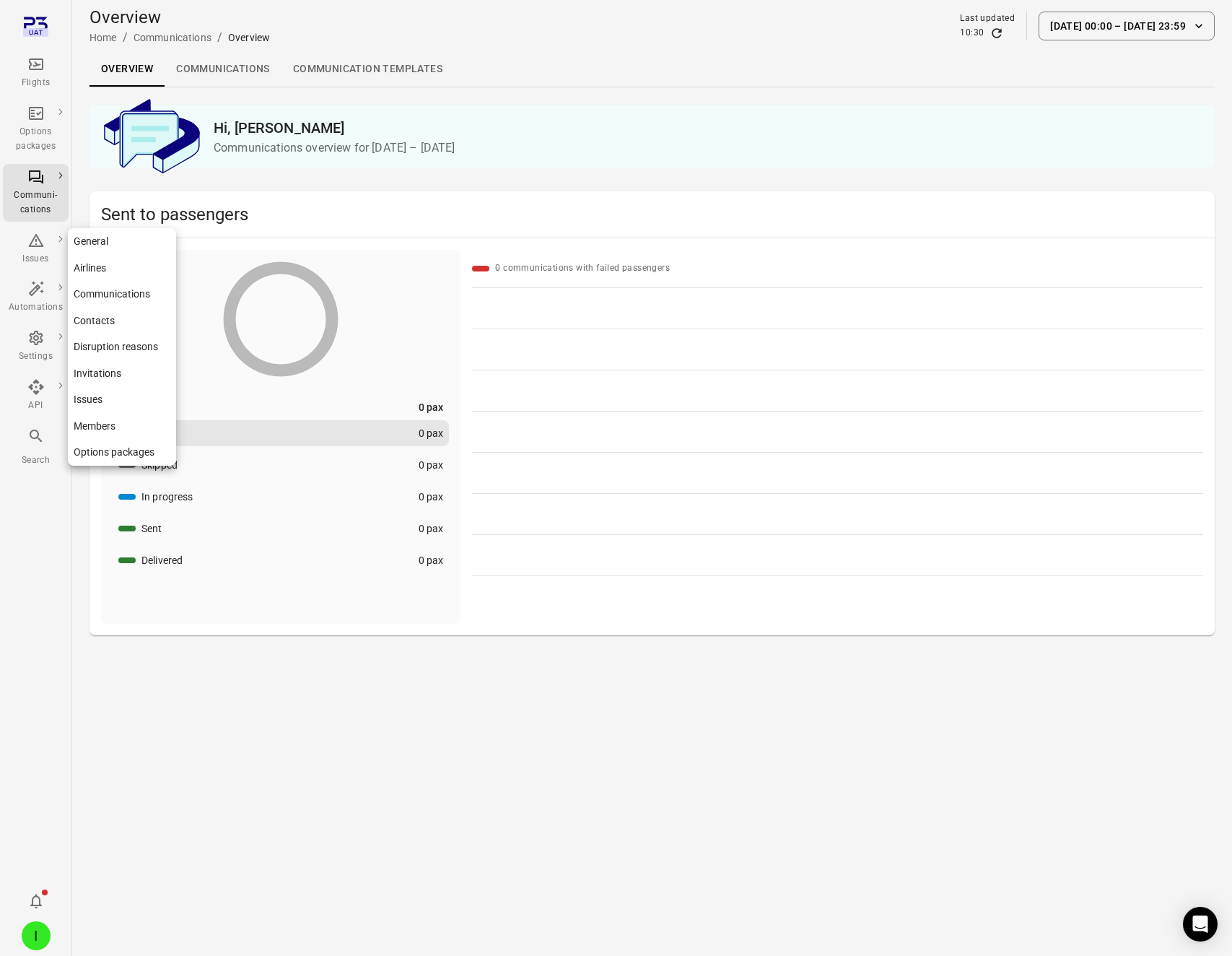
click at [35, 348] on div "Settings" at bounding box center [35, 346] width 54 height 35
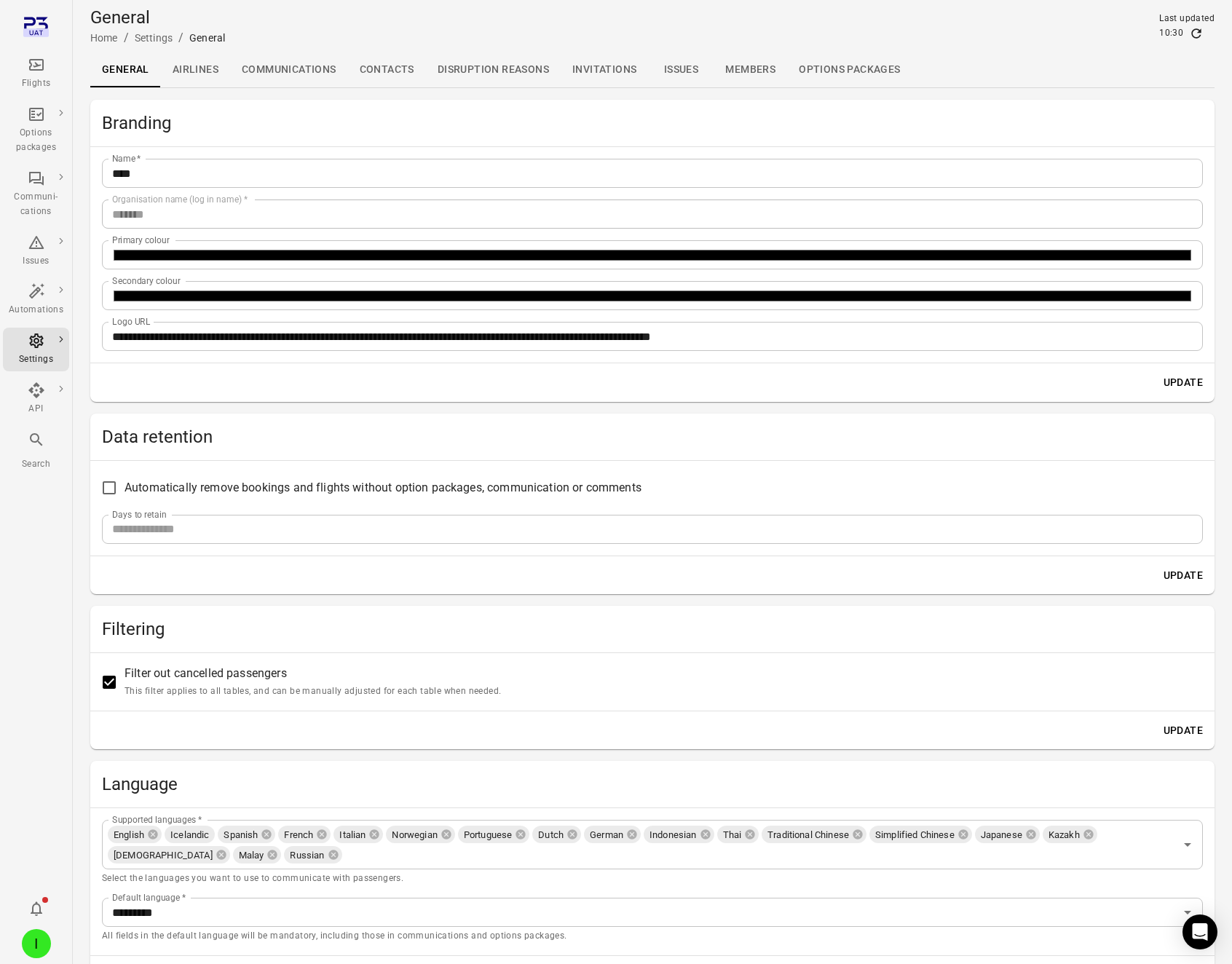
click at [44, 78] on div "Flights" at bounding box center [36, 84] width 55 height 14
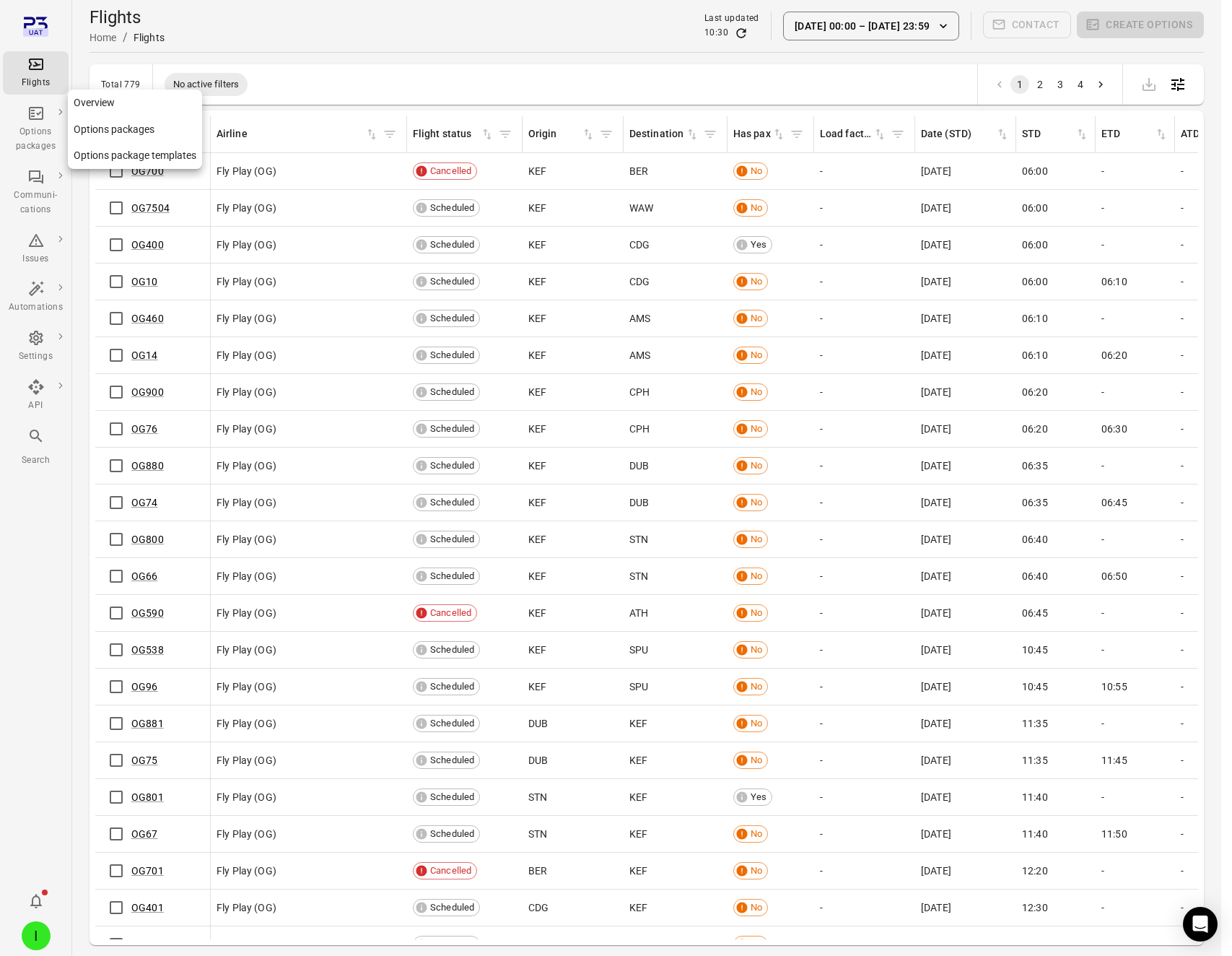
click at [41, 134] on div "Options packages" at bounding box center [35, 139] width 54 height 29
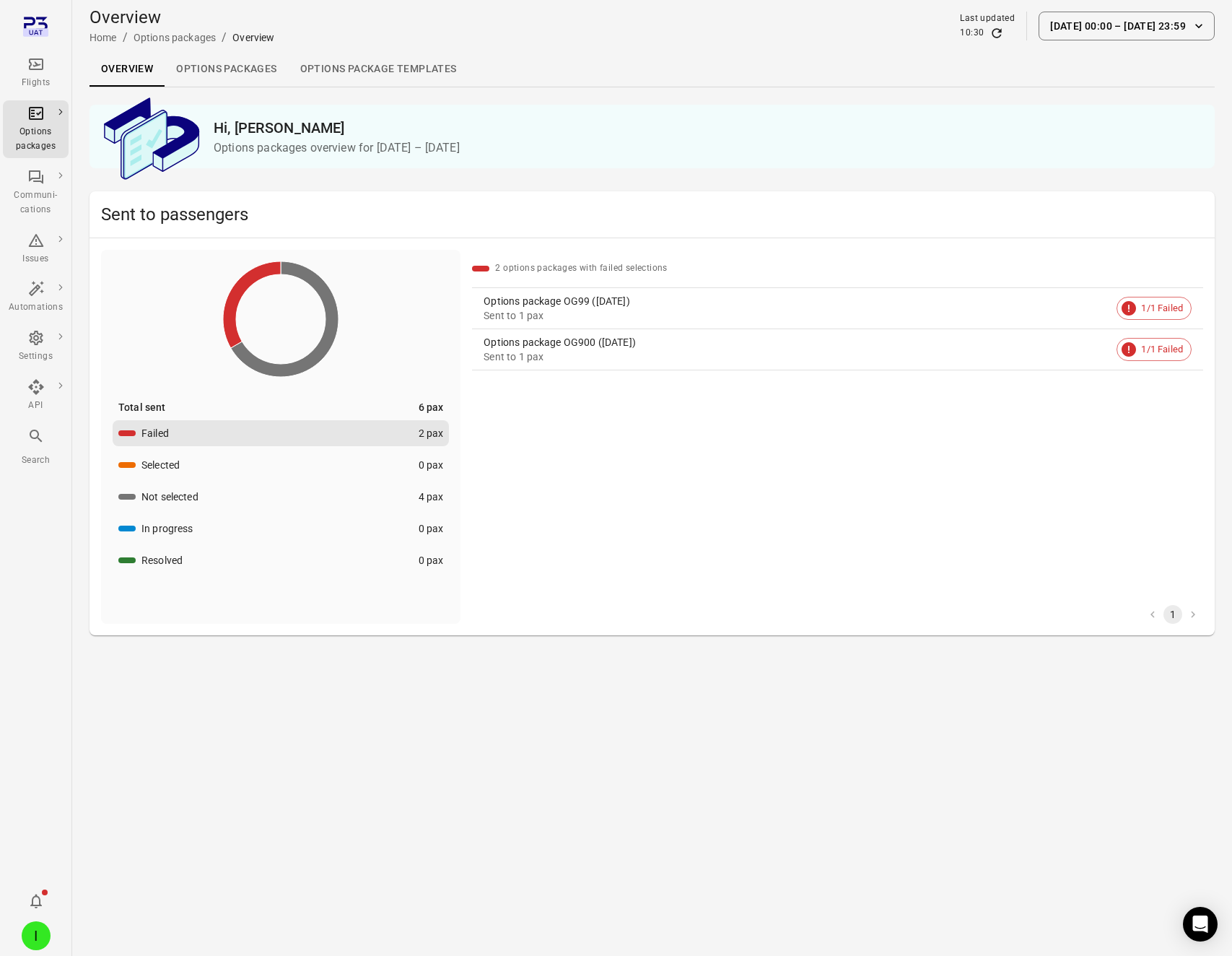
click at [694, 352] on div "Sent to 1 pax" at bounding box center [796, 356] width 627 height 14
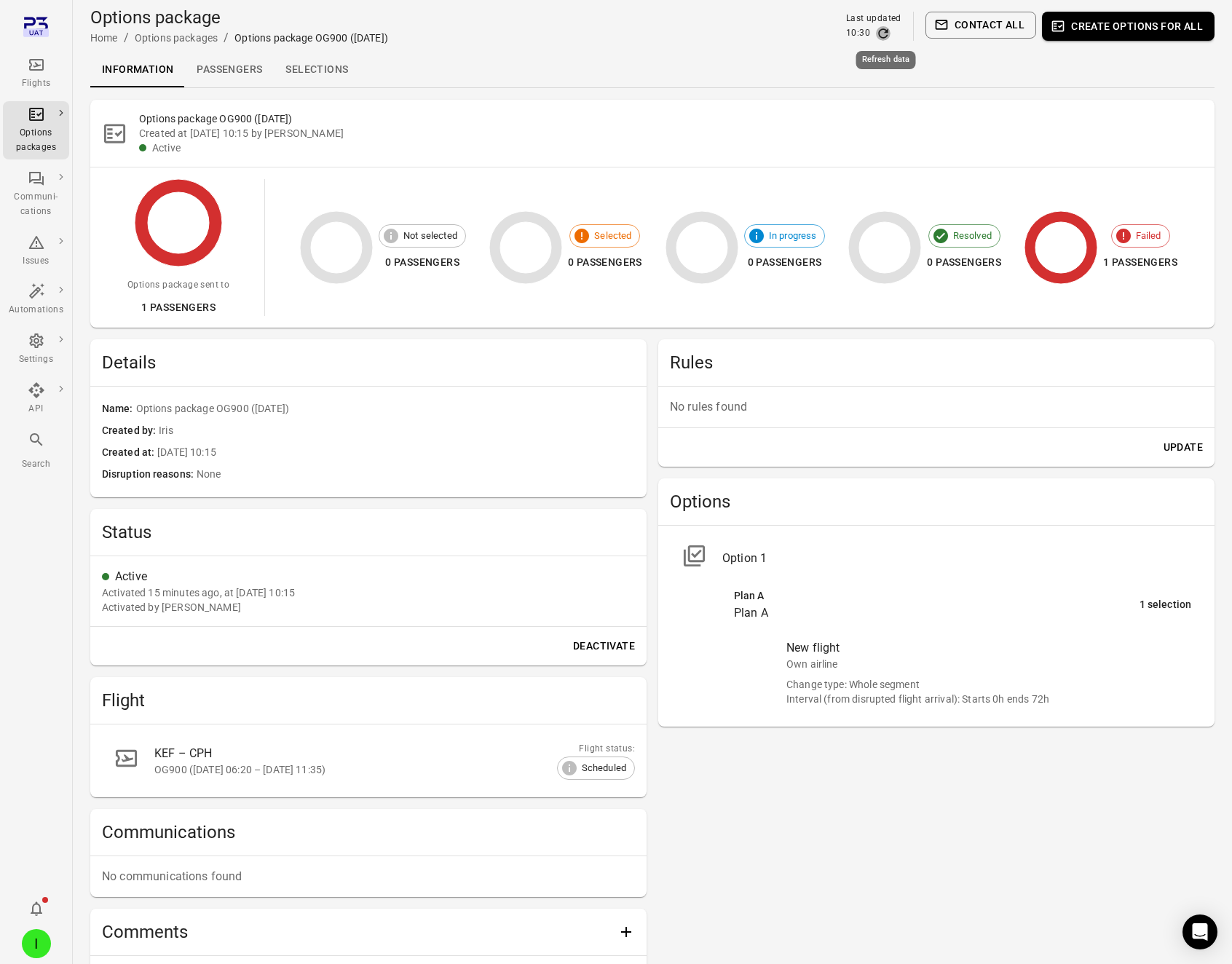
click at [884, 36] on icon "Refresh data" at bounding box center [884, 33] width 14 height 14
click at [254, 65] on link "Passengers" at bounding box center [230, 70] width 89 height 35
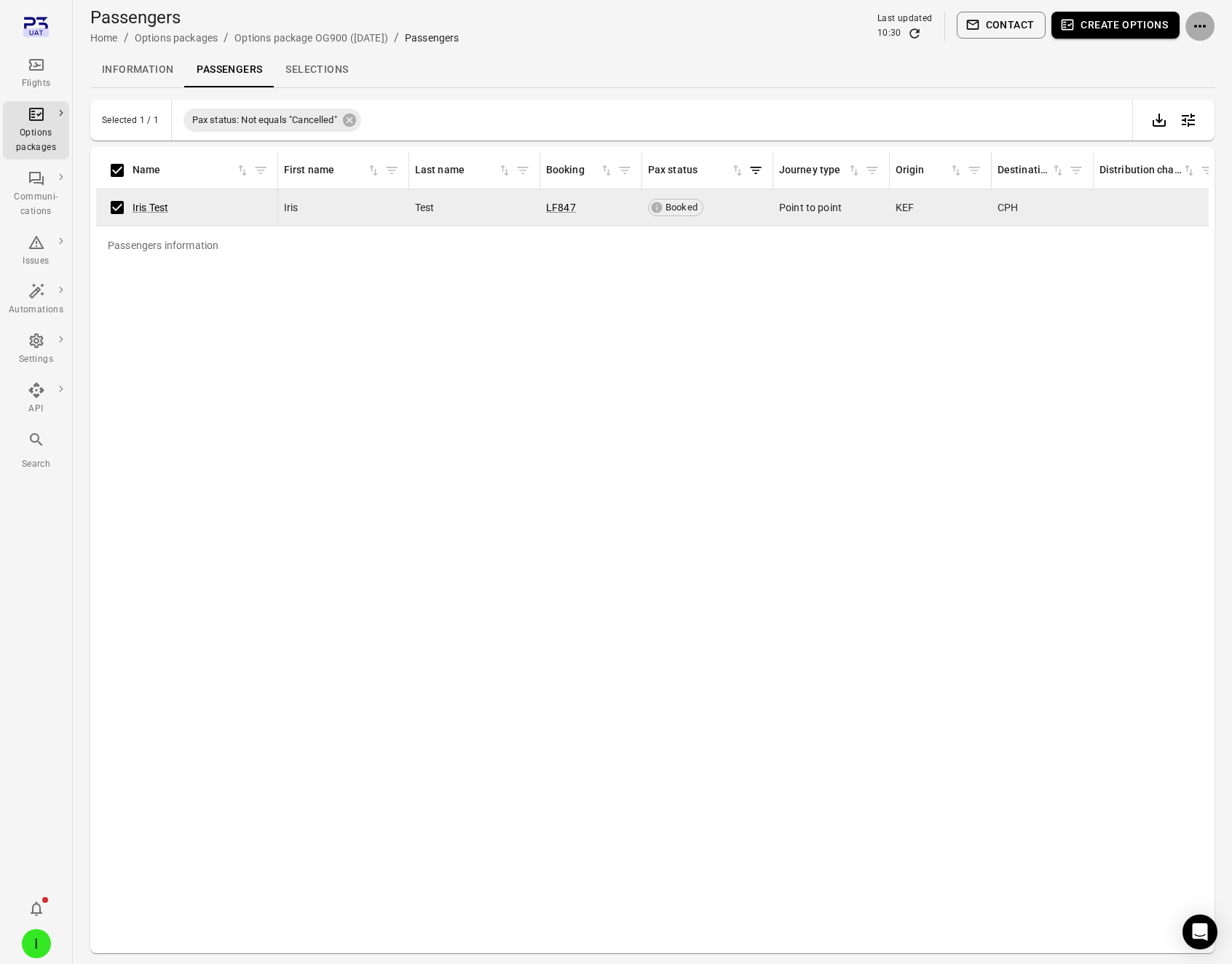
click at [1203, 32] on icon "Actions" at bounding box center [1200, 26] width 17 height 17
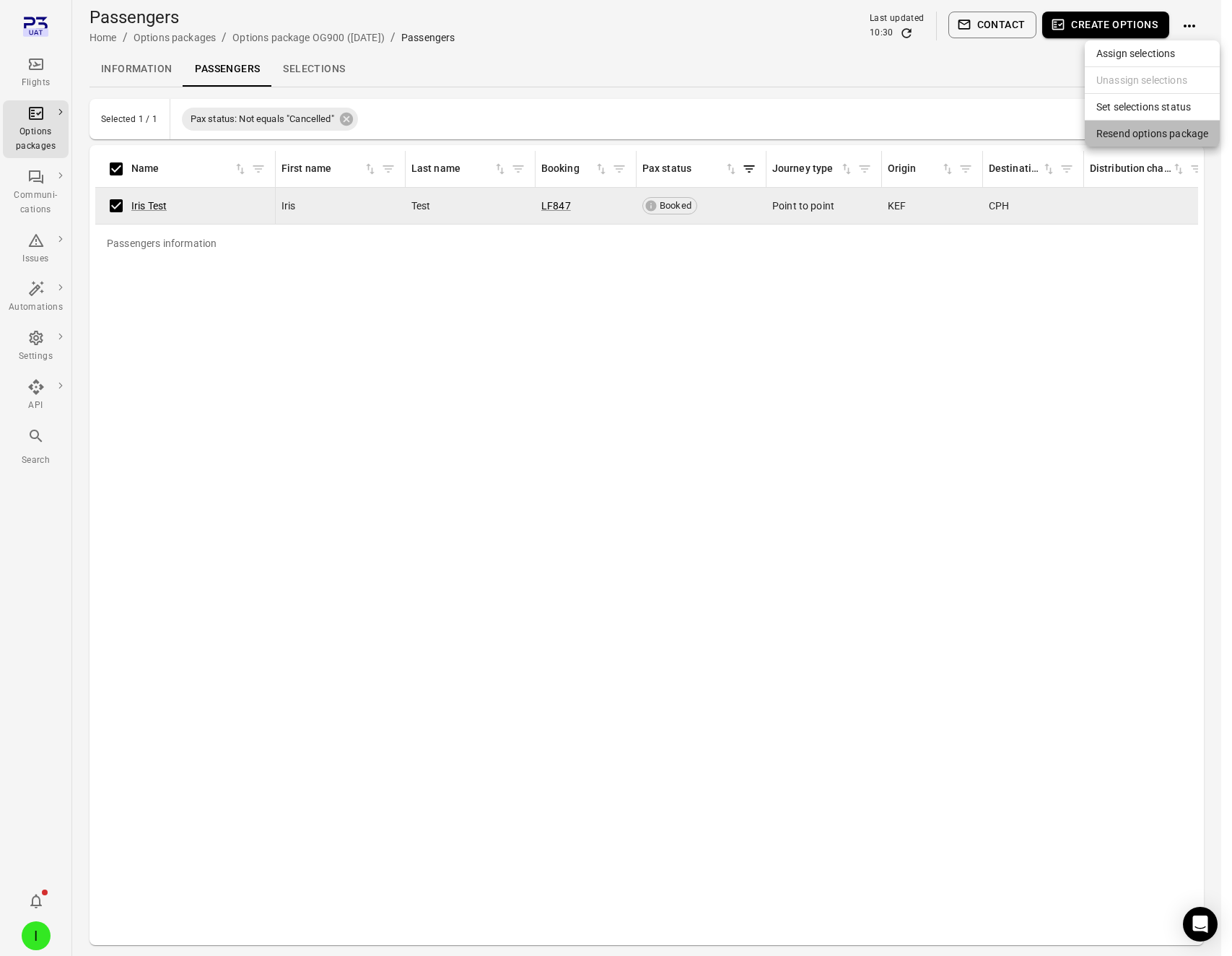
click at [1150, 137] on span "Resend options package" at bounding box center [1152, 133] width 112 height 14
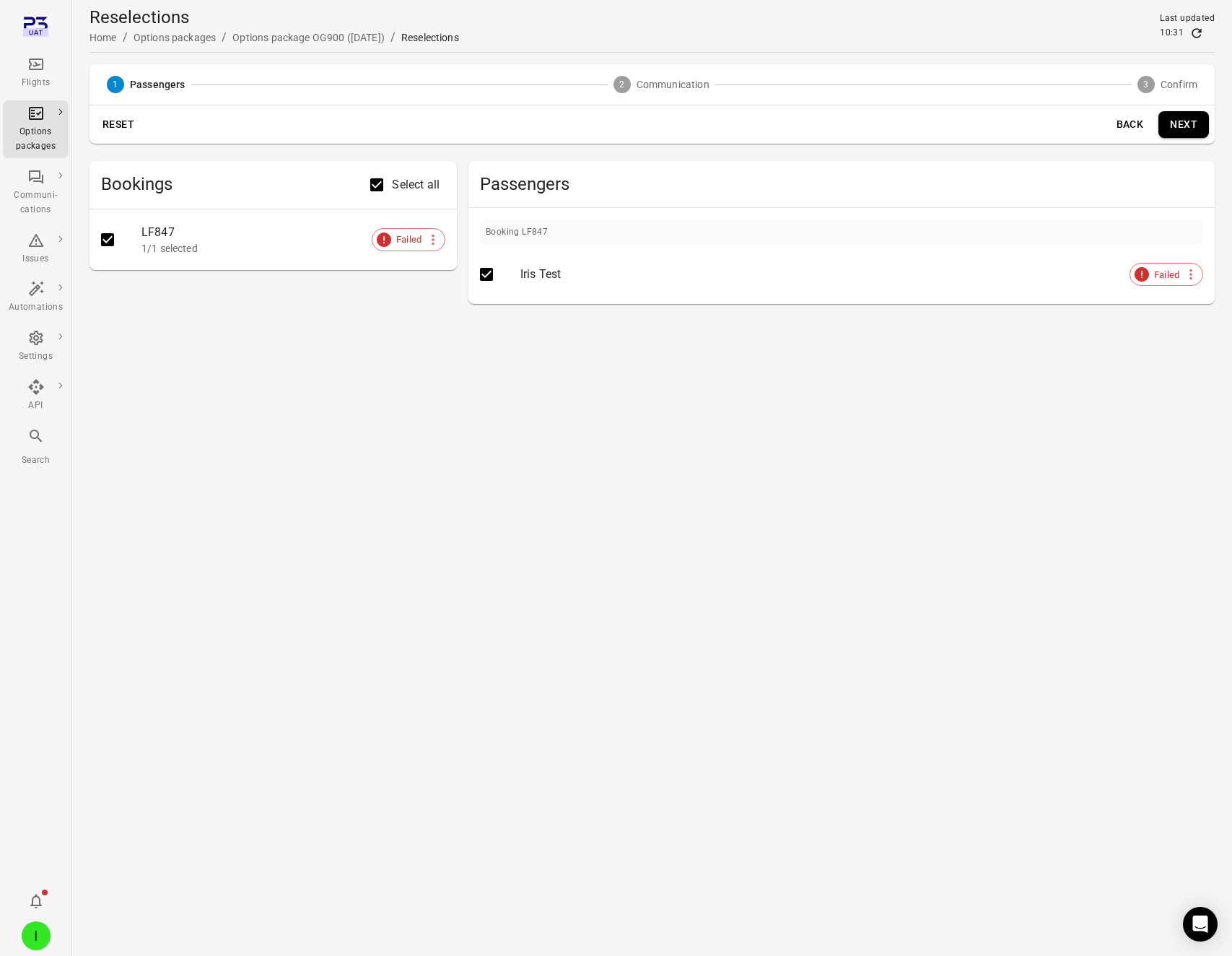
click at [1181, 122] on button "Next" at bounding box center [1183, 125] width 50 height 27
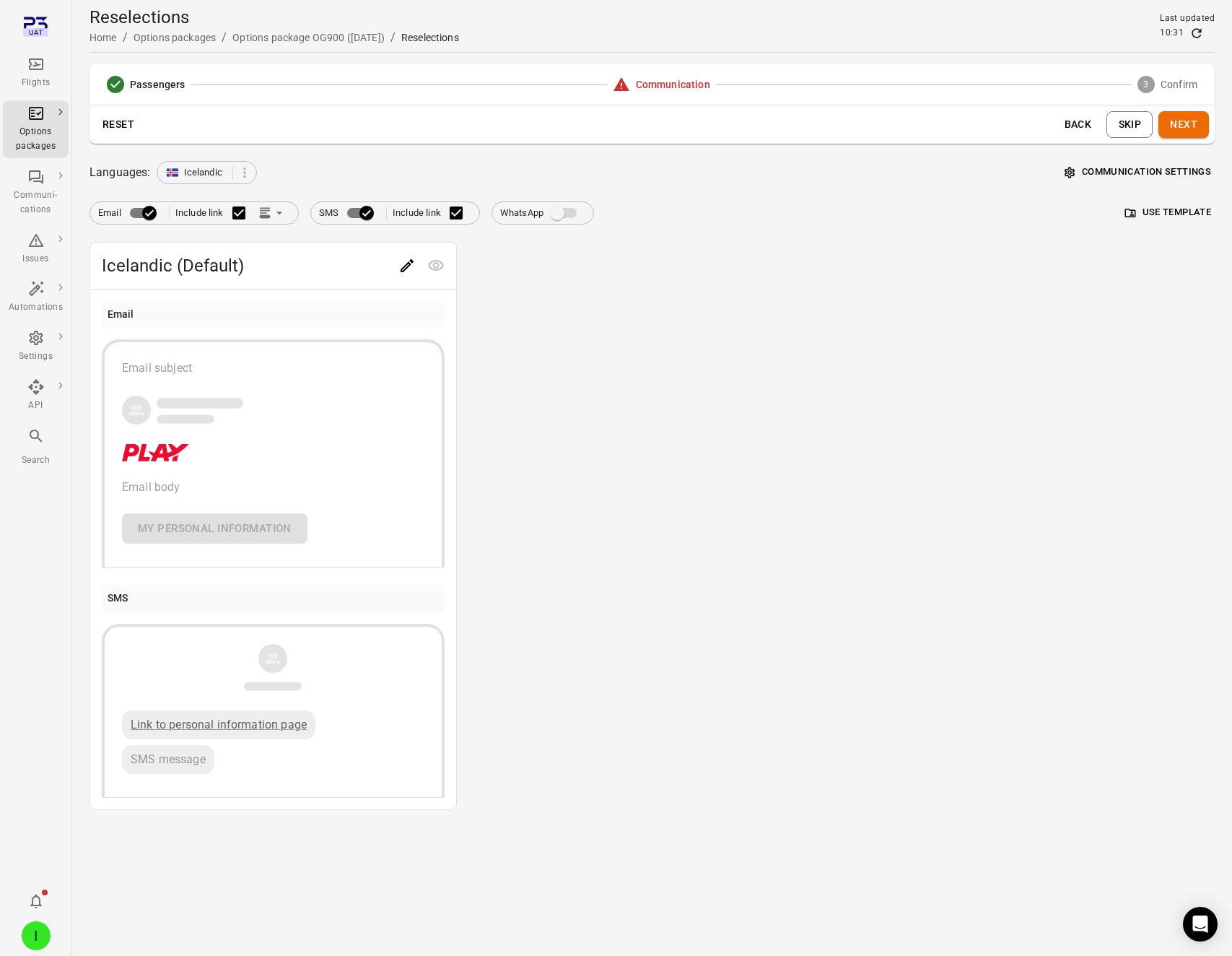
click at [405, 266] on icon "Edit" at bounding box center [407, 265] width 17 height 17
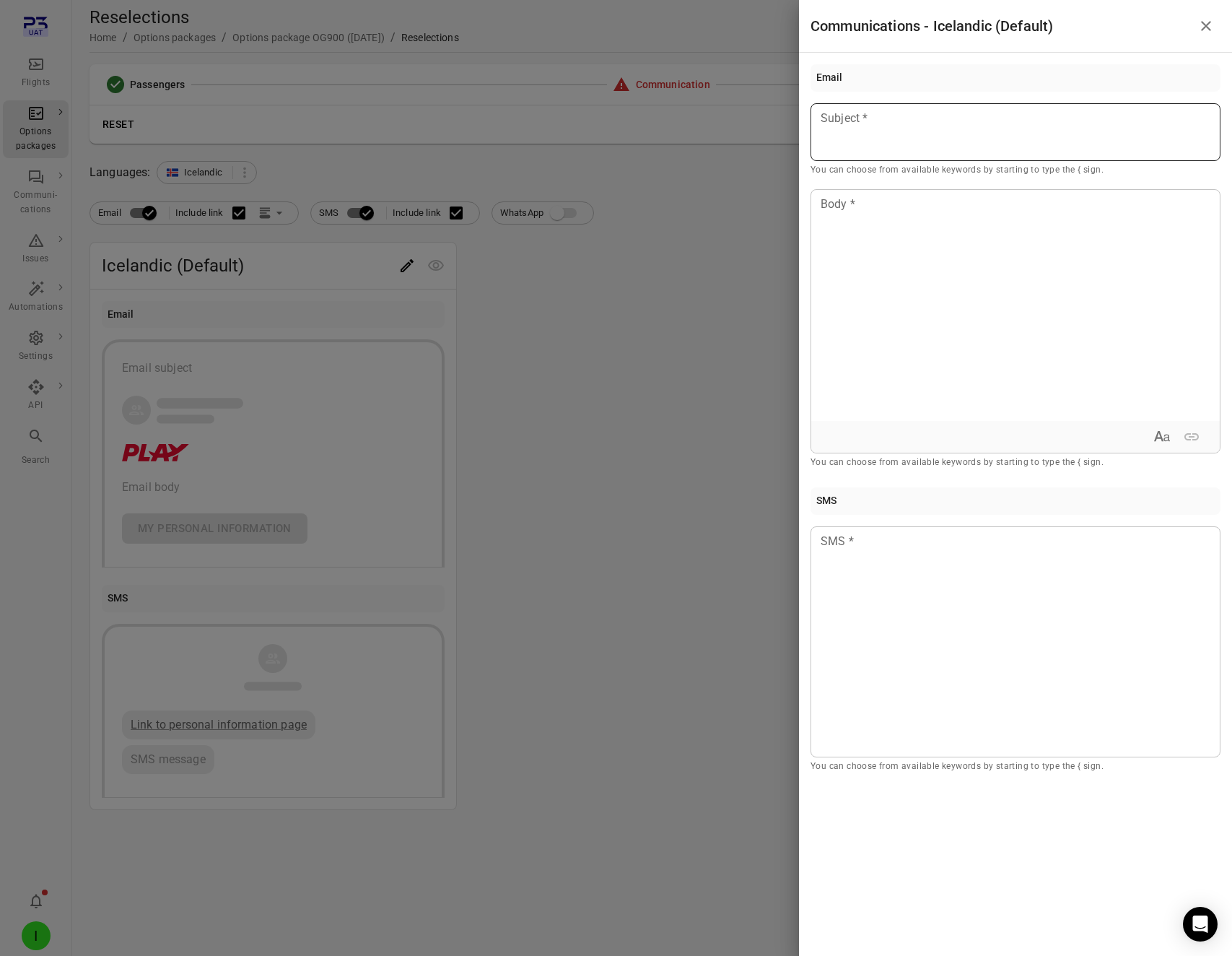
click at [920, 147] on div at bounding box center [1015, 133] width 410 height 58
click at [949, 257] on div at bounding box center [1015, 305] width 409 height 231
drag, startPoint x: 748, startPoint y: 307, endPoint x: 304, endPoint y: 261, distance: 446.4
click at [748, 307] on div at bounding box center [616, 478] width 1232 height 956
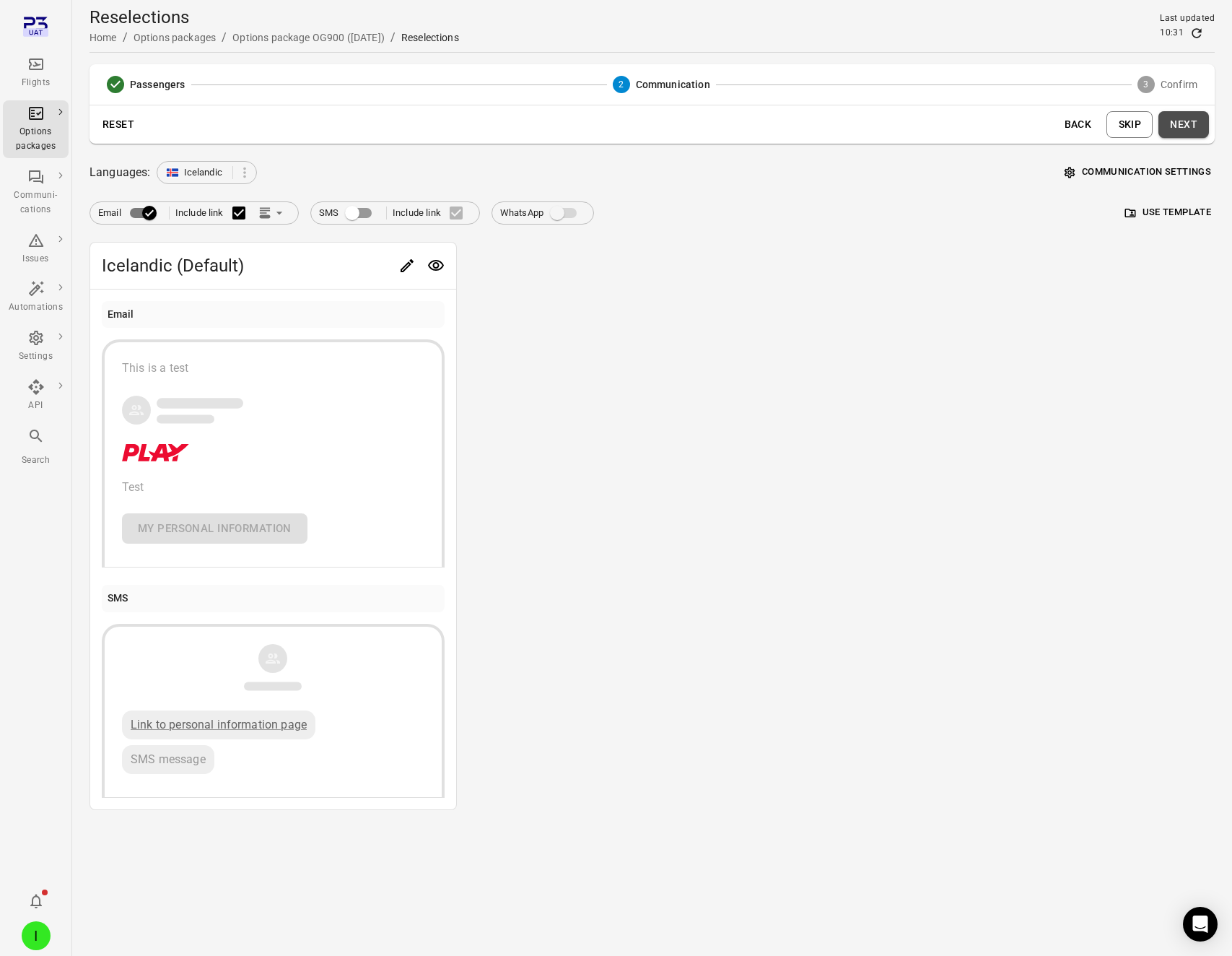
click at [1197, 123] on button "Next" at bounding box center [1183, 125] width 50 height 27
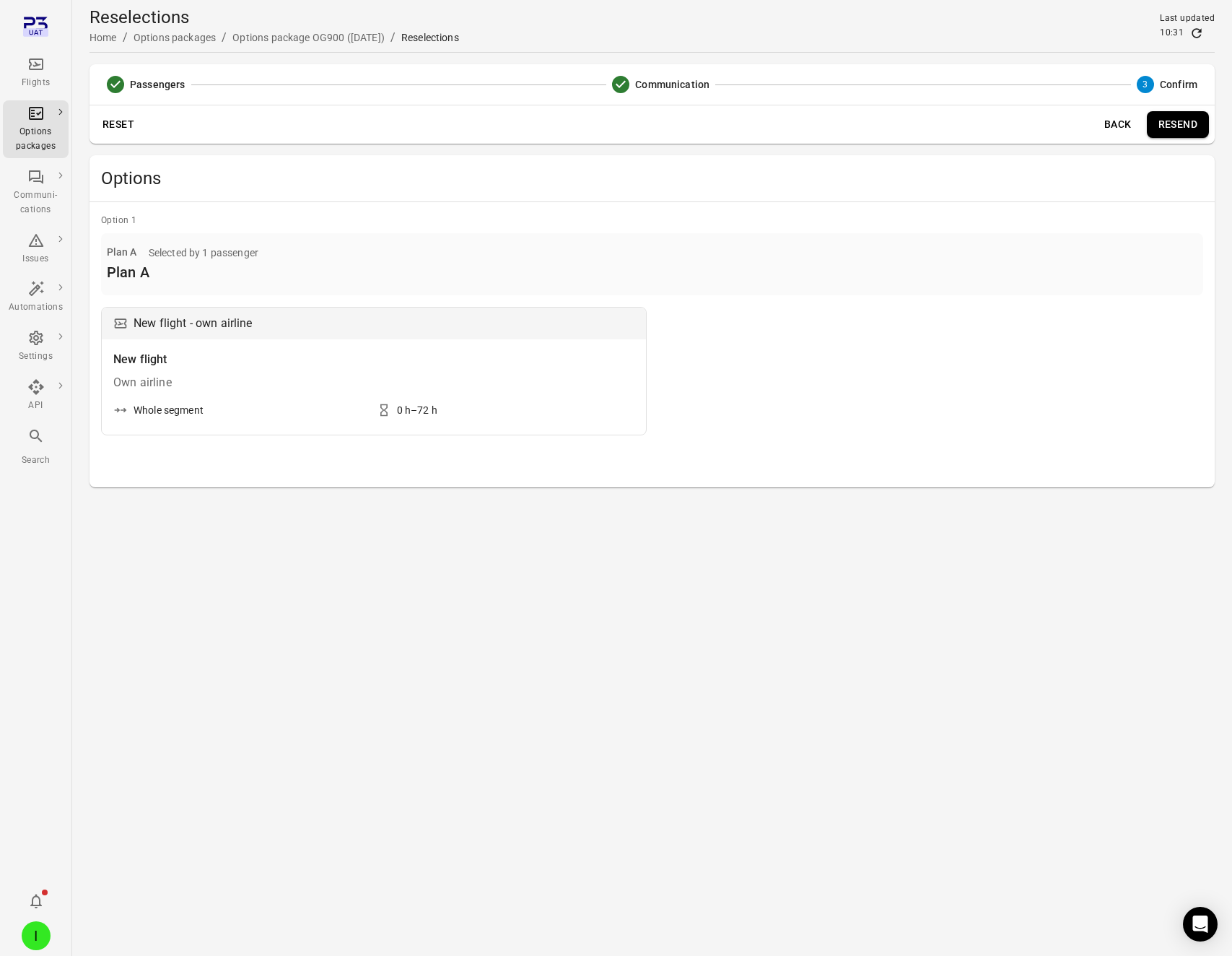
click at [1189, 122] on button "Resend" at bounding box center [1178, 125] width 62 height 27
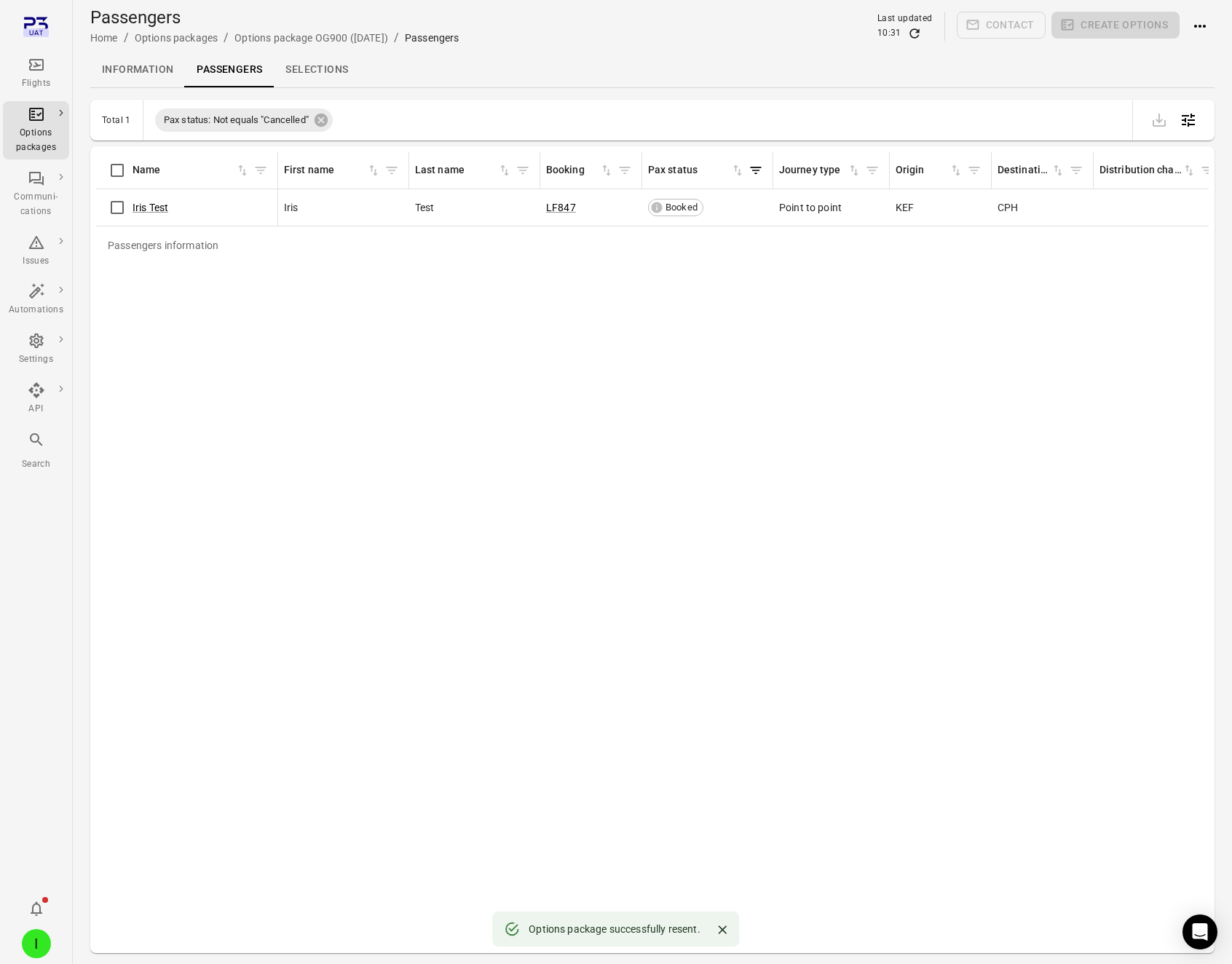
click at [314, 68] on link "Selections" at bounding box center [317, 70] width 86 height 35
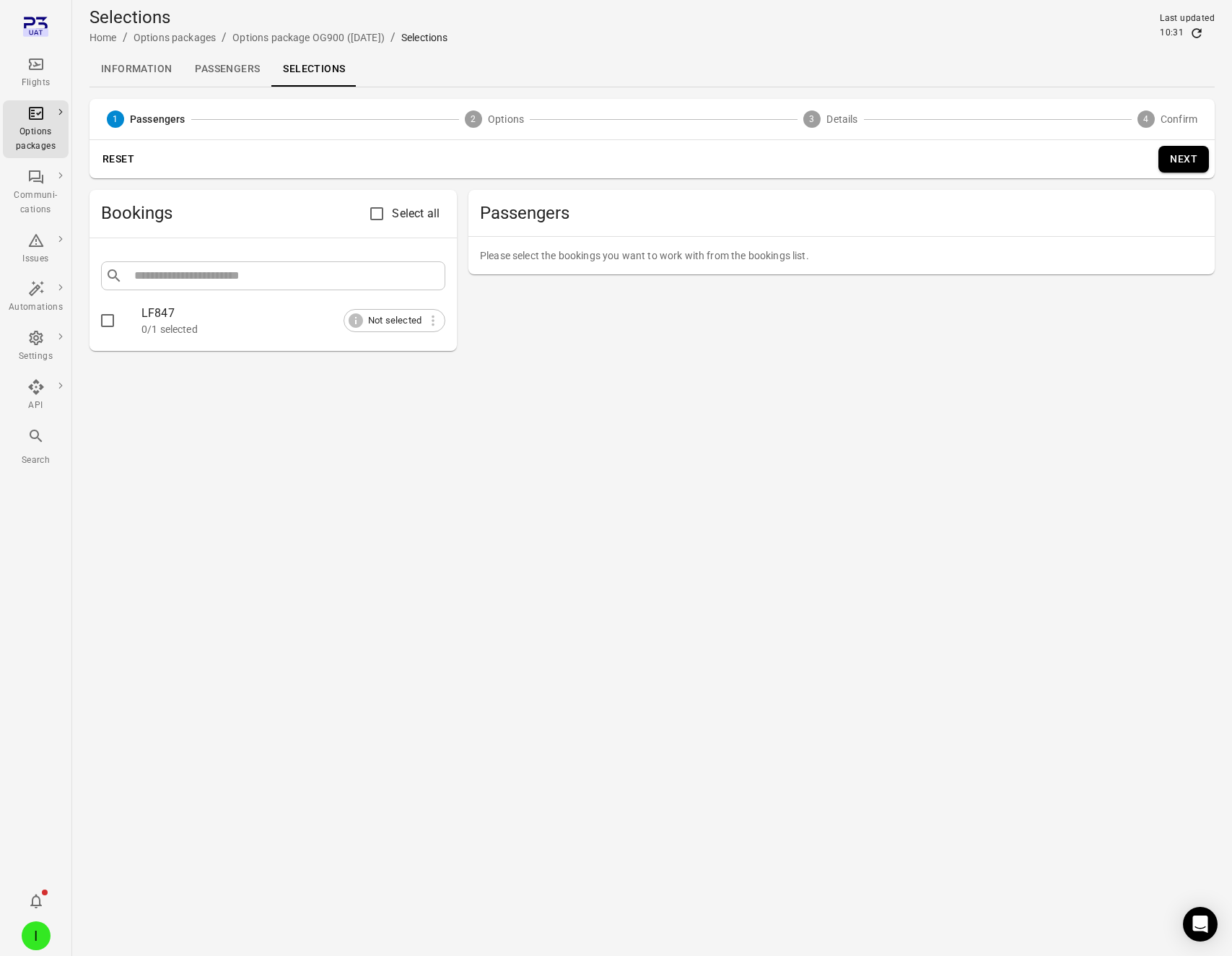
click at [231, 75] on link "Passengers" at bounding box center [228, 69] width 88 height 35
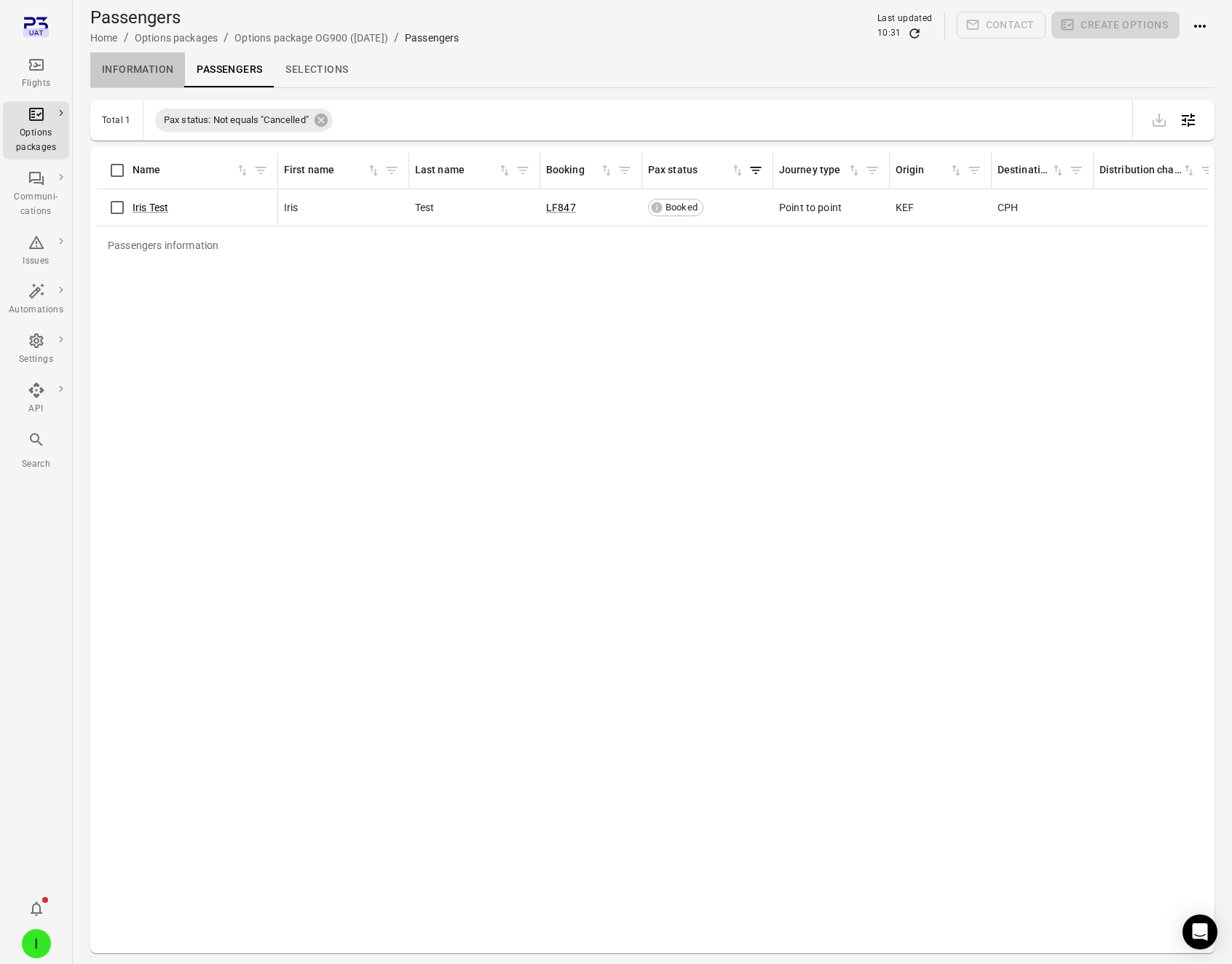
click at [155, 67] on link "Information" at bounding box center [138, 70] width 95 height 35
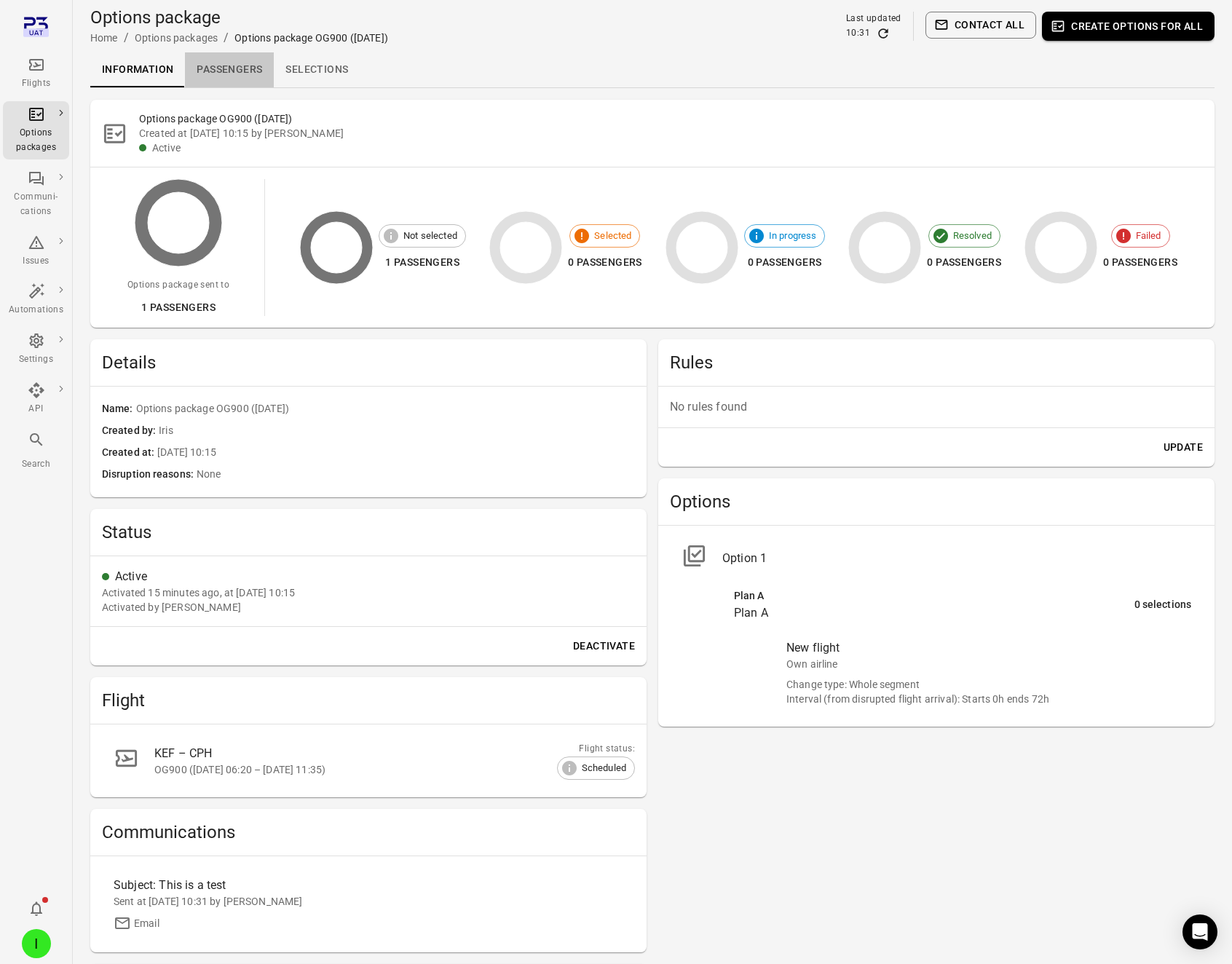
click at [230, 65] on link "Passengers" at bounding box center [230, 70] width 89 height 35
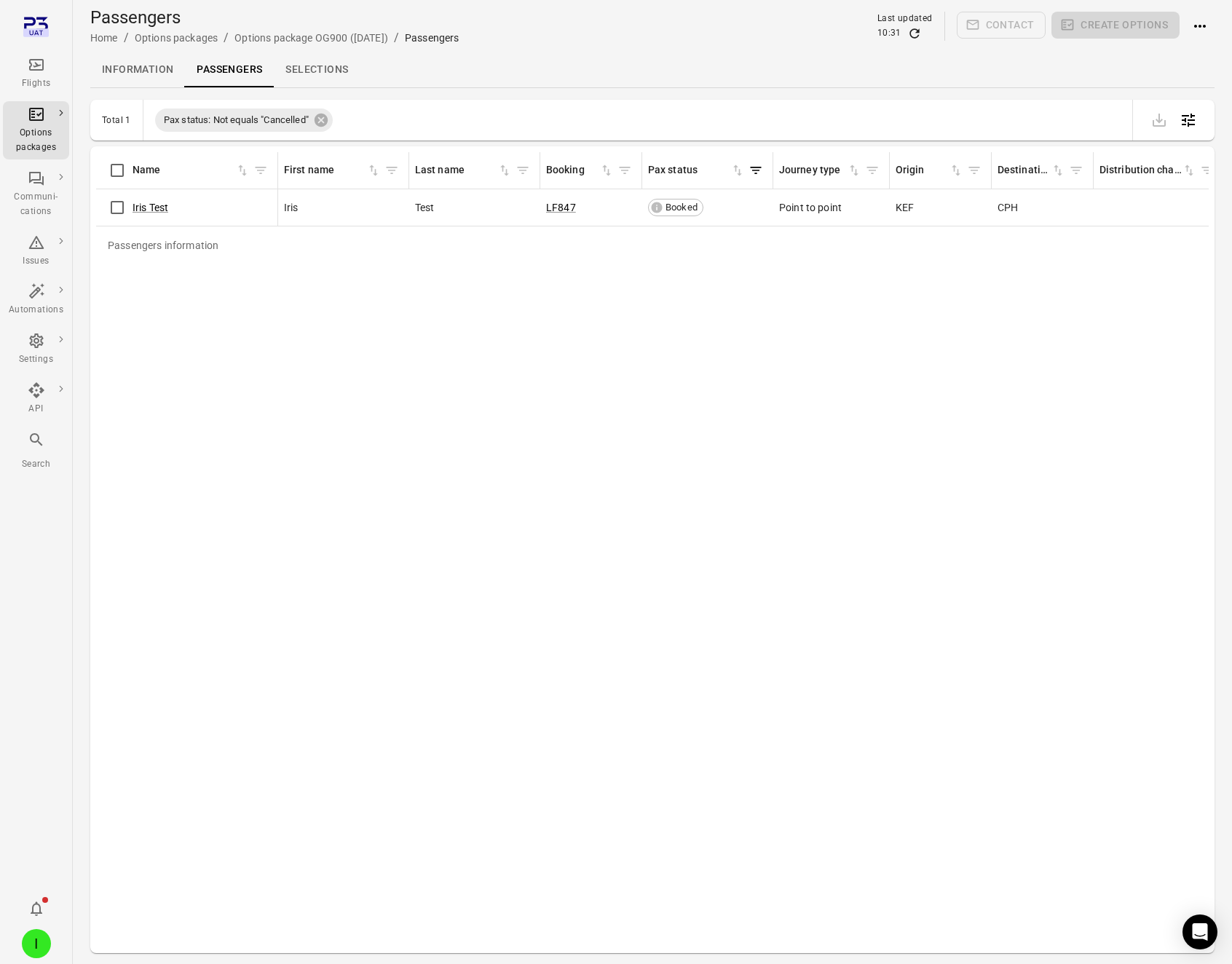
click at [383, 264] on caption "Passengers information" at bounding box center [1188, 245] width 2185 height 38
click at [131, 79] on link "Information" at bounding box center [138, 70] width 95 height 35
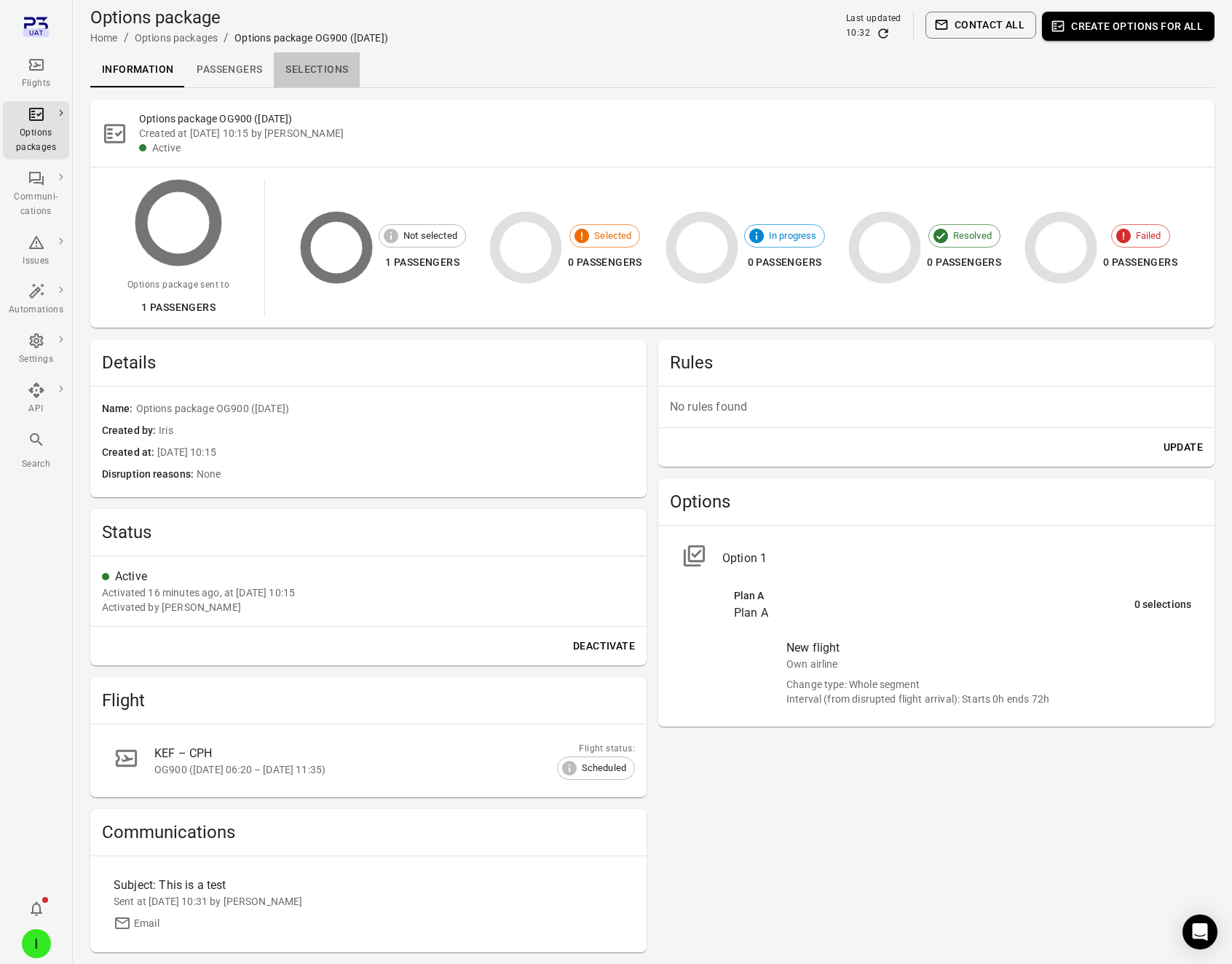
click at [323, 67] on link "Selections" at bounding box center [317, 70] width 86 height 35
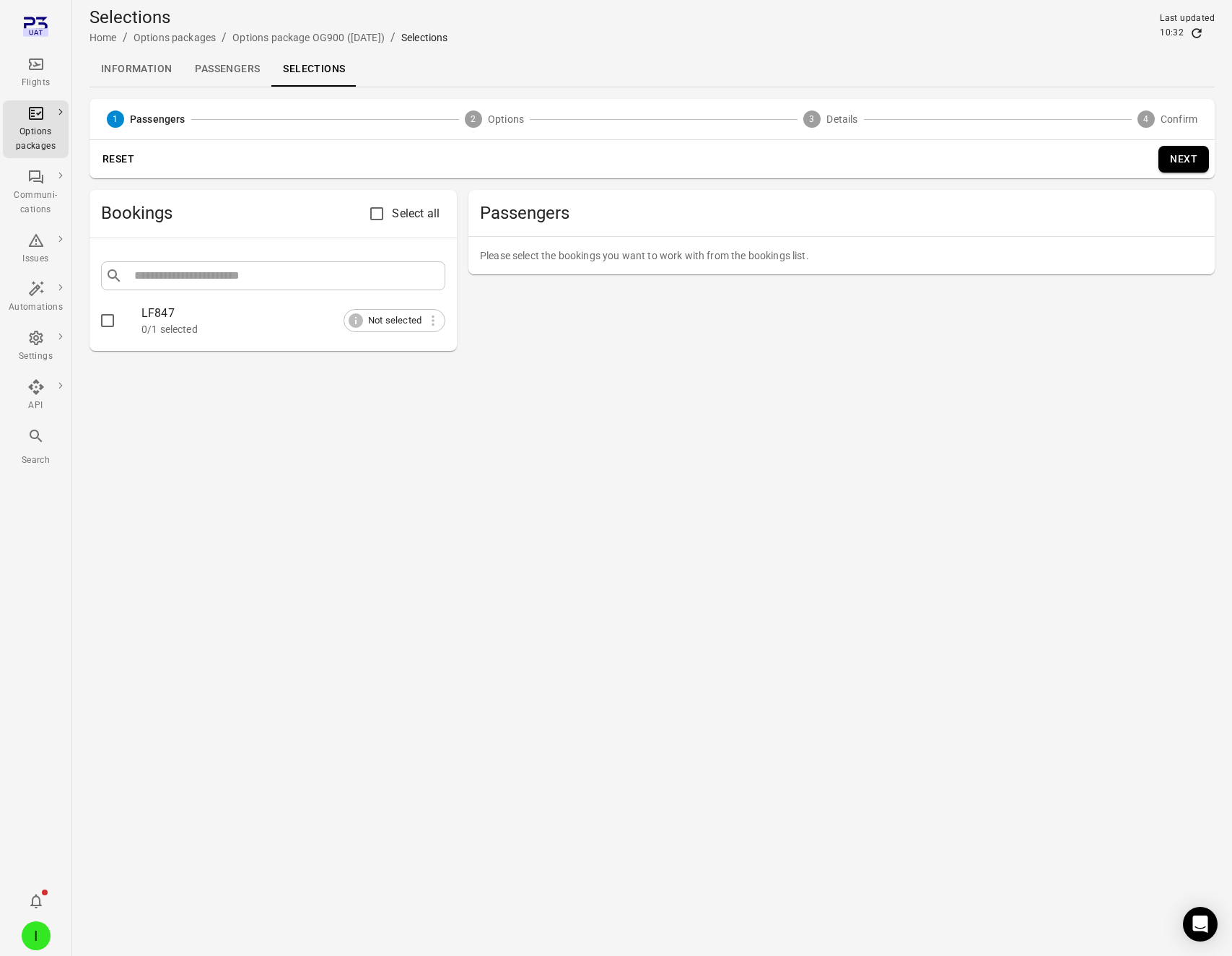
click at [199, 61] on link "Passengers" at bounding box center [228, 69] width 88 height 35
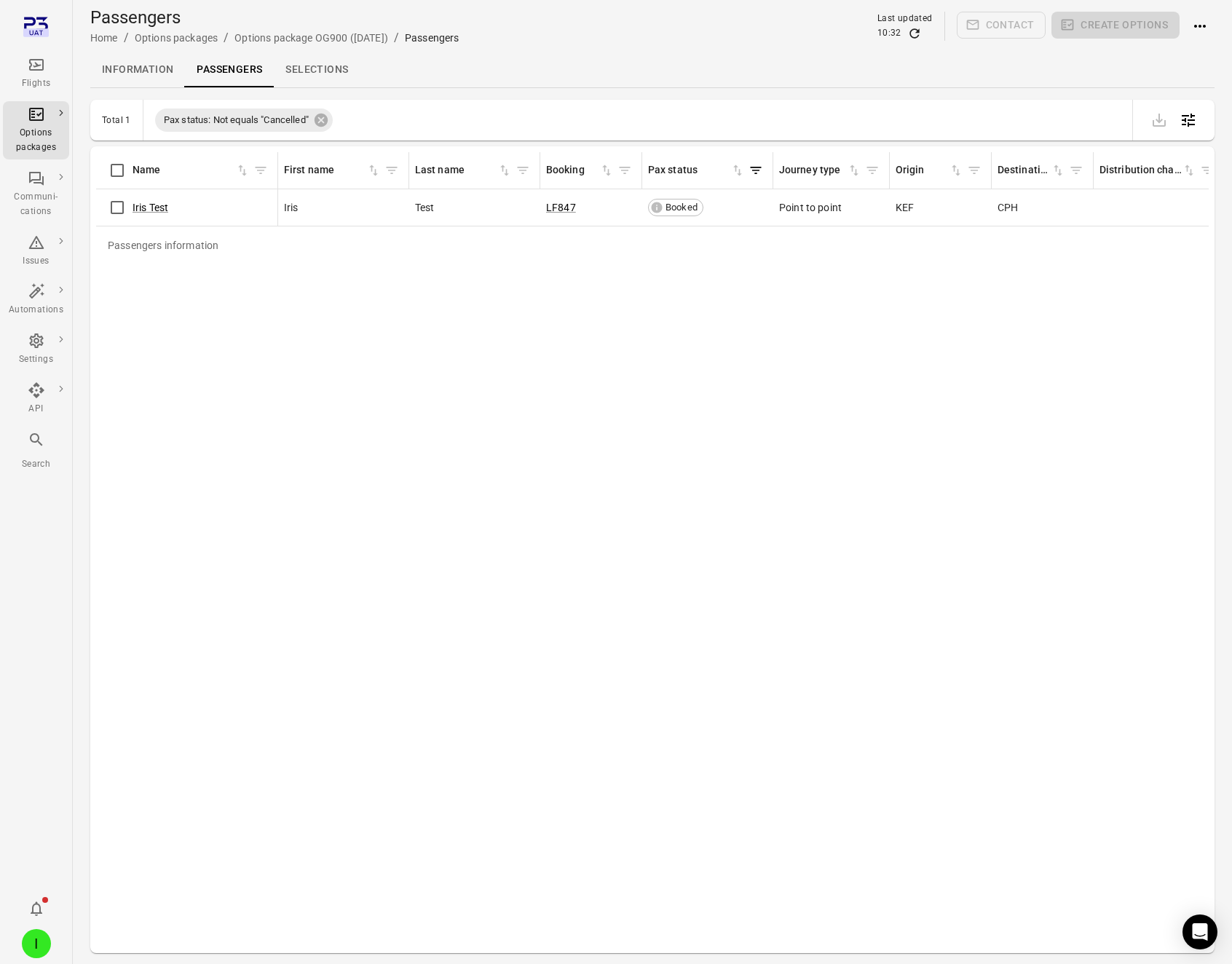
click at [1207, 18] on icon "Actions" at bounding box center [1200, 26] width 17 height 17
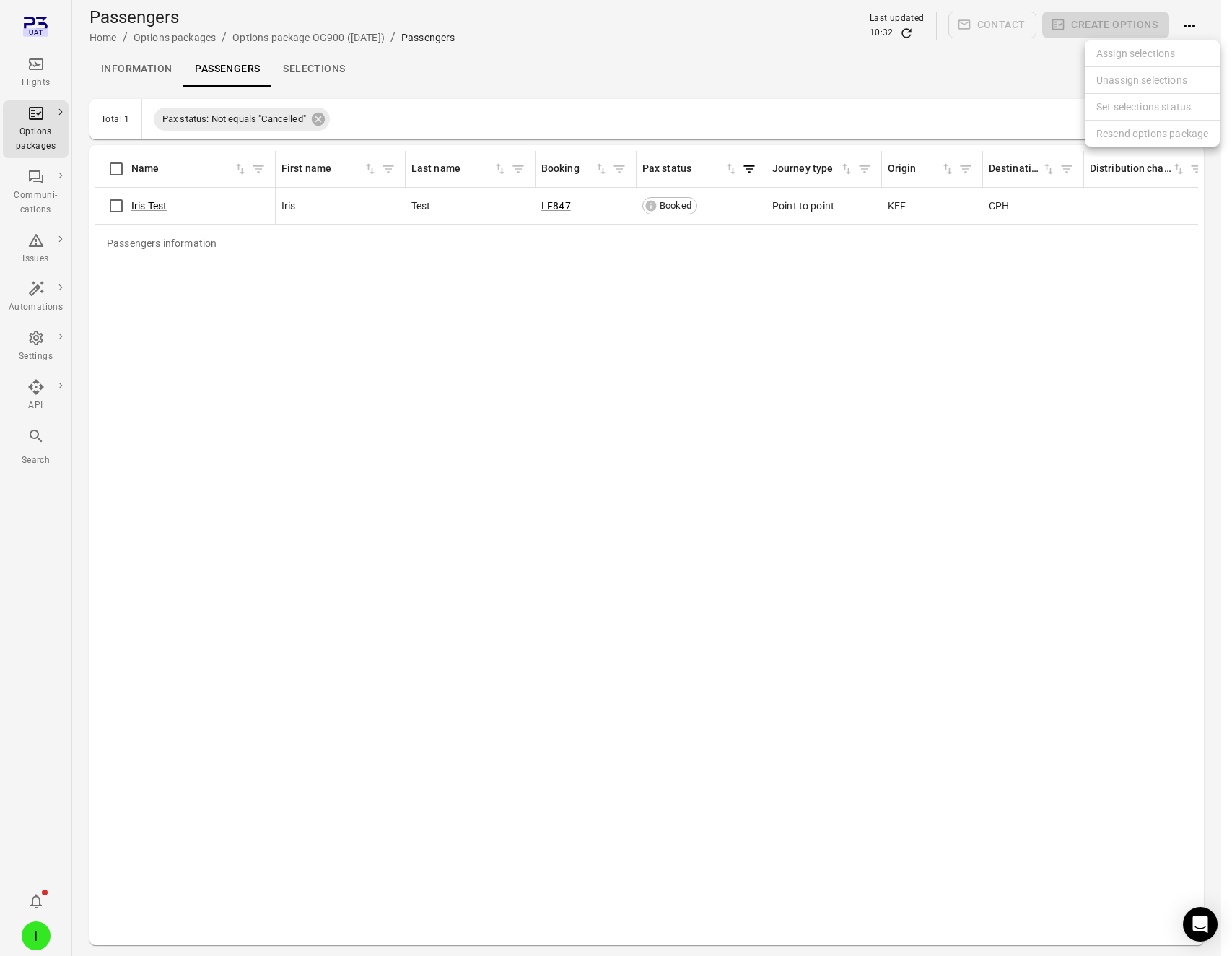
click at [1147, 108] on li "Set selections status" at bounding box center [1153, 108] width 135 height 27
click at [1105, 104] on li "Set selections status" at bounding box center [1153, 108] width 135 height 27
click at [1117, 111] on li "Set selections status" at bounding box center [1153, 108] width 135 height 27
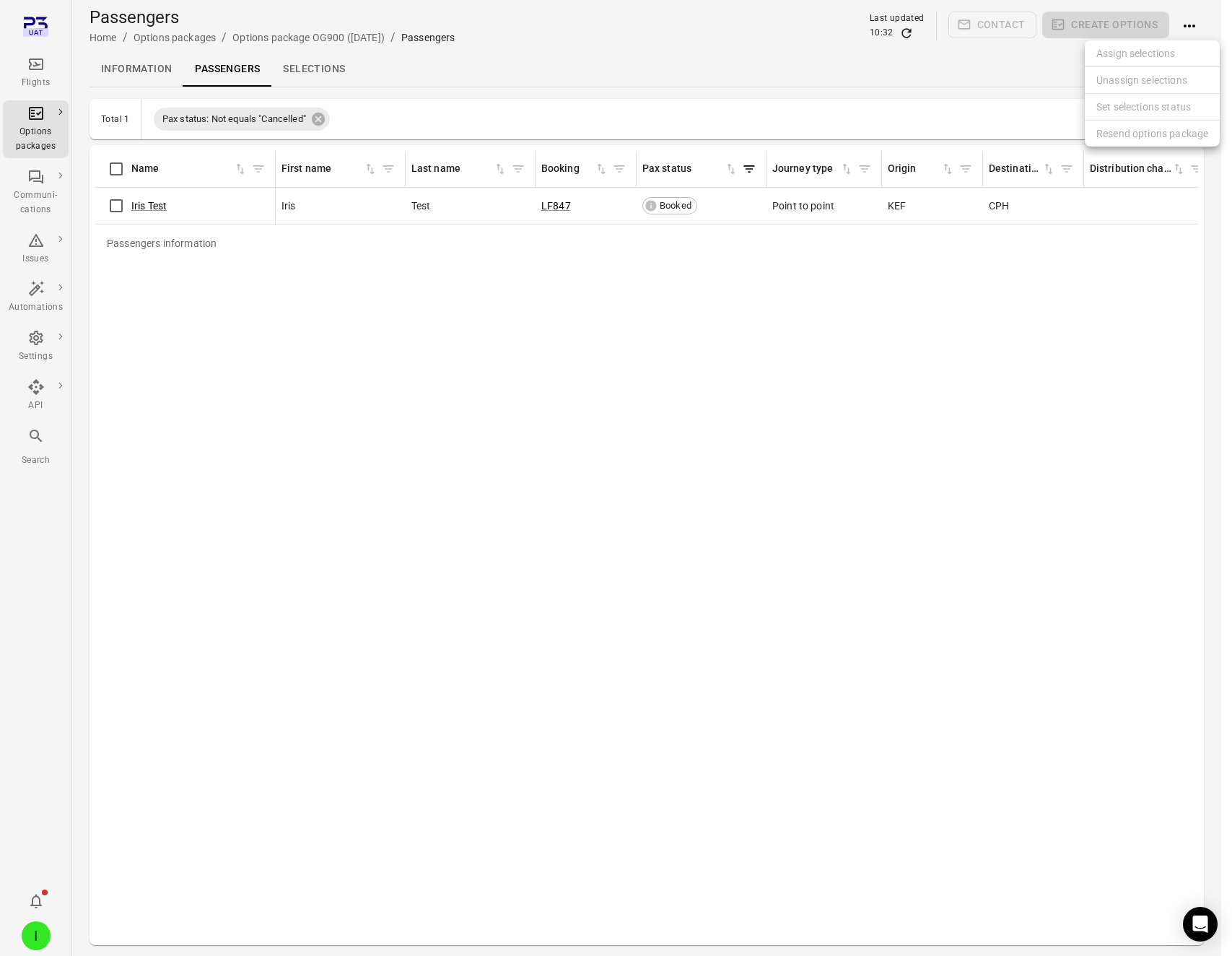
click at [1117, 111] on li "Set selections status" at bounding box center [1153, 108] width 135 height 27
click at [1075, 336] on div at bounding box center [616, 478] width 1232 height 956
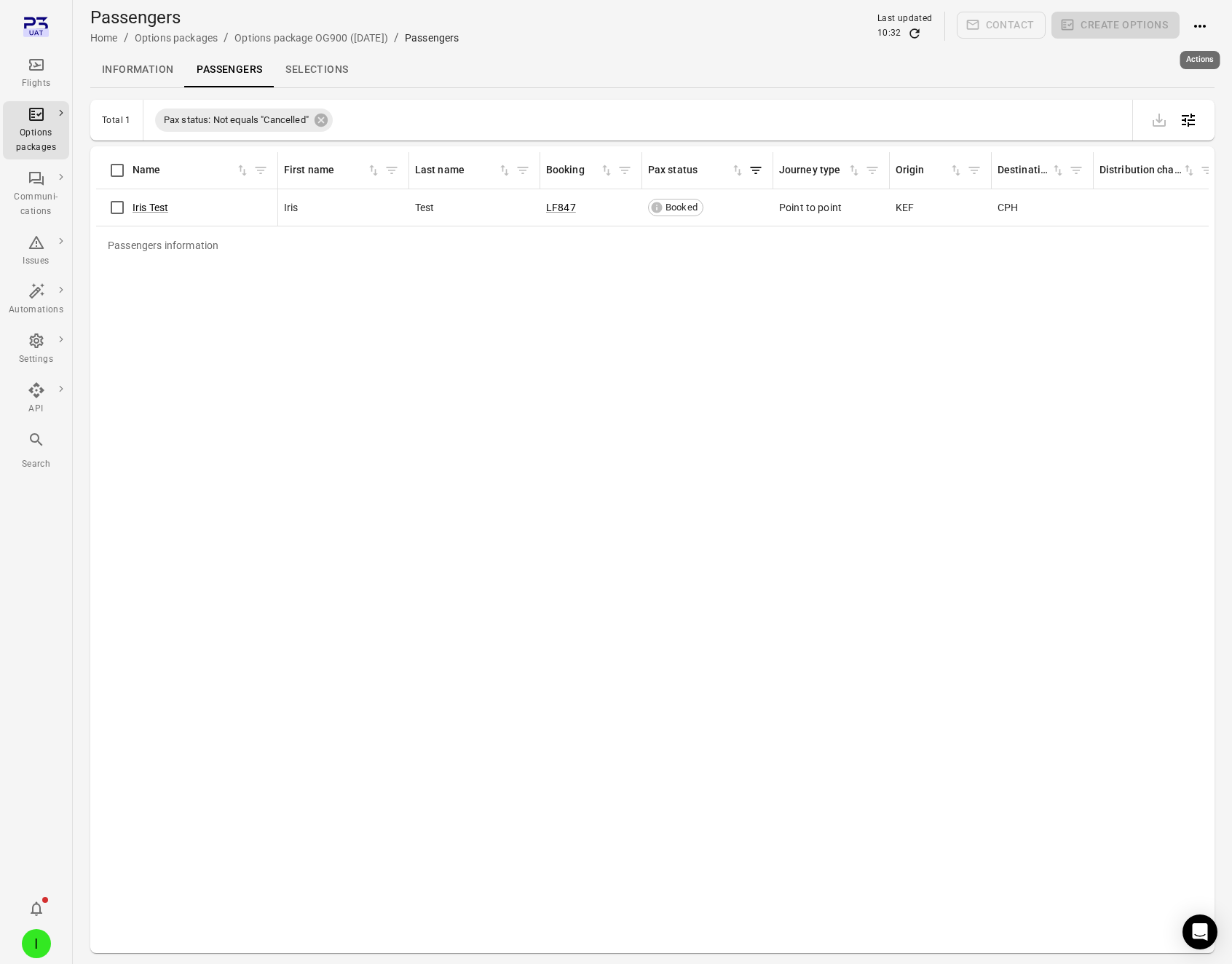
click at [1196, 33] on icon "Actions" at bounding box center [1200, 26] width 17 height 17
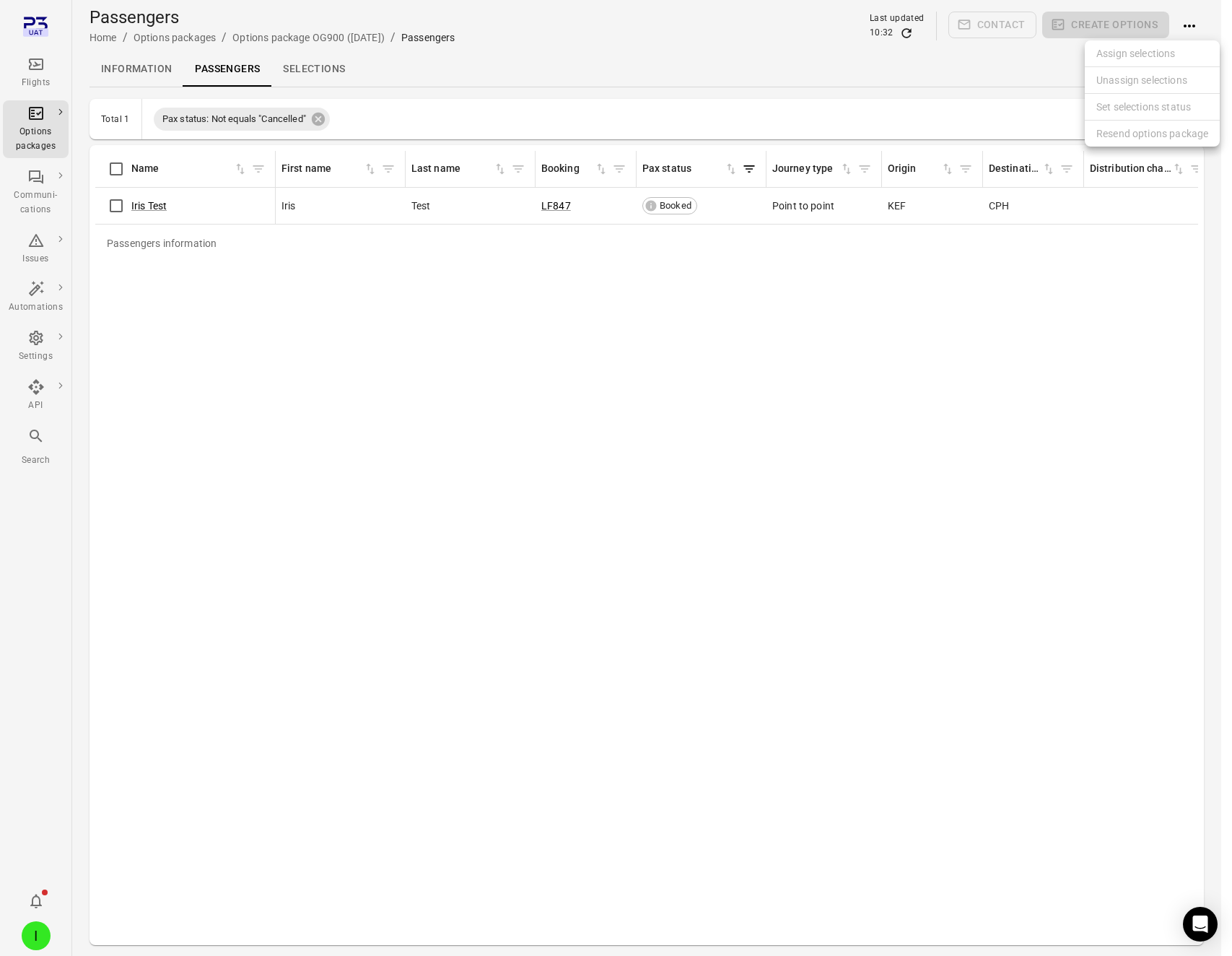
click at [1134, 108] on li "Set selections status" at bounding box center [1153, 108] width 135 height 27
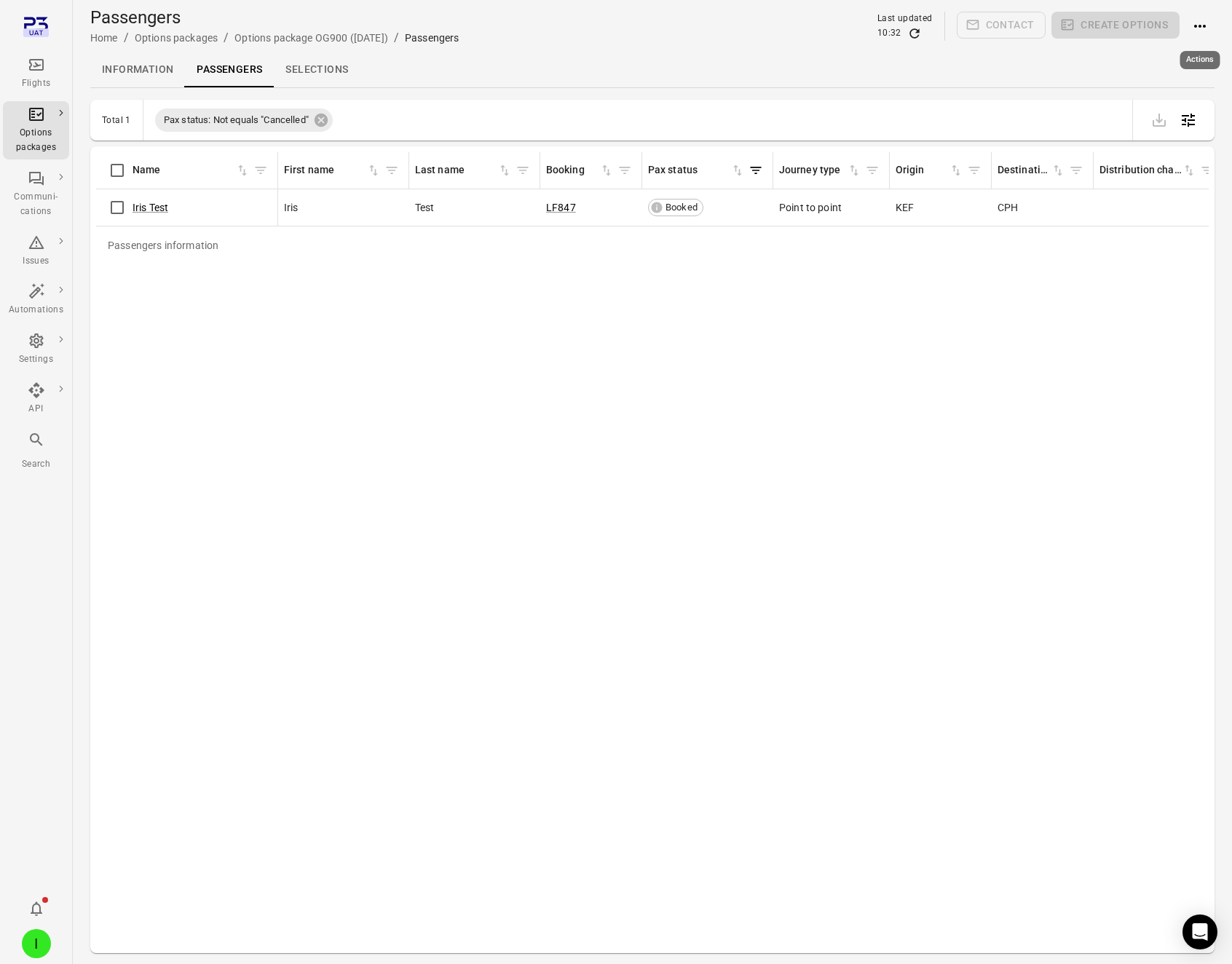
click at [1198, 26] on icon "Actions" at bounding box center [1200, 26] width 17 height 17
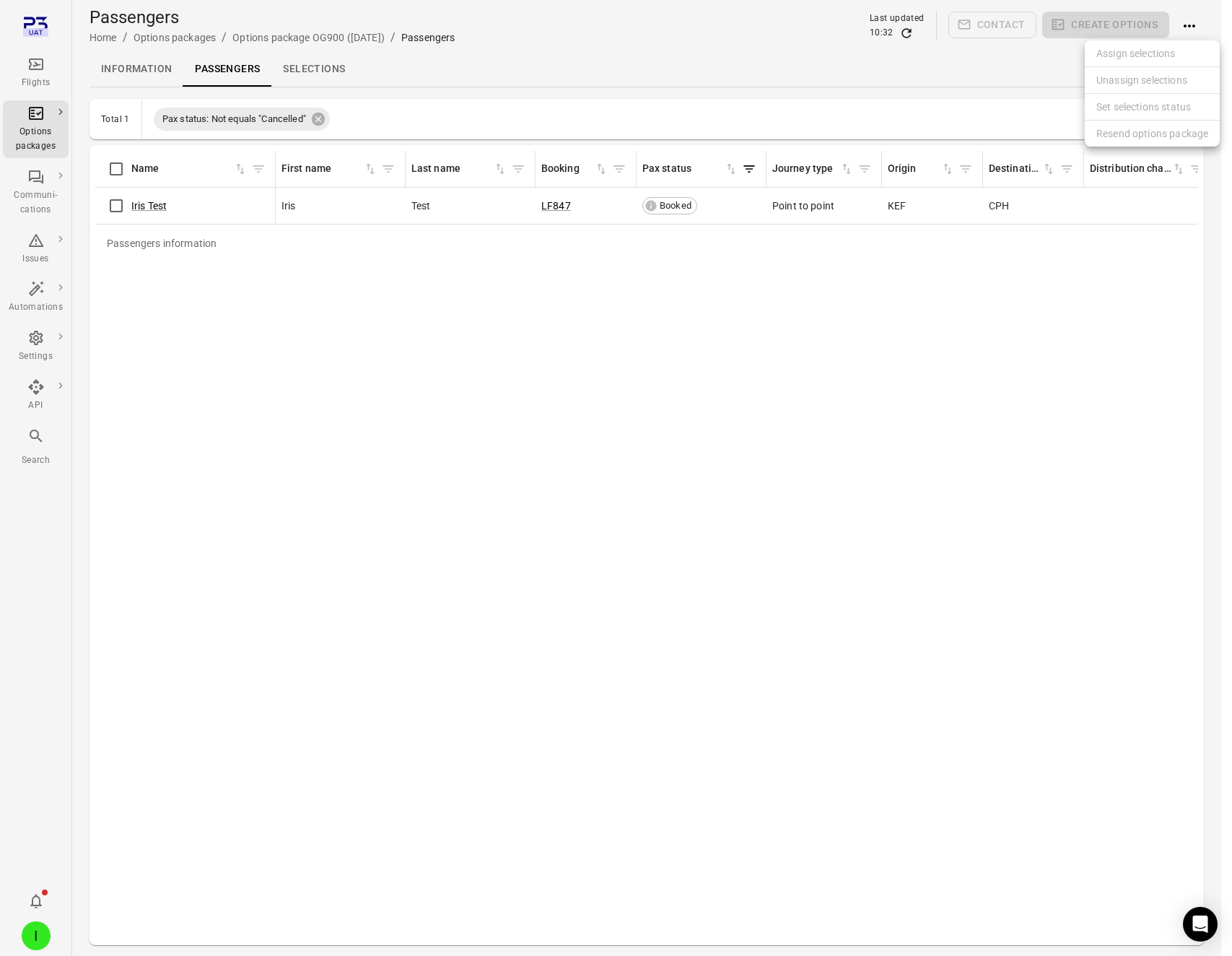
click at [767, 293] on div at bounding box center [616, 478] width 1232 height 956
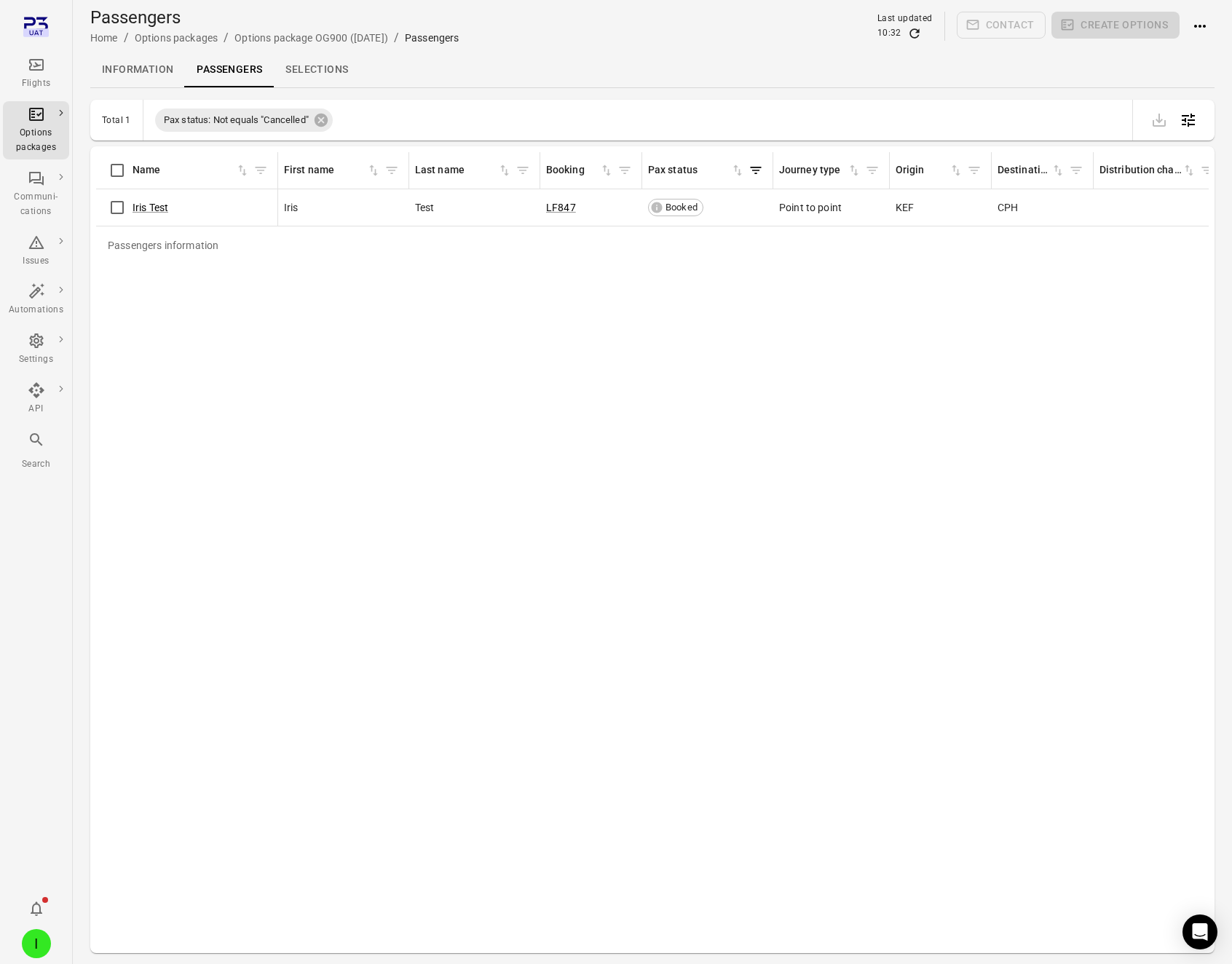
click at [1205, 28] on icon "Actions" at bounding box center [1200, 26] width 17 height 17
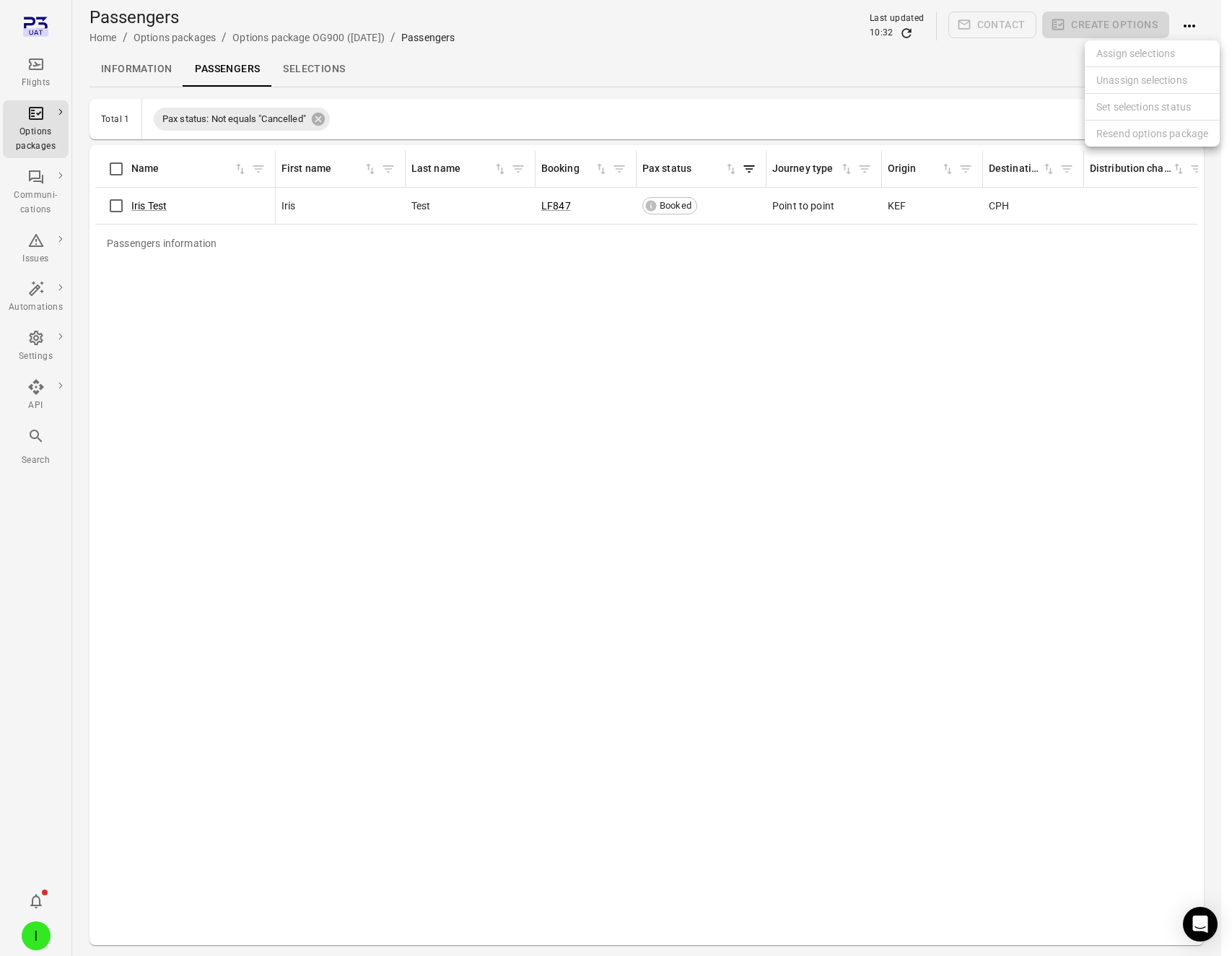
click at [1143, 111] on li "Set selections status" at bounding box center [1153, 108] width 135 height 27
click at [649, 588] on div at bounding box center [616, 478] width 1232 height 956
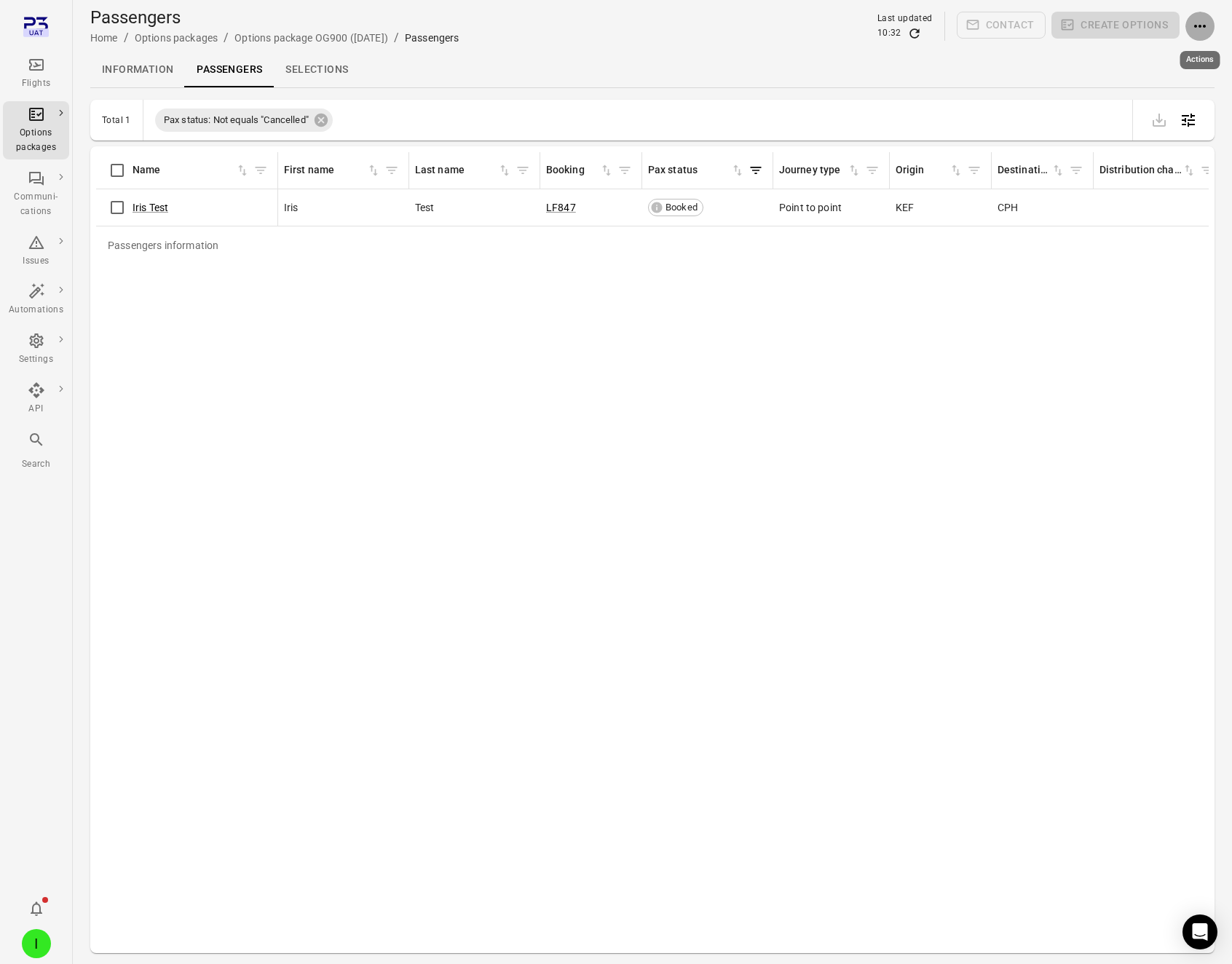
click at [1192, 24] on icon "Actions" at bounding box center [1200, 26] width 17 height 17
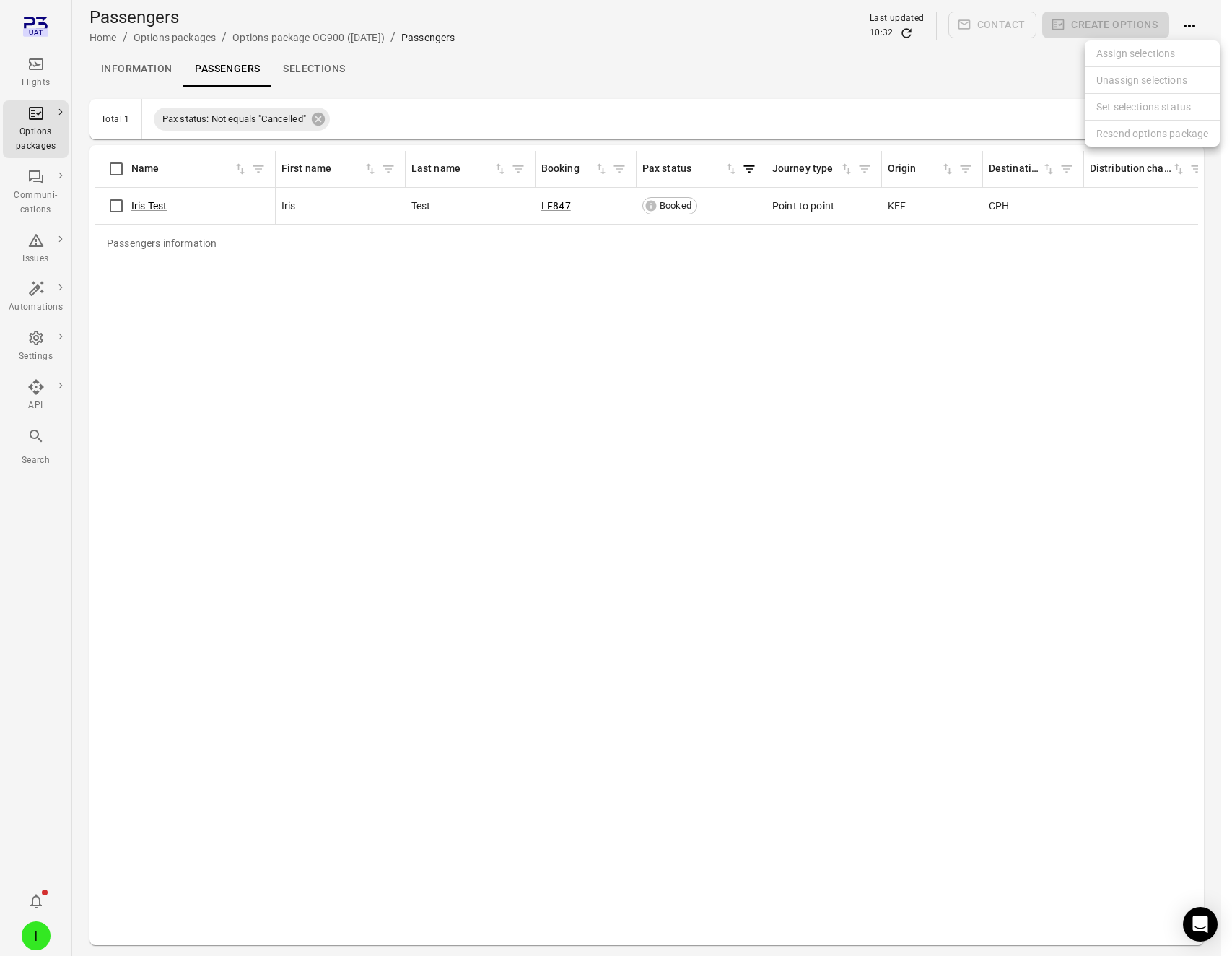
click at [1181, 24] on div at bounding box center [616, 478] width 1232 height 956
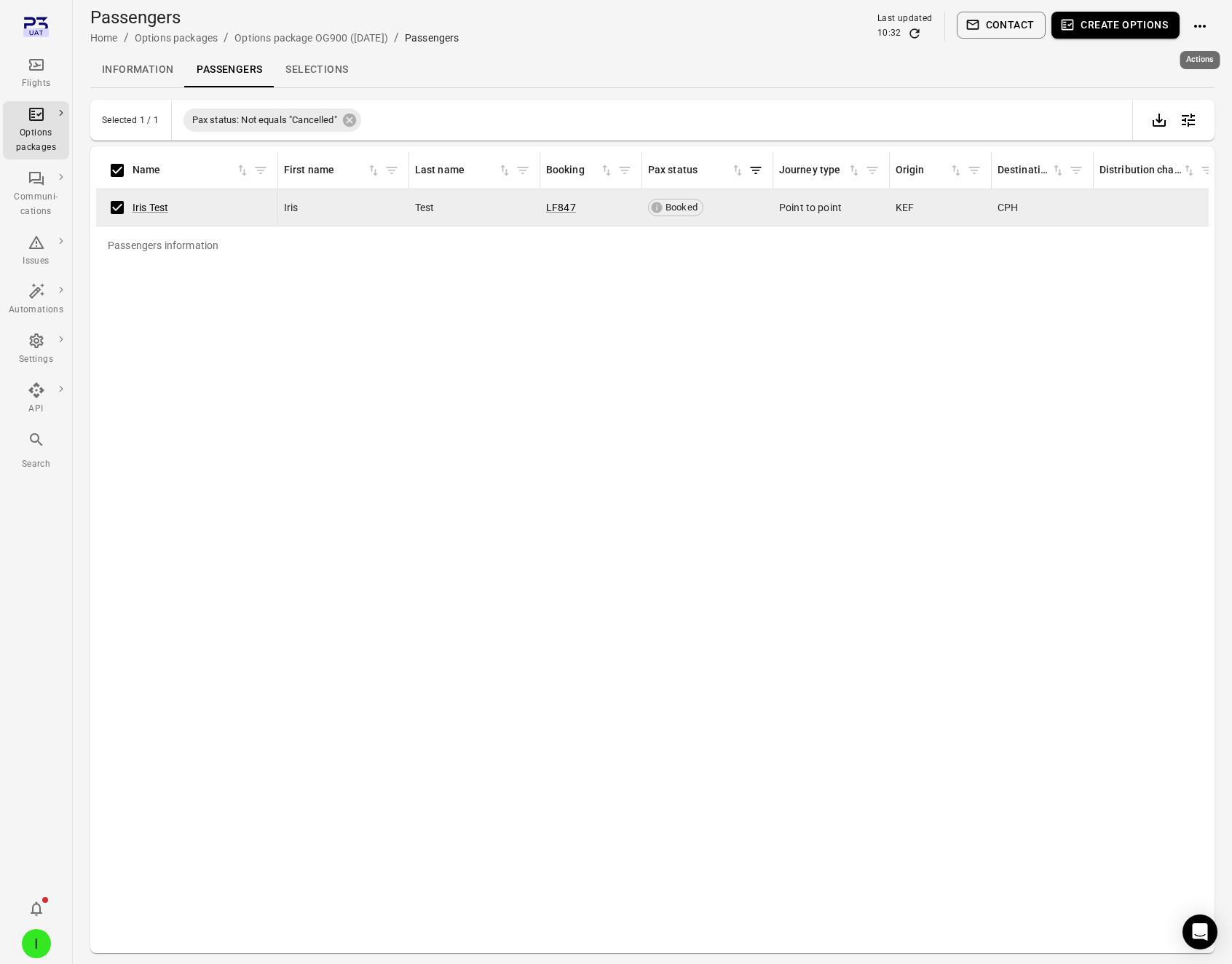
click at [1200, 27] on icon "Actions" at bounding box center [1200, 26] width 12 height 3
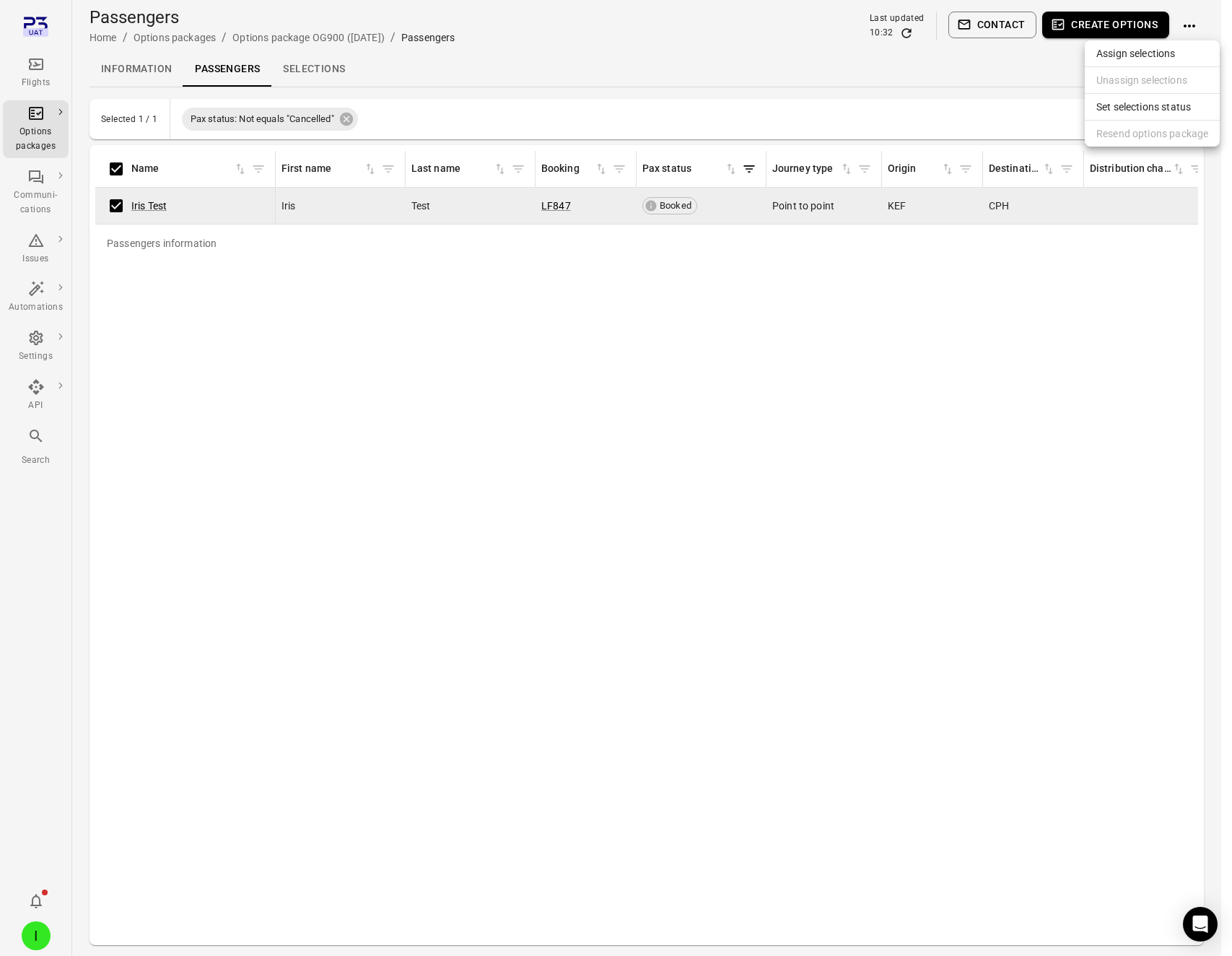
click at [851, 406] on div at bounding box center [616, 478] width 1232 height 956
click at [847, 400] on div at bounding box center [616, 478] width 1232 height 956
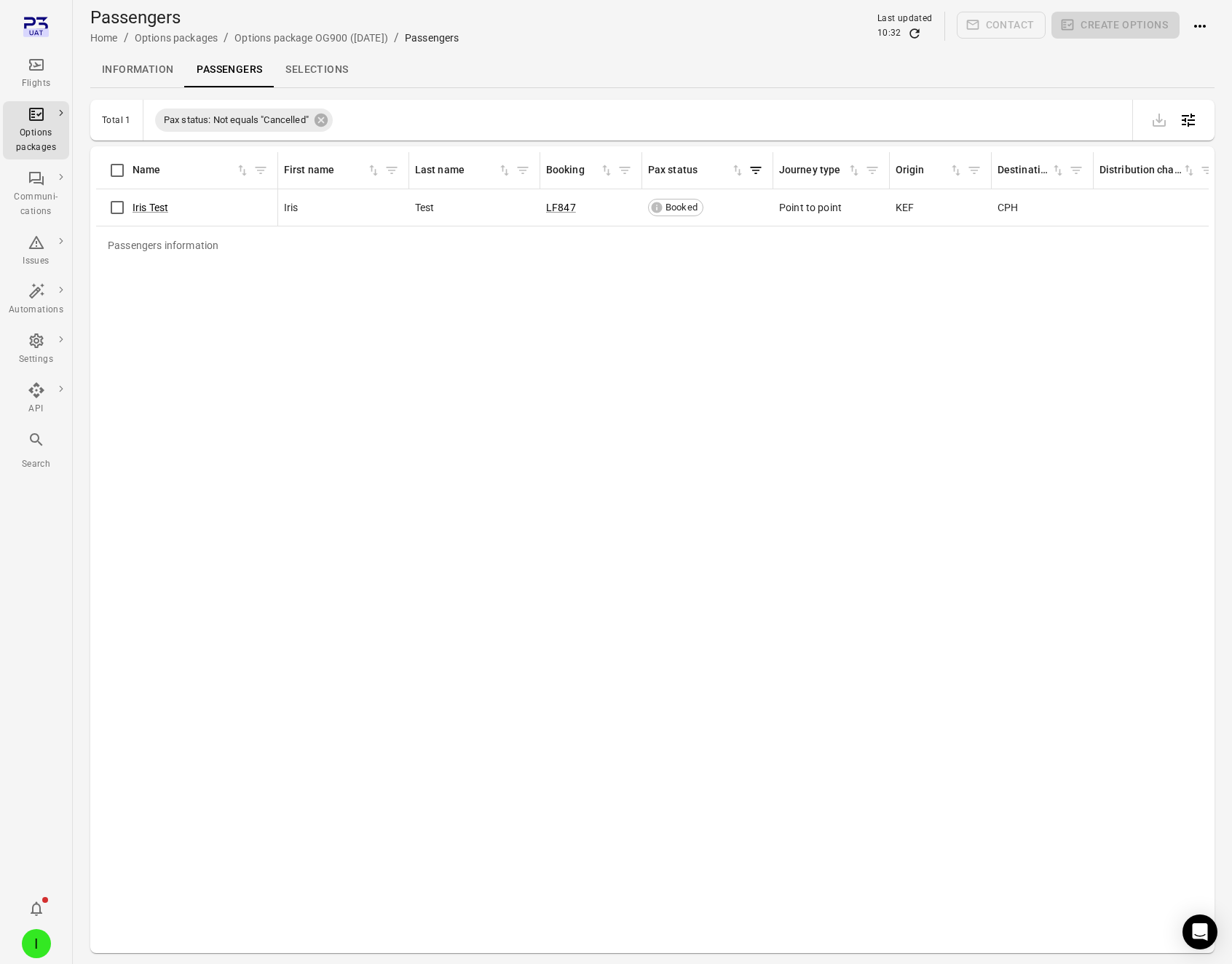
click at [1215, 25] on main "Passengers Home / Options packages / Options package OG900 ([DATE]) / Passenger…" at bounding box center [652, 506] width 1159 height 1011
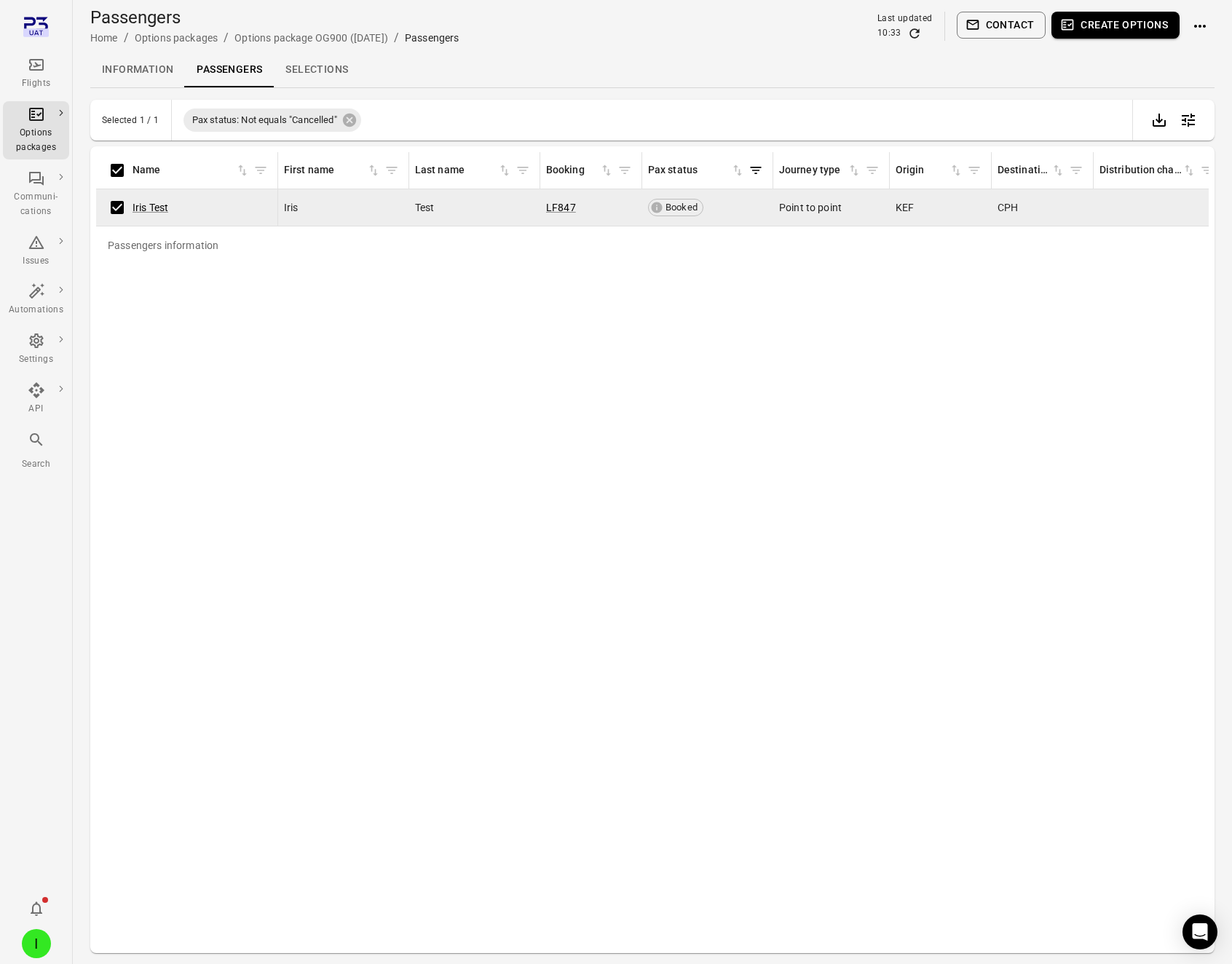
click at [1196, 25] on icon "Actions" at bounding box center [1200, 26] width 12 height 3
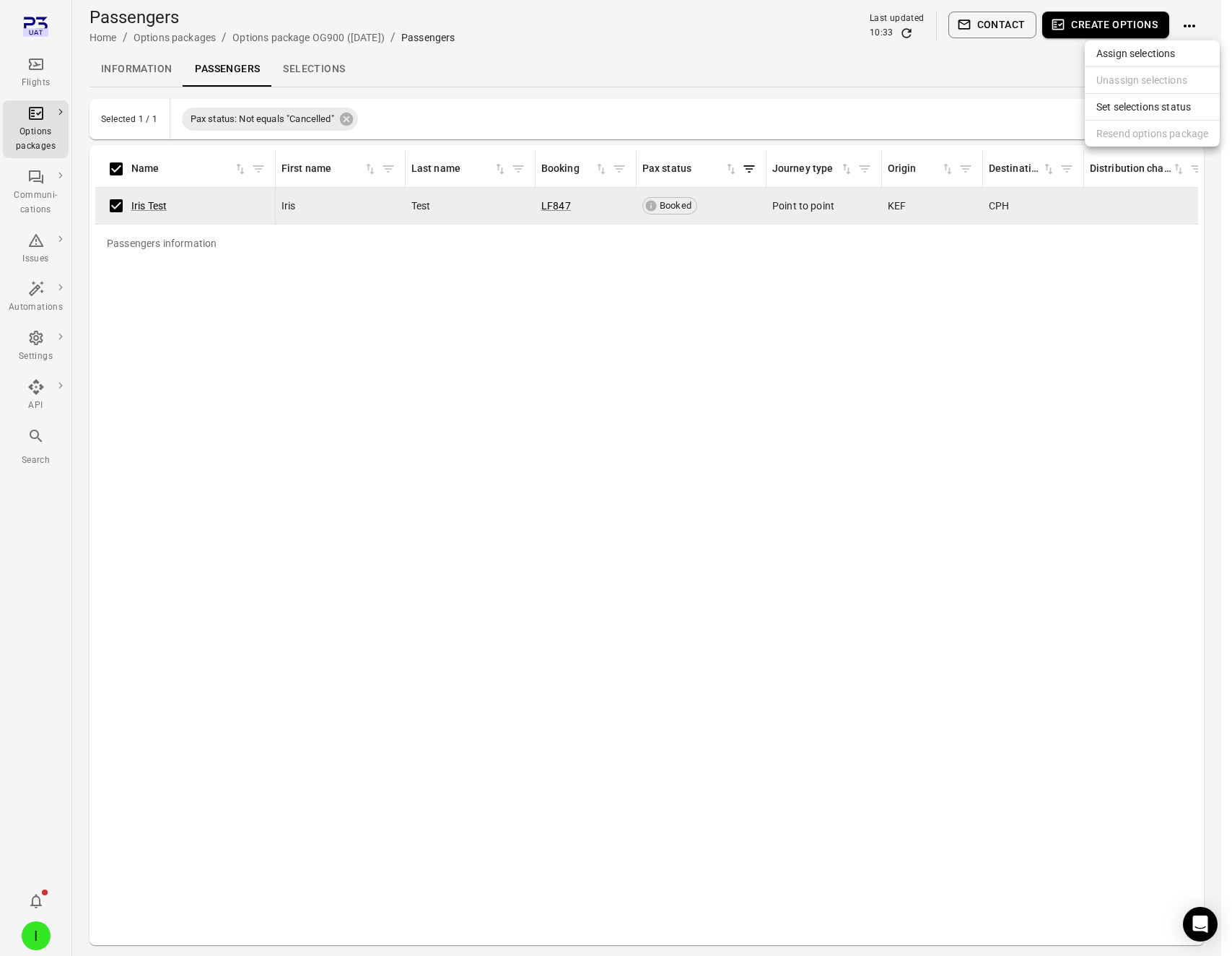
click at [1121, 106] on span "Set selections status" at bounding box center [1152, 107] width 112 height 14
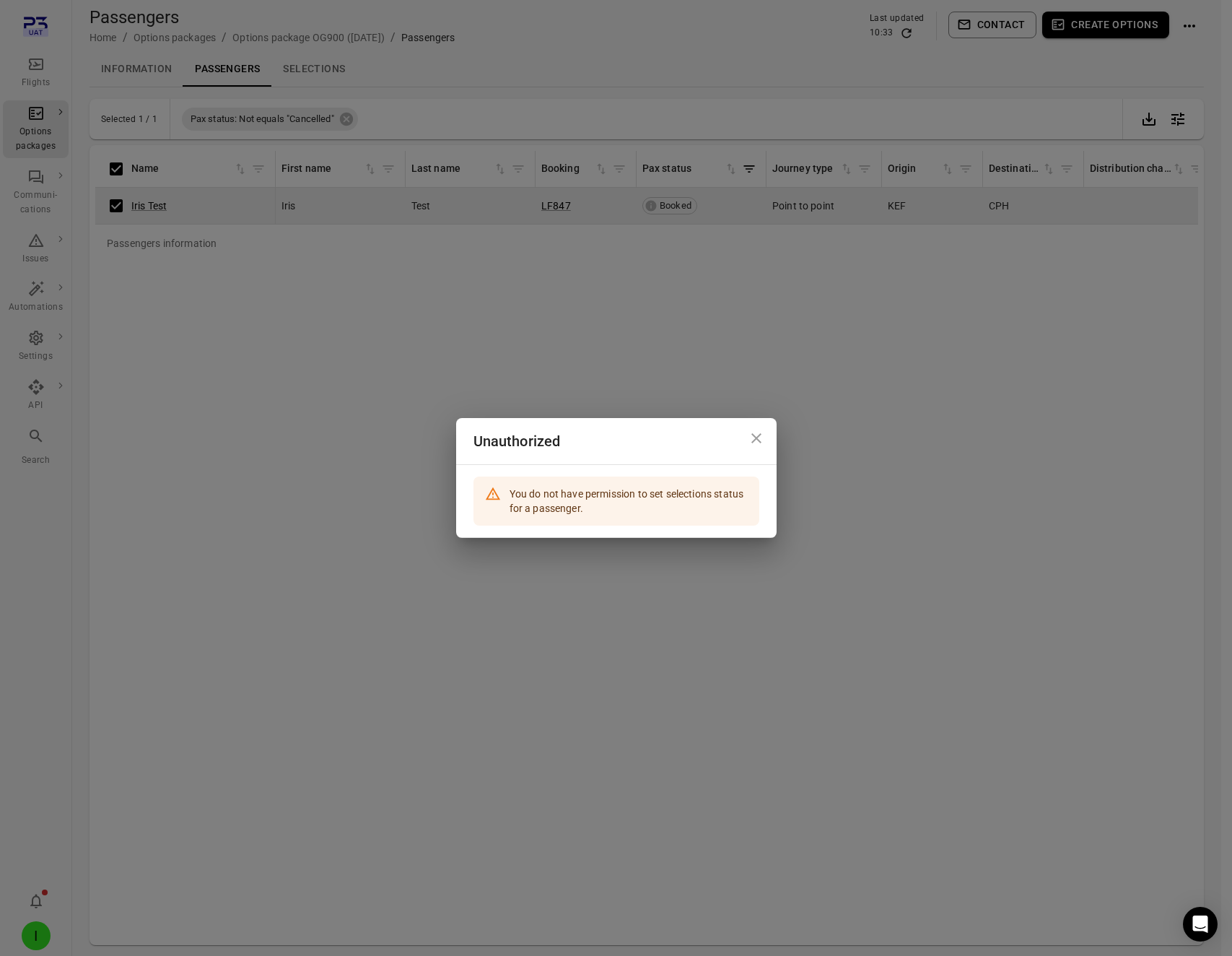
click at [756, 440] on icon "Close dialog" at bounding box center [756, 438] width 10 height 10
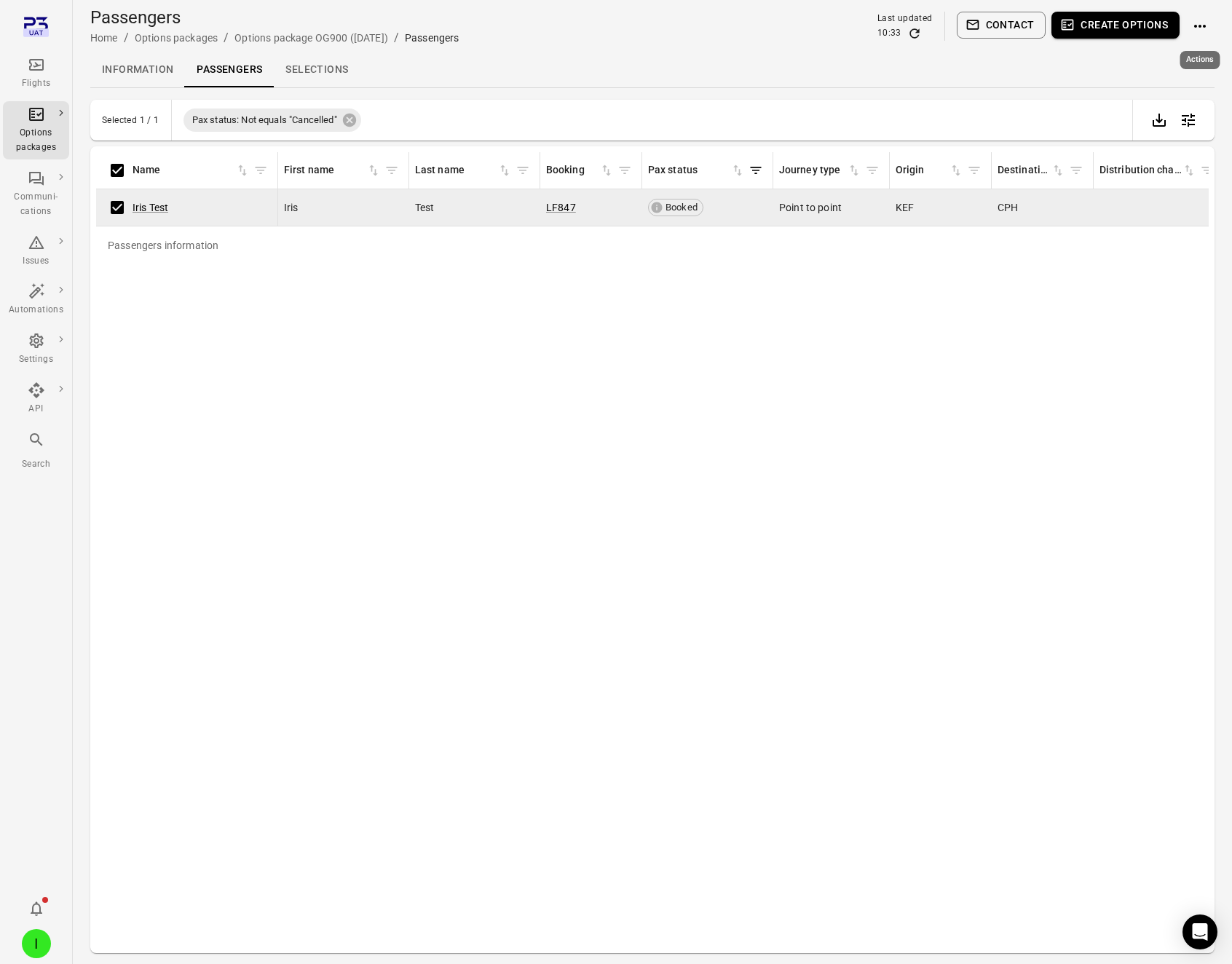
click at [1195, 19] on icon "Actions" at bounding box center [1200, 26] width 17 height 17
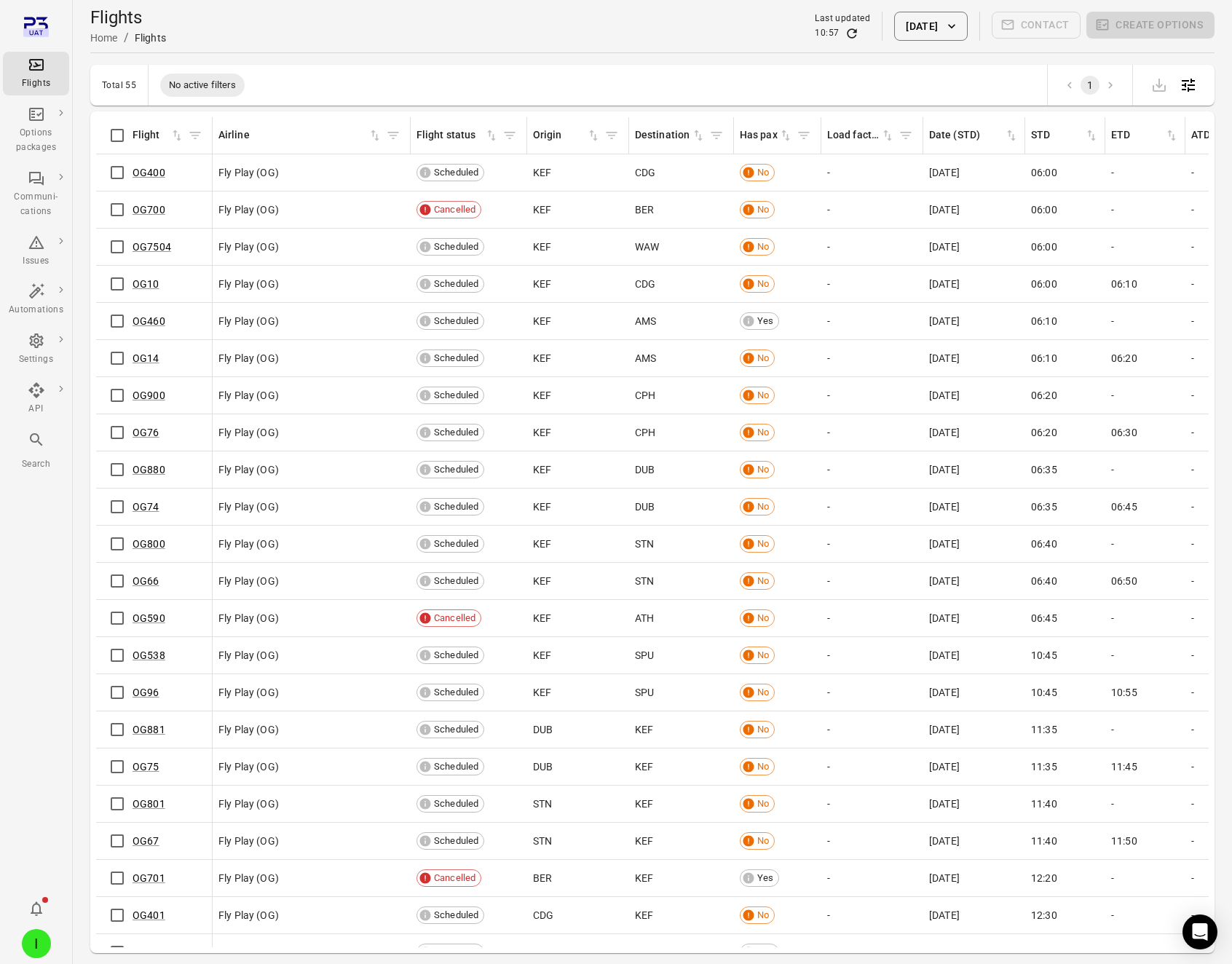
click at [42, 944] on div "I" at bounding box center [36, 943] width 29 height 29
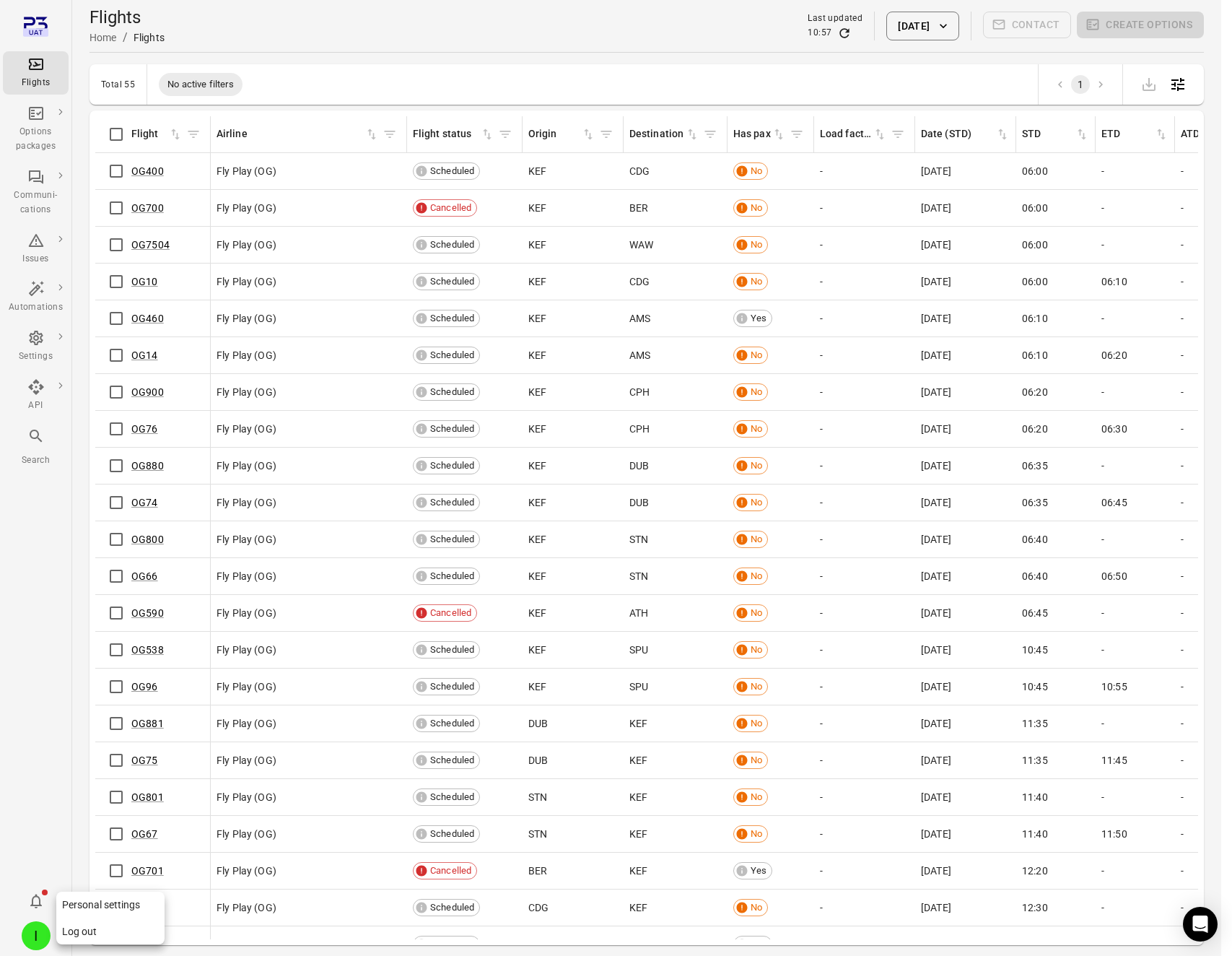
click at [103, 927] on button "Log out" at bounding box center [111, 932] width 108 height 27
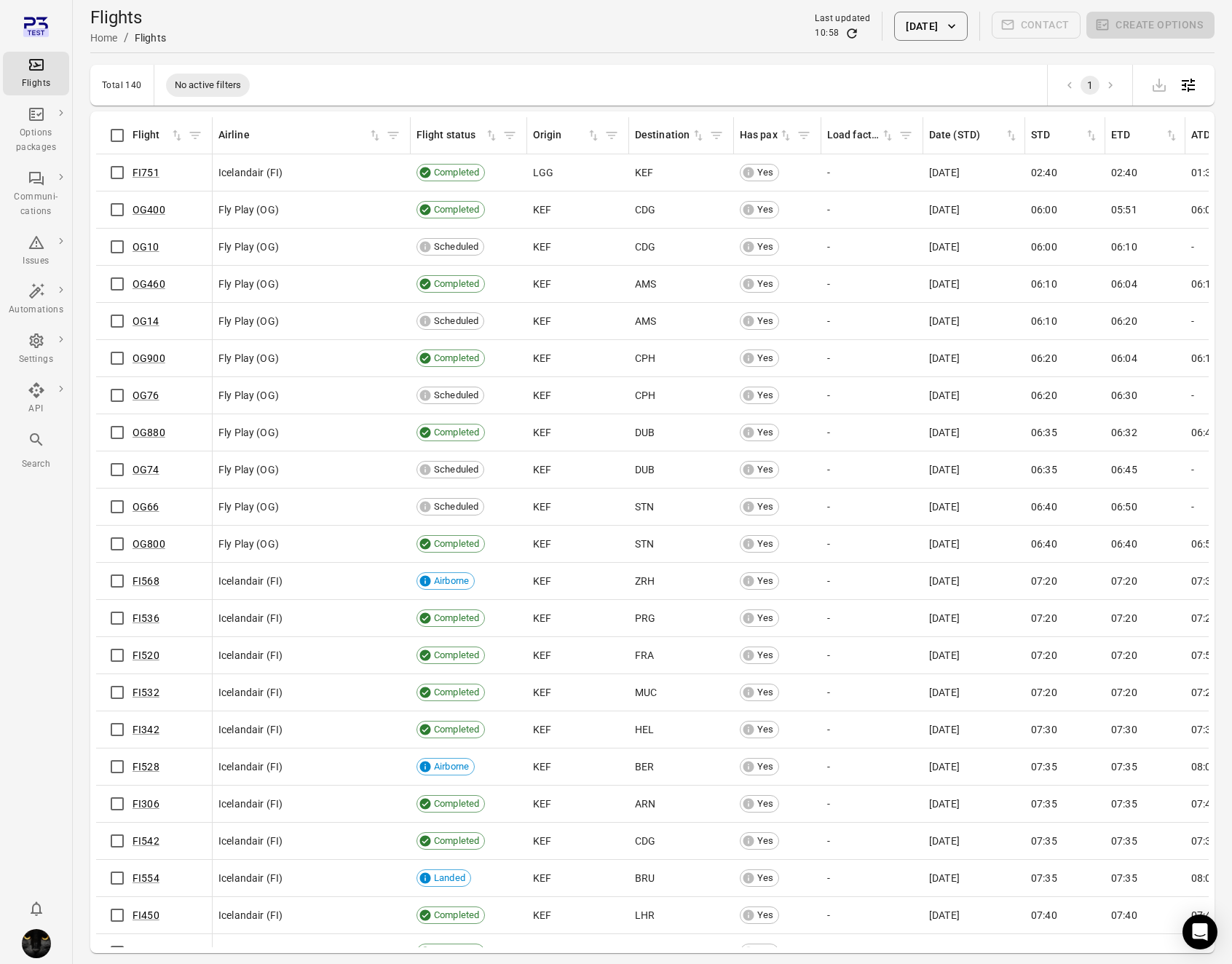
click at [667, 582] on icon "Flights information" at bounding box center [667, 581] width 14 height 14
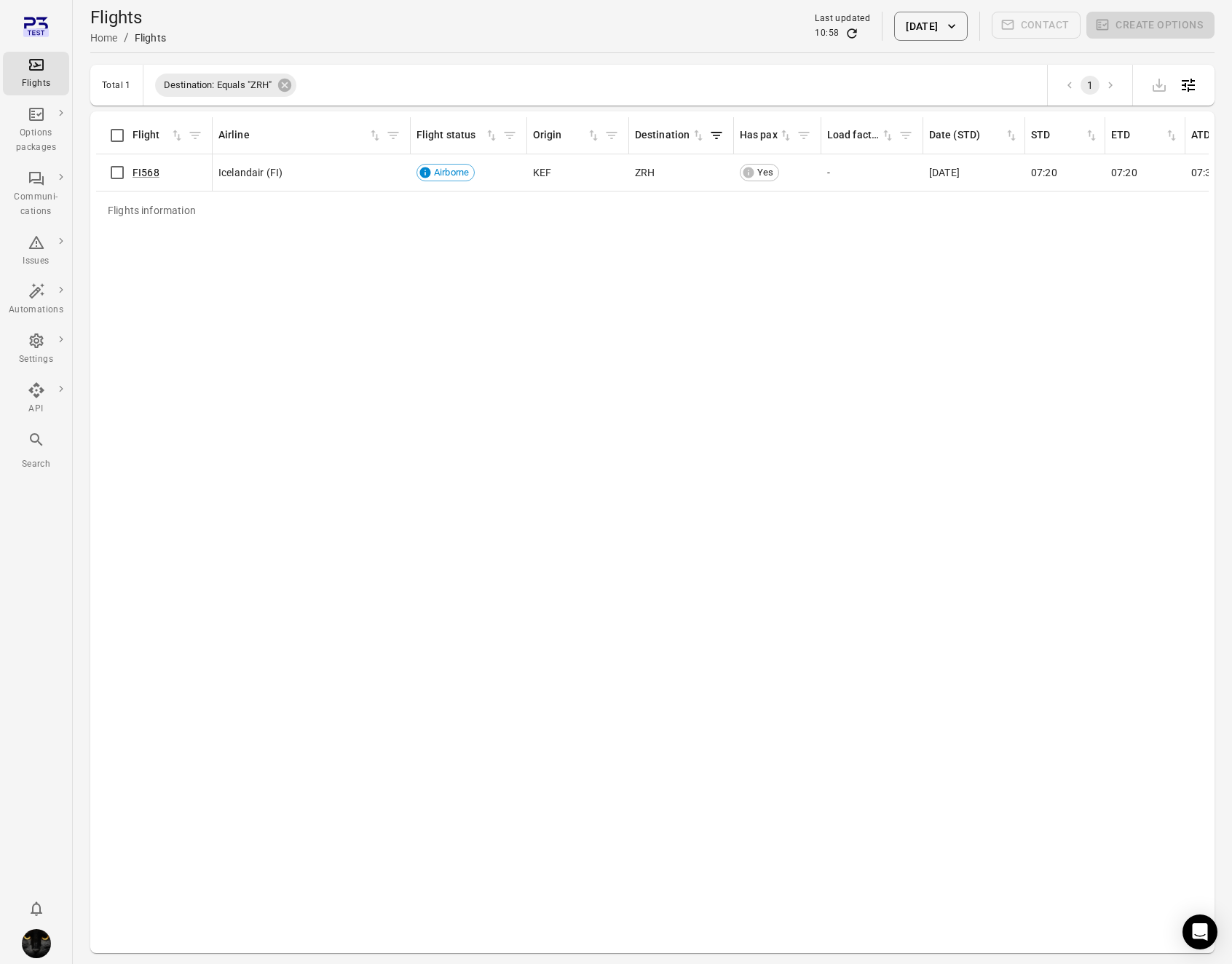
click at [1032, 422] on div "Flights information Flight Airline Flight status Origin Destination Has pax Loa…" at bounding box center [652, 532] width 1113 height 830
